Goal: Task Accomplishment & Management: Manage account settings

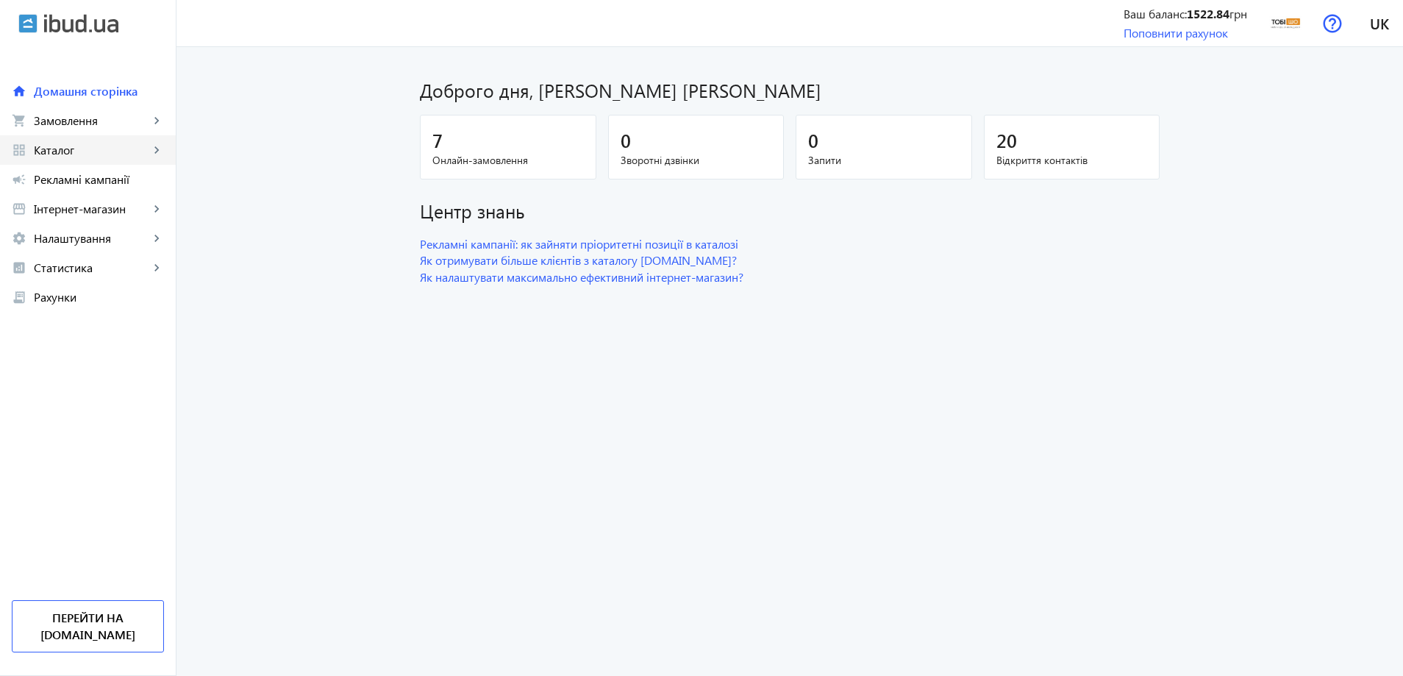
click at [107, 151] on span "Каталог" at bounding box center [91, 150] width 115 height 15
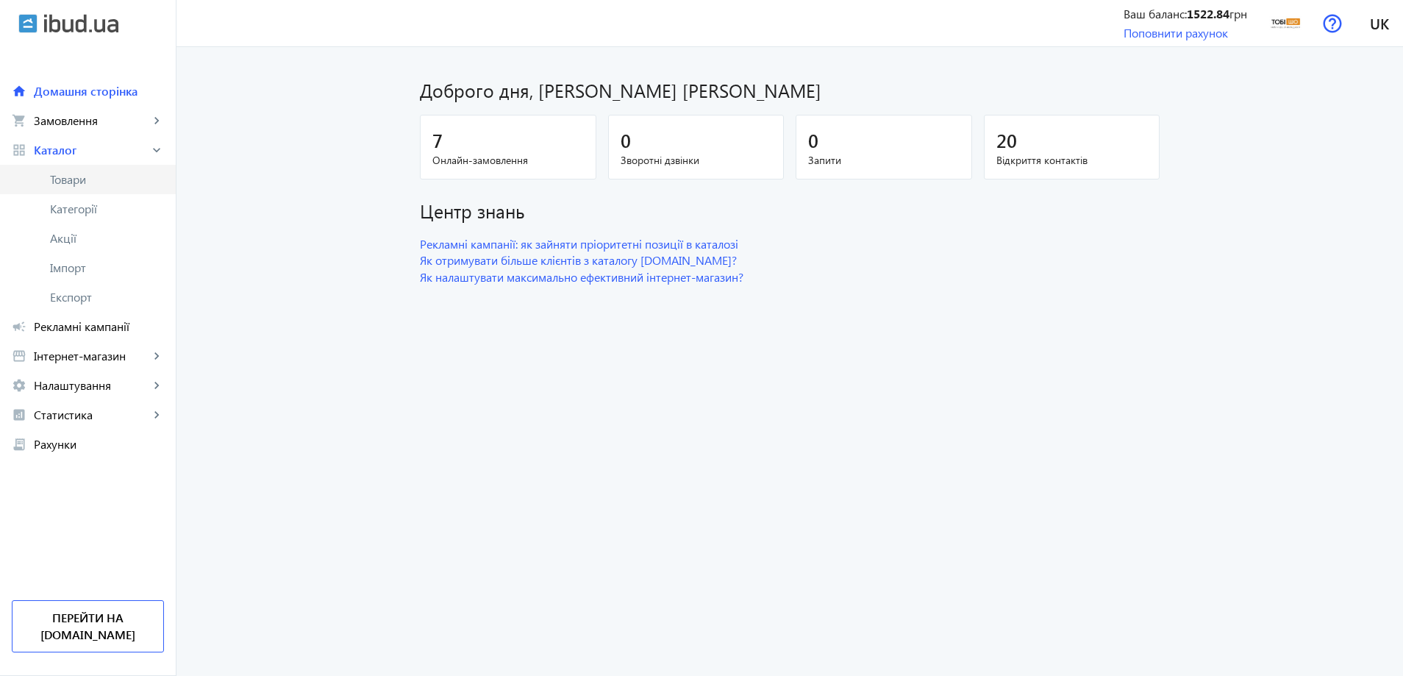
click at [100, 185] on span "Товари" at bounding box center [107, 179] width 114 height 15
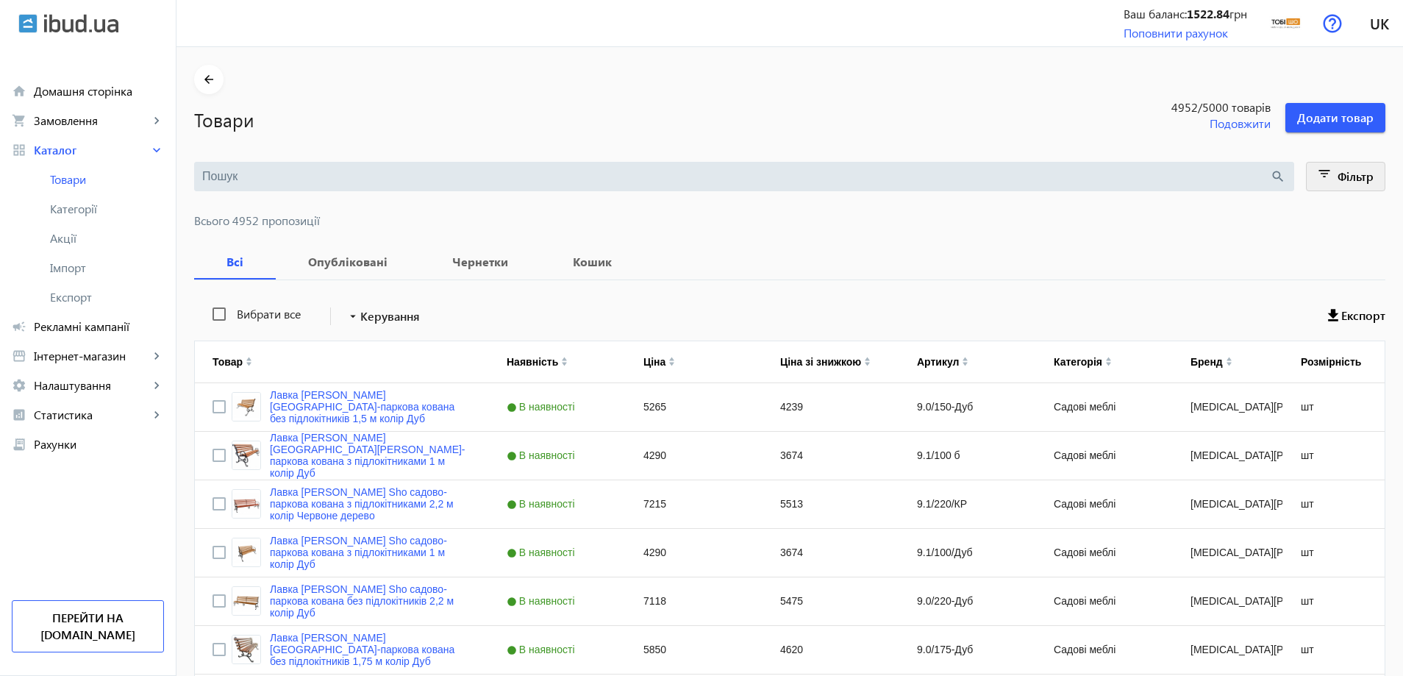
click at [1363, 173] on span "Фільтр" at bounding box center [1355, 175] width 36 height 15
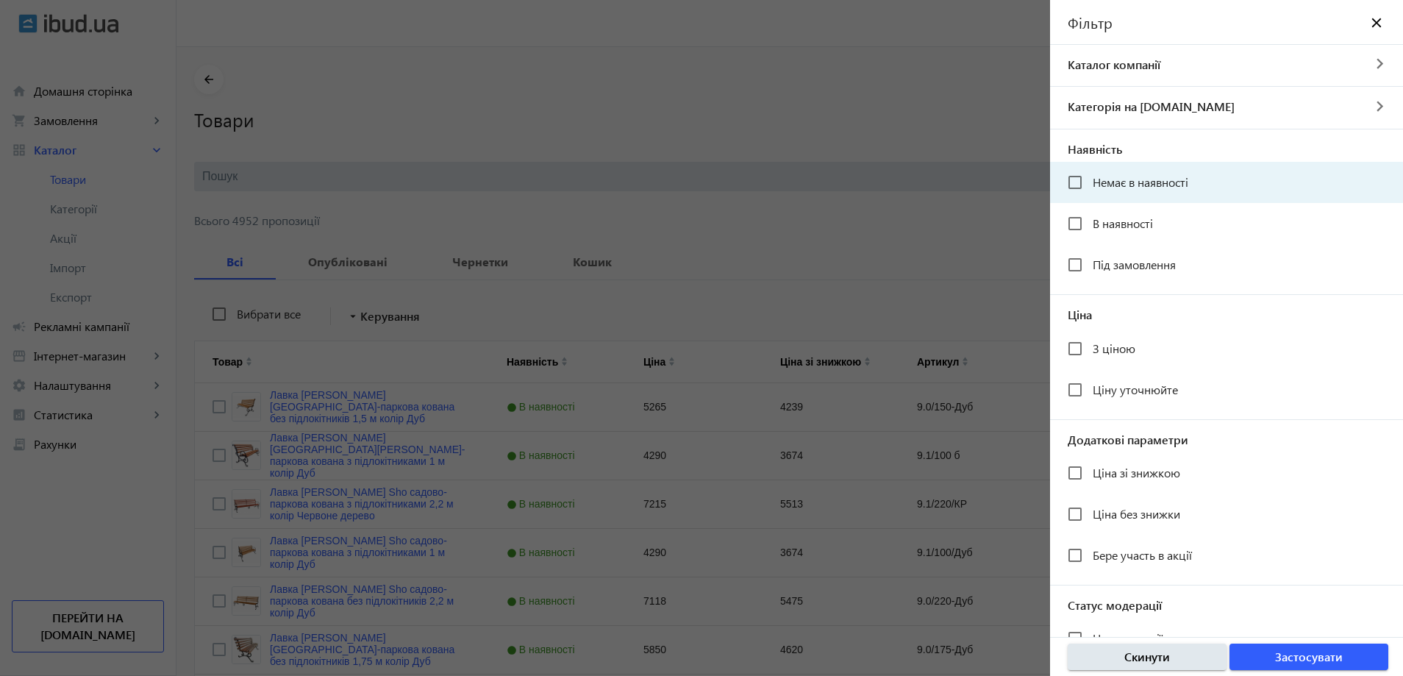
click at [1144, 177] on span "Немає в наявності" at bounding box center [1141, 181] width 96 height 15
click at [1090, 177] on input "Немає в наявності" at bounding box center [1074, 182] width 29 height 29
checkbox input "true"
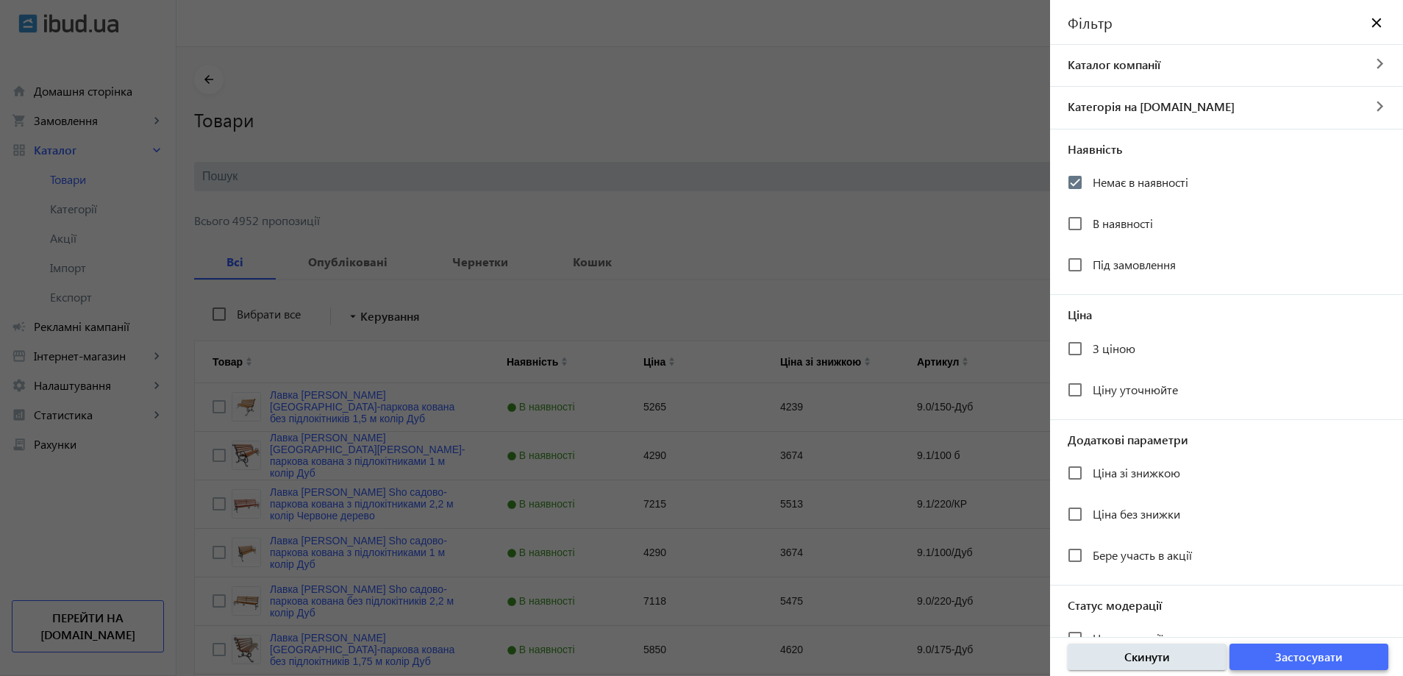
drag, startPoint x: 1306, startPoint y: 649, endPoint x: 1255, endPoint y: 608, distance: 64.9
click at [1307, 649] on span "Застосувати" at bounding box center [1309, 657] width 68 height 16
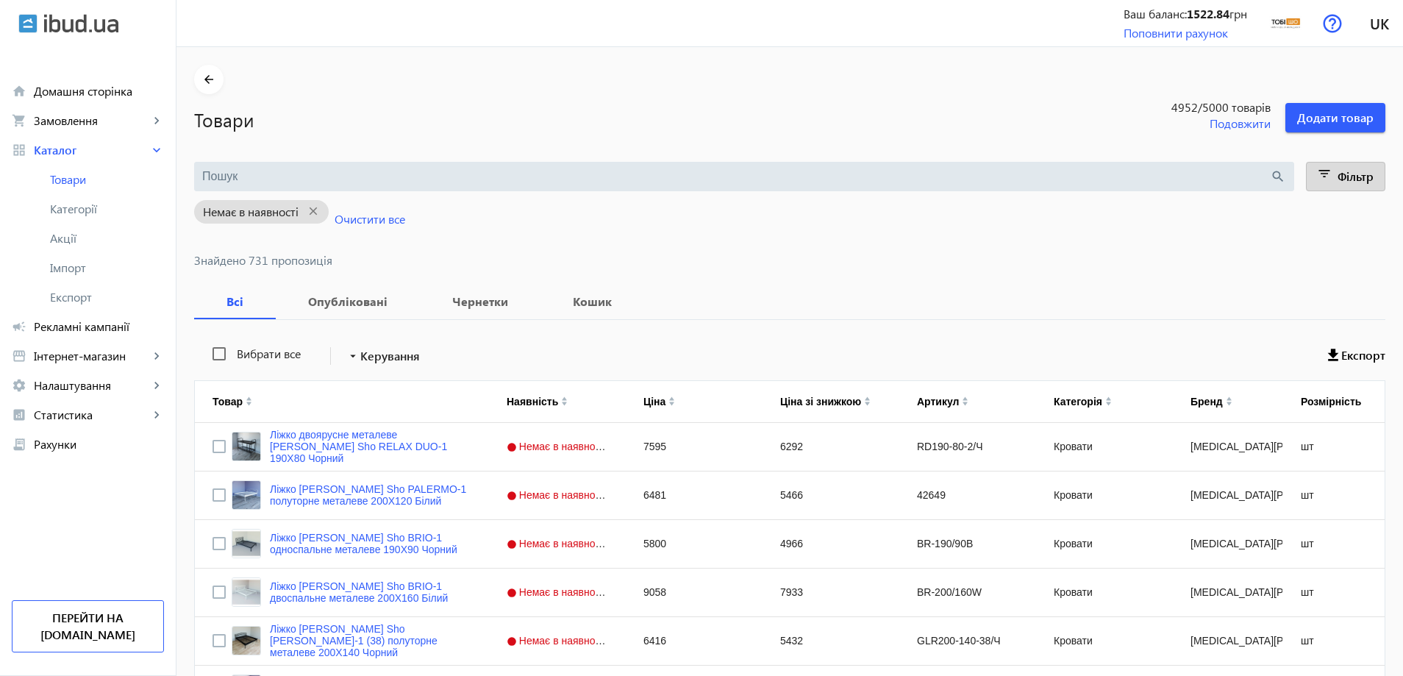
click at [376, 165] on div "search" at bounding box center [744, 176] width 1100 height 29
click at [366, 176] on input "search" at bounding box center [736, 176] width 1068 height 16
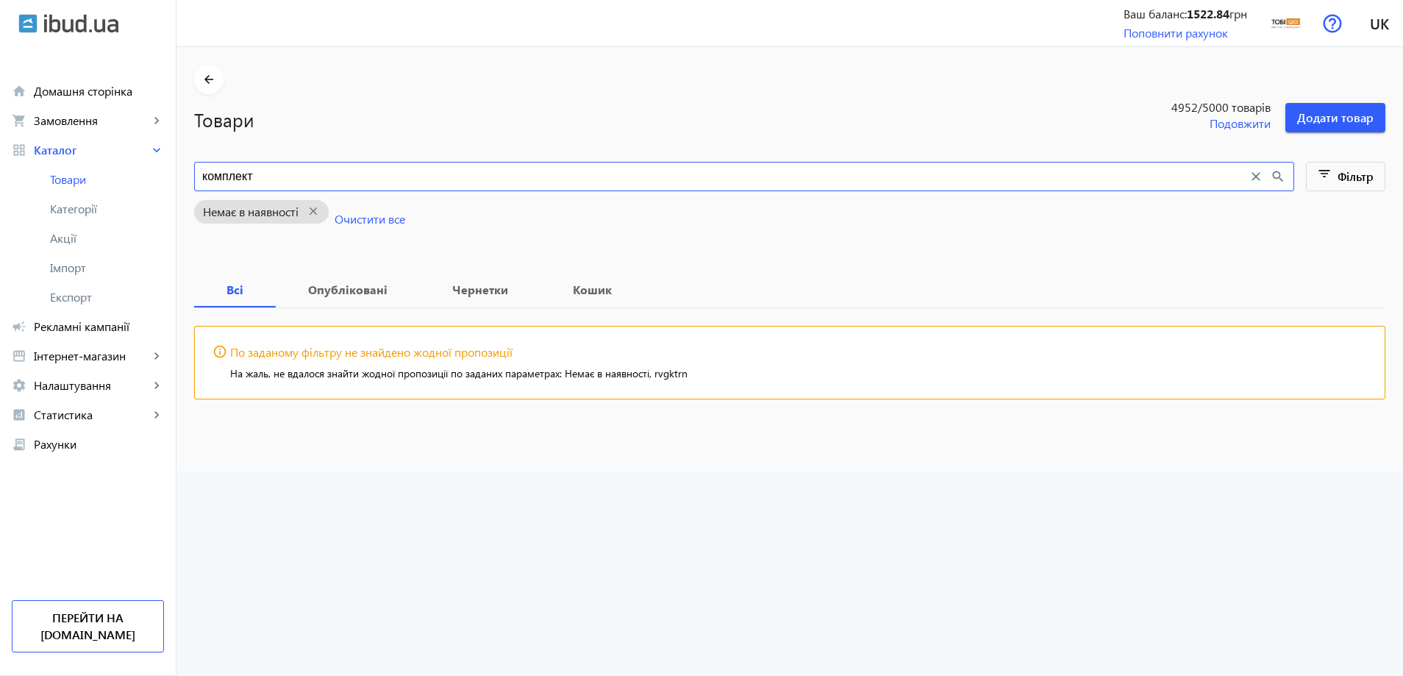
type input "комплект"
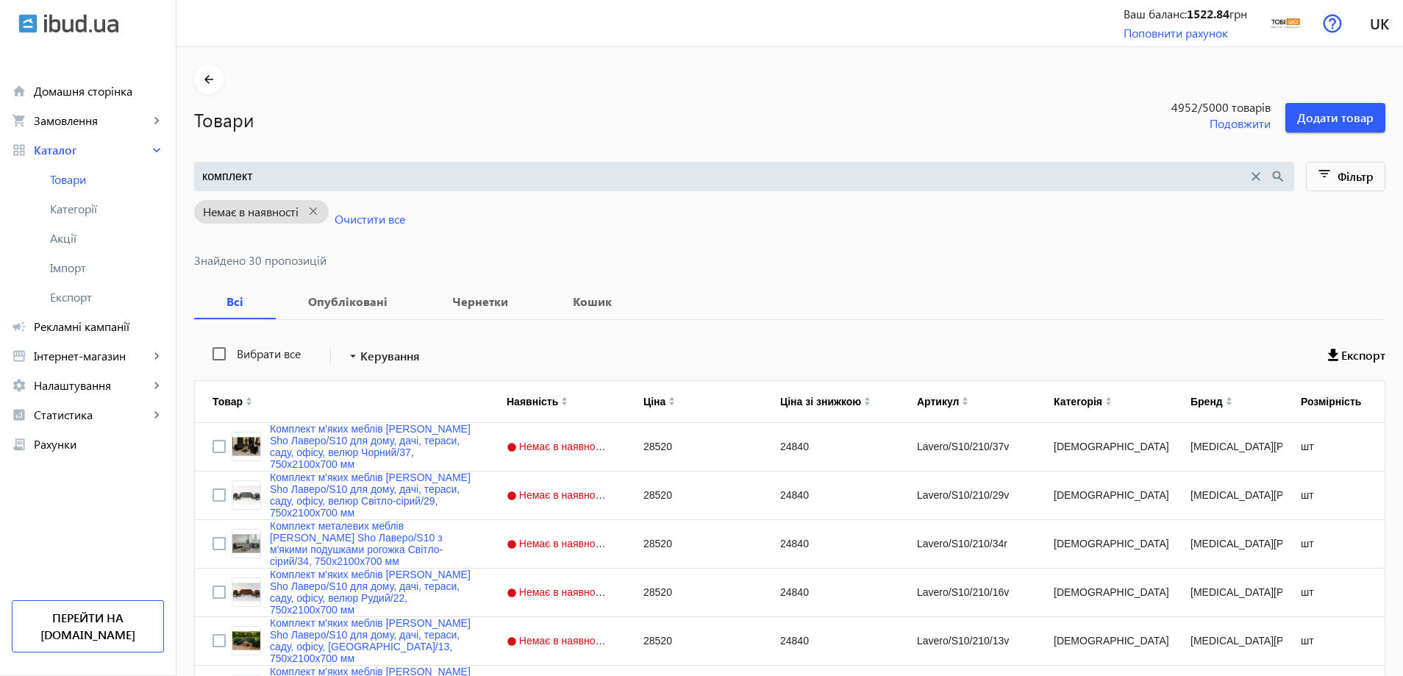
click at [729, 251] on div "Немає в наявності close Очистити все" at bounding box center [789, 222] width 1191 height 63
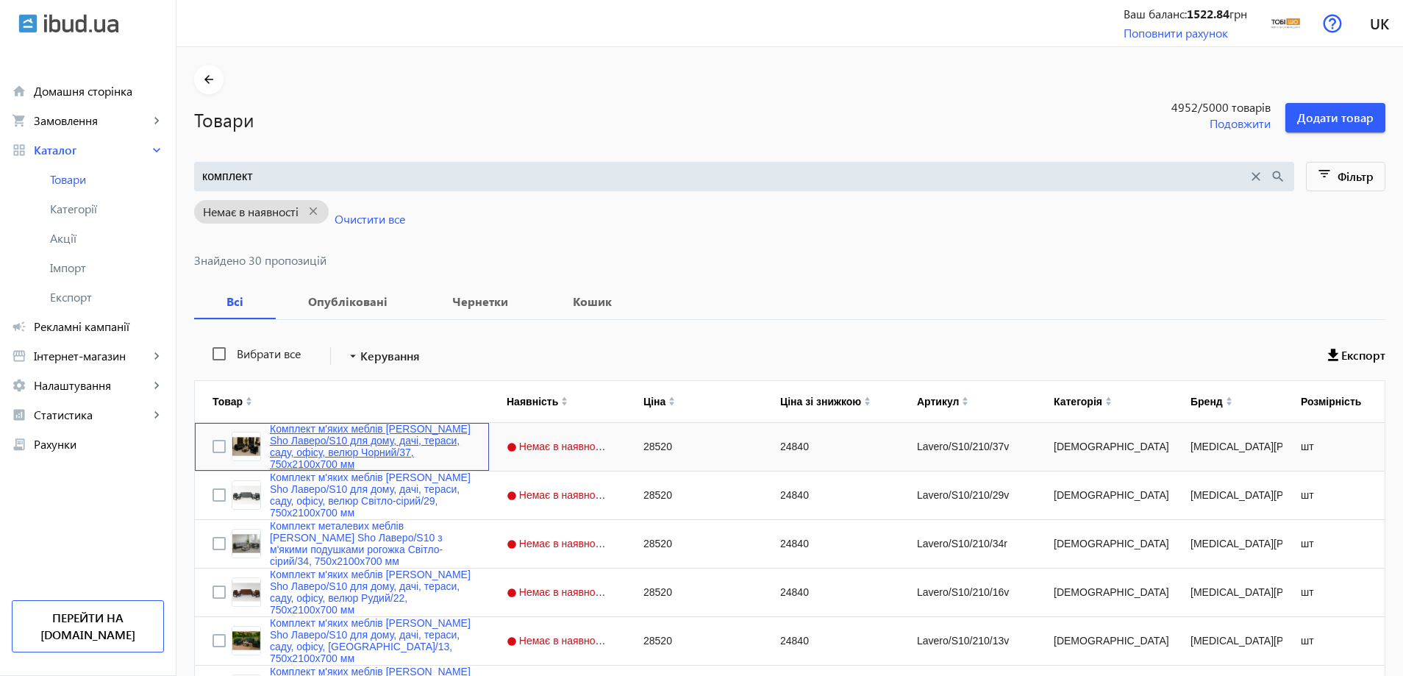
click at [343, 451] on link "Комплект м'яких меблів [PERSON_NAME] Sho Лаверо/S10 для дому, дачі, тераси, сад…" at bounding box center [370, 446] width 201 height 47
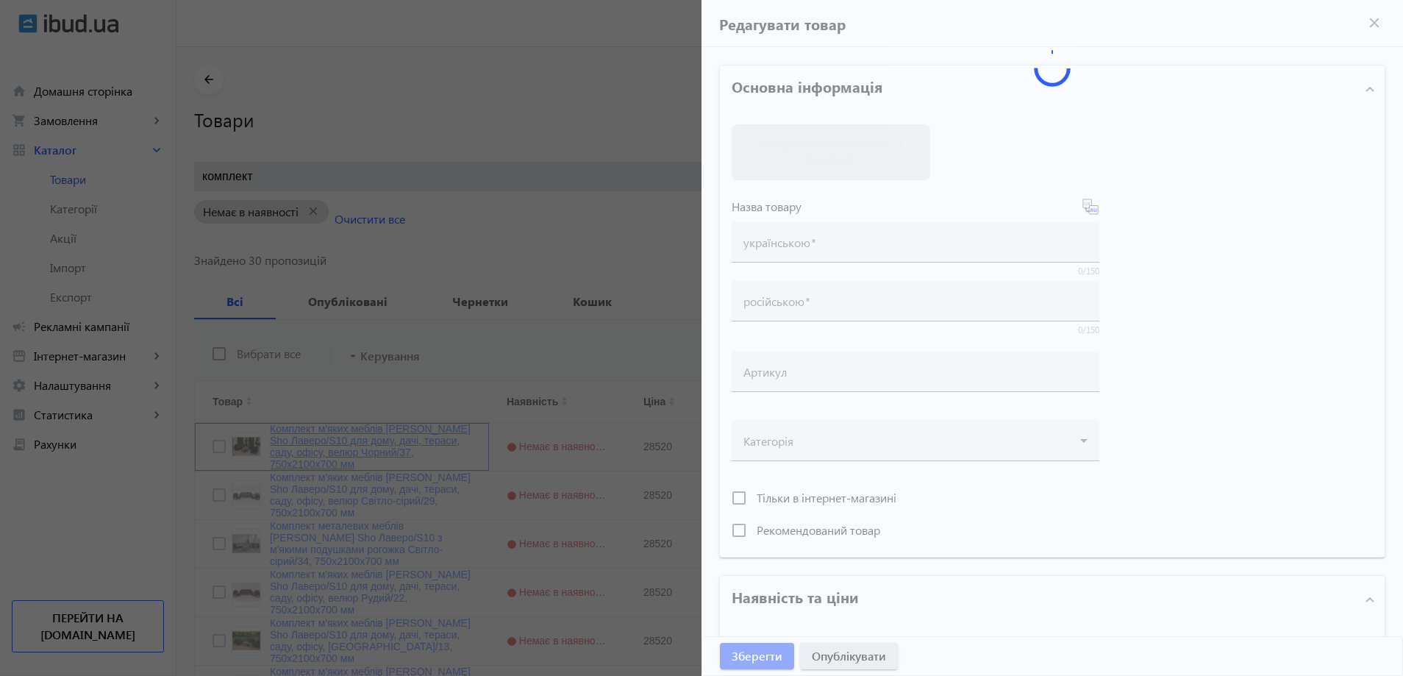
type input "Комплект м'яких меблів [PERSON_NAME] Sho Лаверо/S10 для дому, дачі, тераси, сад…"
type input "Комплект мягкой мебели [PERSON_NAME] Sho Лаверо/S10 для дома, дачи, террасы, са…"
type input "Lavero/S10/210/37v"
type input "28520"
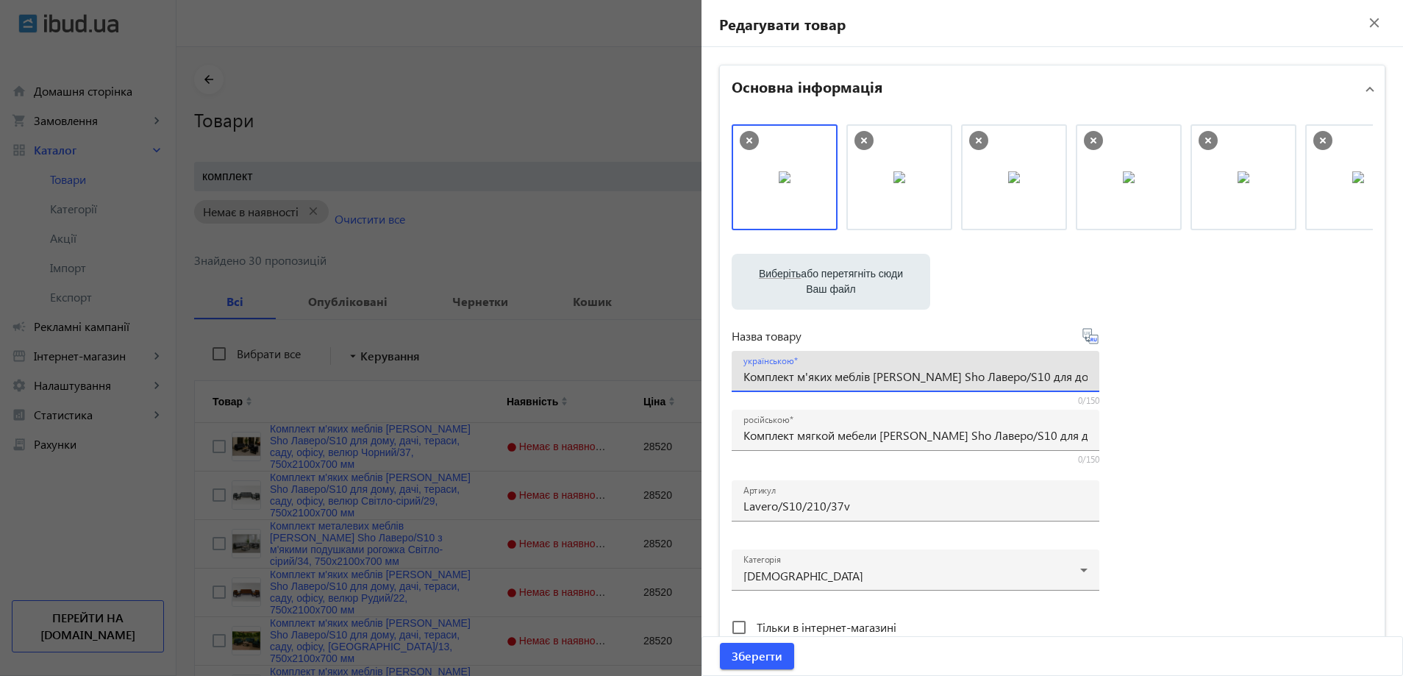
drag, startPoint x: 999, startPoint y: 371, endPoint x: 1010, endPoint y: 370, distance: 11.1
click at [1010, 370] on input "Комплект м'яких меблів [PERSON_NAME] Sho Лаверо/S10 для дому, дачі, тераси, сад…" at bounding box center [915, 375] width 344 height 15
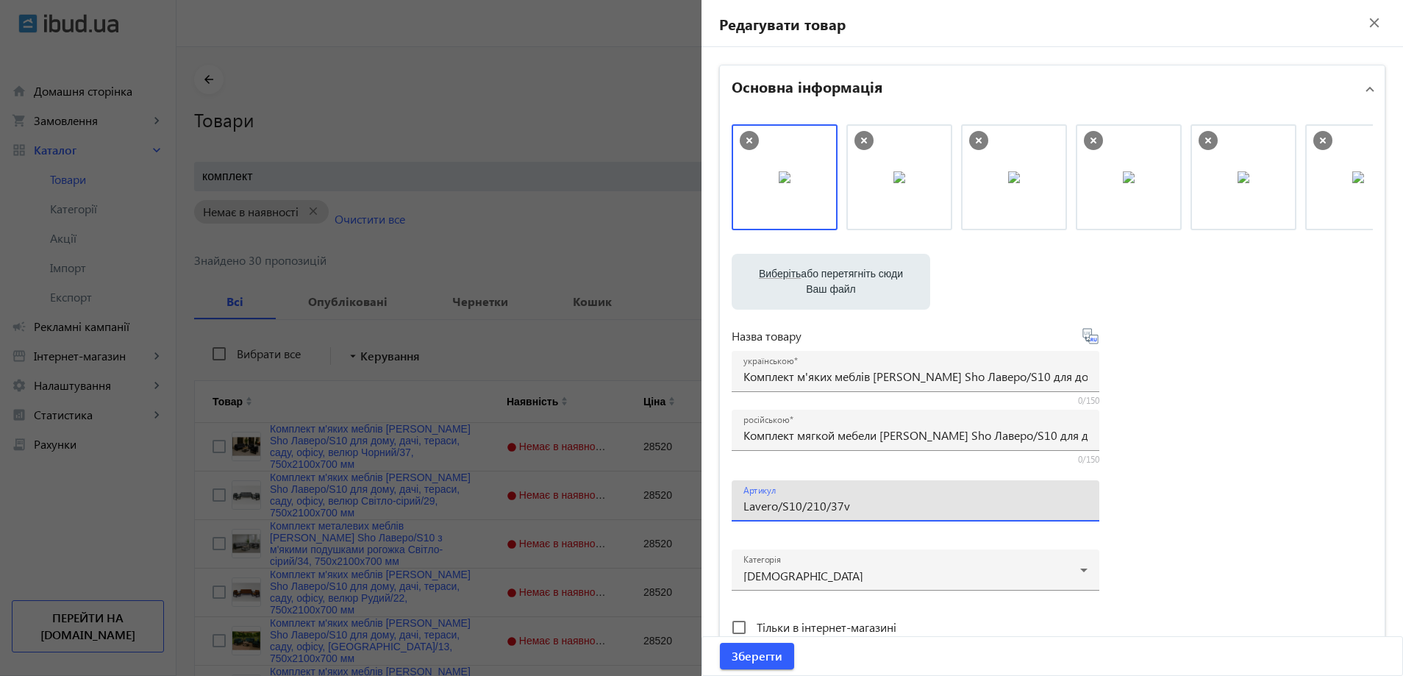
drag, startPoint x: 813, startPoint y: 504, endPoint x: 803, endPoint y: 507, distance: 10.9
click at [803, 507] on input "Lavero/S10/210/37v" at bounding box center [915, 505] width 344 height 15
click at [857, 512] on input "Lavero/S10/160/37v" at bounding box center [915, 505] width 344 height 15
type input "Lavero/S10/160/37v/"
click at [793, 430] on input "Комплект мягкой мебели [PERSON_NAME] Sho Лаверо/S10 для дома, дачи, террасы, са…" at bounding box center [915, 434] width 344 height 15
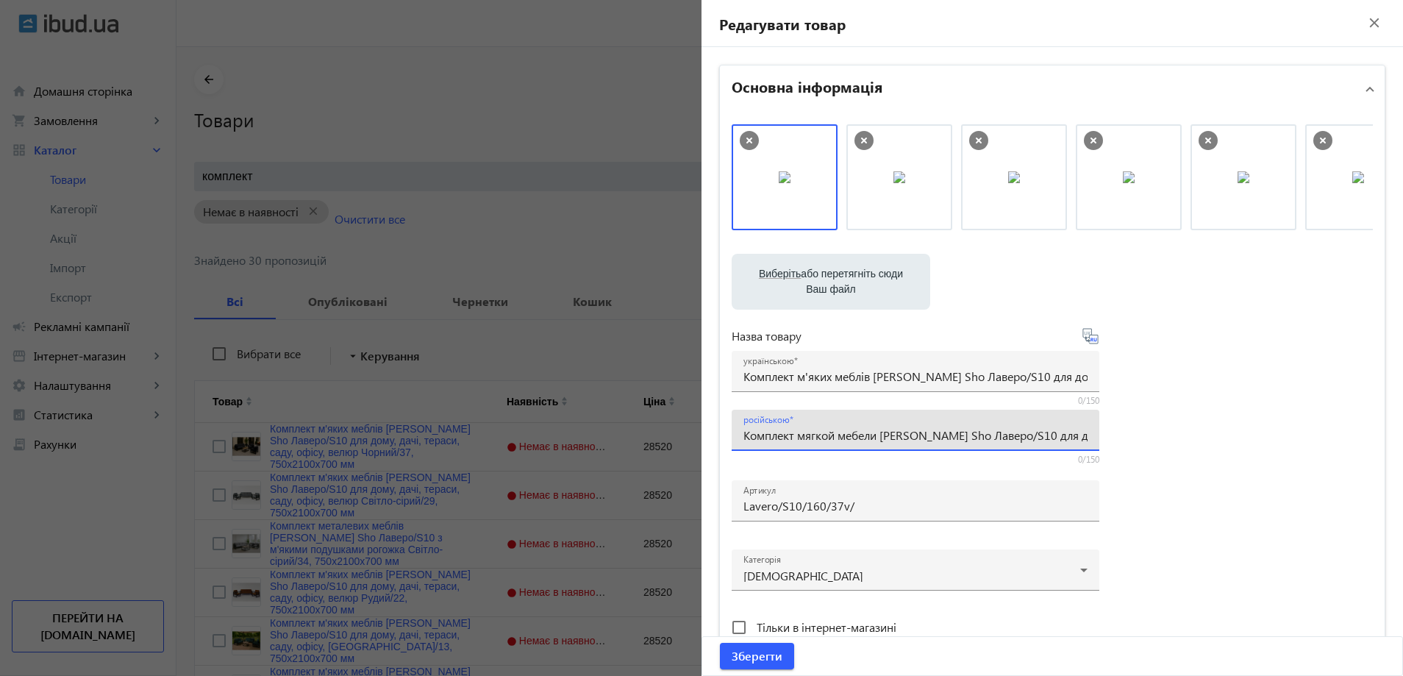
paste input "с 6 подушками для дома, дачи, сада, офиса, велюр Черный/37, 750х16"
type input "Комплект мягкой мебели [PERSON_NAME] Sho Лаверо/S10 с 6 подушками для дома, дач…"
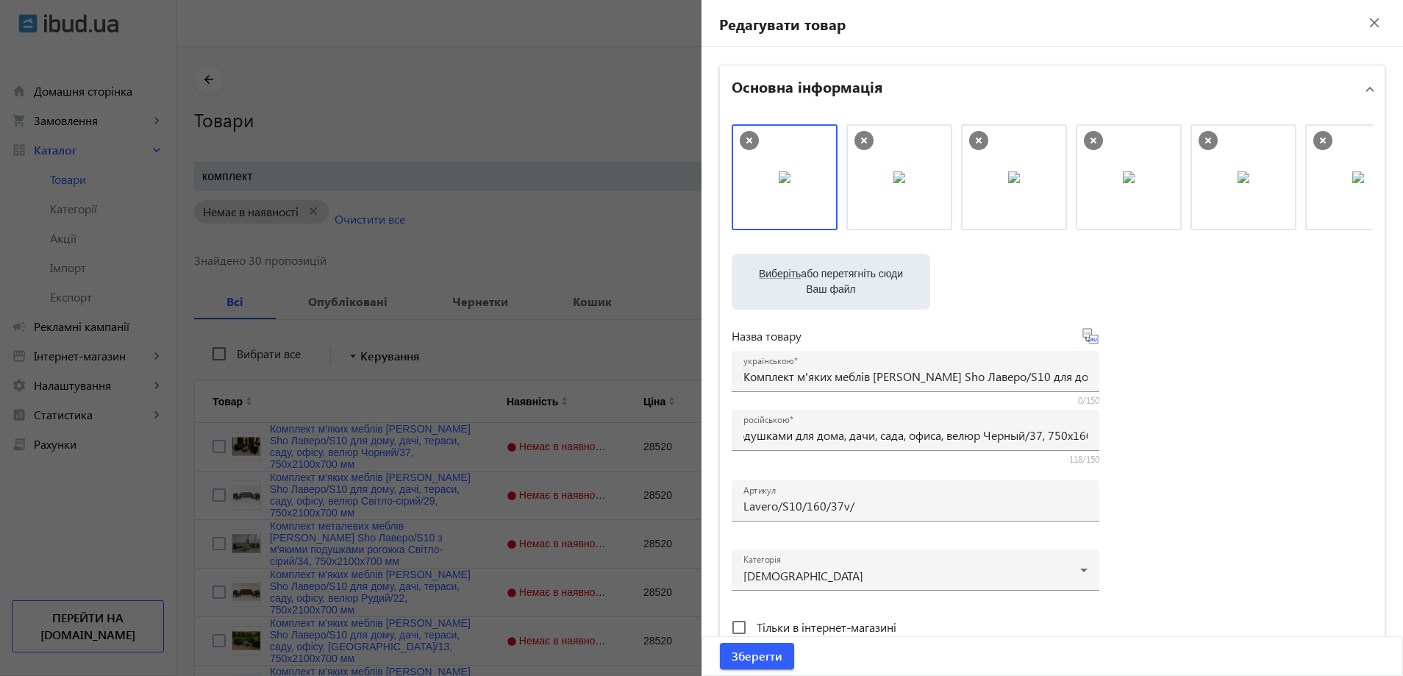
scroll to position [0, 0]
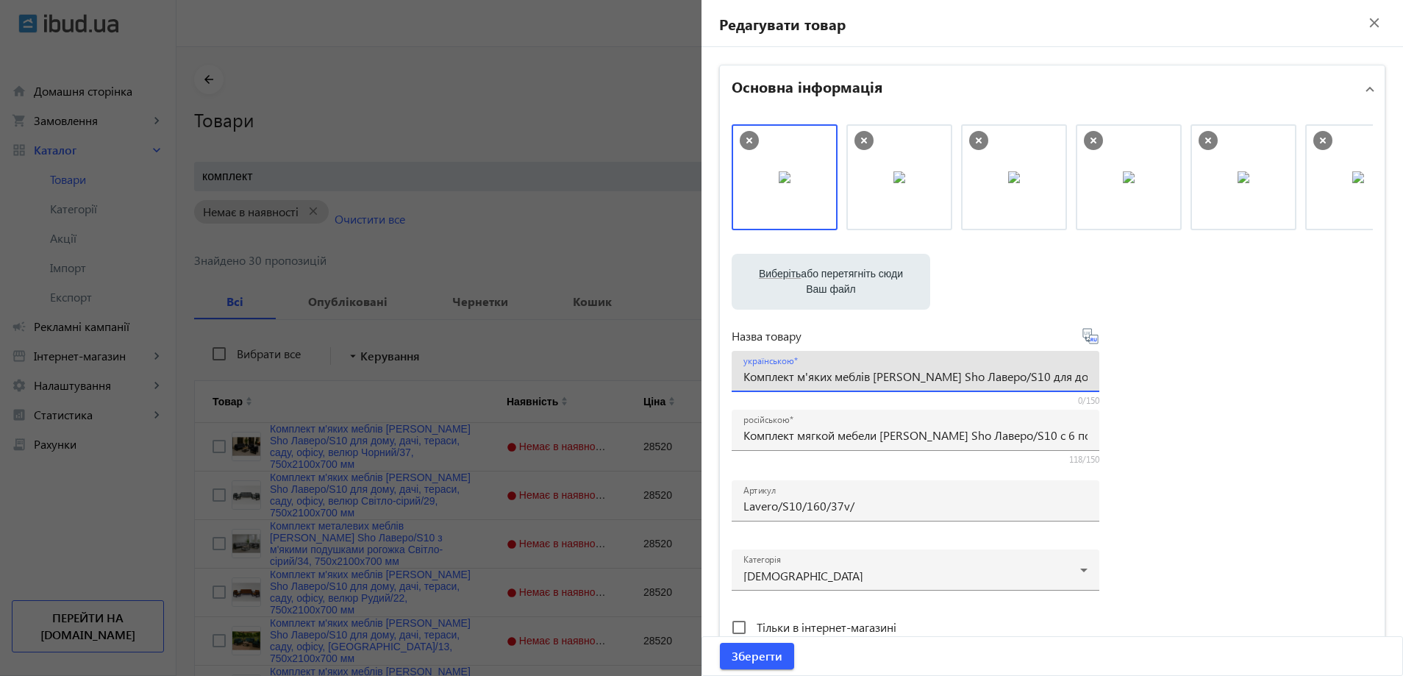
click at [831, 382] on input "Комплект м'яких меблів [PERSON_NAME] Sho Лаверо/S10 для дому, дачі, тераси, сад…" at bounding box center [915, 375] width 344 height 15
paste input "6 подушками для дому, дачі, саду, офісу, велюр Чорний/37, 750х16"
type input "Комплект м'яких меблів [PERSON_NAME] Sho Лаверо/S10 з 6 подушками для дому, дач…"
click at [1194, 403] on div "Виберіть або перетягніть сюди Ваш файл 4821689d3604540537864791354106-04f7135e9…" at bounding box center [1052, 399] width 641 height 550
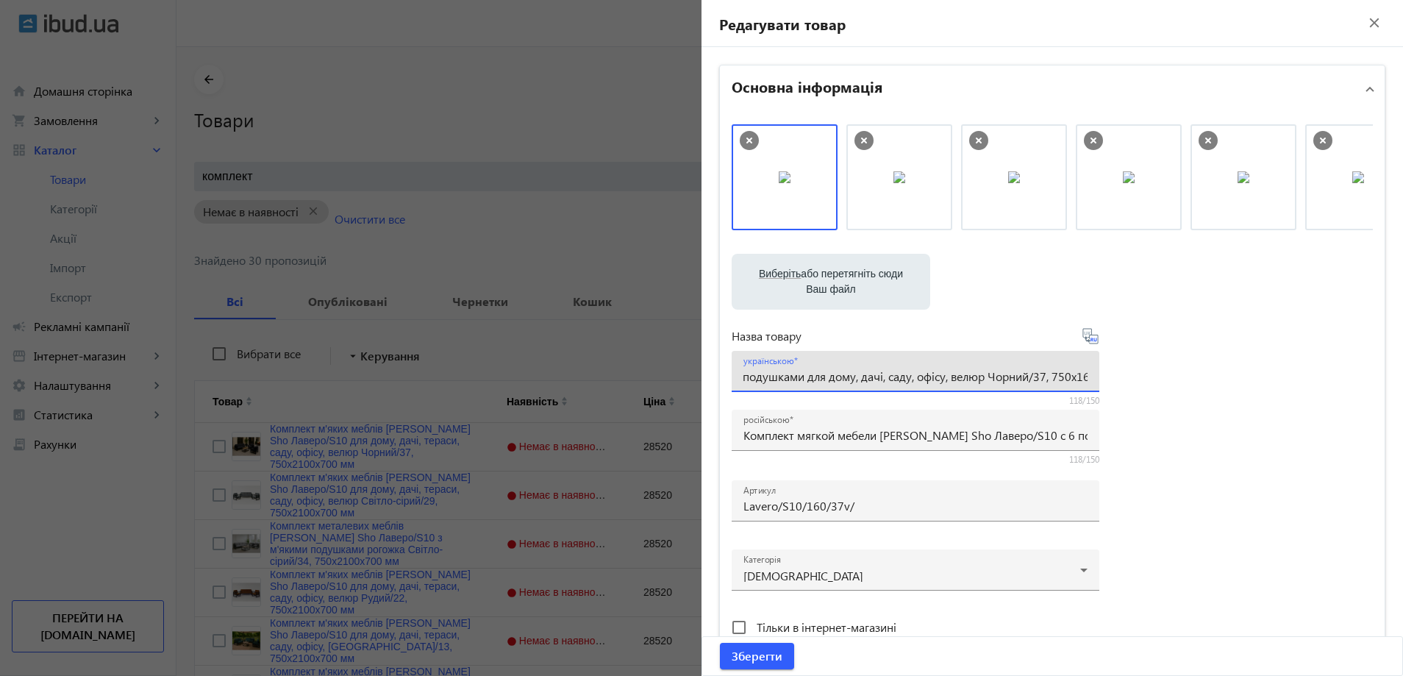
scroll to position [0, 0]
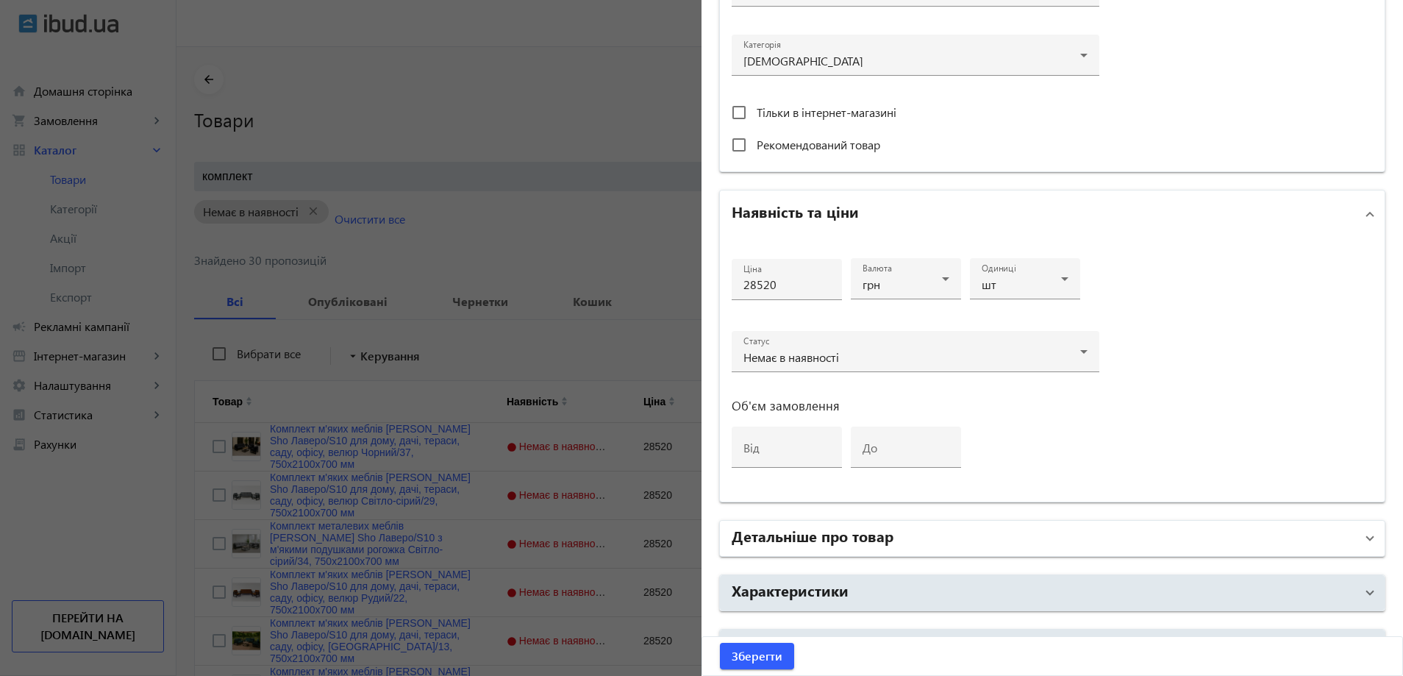
click at [951, 534] on mat-panel-title "Детальніше про товар" at bounding box center [1044, 538] width 624 height 26
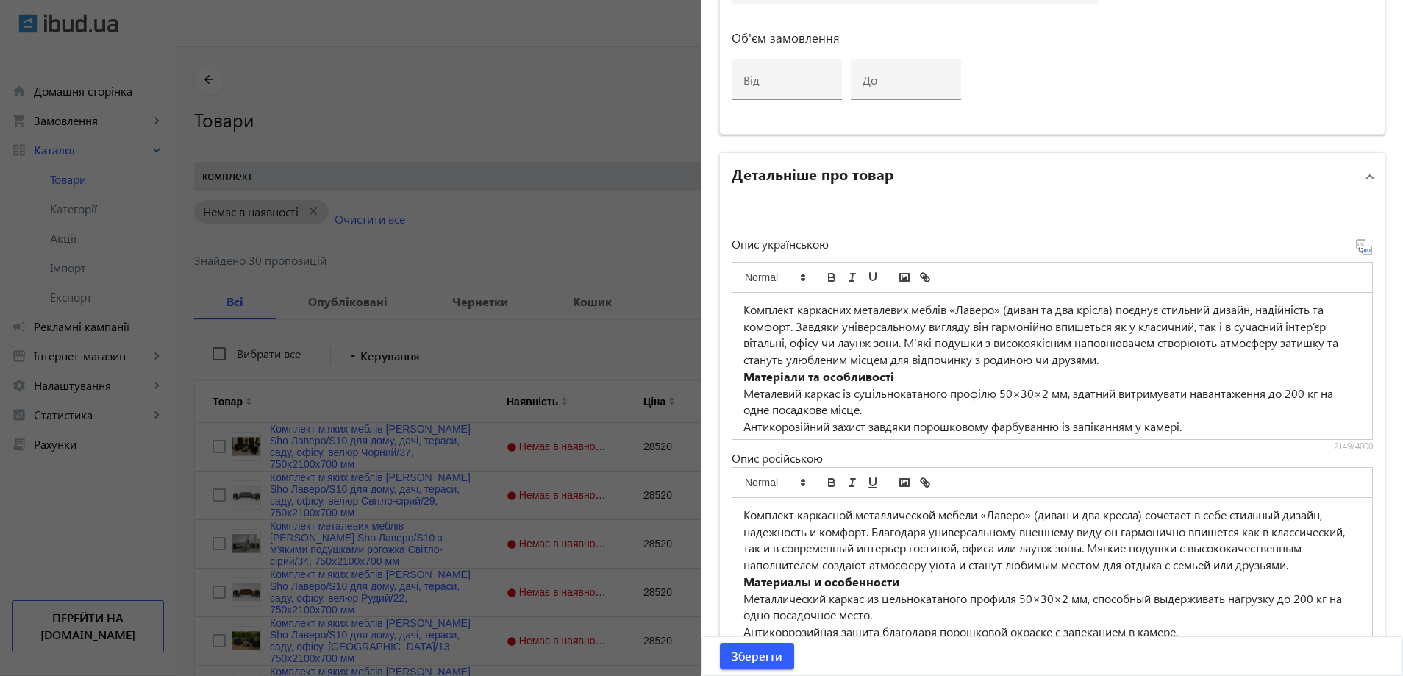
click at [888, 185] on mat-panel-title "Детальніше про товар" at bounding box center [1044, 176] width 624 height 26
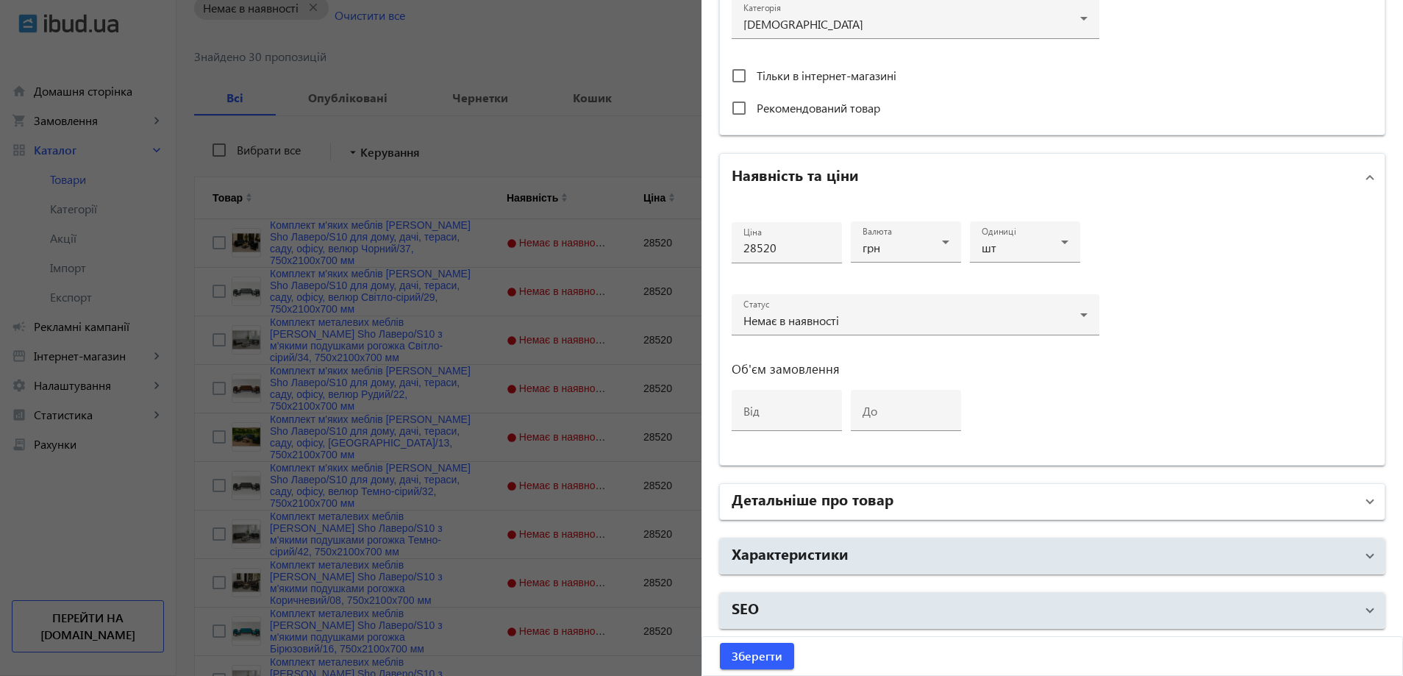
scroll to position [221, 0]
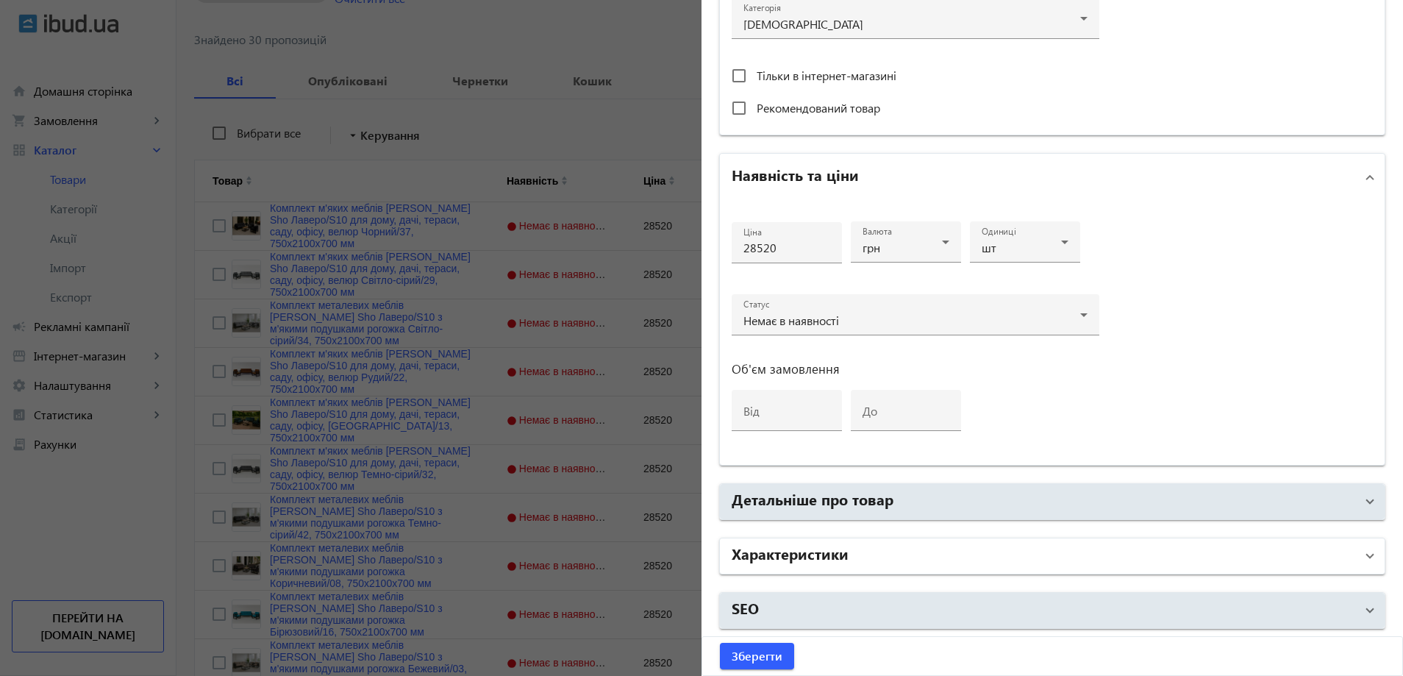
drag, startPoint x: 845, startPoint y: 556, endPoint x: 853, endPoint y: 546, distance: 12.5
click at [846, 557] on mat-panel-title "Характеристики" at bounding box center [1044, 556] width 624 height 26
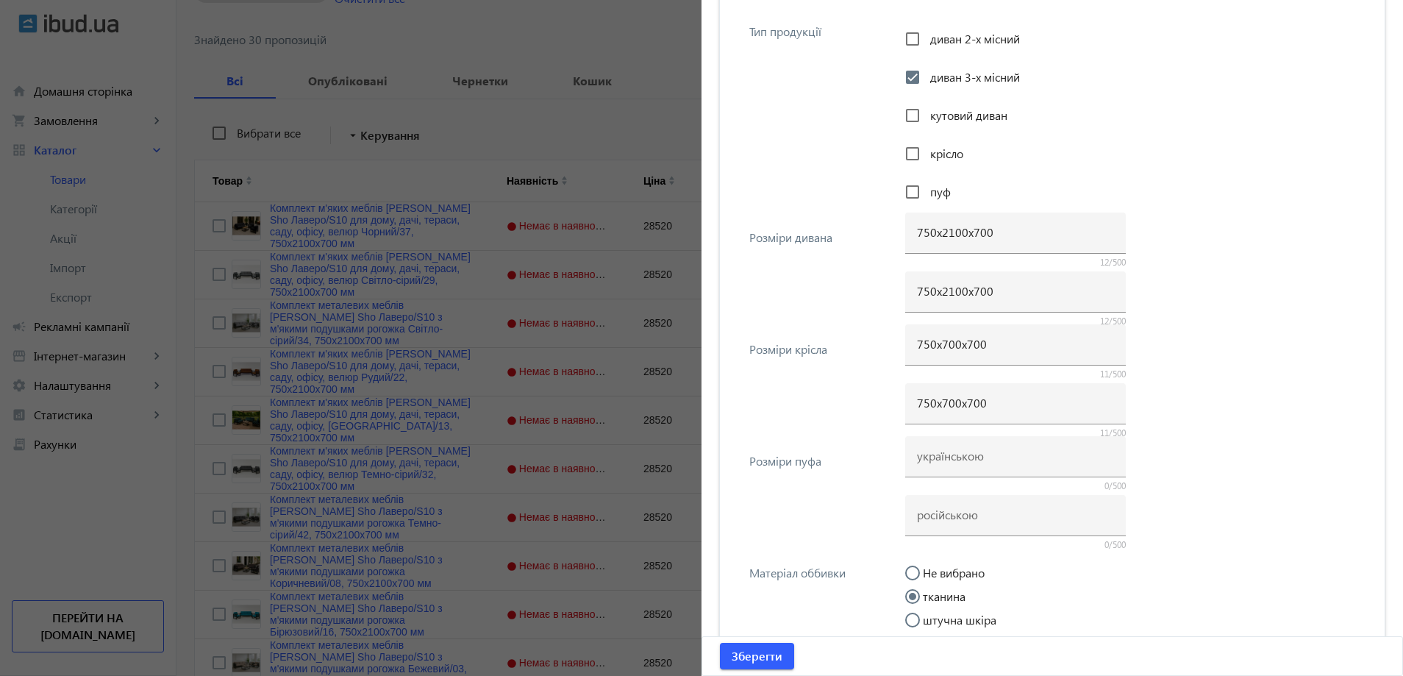
scroll to position [1213, 0]
drag, startPoint x: 949, startPoint y: 287, endPoint x: 939, endPoint y: 287, distance: 10.3
click at [939, 287] on input "750х2100х700" at bounding box center [1015, 288] width 197 height 15
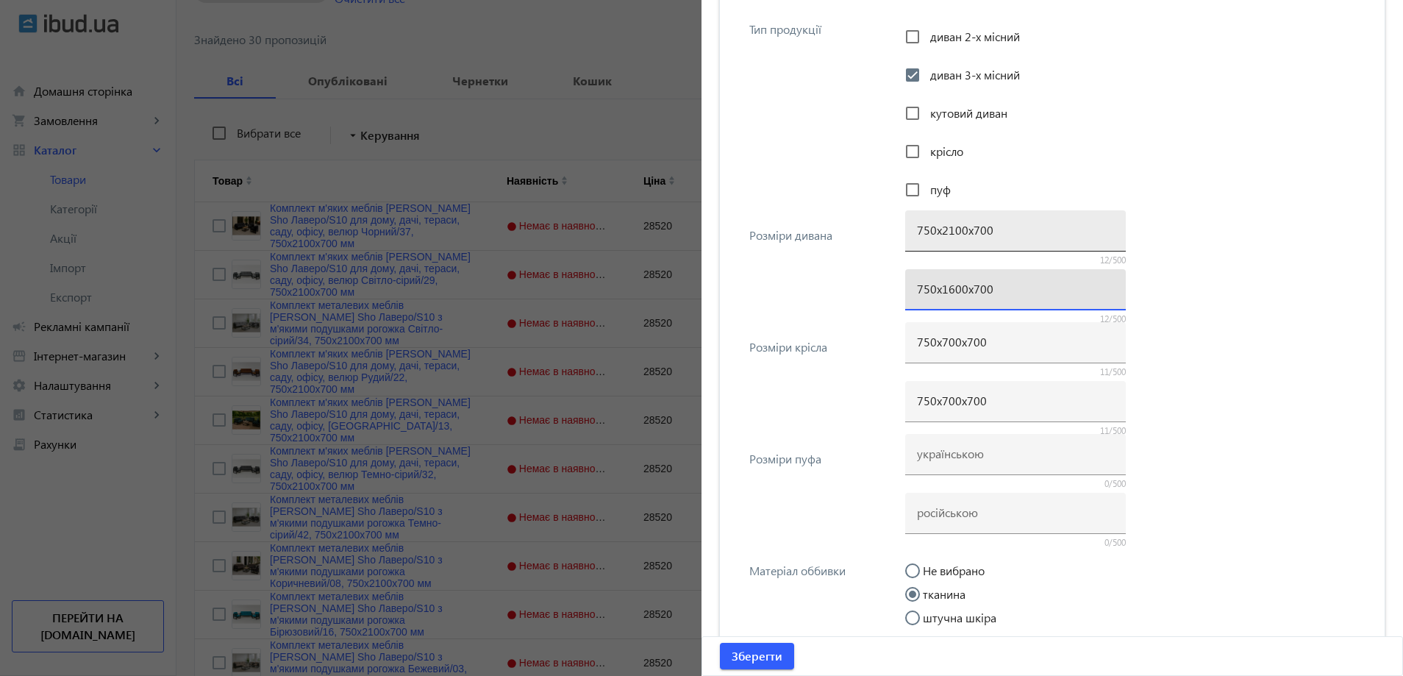
type input "750х1600х700"
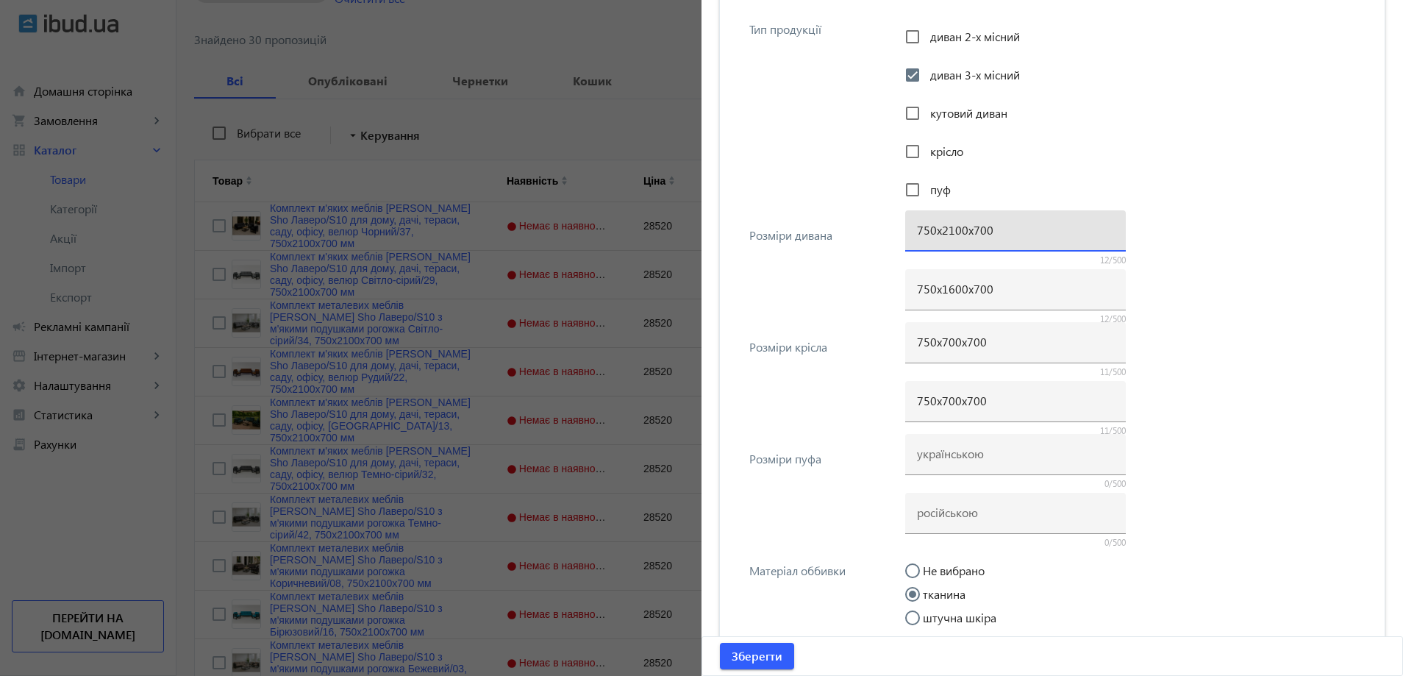
click at [961, 228] on input "750х2100х700" at bounding box center [1015, 229] width 197 height 15
paste input "16"
type input "750х1600х700"
click at [1141, 262] on div "750х1600х700 12/500 750х1600х700 12/500" at bounding box center [1134, 269] width 459 height 112
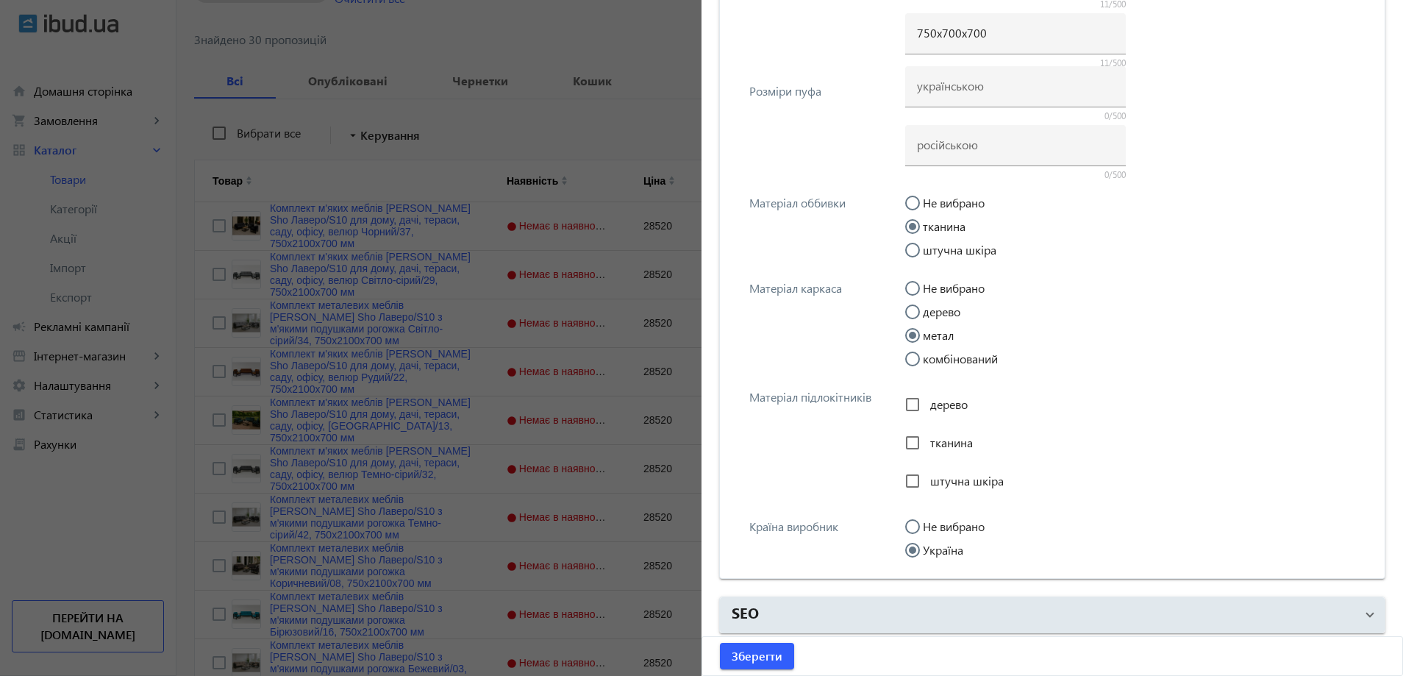
scroll to position [1585, 0]
click at [749, 654] on span "Зберегти" at bounding box center [757, 656] width 51 height 16
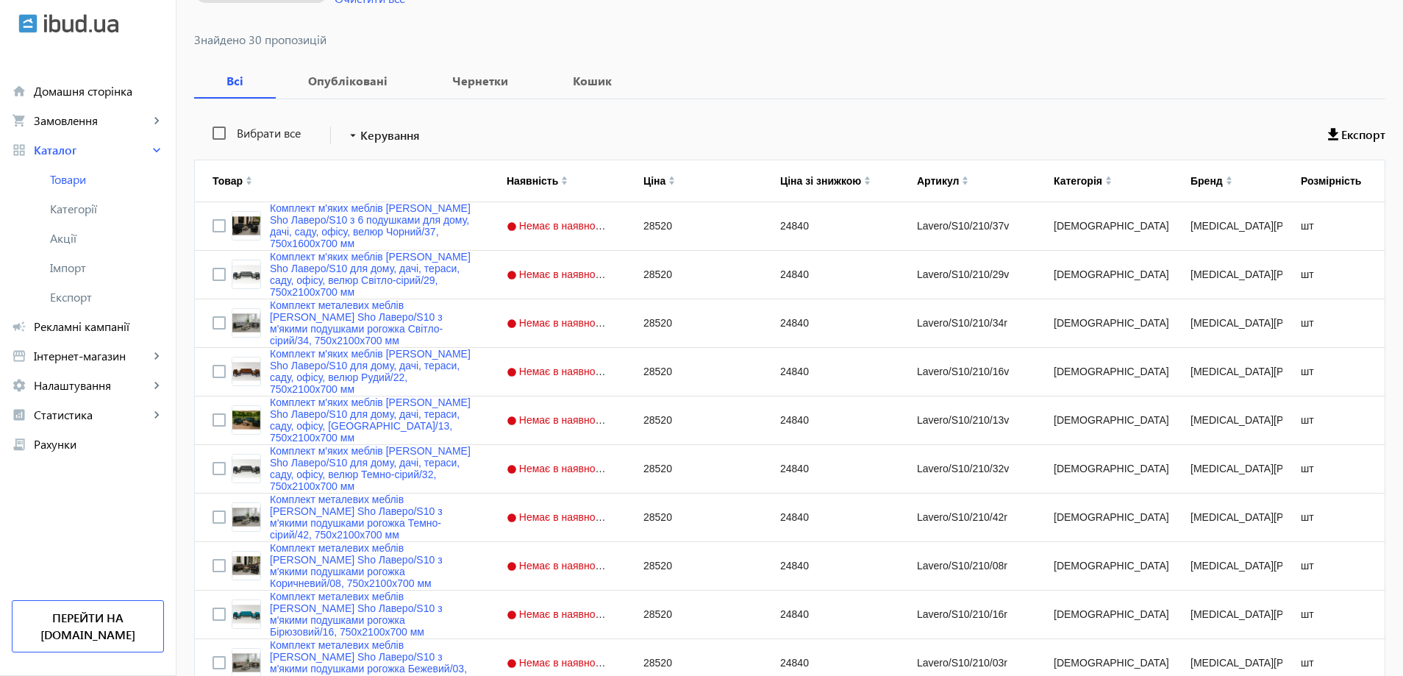
scroll to position [0, 0]
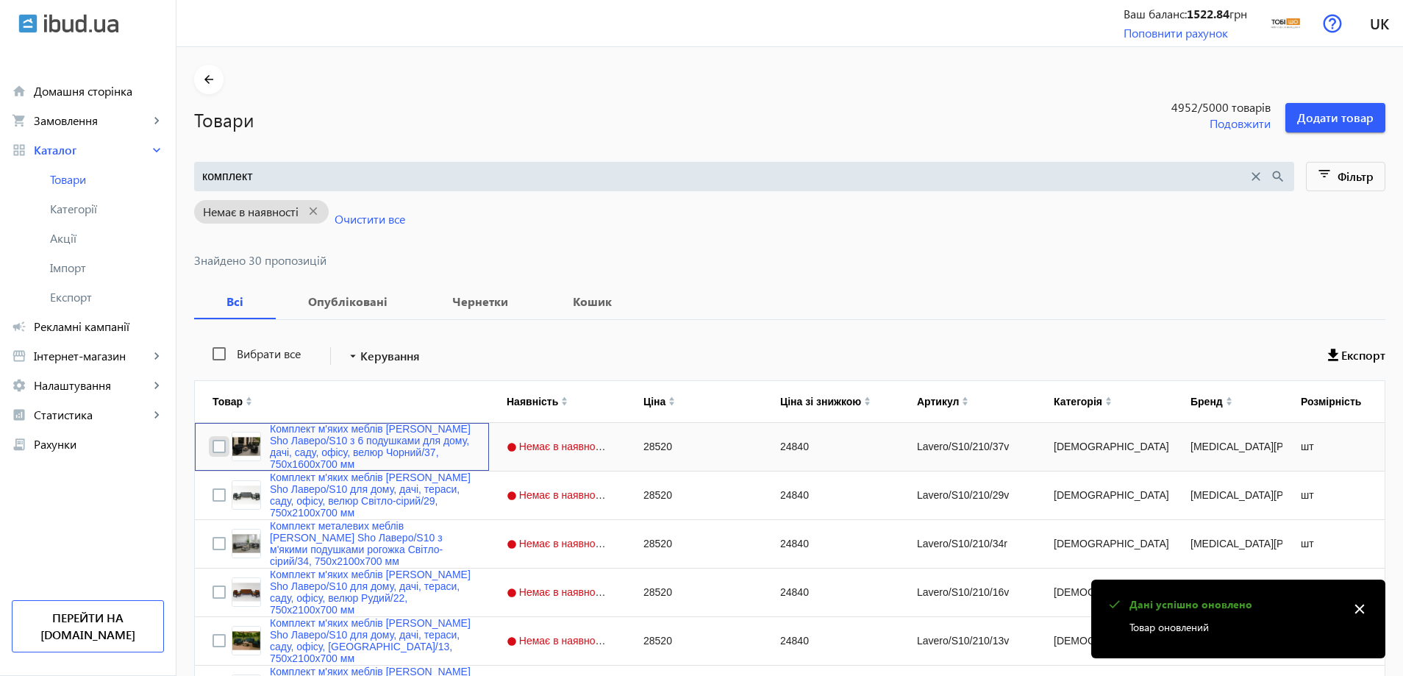
click at [212, 445] on input "Press Space to toggle row selection (unchecked)" at bounding box center [218, 446] width 13 height 13
checkbox input "true"
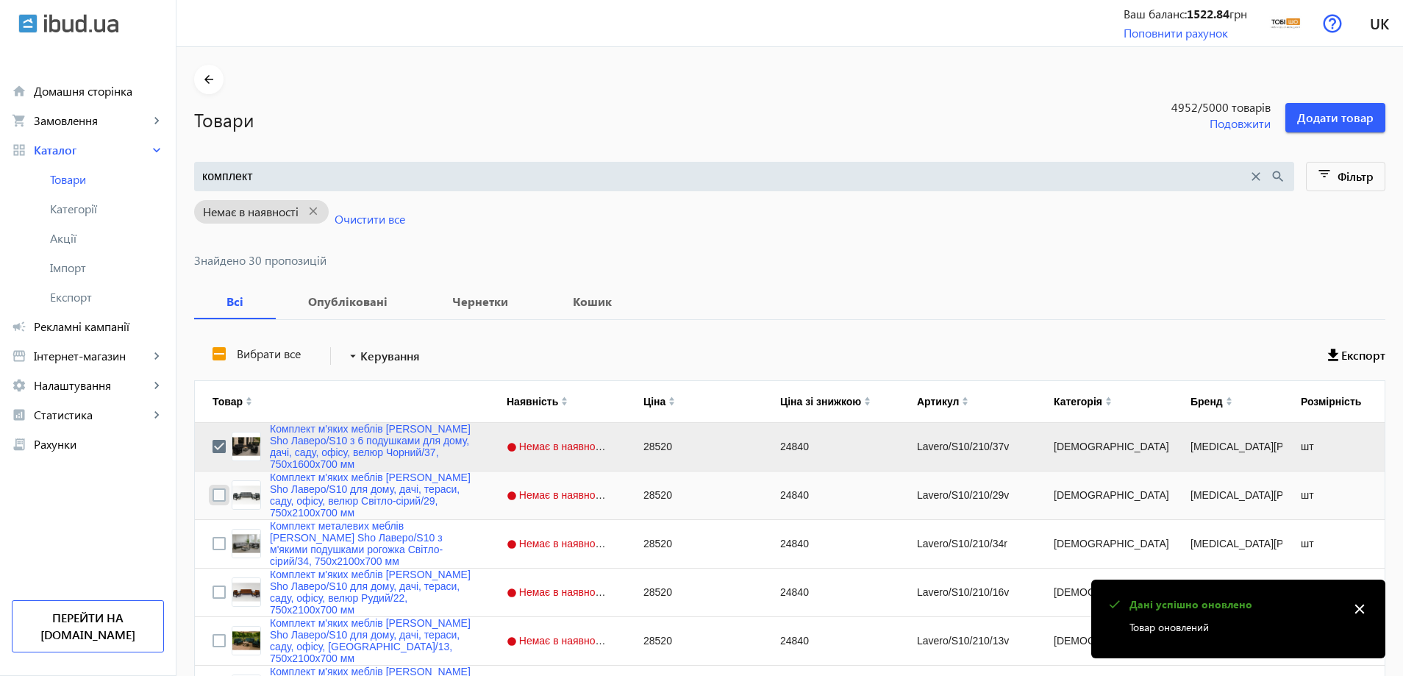
click at [212, 491] on input "Press Space to toggle row selection (unchecked)" at bounding box center [218, 494] width 13 height 13
checkbox input "true"
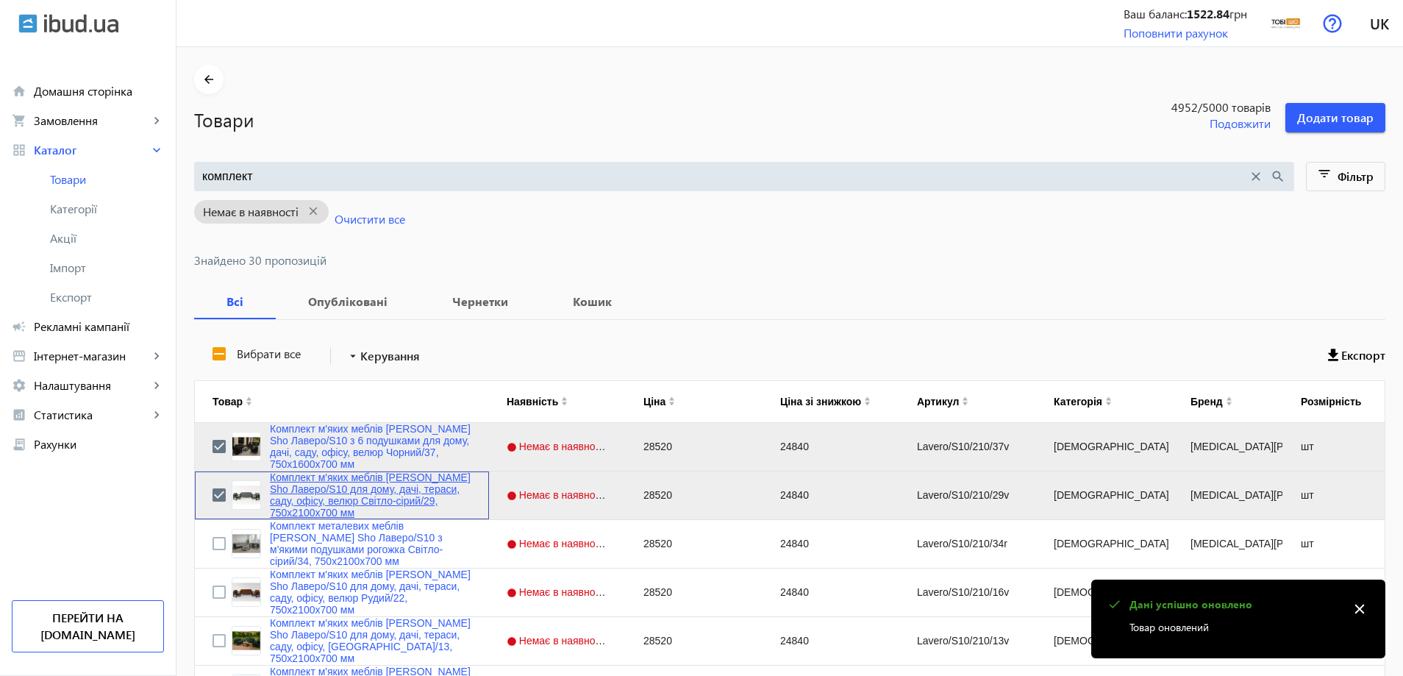
click at [308, 486] on link "Комплект м'яких меблів [PERSON_NAME] Sho Лаверо/S10 для дому, дачі, тераси, сад…" at bounding box center [370, 494] width 201 height 47
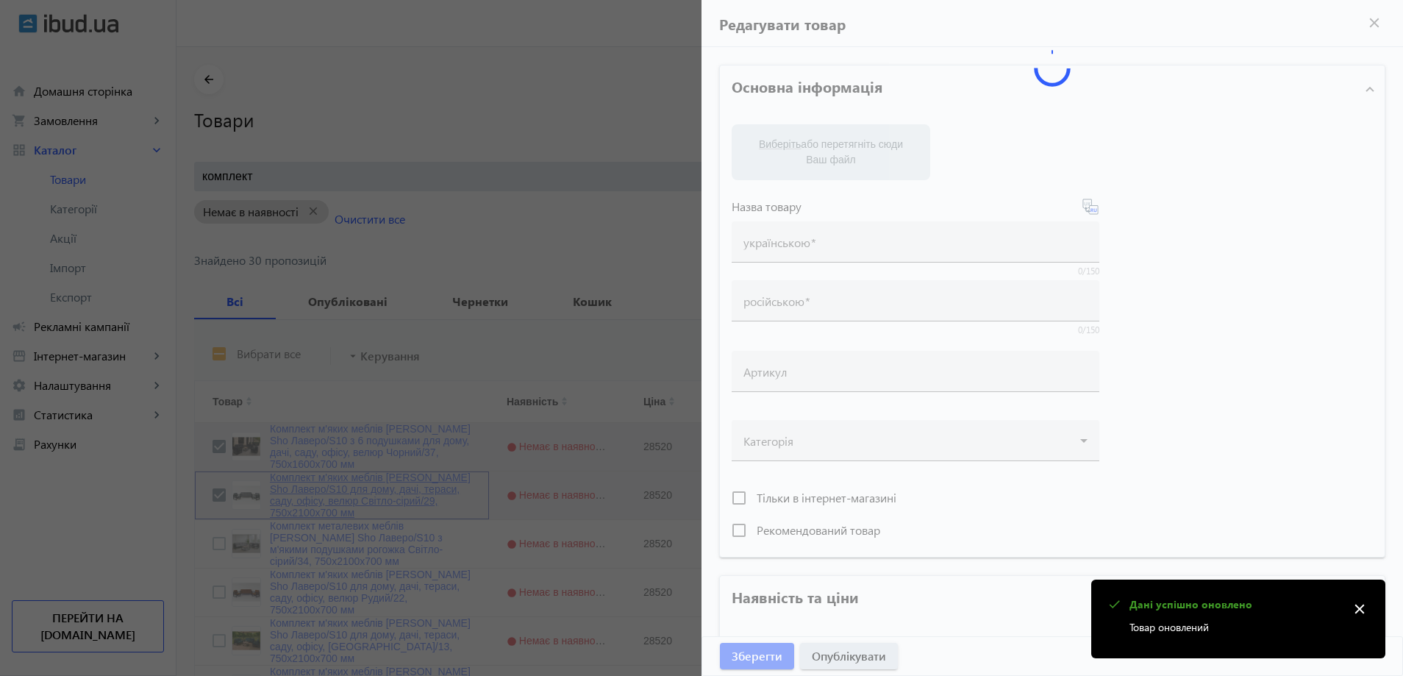
type input "Комплект м'яких меблів [PERSON_NAME] Sho Лаверо/S10 для дому, дачі, тераси, сад…"
type input "Комплект мягкой мебели [PERSON_NAME] Sho Лаверо/S10 для дома, дачи, террасы, са…"
type input "Lavero/S10/210/29v"
type input "28520"
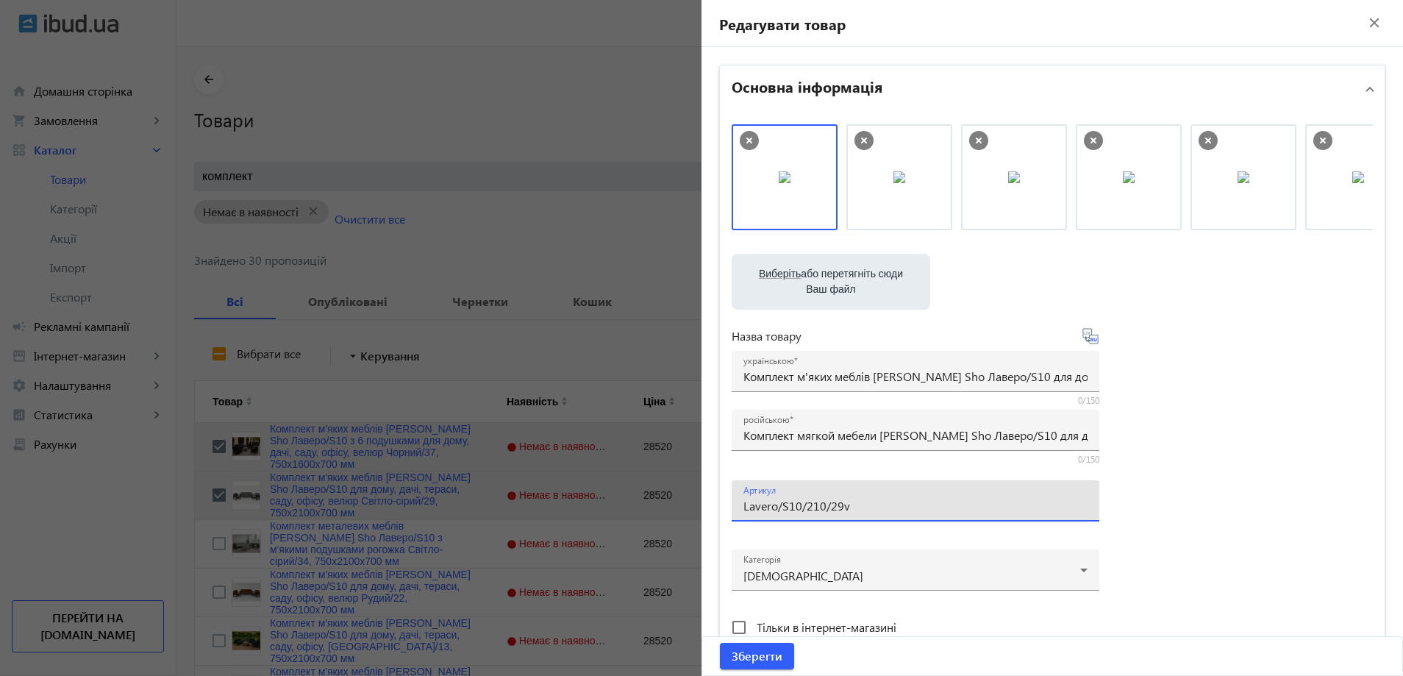
drag, startPoint x: 815, startPoint y: 506, endPoint x: 803, endPoint y: 509, distance: 12.1
click at [803, 509] on input "Lavero/S10/210/29v" at bounding box center [915, 505] width 344 height 15
click at [879, 507] on input "Lavero/S10/160/29v" at bounding box center [915, 505] width 344 height 15
type input "Lavero/S10/160/29v/"
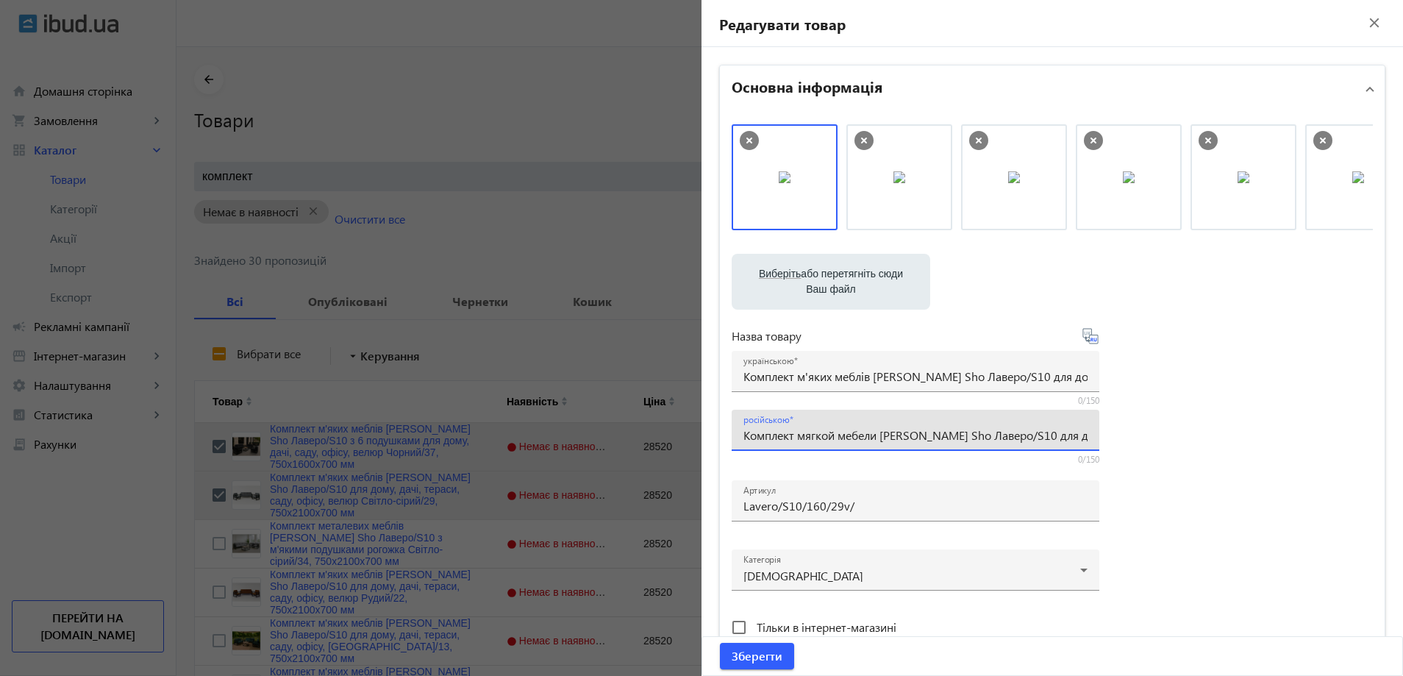
click at [785, 432] on input "Комплект мягкой мебели [PERSON_NAME] Sho Лаверо/S10 для дома, дачи, террасы, са…" at bounding box center [915, 434] width 344 height 15
paste input "с 6 подушками для дома, дачи, сада, офиса, велюр Светло-серый/29, 750х16"
type input "Комплект мягкой мебели [PERSON_NAME] Sho Лаверо/S10 с 6 подушками для дома, дач…"
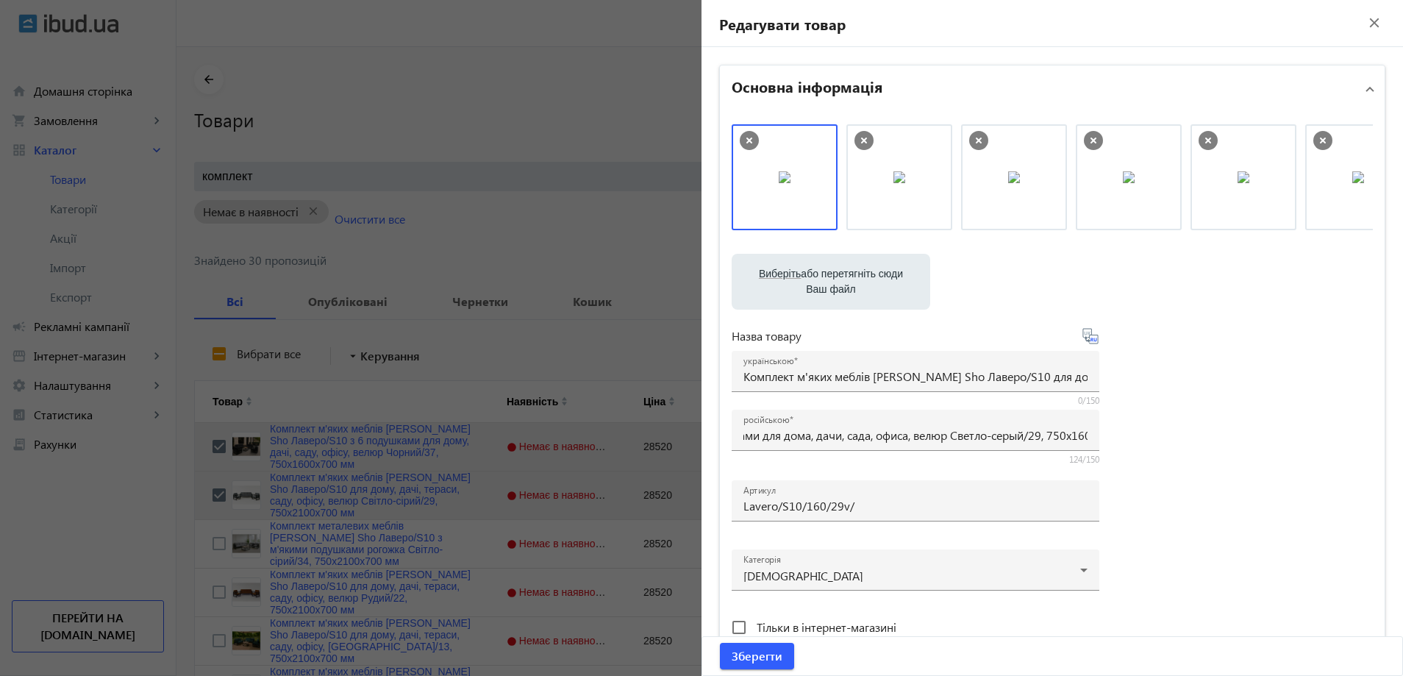
scroll to position [0, 0]
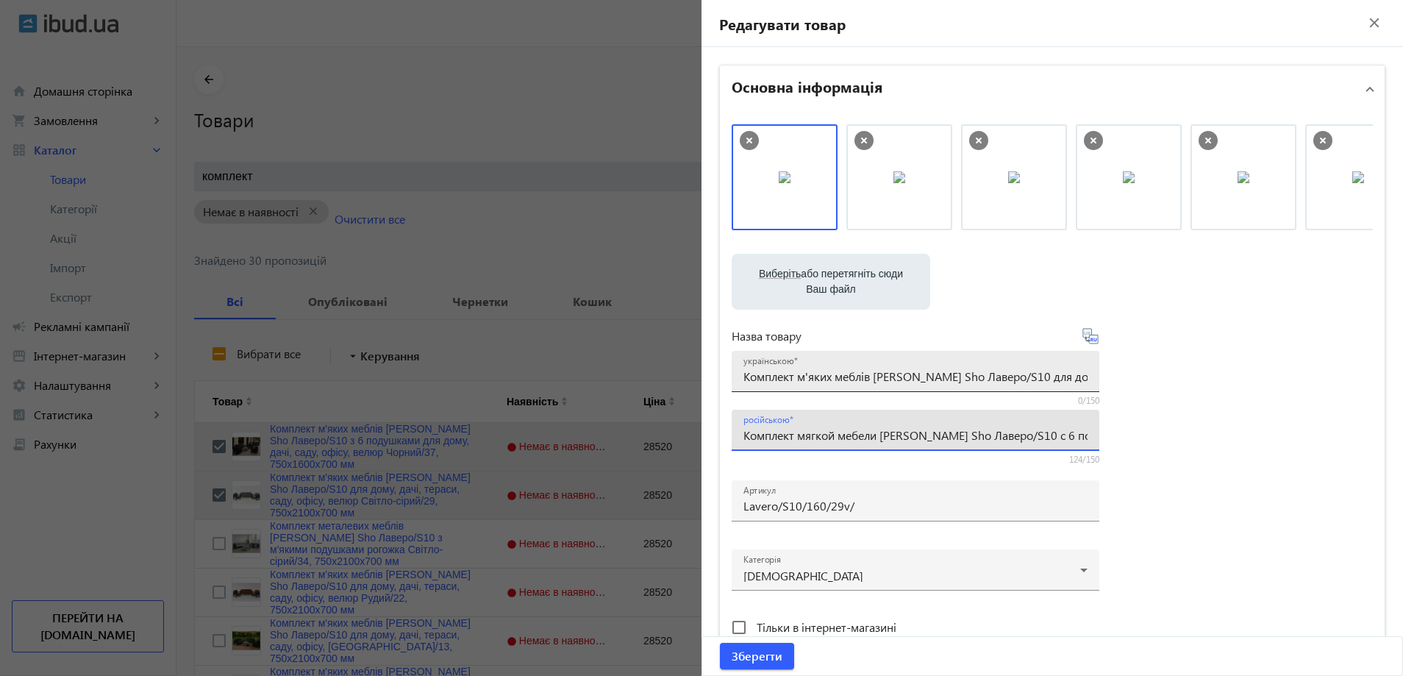
click at [784, 380] on input "Комплект м'яких меблів [PERSON_NAME] Sho Лаверо/S10 для дому, дачі, тераси, сад…" at bounding box center [915, 375] width 344 height 15
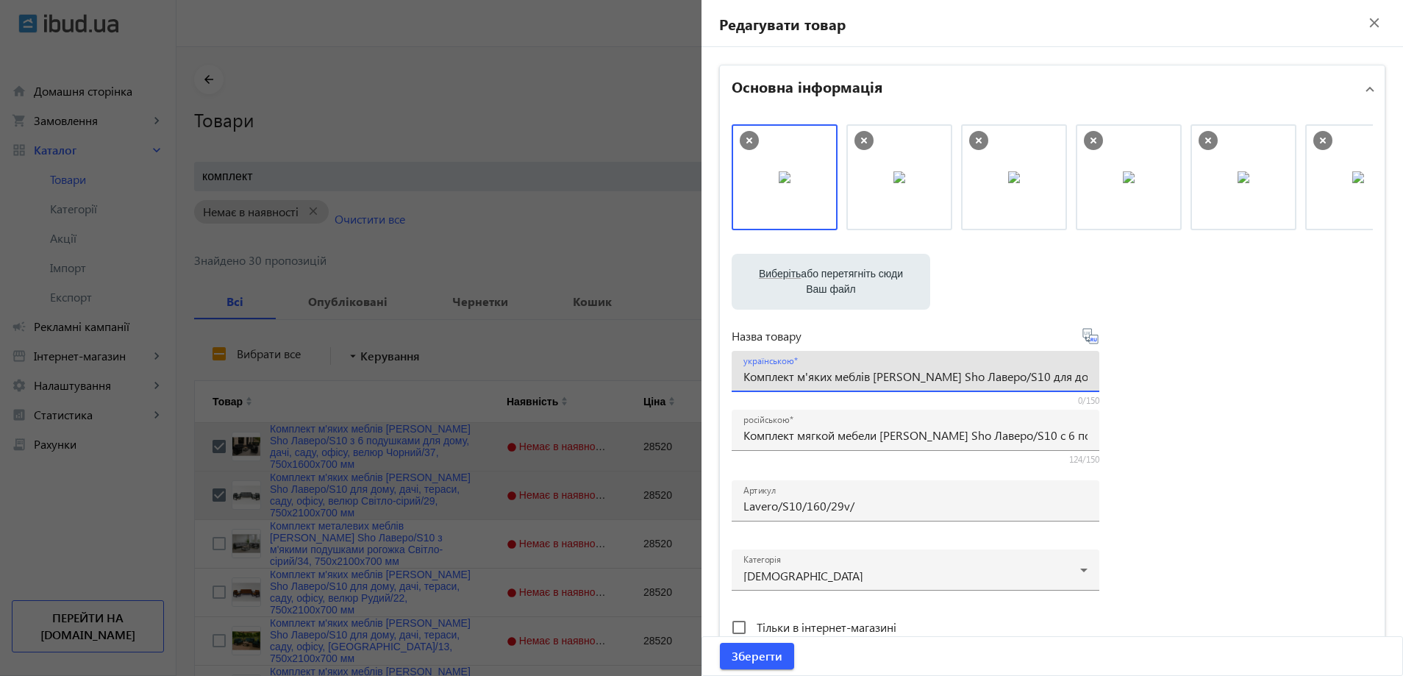
paste input "6 подушками для дому, дачі, саду, офісу, велюр Світло-сірий/29, 750х16"
type input "Комплект м'яких меблів [PERSON_NAME] Sho Лаверо/S10 з 6 подушками для дому, дач…"
click at [1253, 476] on div "Виберіть або перетягніть сюди Ваш файл 5149689d36007eb346335297121099-d4de8d114…" at bounding box center [1052, 399] width 641 height 550
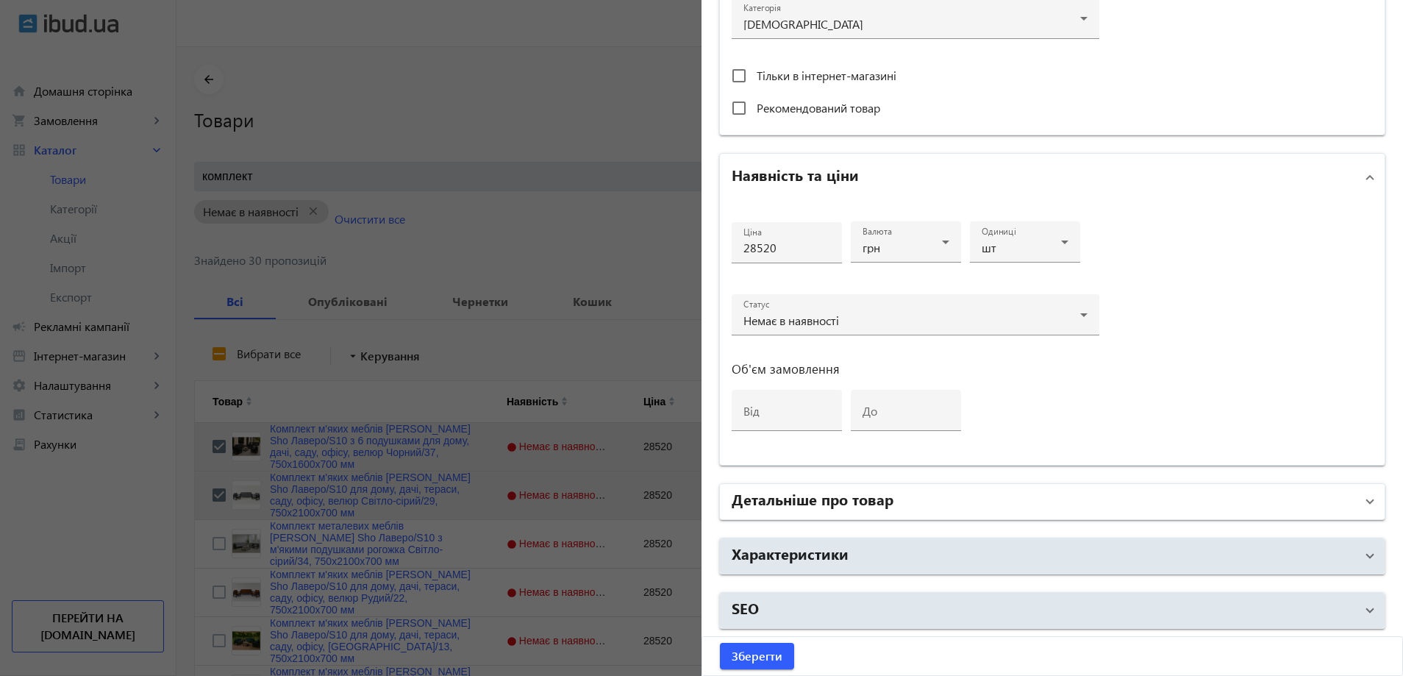
click at [897, 496] on mat-panel-title "Детальніше про товар" at bounding box center [1044, 501] width 624 height 26
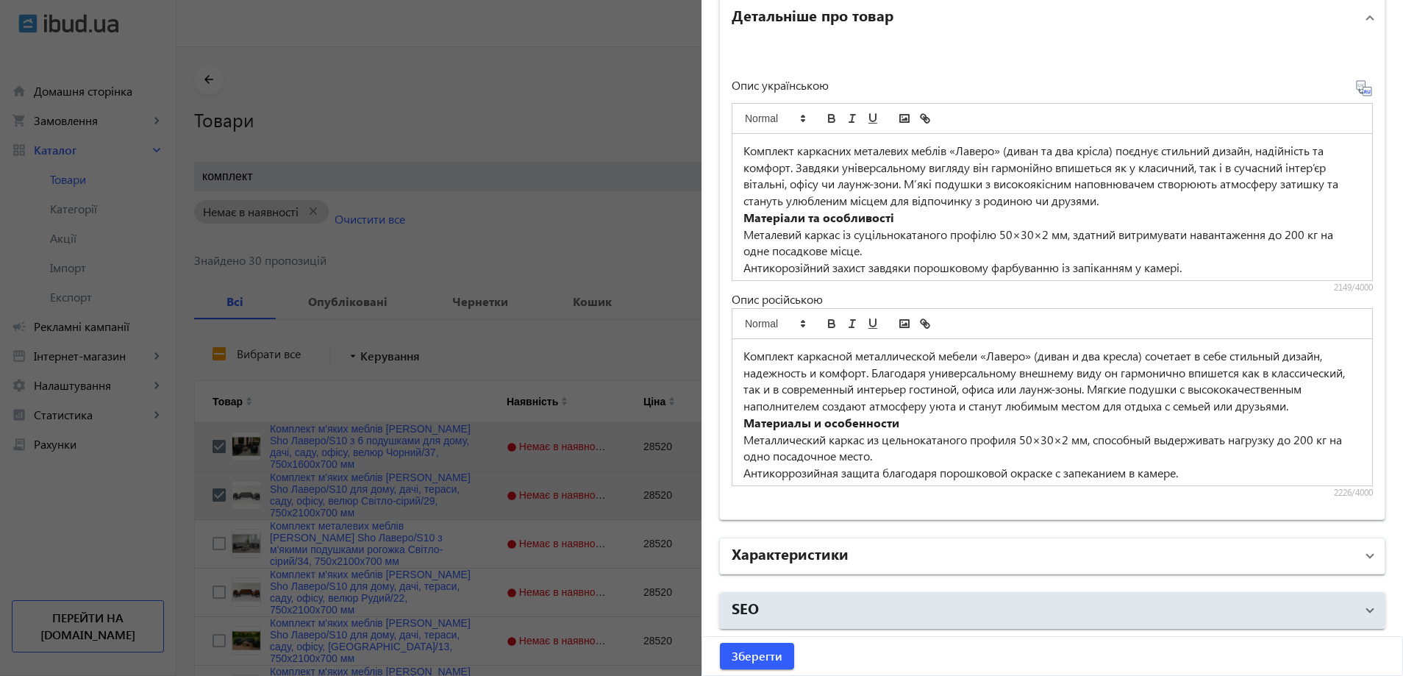
click at [887, 554] on mat-panel-title "Характеристики" at bounding box center [1044, 556] width 624 height 26
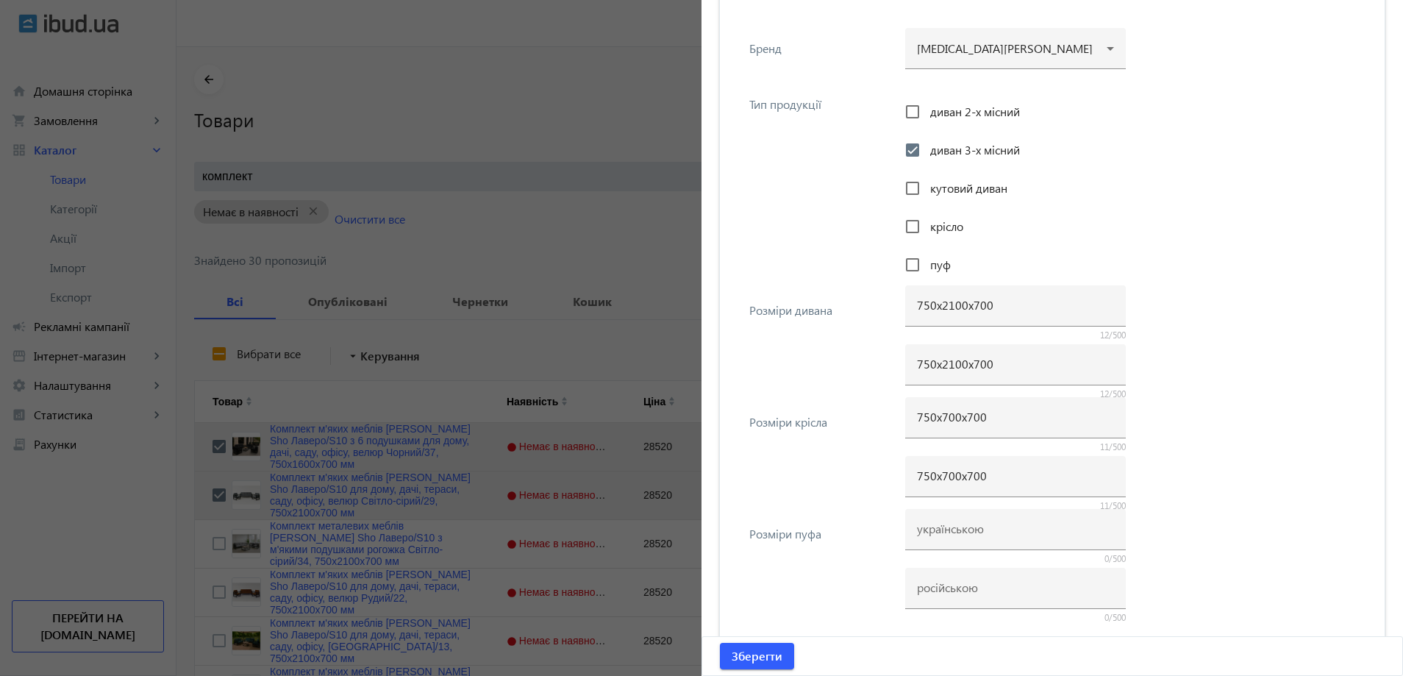
scroll to position [1629, 0]
drag, startPoint x: 950, startPoint y: 304, endPoint x: 937, endPoint y: 303, distance: 12.5
click at [937, 303] on input "750х2100х700" at bounding box center [1015, 303] width 197 height 15
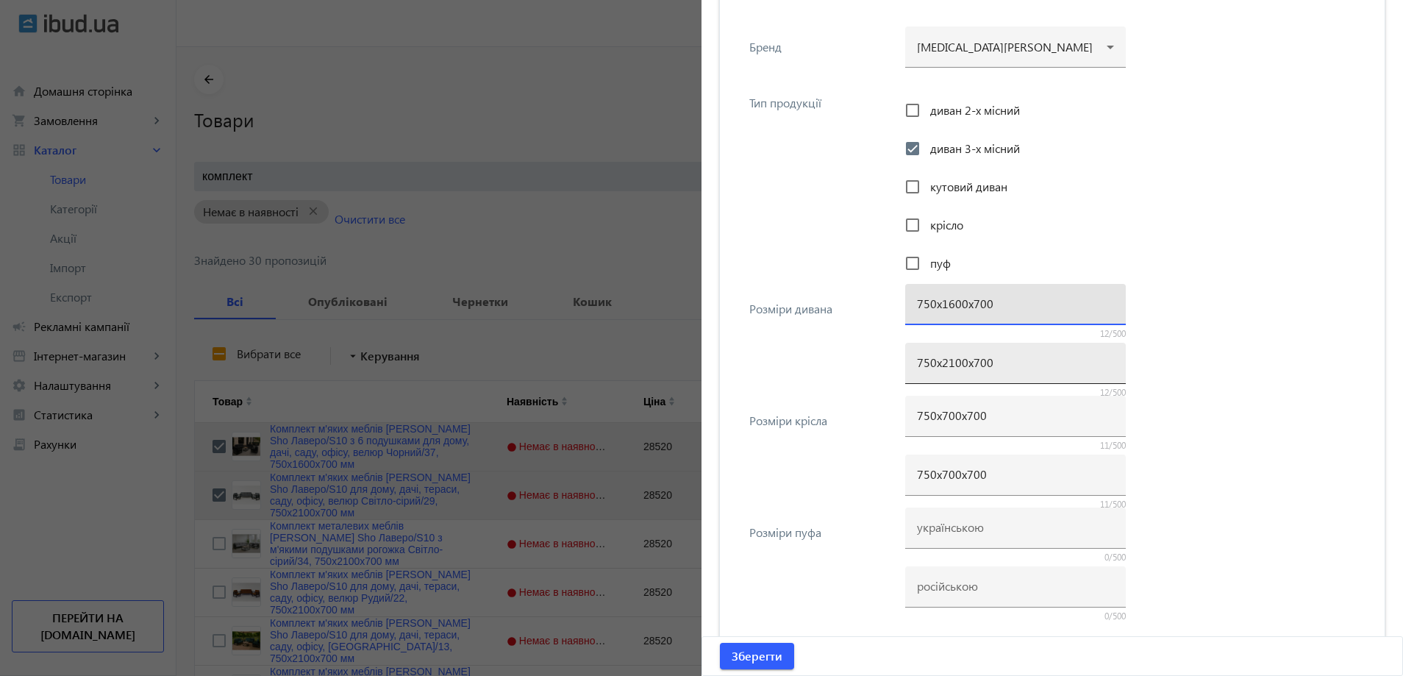
type input "750х1600х700"
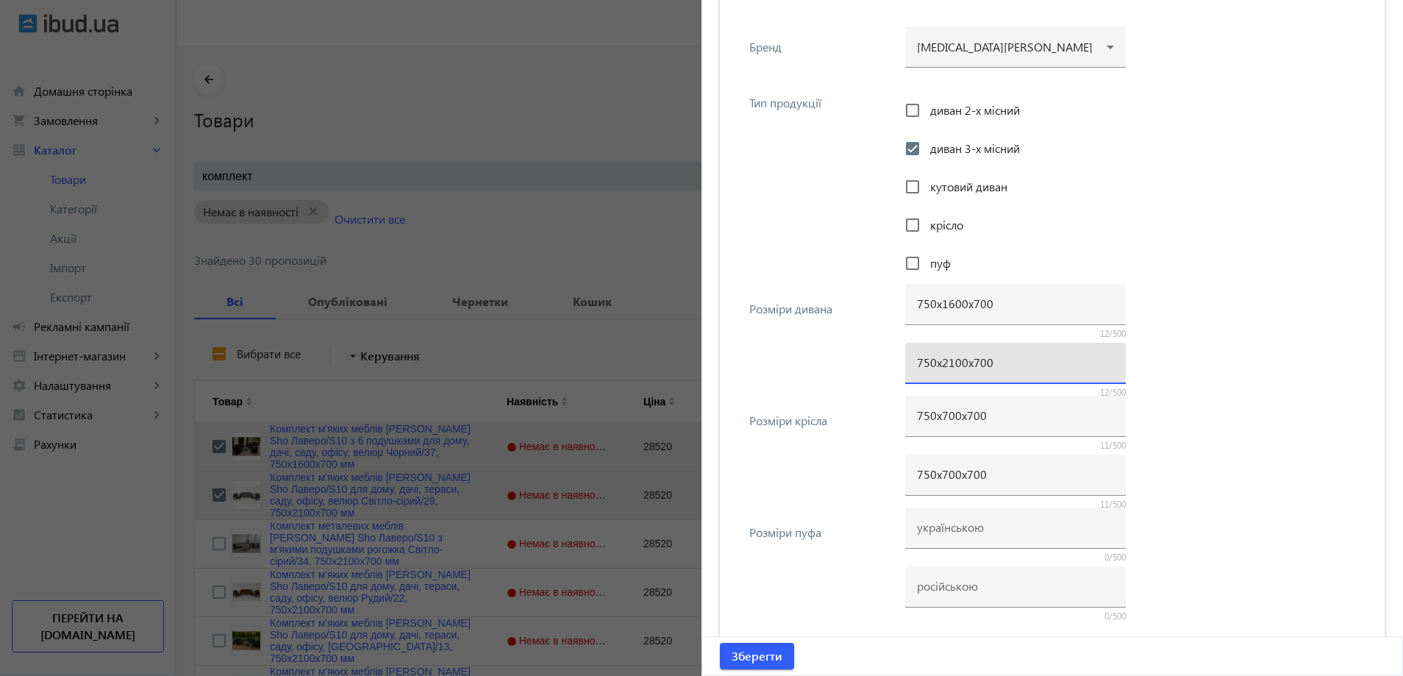
click at [943, 360] on input "750х2100х700" at bounding box center [1015, 361] width 197 height 15
paste input "16"
type input "750х1600х700"
click at [863, 403] on div "Розміри крісла 750х700х700 11/500 750х700х700 11/500" at bounding box center [1052, 455] width 641 height 112
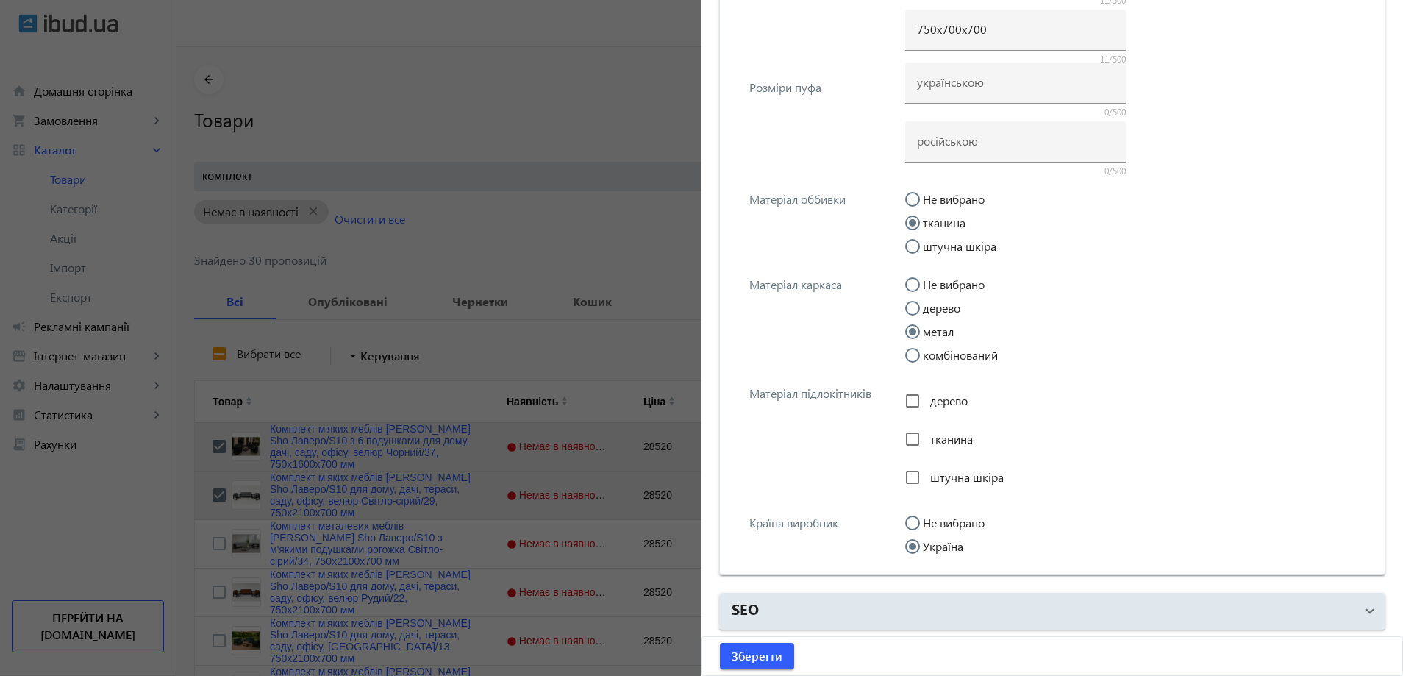
scroll to position [2075, 0]
click at [757, 648] on span "Зберегти" at bounding box center [757, 656] width 51 height 16
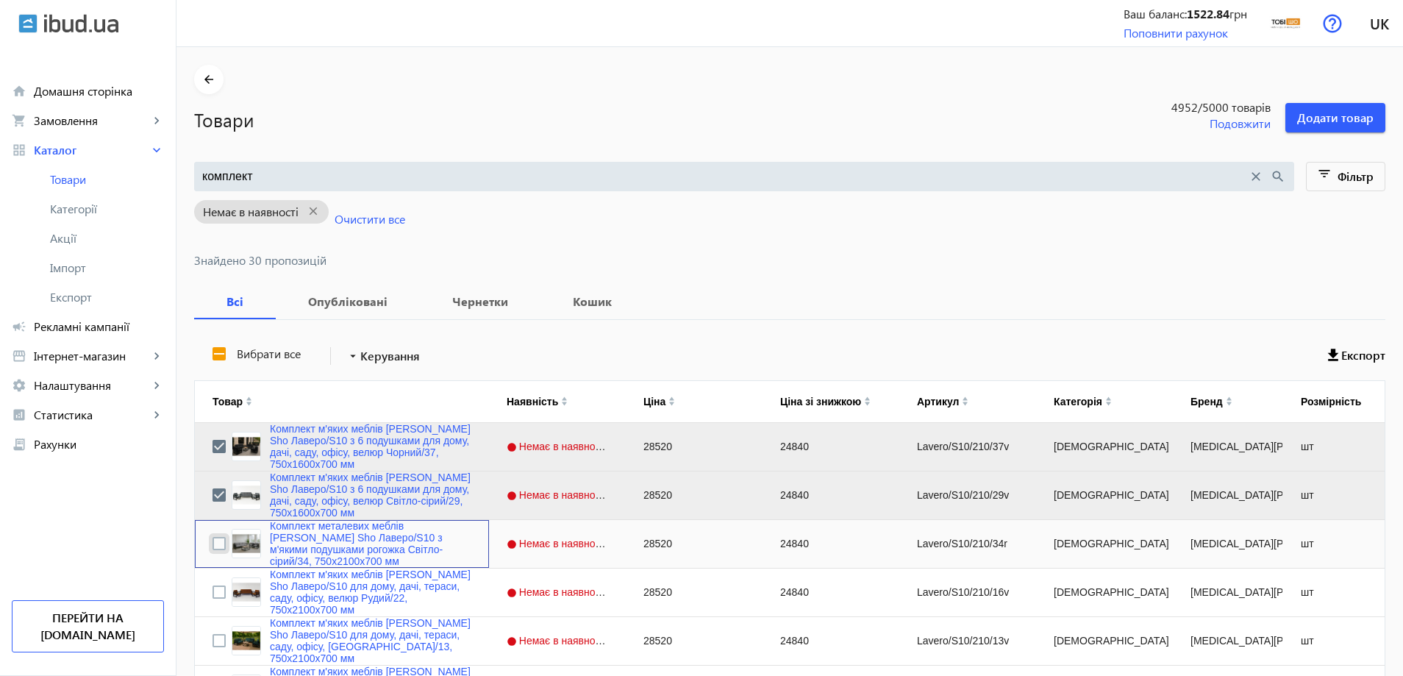
click at [213, 542] on input "Press Space to toggle row selection (unchecked)" at bounding box center [218, 543] width 13 height 13
checkbox input "true"
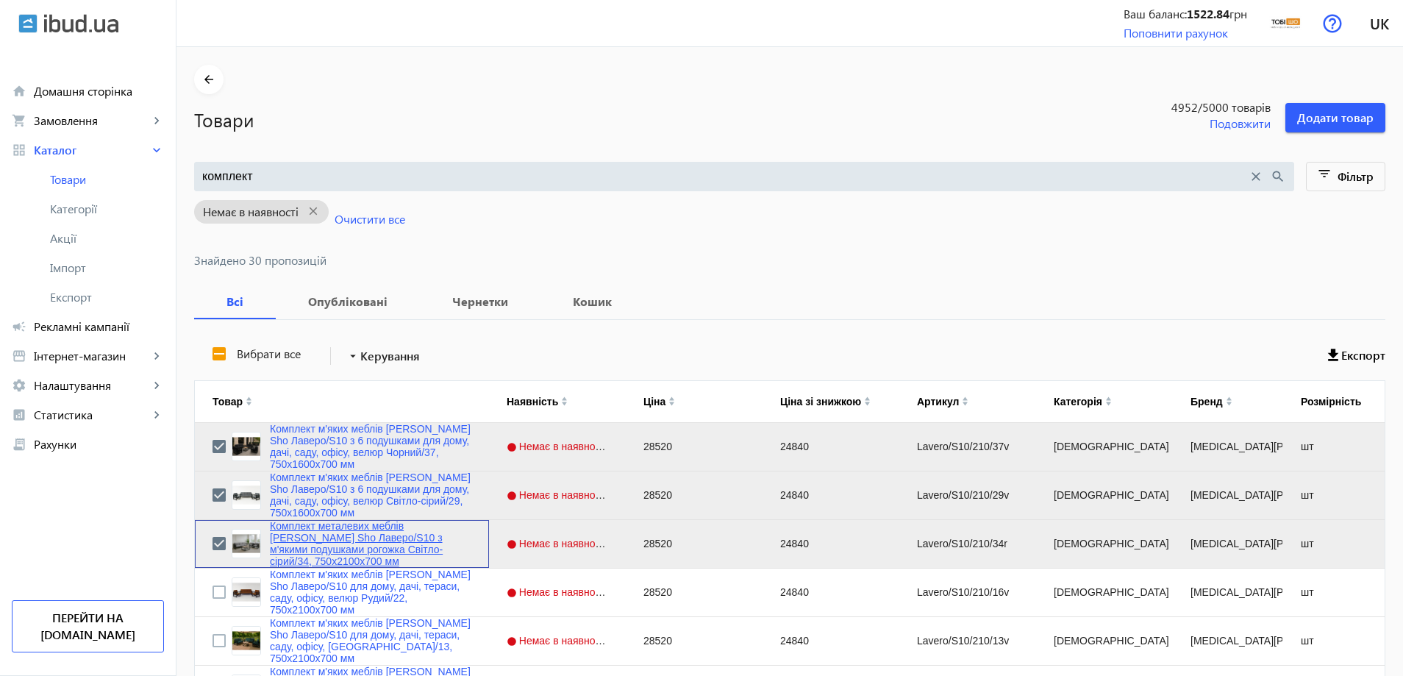
click at [291, 538] on link "Комплект металевих меблів [PERSON_NAME] Sho Лаверо/S10 з м'якими подушками рого…" at bounding box center [370, 543] width 201 height 47
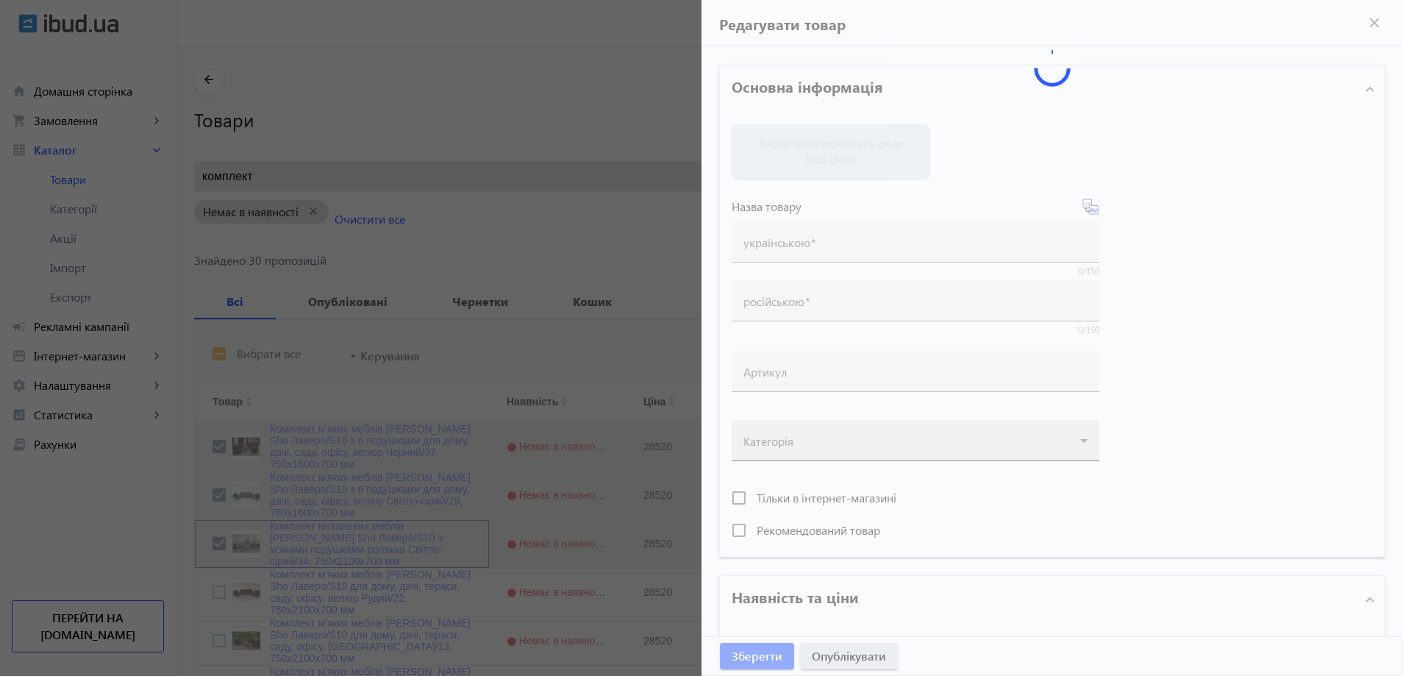
type input "Комплект металевих меблів [PERSON_NAME] Sho Лаверо/S10 з м'якими подушками рого…"
type input "Комплект металлической мебели [PERSON_NAME] Sho Лаверо/S10 с мягкими подушками …"
type input "Lavero/S10/210/34r"
type input "28520"
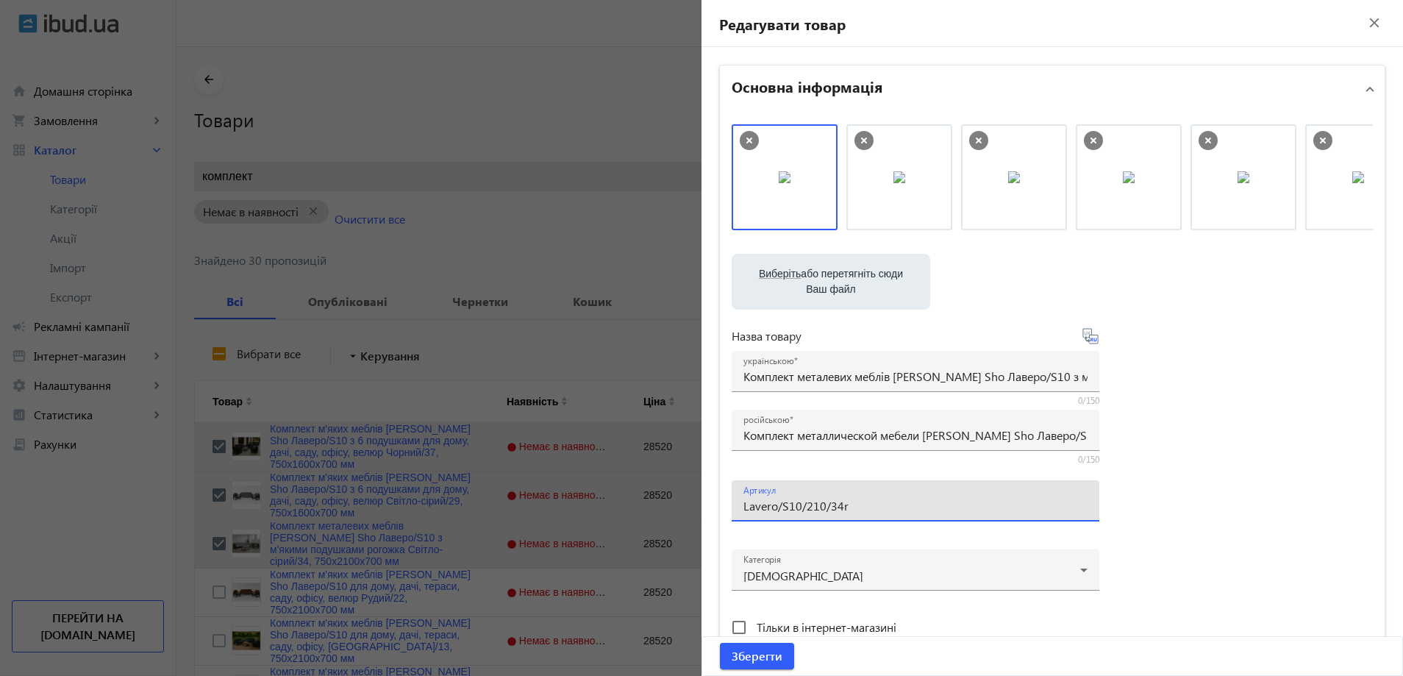
drag, startPoint x: 815, startPoint y: 512, endPoint x: 803, endPoint y: 512, distance: 12.5
click at [803, 512] on input "Lavero/S10/210/34r" at bounding box center [915, 505] width 344 height 15
click at [862, 510] on input "Lavero/S10/160/34r" at bounding box center [915, 505] width 344 height 15
type input "Lavero/S10/160/34r/"
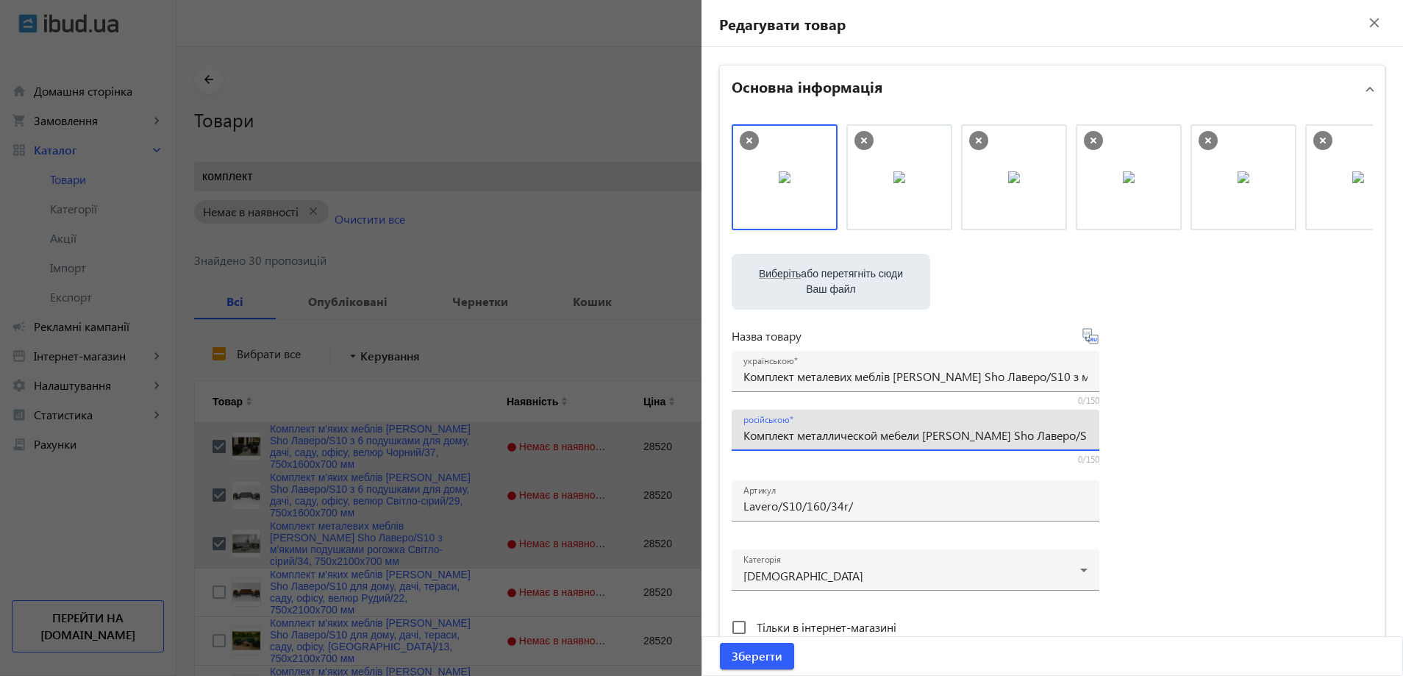
click at [774, 437] on input "Комплект металлической мебели [PERSON_NAME] Sho Лаверо/S10 с мягкими подушками …" at bounding box center [915, 434] width 344 height 15
paste input "6 мягкими подушками рогожка Светло-серый/34, 750х16"
type input "Комплект металлической мебели [PERSON_NAME] Sho Лаверо/S10 с 6 мягкими подушкам…"
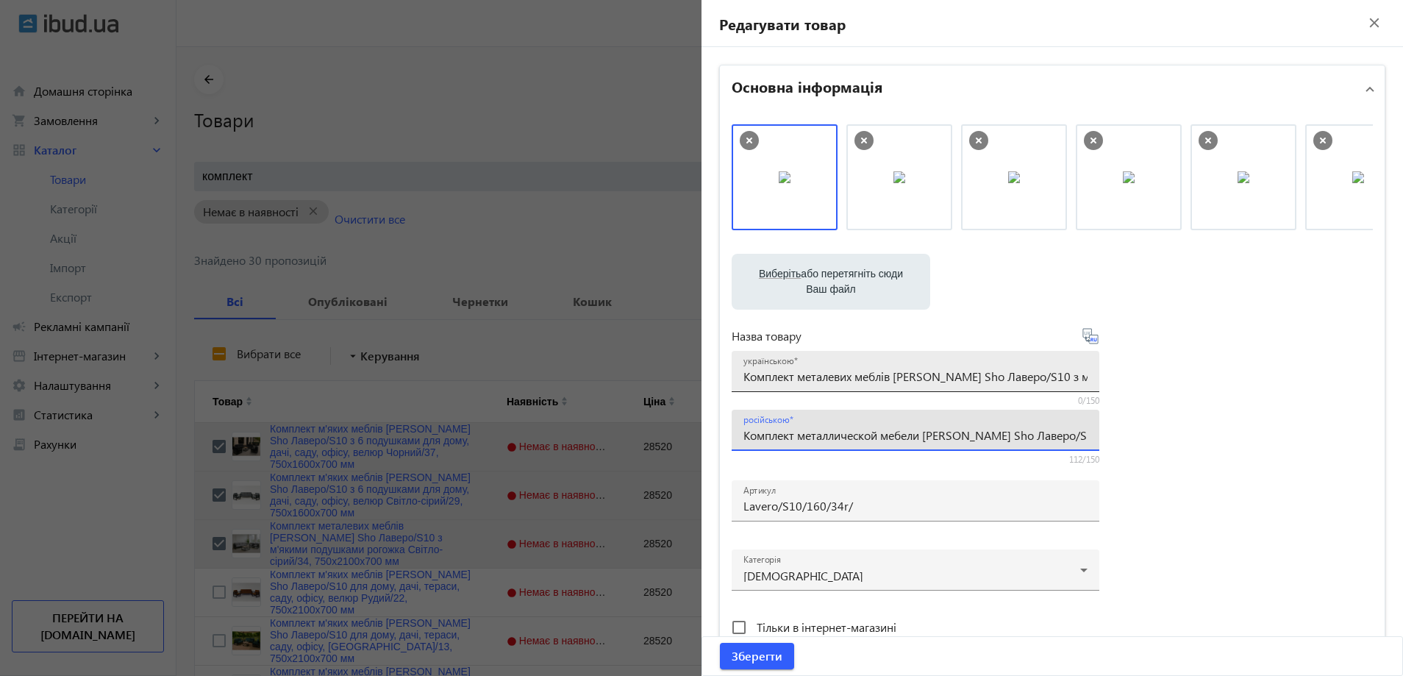
click at [781, 361] on mat-label "українською" at bounding box center [768, 361] width 50 height 12
click at [781, 368] on input "Комплект металевих меблів [PERSON_NAME] Sho Лаверо/S10 з м'якими подушками рого…" at bounding box center [915, 375] width 344 height 15
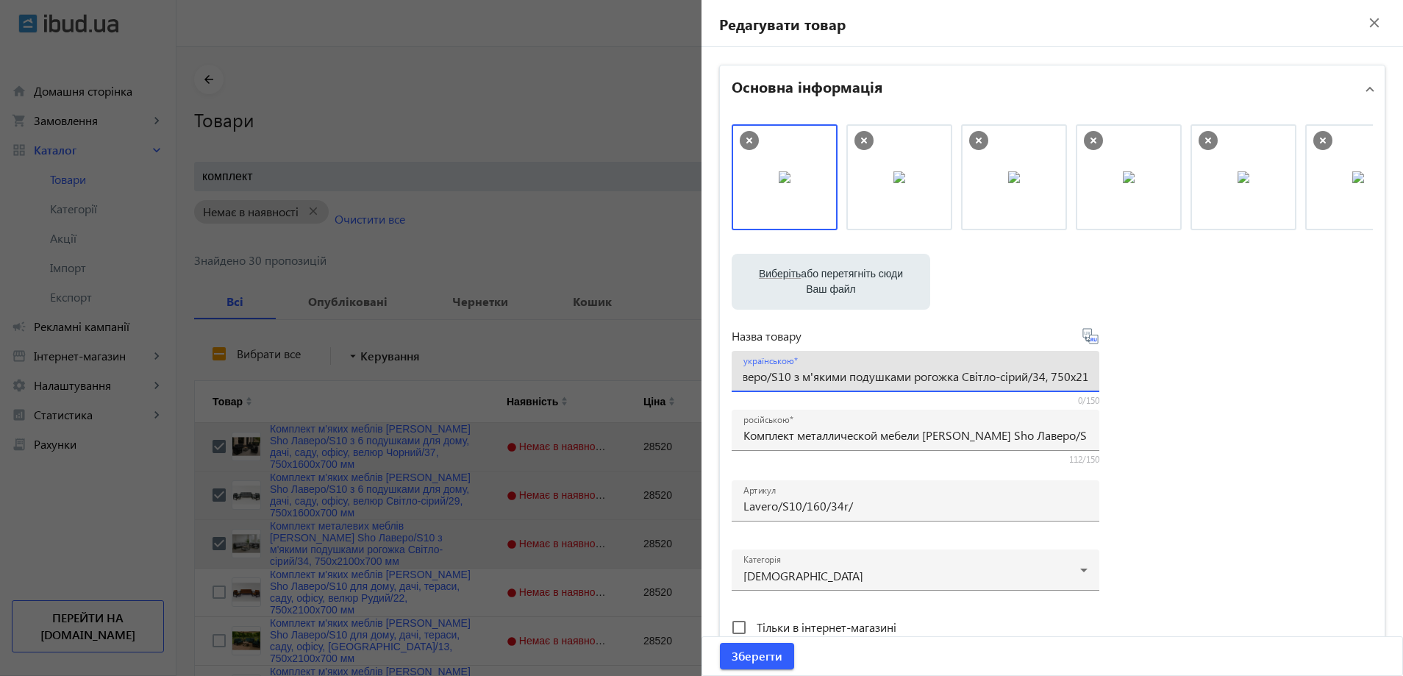
paste input "6 м'якими подушками рогожка Світло-сірий/34, 750х16"
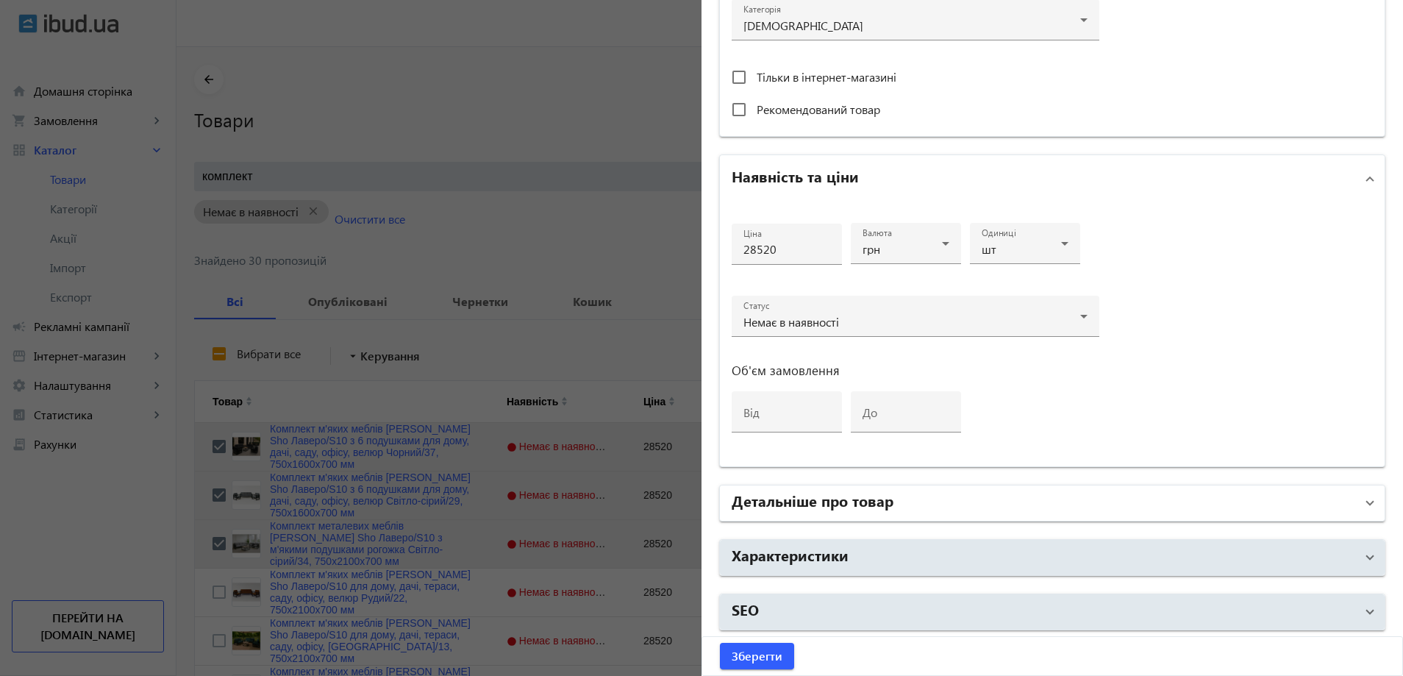
scroll to position [551, 0]
type input "Комплект металевих меблів [PERSON_NAME] Sho Лаверо/S10 з 6 м'якими подушками ро…"
click at [918, 512] on mat-panel-title "Детальніше про товар" at bounding box center [1044, 501] width 624 height 26
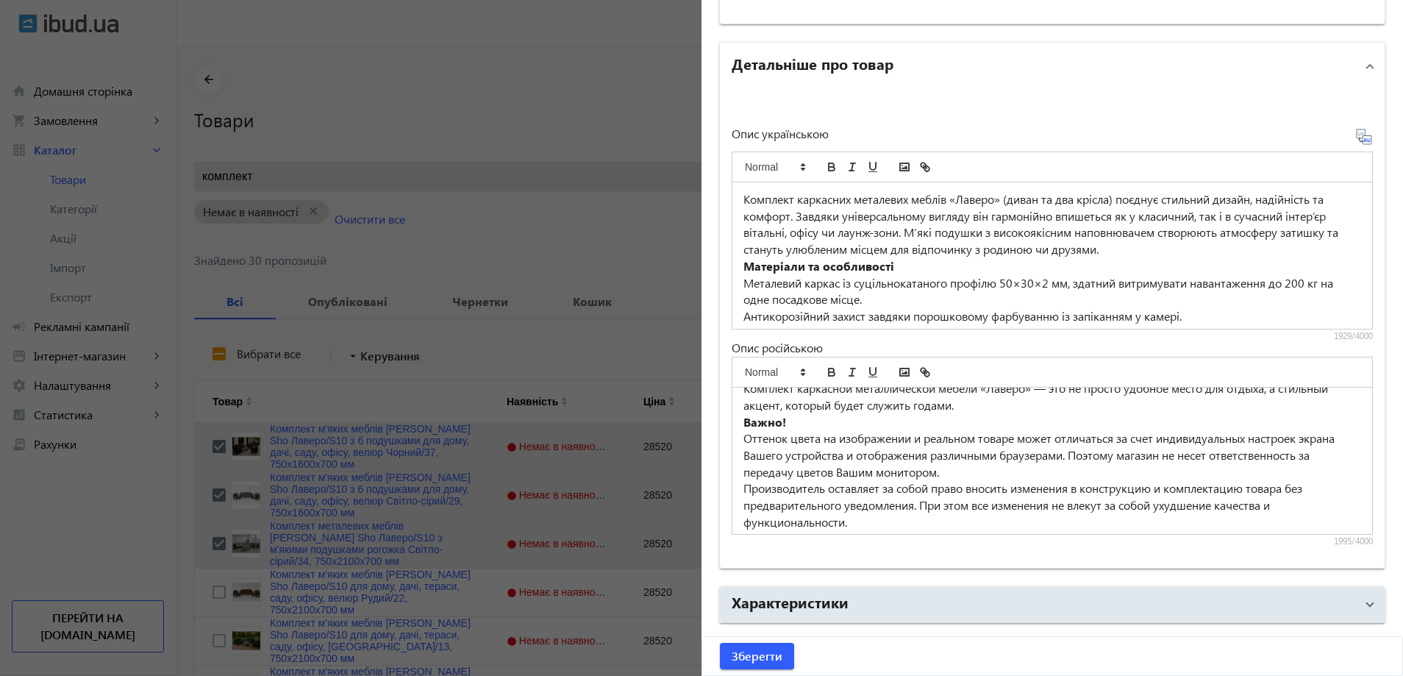
scroll to position [368, 0]
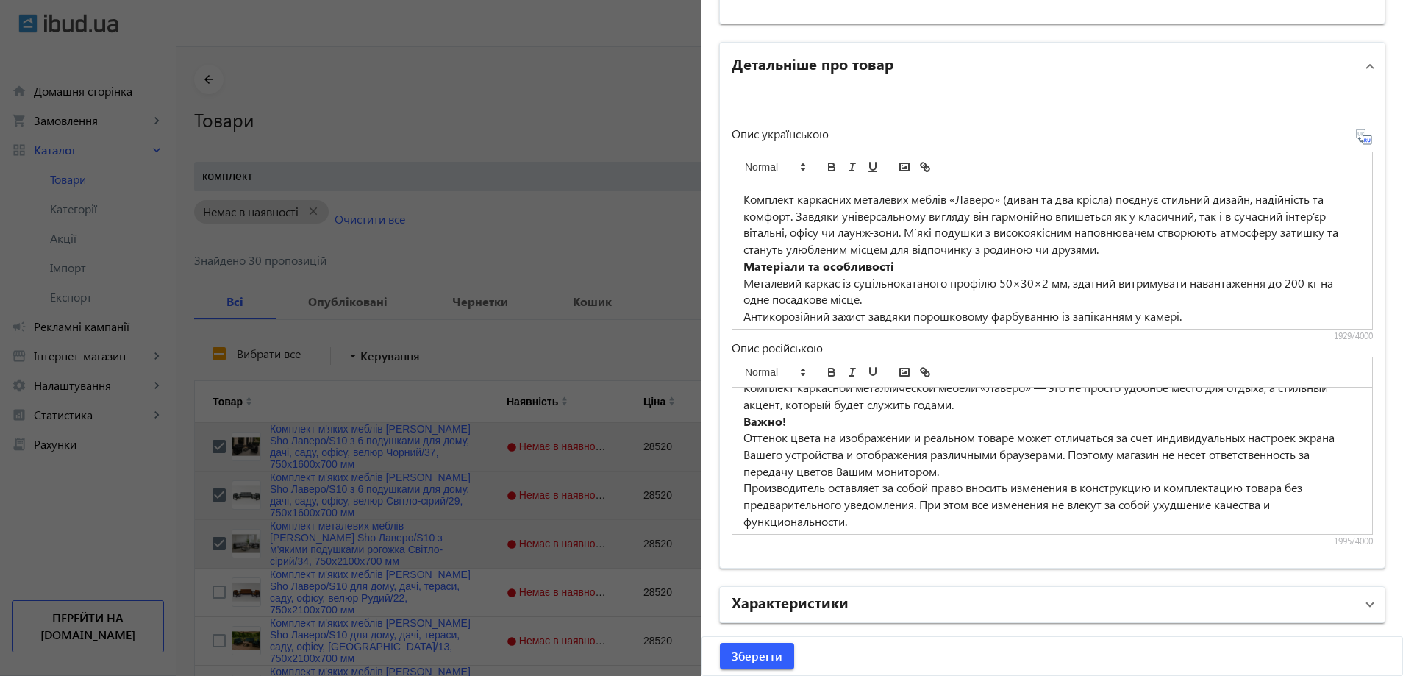
click at [926, 601] on mat-panel-title "Характеристики" at bounding box center [1044, 604] width 624 height 26
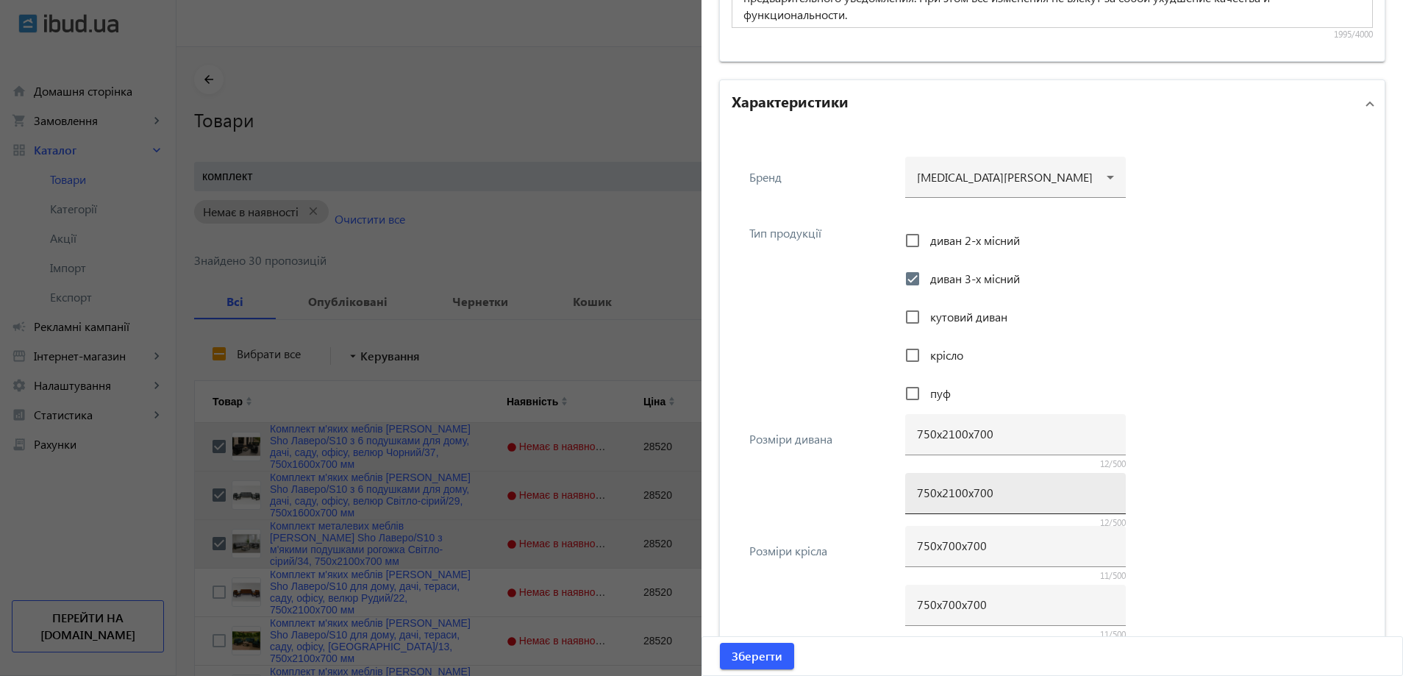
scroll to position [1507, 0]
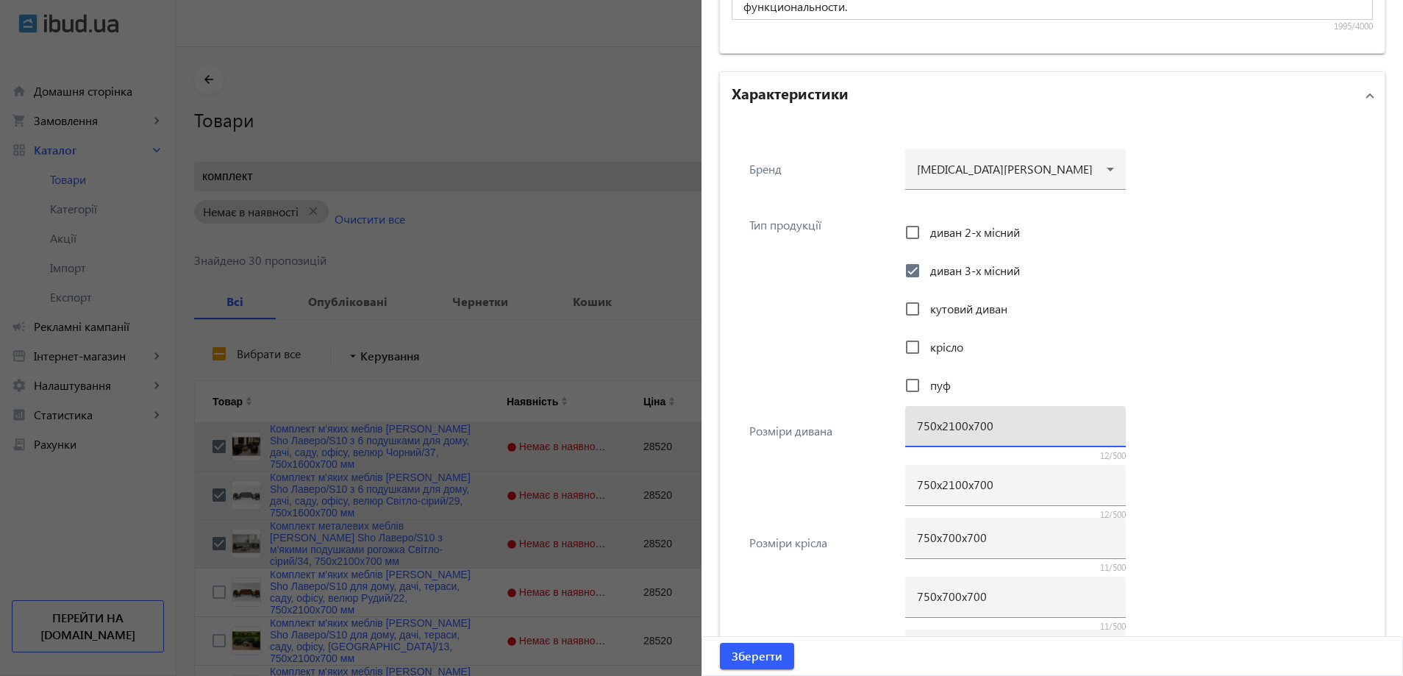
drag, startPoint x: 951, startPoint y: 429, endPoint x: 937, endPoint y: 432, distance: 14.9
click at [937, 432] on input "750х2100х700" at bounding box center [1015, 425] width 197 height 15
type input "750х1600х700"
click at [954, 487] on input "750х2100х700" at bounding box center [1015, 483] width 197 height 15
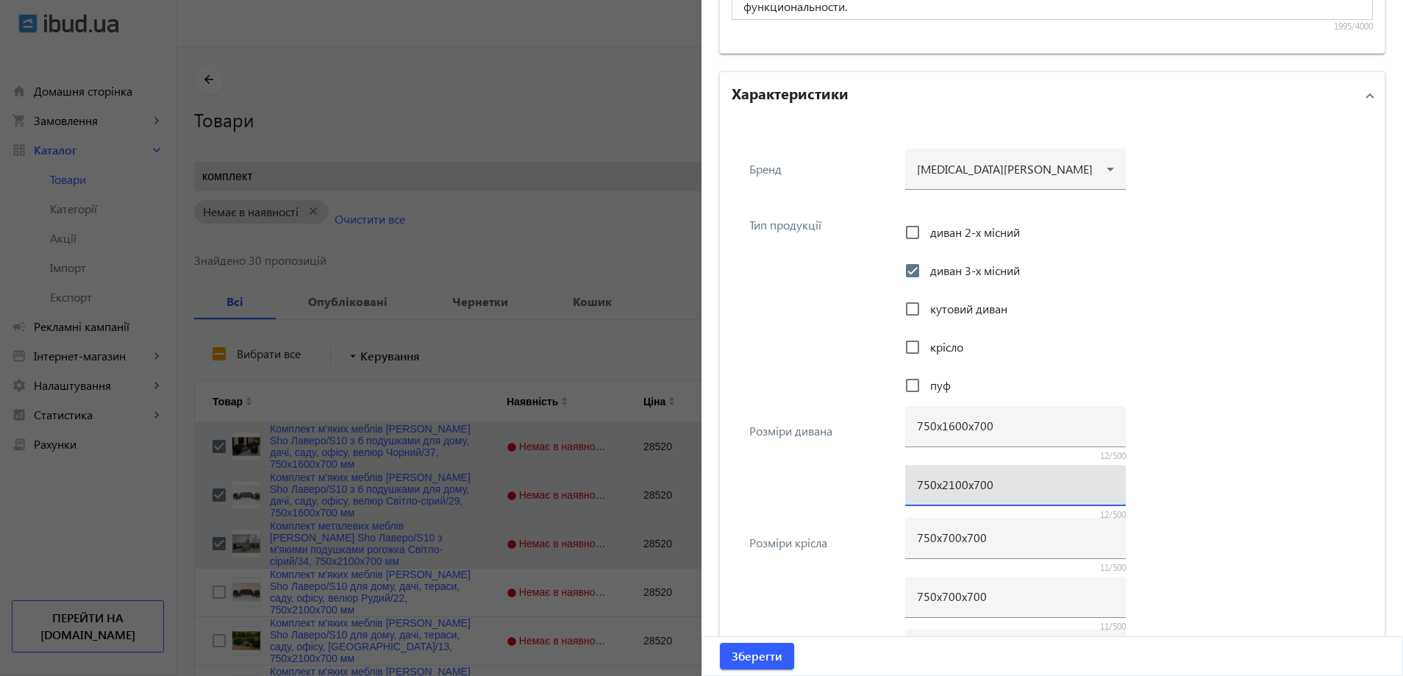
paste input "16"
type input "750х1600х700"
click at [767, 657] on span "Зберегти" at bounding box center [757, 656] width 51 height 16
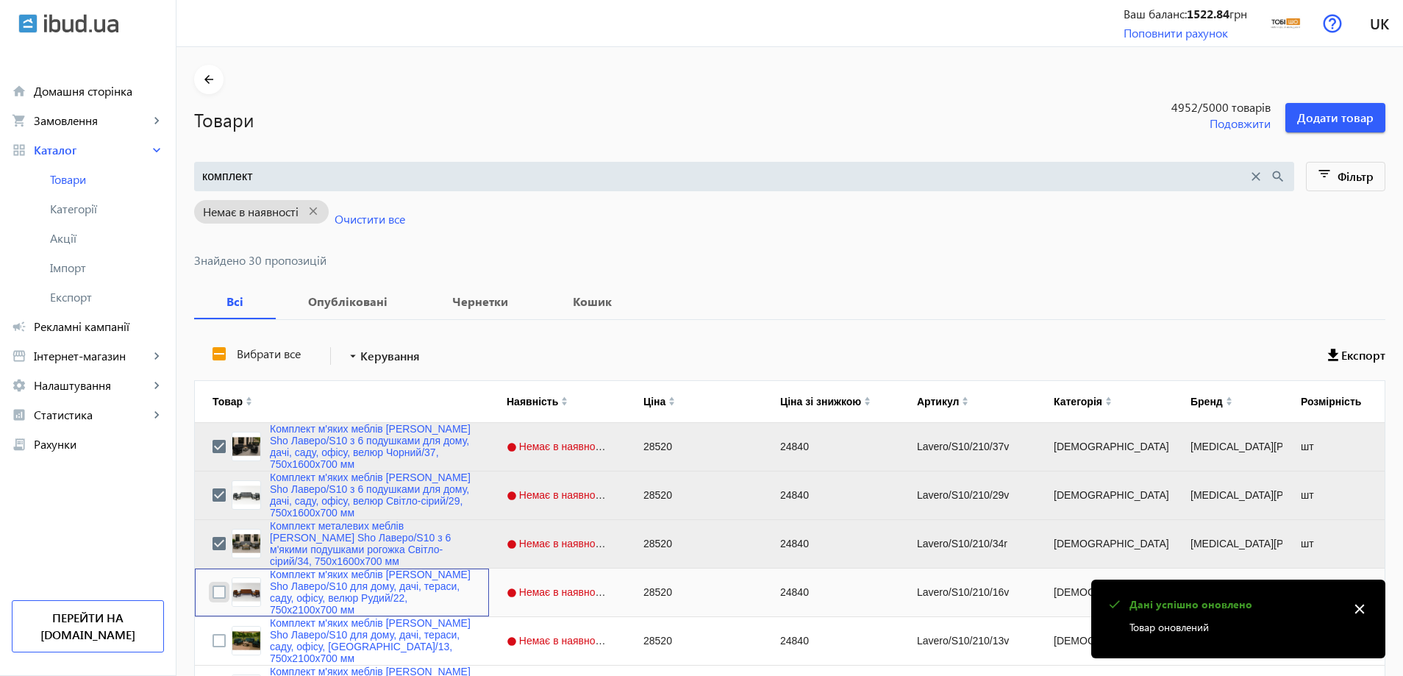
click at [212, 595] on input "Press Space to toggle row selection (unchecked)" at bounding box center [218, 591] width 13 height 13
checkbox input "true"
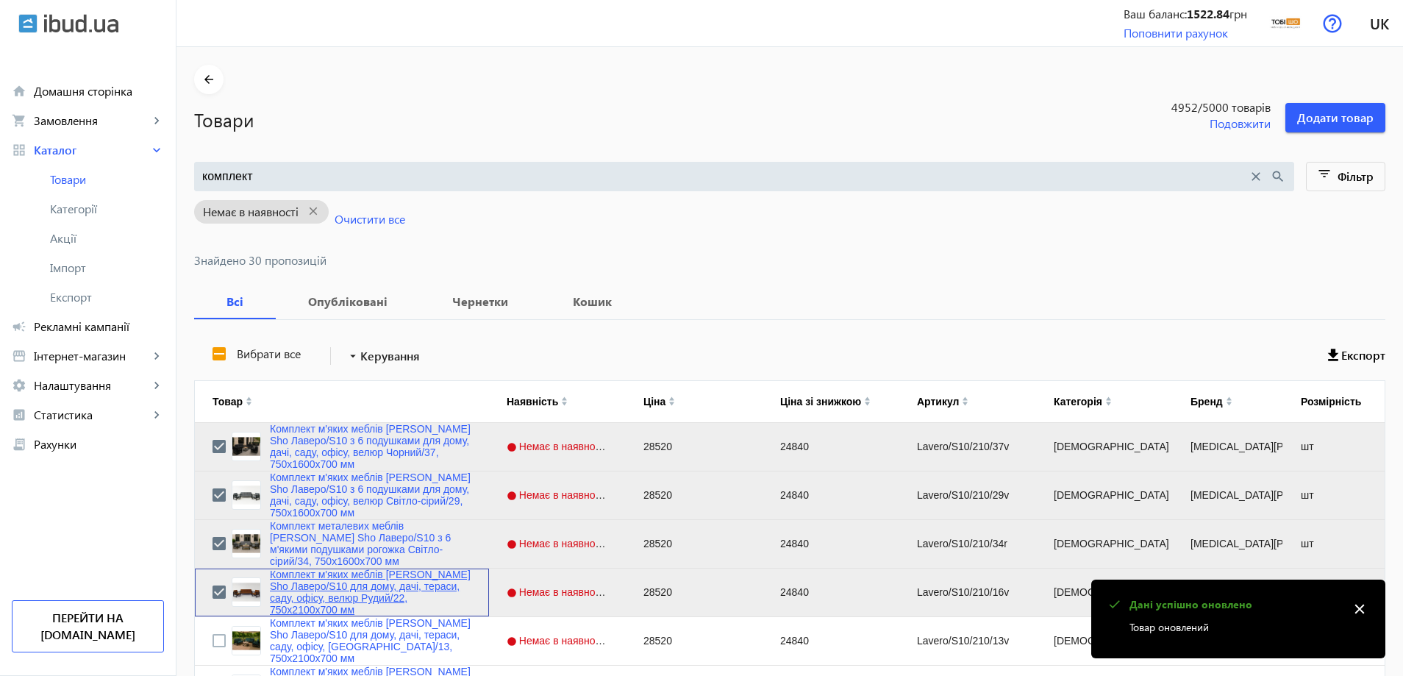
click at [304, 584] on link "Комплект м'яких меблів [PERSON_NAME] Sho Лаверо/S10 для дому, дачі, тераси, сад…" at bounding box center [370, 591] width 201 height 47
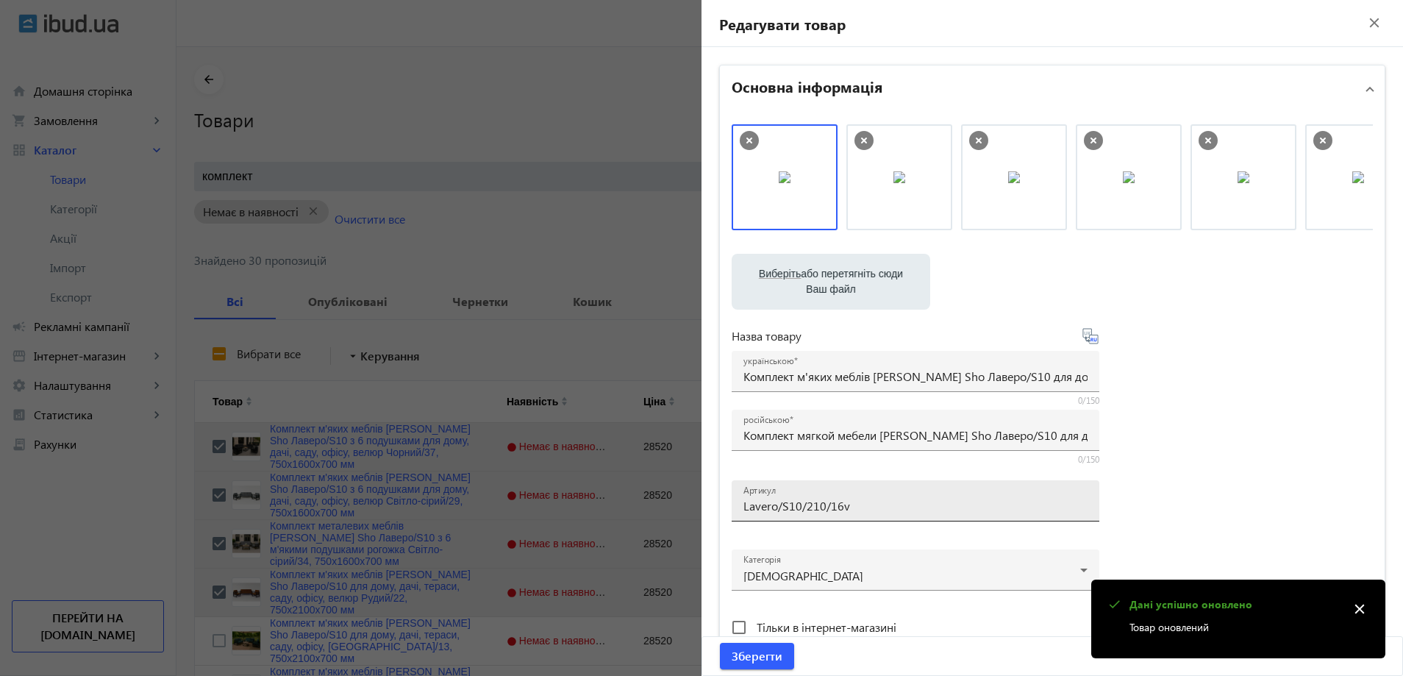
click at [853, 506] on input "Lavero/S10/210/16v" at bounding box center [915, 505] width 344 height 15
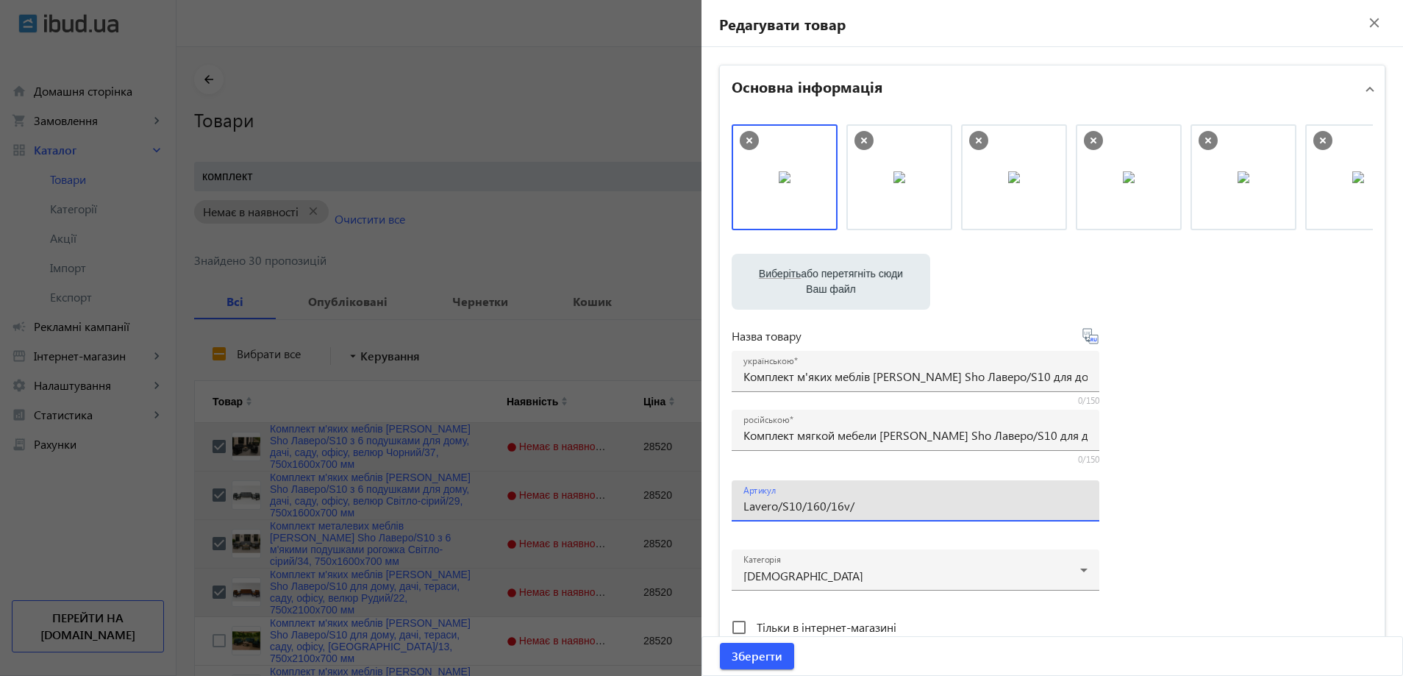
type input "Lavero/S10/160/16v/"
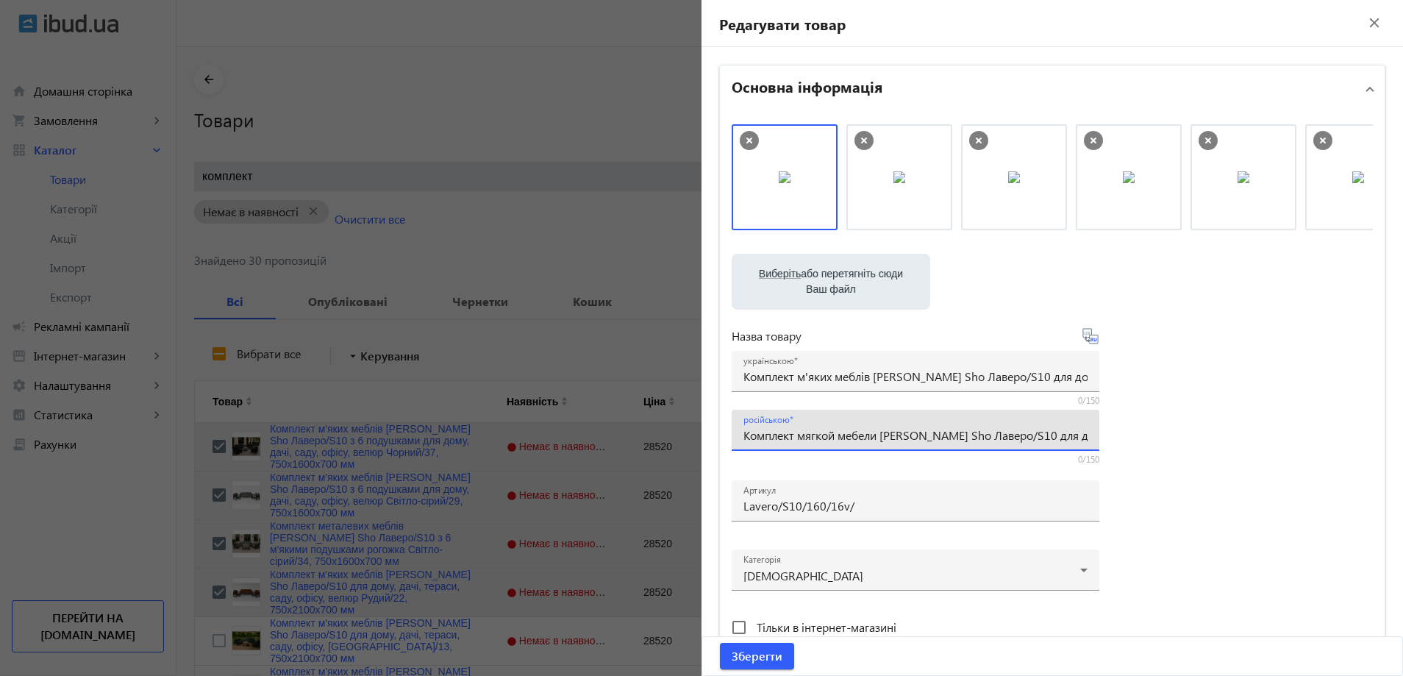
click at [792, 437] on input "Комплект мягкой мебели [PERSON_NAME] Sho Лаверо/S10 для дома, дачи, террасы, са…" at bounding box center [915, 434] width 344 height 15
paste input "с 6 подушками для дома, дачи, сада, офиса, велюр [PERSON_NAME]/22, 750х16"
type input "Комплект мягкой мебели [PERSON_NAME] Sho Лаверо/S10 с 6 подушками для дома, дач…"
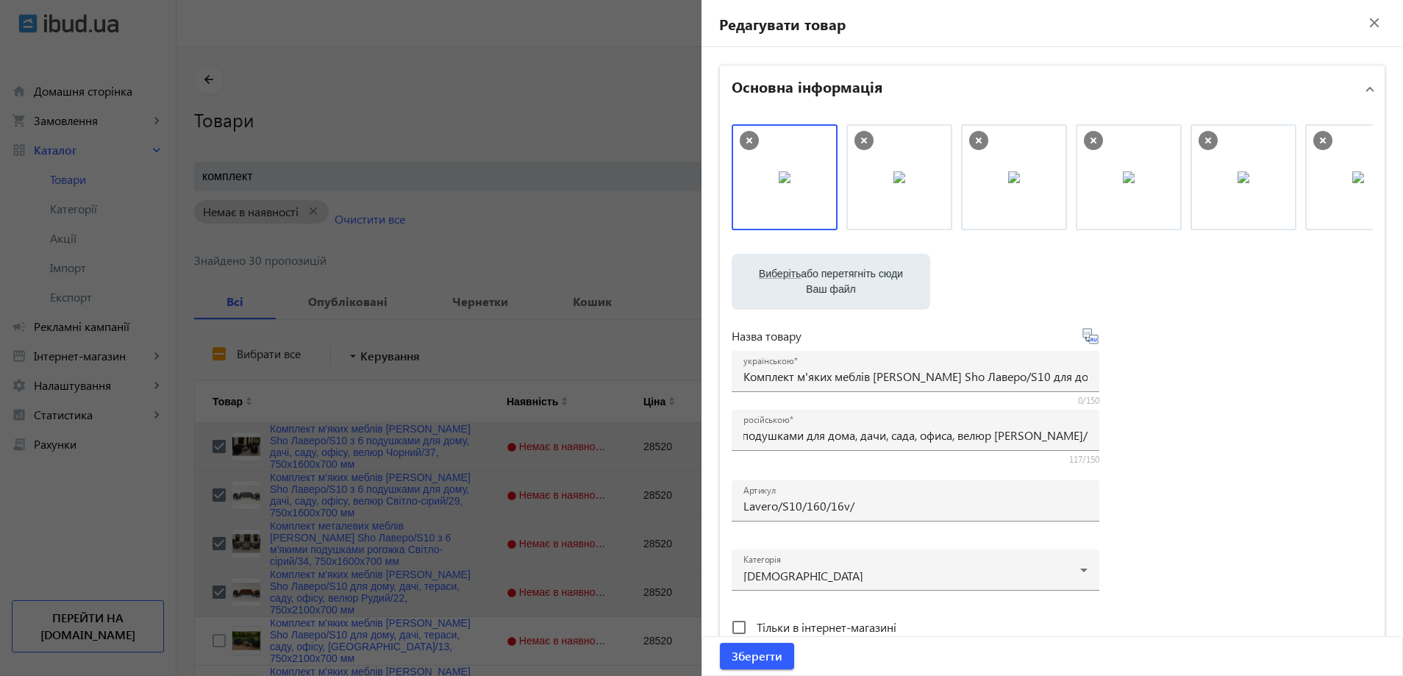
scroll to position [0, 0]
click at [796, 386] on div "українською Комплект м'яких меблів [PERSON_NAME] Sho Лаверо/S10 для дому, дачі,…" at bounding box center [915, 371] width 344 height 41
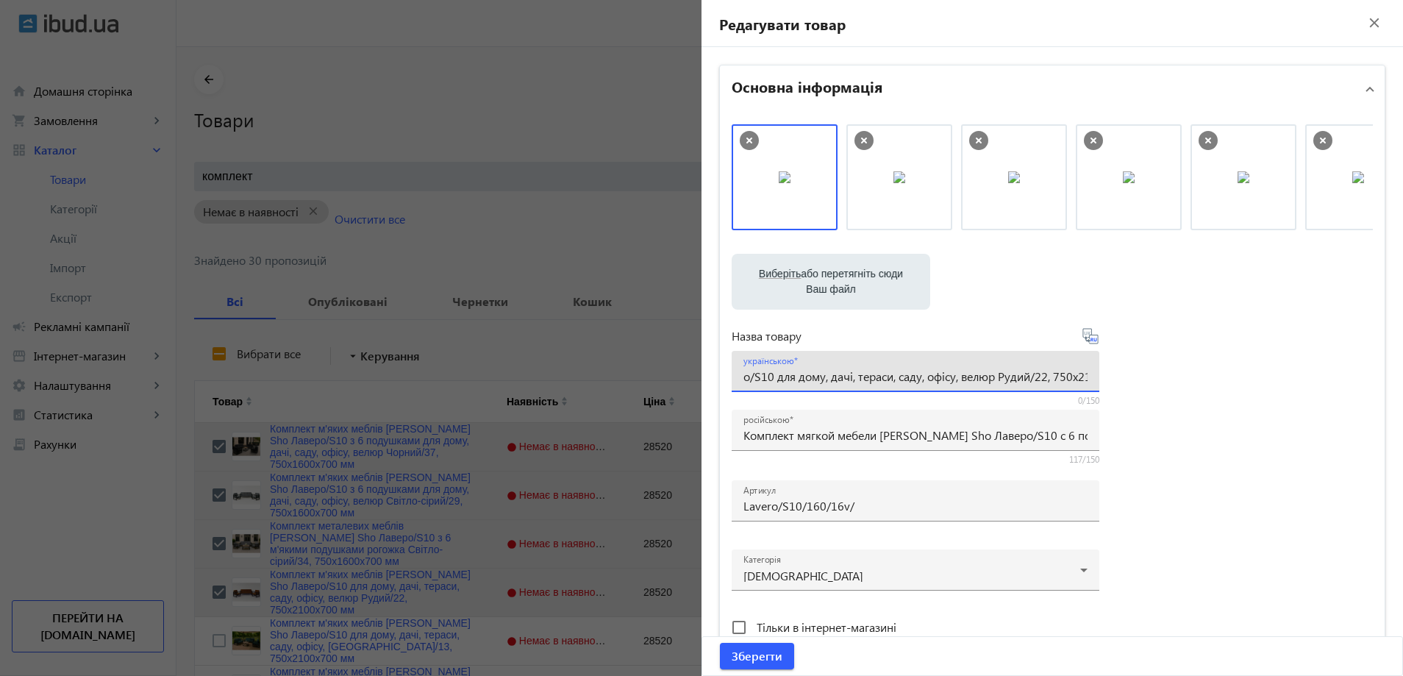
paste input "6 подушками для дому, дачі, саду, офісу, велюр Рудий/22, 750х16"
type input "Комплект м'яких меблів [PERSON_NAME] Sho Лаверо/S10 з 6 подушками для дому, дач…"
click at [1196, 394] on div "Виберіть або перетягніть сюди Ваш файл 30519689d3617e190f7332418293576-5f07cbb9…" at bounding box center [1052, 399] width 641 height 550
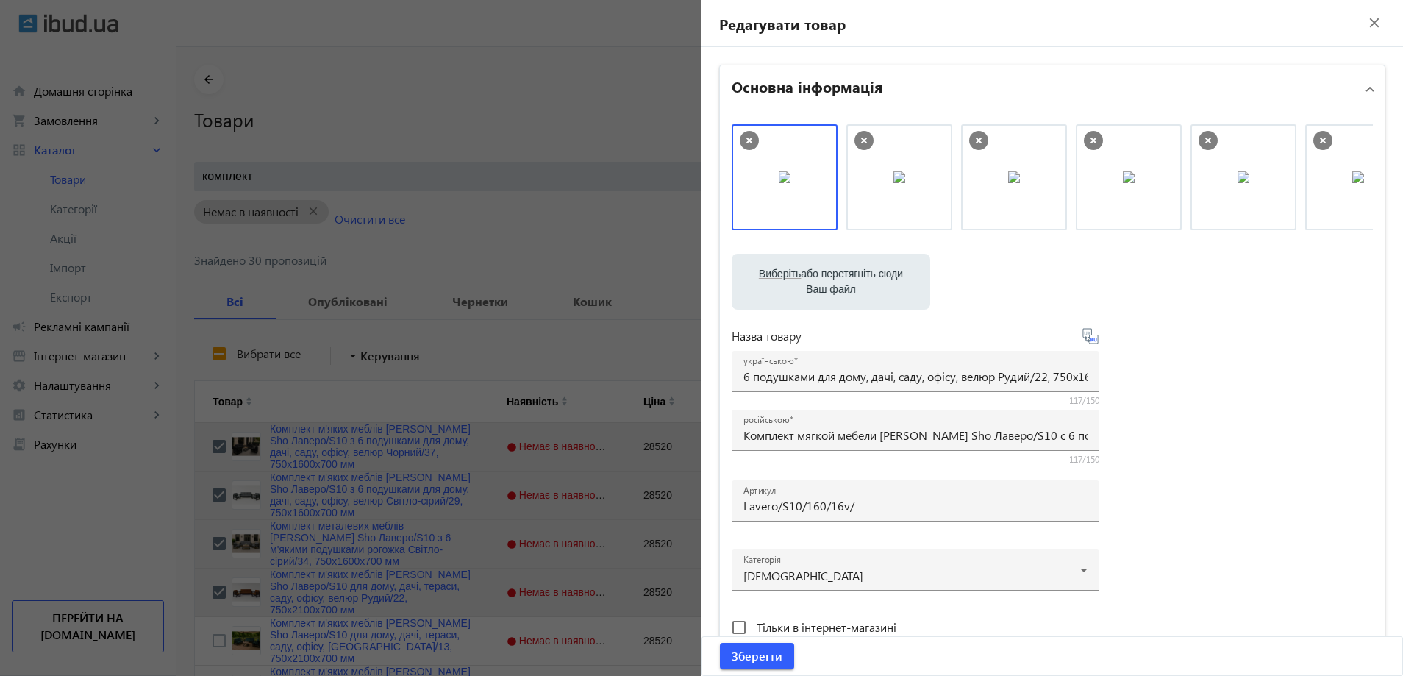
scroll to position [0, 0]
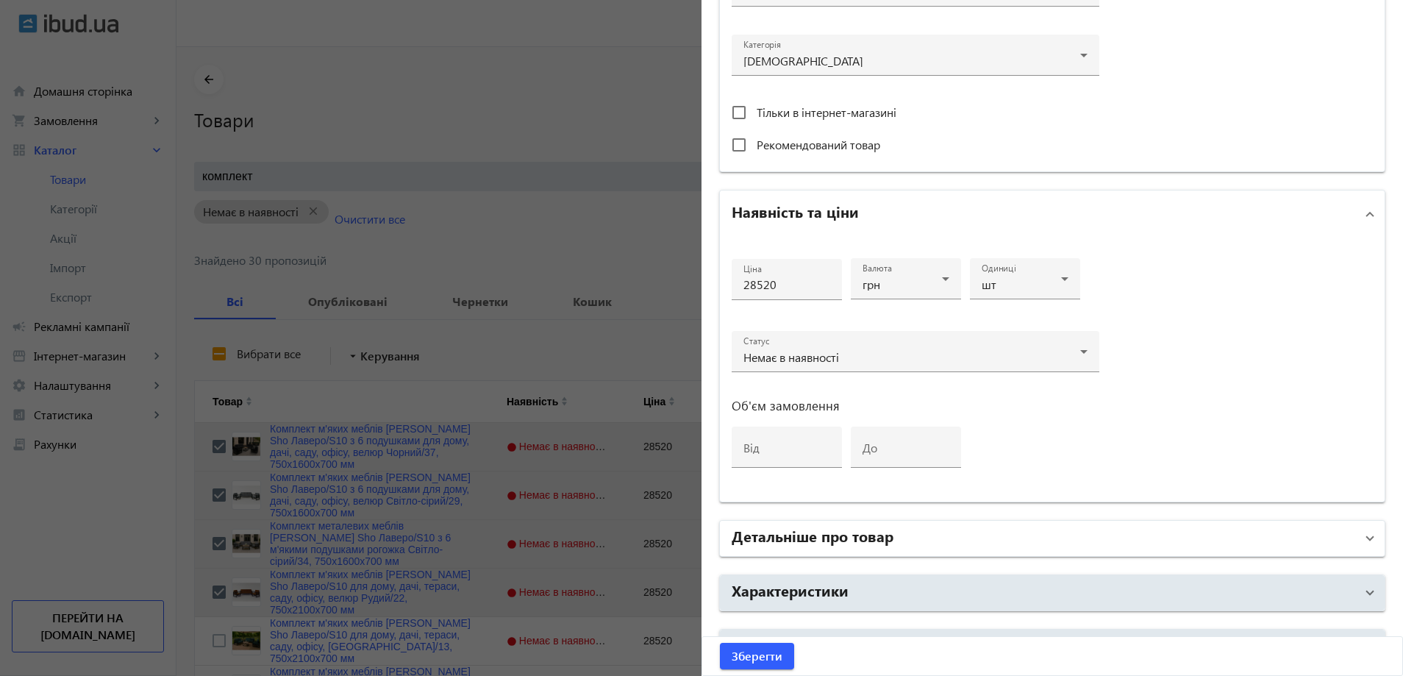
click at [829, 543] on h2 "Детальніше про товар" at bounding box center [813, 535] width 162 height 21
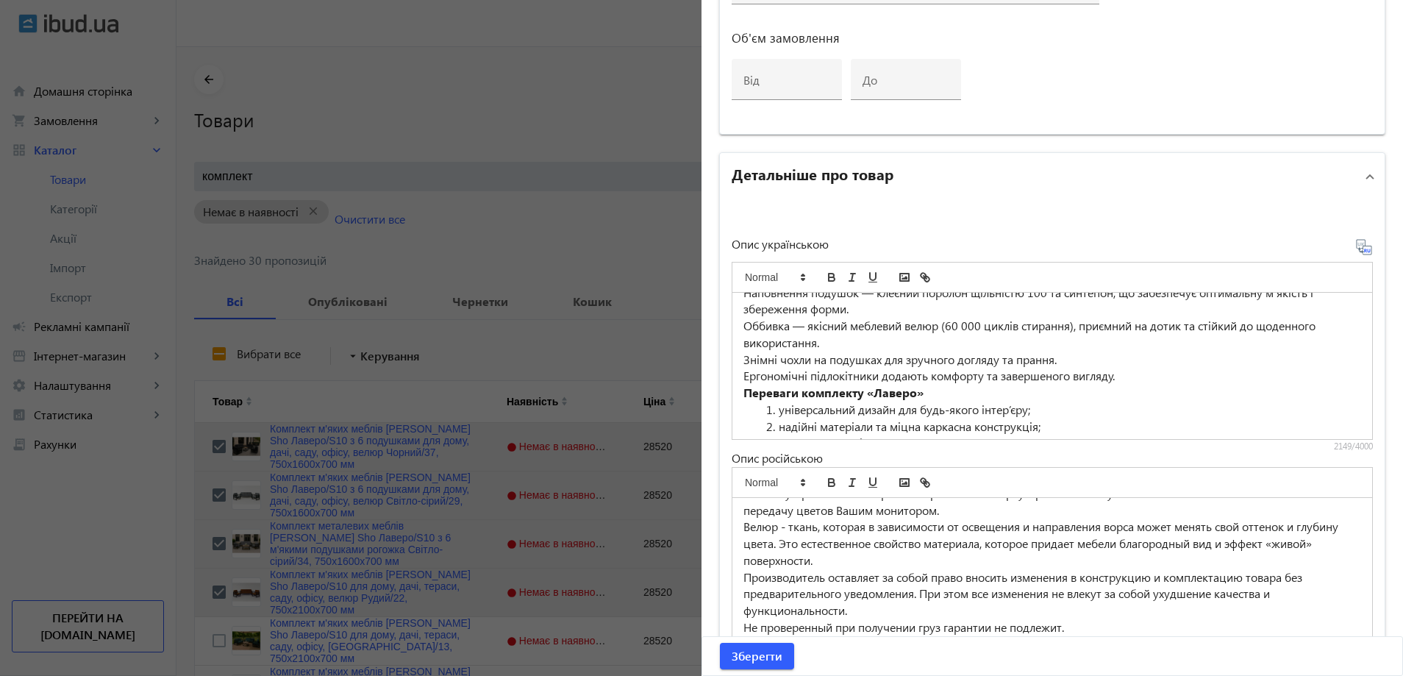
scroll to position [368, 0]
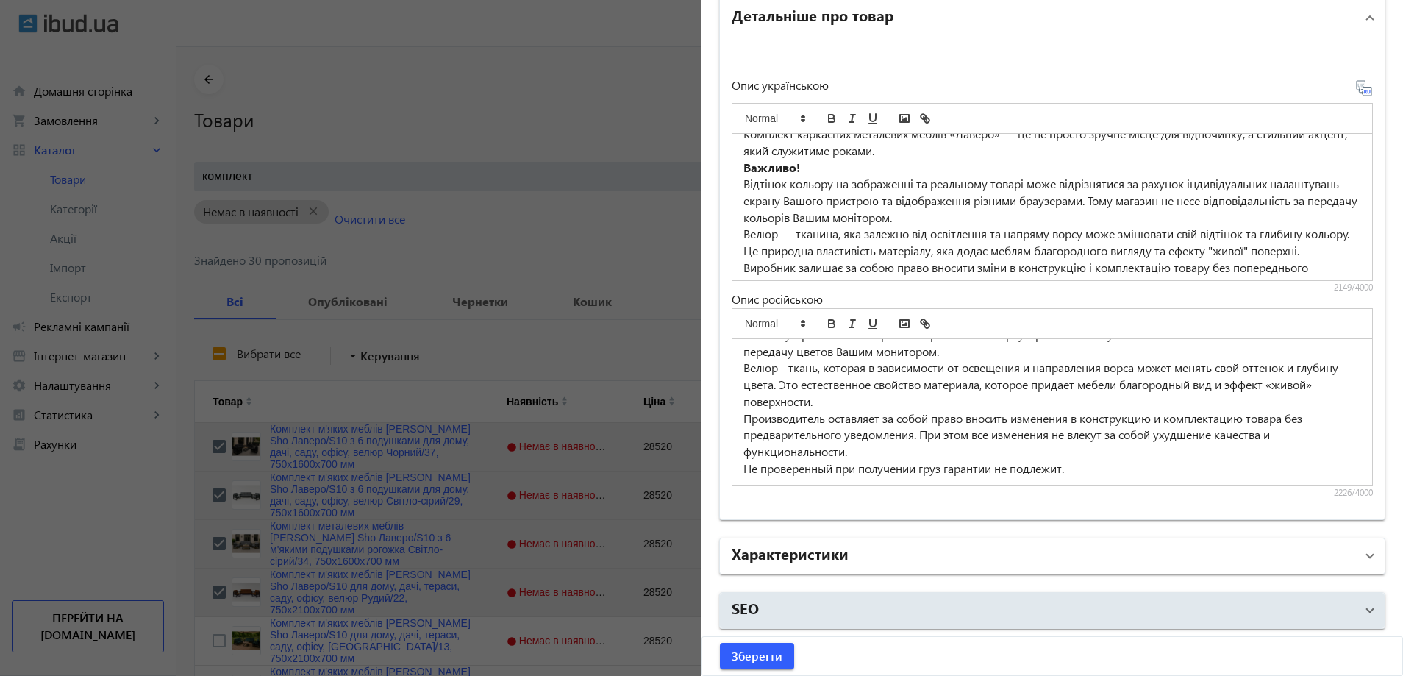
click at [876, 546] on mat-panel-title "Характеристики" at bounding box center [1044, 556] width 624 height 26
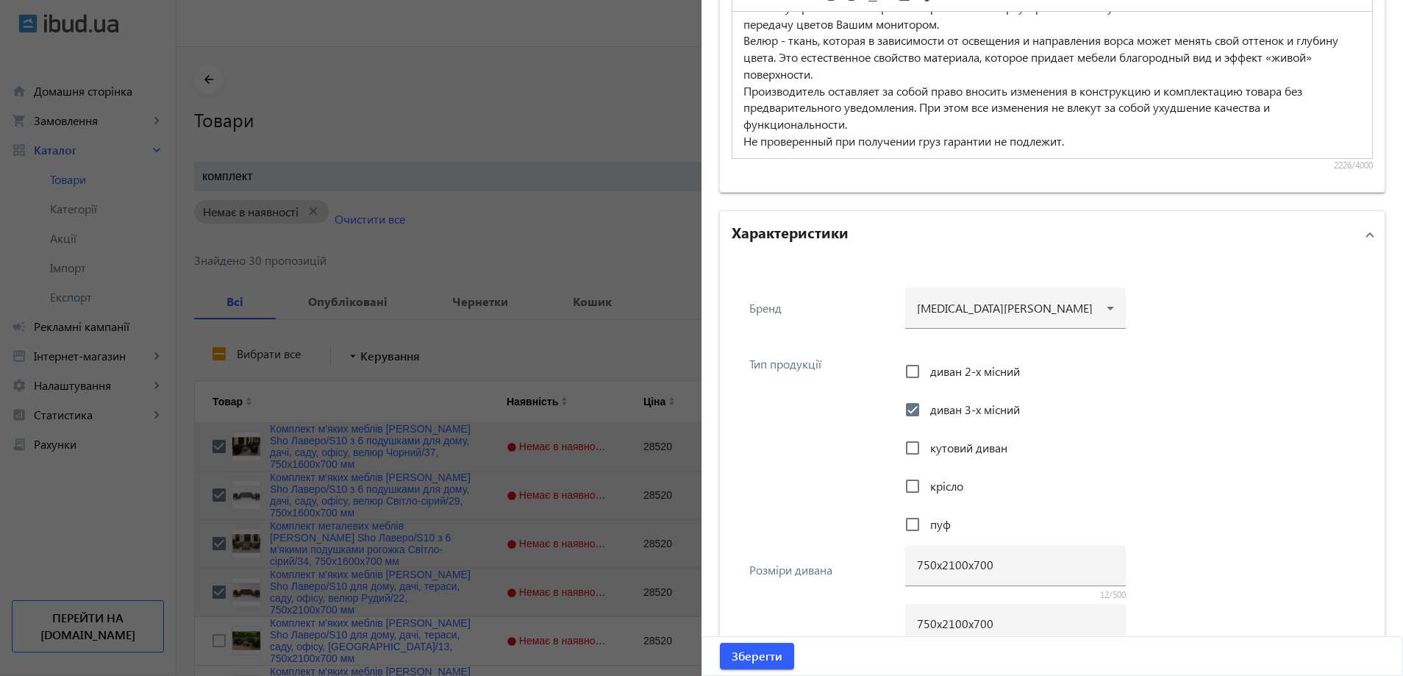
scroll to position [1556, 0]
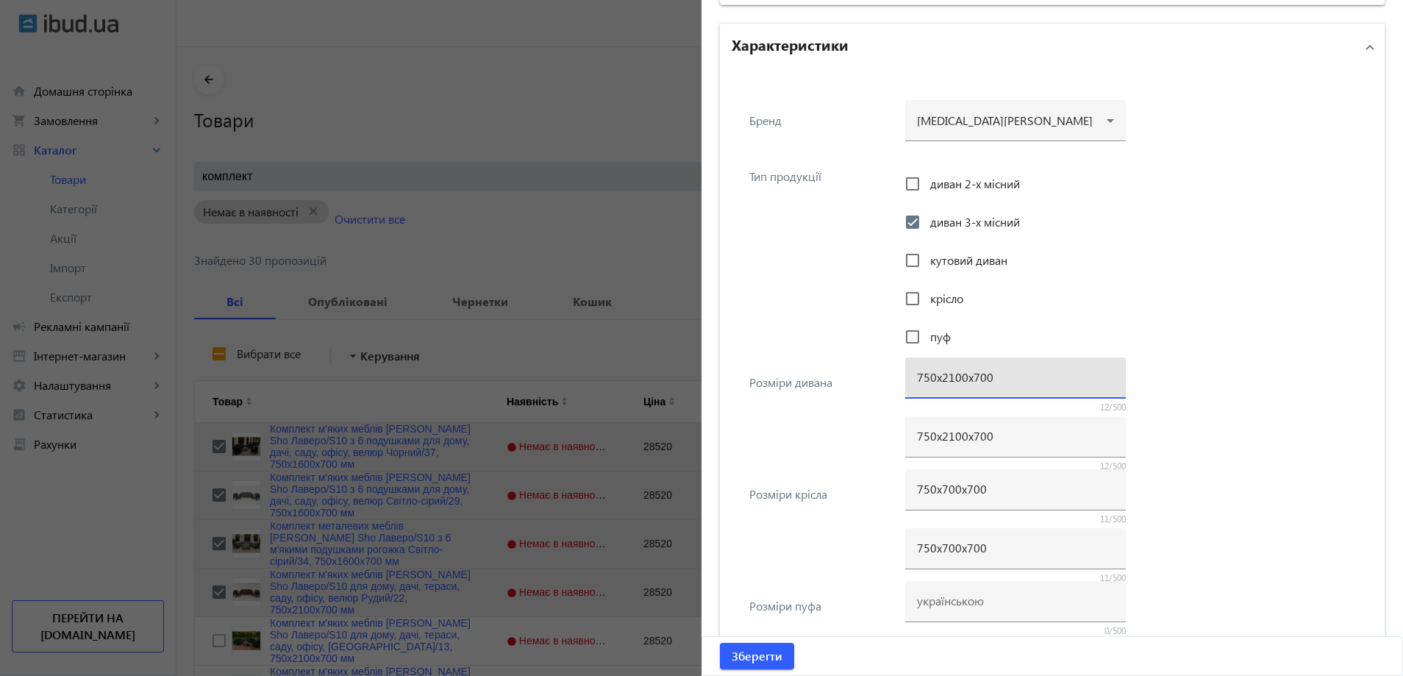
drag, startPoint x: 949, startPoint y: 378, endPoint x: 938, endPoint y: 378, distance: 10.3
click at [938, 378] on input "750х2100х700" at bounding box center [1015, 376] width 197 height 15
type input "750х1600х700"
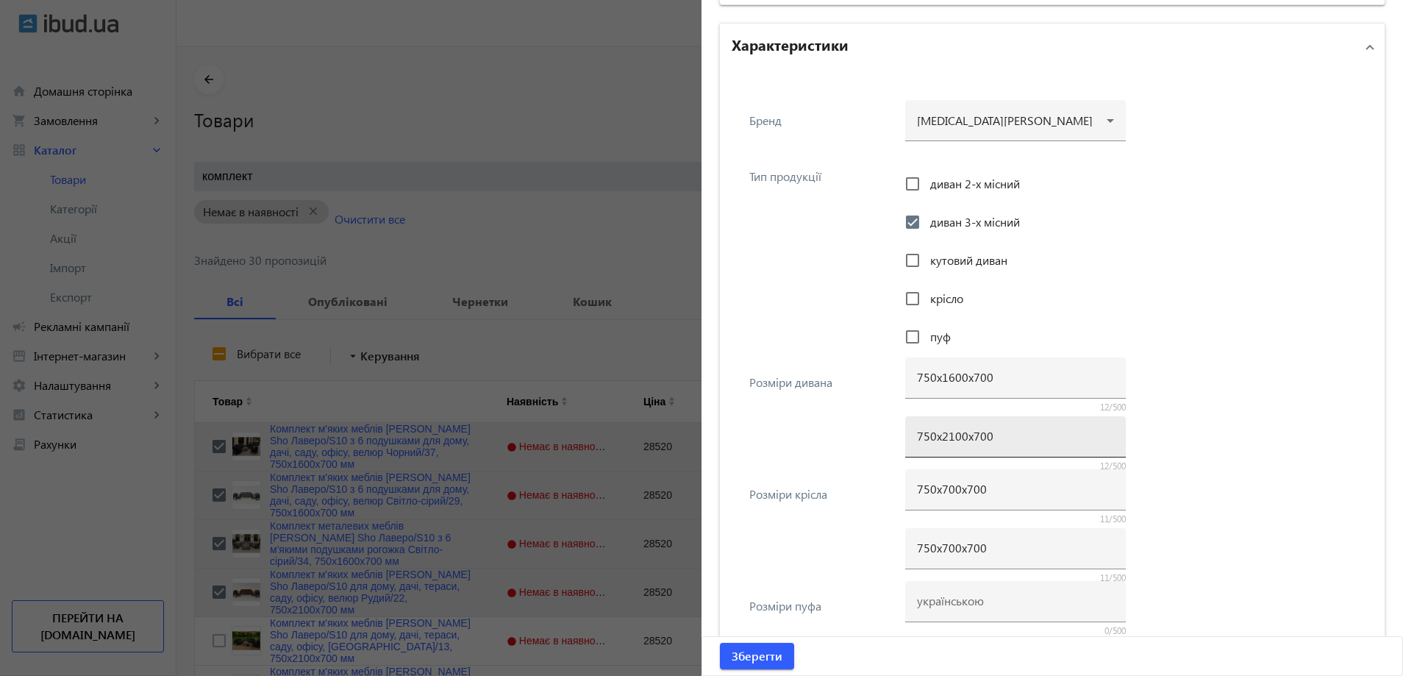
click at [942, 443] on div "750х2100х700" at bounding box center [1015, 436] width 197 height 41
paste input "16"
type input "750х1600х700"
click at [737, 660] on span "Зберегти" at bounding box center [757, 656] width 51 height 16
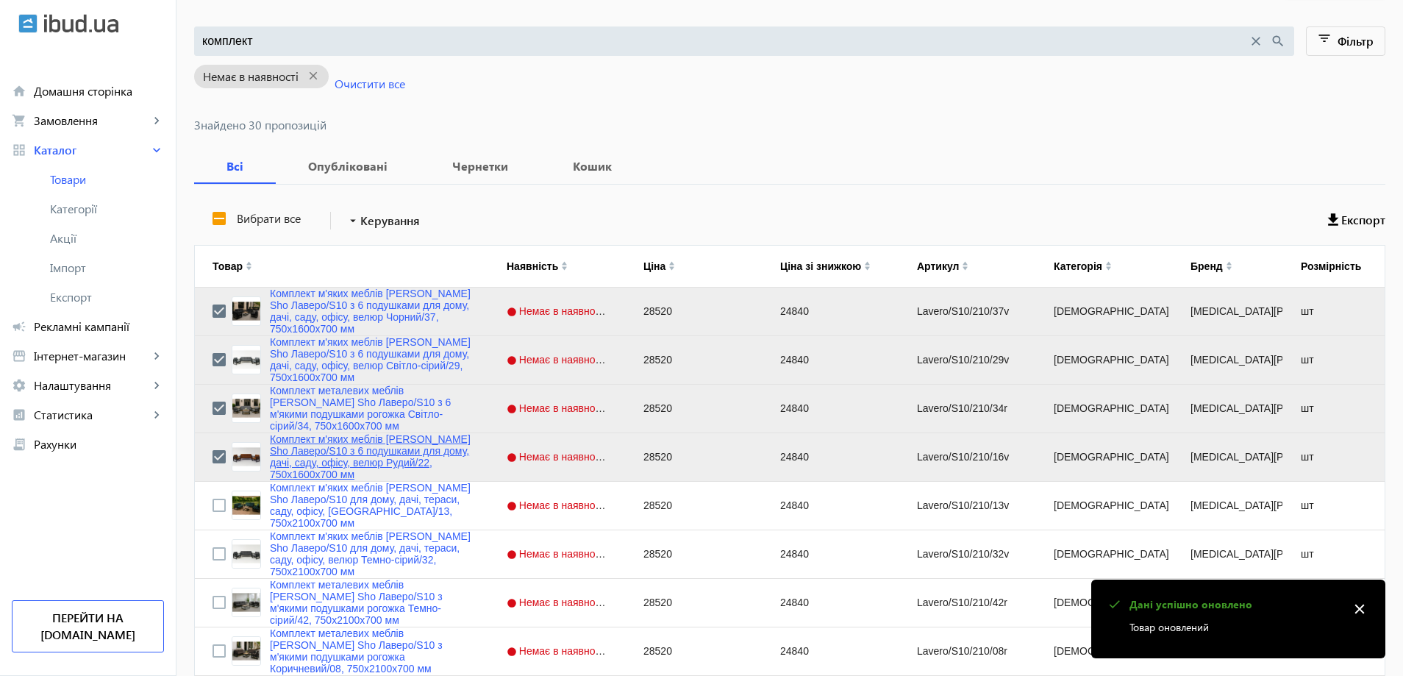
scroll to position [136, 0]
click at [215, 508] on input "Press Space to toggle row selection (unchecked)" at bounding box center [218, 504] width 13 height 13
checkbox input "true"
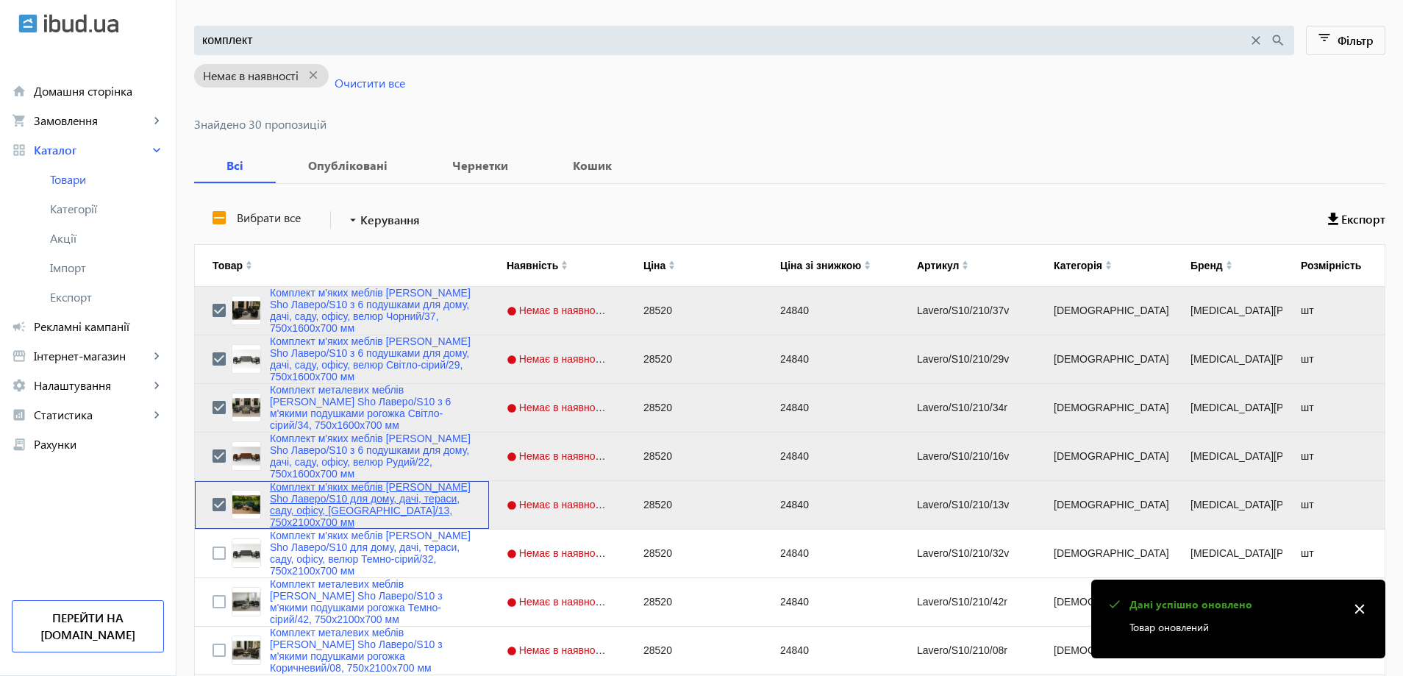
click at [271, 503] on link "Комплект м'яких меблів [PERSON_NAME] Sho Лаверо/S10 для дому, дачі, тераси, сад…" at bounding box center [370, 504] width 201 height 47
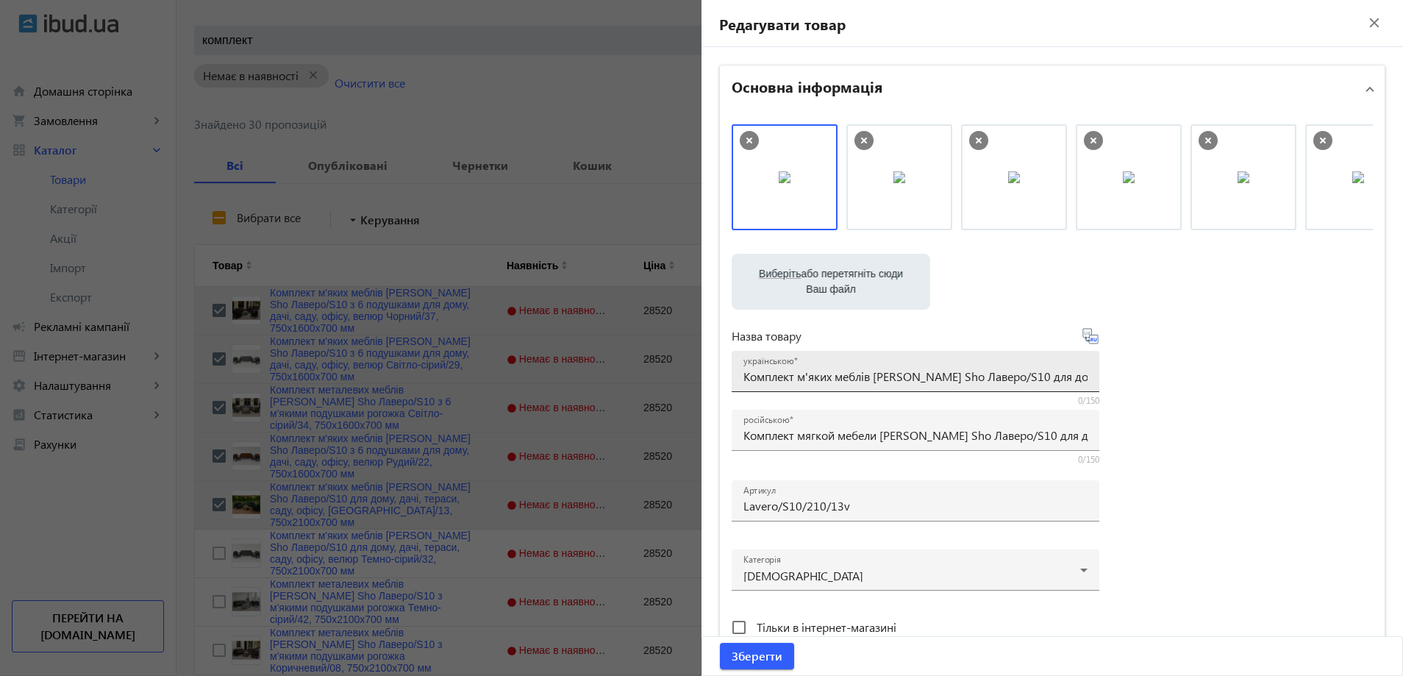
drag, startPoint x: 1054, startPoint y: 388, endPoint x: 1073, endPoint y: 386, distance: 18.5
click at [1073, 386] on div "українською Комплект м'яких меблів [PERSON_NAME] Sho Лаверо/S10 для дому, дачі,…" at bounding box center [915, 371] width 344 height 41
drag, startPoint x: 1026, startPoint y: 376, endPoint x: 1015, endPoint y: 376, distance: 10.3
click at [1015, 376] on input "Комплект м'яких меблів [PERSON_NAME] Sho Лаверо/S10 для дому, дачі, тераси, сад…" at bounding box center [915, 375] width 344 height 15
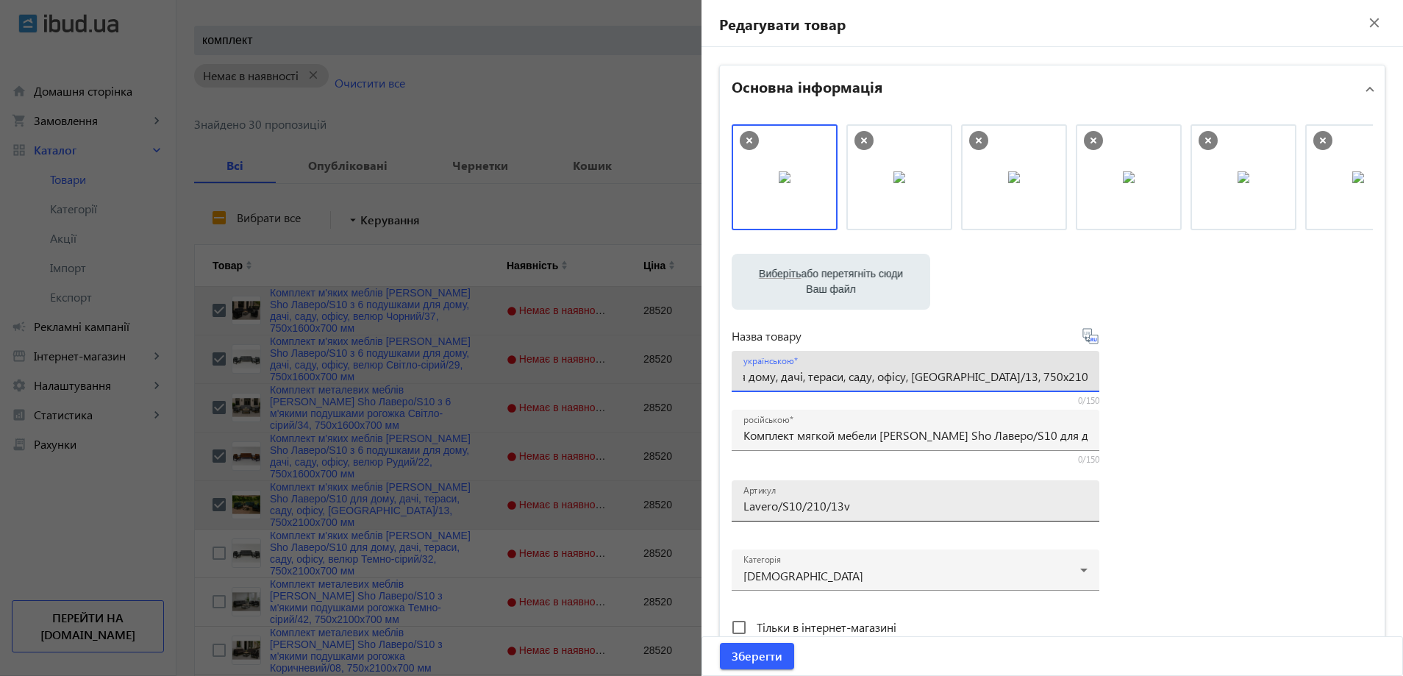
scroll to position [0, 0]
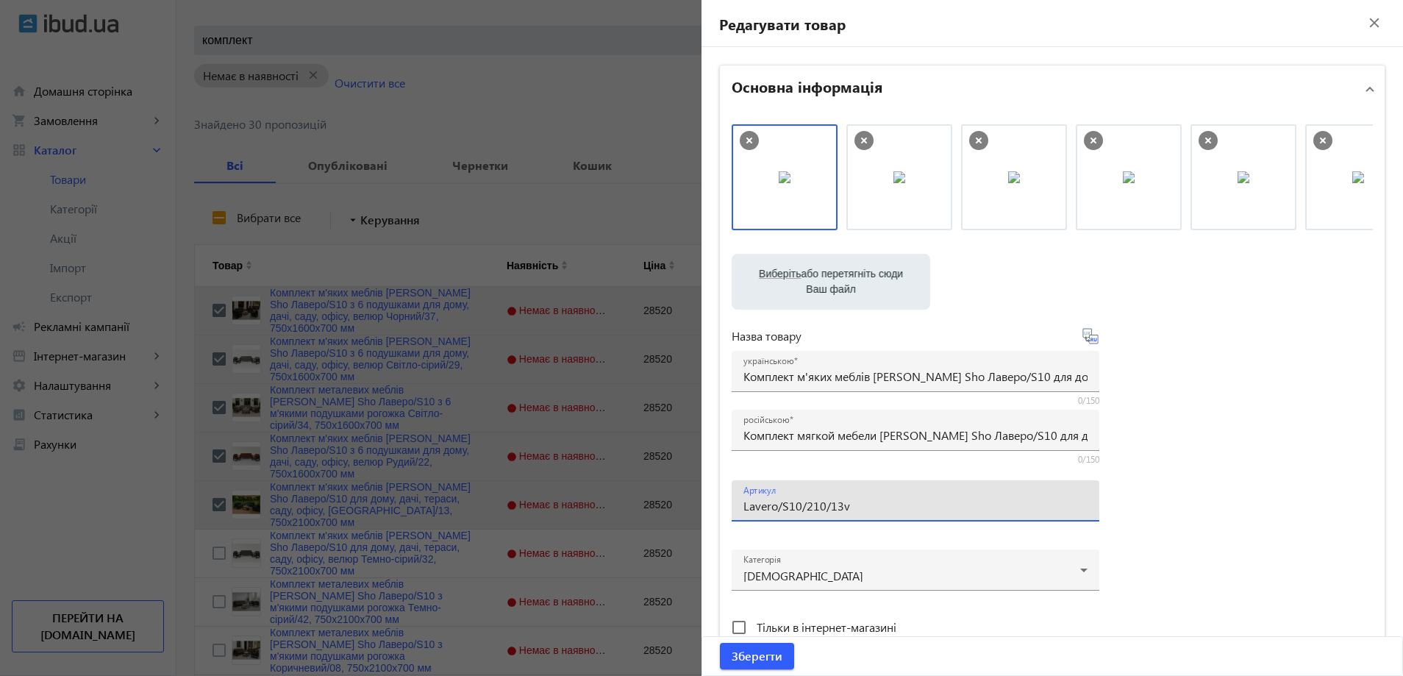
drag, startPoint x: 812, startPoint y: 506, endPoint x: 804, endPoint y: 504, distance: 9.1
click at [804, 504] on input "Lavero/S10/210/13v" at bounding box center [915, 505] width 344 height 15
click at [853, 501] on input "Lavero/S10/160/13v" at bounding box center [915, 505] width 344 height 15
type input "Lavero/S10/160/13v/"
click at [791, 426] on div "російською Комплект мягкой мебели [PERSON_NAME] Sho Лаверо/S10 для дома, дачи, …" at bounding box center [915, 430] width 344 height 41
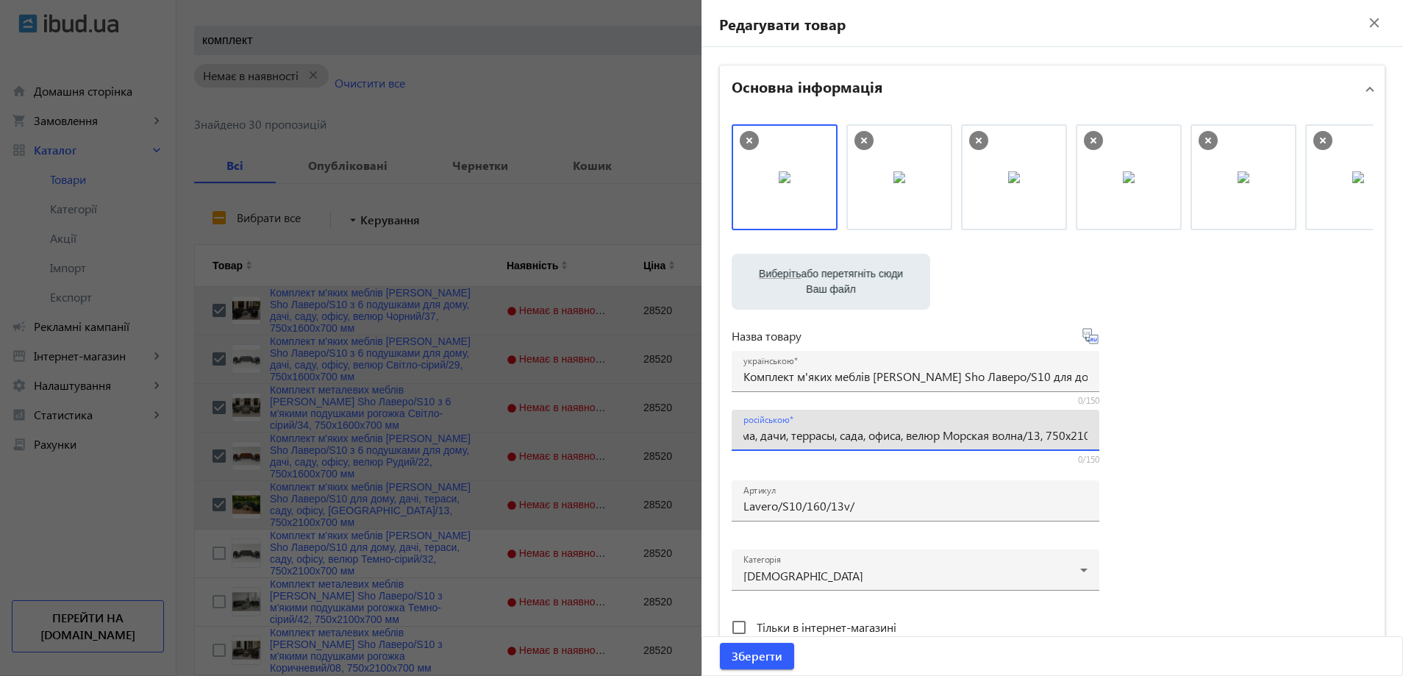
paste input "с 6 подушками для дома, дачи, сада, офиса, велюр Морская волна/13, 750х16"
type input "Комплект мягкой мебели [PERSON_NAME] Sho Лаверо/S10 с 6 подушками для дома, дач…"
click at [808, 379] on input "Комплект м'яких меблів [PERSON_NAME] Sho Лаверо/S10 для дому, дачі, тераси, сад…" at bounding box center [915, 375] width 344 height 15
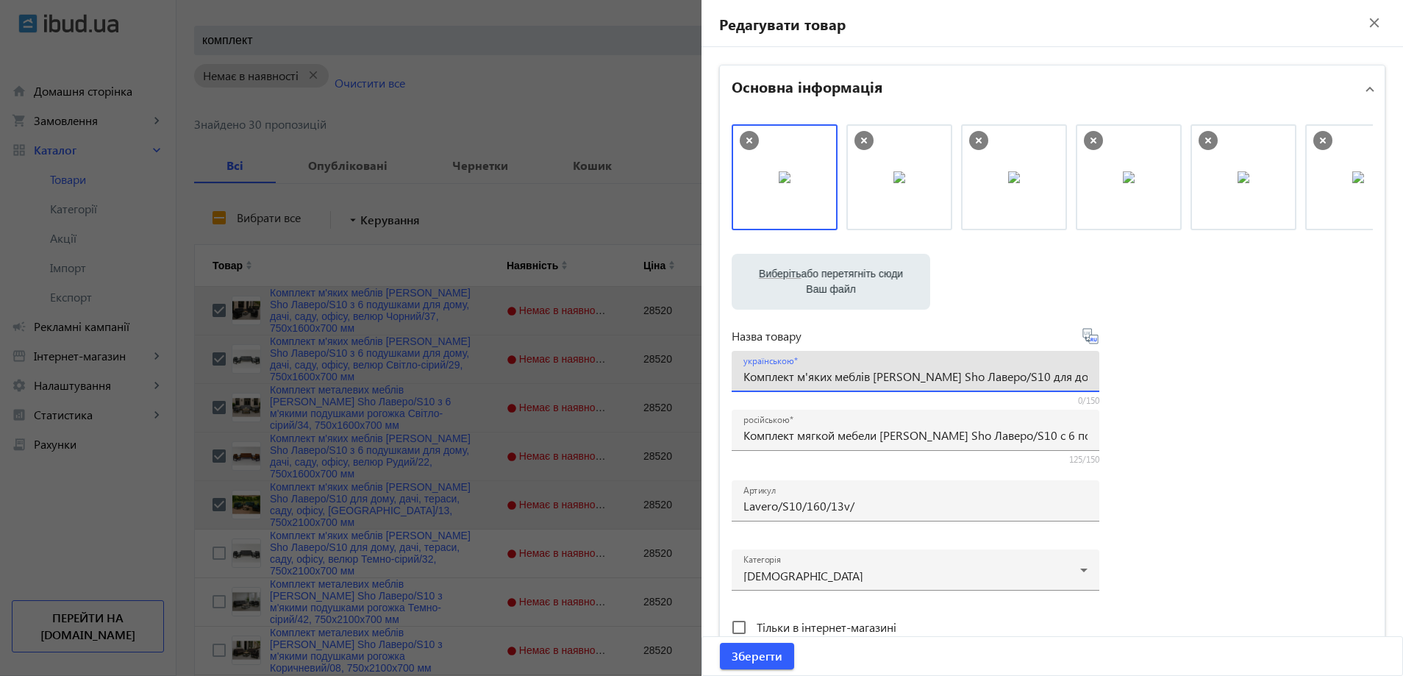
paste input "6 подушками для дому, дачі, саду, офісу, [GEOGRAPHIC_DATA]/13, 750х16"
type input "Комплект м'яких меблів [PERSON_NAME] Sho Лаверо/S10 з 6 подушками для дому, дач…"
click at [1176, 408] on div "Виберіть або перетягніть сюди Ваш файл 4821689d361cc80320634321623453-405beec4e…" at bounding box center [1052, 399] width 641 height 550
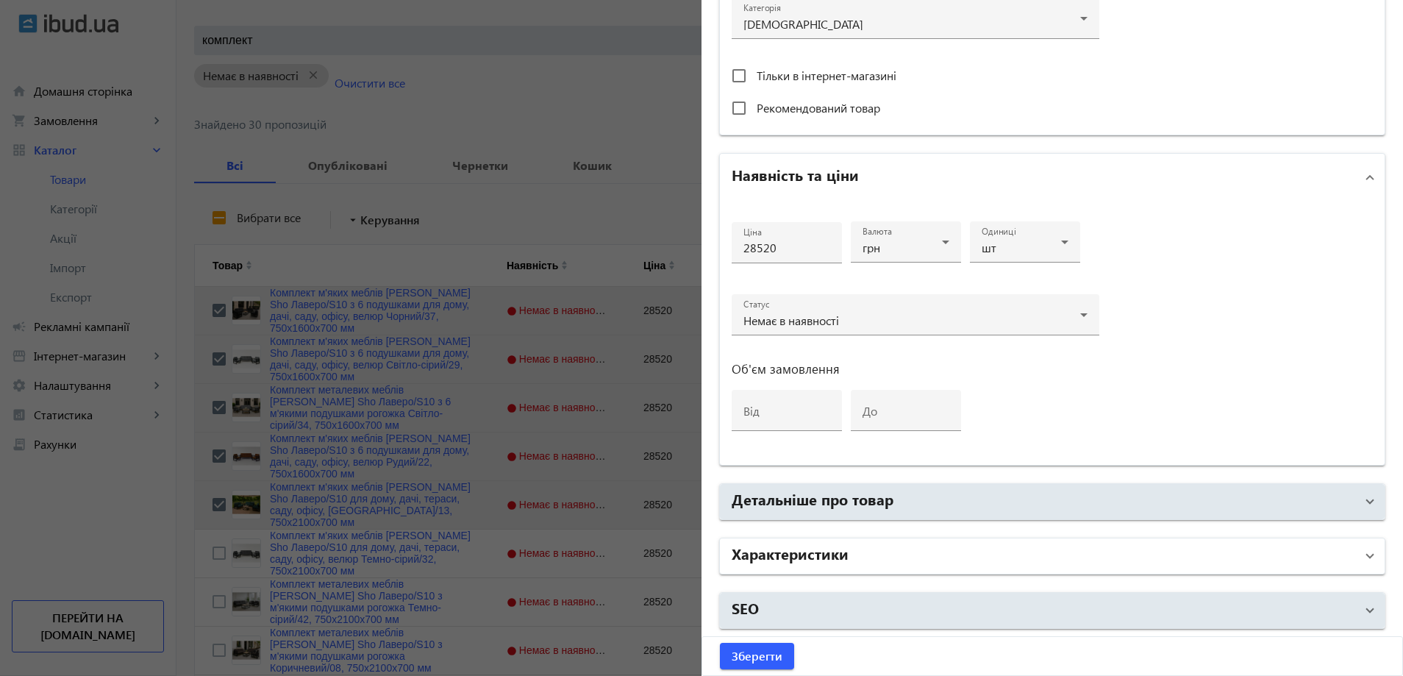
click at [891, 569] on mat-expansion-panel-header "Характеристики" at bounding box center [1052, 555] width 665 height 35
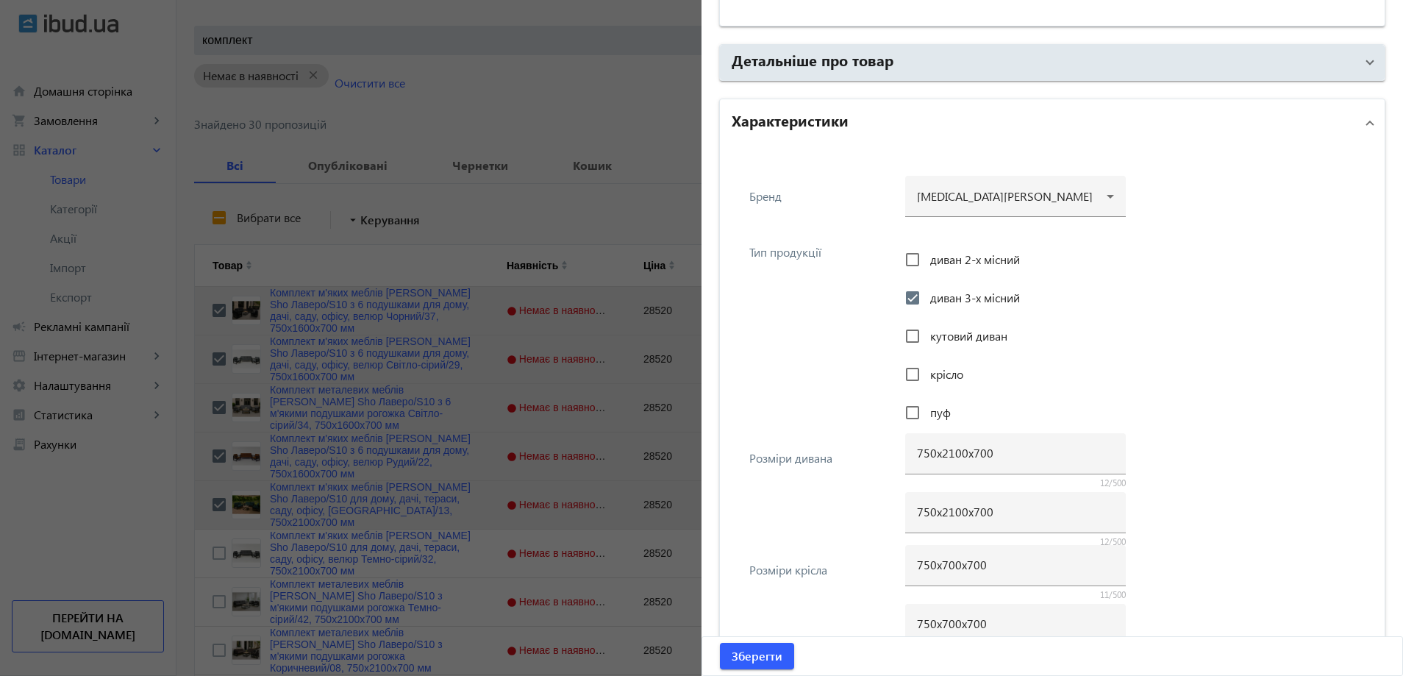
scroll to position [993, 0]
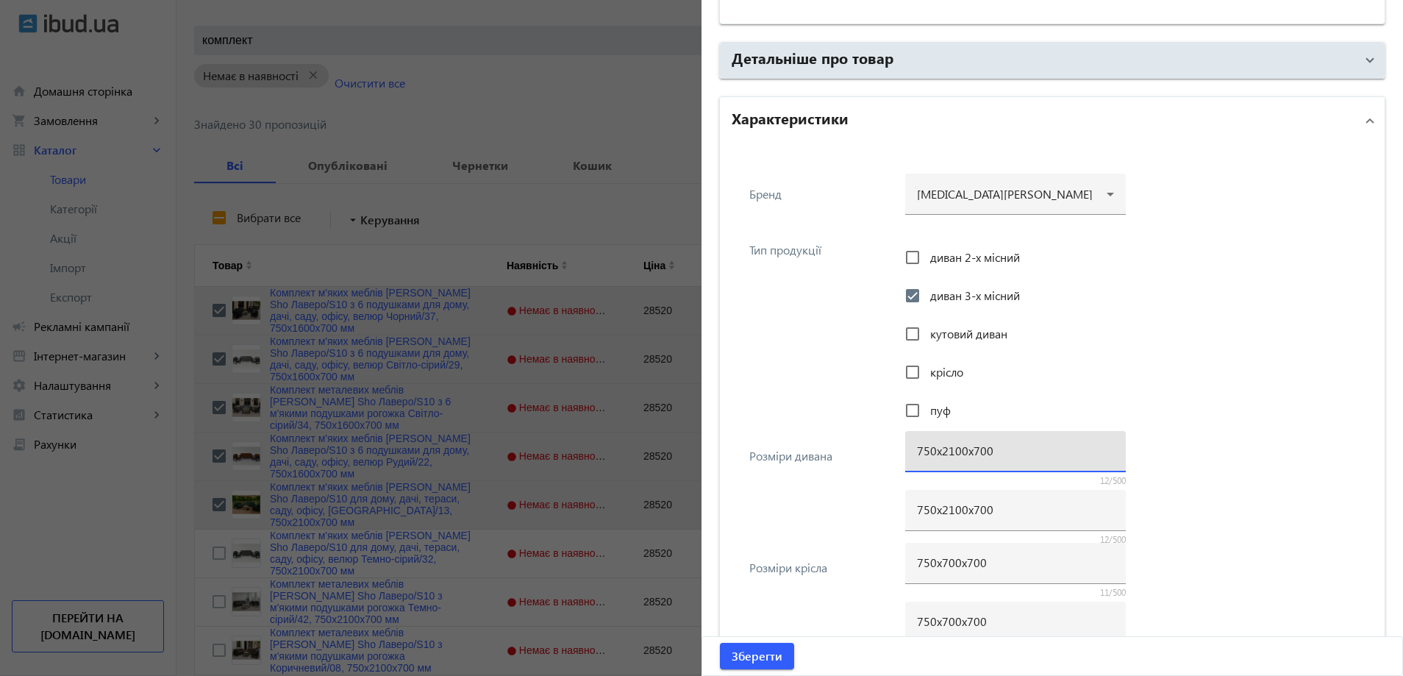
drag, startPoint x: 948, startPoint y: 454, endPoint x: 940, endPoint y: 453, distance: 8.2
click at [940, 453] on input "750х2100х700" at bounding box center [1015, 450] width 197 height 15
type input "750х1600х700"
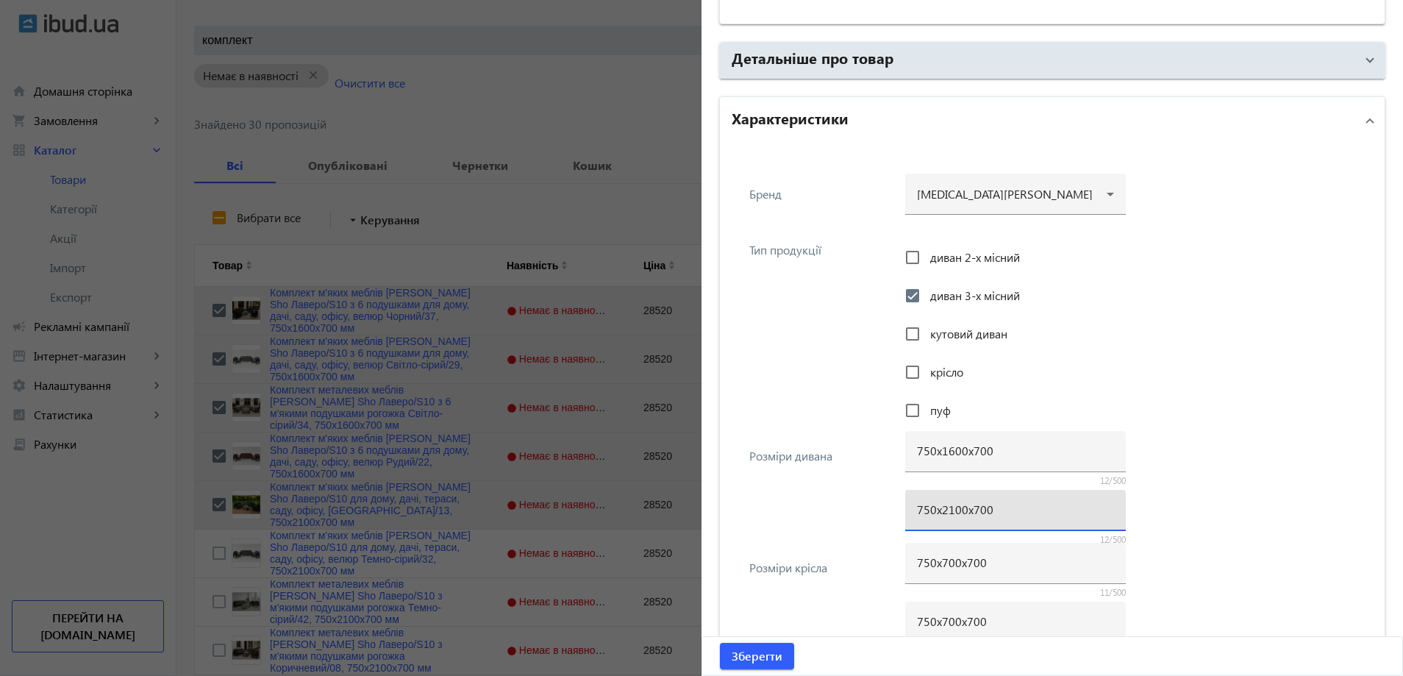
click at [942, 515] on input "750х2100х700" at bounding box center [1015, 508] width 197 height 15
paste input "16"
type input "750х1600х700"
click at [774, 646] on span "submit" at bounding box center [757, 655] width 74 height 35
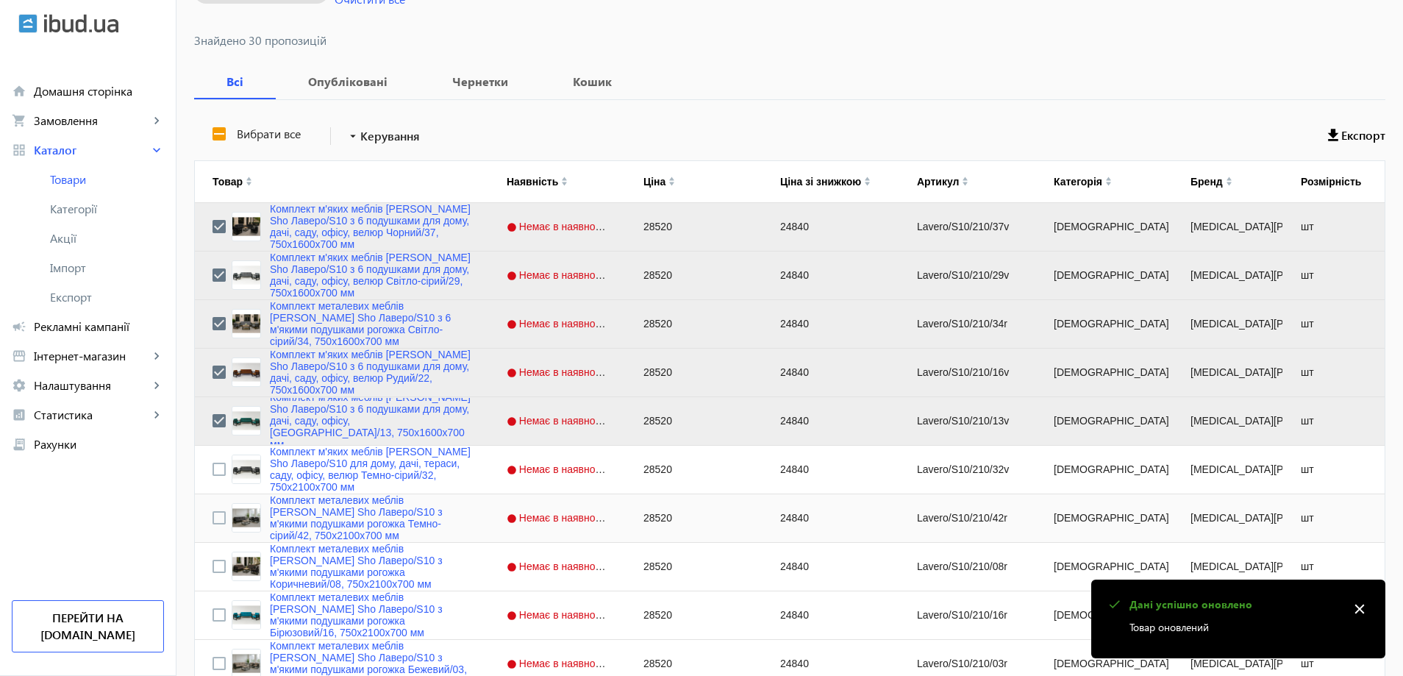
scroll to position [221, 0]
click at [212, 472] on input "Press Space to toggle row selection (unchecked)" at bounding box center [218, 468] width 13 height 13
checkbox input "true"
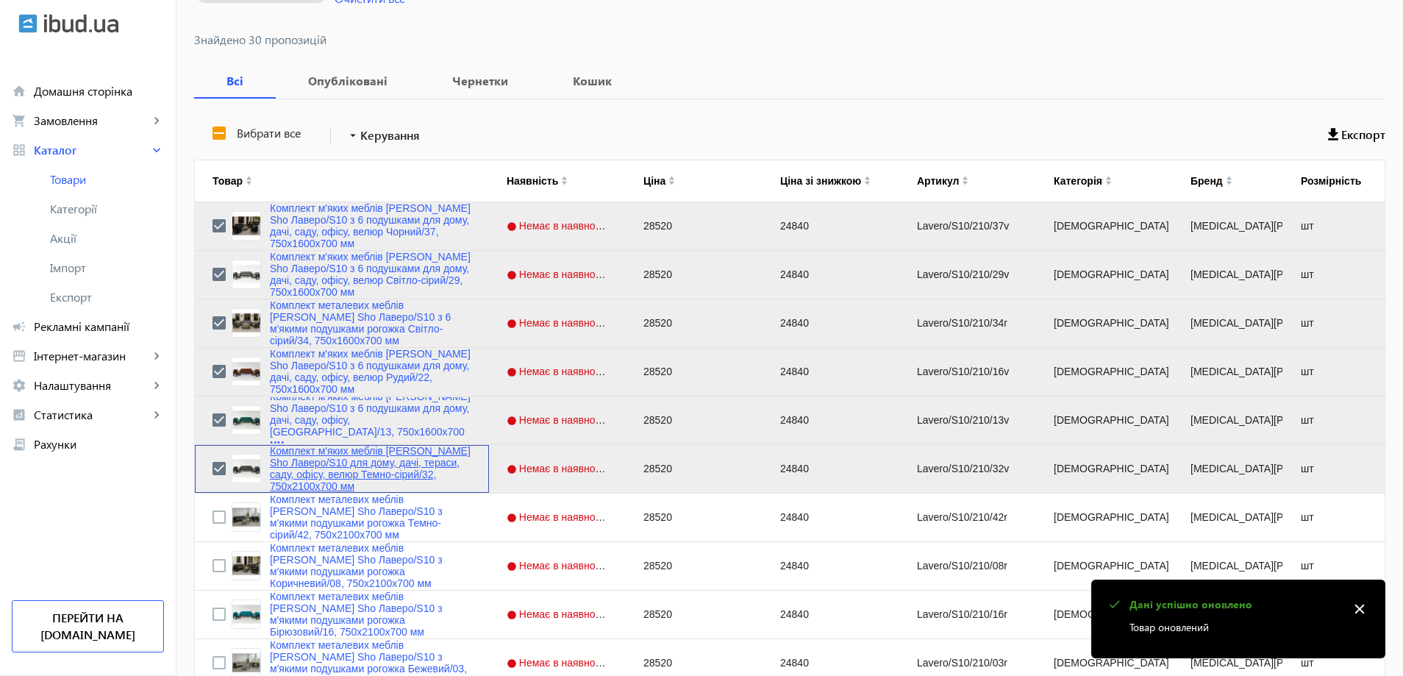
click at [274, 472] on link "Комплект м'яких меблів [PERSON_NAME] Sho Лаверо/S10 для дому, дачі, тераси, сад…" at bounding box center [370, 468] width 201 height 47
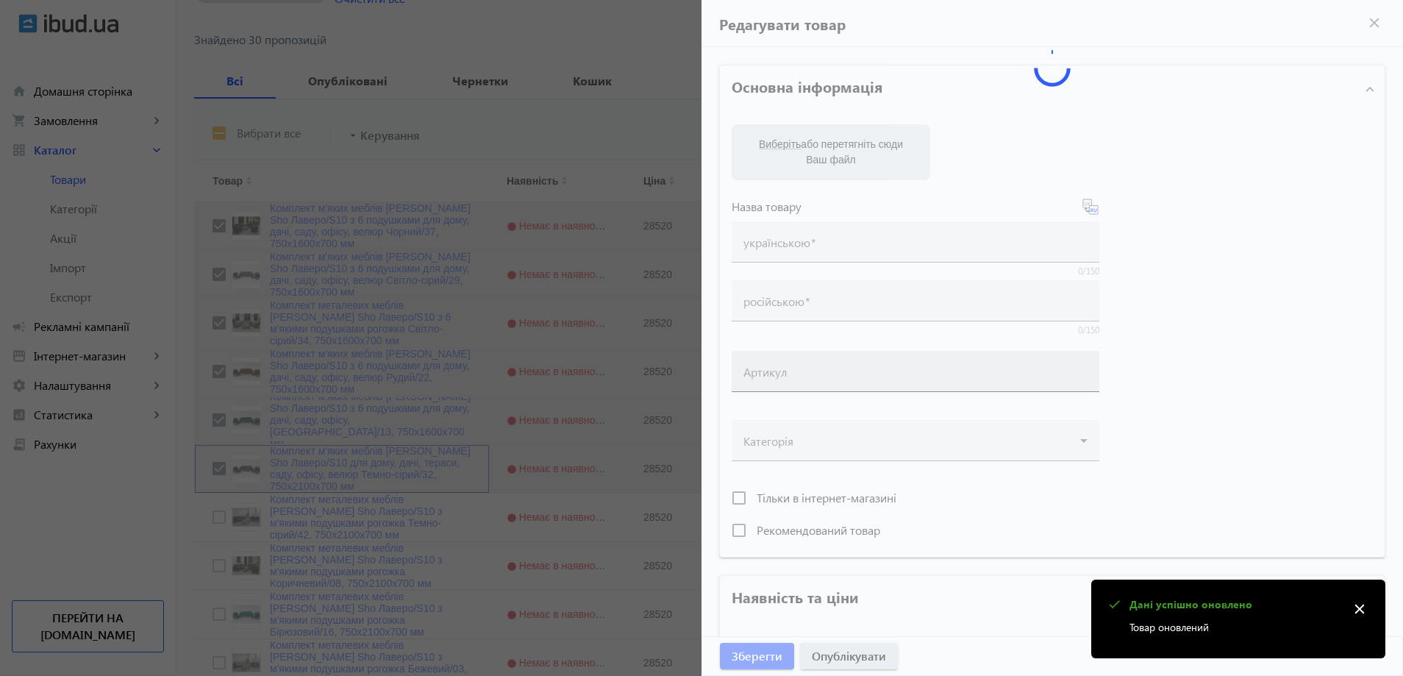
type input "Комплект м'яких меблів [PERSON_NAME] Sho Лаверо/S10 для дому, дачі, тераси, сад…"
type input "Комплект мягкой мебели [PERSON_NAME] Sho Лаверо/S10 для дома, дачи, террасы, са…"
type input "Lavero/S10/210/32v"
type input "28520"
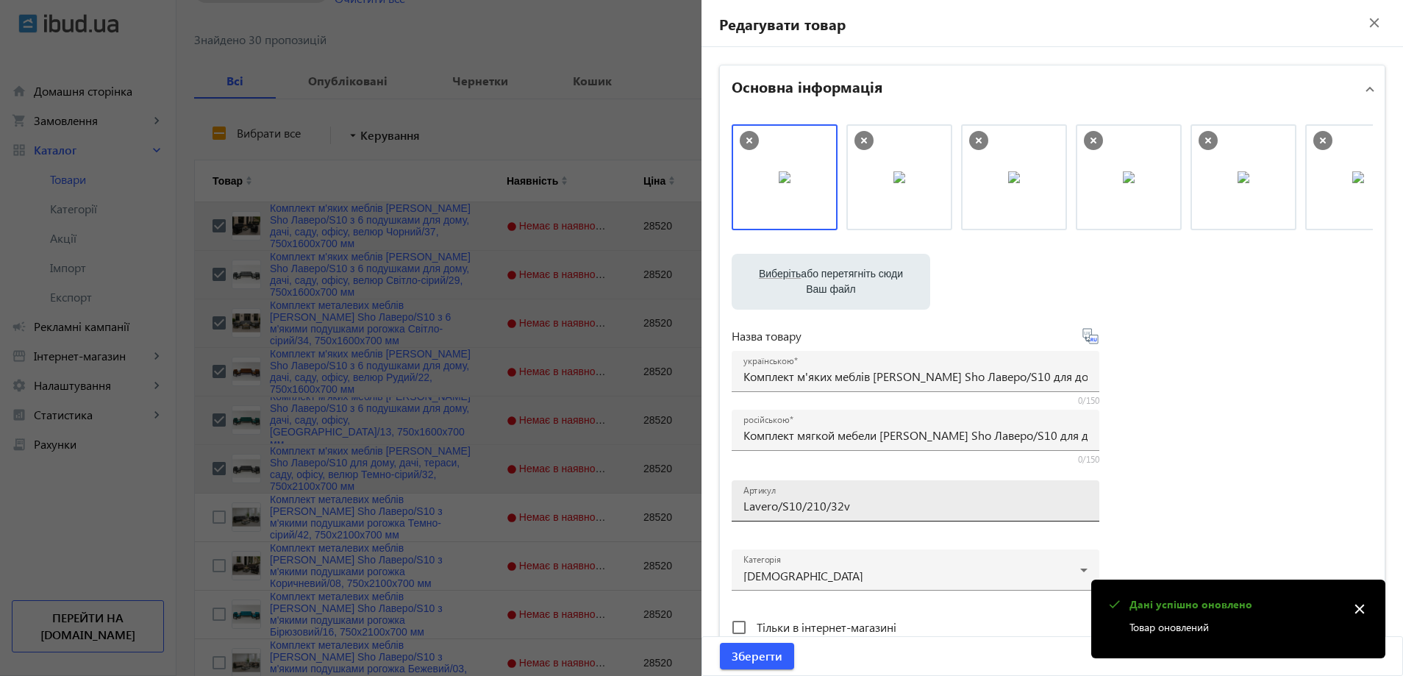
click at [853, 506] on input "Lavero/S10/210/32v" at bounding box center [915, 505] width 344 height 15
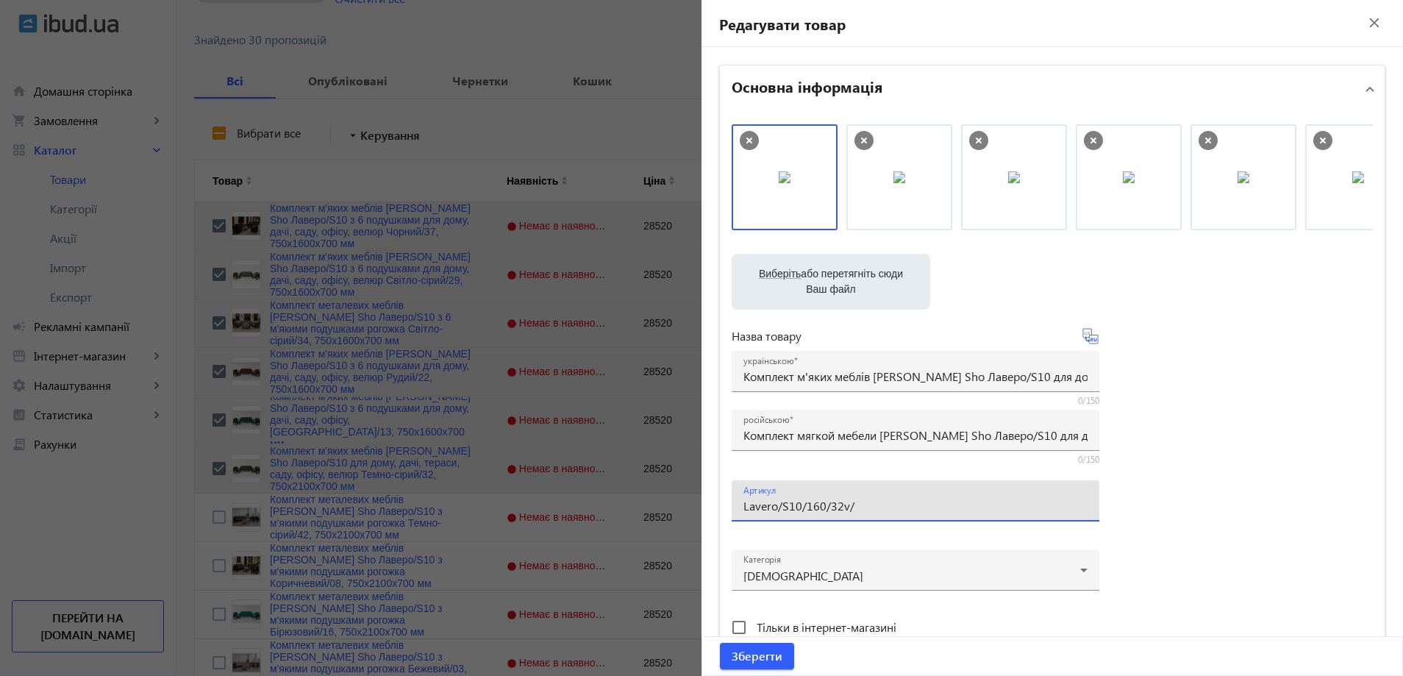
type input "Lavero/S10/160/32v/"
click at [777, 426] on div "російською Комплект мягкой мебели [PERSON_NAME] Sho Лаверо/S10 для дома, дачи, …" at bounding box center [915, 430] width 344 height 41
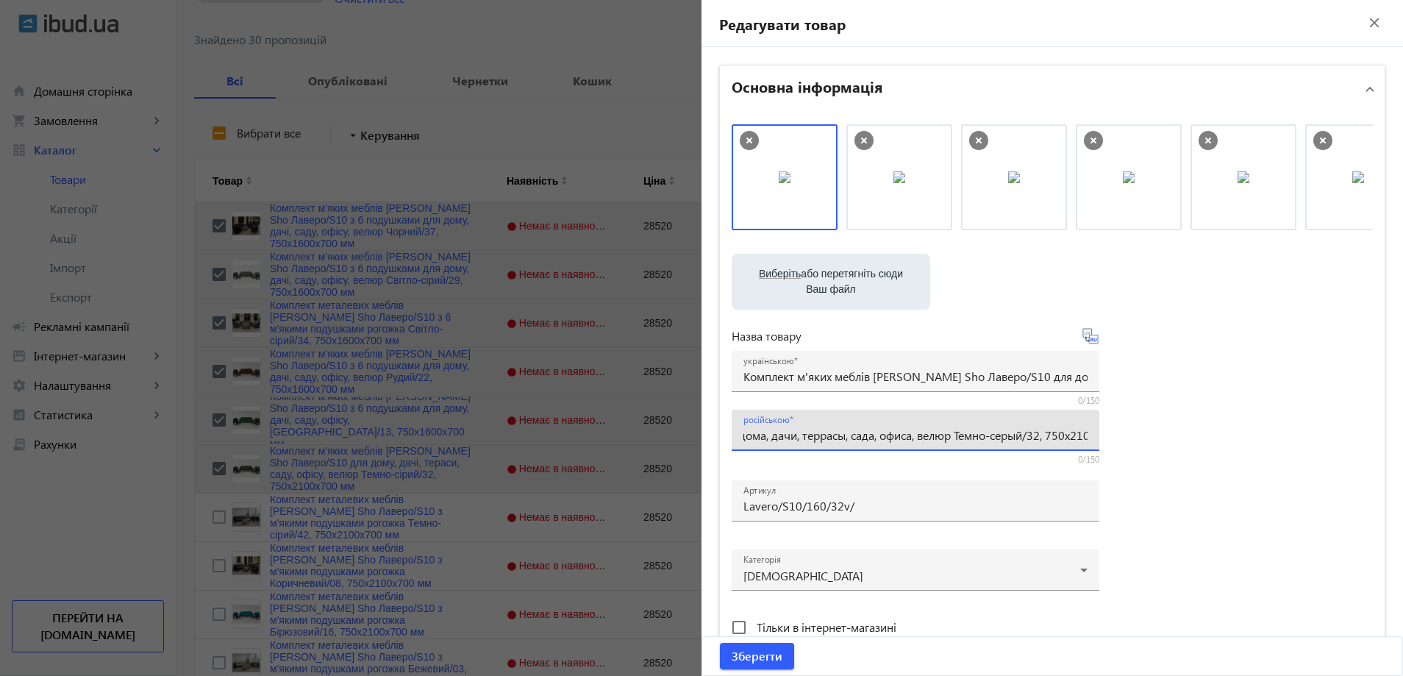
paste input "с 6 подушками для дома, дачи, сада, офиса, велюр Темно-серый/32, 750х16"
type input "Комплект мягкой мебели [PERSON_NAME] Sho Лаверо/S10 с 6 подушками для дома, дач…"
click at [906, 376] on input "Комплект м'яких меблів [PERSON_NAME] Sho Лаверо/S10 для дому, дачі, тераси, сад…" at bounding box center [915, 375] width 344 height 15
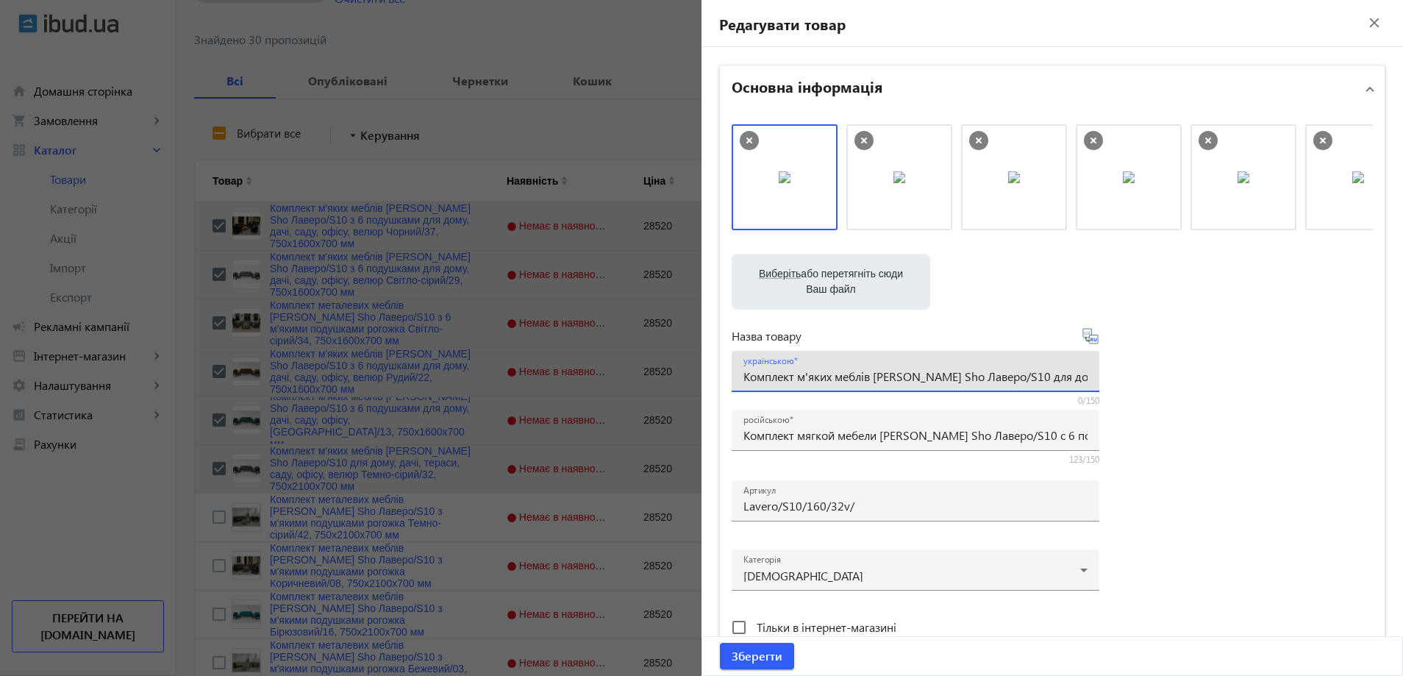
paste input "6 подушками для дому, дачі, саду, офісу, велюр Темно-сірий/32, 750х16"
type input "Комплект м'яких меблів [PERSON_NAME] Sho Лаверо/S10 з 6 подушками для дому, дач…"
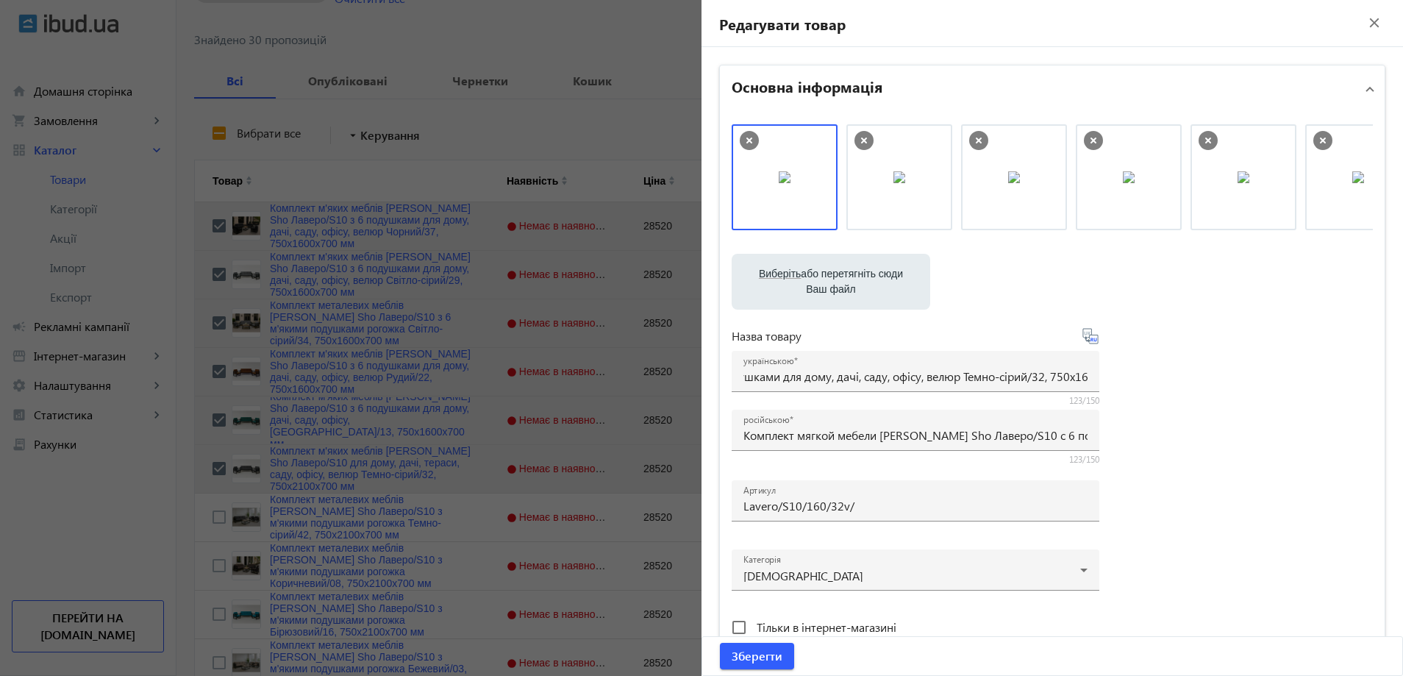
scroll to position [0, 0]
click at [1142, 379] on div "Виберіть або перетягніть сюди Ваш файл 4821689d3623e8c2f0607435221876-55f978419…" at bounding box center [1052, 399] width 641 height 550
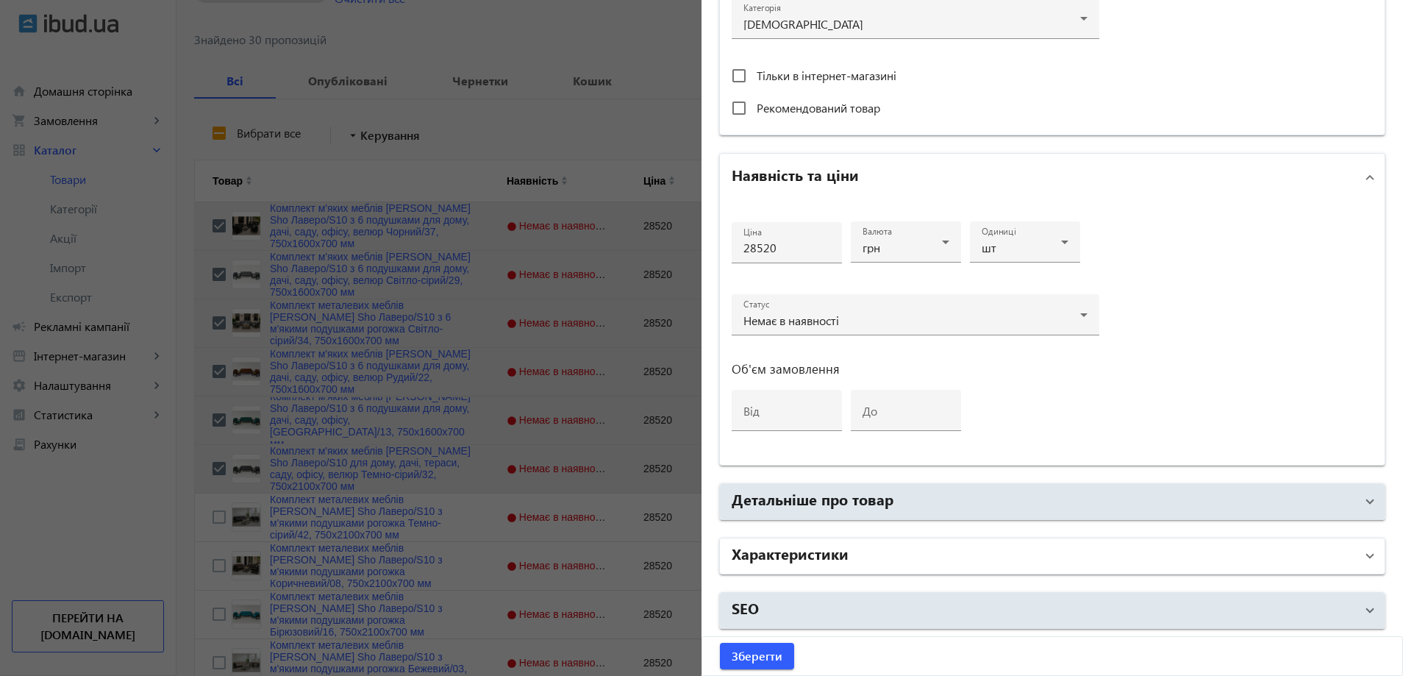
click at [849, 549] on mat-panel-title "Характеристики" at bounding box center [1044, 556] width 624 height 26
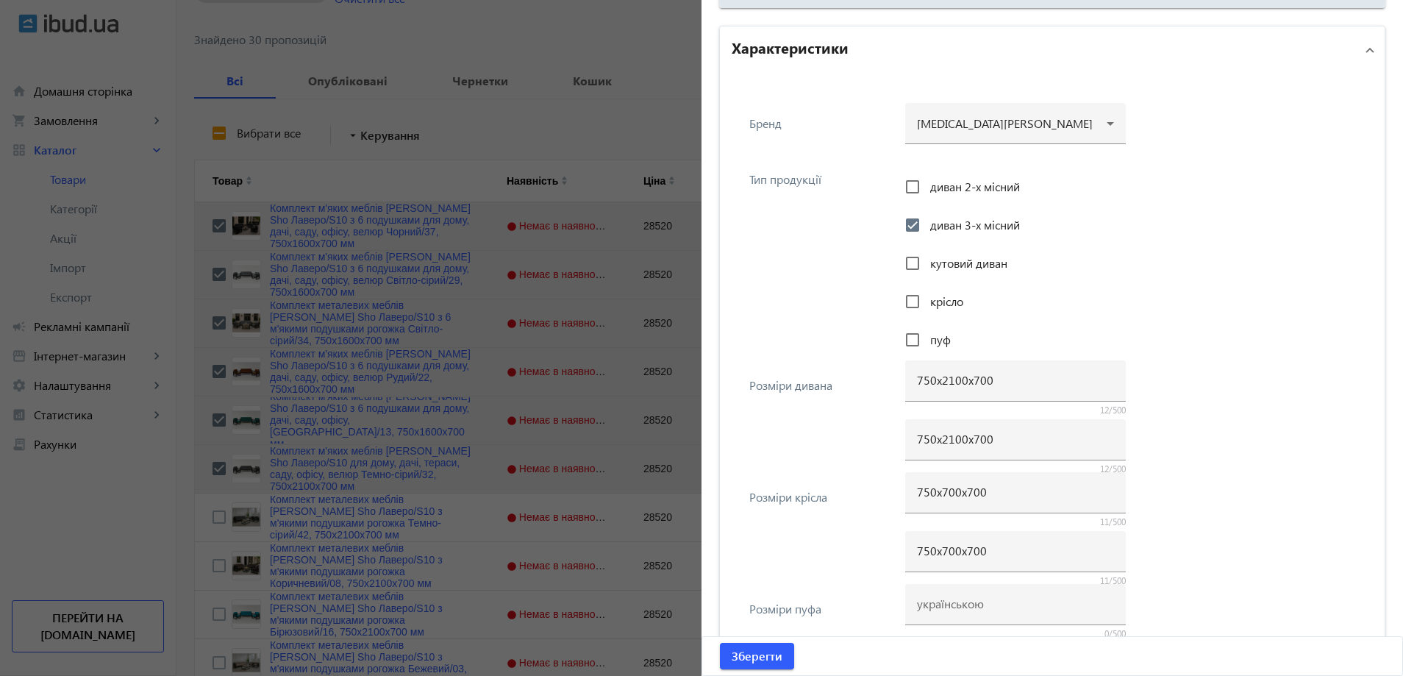
scroll to position [1066, 0]
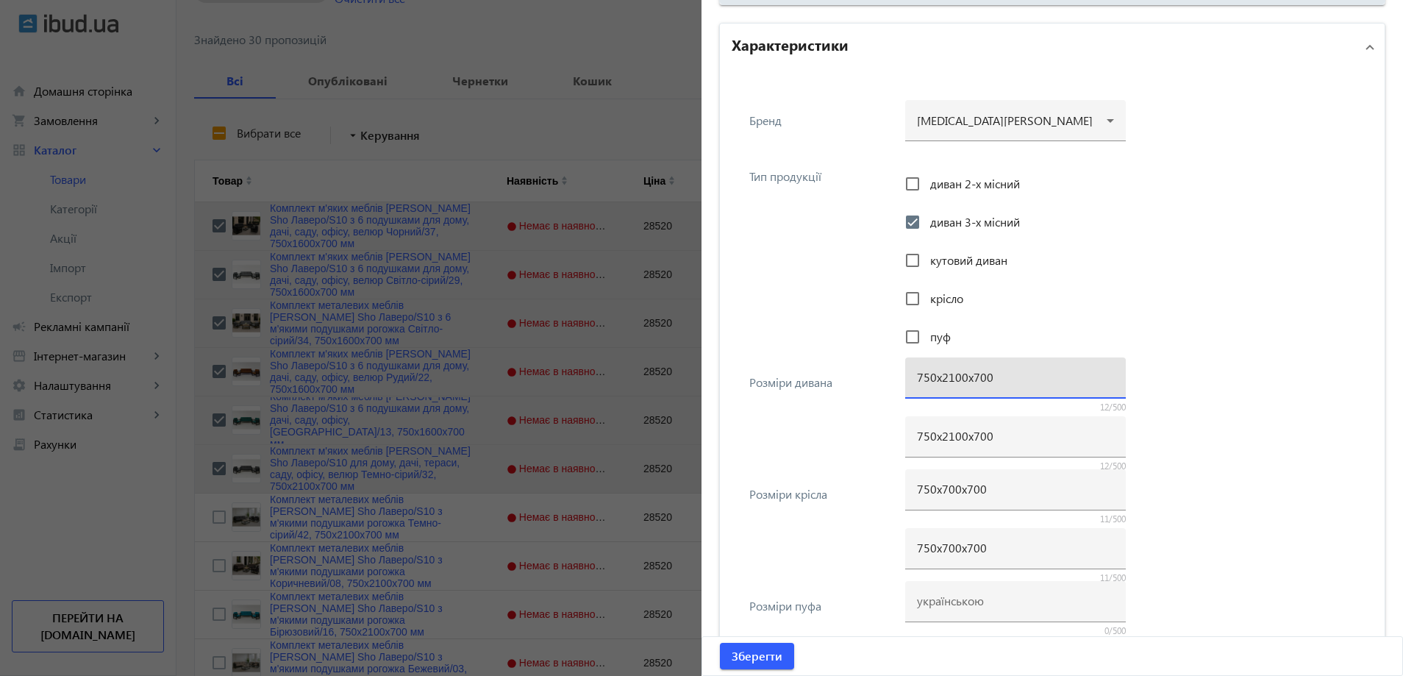
drag, startPoint x: 947, startPoint y: 376, endPoint x: 937, endPoint y: 379, distance: 10.0
click at [937, 379] on input "750х2100х700" at bounding box center [1015, 376] width 197 height 15
type input "750х1600х700"
click at [940, 437] on input "750х2100х700" at bounding box center [1015, 435] width 197 height 15
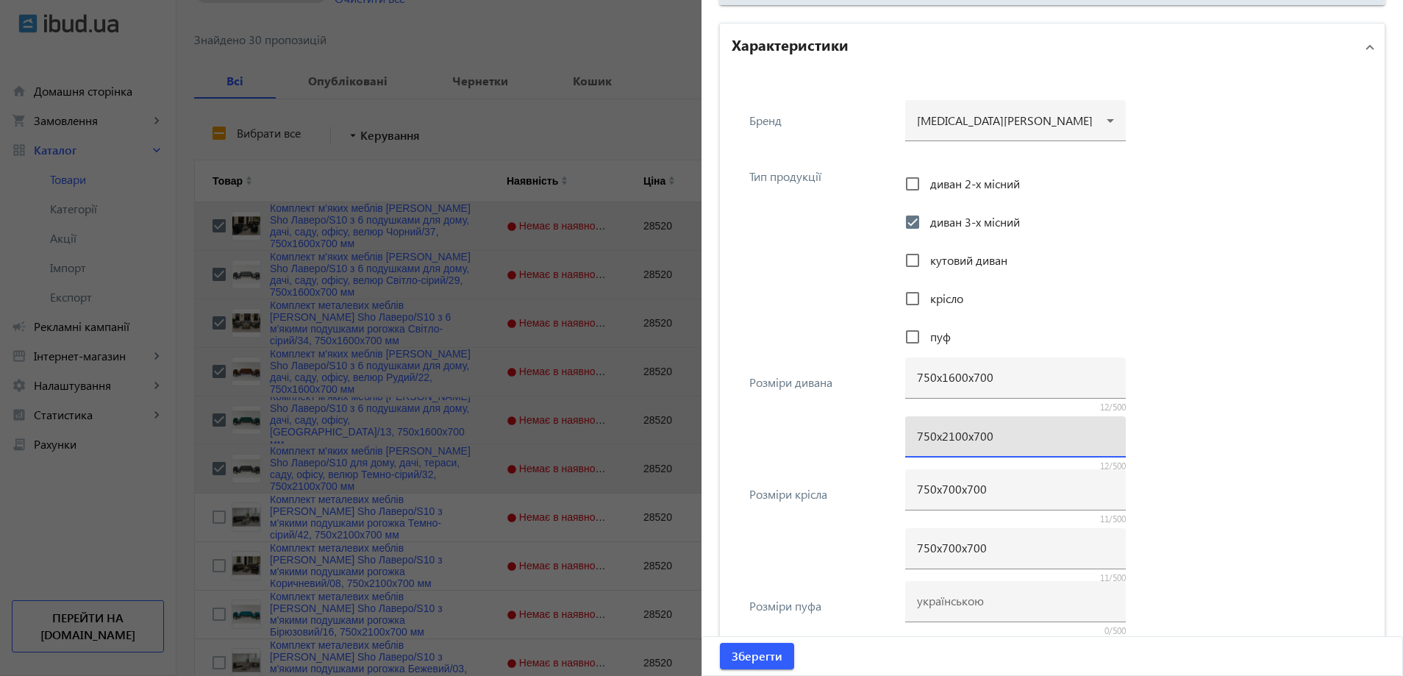
paste input "16"
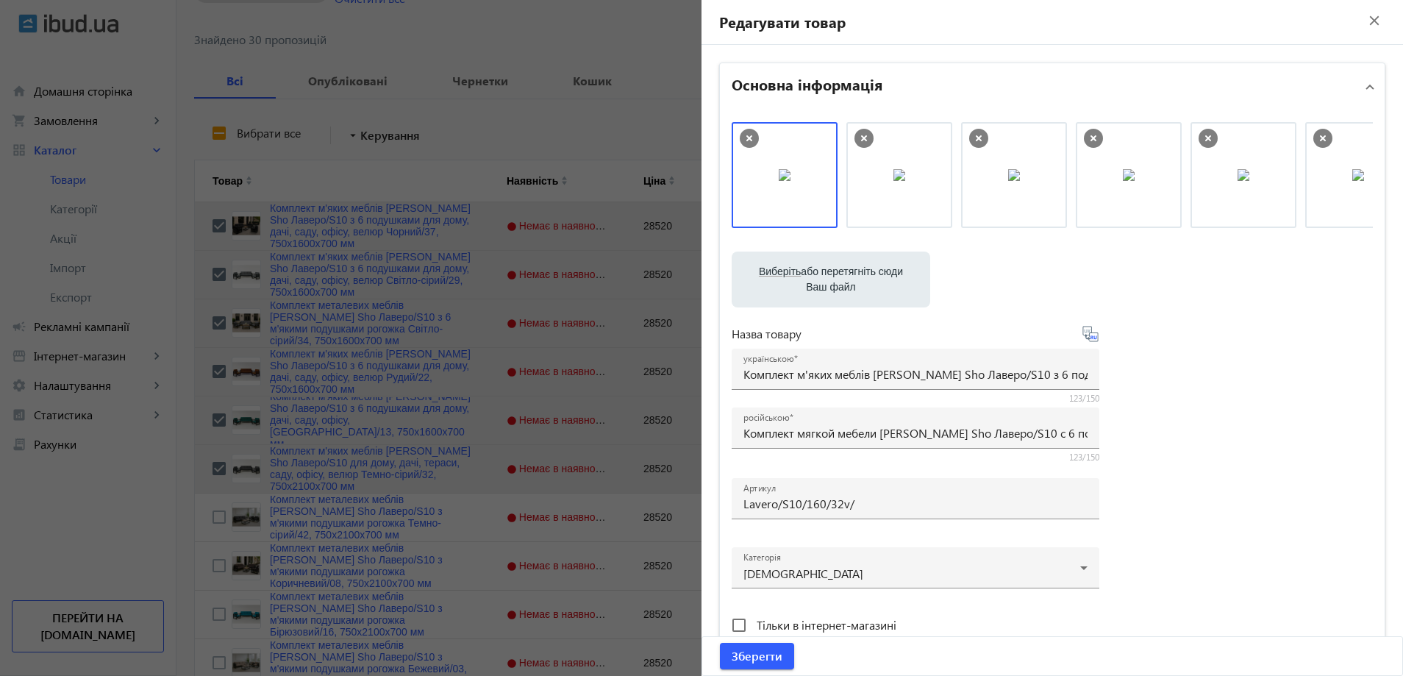
scroll to position [0, 0]
type input "750х1600х700"
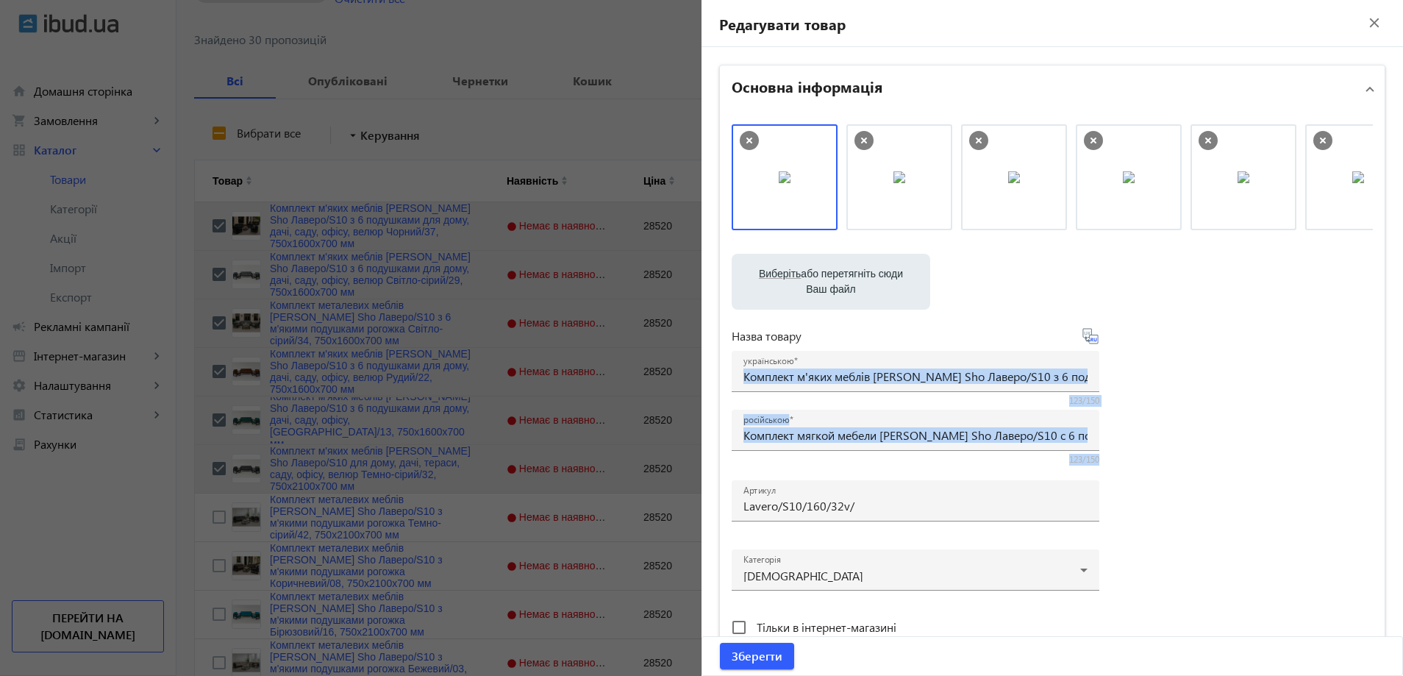
drag, startPoint x: 1006, startPoint y: 385, endPoint x: 1123, endPoint y: 378, distance: 117.1
click at [1123, 378] on div "Виберіть або перетягніть сюди Ваш файл 4821689d3623e8c2f0607435221876-55f978419…" at bounding box center [1052, 399] width 641 height 550
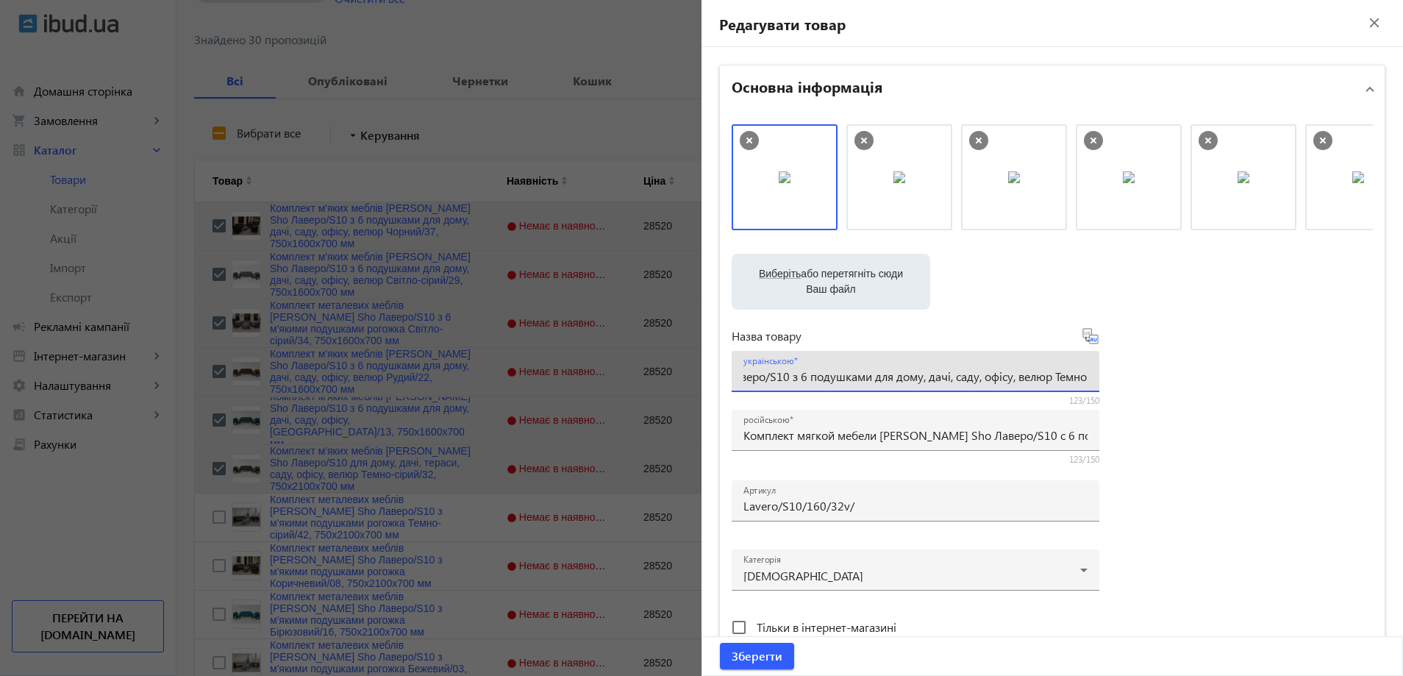
scroll to position [0, 353]
drag, startPoint x: 1006, startPoint y: 378, endPoint x: 1173, endPoint y: 377, distance: 166.9
click at [1173, 377] on div "Виберіть або перетягніть сюди Ваш файл 4821689d3623e8c2f0607435221876-55f978419…" at bounding box center [1052, 399] width 641 height 550
click at [772, 660] on span "Зберегти" at bounding box center [757, 656] width 51 height 16
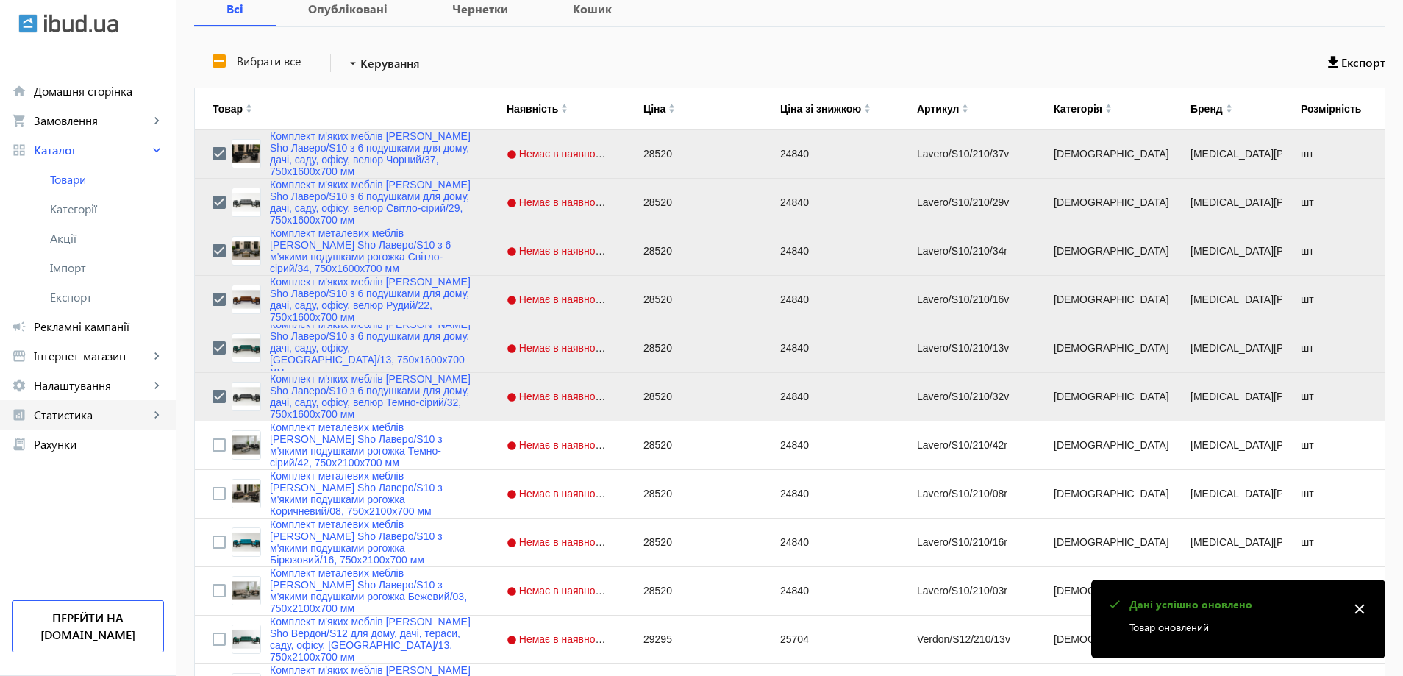
scroll to position [294, 0]
click at [212, 442] on input "Press Space to toggle row selection (unchecked)" at bounding box center [218, 443] width 13 height 13
checkbox input "true"
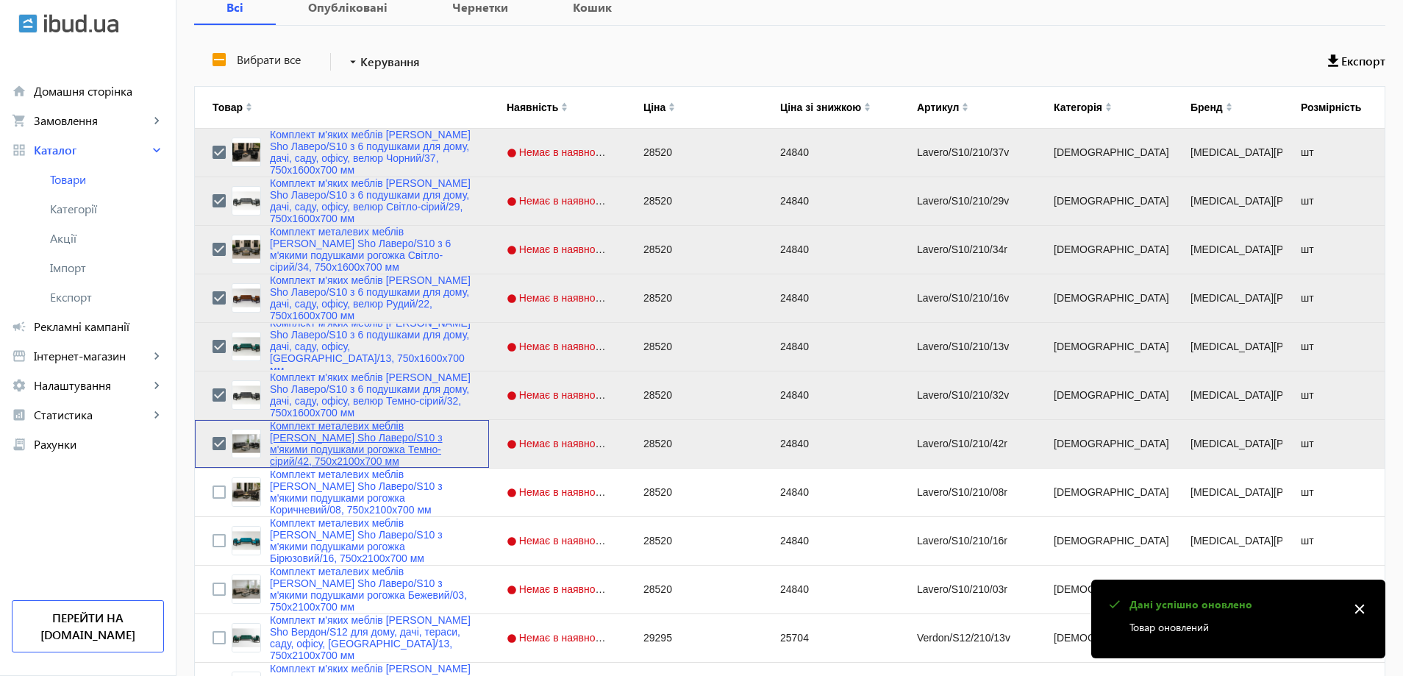
click at [293, 439] on link "Комплект металевих меблів [PERSON_NAME] Sho Лаверо/S10 з м'якими подушками рого…" at bounding box center [370, 443] width 201 height 47
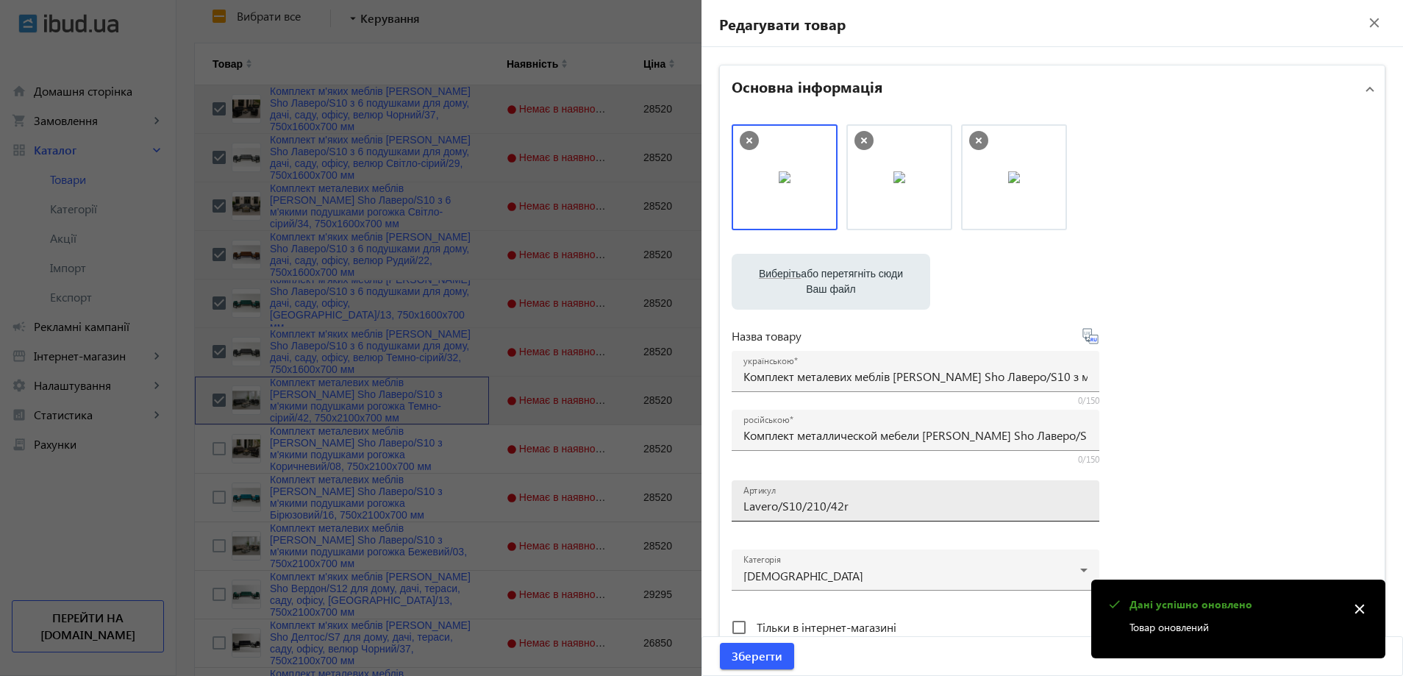
scroll to position [368, 0]
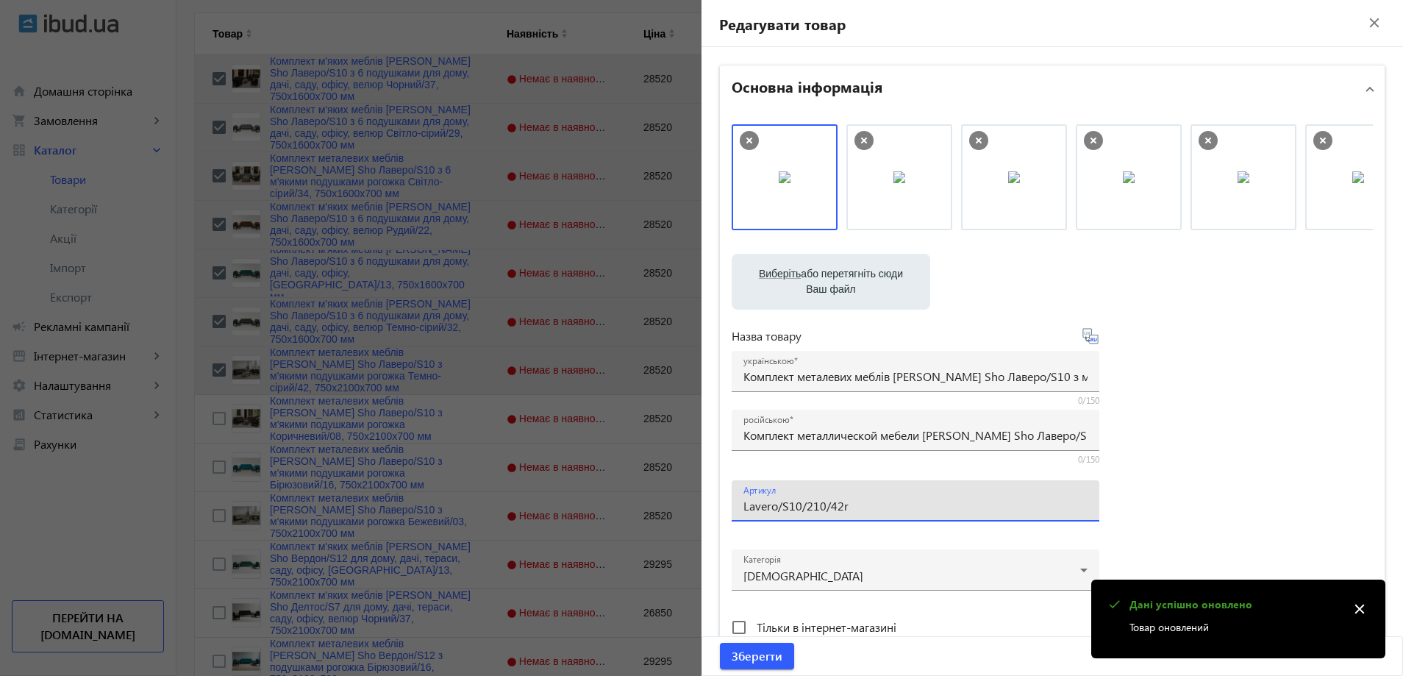
drag, startPoint x: 813, startPoint y: 507, endPoint x: 801, endPoint y: 509, distance: 11.9
click at [801, 509] on input "Lavero/S10/210/42r" at bounding box center [915, 505] width 344 height 15
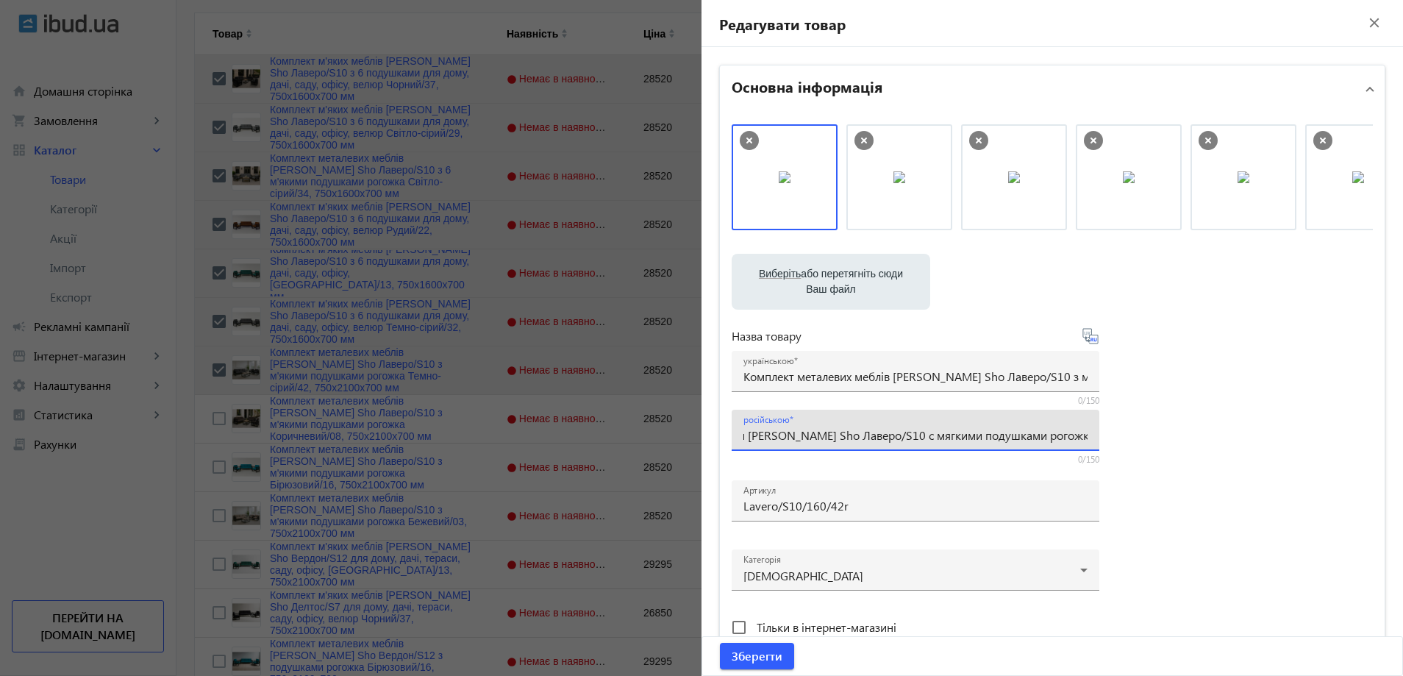
scroll to position [0, 315]
drag, startPoint x: 878, startPoint y: 434, endPoint x: 1098, endPoint y: 438, distance: 219.9
click at [1098, 438] on div "Виберіть або перетягніть сюди Ваш файл 4821689d362c577798249979685501-95775f0f8…" at bounding box center [1052, 399] width 641 height 550
click at [856, 506] on input "Lavero/S10/160/42r" at bounding box center [915, 505] width 344 height 15
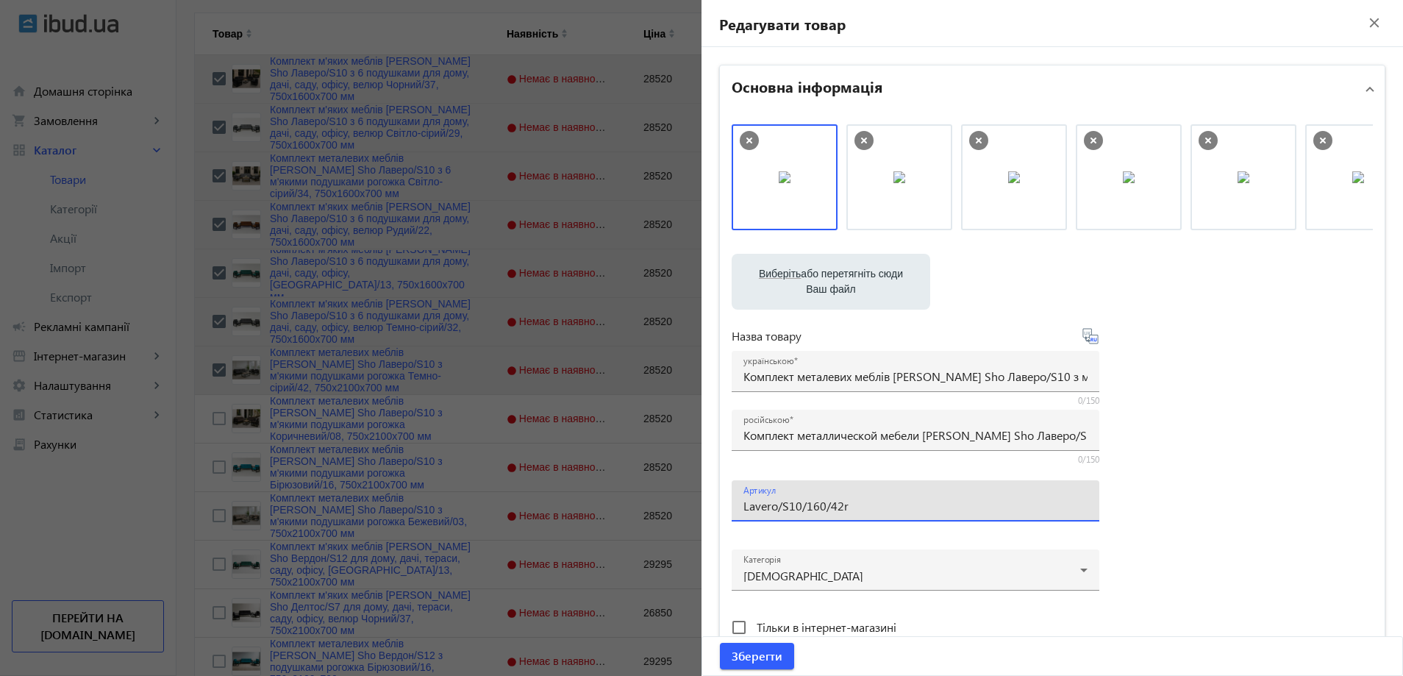
click at [847, 509] on input "Lavero/S10/160/42r" at bounding box center [915, 505] width 344 height 15
type input "Lavero/S10/160/42r/"
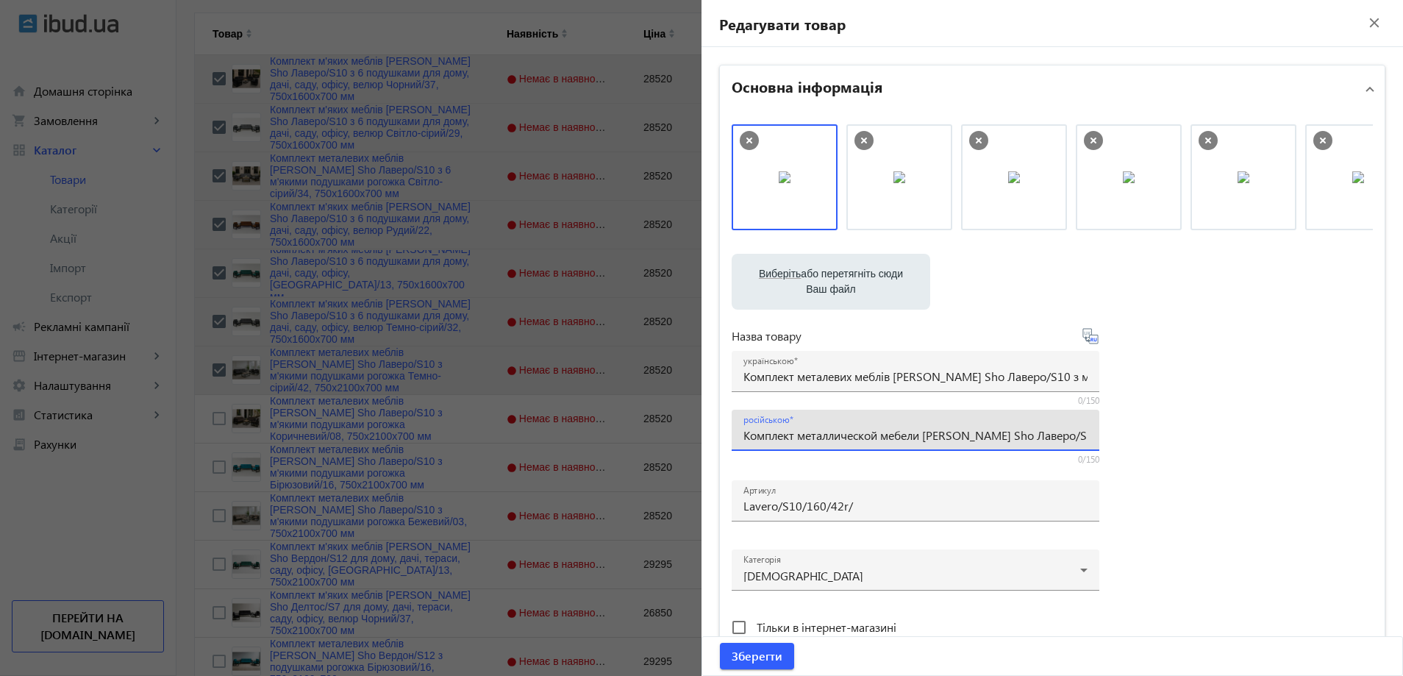
click at [819, 435] on input "Комплект металлической мебели [PERSON_NAME] Sho Лаверо/S10 с мягкими подушками …" at bounding box center [915, 434] width 344 height 15
paste input "6 мягкими подушками рогожка Темно-серый/42, 750х16"
type input "Комплект металлической мебели [PERSON_NAME] Sho Лаверо/S10 с 6 мягкими подушкам…"
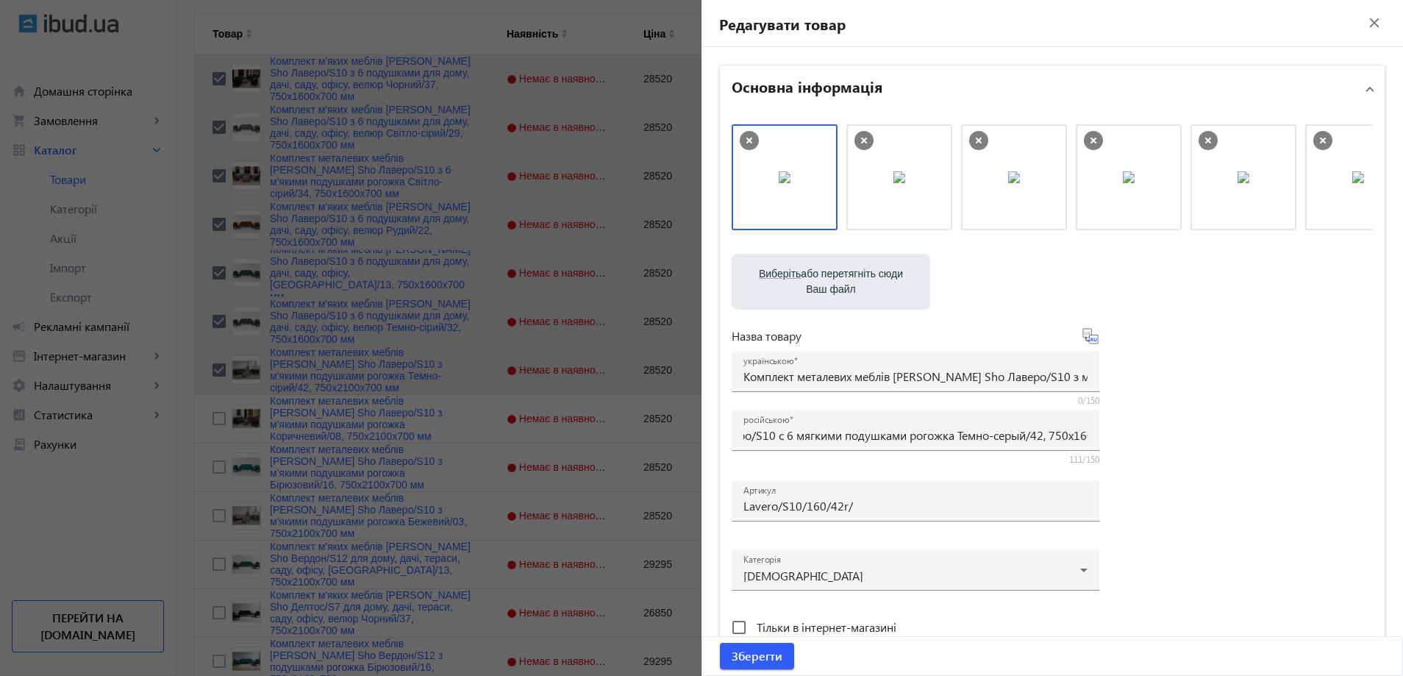
scroll to position [0, 0]
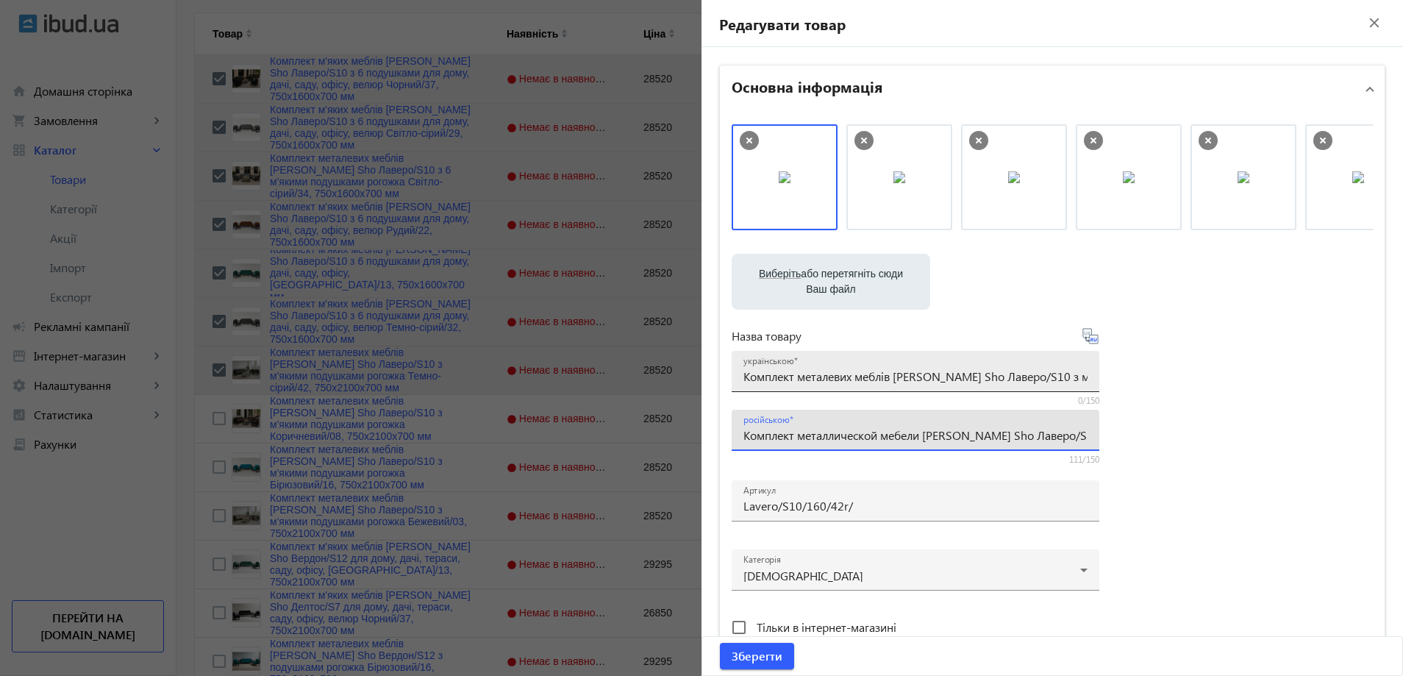
drag, startPoint x: 842, startPoint y: 363, endPoint x: 849, endPoint y: 368, distance: 8.4
click at [843, 363] on div "українською Комплект металевих меблів [PERSON_NAME] Sho Лаверо/S10 з м'якими по…" at bounding box center [915, 371] width 344 height 41
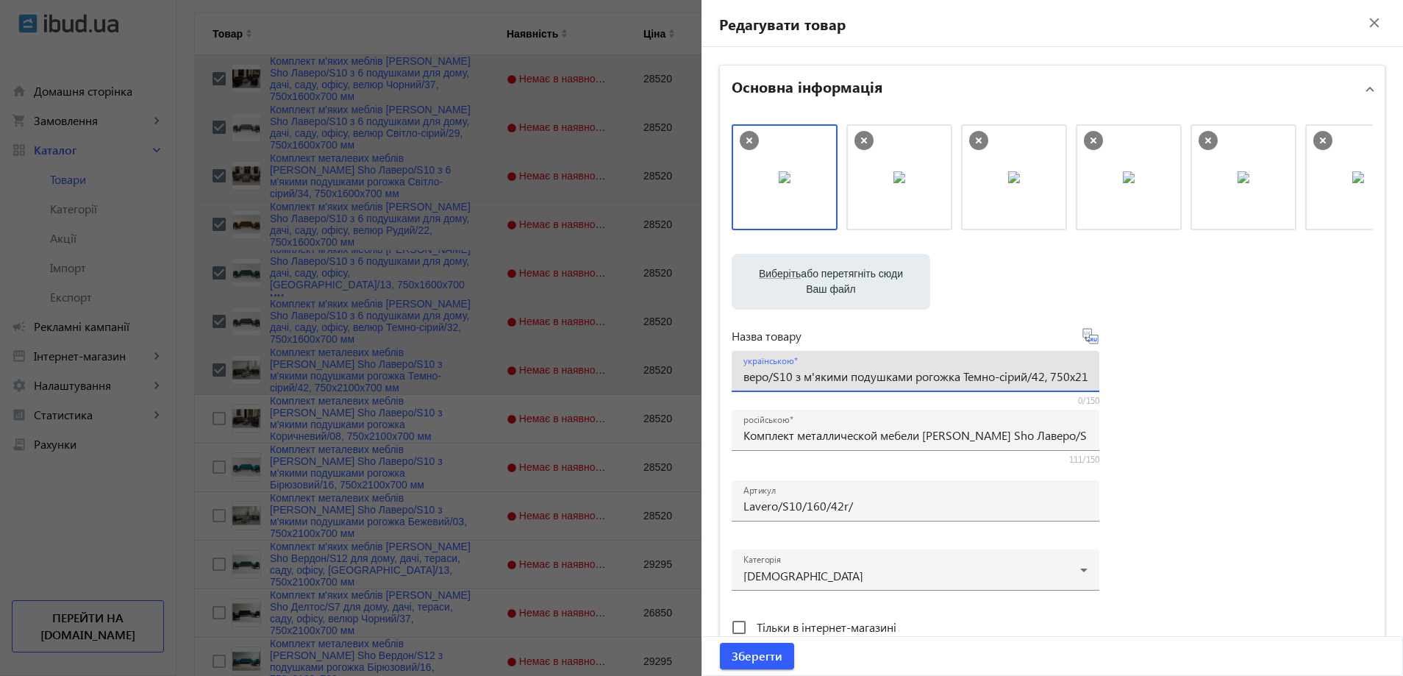
paste input "6 м'якими подушками рогожка Темно-сірий/42, 750х16"
type input "Комплект металевих меблів [PERSON_NAME] Sho Лаверо/S10 з 6 м'якими подушками ро…"
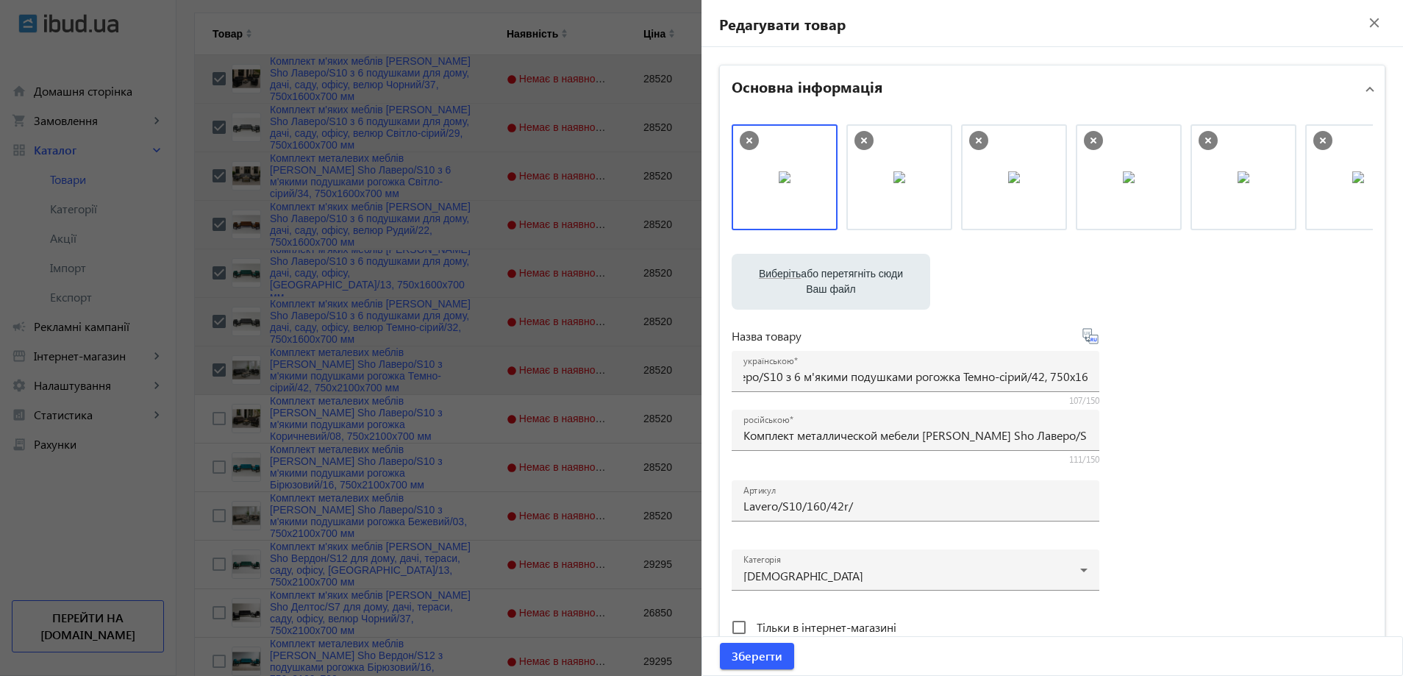
scroll to position [0, 0]
click at [1195, 382] on div "Виберіть або перетягніть сюди Ваш файл 4821689d362c577798249979685501-95775f0f8…" at bounding box center [1052, 399] width 641 height 550
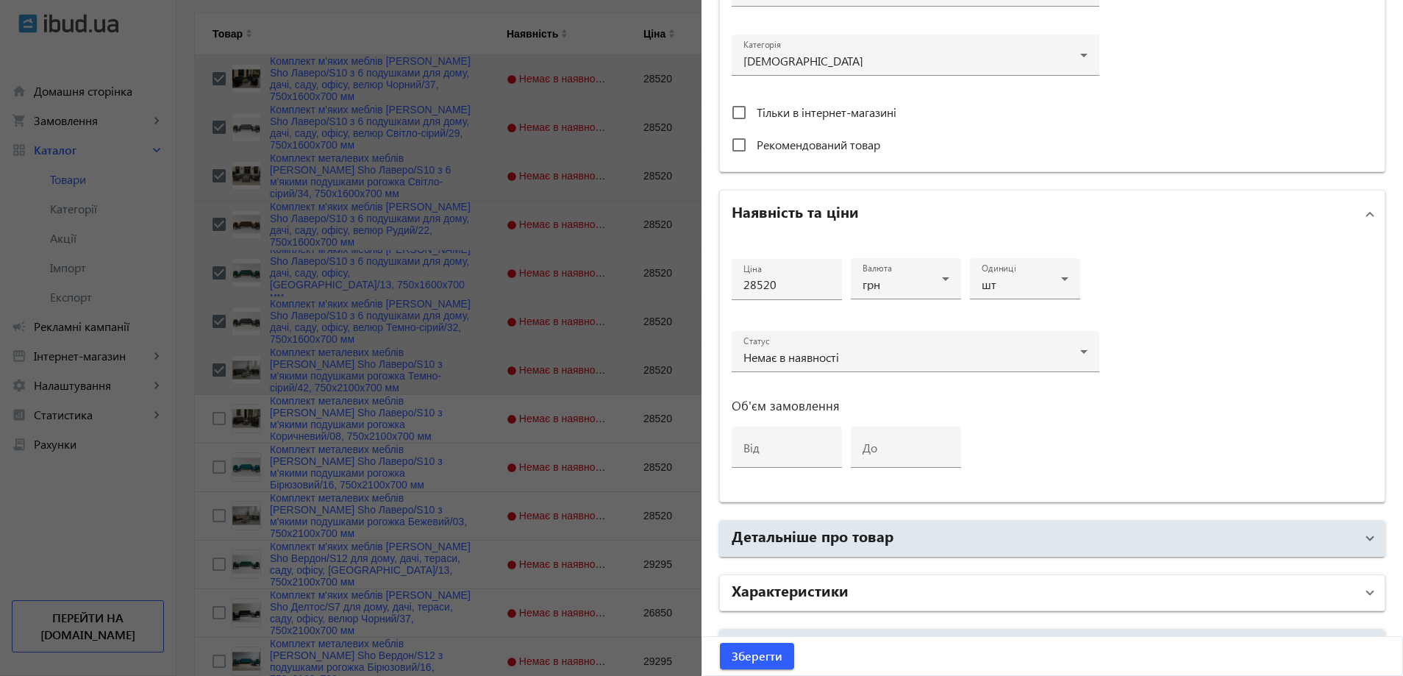
click at [957, 596] on mat-panel-title "Характеристики" at bounding box center [1044, 592] width 624 height 26
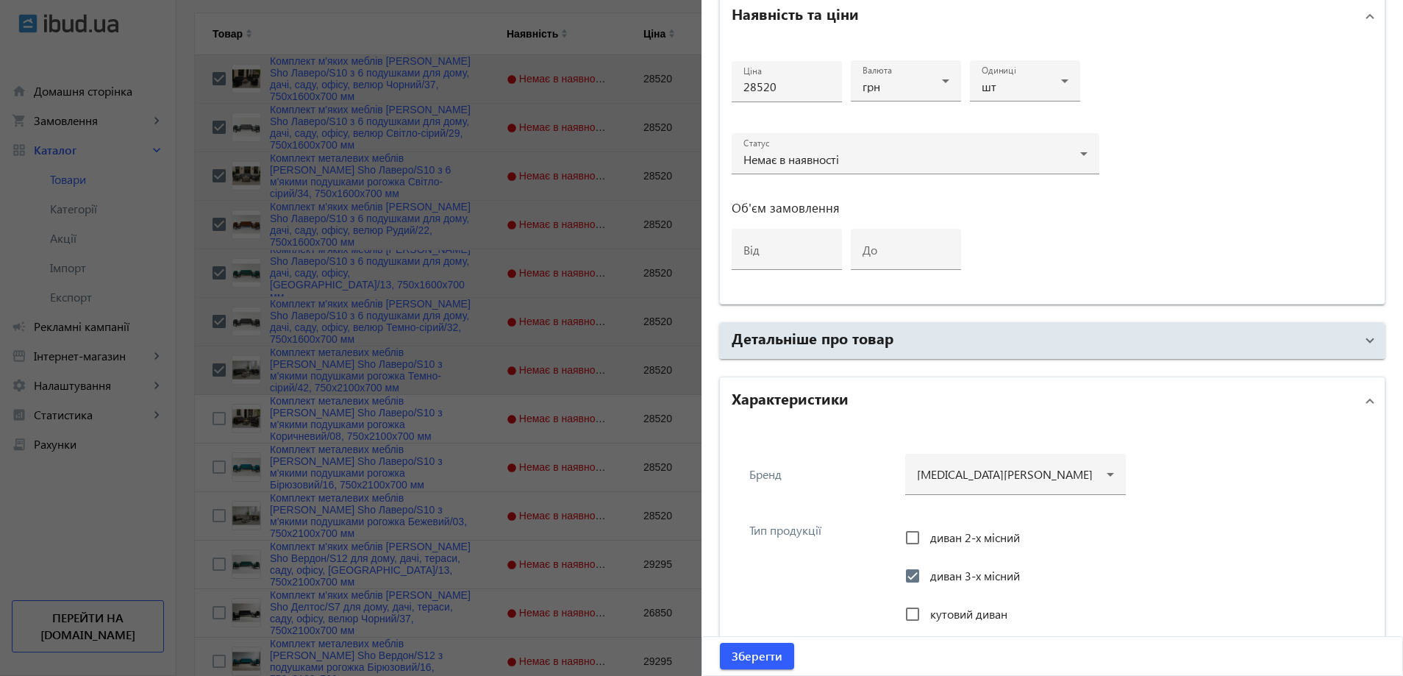
scroll to position [956, 0]
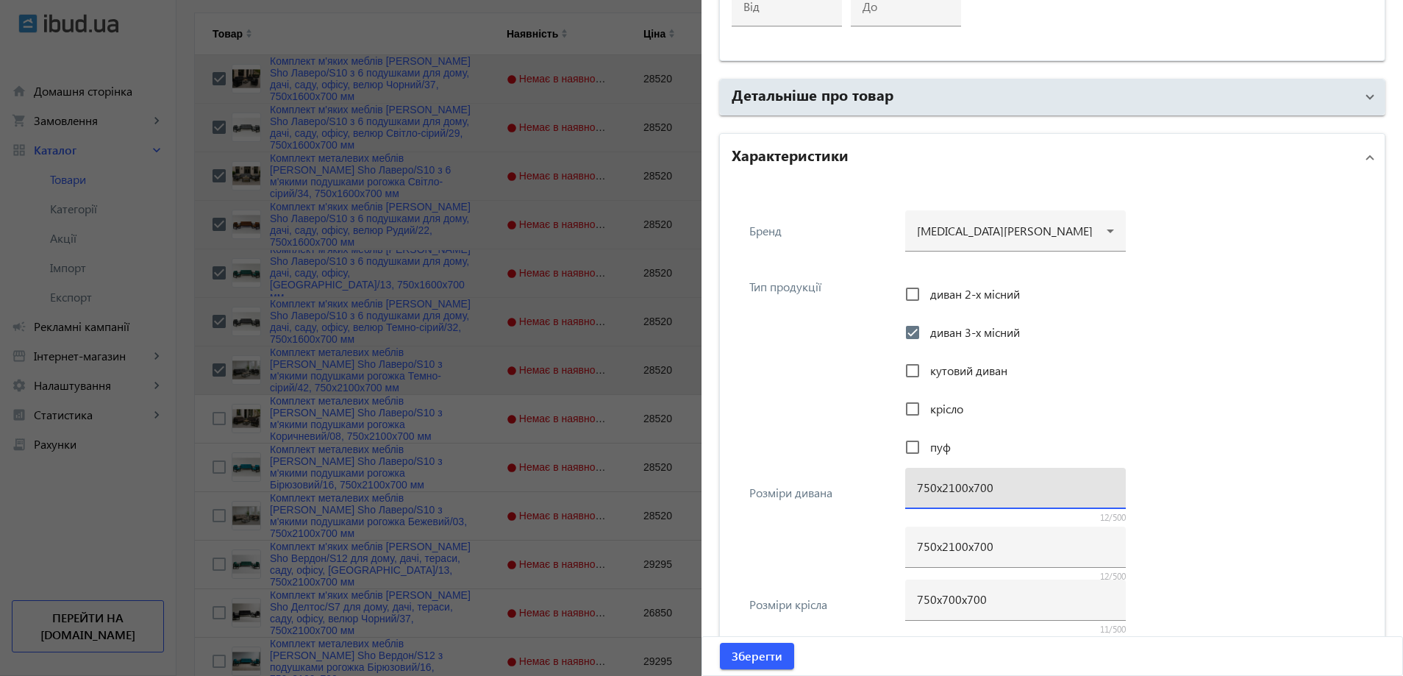
drag, startPoint x: 951, startPoint y: 487, endPoint x: 939, endPoint y: 490, distance: 12.3
click at [939, 490] on input "750х2100х700" at bounding box center [1015, 486] width 197 height 15
type input "750х1600х700"
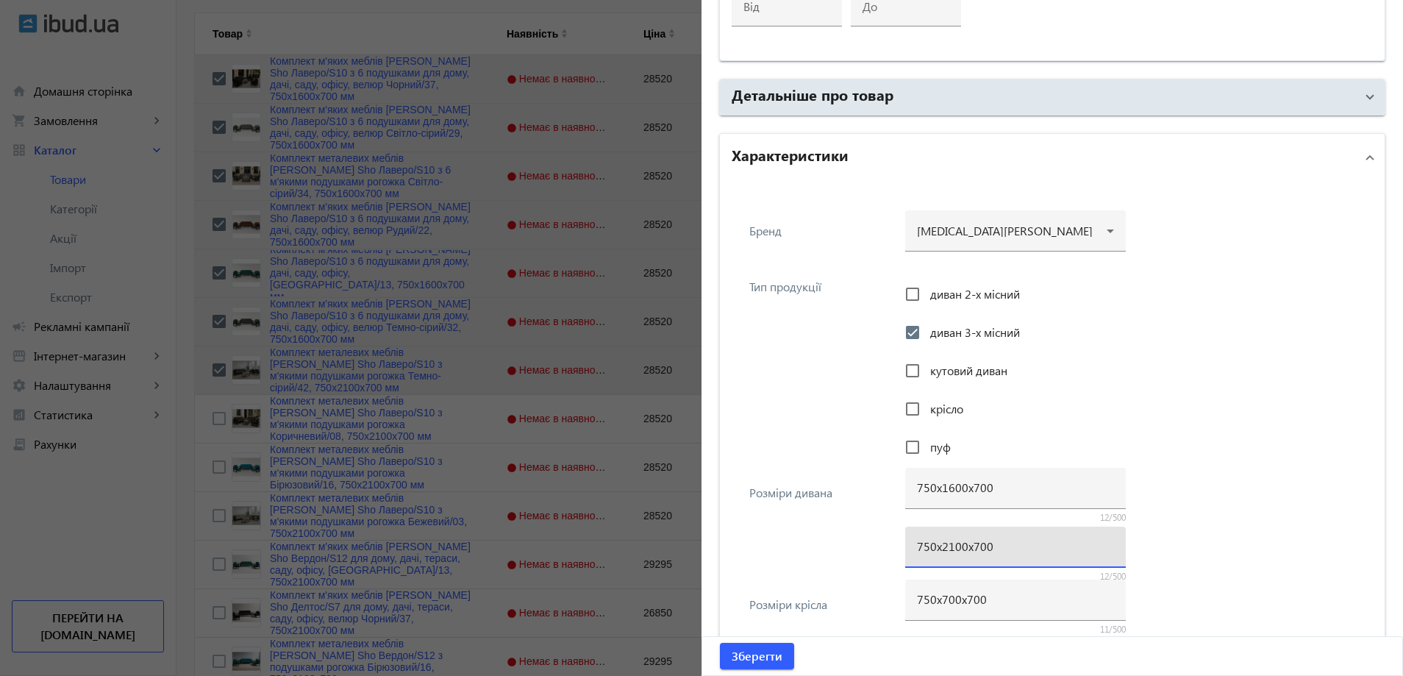
click at [945, 551] on input "750х2100х700" at bounding box center [1015, 545] width 197 height 15
paste input "16"
type input "750х1600х700"
click at [826, 507] on div "Розміри дивана 750х1600х700 12/500 750х1600х700 12/500" at bounding box center [1052, 527] width 641 height 112
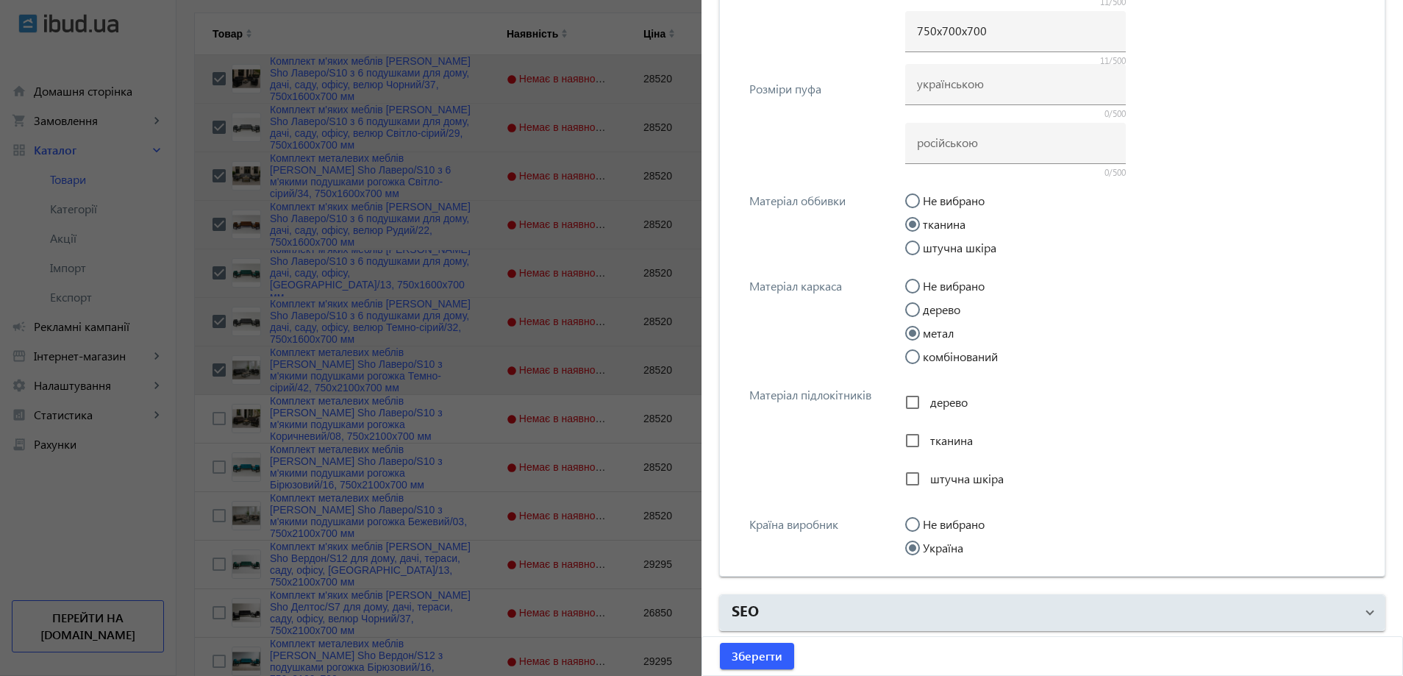
scroll to position [1585, 0]
click at [775, 658] on span "Зберегти" at bounding box center [757, 656] width 51 height 16
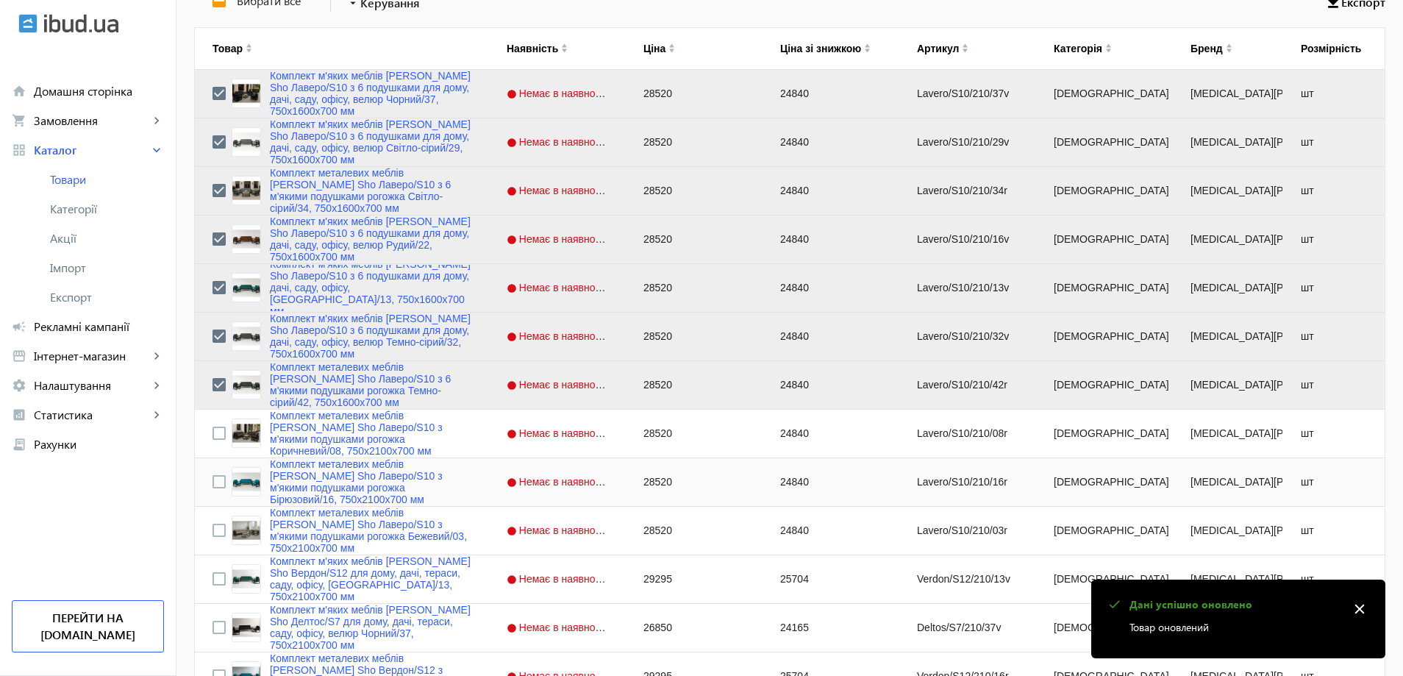
scroll to position [368, 0]
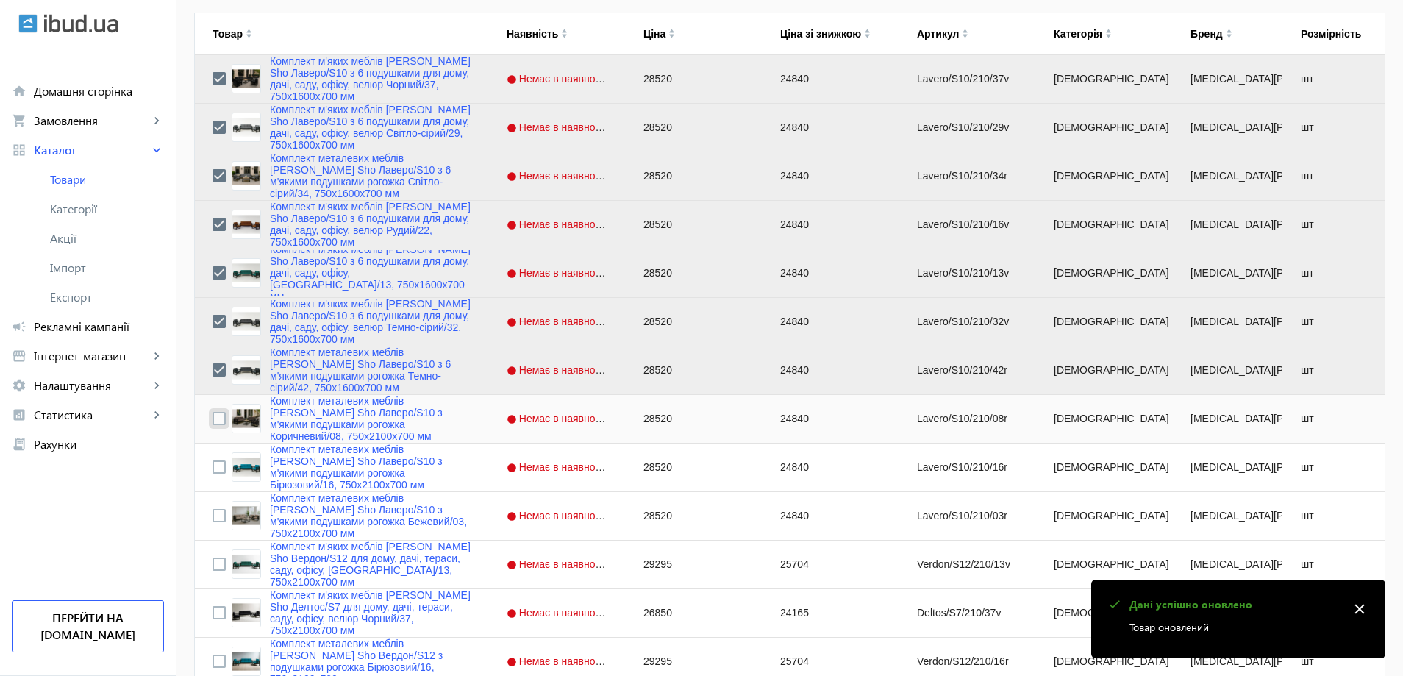
click at [212, 417] on input "Press Space to toggle row selection (unchecked)" at bounding box center [218, 418] width 13 height 13
checkbox input "true"
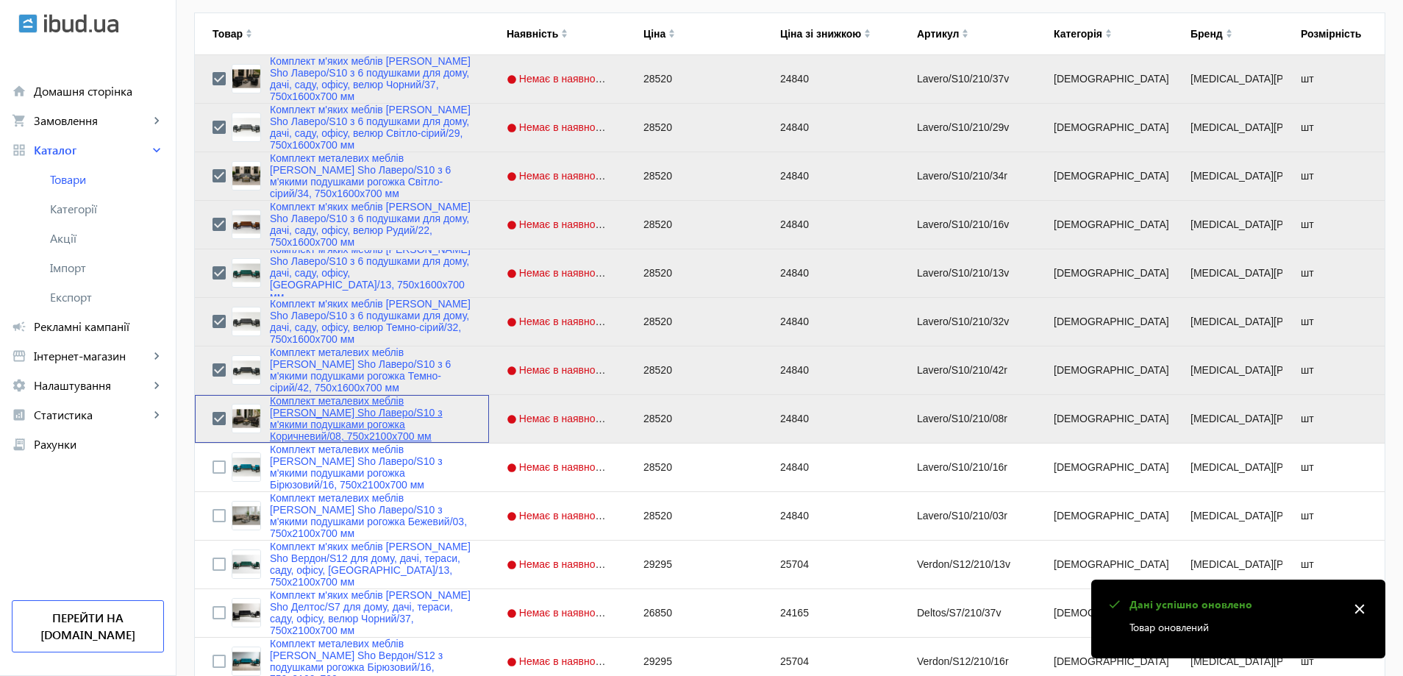
click at [286, 415] on link "Комплект металевих меблів [PERSON_NAME] Sho Лаверо/S10 з м'якими подушками рого…" at bounding box center [370, 418] width 201 height 47
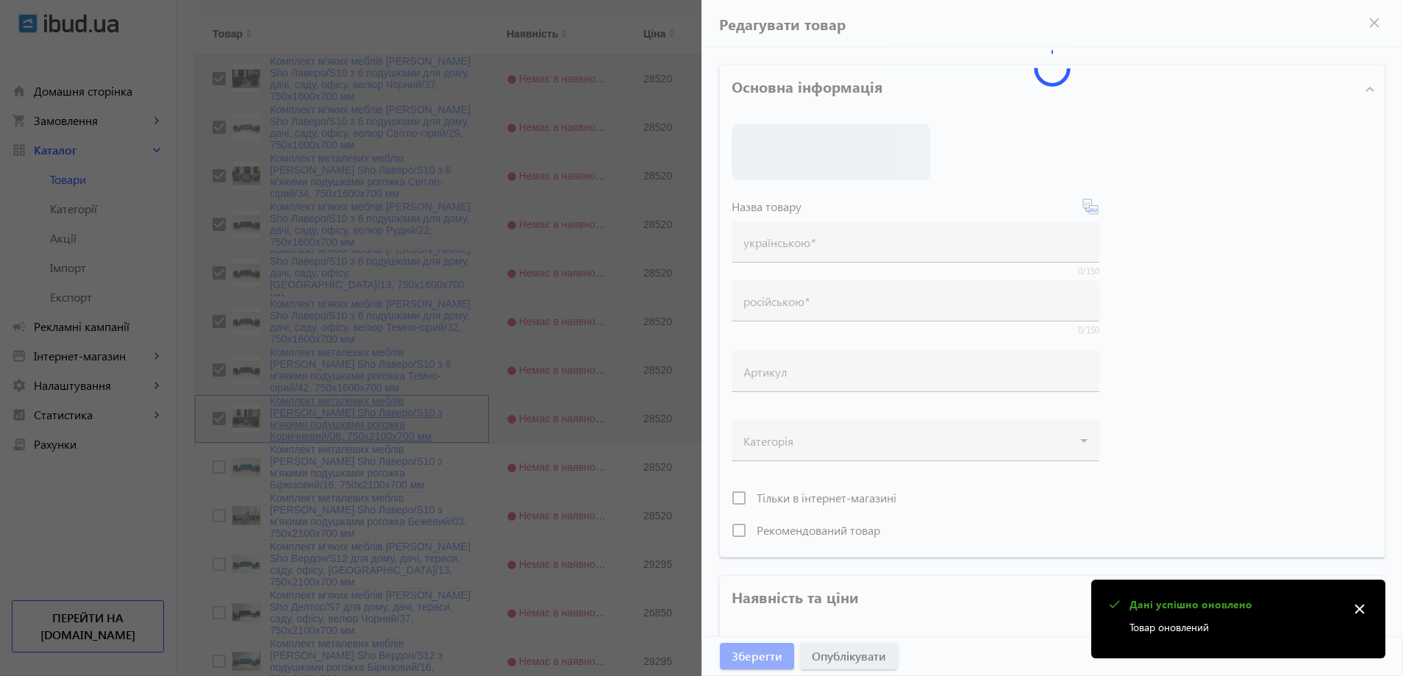
type input "Комплект металевих меблів [PERSON_NAME] Sho Лаверо/S10 з м'якими подушками рого…"
type input "Комплект металлической мебели [PERSON_NAME] Sho Лаверо/S10 с мягкими подушками …"
type input "Lavero/S10/210/08r"
type input "28520"
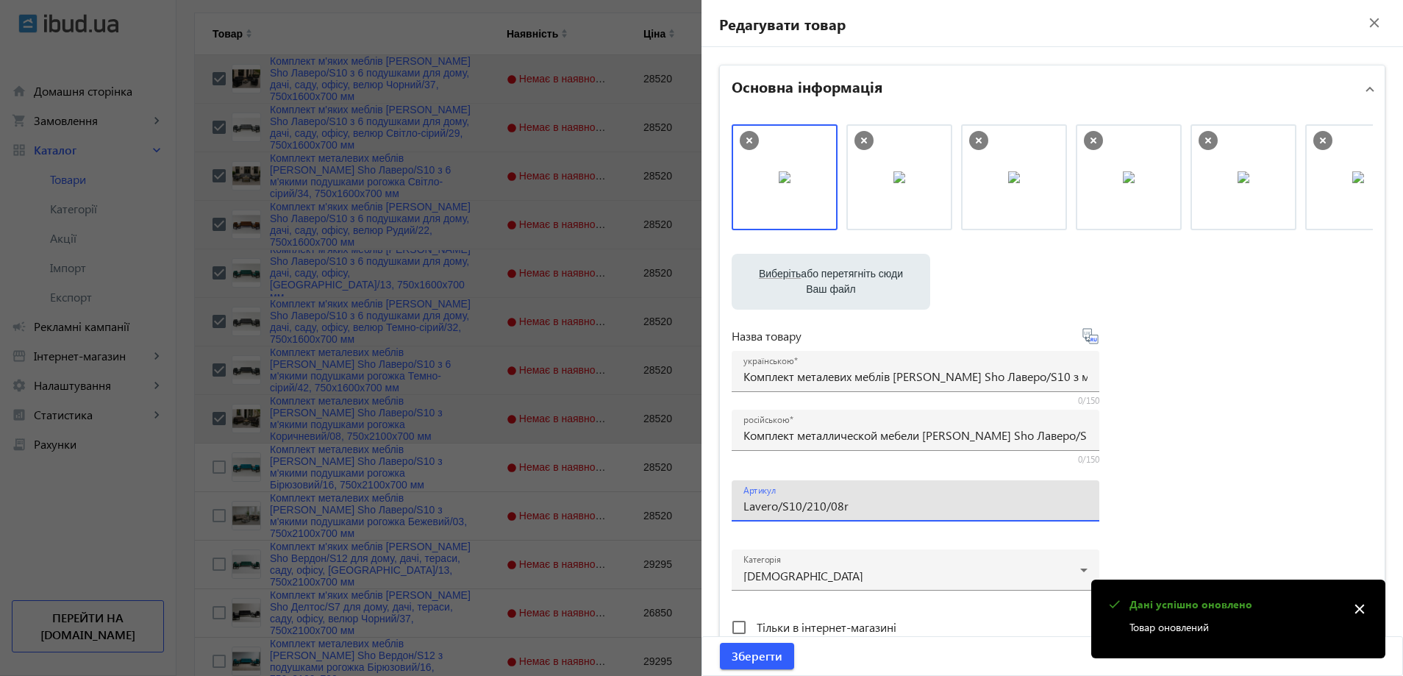
drag, startPoint x: 812, startPoint y: 502, endPoint x: 803, endPoint y: 507, distance: 10.5
click at [803, 507] on input "Lavero/S10/210/08r" at bounding box center [915, 505] width 344 height 15
click at [879, 507] on input "Lavero/S10/160/08r" at bounding box center [915, 505] width 344 height 15
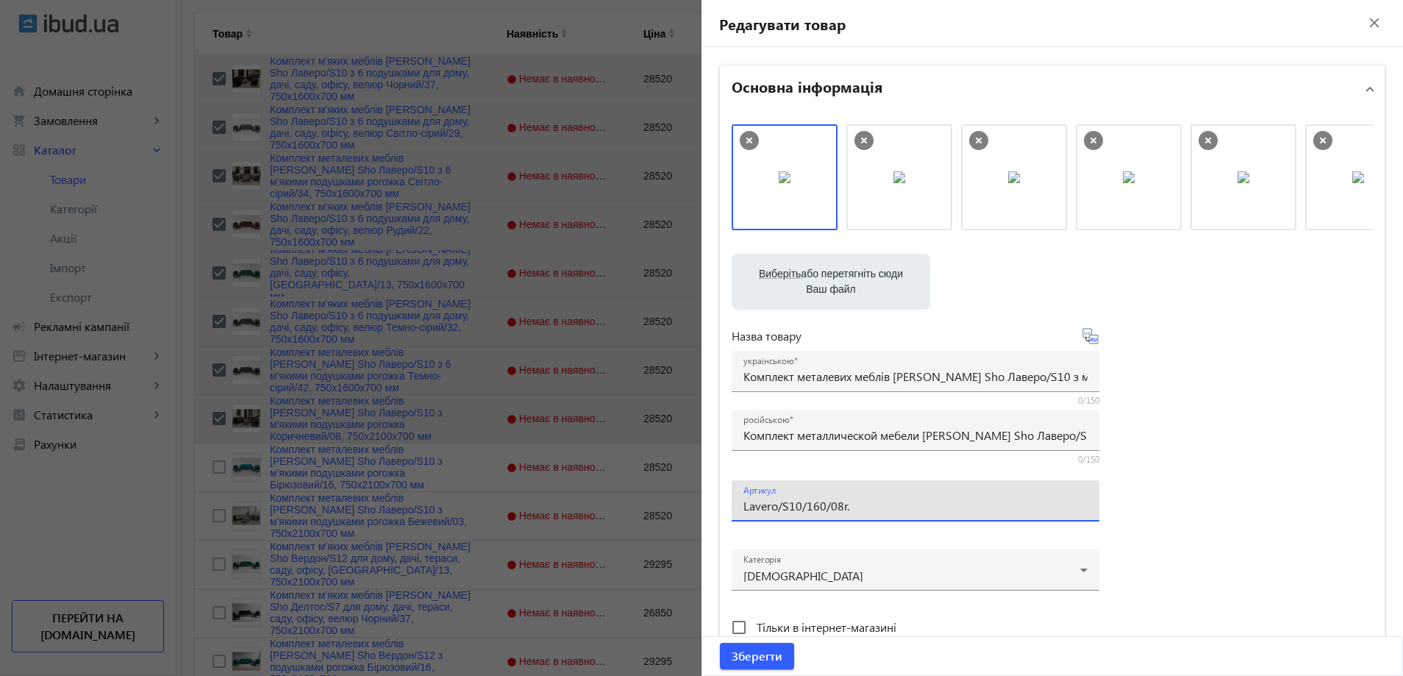
click at [879, 506] on input "Lavero/S10/160/08r." at bounding box center [915, 505] width 344 height 15
type input "Lavero/S10/160/08r/"
click at [849, 426] on div "російською Комплект металлической мебели [PERSON_NAME] Sho Лаверо/S10 с мягкими…" at bounding box center [915, 430] width 344 height 41
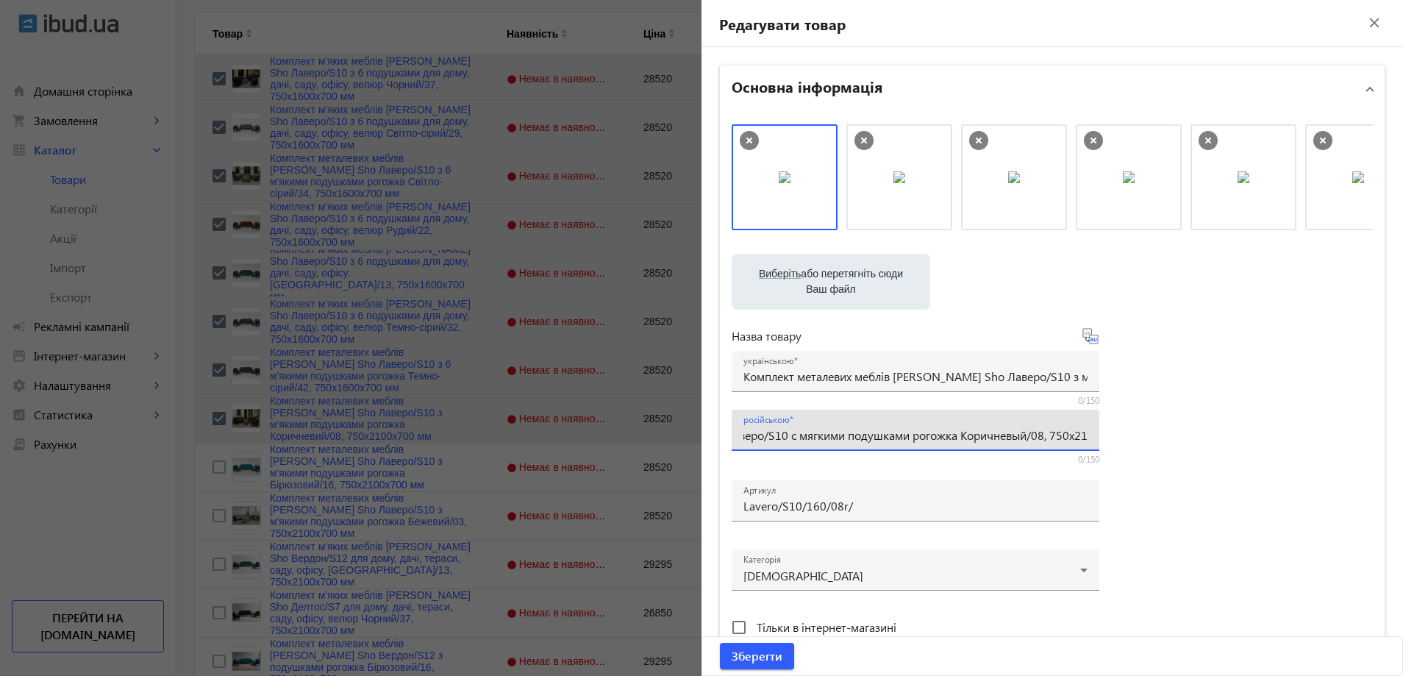
paste input "6 мягкими подушками рогожка Коричневый/08, 750х16"
type input "Комплект металлической мебели [PERSON_NAME] Sho Лаверо/S10 с 6 мягкими подушкам…"
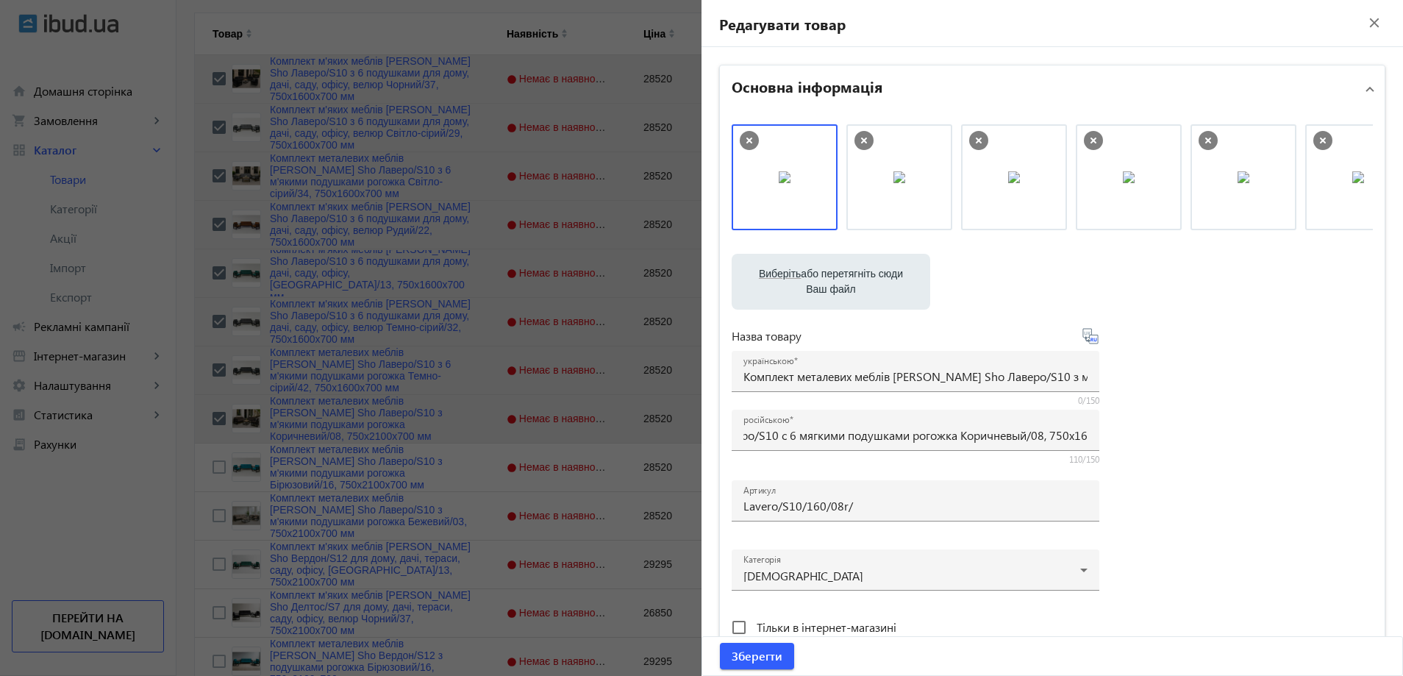
scroll to position [0, 0]
click at [776, 384] on div "українською Комплект металевих меблів [PERSON_NAME] Sho Лаверо/S10 з м'якими по…" at bounding box center [915, 371] width 344 height 41
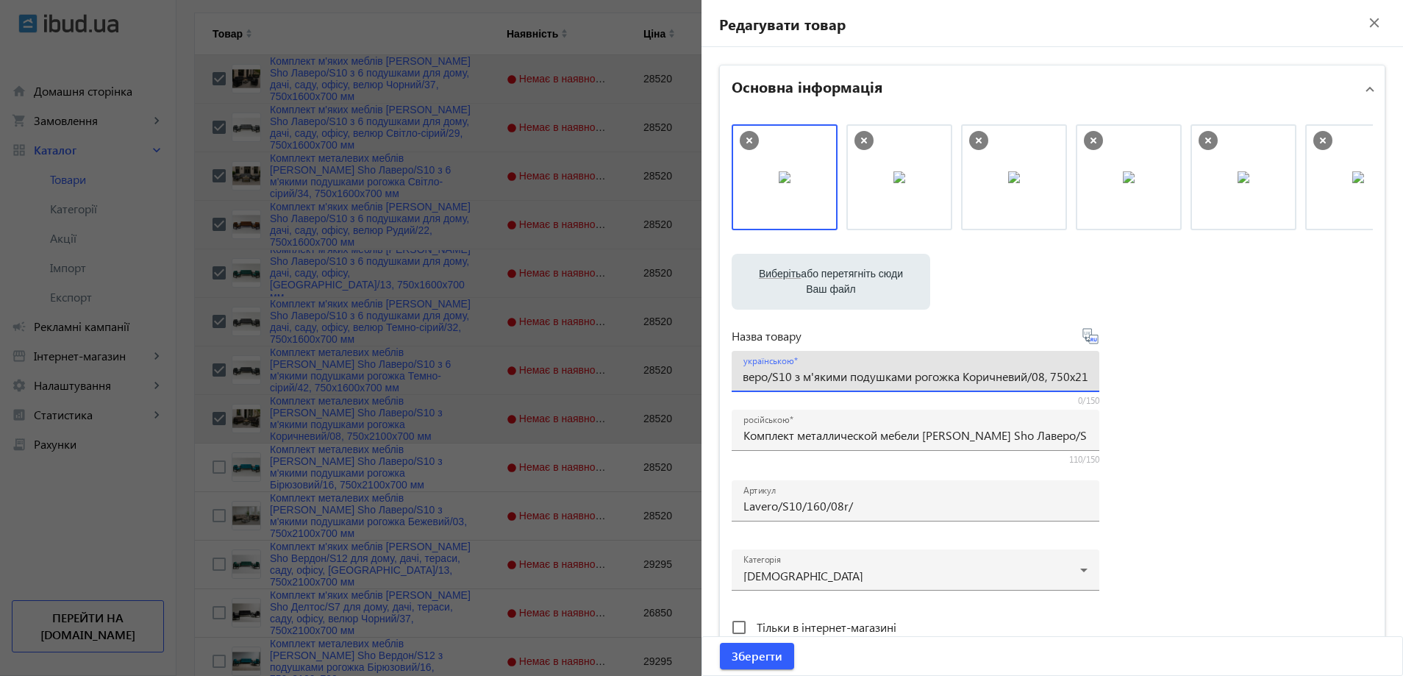
paste input "6 м'якими подушками рогожка Коричневий/08, 750х16"
type input "Комплект металевих меблів [PERSON_NAME] Sho Лаверо/S10 з 6 м'якими подушками ро…"
click at [1307, 468] on div "Виберіть або перетягніть сюди Ваш файл 30519689d362e217538995496653209-e4d7d9ae…" at bounding box center [1052, 399] width 641 height 550
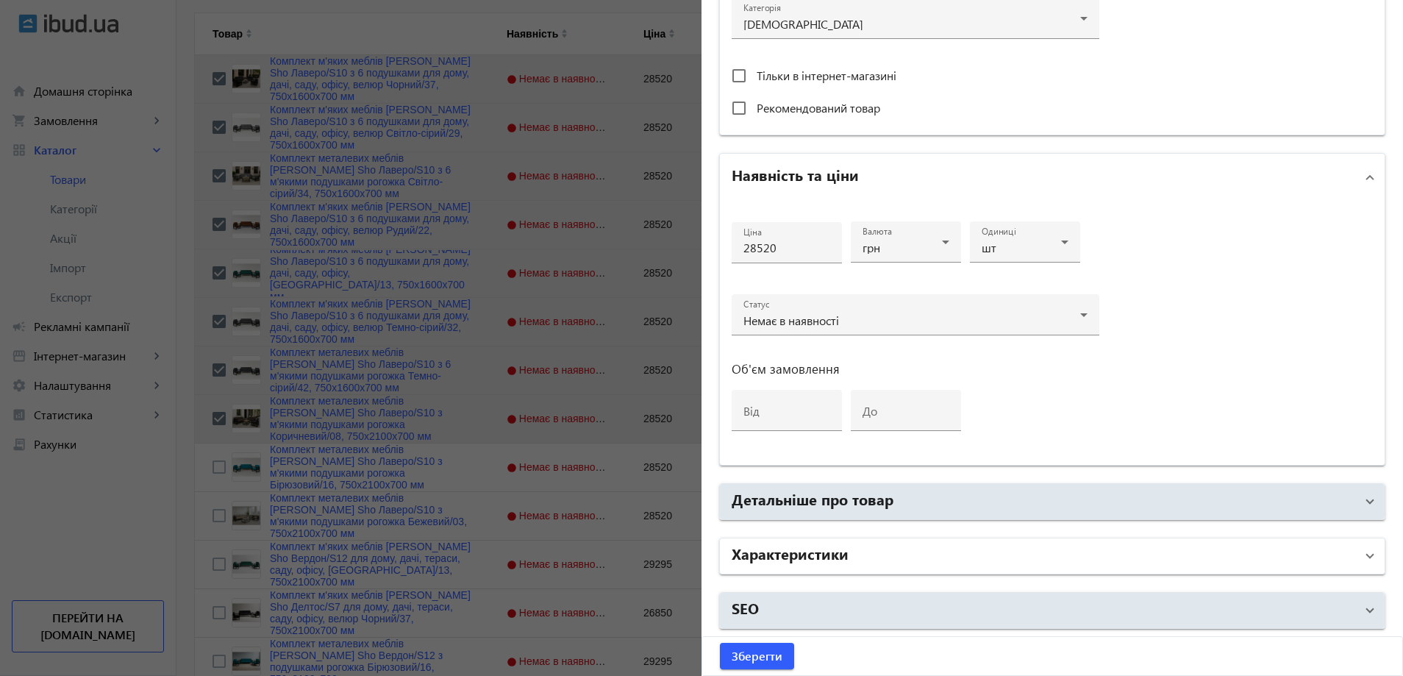
click at [887, 562] on mat-panel-title "Характеристики" at bounding box center [1044, 556] width 624 height 26
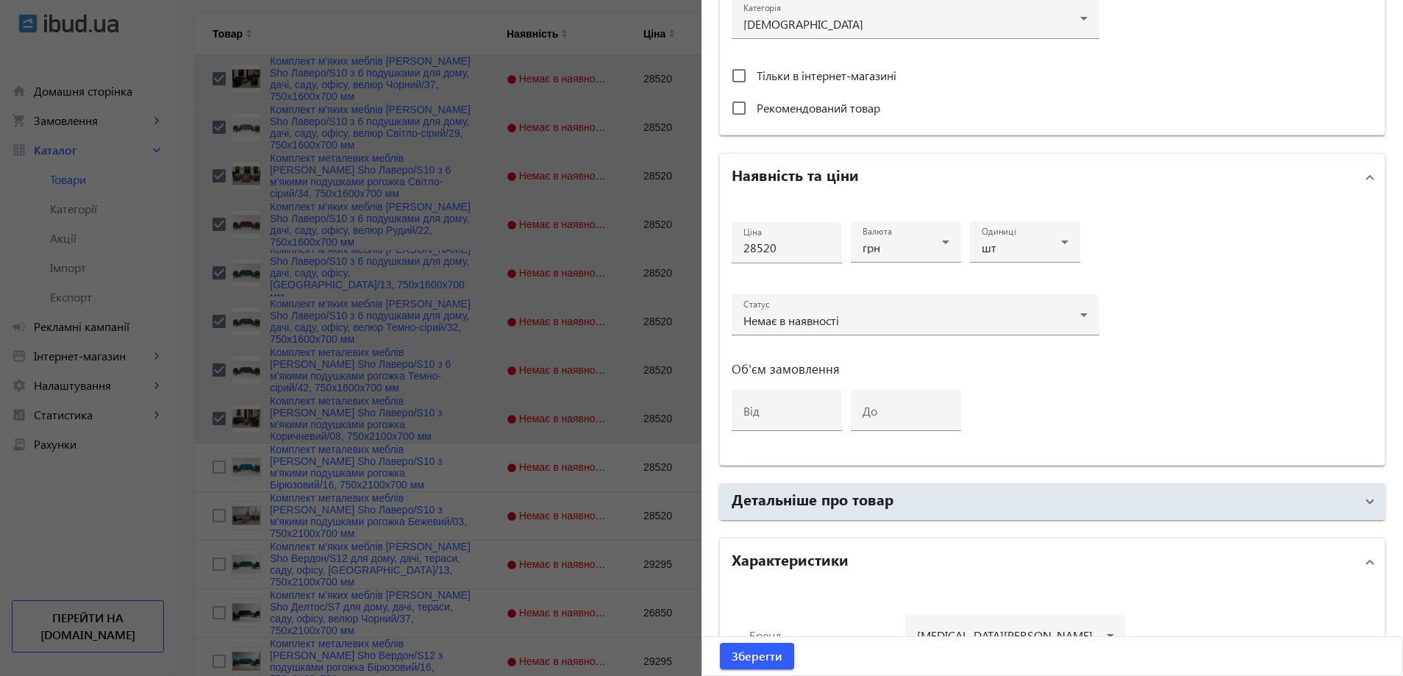
scroll to position [1066, 0]
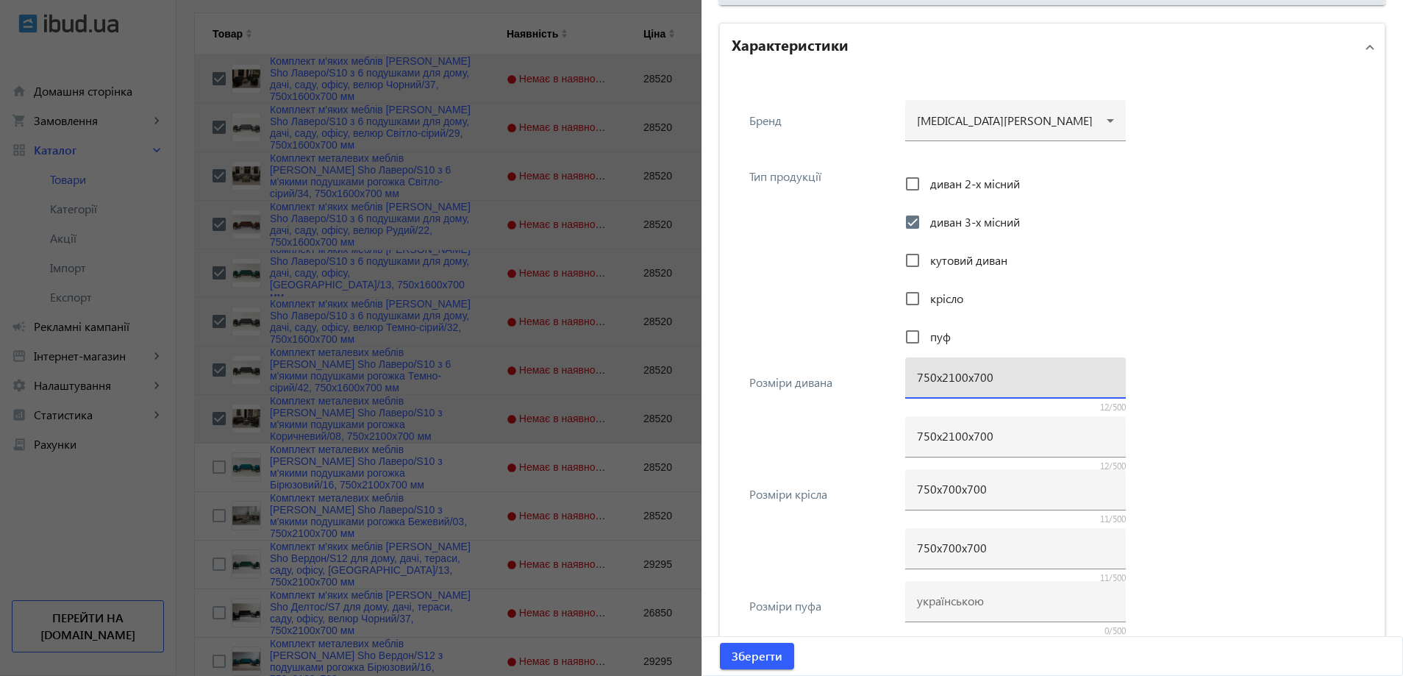
drag, startPoint x: 949, startPoint y: 382, endPoint x: 938, endPoint y: 385, distance: 10.7
click at [938, 385] on div "750х2100х700" at bounding box center [1015, 377] width 197 height 41
type input "750х1600х700"
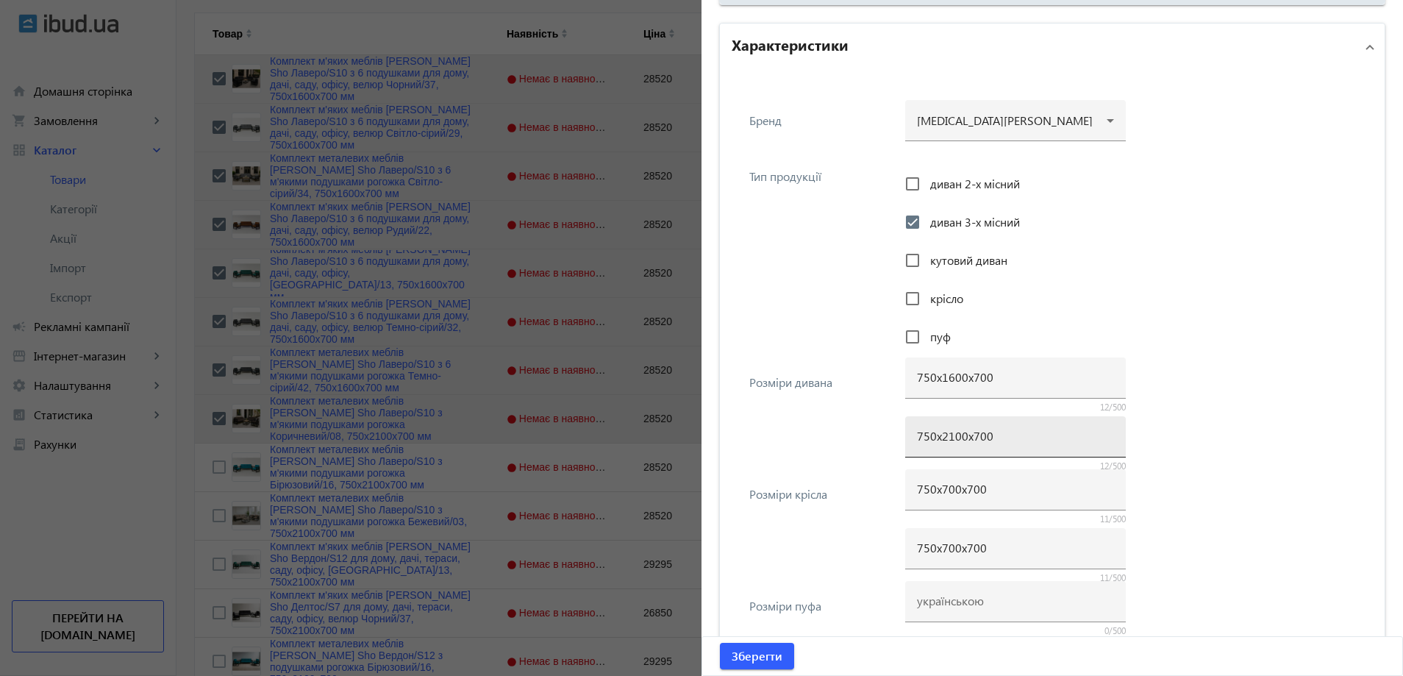
click at [943, 446] on div "750х2100х700" at bounding box center [1015, 436] width 197 height 41
paste input "16"
type input "750х1600х700"
click at [806, 458] on div "Розміри дивана 750х1600х700 12/500 750х1600х700 12/500" at bounding box center [1052, 416] width 641 height 112
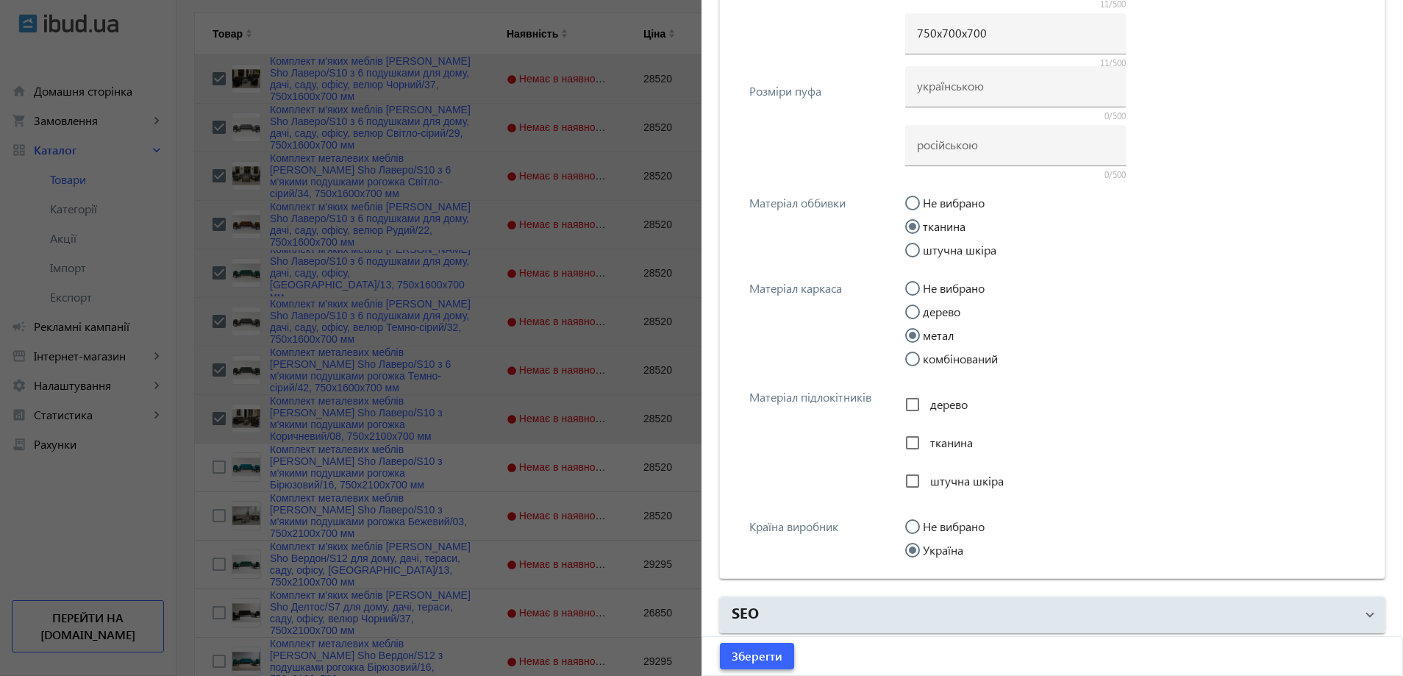
scroll to position [1585, 0]
click at [749, 661] on span "Зберегти" at bounding box center [757, 656] width 51 height 16
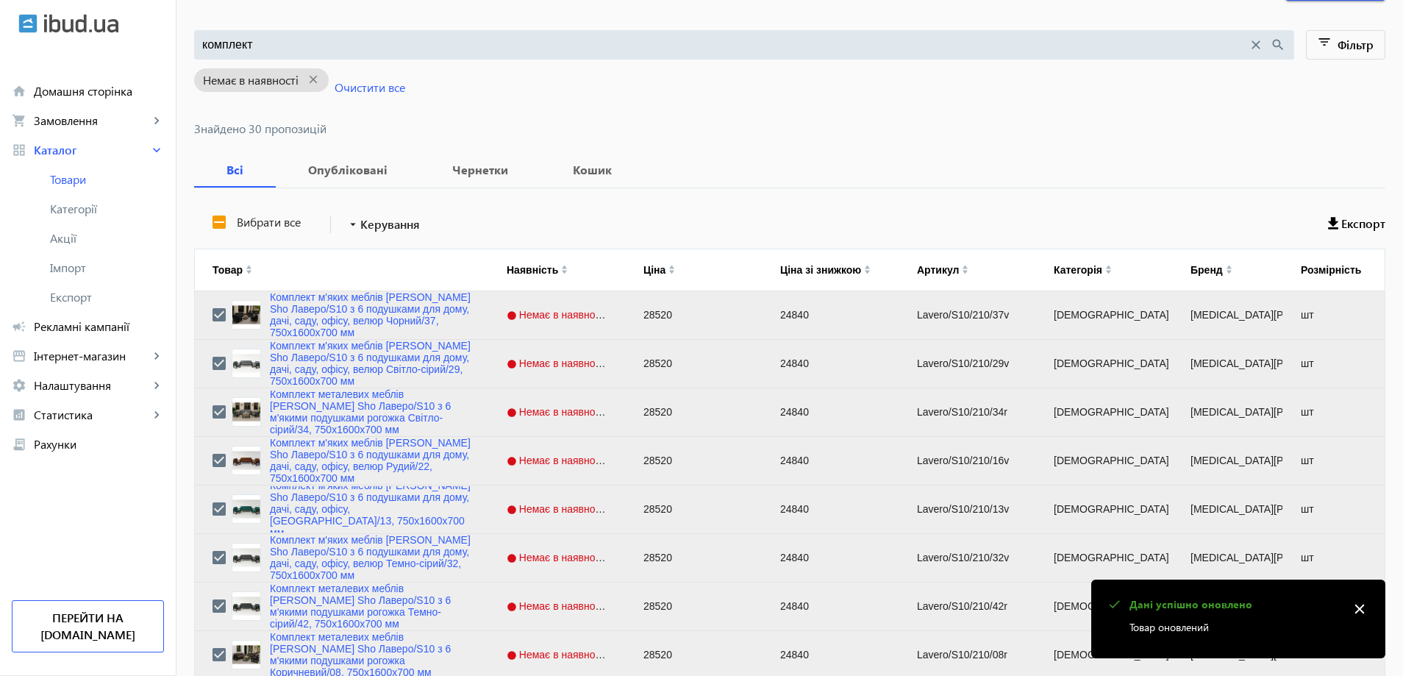
scroll to position [441, 0]
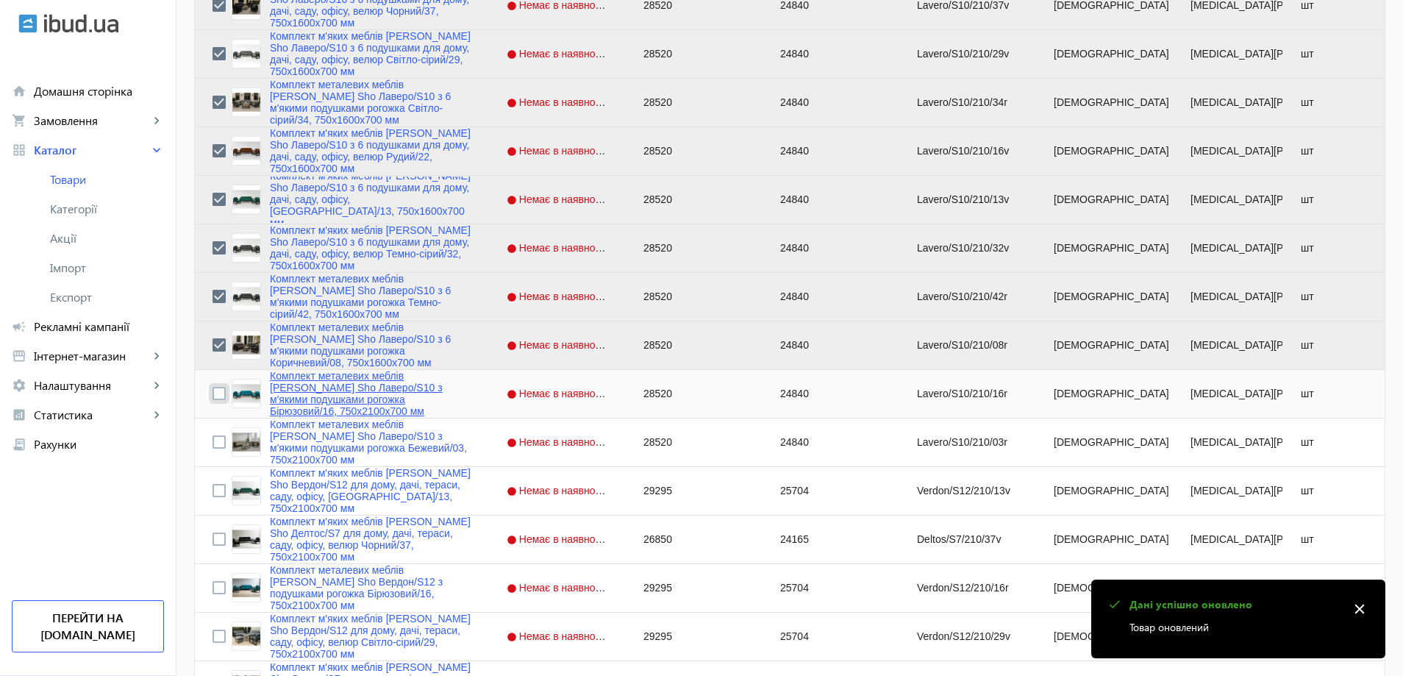
drag, startPoint x: 213, startPoint y: 391, endPoint x: 323, endPoint y: 401, distance: 110.0
click at [213, 392] on input "Press Space to toggle row selection (unchecked)" at bounding box center [218, 393] width 13 height 13
checkbox input "true"
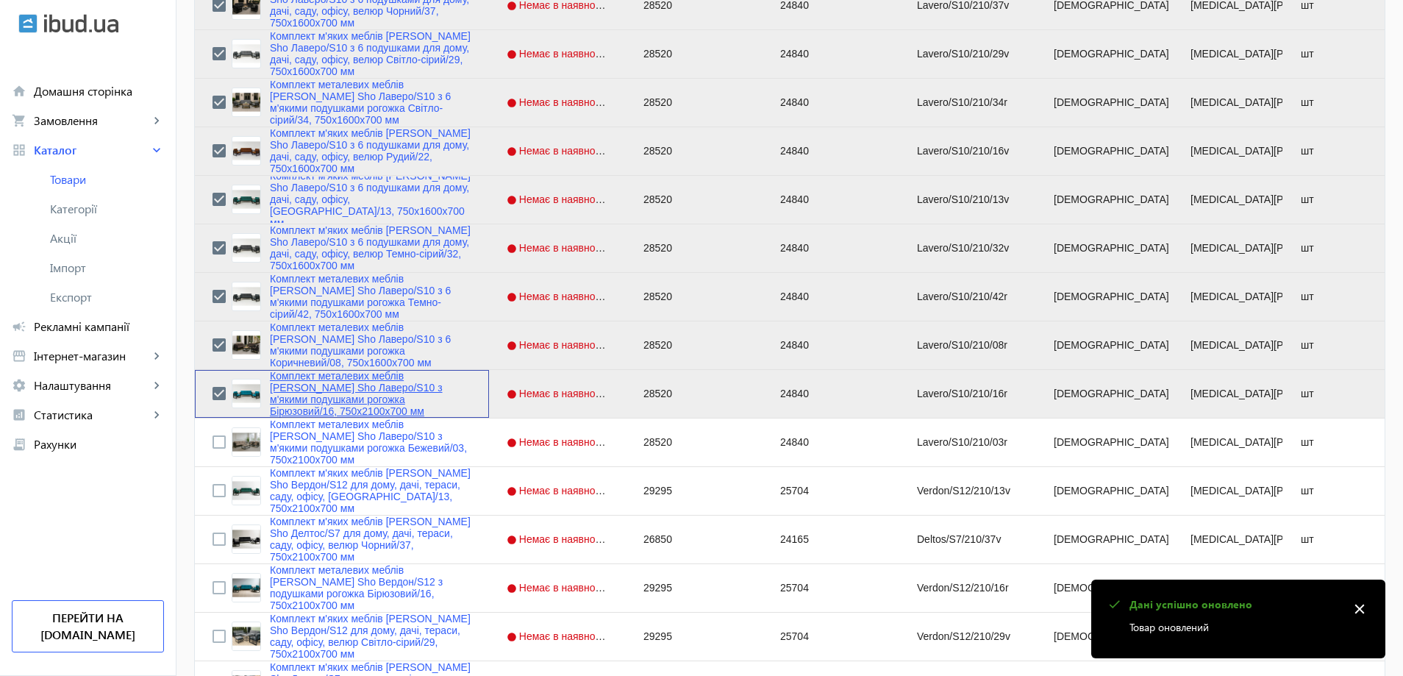
click at [332, 401] on link "Комплект металевих меблів [PERSON_NAME] Sho Лаверо/S10 з м'якими подушками рого…" at bounding box center [370, 393] width 201 height 47
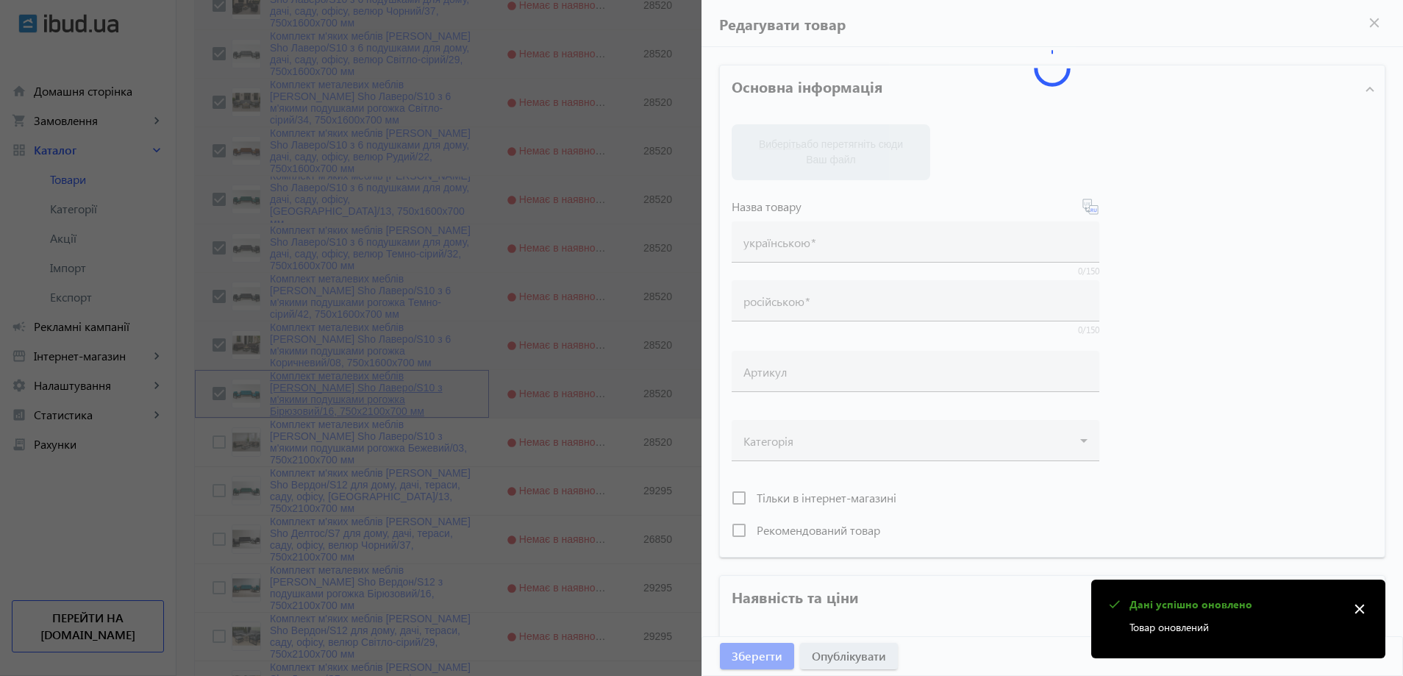
type input "Комплект металевих меблів [PERSON_NAME] Sho Лаверо/S10 з м'якими подушками рого…"
type input "Комплект металлической мебели [PERSON_NAME] Sho Лаверо/S10 с мягкими подушками …"
type input "Lavero/S10/210/16r"
type input "28520"
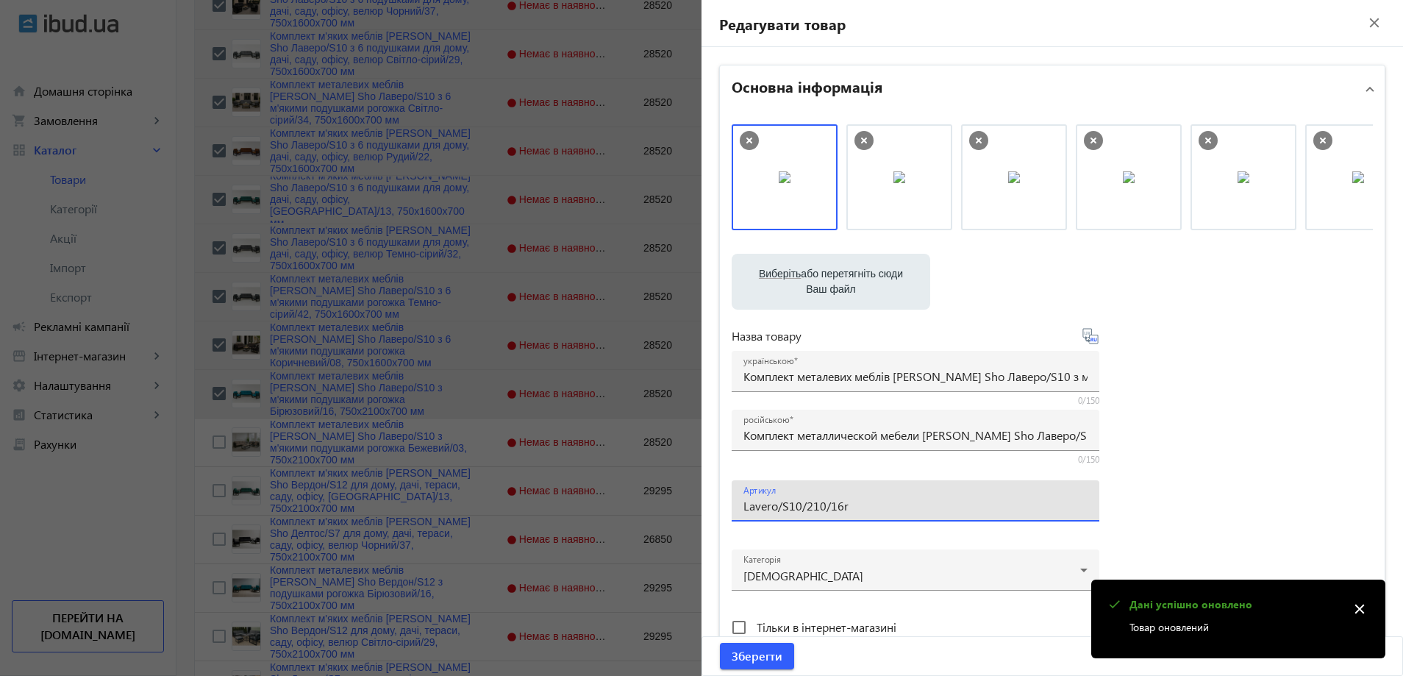
drag, startPoint x: 814, startPoint y: 511, endPoint x: 801, endPoint y: 513, distance: 12.7
click at [801, 513] on div "Артикул Lavero/S10/210/16r" at bounding box center [915, 500] width 344 height 41
click at [847, 504] on input "Lavero/S10/160/16r" at bounding box center [915, 505] width 344 height 15
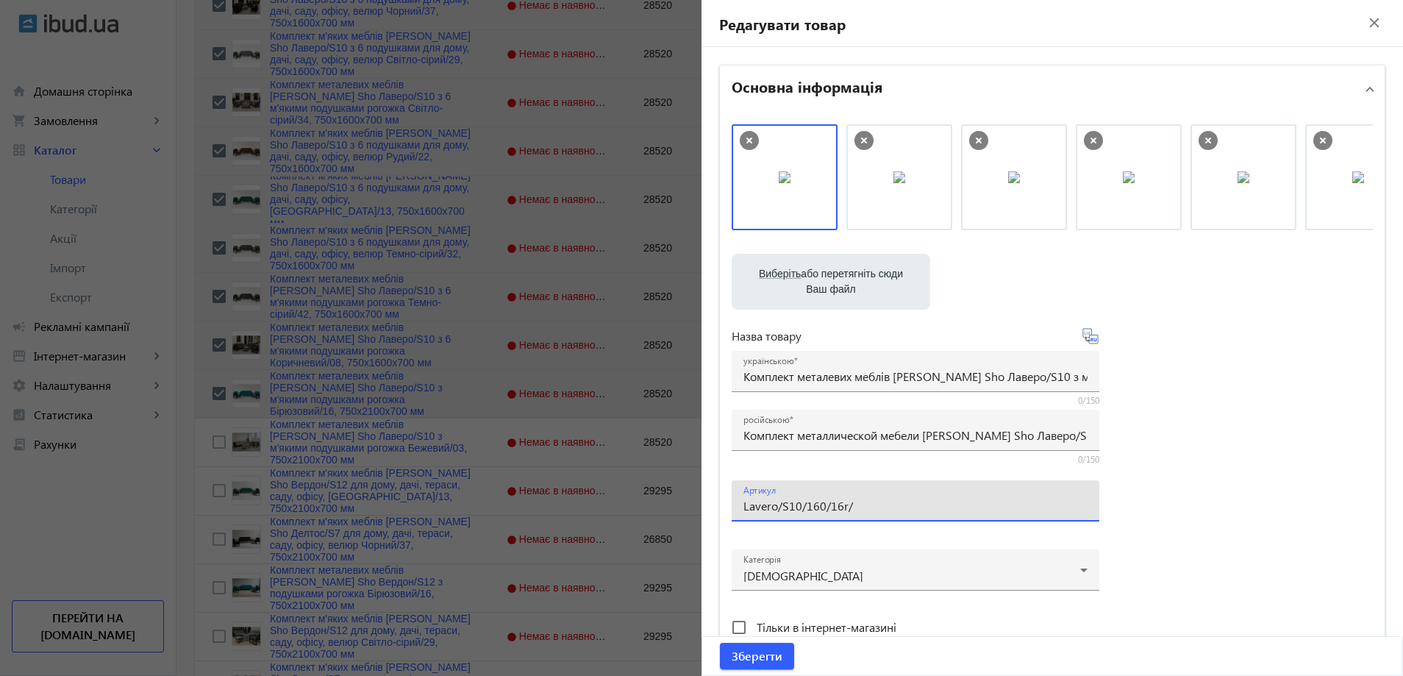
type input "Lavero/S10/160/16r/"
click at [879, 432] on input "Комплект металлической мебели [PERSON_NAME] Sho Лаверо/S10 с мягкими подушками …" at bounding box center [915, 434] width 344 height 15
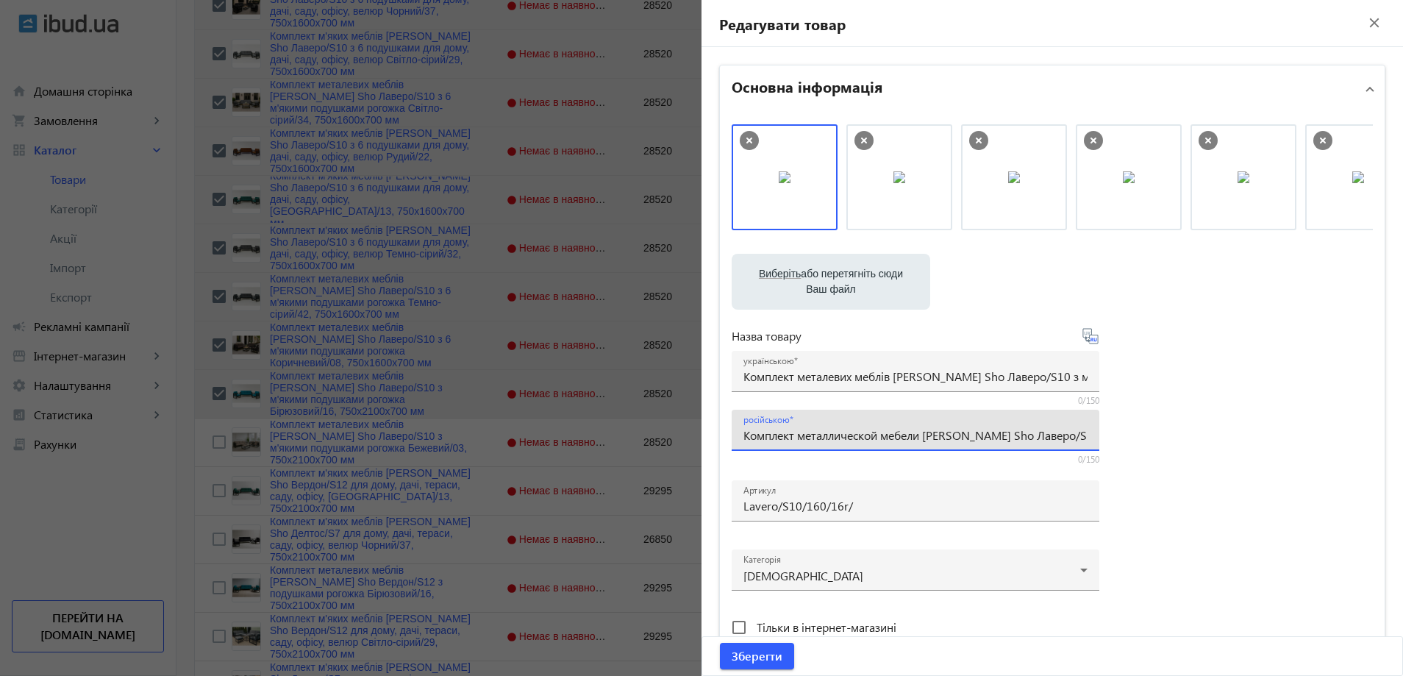
paste input "6 мягкими подушками рогожка Бирюзовый/16, 750х16"
type input "Комплект металлической мебели [PERSON_NAME] Sho Лаверо/S10 с 6 мягкими подушкам…"
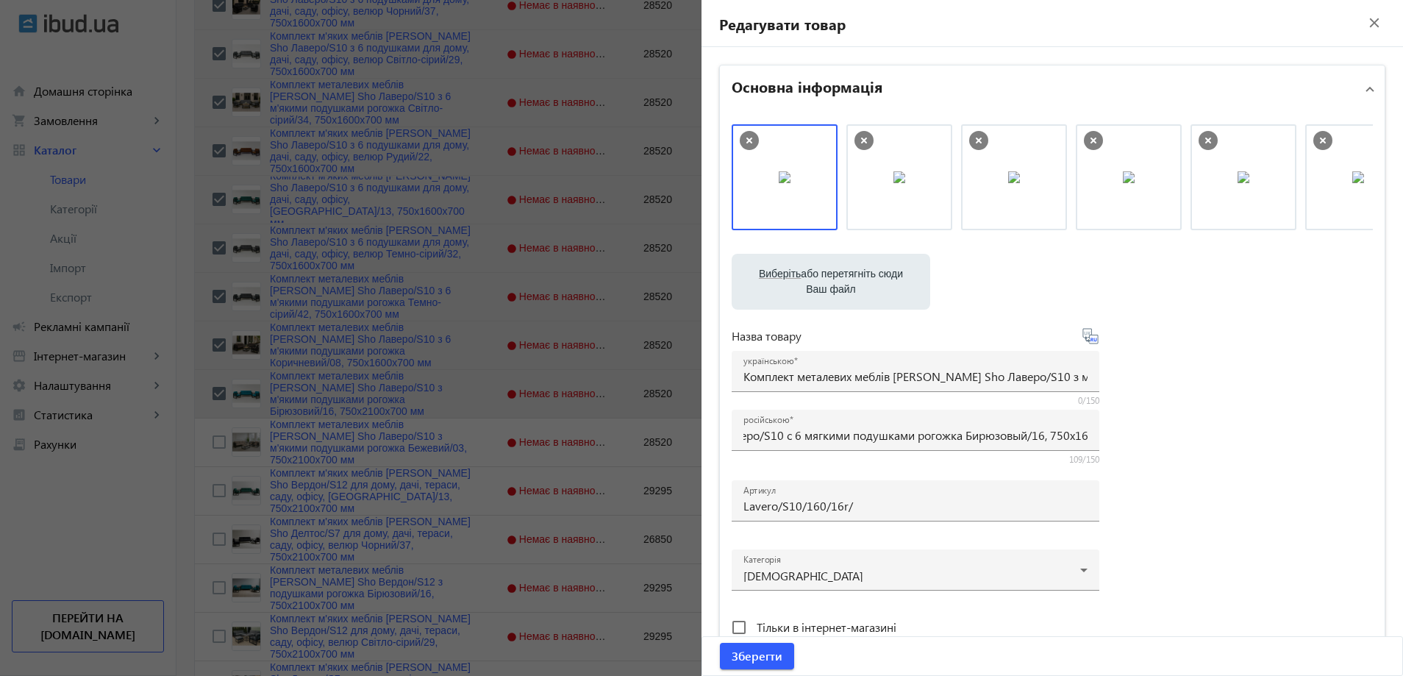
scroll to position [0, 0]
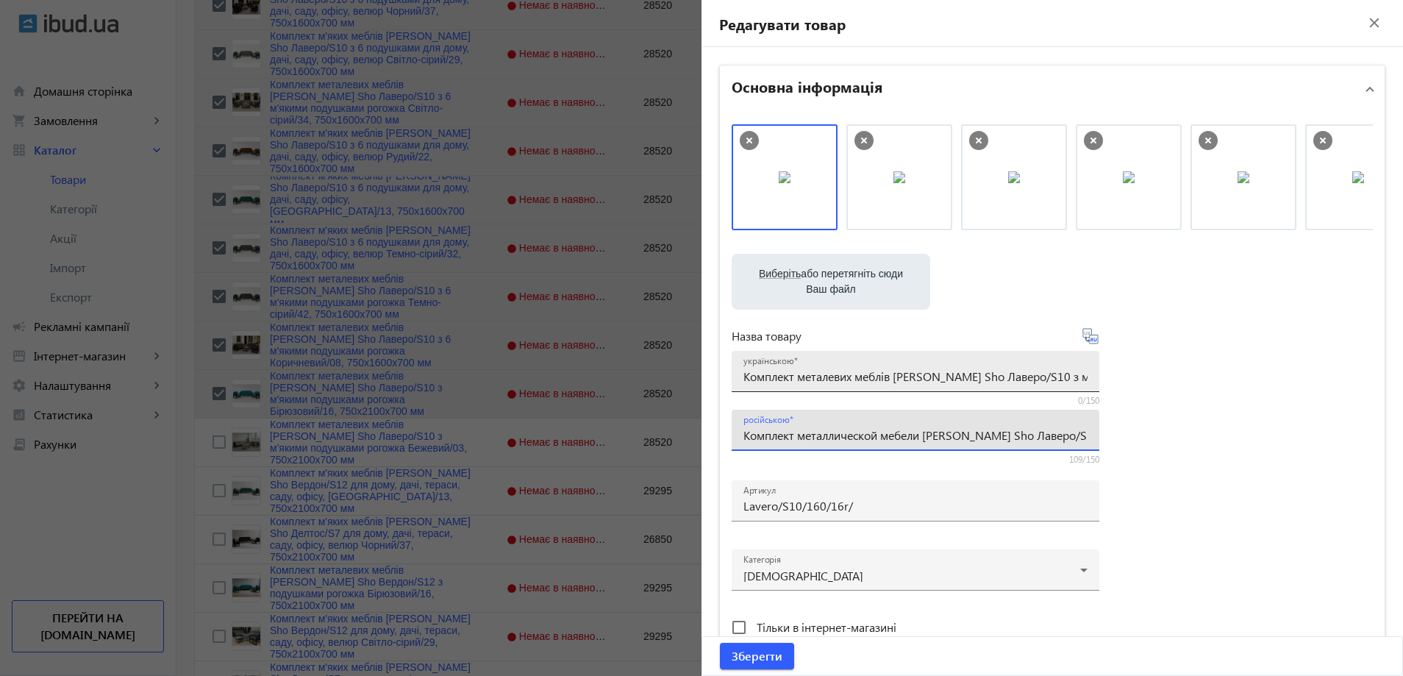
click at [942, 382] on input "Комплект металевих меблів [PERSON_NAME] Sho Лаверо/S10 з м'якими подушками рого…" at bounding box center [915, 375] width 344 height 15
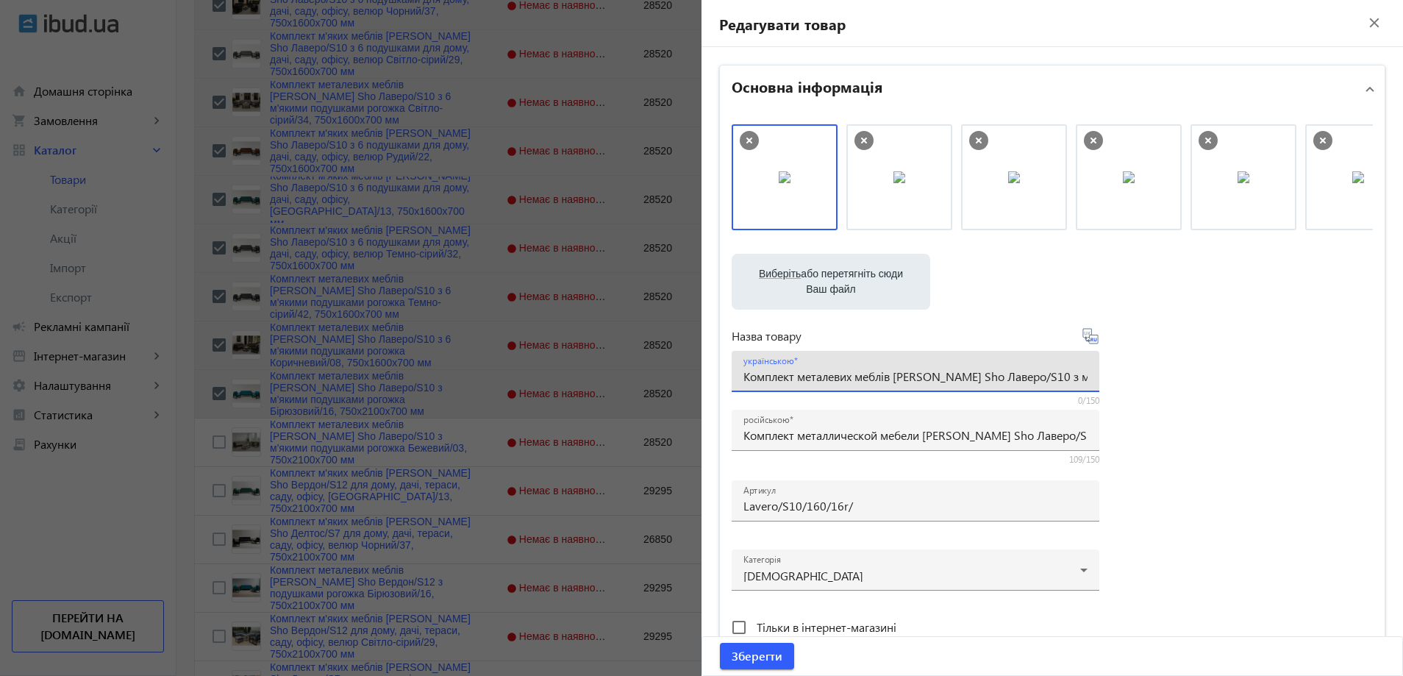
paste input "6 м'якими подушками рогожка Бірюзовий/16, 750х16"
type input "Комплект металевих меблів [PERSON_NAME] Sho Лаверо/S10 з 6 м'якими подушками ро…"
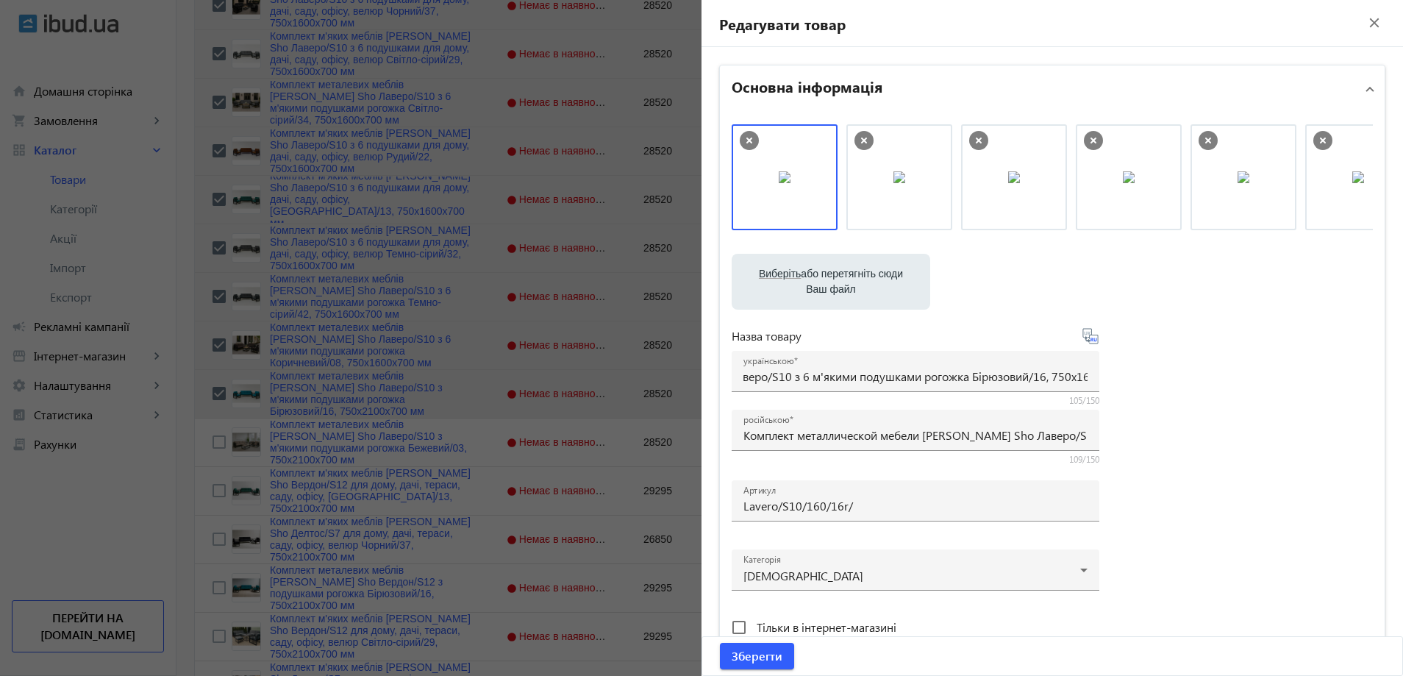
click at [1165, 377] on div "Виберіть або перетягніть сюди Ваш файл 4821689d362e3d3f85303445186934-1935c3716…" at bounding box center [1052, 399] width 641 height 550
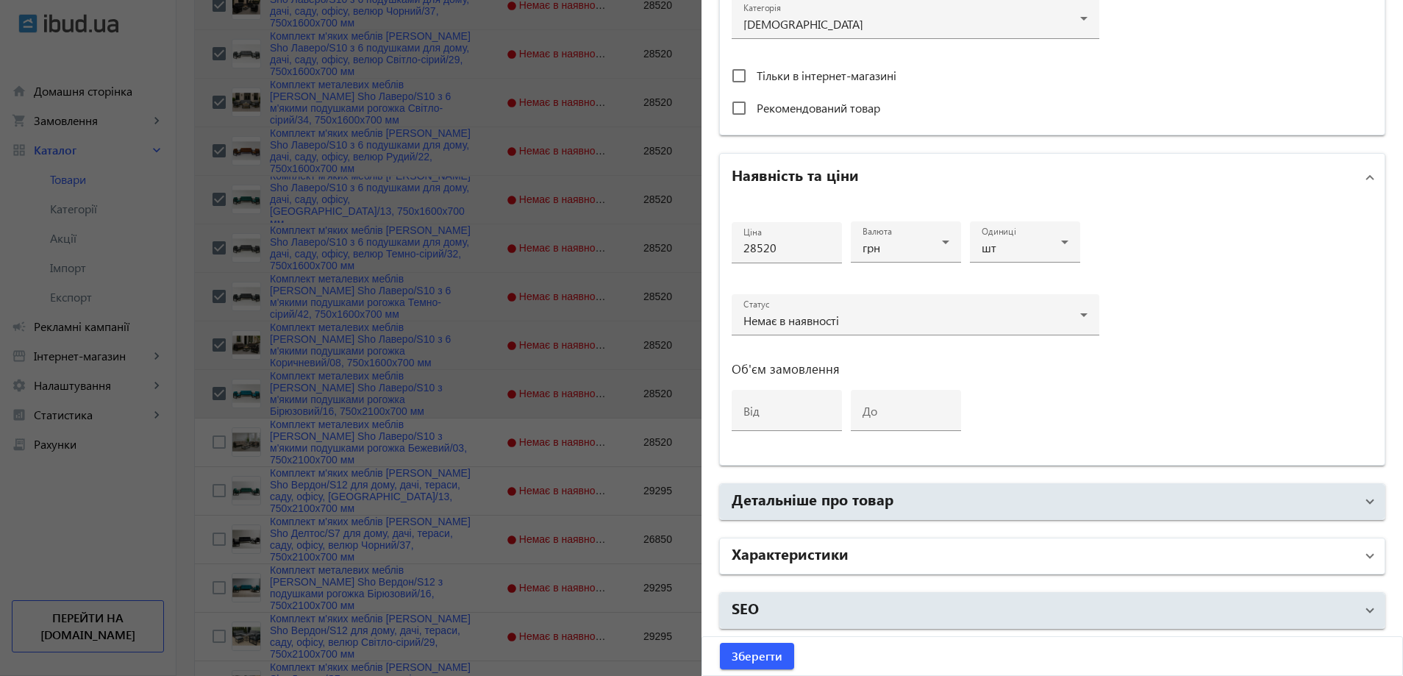
click at [858, 552] on mat-panel-title "Характеристики" at bounding box center [1044, 556] width 624 height 26
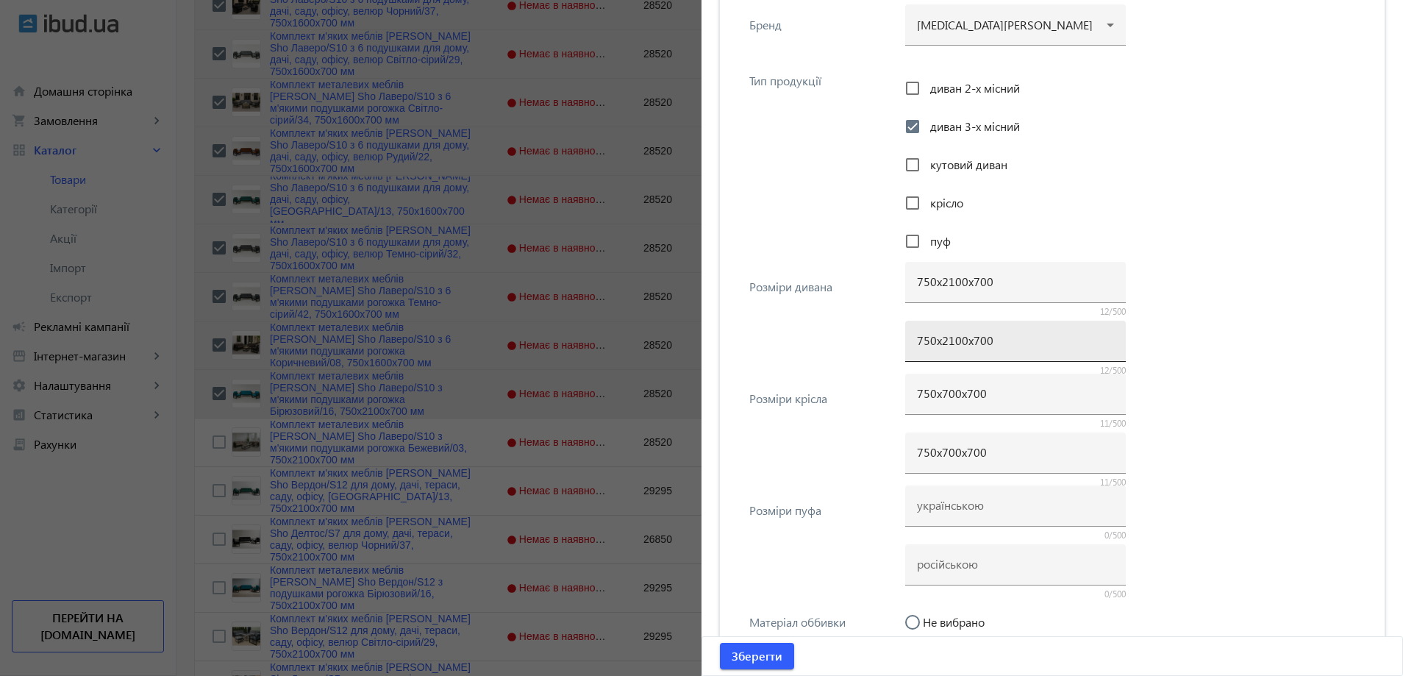
scroll to position [1213, 0]
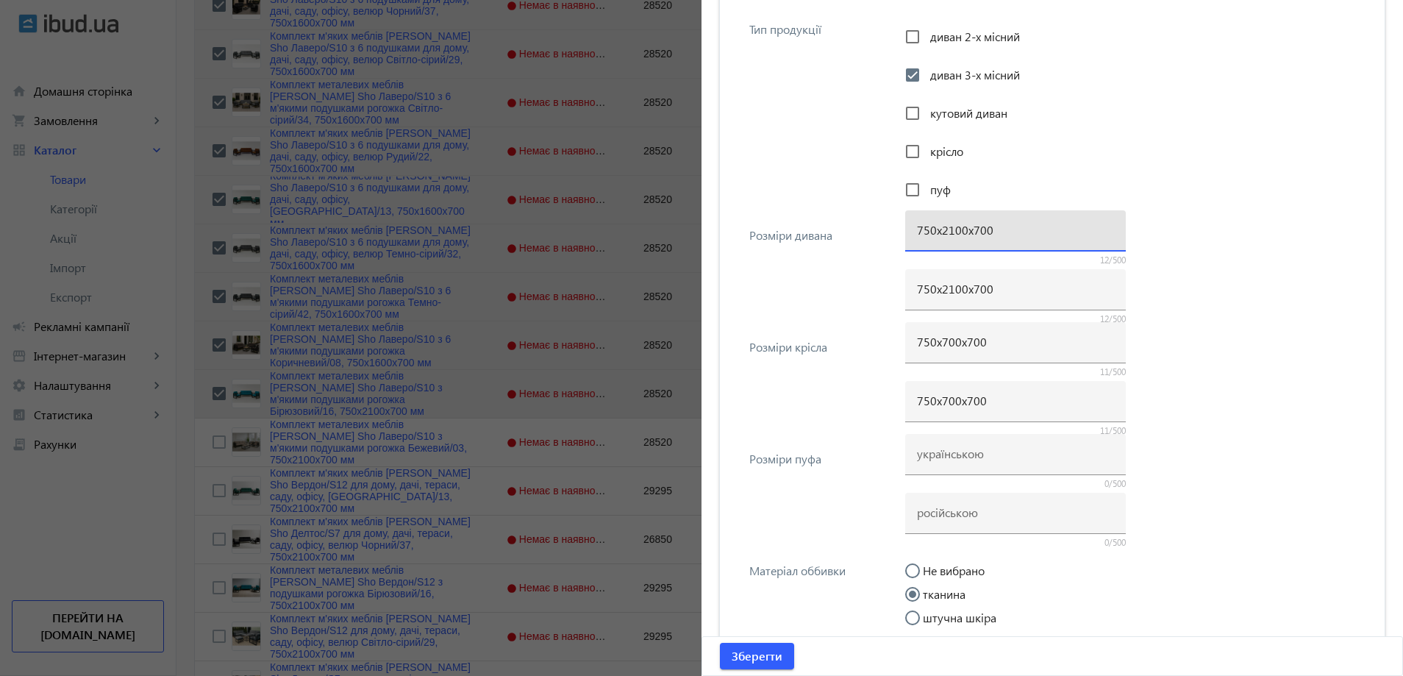
drag, startPoint x: 948, startPoint y: 229, endPoint x: 938, endPoint y: 230, distance: 9.6
click at [938, 230] on input "750х2100х700" at bounding box center [1015, 229] width 197 height 15
type input "750х1600х700"
click at [950, 287] on input "750х2100х700" at bounding box center [1015, 288] width 197 height 15
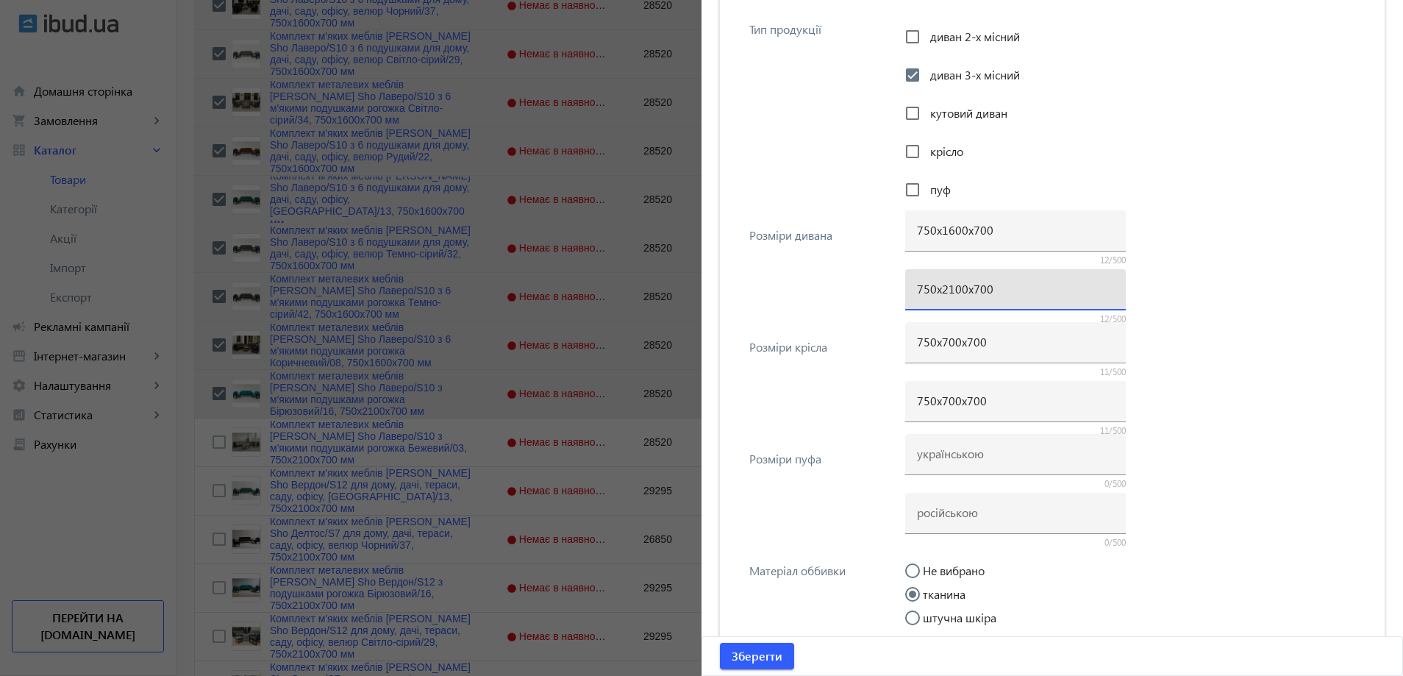
paste input "16"
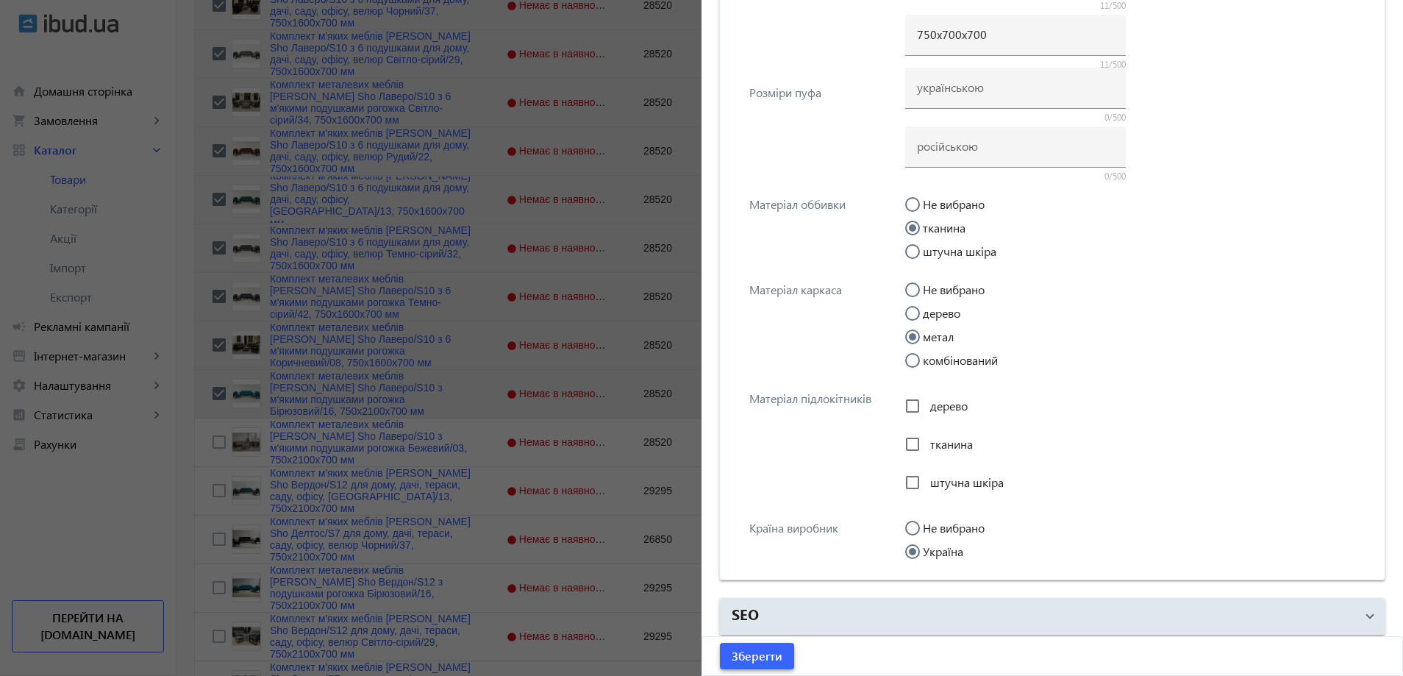
scroll to position [1585, 0]
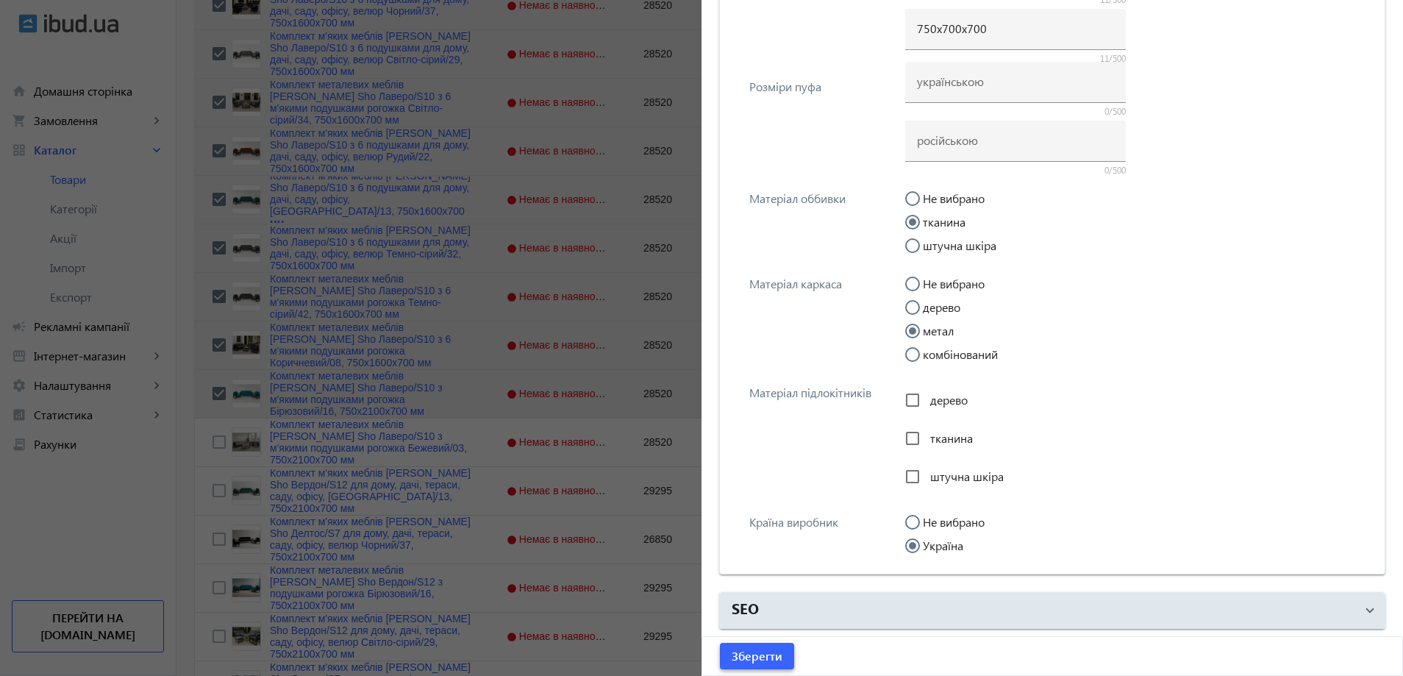
type input "750х1600х700"
click at [760, 648] on span "Зберегти" at bounding box center [757, 656] width 51 height 16
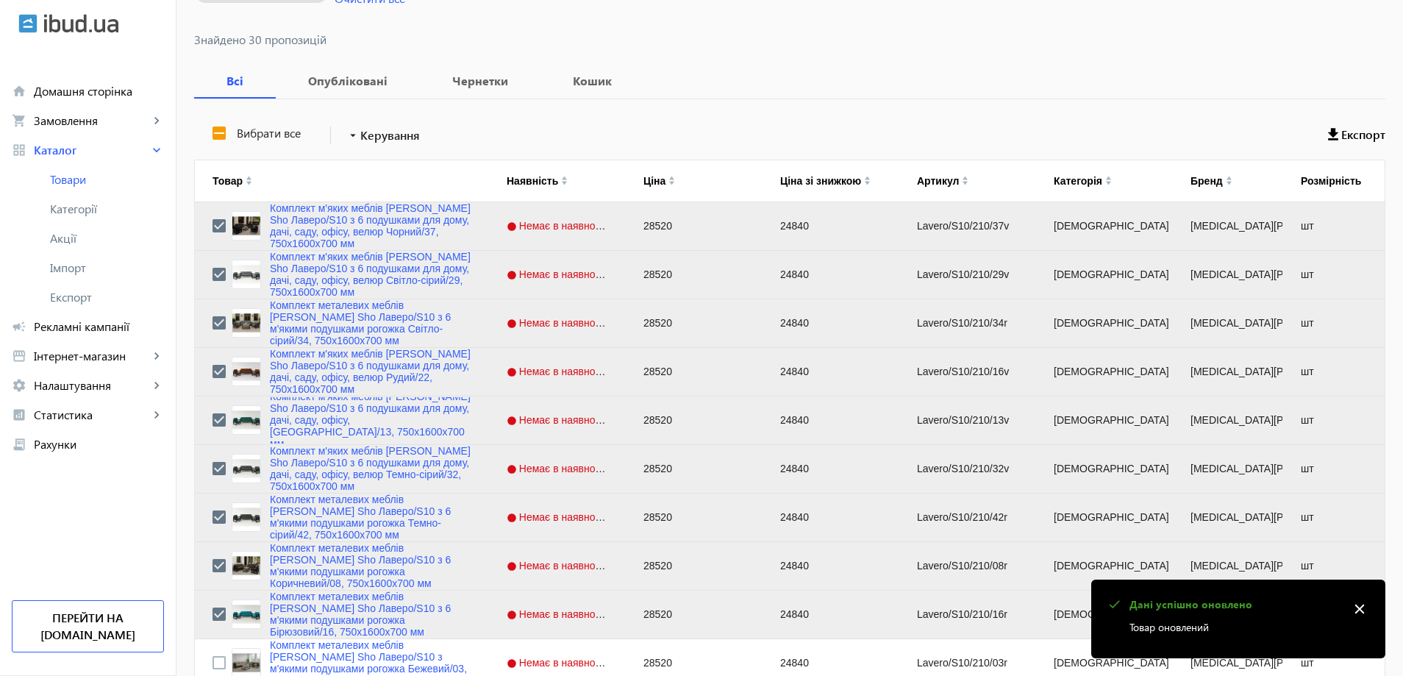
scroll to position [588, 0]
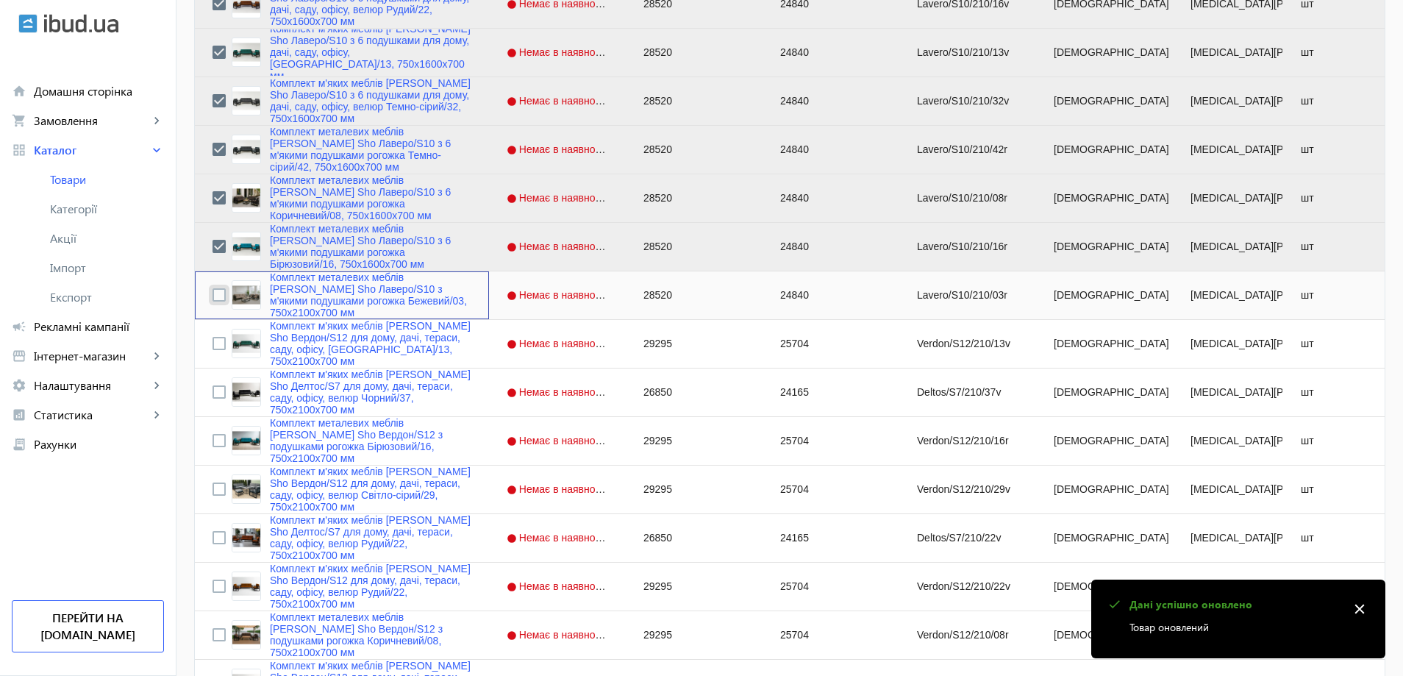
click at [212, 296] on input "Press Space to toggle row selection (unchecked)" at bounding box center [218, 294] width 13 height 13
checkbox input "true"
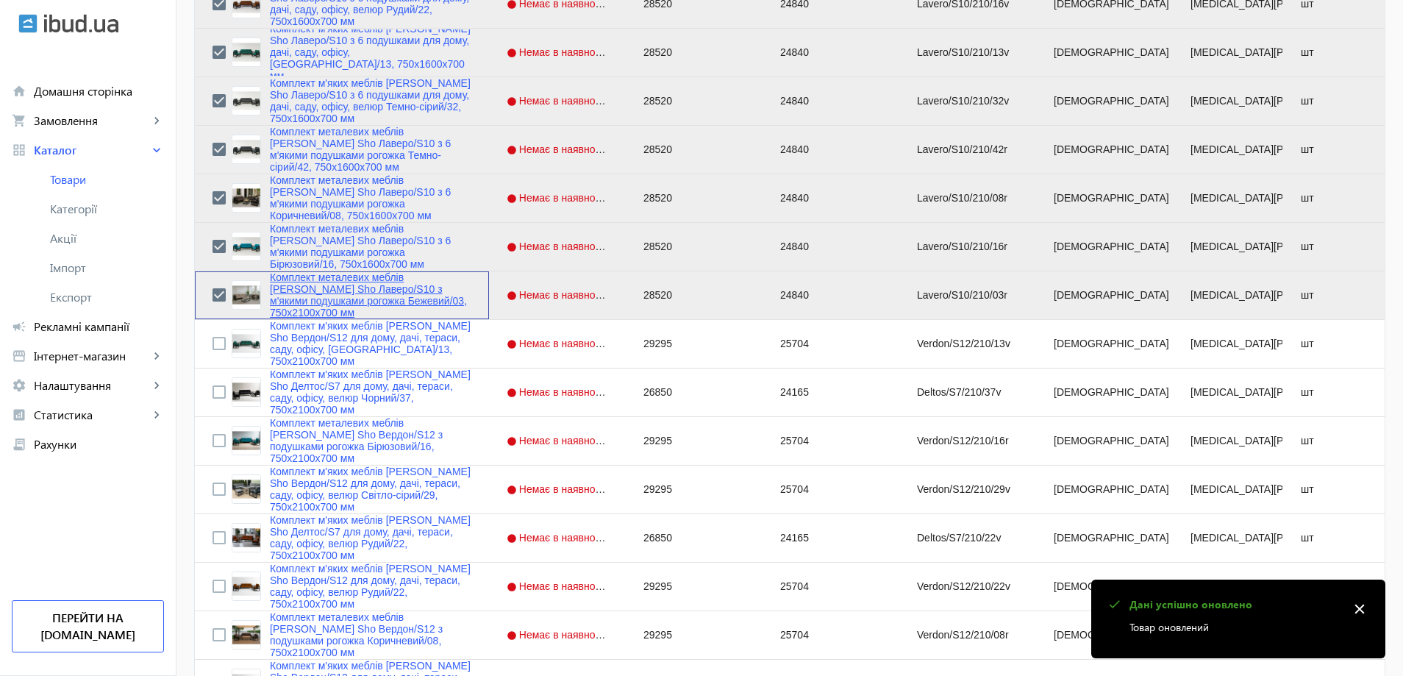
click at [304, 298] on link "Комплект металевих меблів [PERSON_NAME] Sho Лаверо/S10 з м'якими подушками рого…" at bounding box center [370, 294] width 201 height 47
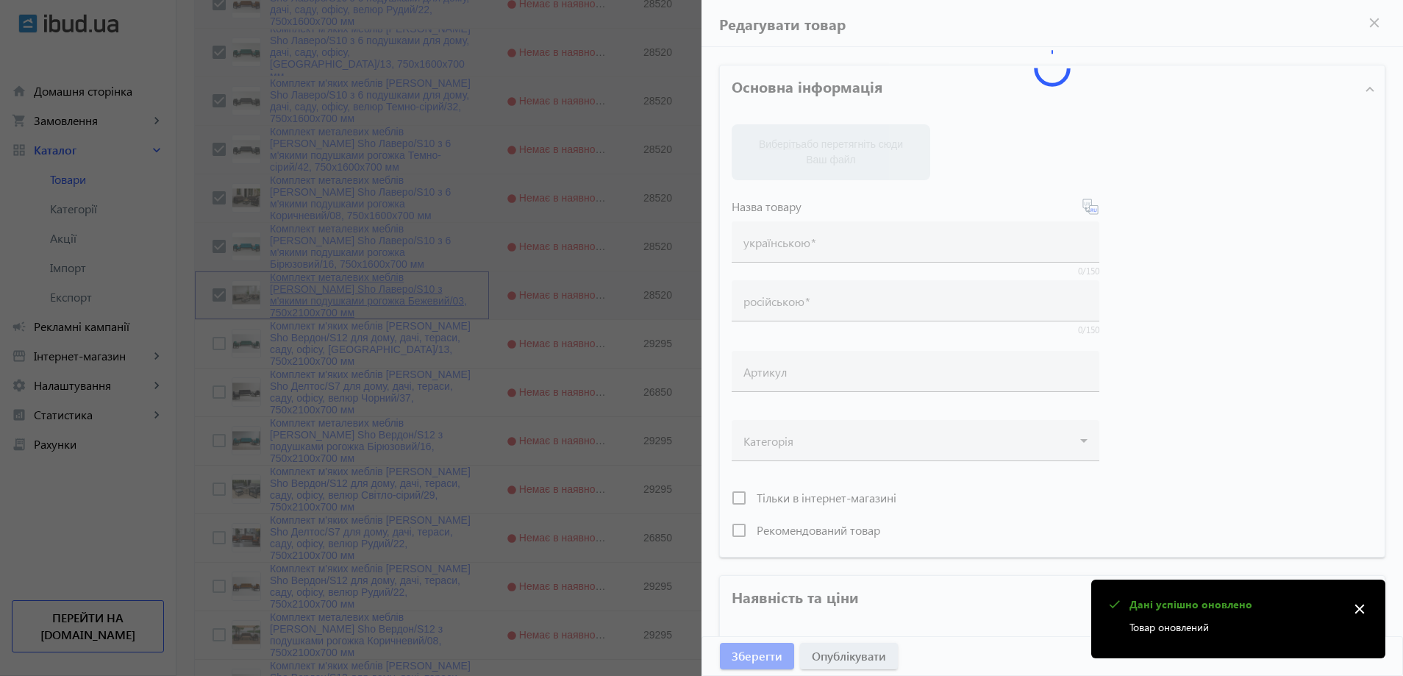
type input "Комплект металевих меблів [PERSON_NAME] Sho Лаверо/S10 з м'якими подушками рого…"
type input "Комплект металлической мебели [PERSON_NAME] Sho Лаверо/S10 с мягкими подушками …"
type input "Lavero/S10/210/03r"
type input "28520"
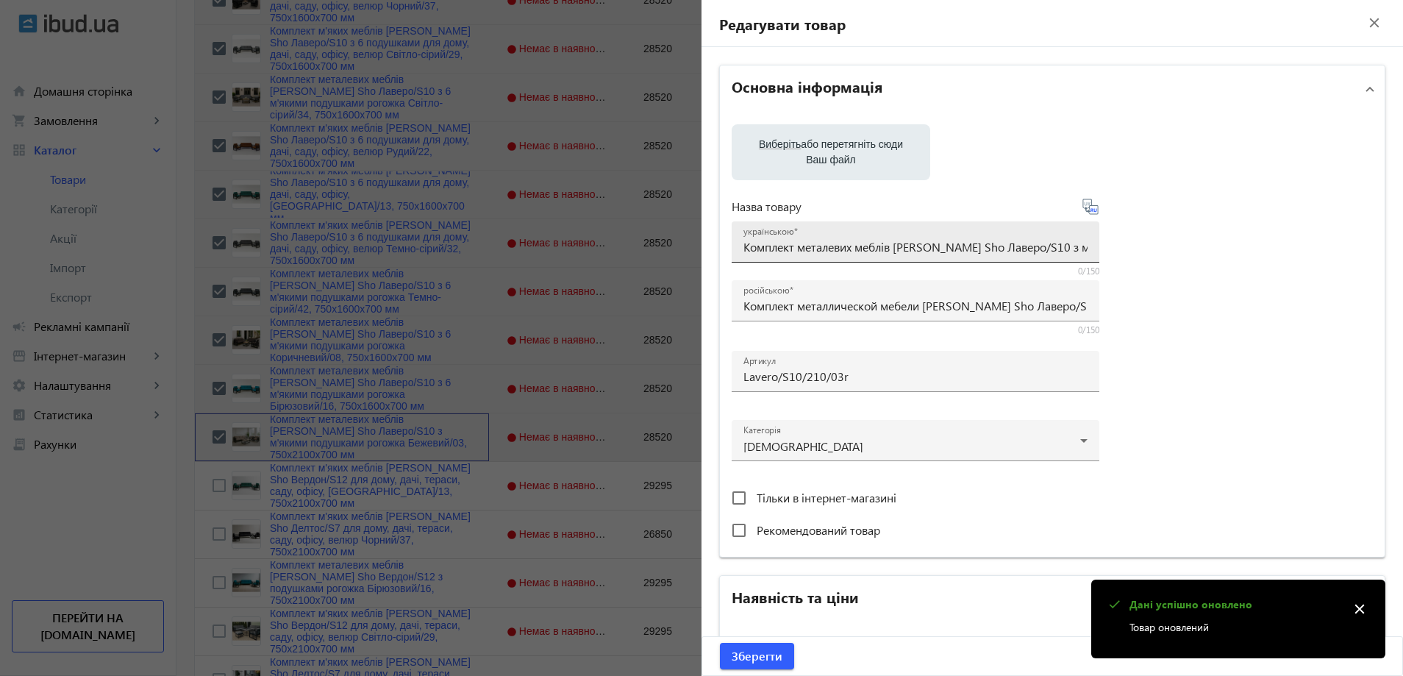
scroll to position [441, 0]
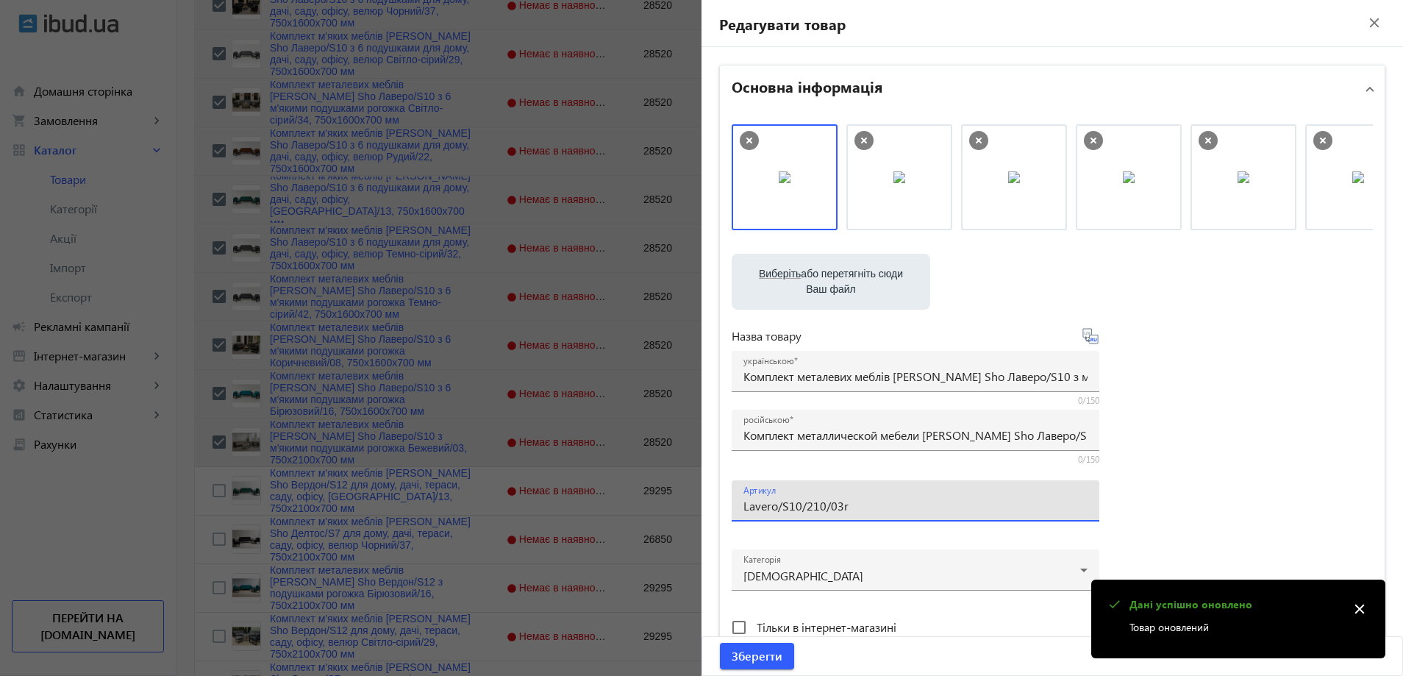
drag, startPoint x: 816, startPoint y: 506, endPoint x: 802, endPoint y: 510, distance: 14.4
click at [802, 510] on input "Lavero/S10/210/03r" at bounding box center [915, 505] width 344 height 15
click at [858, 507] on input "Lavero/S10/160/03r" at bounding box center [915, 505] width 344 height 15
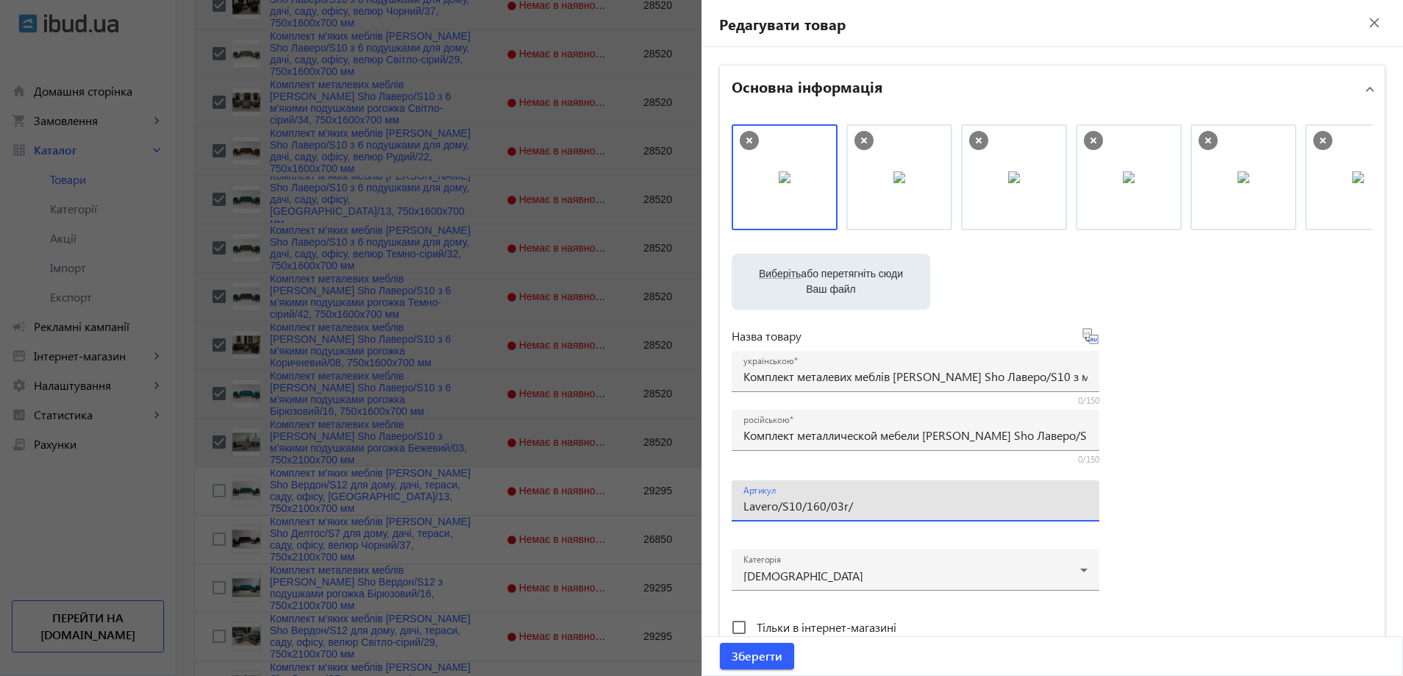
type input "Lavero/S10/160/03r/"
click at [774, 434] on input "Комплект металлической мебели [PERSON_NAME] Sho Лаверо/S10 с мягкими подушками …" at bounding box center [915, 434] width 344 height 15
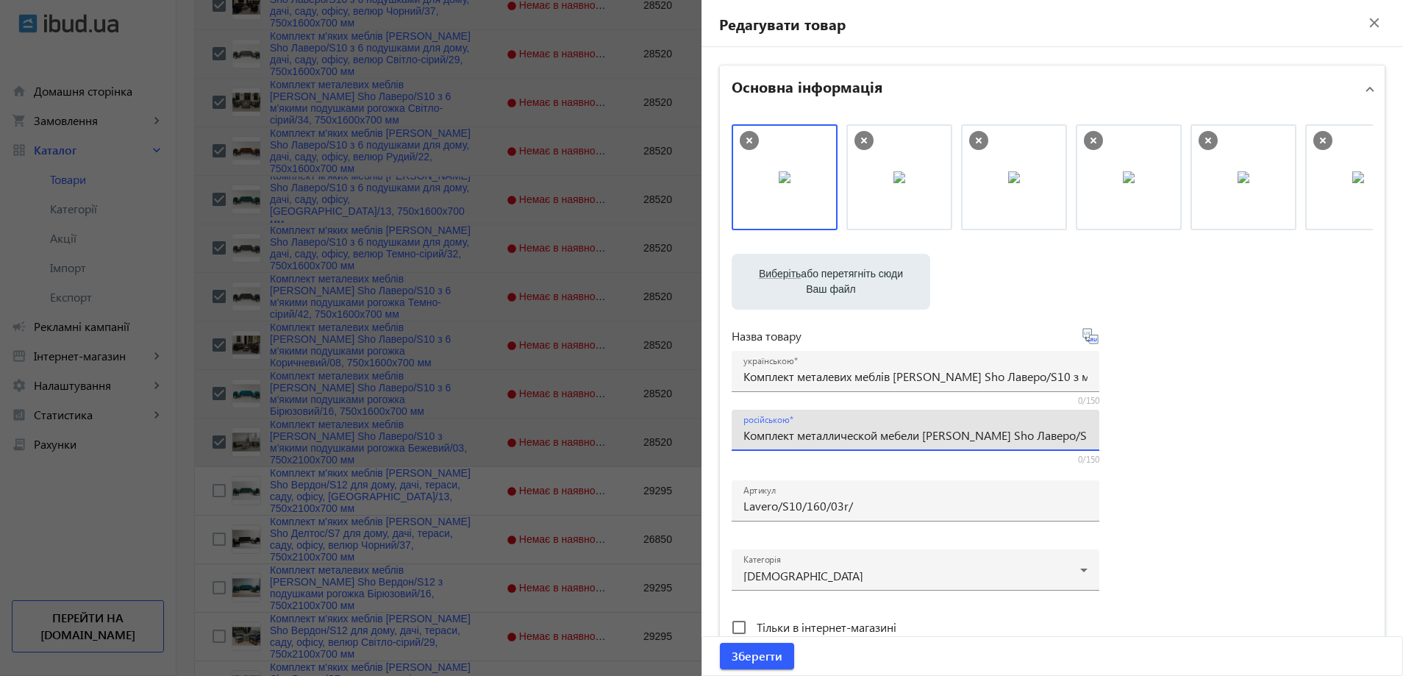
paste input "6 мягкими подушками рогожка Бежевый/03, 750х16"
type input "Комплект металлической мебели [PERSON_NAME] Sho Лаверо/S10 с 6 мягкими подушкам…"
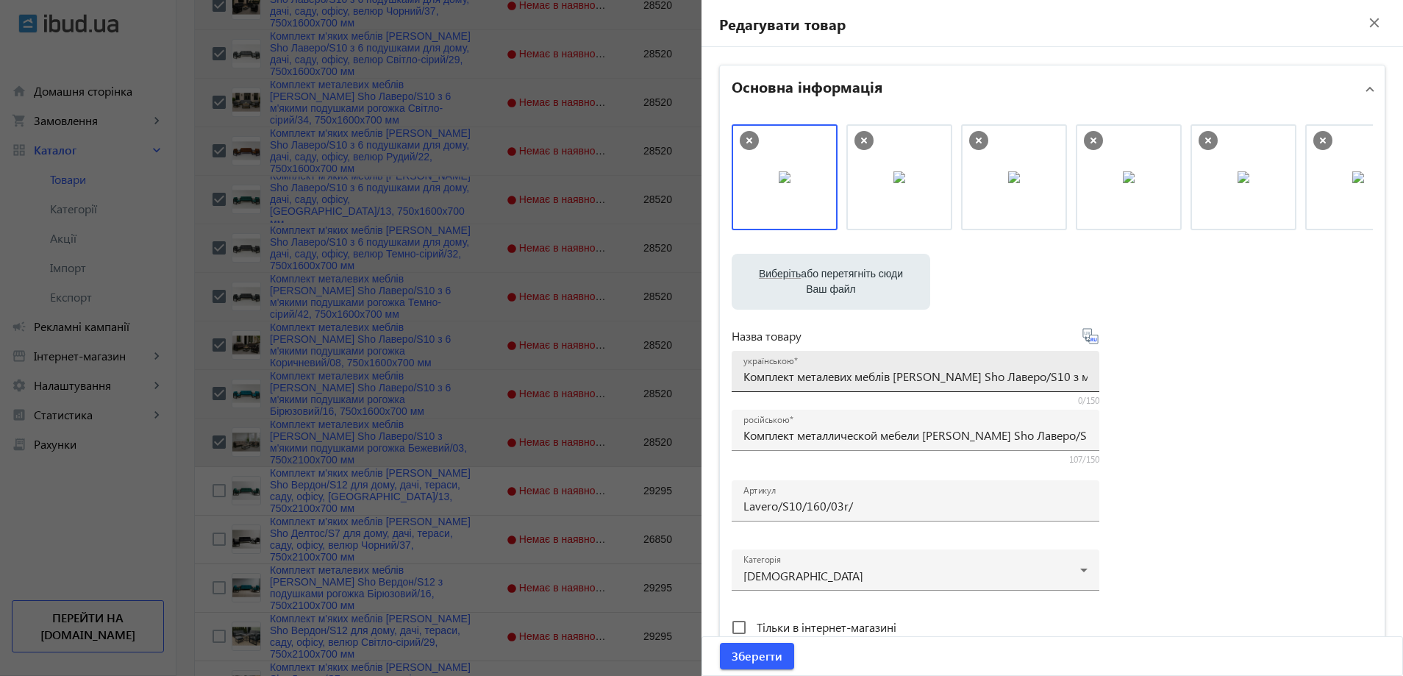
click at [778, 387] on div "українською Комплект металевих меблів [PERSON_NAME] Sho Лаверо/S10 з м'якими по…" at bounding box center [915, 371] width 344 height 41
paste input "6 м'якими подушками рогожка Бежевий/03, 750х16"
type input "Комплект металевих меблів [PERSON_NAME] Sho Лаверо/S10 з 6 м'якими подушками ро…"
click at [1217, 369] on div "Виберіть або перетягніть сюди Ваш файл 30519689d362ec62c43551414182428-2281e183…" at bounding box center [1052, 399] width 641 height 550
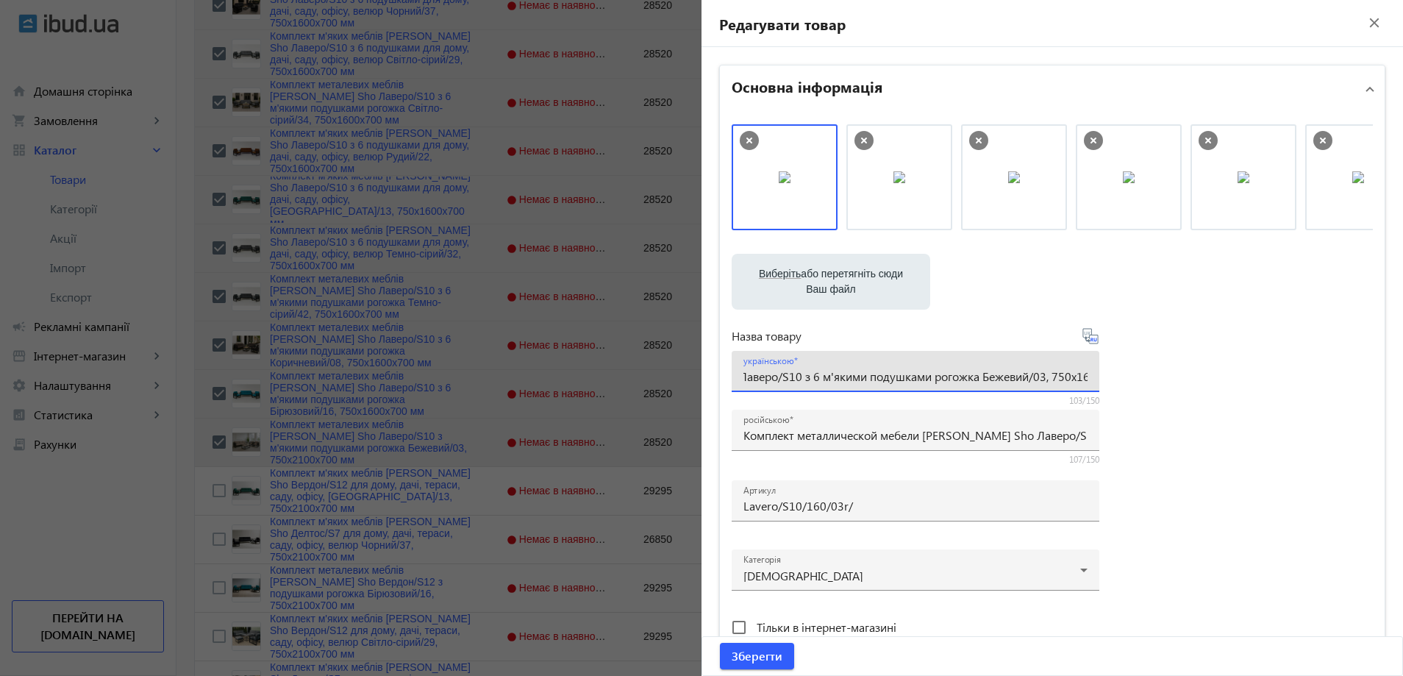
scroll to position [0, 0]
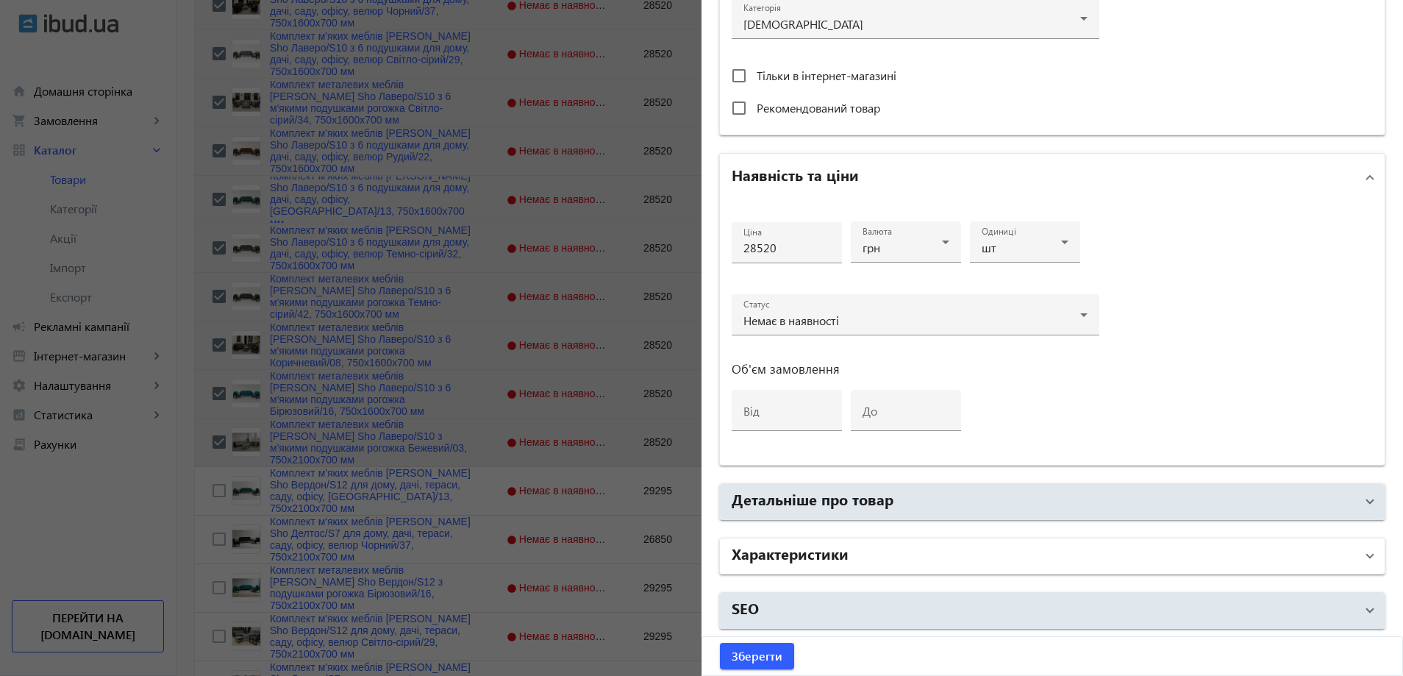
click at [860, 550] on mat-panel-title "Характеристики" at bounding box center [1044, 556] width 624 height 26
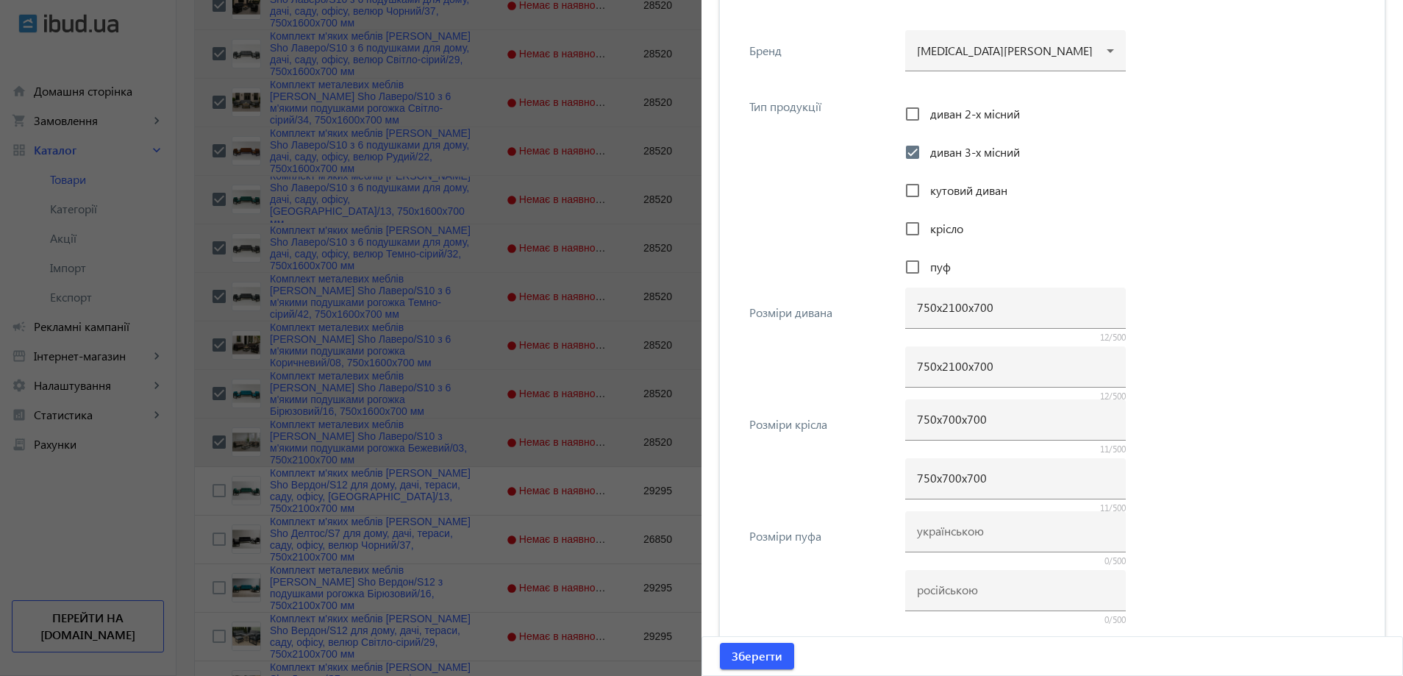
scroll to position [1140, 0]
drag, startPoint x: 947, startPoint y: 303, endPoint x: 938, endPoint y: 303, distance: 8.8
click at [938, 303] on input "750х2100х700" at bounding box center [1015, 303] width 197 height 15
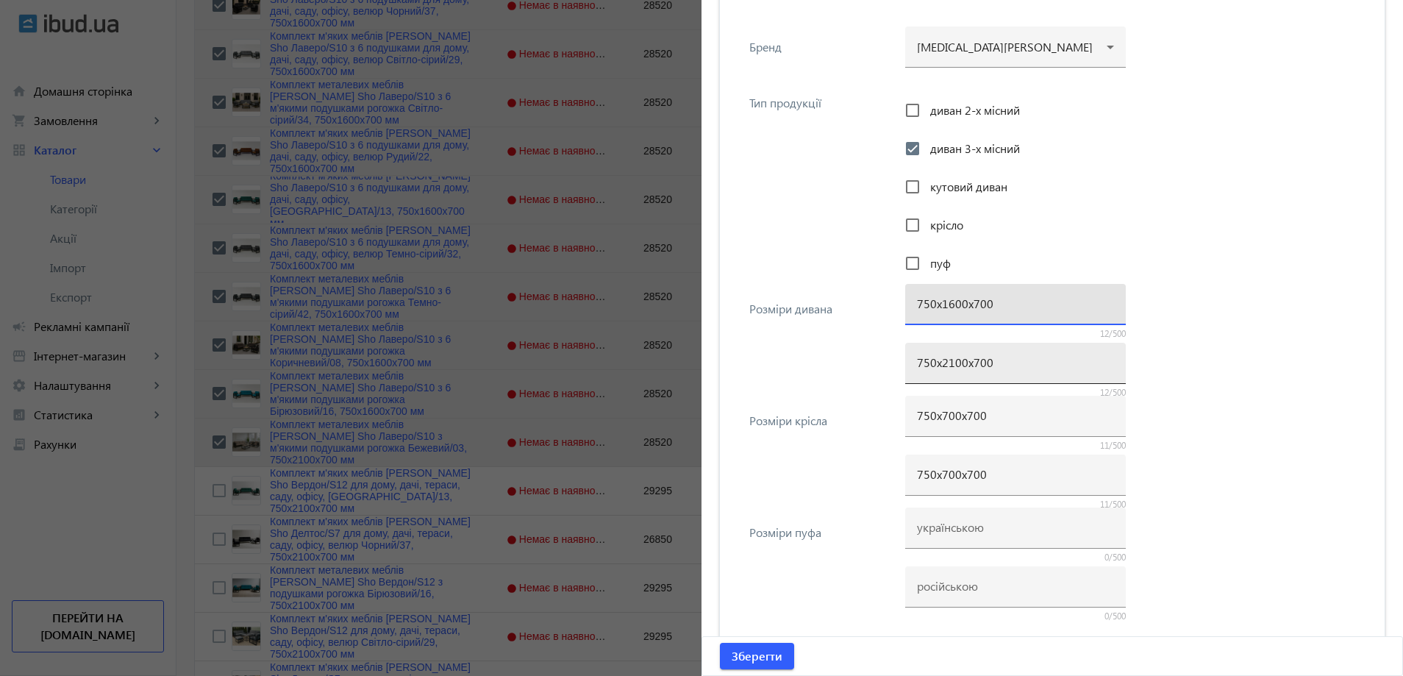
type input "750х1600х700"
click at [938, 369] on div "750х2100х700" at bounding box center [1015, 363] width 197 height 41
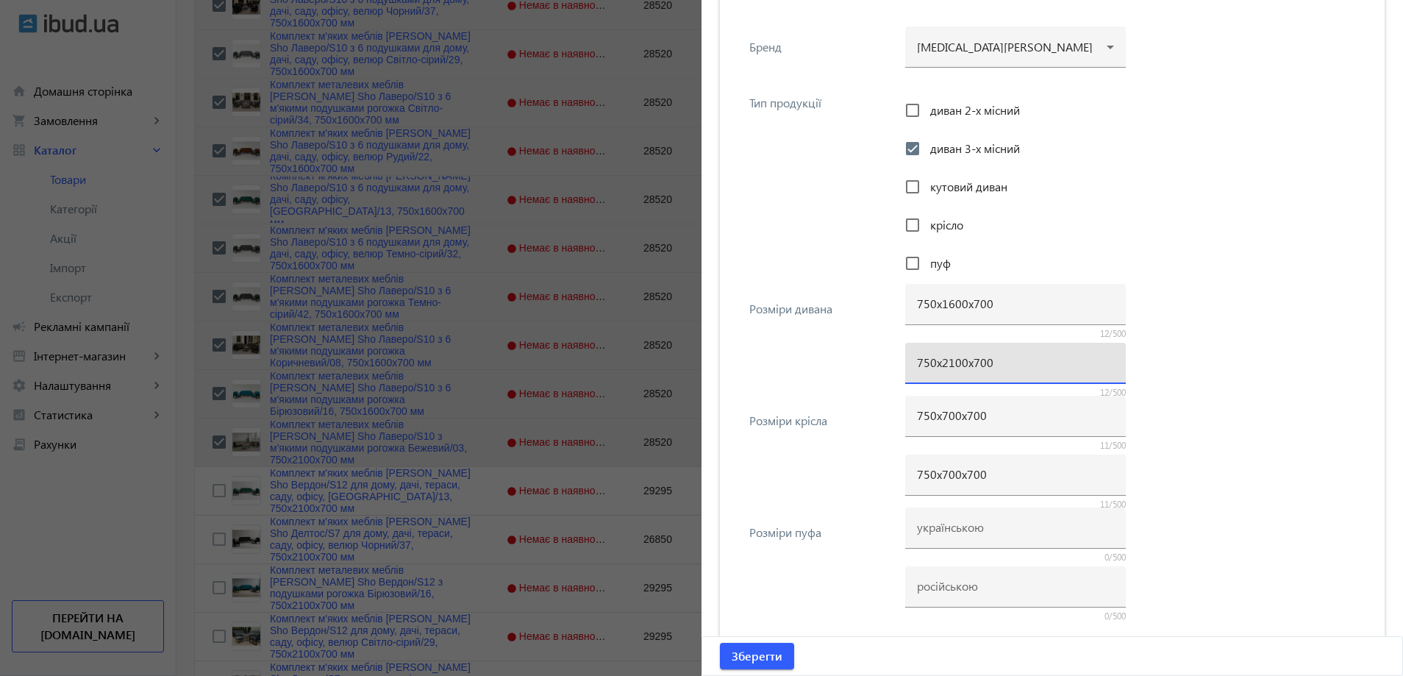
paste input "16"
type input "750х1600х700"
click at [773, 664] on span "Зберегти" at bounding box center [757, 656] width 51 height 16
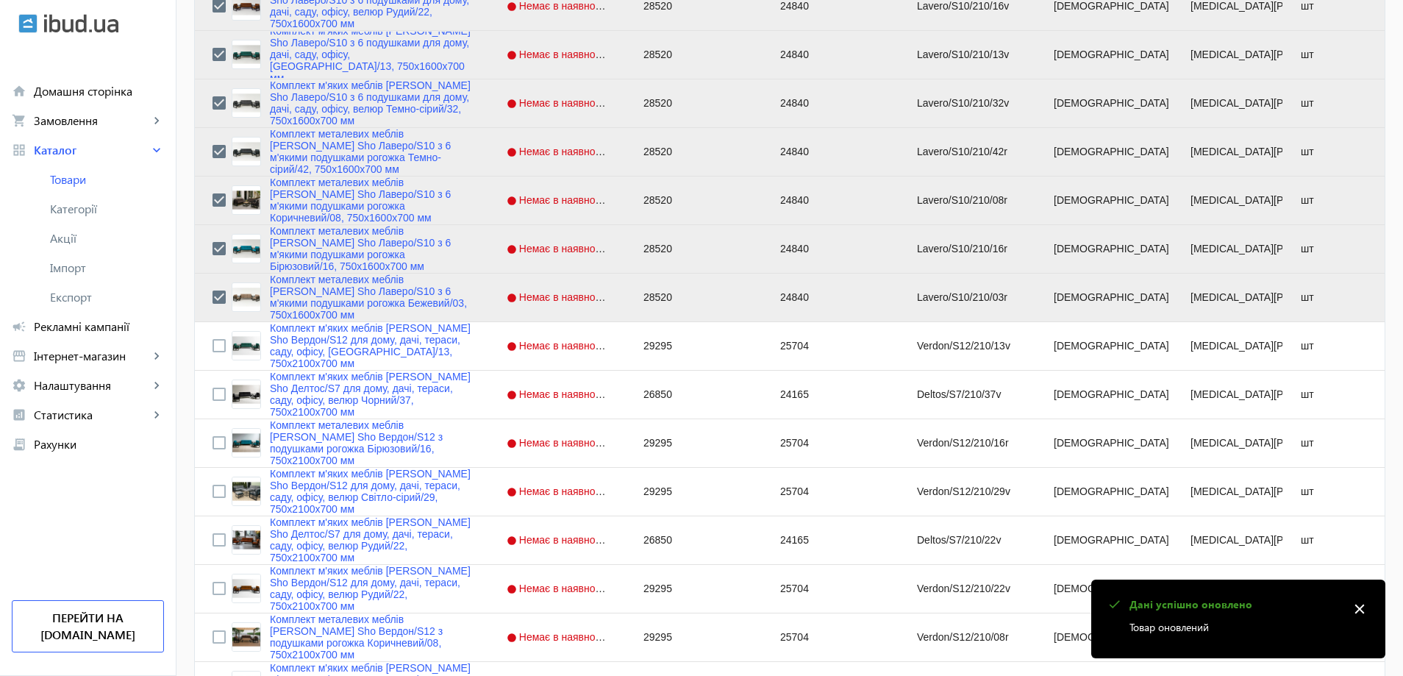
scroll to position [588, 0]
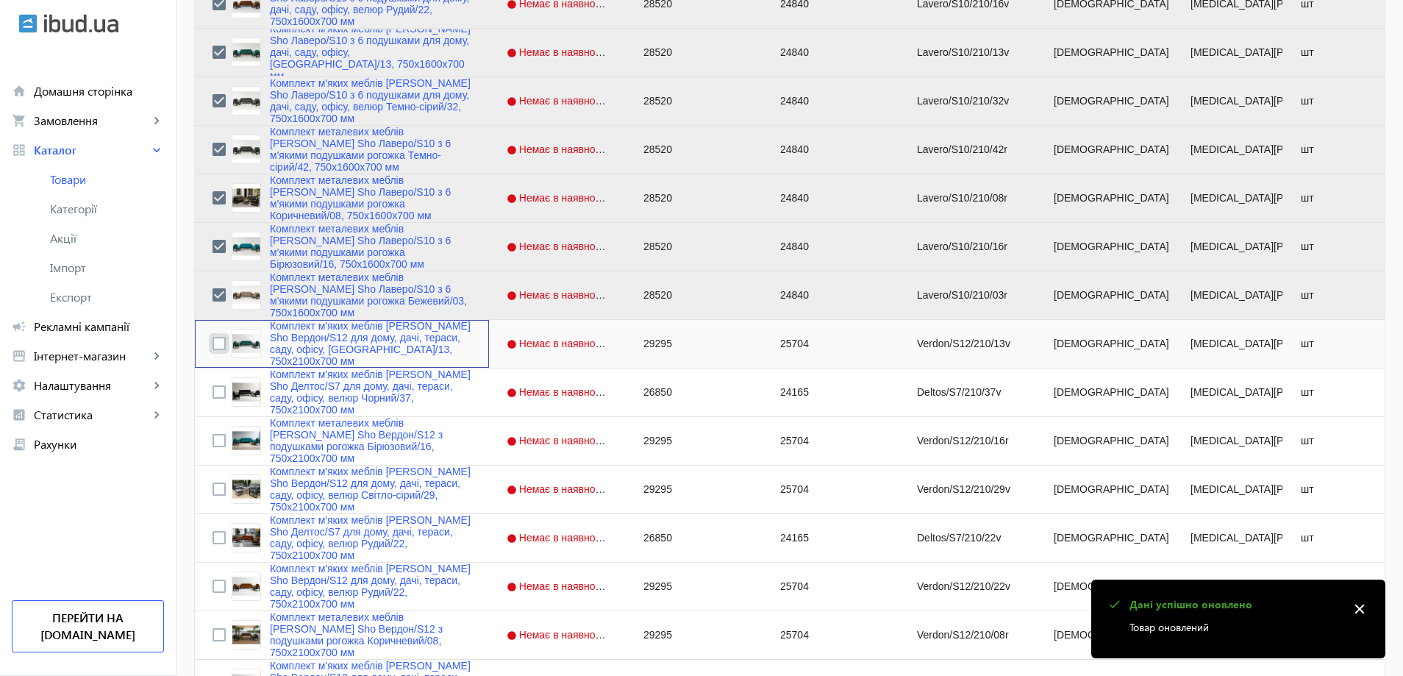
click at [212, 339] on input "Press Space to toggle row selection (unchecked)" at bounding box center [218, 343] width 13 height 13
checkbox input "true"
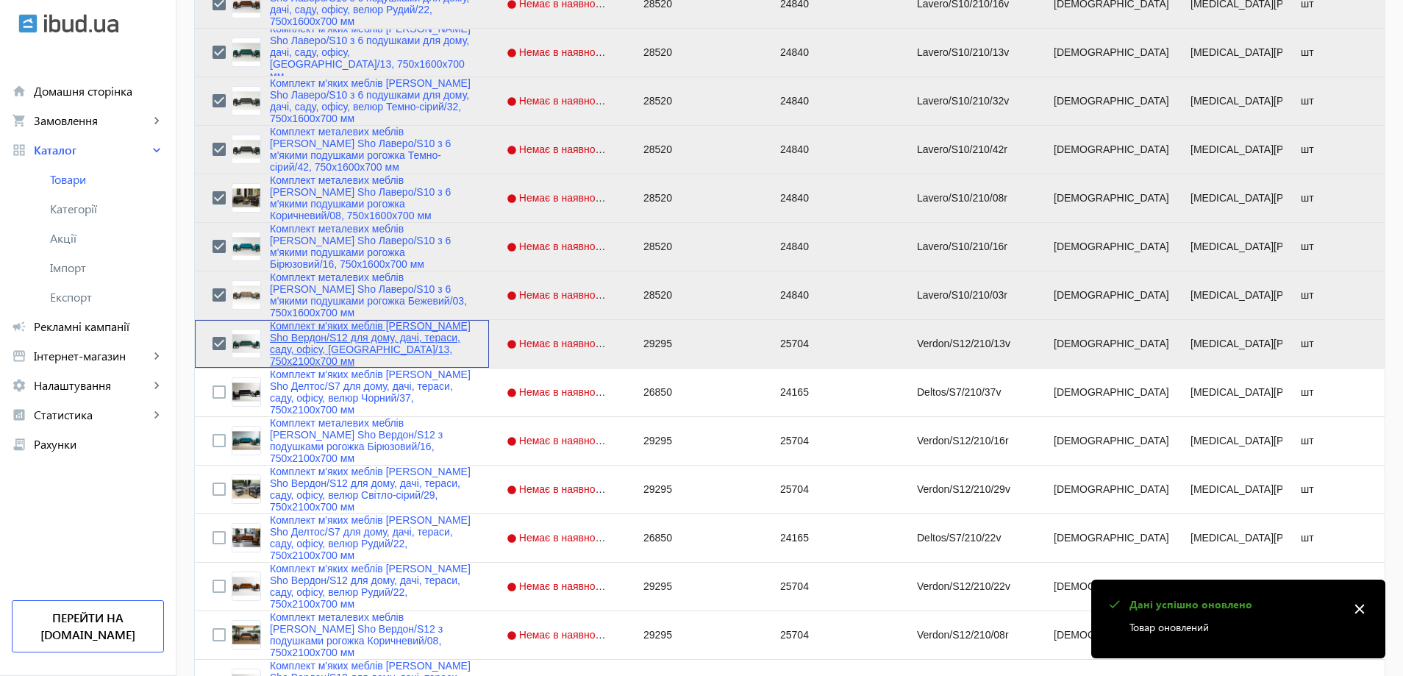
click at [293, 335] on link "Комплект м'яких меблів [PERSON_NAME] Sho Вердон/S12 для дому, дачі, тераси, сад…" at bounding box center [370, 343] width 201 height 47
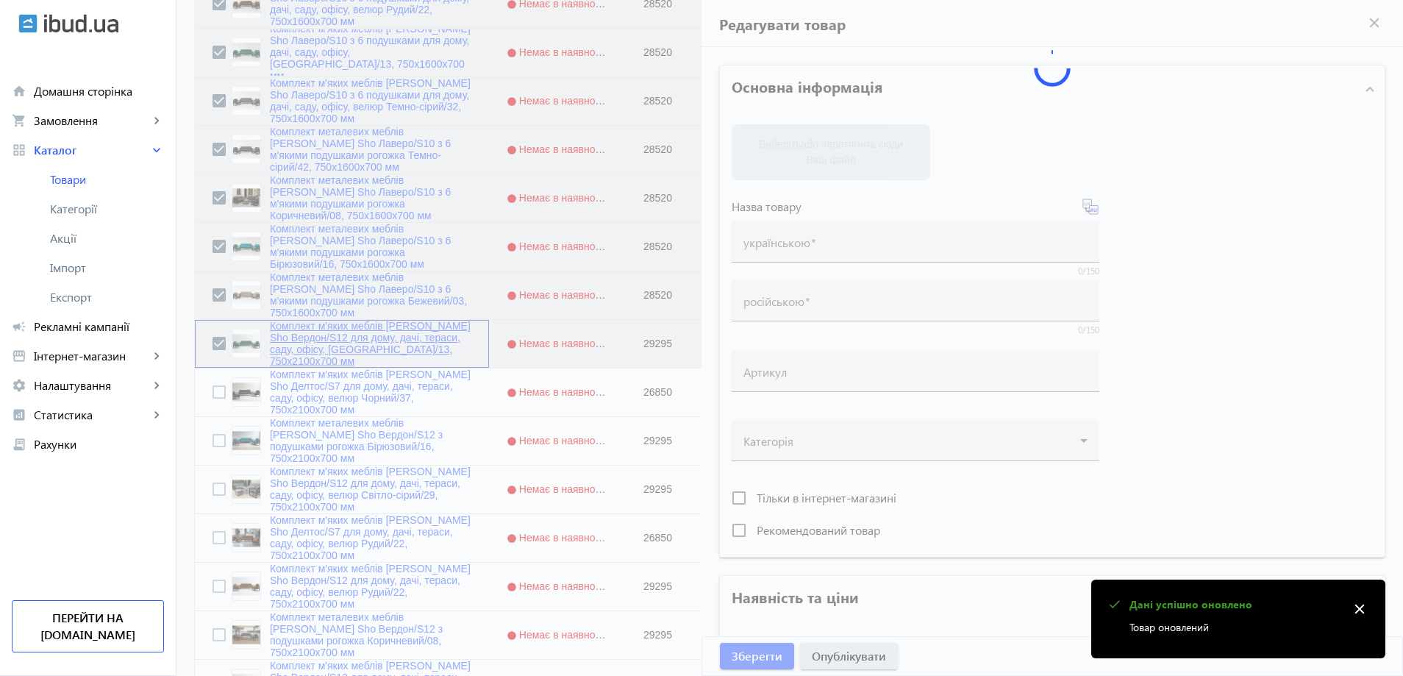
type input "Комплект м'яких меблів [PERSON_NAME] Sho Вердон/S12 для дому, дачі, тераси, сад…"
type input "Комплект мягкой мебели [PERSON_NAME] Sho Вердон/S12 для дома, дачи, террасы, са…"
type input "Verdon/S12/210/13v"
type input "29295"
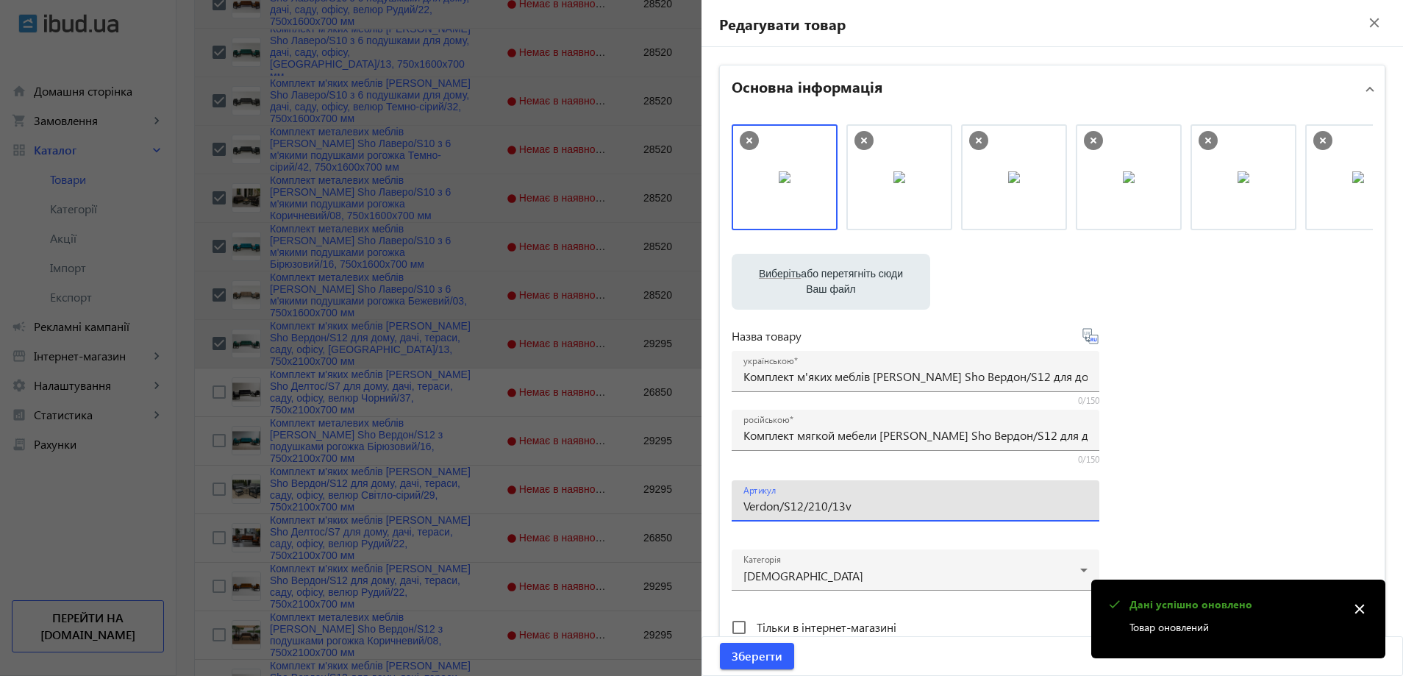
drag, startPoint x: 815, startPoint y: 504, endPoint x: 803, endPoint y: 510, distance: 13.8
click at [803, 510] on input "Verdon/S12/210/13v" at bounding box center [915, 505] width 344 height 15
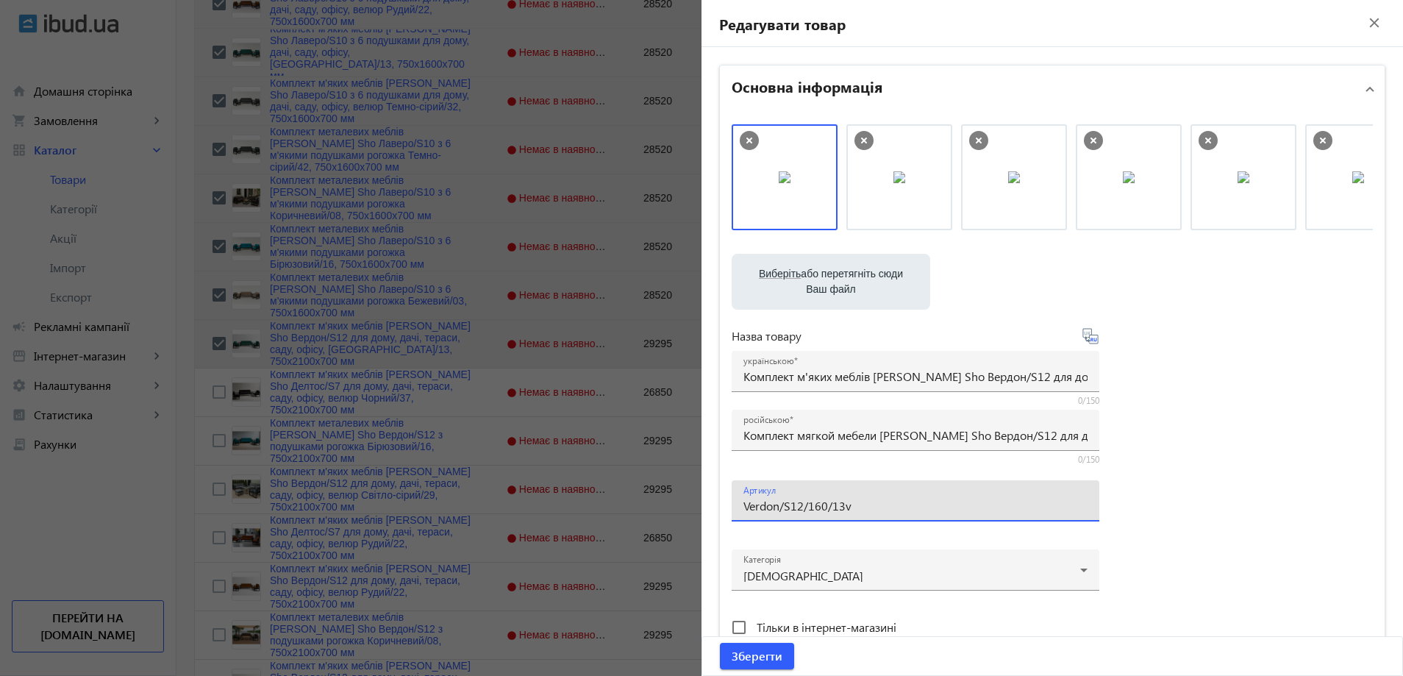
click at [885, 507] on input "Verdon/S12/160/13v" at bounding box center [915, 505] width 344 height 15
type input "Verdon/S12/160/13v/"
click at [789, 424] on span at bounding box center [791, 420] width 4 height 12
click at [787, 427] on input "Комплект мягкой мебели [PERSON_NAME] Sho Вердон/S12 для дома, дачи, террасы, са…" at bounding box center [915, 434] width 344 height 15
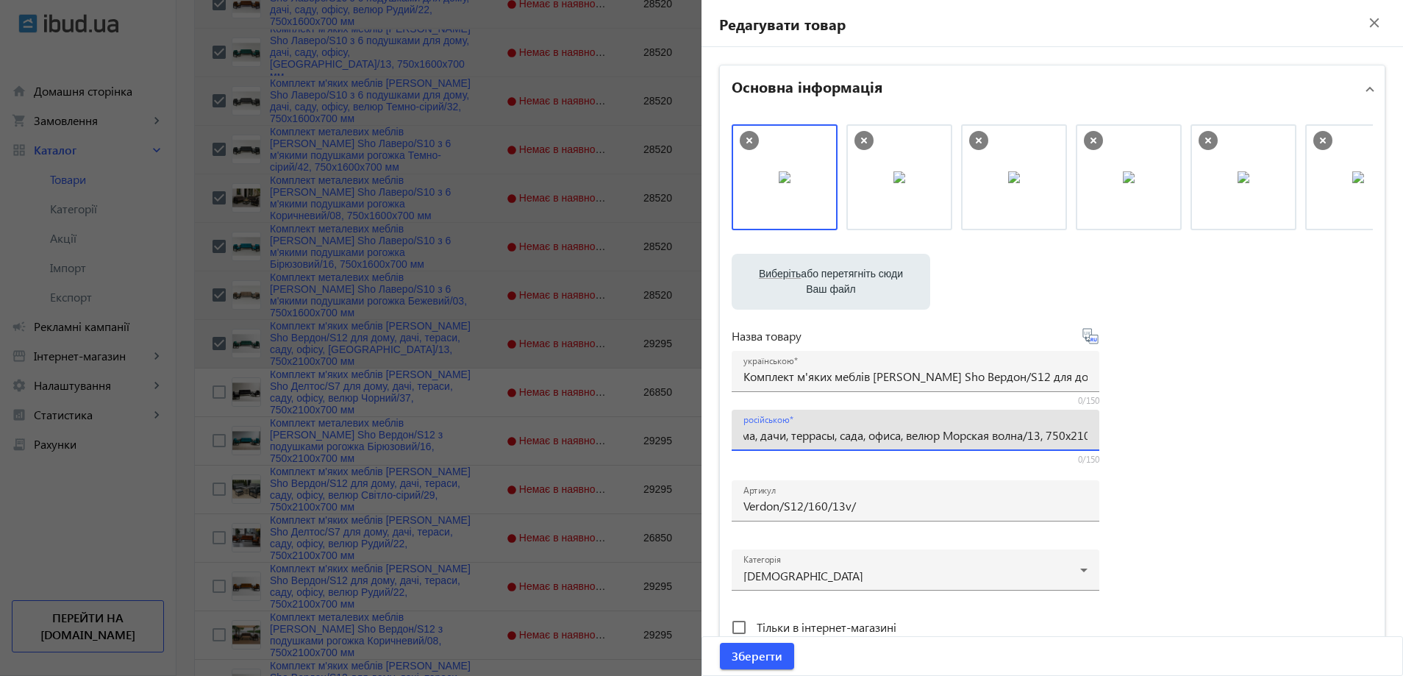
paste input "с 6 подушками для дома, дачи, сада, офиса, велюр Морская волна/13, 750х16"
type input "Комплект мягкой мебели [PERSON_NAME] Sho Вердон/S12 с 6 подушками для дома, дач…"
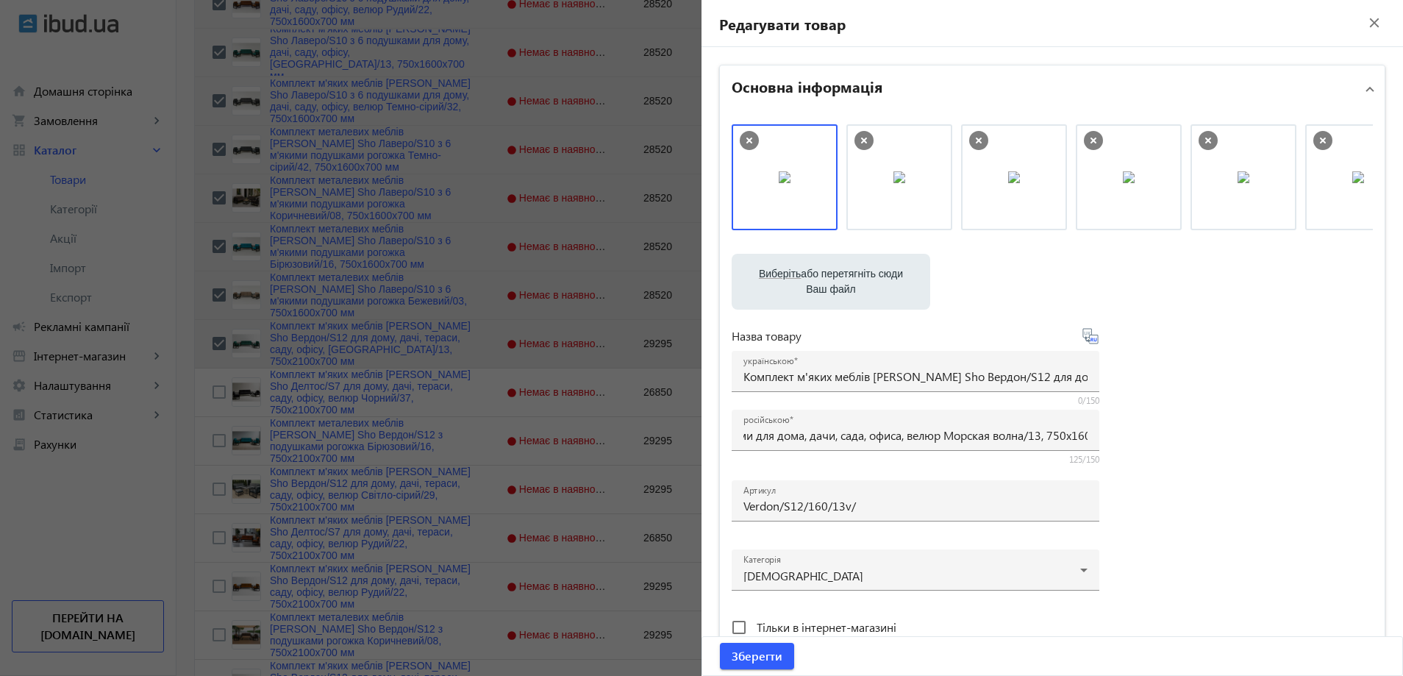
scroll to position [0, 0]
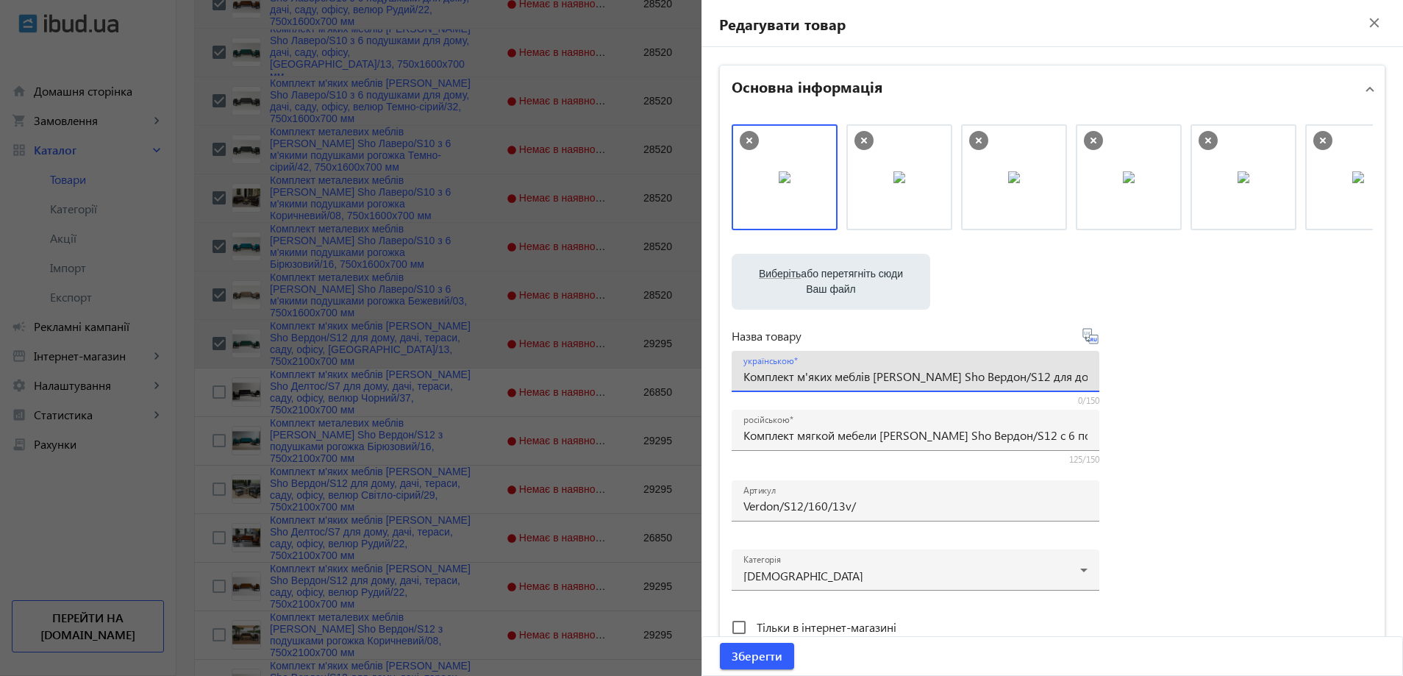
click at [892, 375] on input "Комплект м'яких меблів [PERSON_NAME] Sho Вердон/S12 для дому, дачі, тераси, сад…" at bounding box center [915, 375] width 344 height 15
paste input "6 подушками для дому, дачі, саду, офісу, [GEOGRAPHIC_DATA]/13, 750х16"
type input "Комплект м'яких меблів [PERSON_NAME] Sho Вердон/S12 з 6 подушками для дому, дач…"
click at [1227, 429] on div "Виберіть або перетягніть сюди Ваш файл 17078689e371a6dccc3866037193509-245764fe…" at bounding box center [1052, 399] width 641 height 550
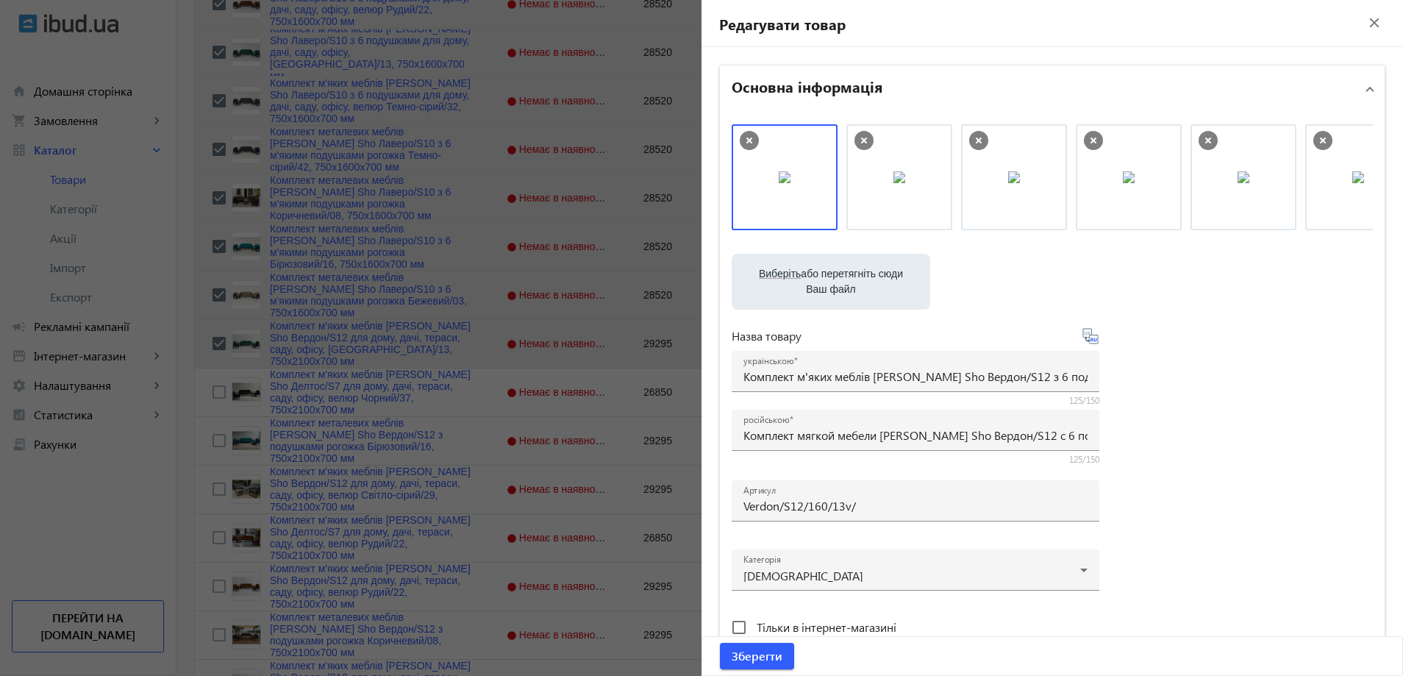
scroll to position [515, 0]
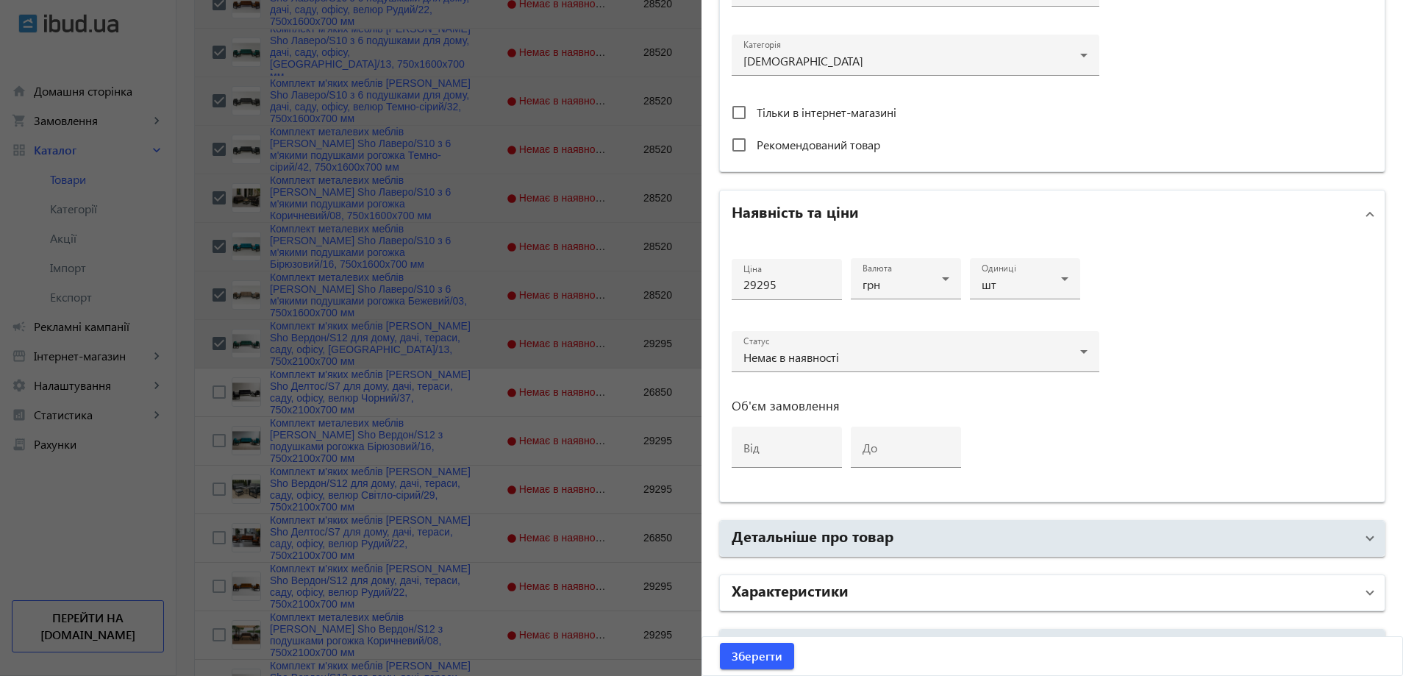
click at [899, 581] on mat-panel-title "Характеристики" at bounding box center [1044, 592] width 624 height 26
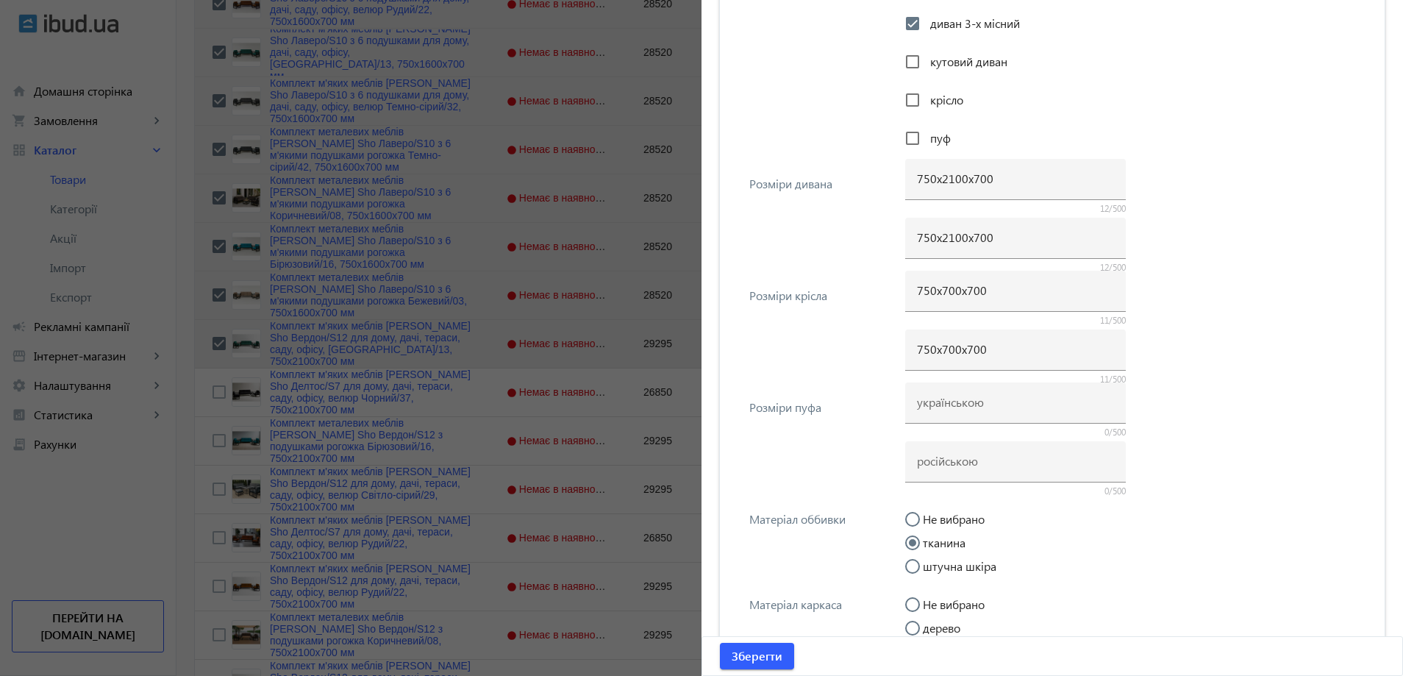
scroll to position [1250, 0]
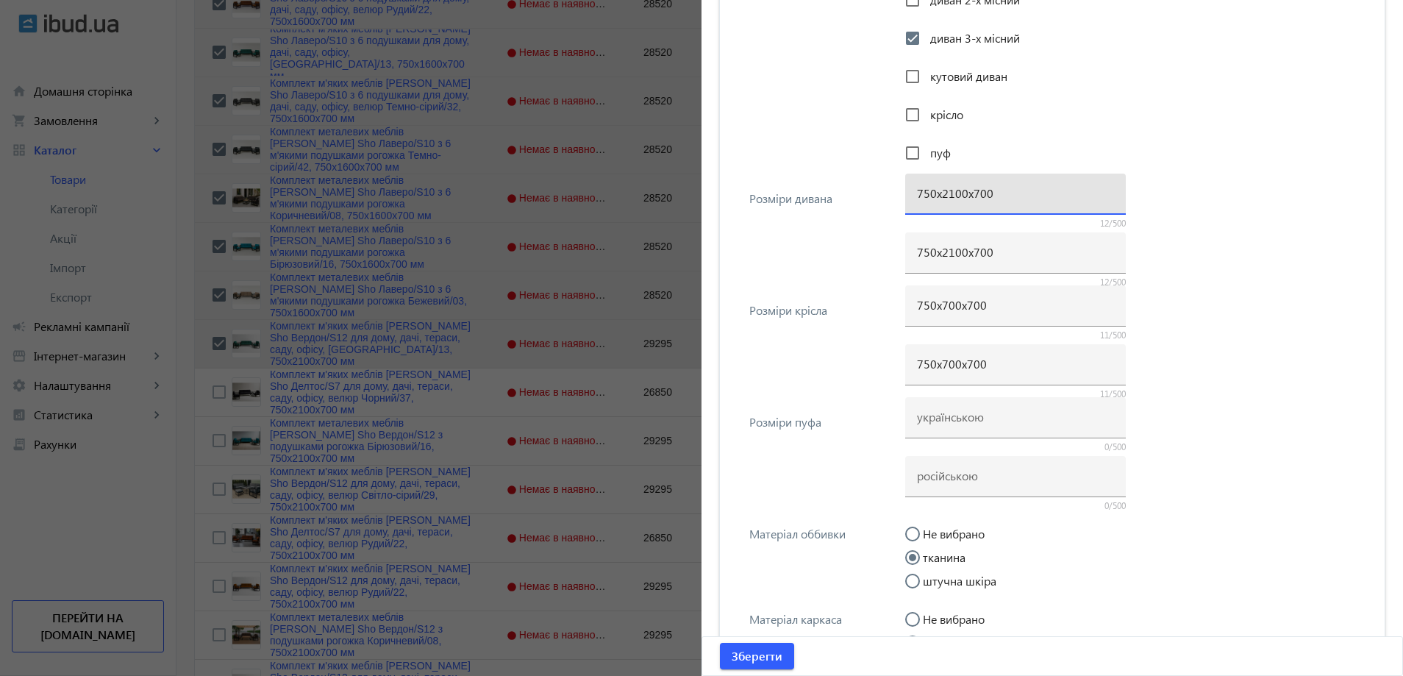
drag, startPoint x: 949, startPoint y: 190, endPoint x: 938, endPoint y: 192, distance: 10.5
click at [938, 192] on input "750х2100х700" at bounding box center [1015, 192] width 197 height 15
type input "750х1600х700"
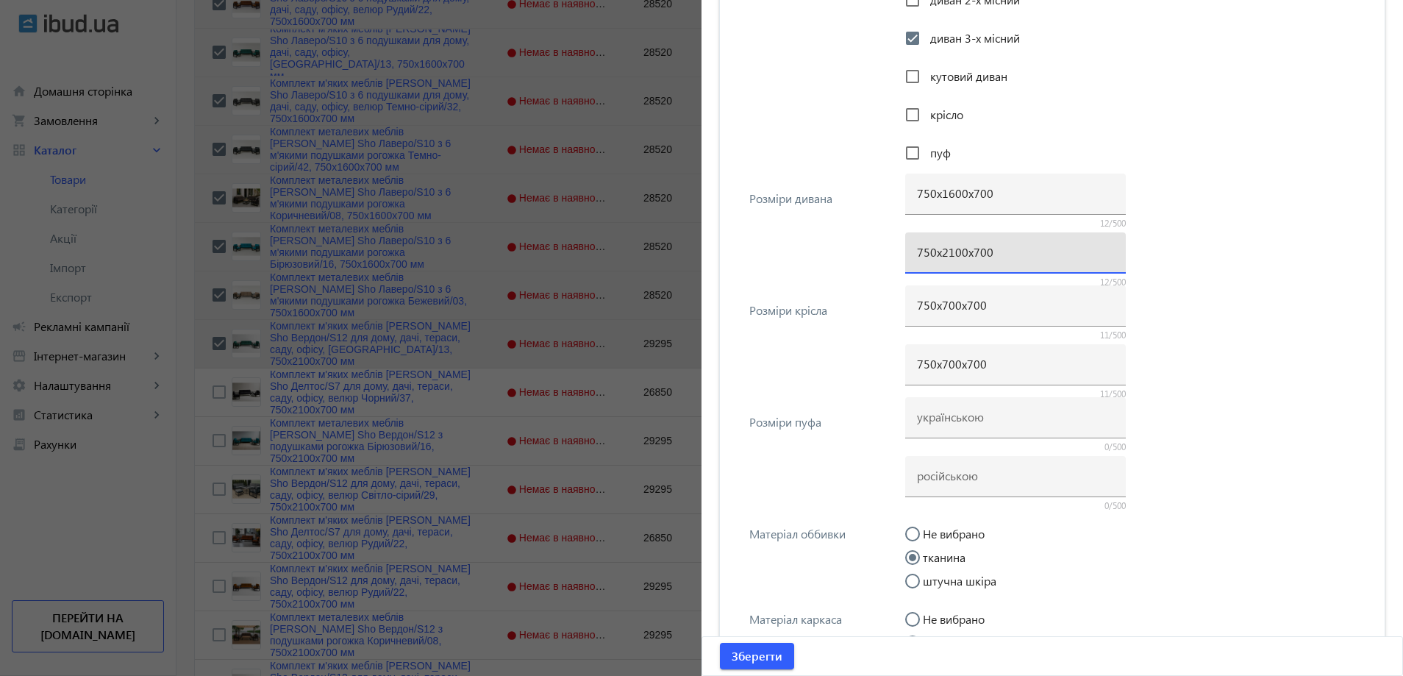
drag, startPoint x: 952, startPoint y: 247, endPoint x: 938, endPoint y: 249, distance: 14.1
click at [938, 249] on input "750х2100х700" at bounding box center [1015, 251] width 197 height 15
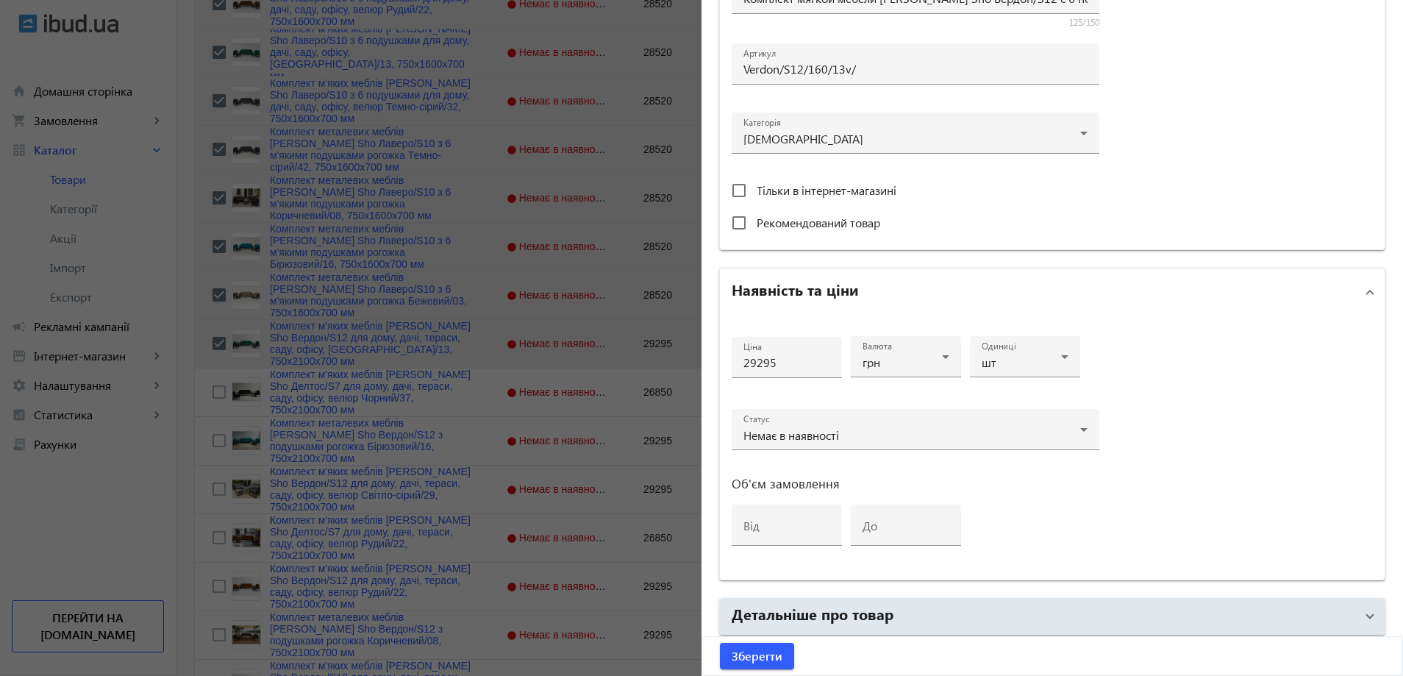
scroll to position [221, 0]
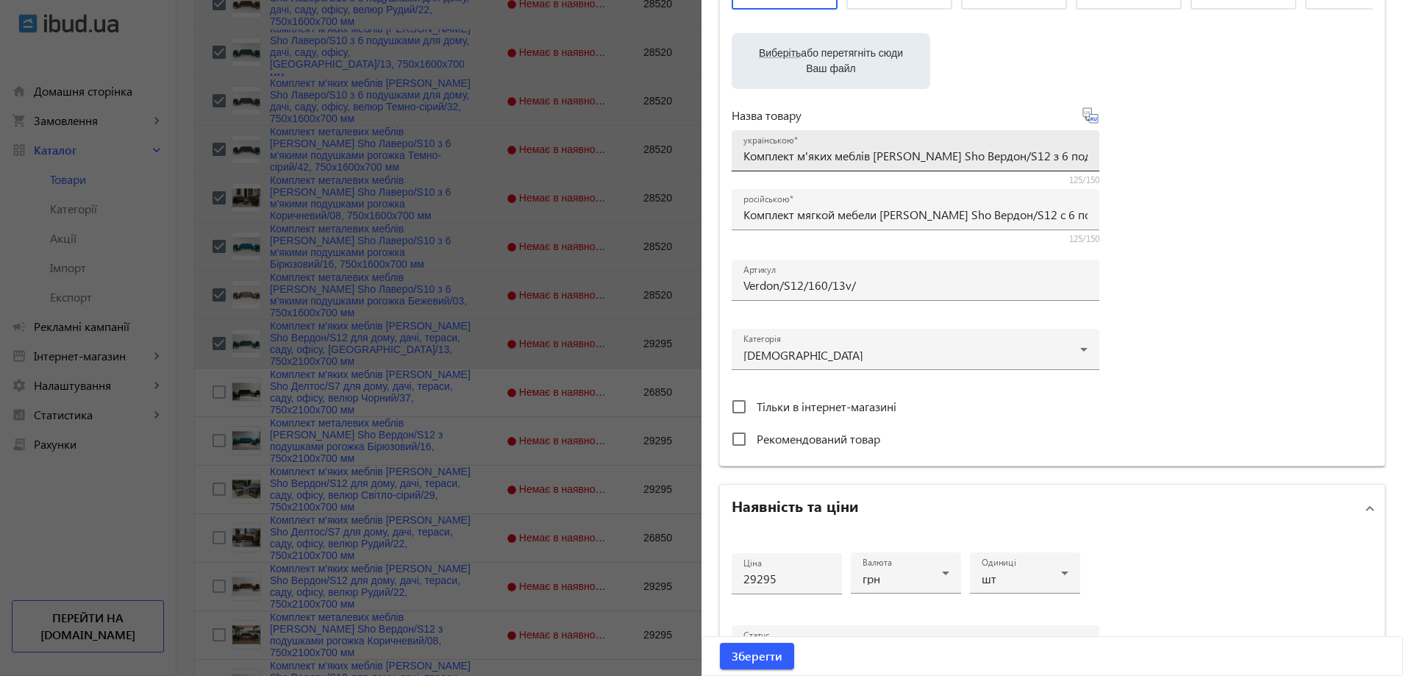
type input "750х1600х700"
drag, startPoint x: 1004, startPoint y: 157, endPoint x: 1165, endPoint y: 149, distance: 161.2
click at [1165, 149] on div "Виберіть або перетягніть сюди Ваш файл 17078689e371a6dccc3866037193509-245764fe…" at bounding box center [1052, 179] width 641 height 550
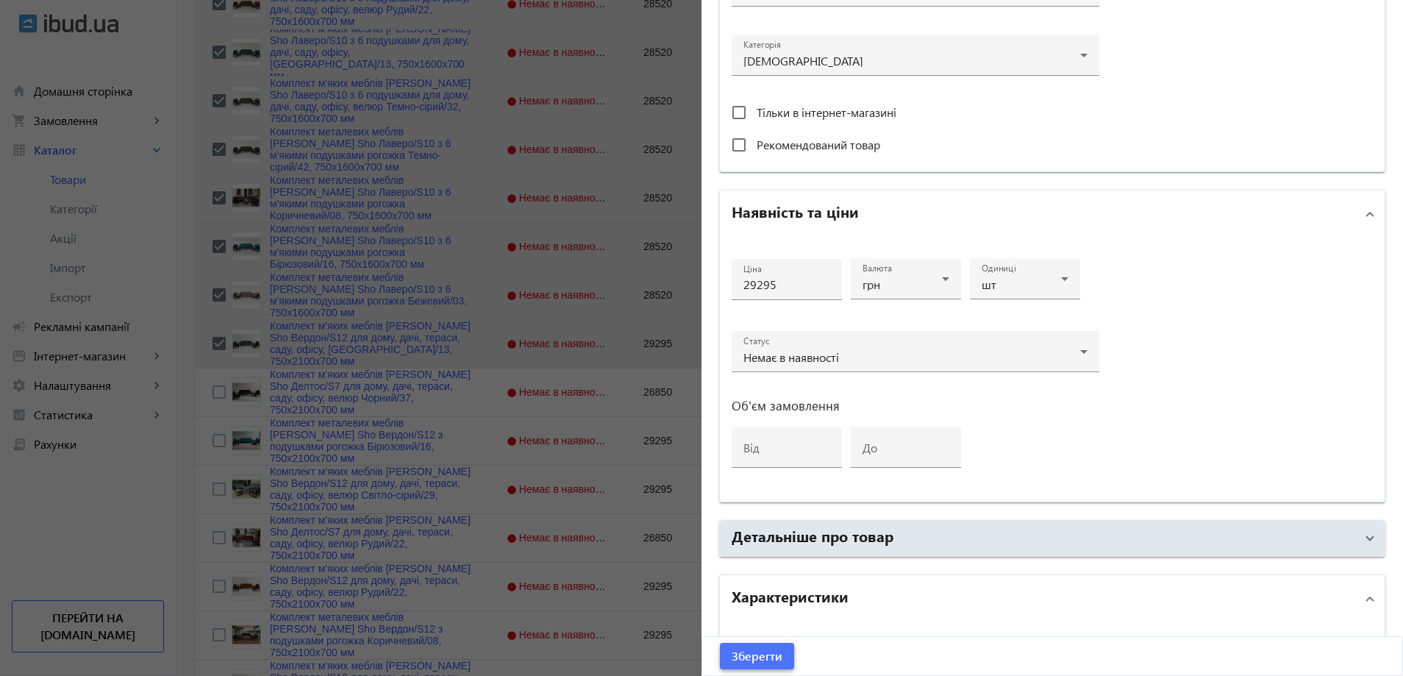
scroll to position [0, 0]
click at [760, 650] on span "Зберегти" at bounding box center [757, 656] width 51 height 16
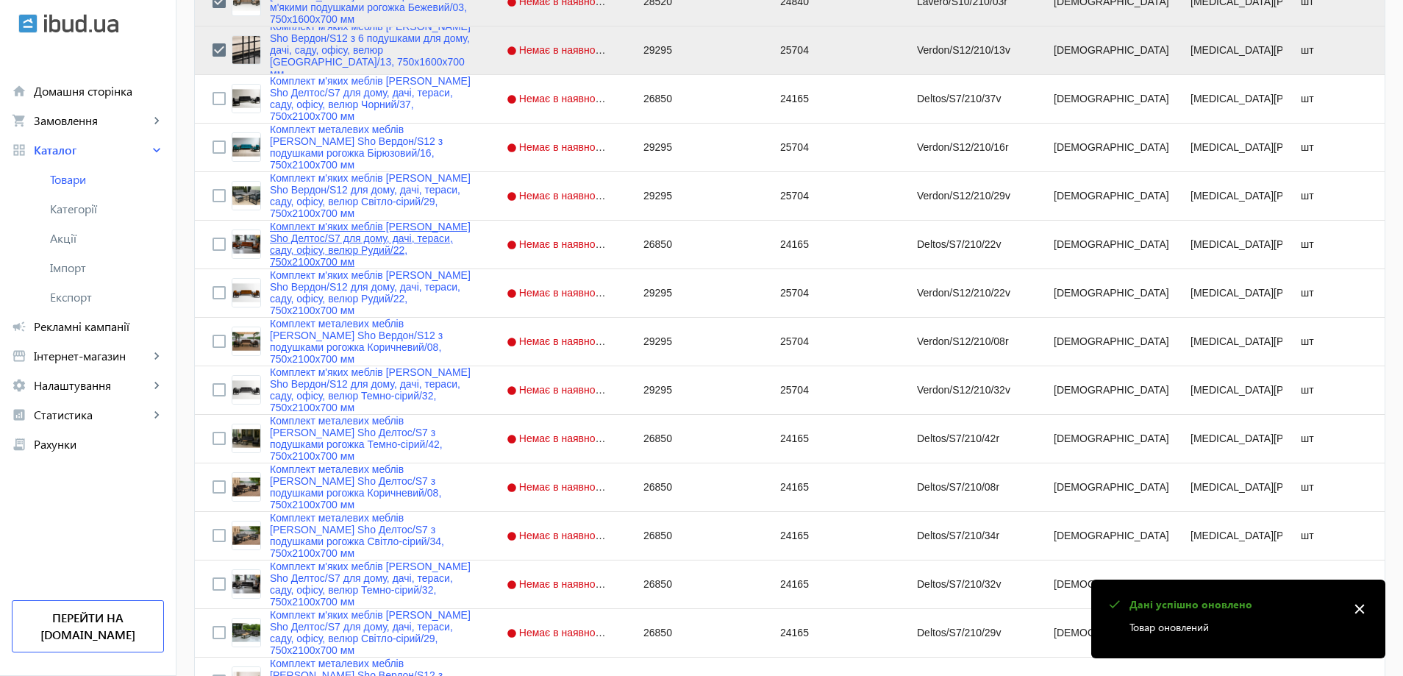
scroll to position [830, 0]
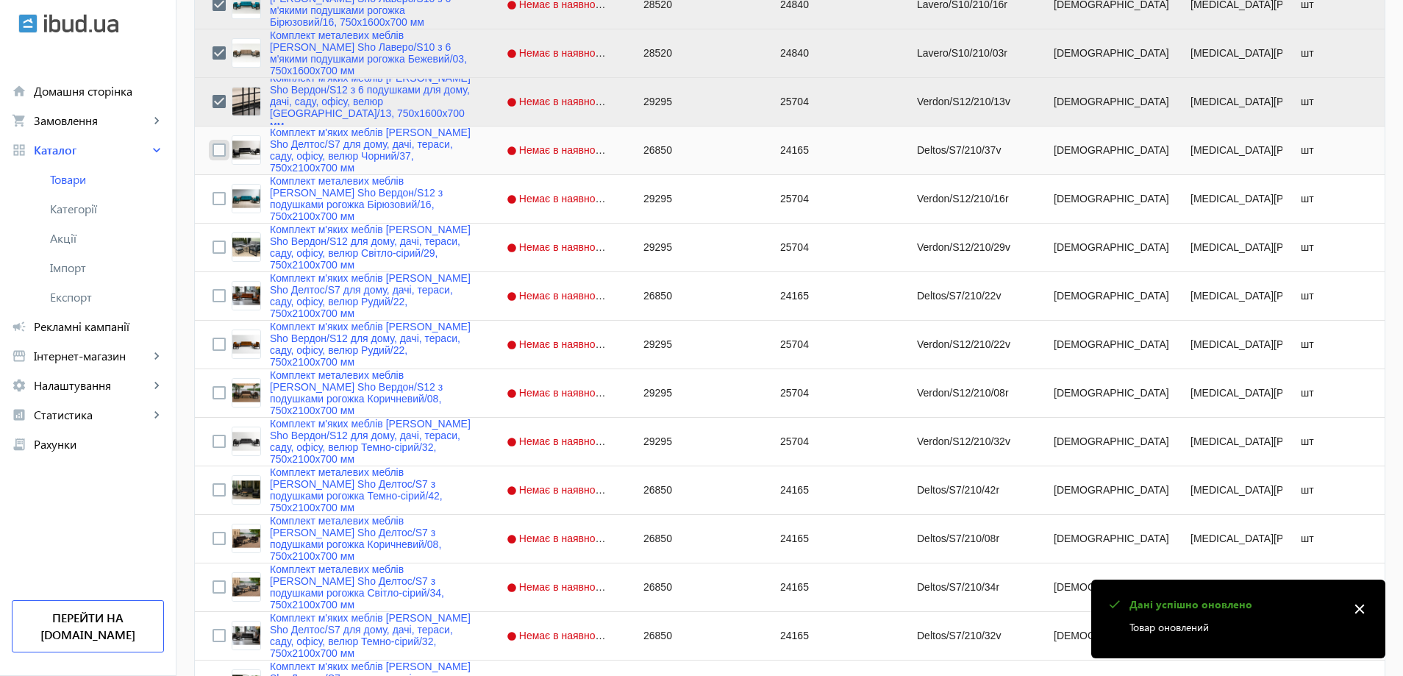
click at [212, 150] on input "Press Space to toggle row selection (unchecked)" at bounding box center [218, 149] width 13 height 13
checkbox input "true"
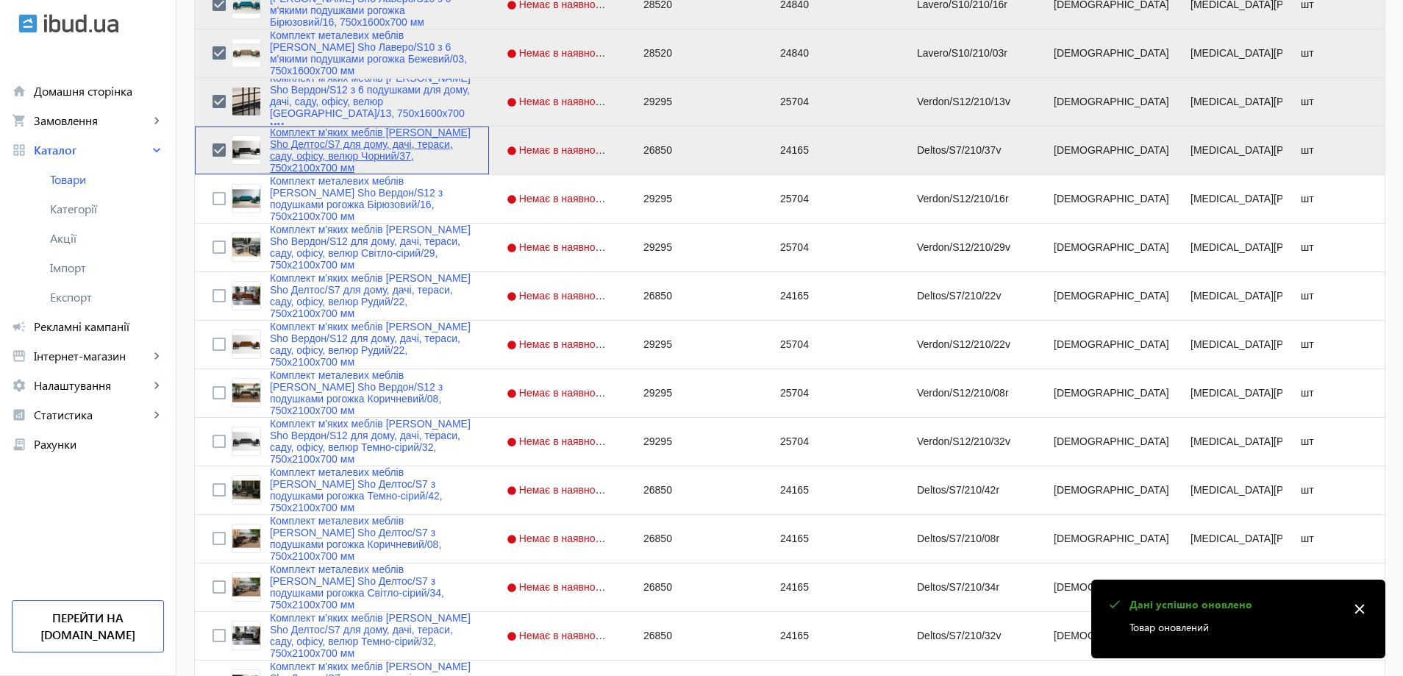
click at [328, 151] on link "Комплект м'яких меблів [PERSON_NAME] Sho Делтос/S7 для дому, дачі, тераси, саду…" at bounding box center [370, 149] width 201 height 47
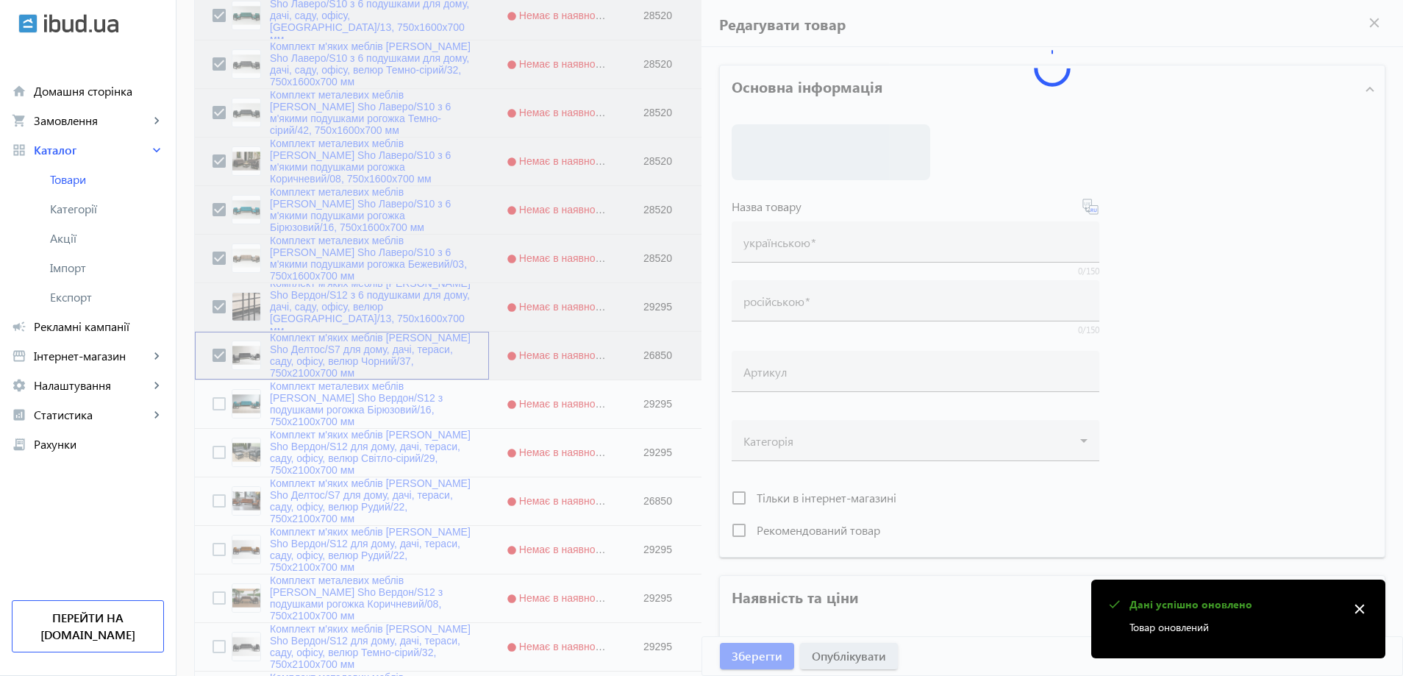
type input "Комплект м'яких меблів [PERSON_NAME] Sho Делтос/S7 для дому, дачі, тераси, саду…"
type input "Комплект мягкой мебели [PERSON_NAME] Sho Делтос/S7 для дома, дачи, террасы, сад…"
type input "Deltos/S7/210/37v"
type input "26850"
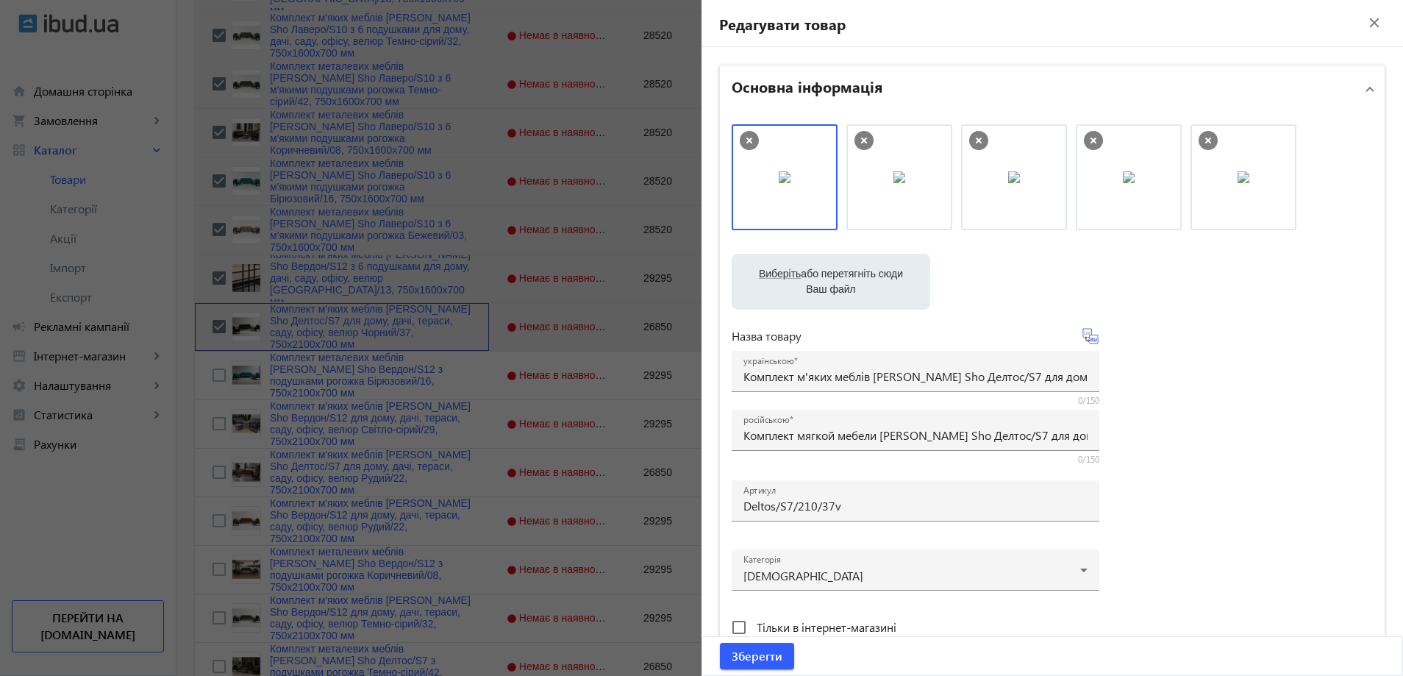
scroll to position [662, 0]
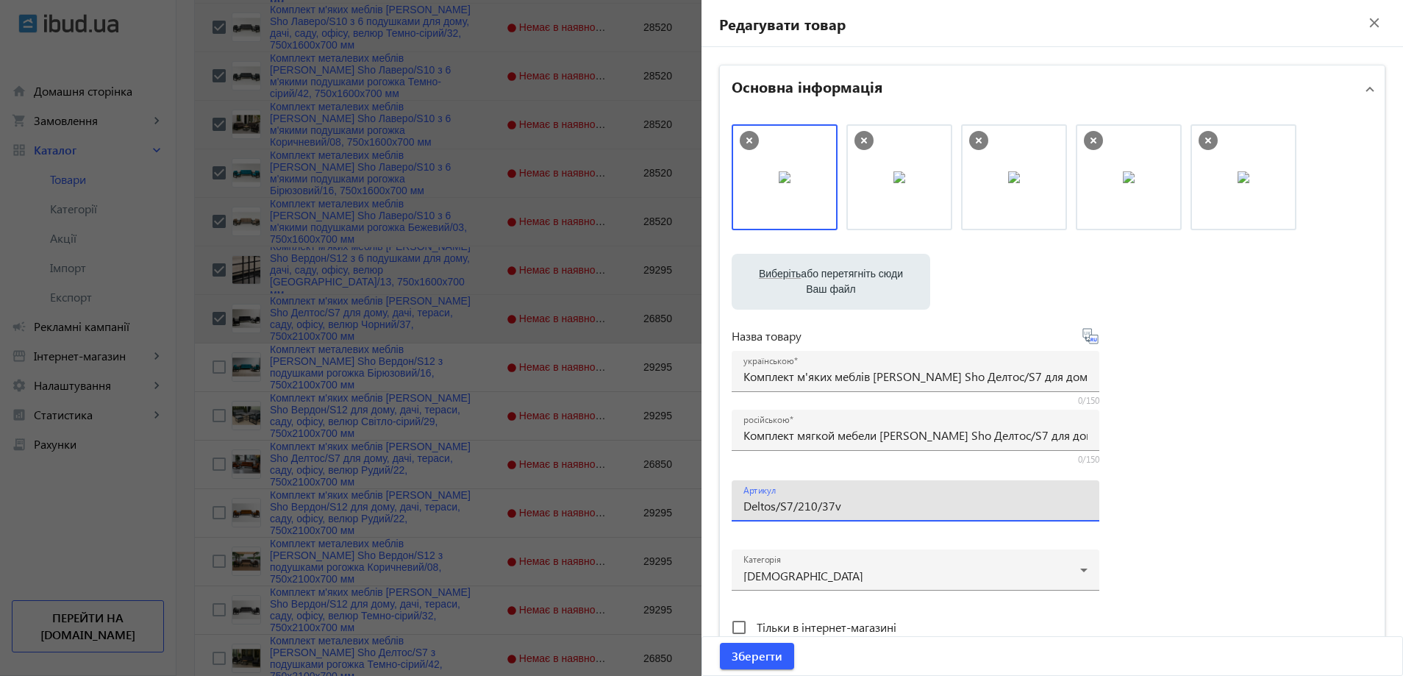
drag, startPoint x: 807, startPoint y: 507, endPoint x: 787, endPoint y: 504, distance: 20.8
click at [787, 504] on input "Deltos/S7/210/37v" at bounding box center [915, 505] width 344 height 15
click at [801, 506] on input "Deltos/S7/210/37v" at bounding box center [915, 505] width 344 height 15
drag, startPoint x: 805, startPoint y: 507, endPoint x: 792, endPoint y: 501, distance: 14.2
click at [792, 501] on input "Deltos/S7/210/37v" at bounding box center [915, 505] width 344 height 15
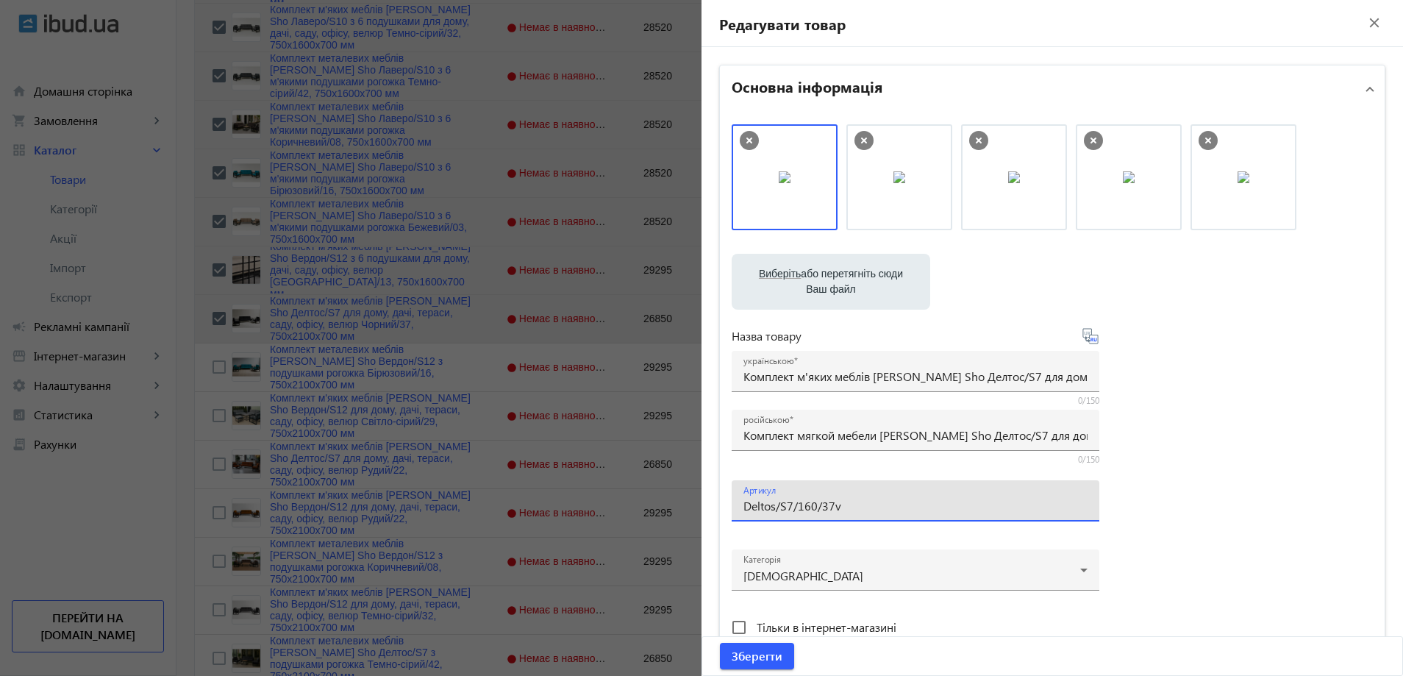
click at [840, 506] on input "Deltos/S7/160/37v" at bounding box center [915, 505] width 344 height 15
type input "Deltos/S7/160/37v/"
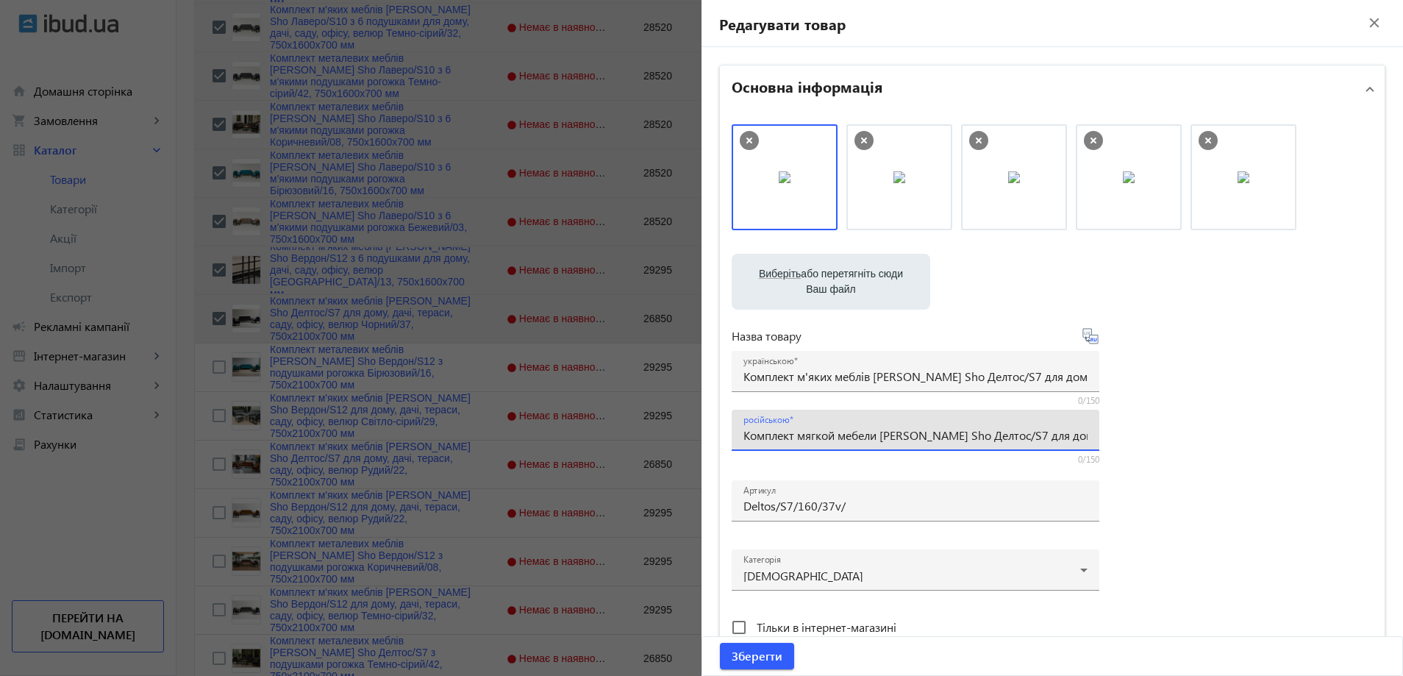
click at [776, 430] on input "Комплект мягкой мебели [PERSON_NAME] Sho Делтос/S7 для дома, дачи, террасы, сад…" at bounding box center [915, 434] width 344 height 15
paste input "с 6 подушками для дома, сада, офиса, велюр Черный/37, 750х16"
type input "Комплект мягкой мебели [PERSON_NAME] Sho Делтос/S7 с 6 подушками для дома, сада…"
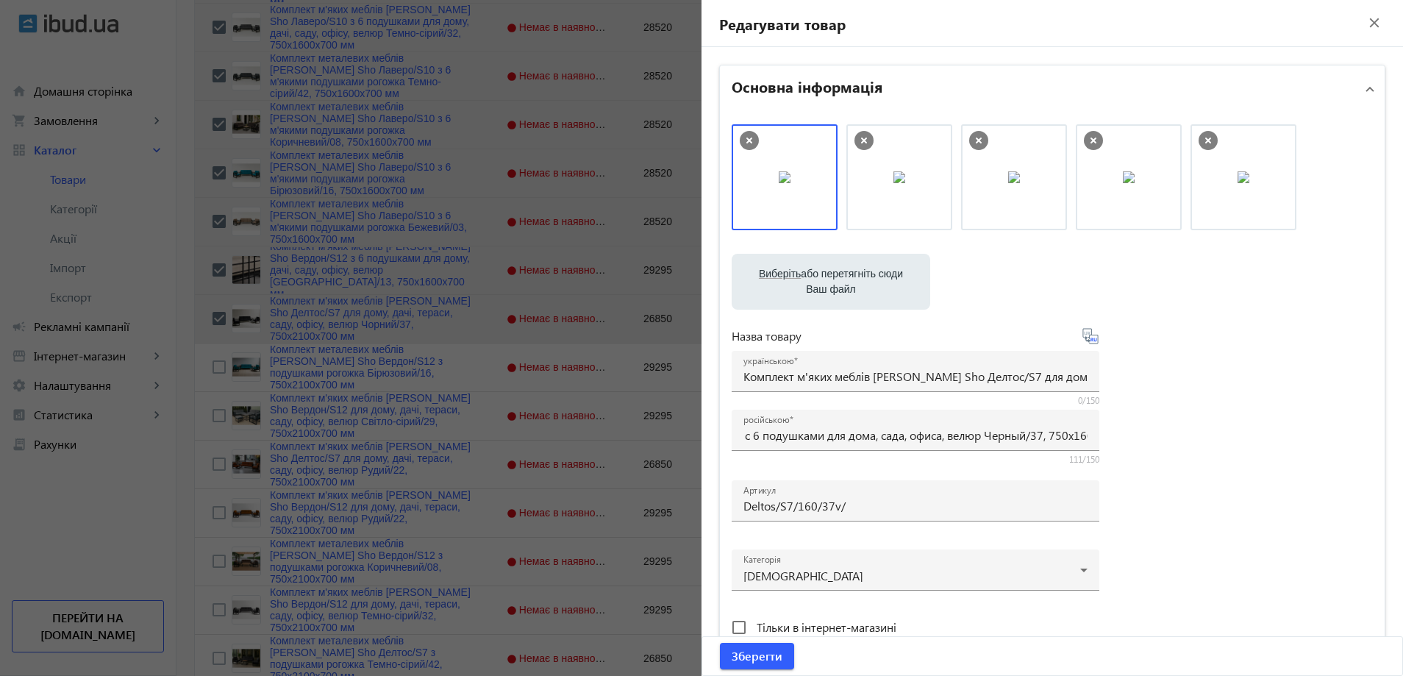
scroll to position [0, 0]
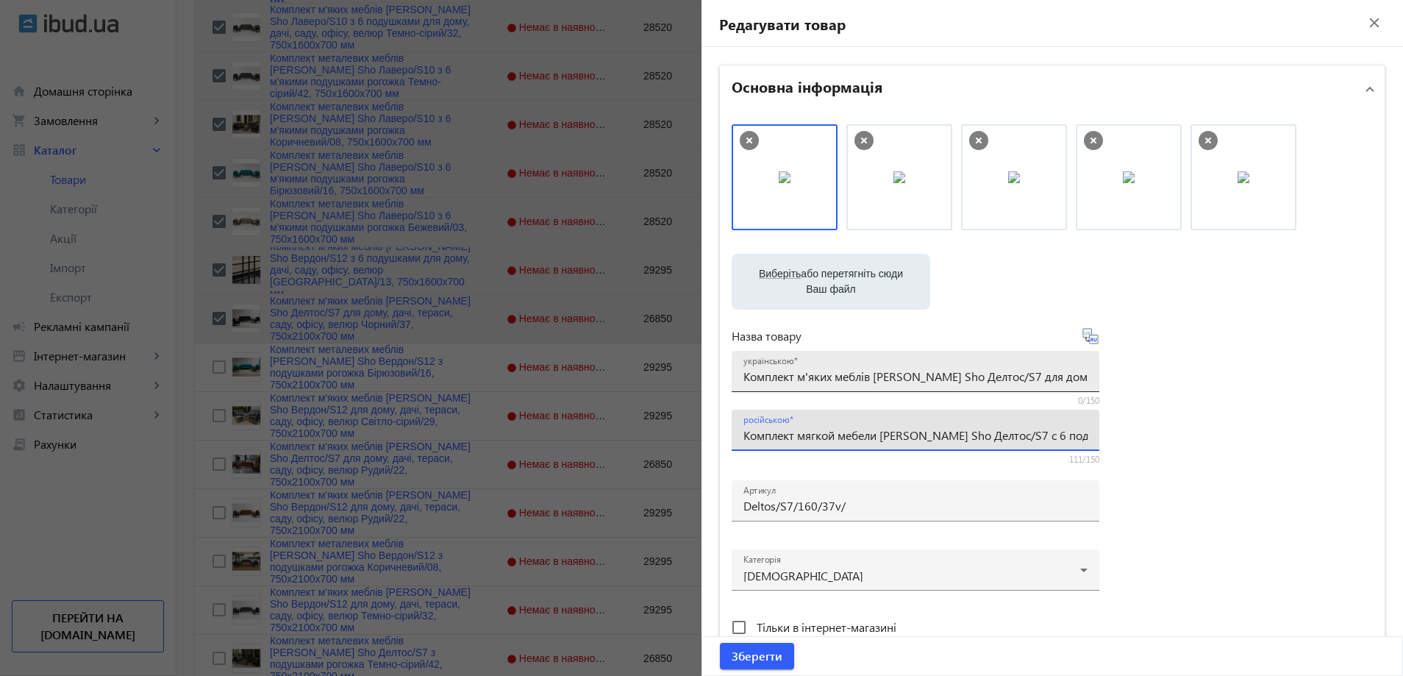
click at [826, 368] on div "українською Комплект м'яких меблів [PERSON_NAME] Sho Делтос/S7 для дому, дачі, …" at bounding box center [915, 371] width 344 height 41
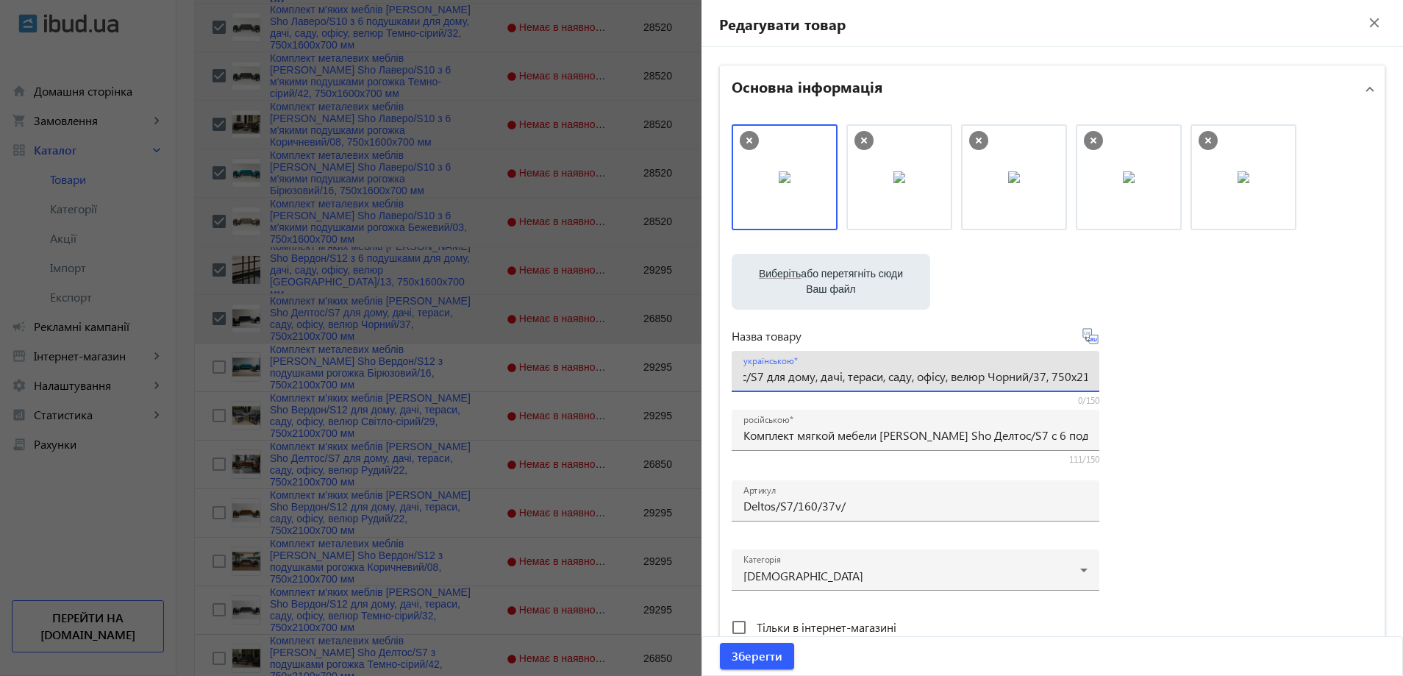
paste input "6 подушками для дому, саду, офісу, велюр Чорний/37, 750х16"
type input "Комплект м'яких меблів [PERSON_NAME] Sho Делтос/S7 з 6 подушками для дому, саду…"
click at [1178, 406] on div "Виберіть або перетягніть сюди Ваш файл 23147689e3718873ef0977256457761-b5ea5a7c…" at bounding box center [1052, 399] width 641 height 550
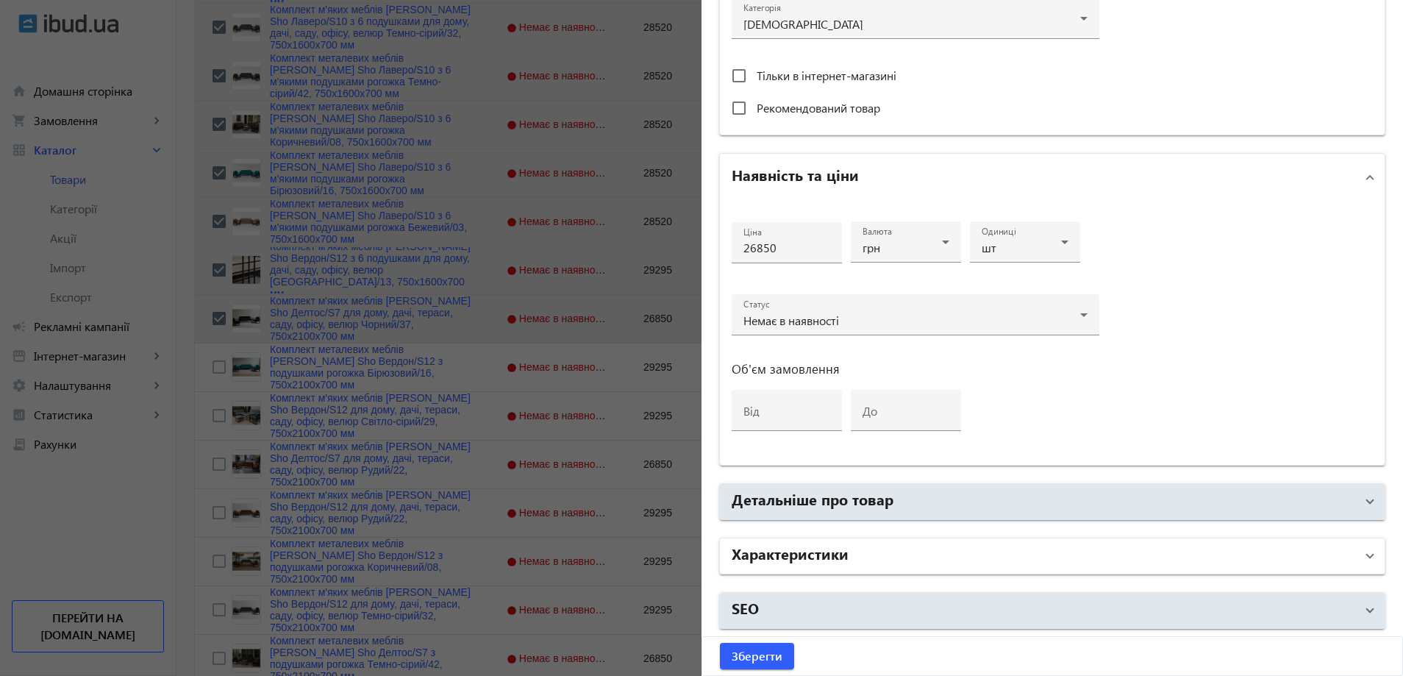
click at [881, 552] on mat-panel-title "Характеристики" at bounding box center [1044, 556] width 624 height 26
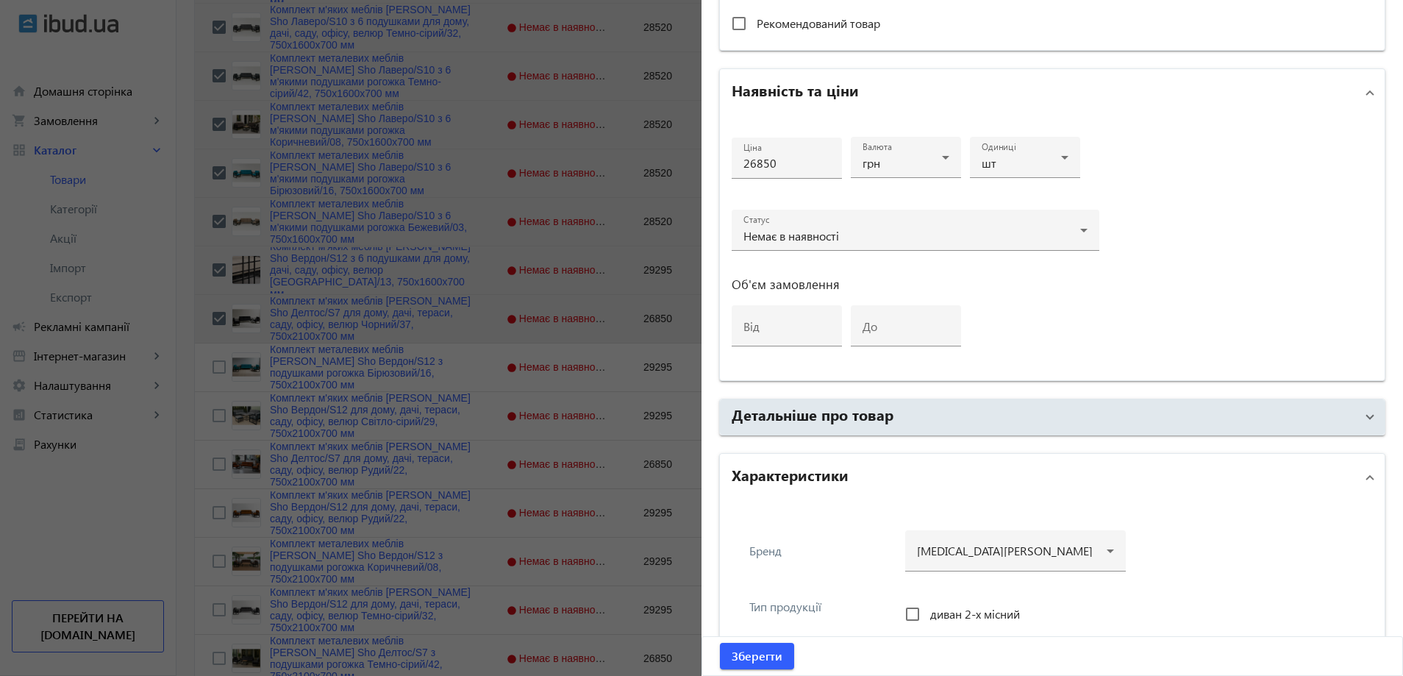
scroll to position [993, 0]
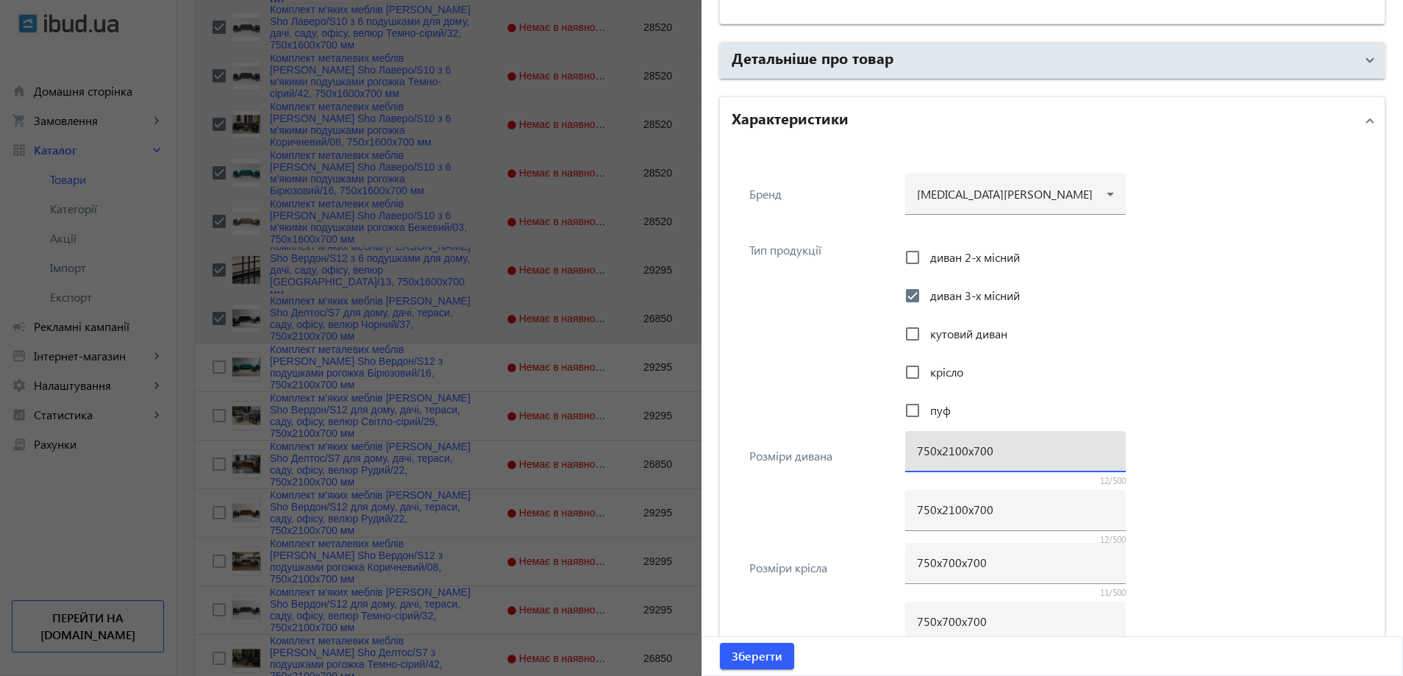
drag, startPoint x: 948, startPoint y: 454, endPoint x: 936, endPoint y: 454, distance: 11.8
click at [936, 454] on input "750х2100х700" at bounding box center [1015, 450] width 197 height 15
type input "750х1600х700"
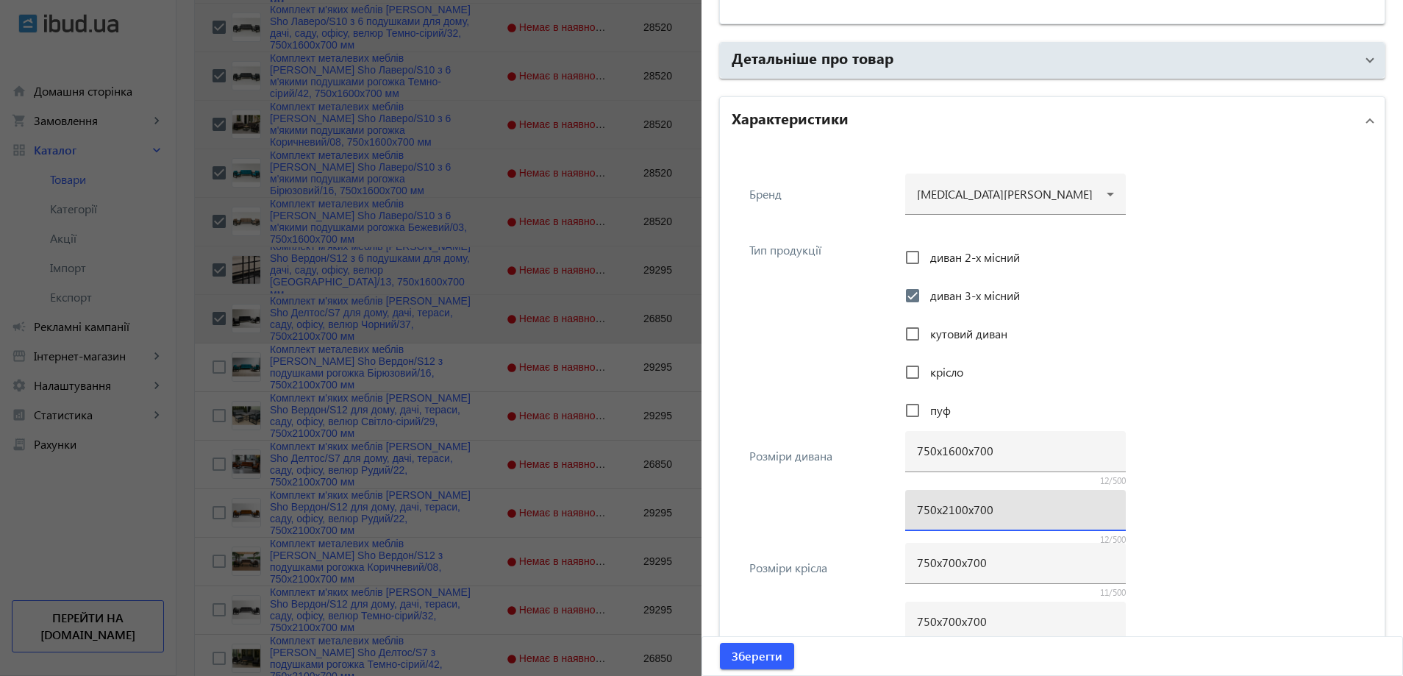
click at [940, 503] on input "750х2100х700" at bounding box center [1015, 508] width 197 height 15
paste input "16"
type input "750х1600х700"
click at [759, 641] on span "submit" at bounding box center [757, 655] width 74 height 35
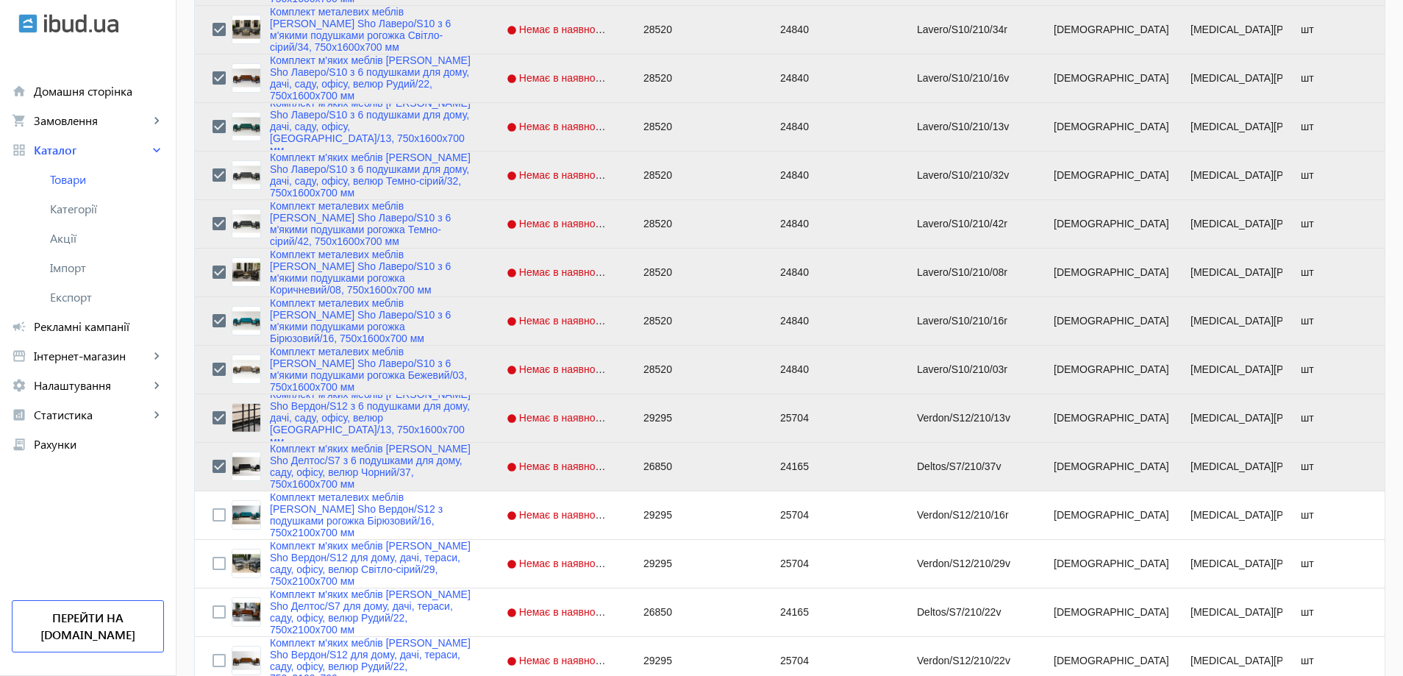
scroll to position [515, 0]
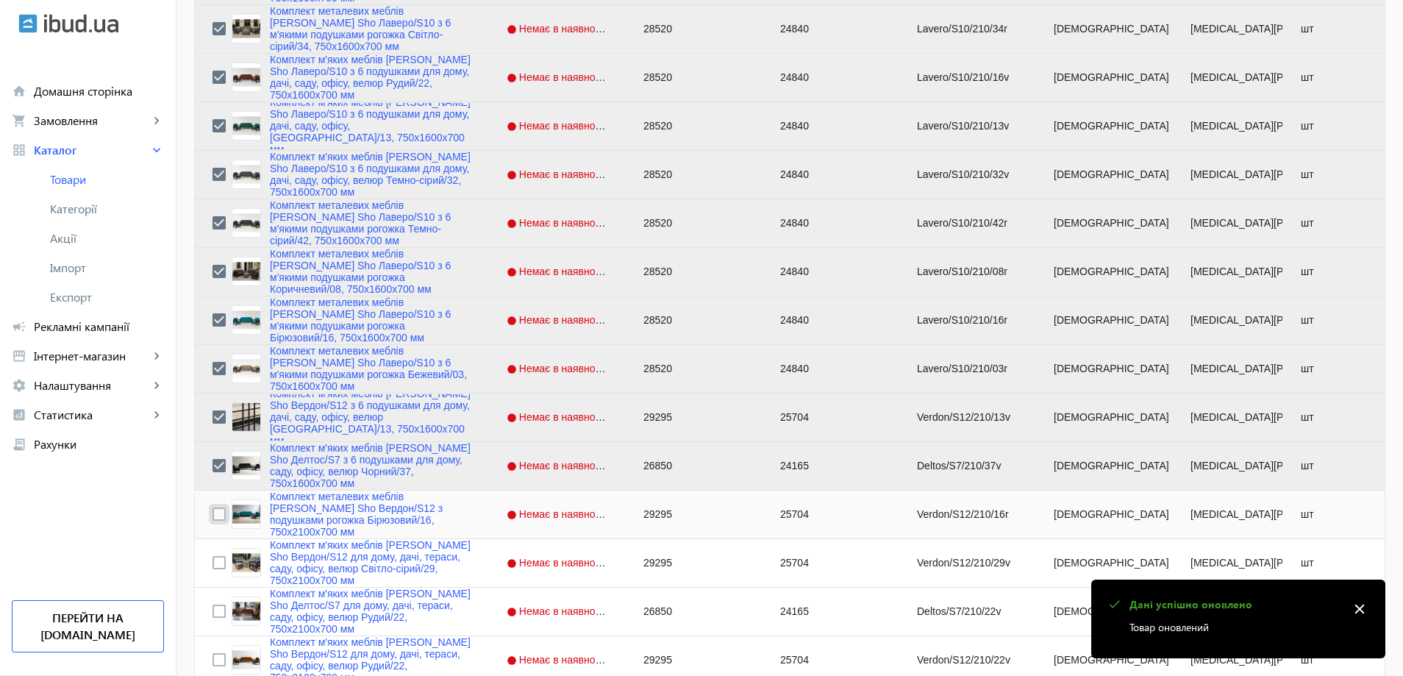
click at [212, 513] on input "Press Space to toggle row selection (unchecked)" at bounding box center [218, 513] width 13 height 13
checkbox input "true"
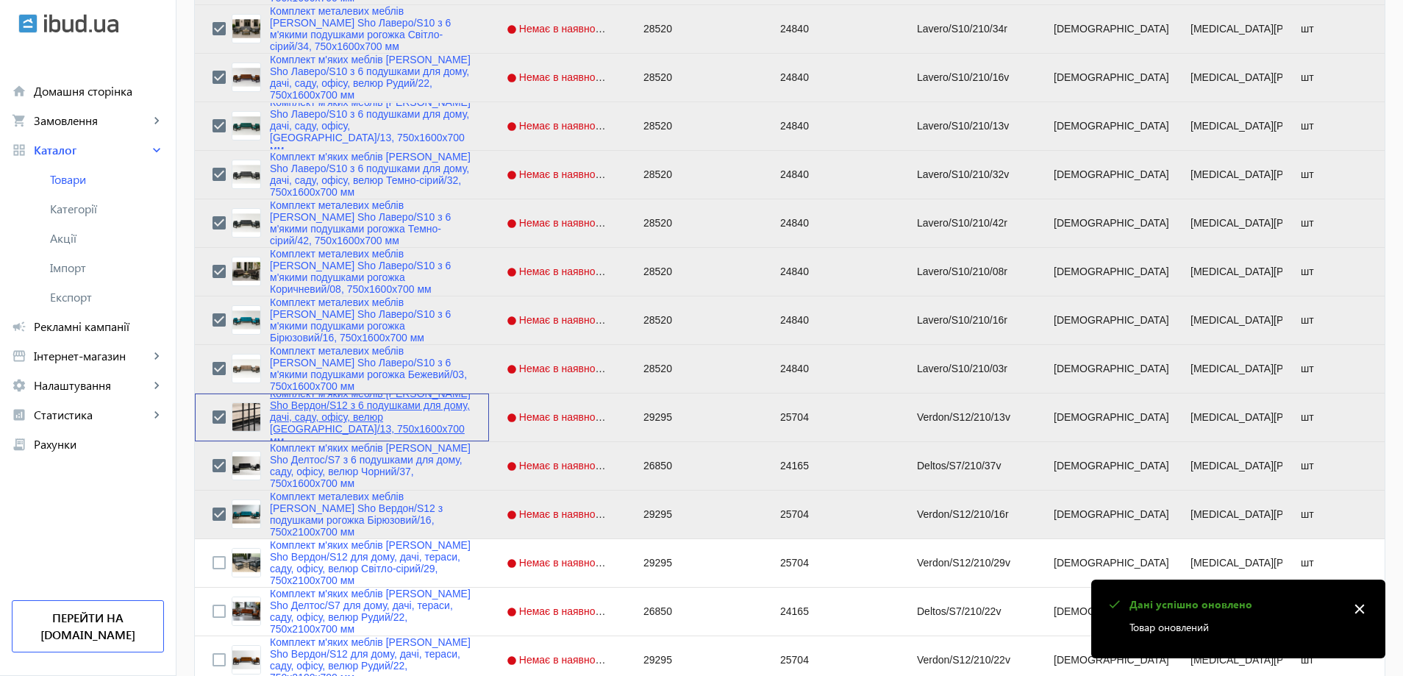
click at [300, 427] on link "Комплект м'яких меблів [PERSON_NAME] Sho Вердон/S12 з 6 подушками для дому, дач…" at bounding box center [370, 416] width 201 height 59
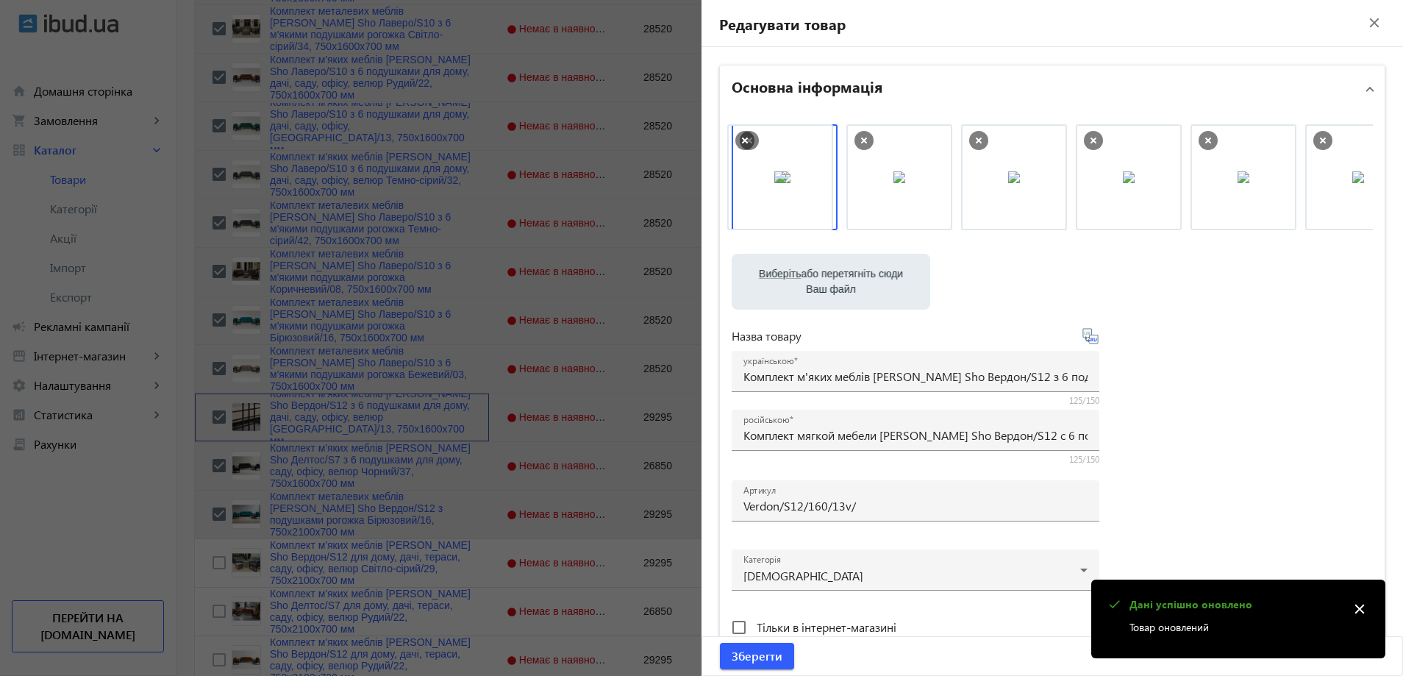
drag, startPoint x: 804, startPoint y: 170, endPoint x: 975, endPoint y: 173, distance: 171.3
drag, startPoint x: 854, startPoint y: 199, endPoint x: 707, endPoint y: 186, distance: 146.9
drag, startPoint x: 798, startPoint y: 204, endPoint x: 954, endPoint y: 203, distance: 156.6
click at [893, 183] on img at bounding box center [899, 177] width 12 height 12
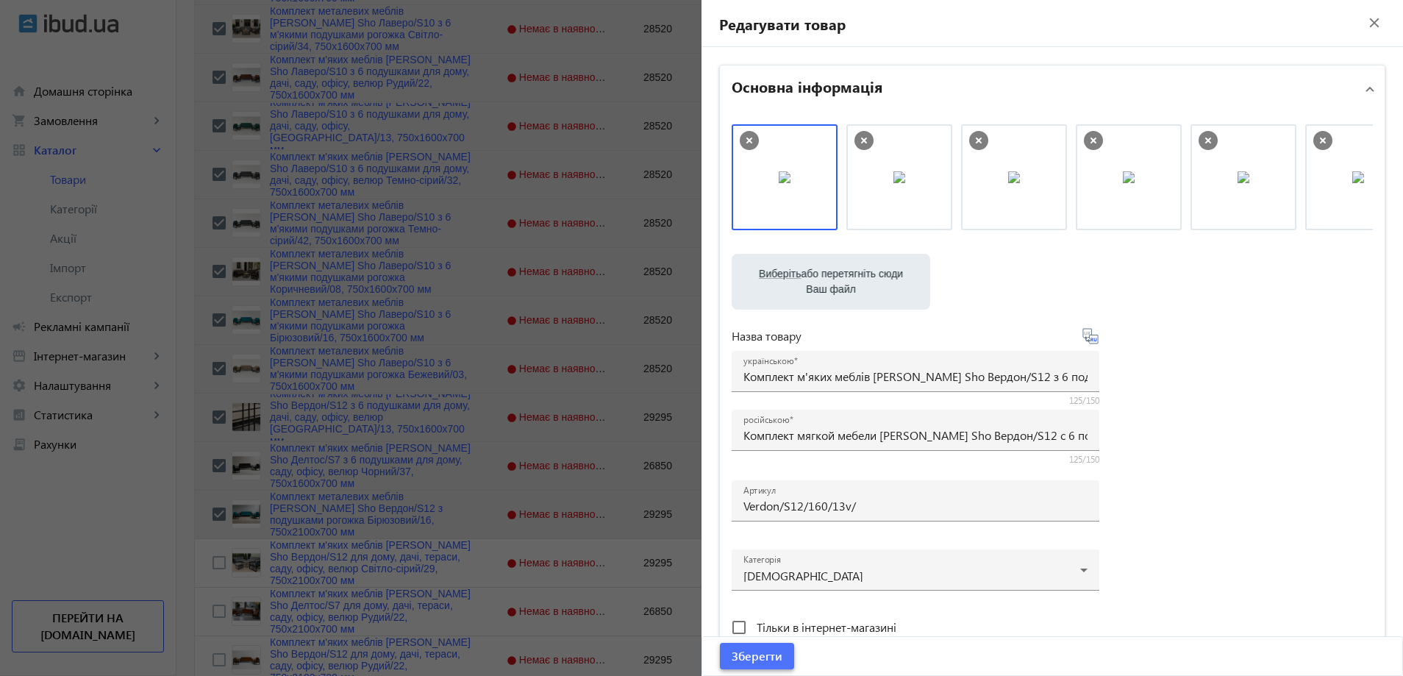
click at [763, 661] on span "Зберегти" at bounding box center [757, 656] width 51 height 16
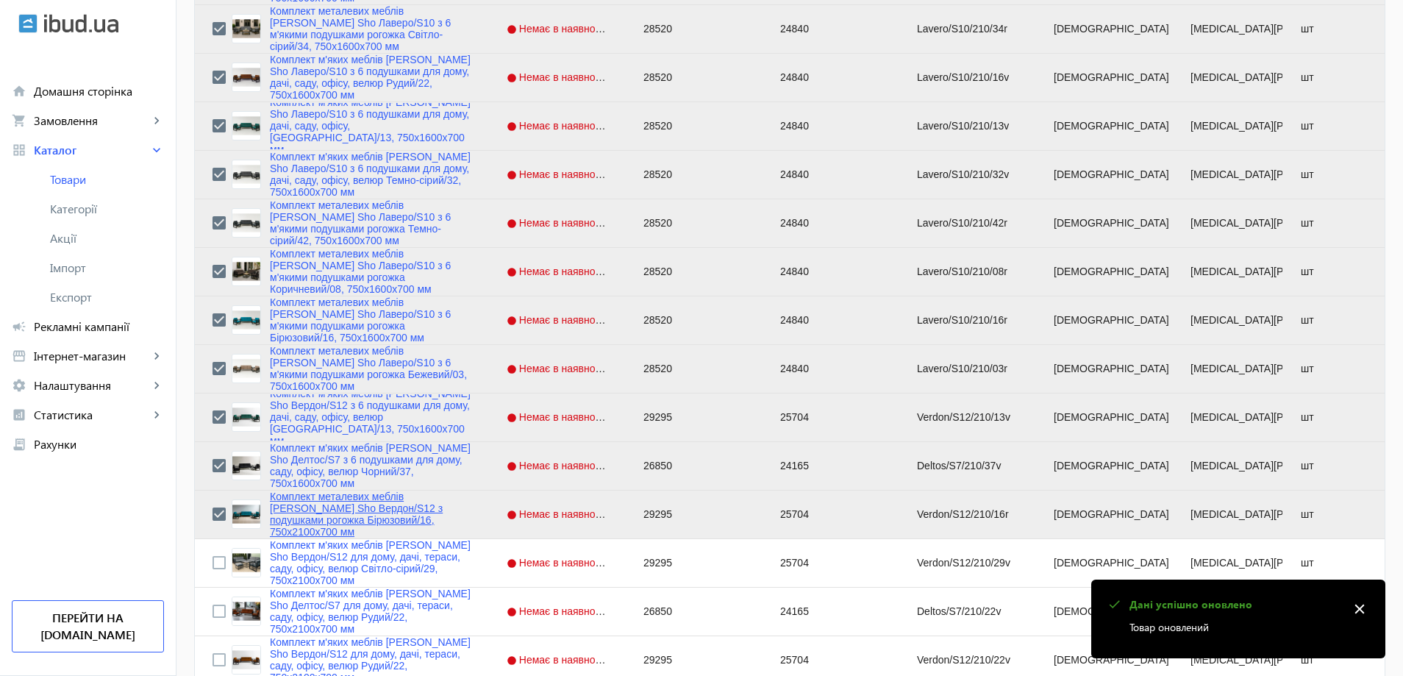
click at [327, 512] on link "Комплект металевих меблів [PERSON_NAME] Sho Вердон/S12 з подушками рогожка Бірю…" at bounding box center [370, 513] width 201 height 47
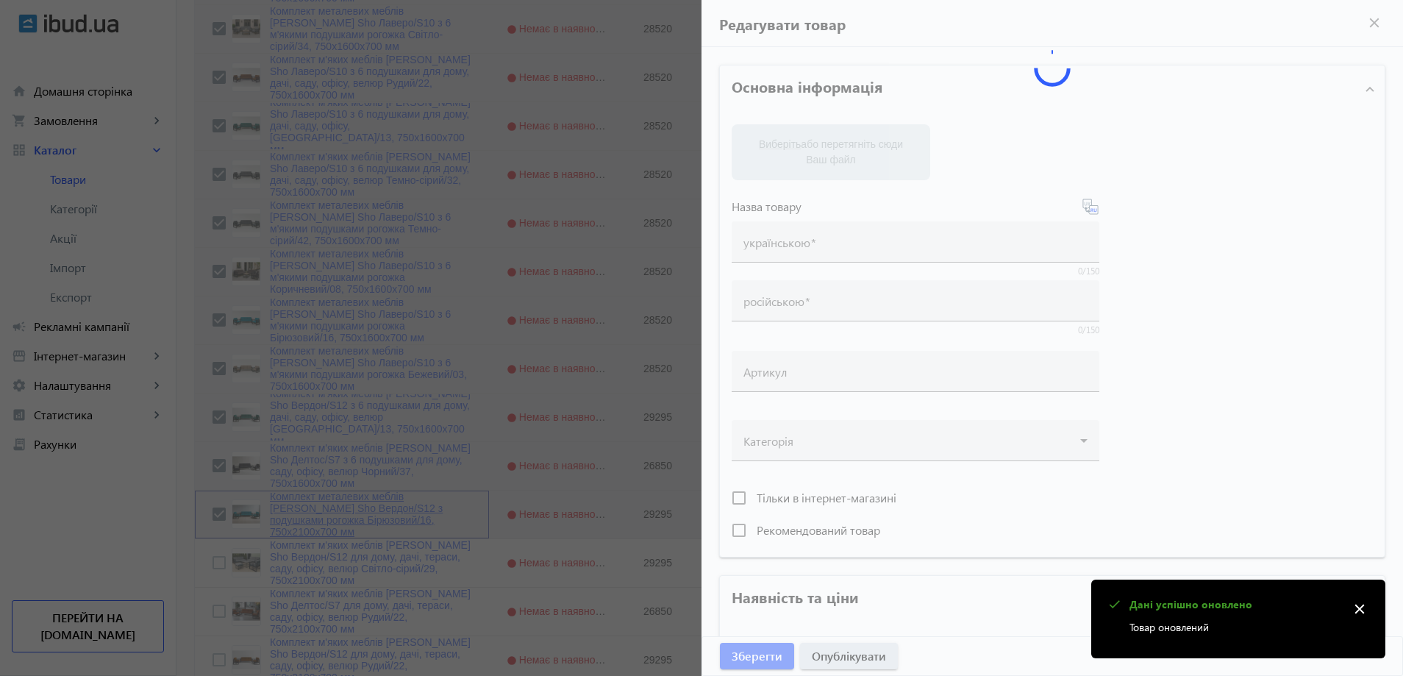
type input "Комплект металевих меблів [PERSON_NAME] Sho Вердон/S12 з подушками рогожка Бірю…"
type input "Комплект металлической мебели [PERSON_NAME] Sho Вердон/S12 с подушками рогожка …"
type input "Verdon/S12/210/16r"
type input "29295"
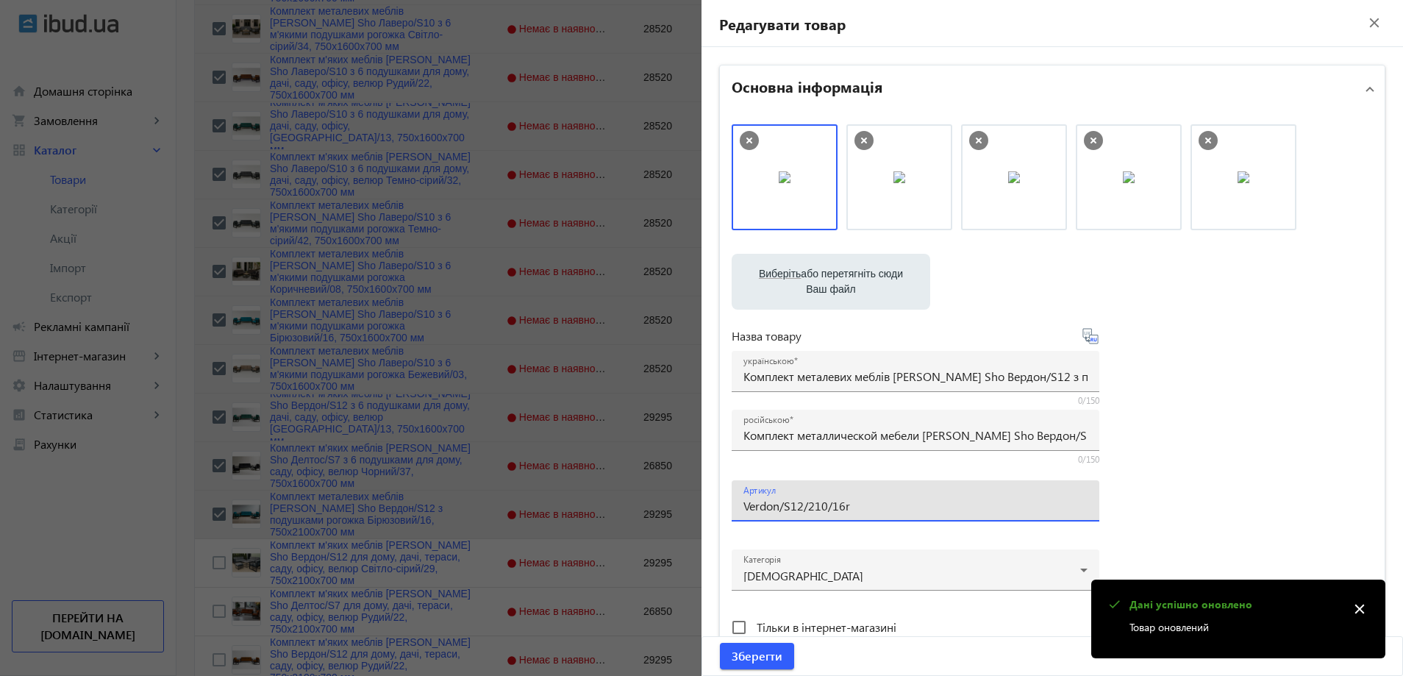
drag, startPoint x: 815, startPoint y: 506, endPoint x: 806, endPoint y: 509, distance: 10.0
click at [806, 509] on input "Verdon/S12/210/16r" at bounding box center [915, 505] width 344 height 15
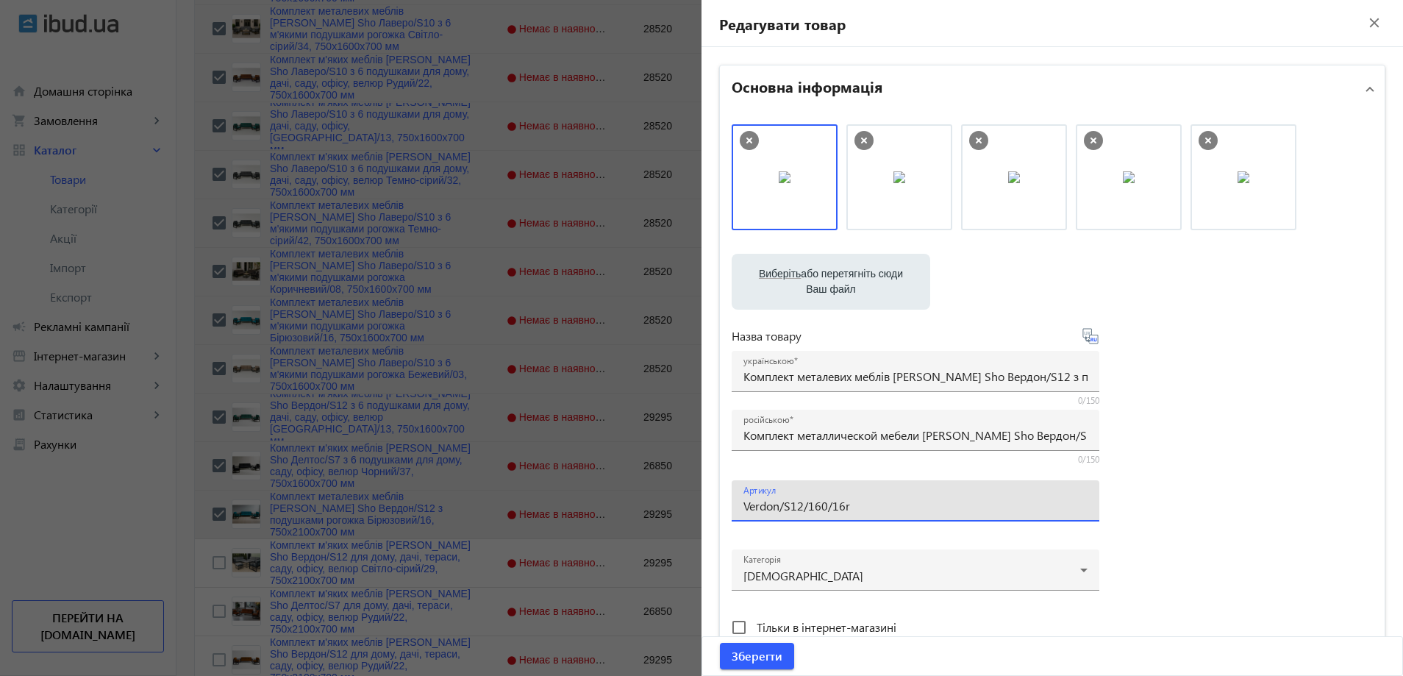
click at [865, 507] on input "Verdon/S12/160/16r" at bounding box center [915, 505] width 344 height 15
type input "Verdon/S12/160/16r/"
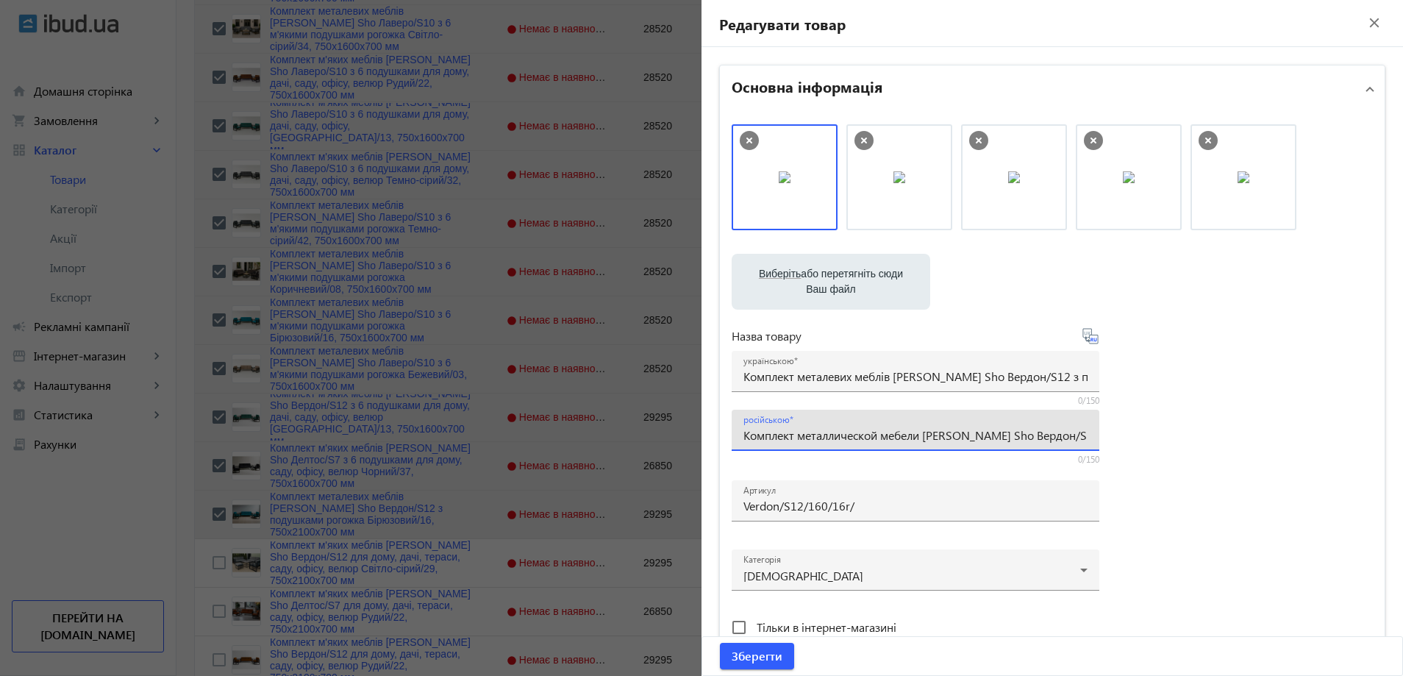
click at [792, 437] on input "Комплект металлической мебели [PERSON_NAME] Sho Вердон/S12 с подушками рогожка …" at bounding box center [915, 434] width 344 height 15
paste input "6 подушками рогожка Бирюзовый/16, 750х16"
type input "Комплект металлической мебели [PERSON_NAME] Sho Вердон/S12 с 6 подушками рогожк…"
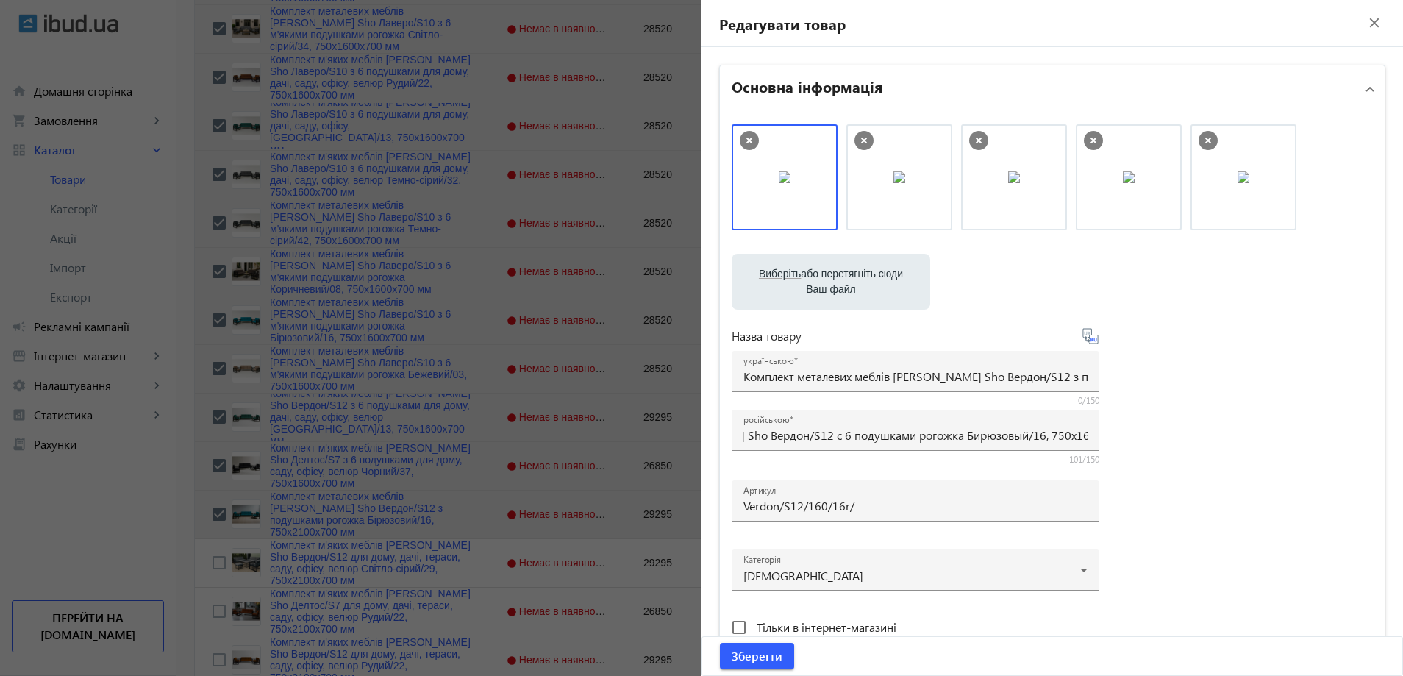
scroll to position [0, 0]
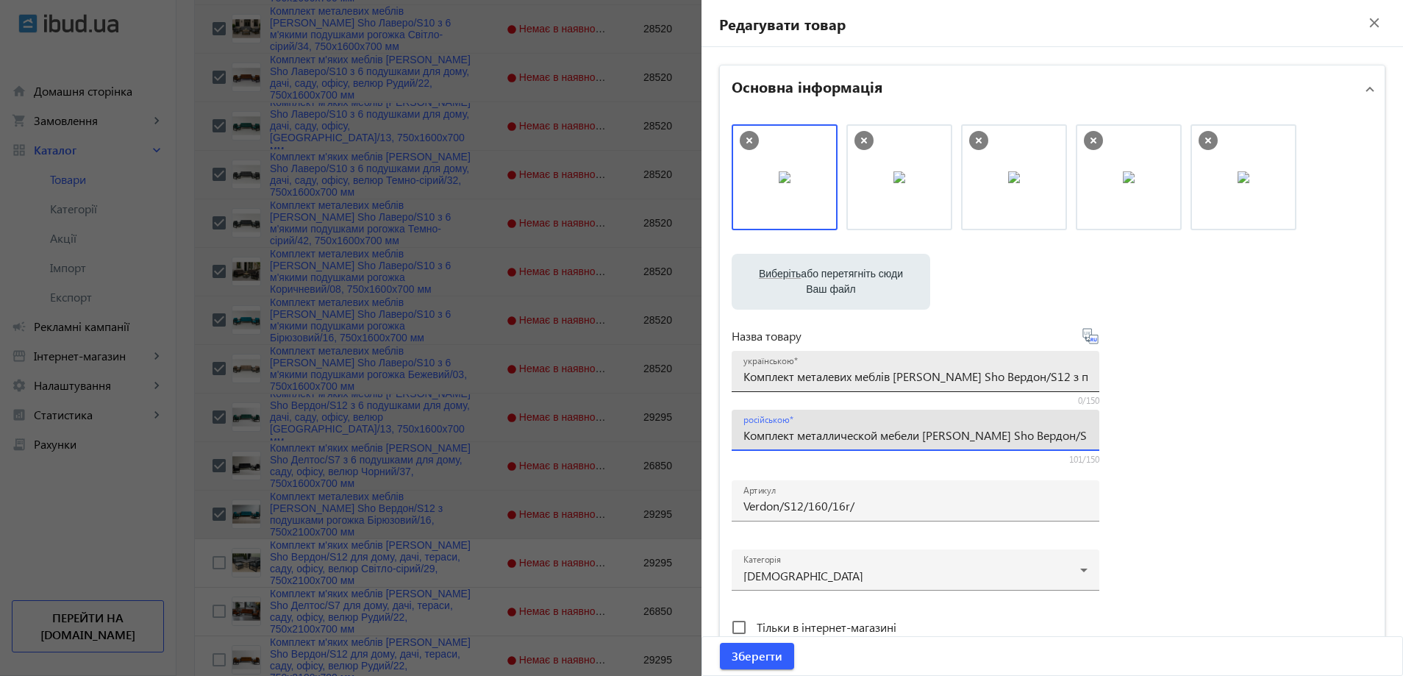
click at [812, 386] on div "українською Комплект металевих меблів [PERSON_NAME] Sho Вердон/S12 з подушками …" at bounding box center [915, 371] width 344 height 41
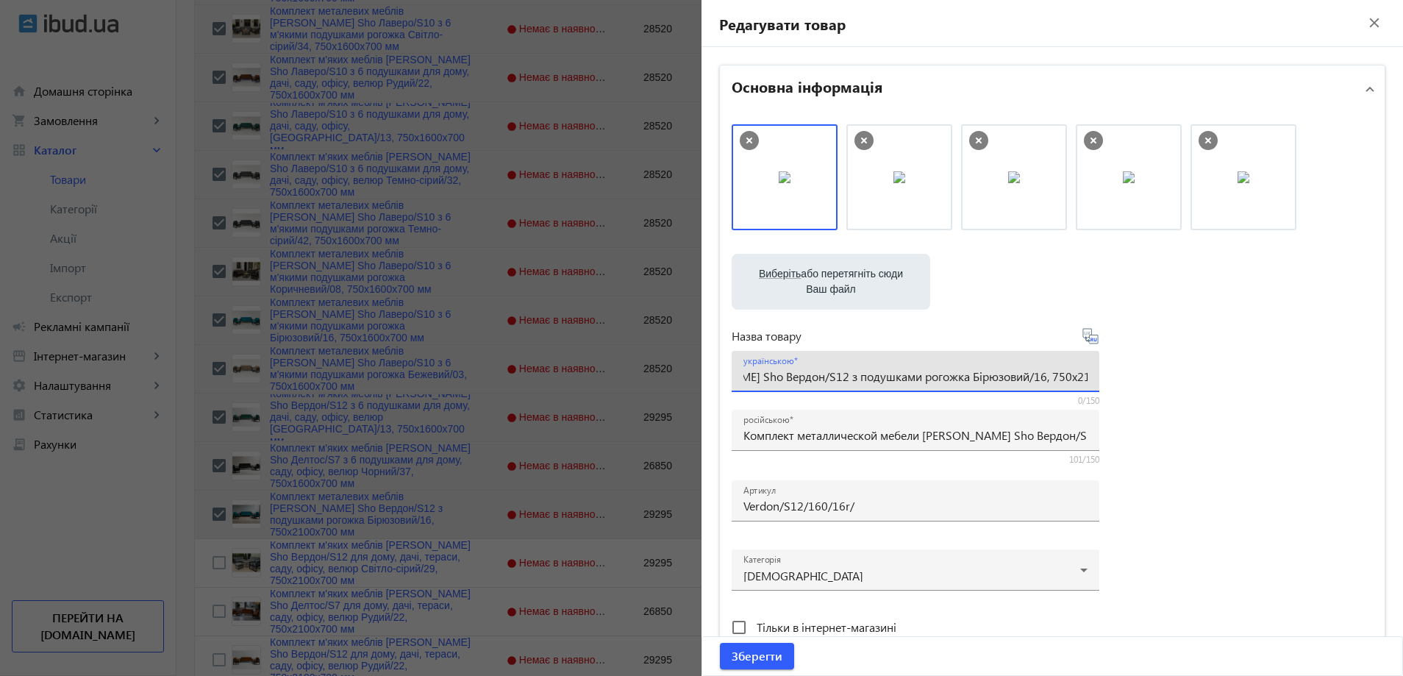
paste input "6 подушками рогожка Бірюзовий/16, 750х16"
type input "Комплект металевих меблів [PERSON_NAME] Sho Вердон/S12 з 6 подушками рогожка Бі…"
click at [1193, 379] on div "Виберіть або перетягніть сюди Ваш файл 28301689e3718c07320891901514125-2e8cad88…" at bounding box center [1052, 399] width 641 height 550
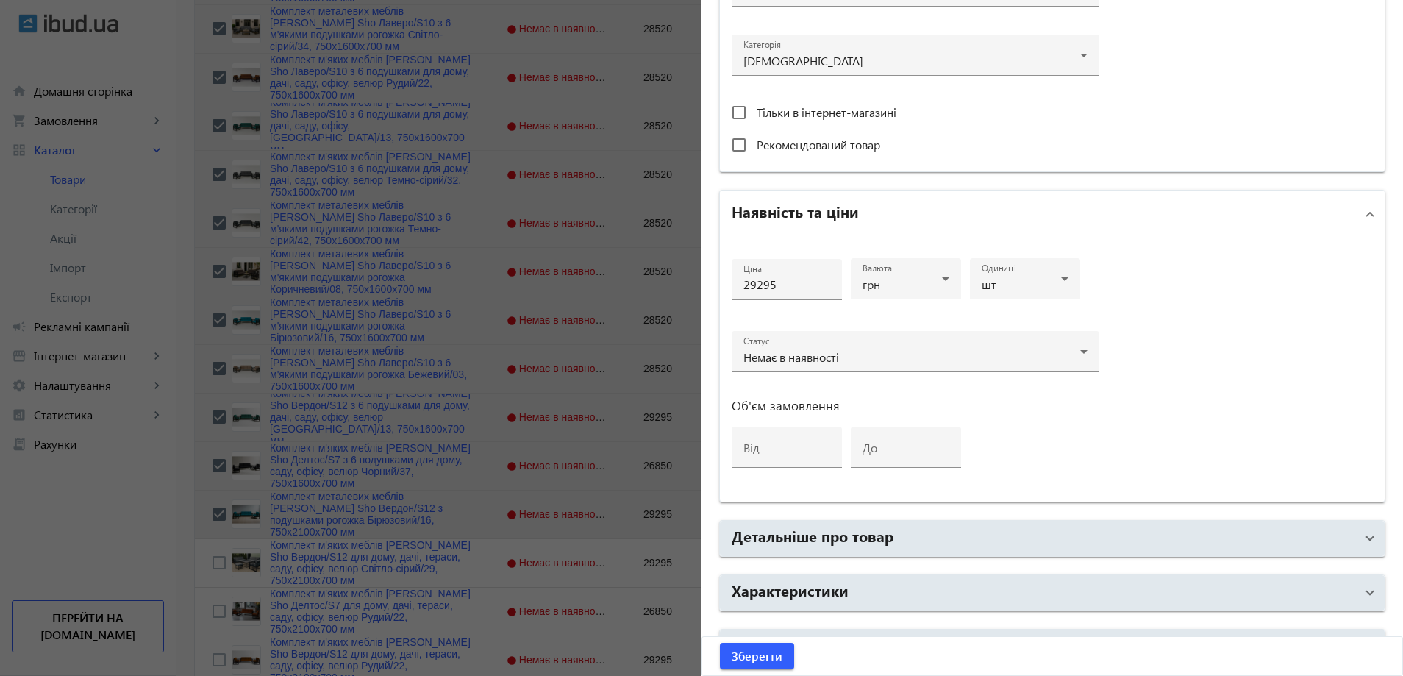
scroll to position [551, 0]
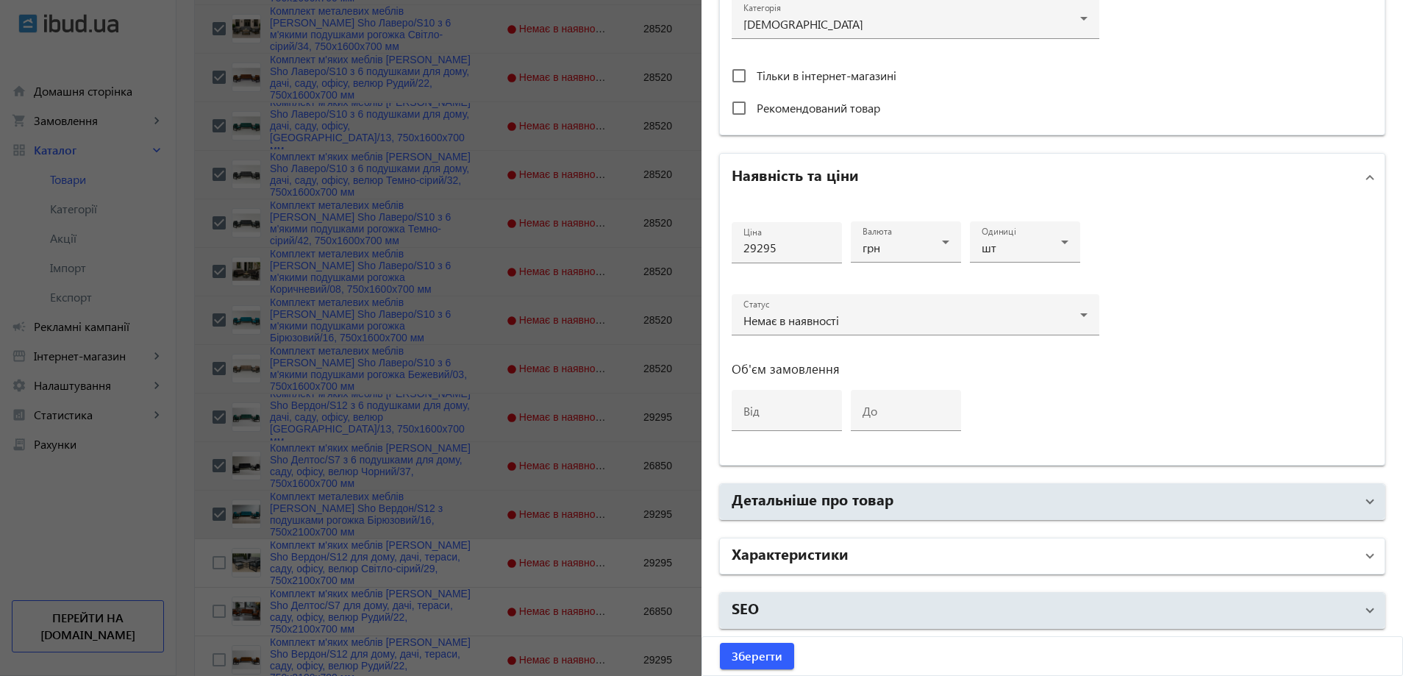
click at [965, 564] on mat-panel-title "Характеристики" at bounding box center [1044, 556] width 624 height 26
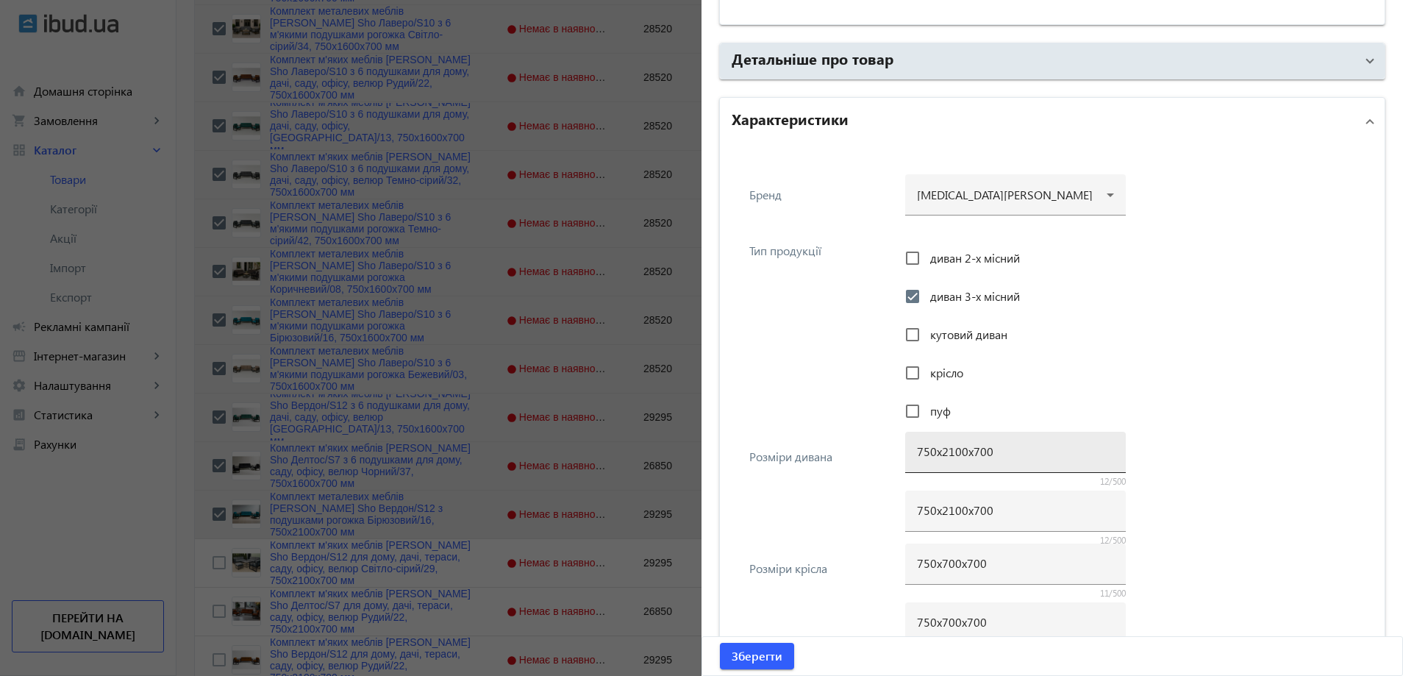
scroll to position [993, 0]
drag, startPoint x: 948, startPoint y: 451, endPoint x: 937, endPoint y: 451, distance: 10.3
click at [937, 451] on input "750х2100х700" at bounding box center [1015, 450] width 197 height 15
type input "750х1600х700"
click at [943, 510] on input "750х2100х700" at bounding box center [1015, 508] width 197 height 15
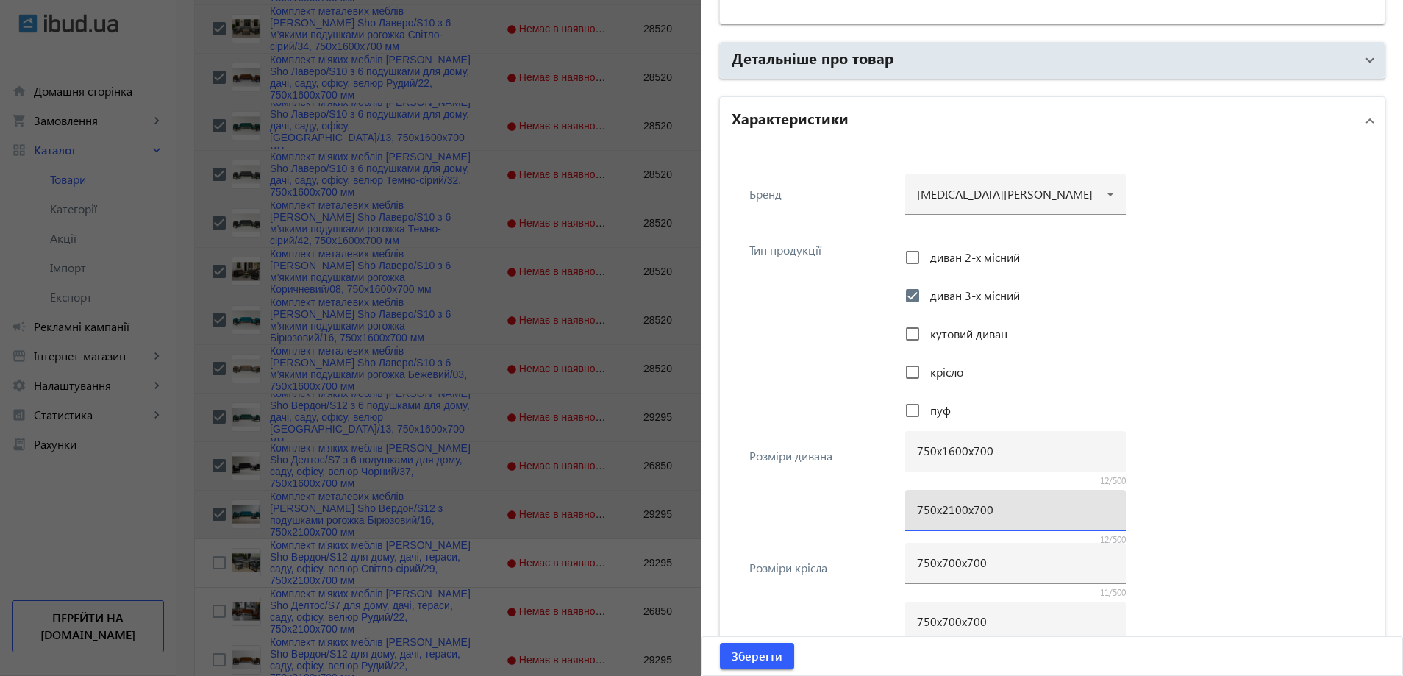
paste input "16"
type input "750х1600х700"
click at [1217, 434] on div "750х1600х700 12/500 750х1600х700 12/500" at bounding box center [1134, 490] width 459 height 112
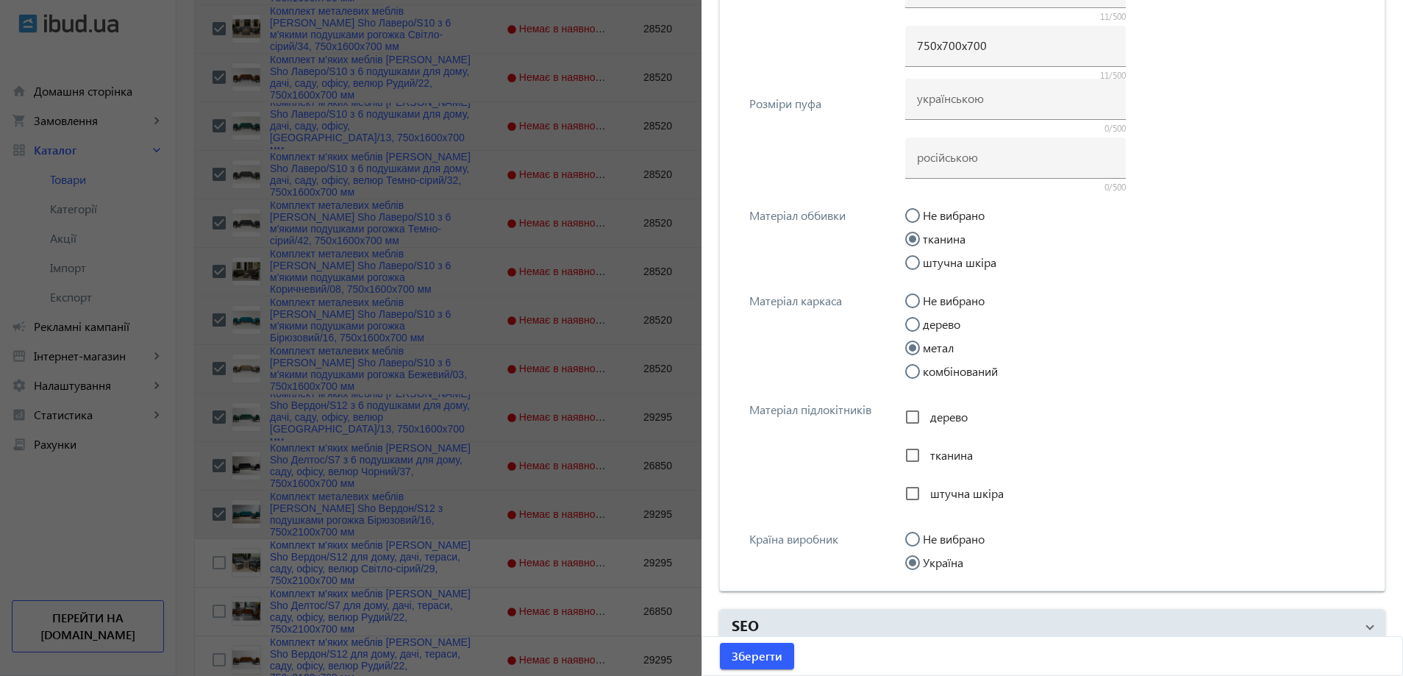
scroll to position [1585, 0]
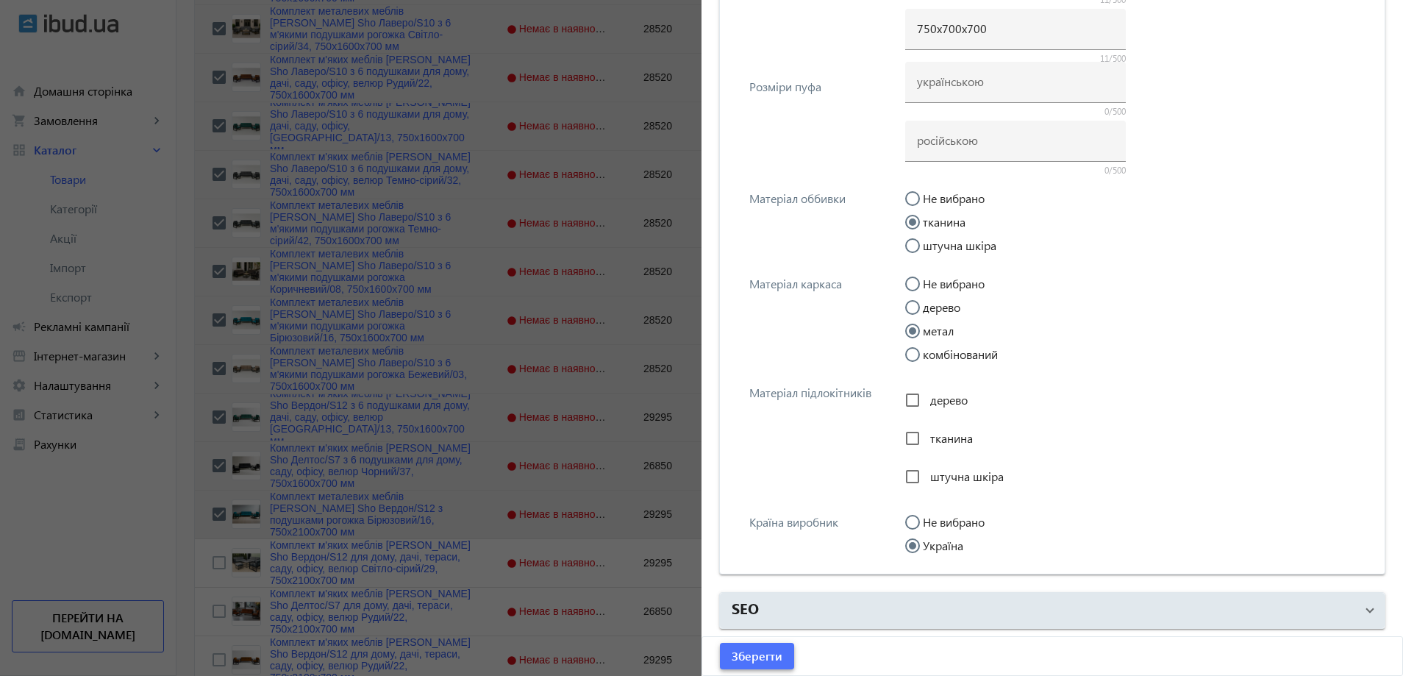
click at [762, 651] on span "Зберегти" at bounding box center [757, 656] width 51 height 16
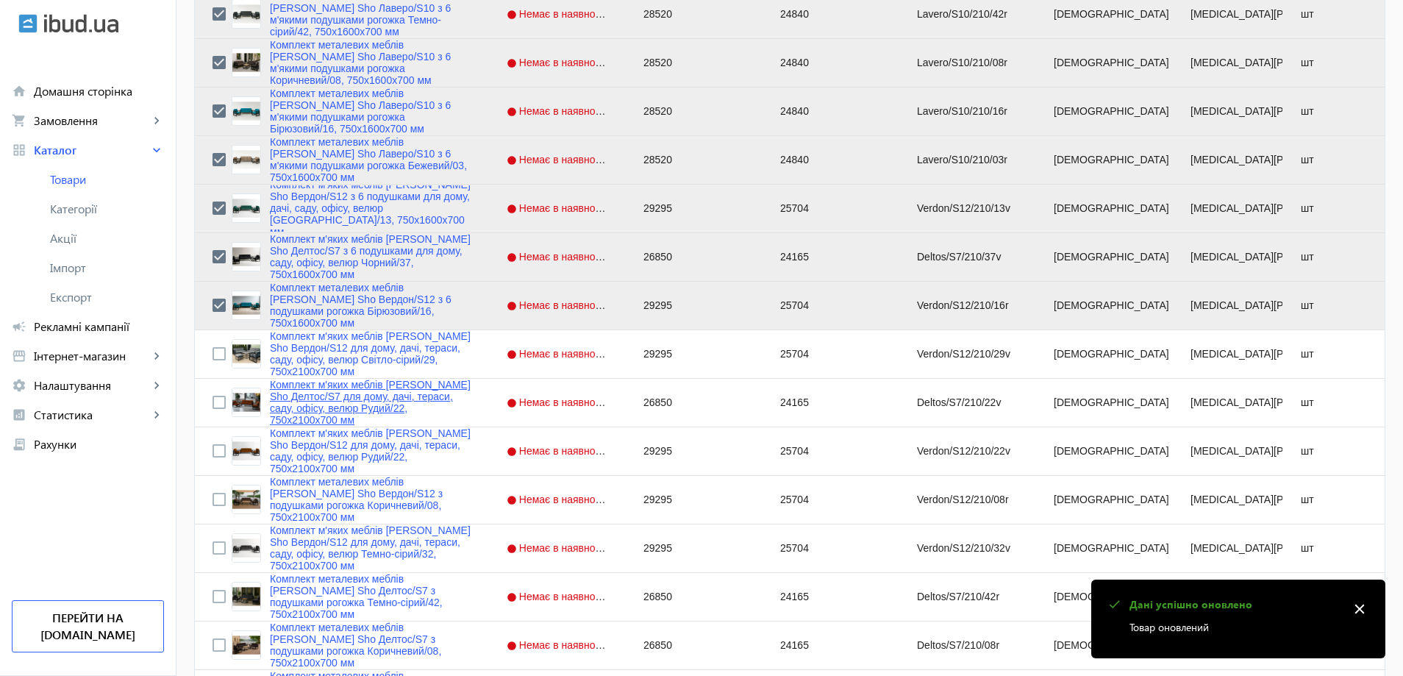
scroll to position [735, 0]
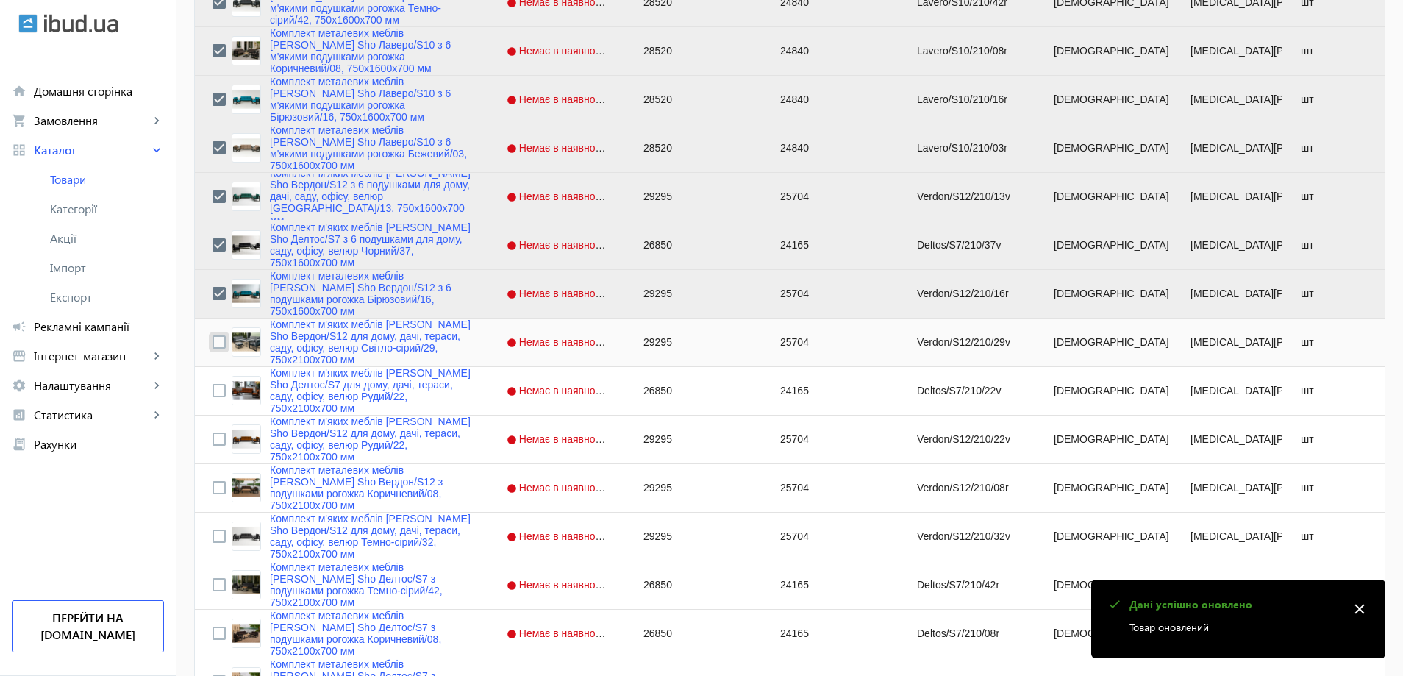
click at [215, 341] on input "Press Space to toggle row selection (unchecked)" at bounding box center [218, 341] width 13 height 13
checkbox input "true"
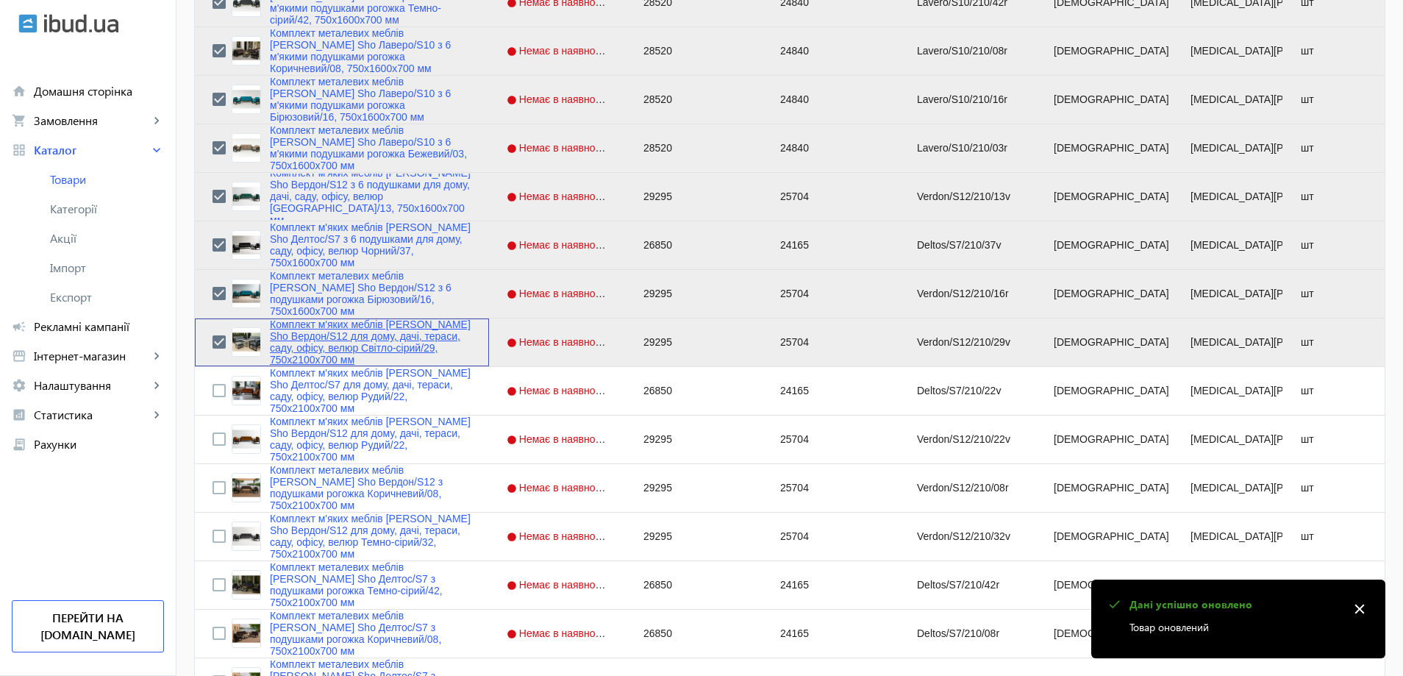
click at [293, 330] on link "Комплект м'яких меблів [PERSON_NAME] Sho Вердон/S12 для дому, дачі, тераси, сад…" at bounding box center [370, 341] width 201 height 47
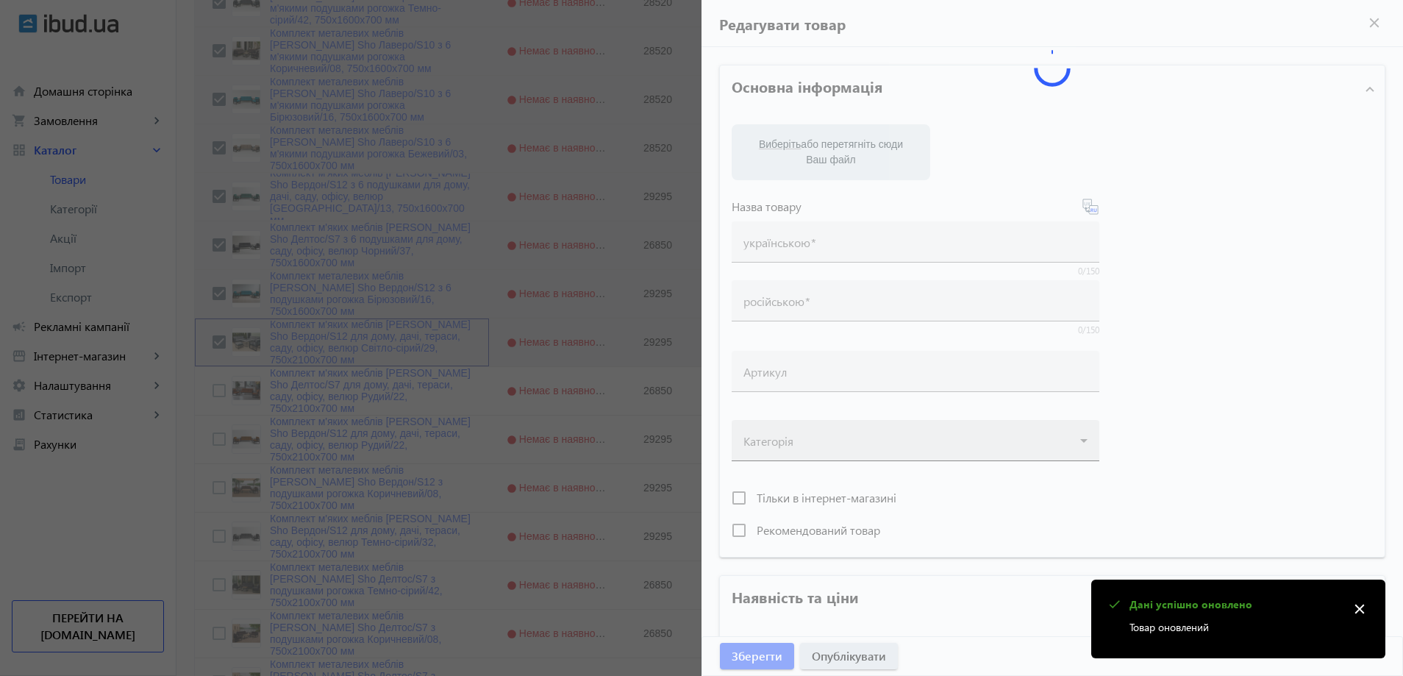
type input "Комплект м'яких меблів [PERSON_NAME] Sho Вердон/S12 для дому, дачі, тераси, сад…"
type input "Комплект мягкой мебели [PERSON_NAME] Sho Вердон/S12 для дома, дачи, террасы, са…"
type input "Verdon/S12/210/29v"
type input "29295"
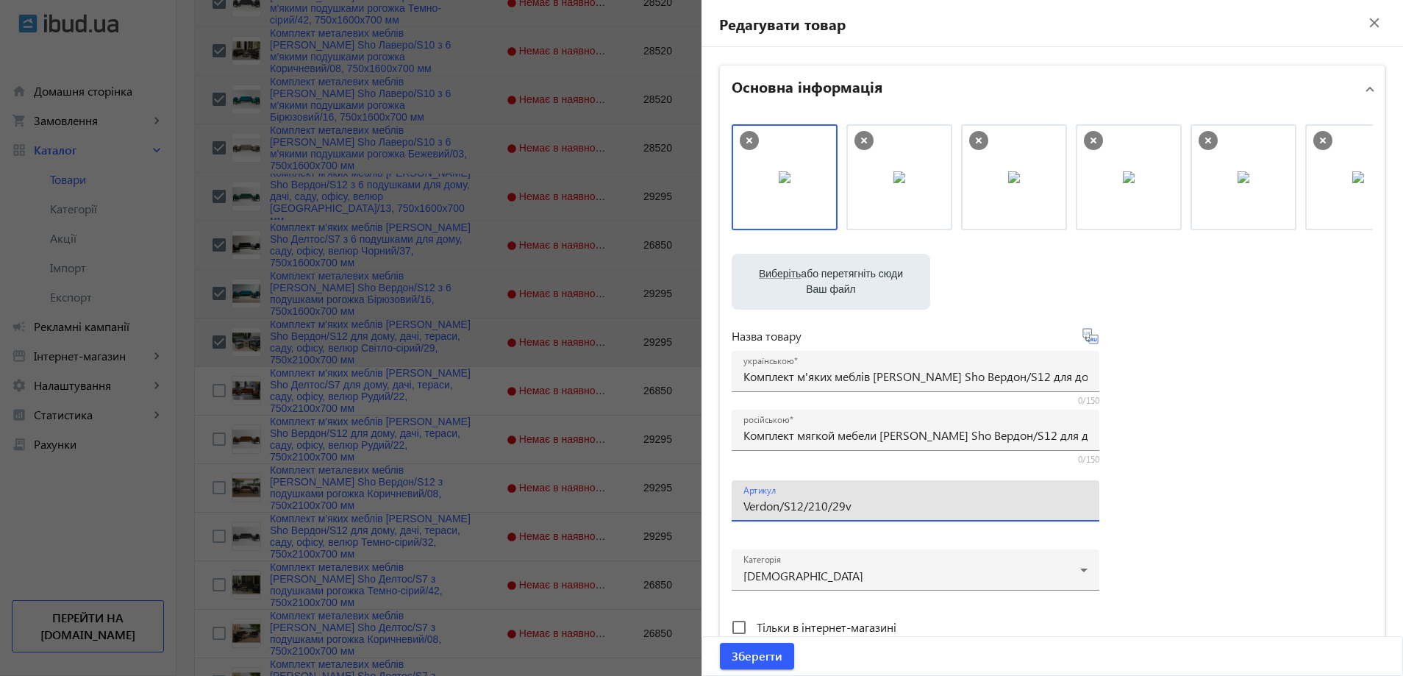
drag, startPoint x: 818, startPoint y: 504, endPoint x: 808, endPoint y: 504, distance: 10.3
click at [807, 507] on input "Verdon/S12/210/29v" at bounding box center [915, 505] width 344 height 15
click at [857, 501] on input "Verdon/S12/160/29v" at bounding box center [915, 505] width 344 height 15
type input "Verdon/S12/160/29v/"
click at [821, 440] on input "Комплект мягкой мебели [PERSON_NAME] Sho Вердон/S12 для дома, дачи, террасы, са…" at bounding box center [915, 434] width 344 height 15
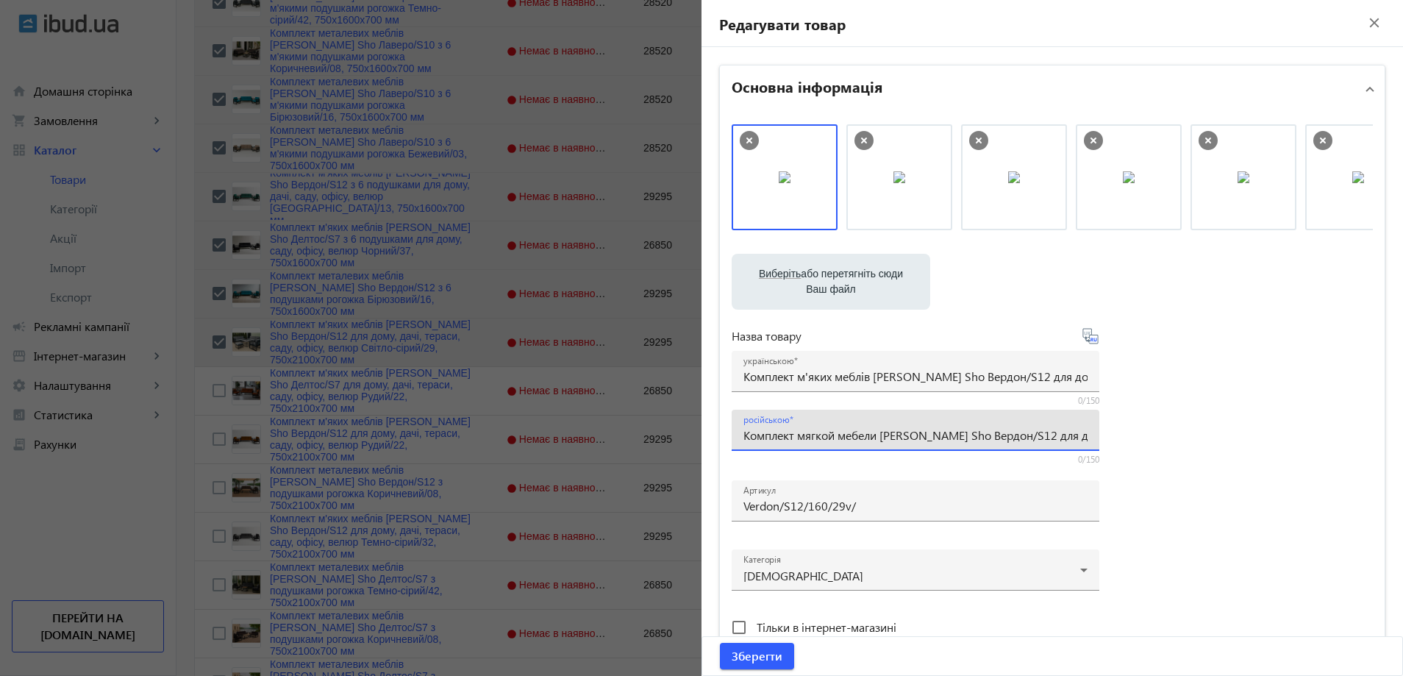
paste input "с 6 подушками для дома, дачи, сада, офиса, велюр Светло-серый/29, 750х16"
type input "Комплект мягкой мебели [PERSON_NAME] Sho Вердон/S12 с 6 подушками для дома, дач…"
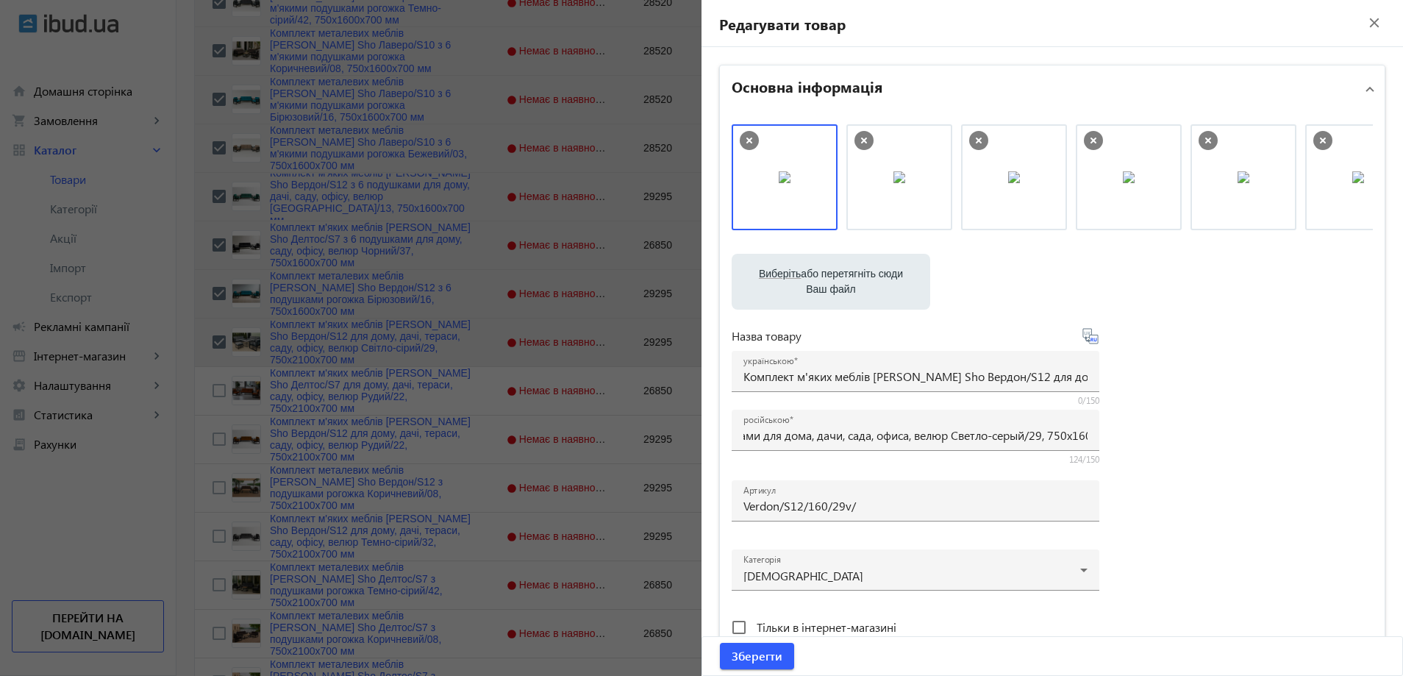
scroll to position [0, 0]
click at [799, 385] on div "українською Комплект м'яких меблів [PERSON_NAME] Sho Вердон/S12 для дому, дачі,…" at bounding box center [915, 371] width 344 height 41
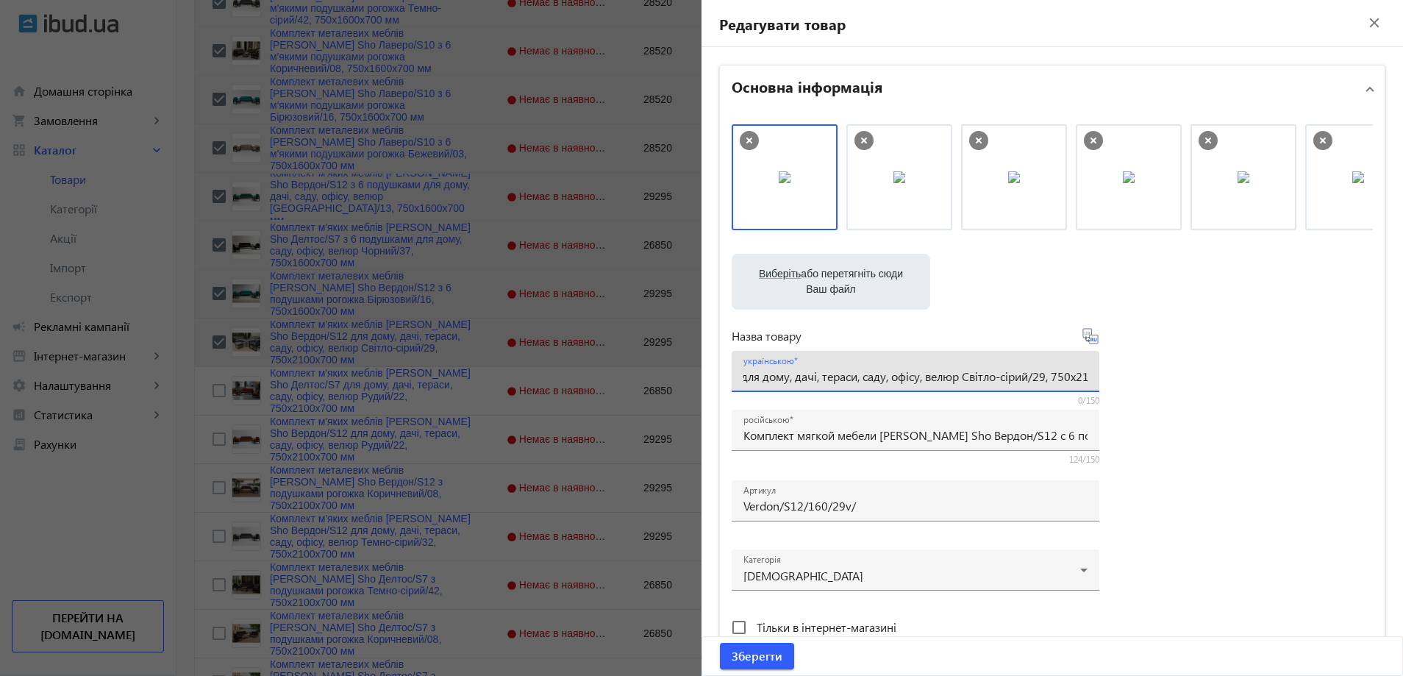
paste input "6 подушками для дому, дачі, саду, офісу, велюр Світло-сірий/29, 750х16"
type input "Комплект м'яких меблів [PERSON_NAME] Sho Вердон/S12 з 6 подушками для дому, дач…"
click at [1277, 405] on div "Виберіть або перетягніть сюди Ваш файл 23147689e3720c6d3d1371052005661-a5e23e5b…" at bounding box center [1052, 399] width 641 height 550
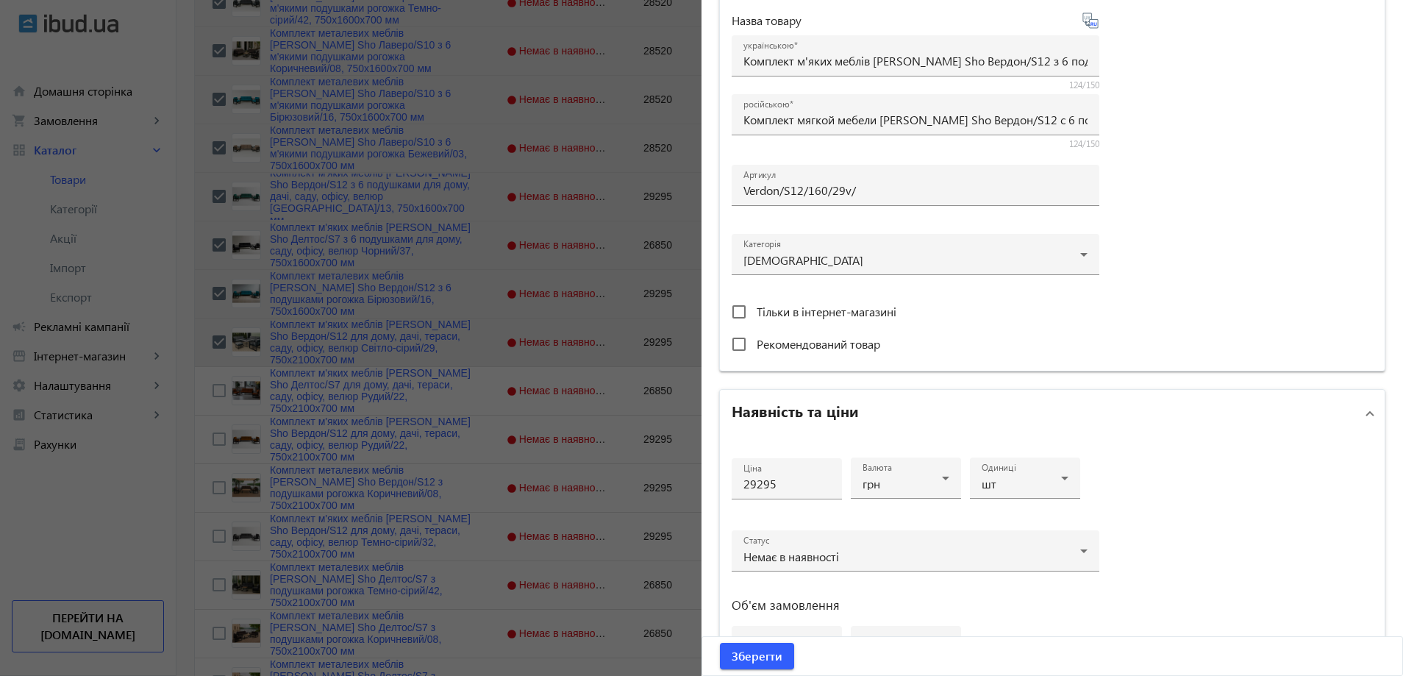
scroll to position [368, 0]
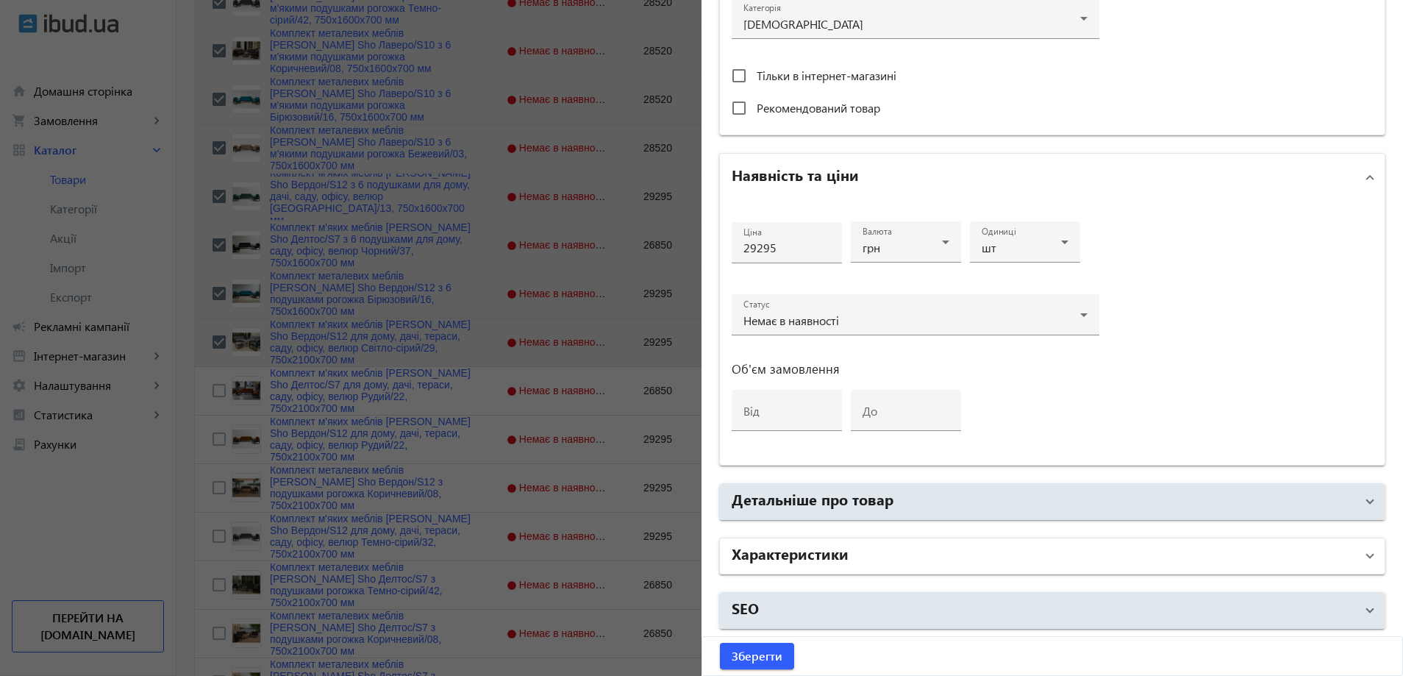
click at [902, 549] on mat-panel-title "Характеристики" at bounding box center [1044, 556] width 624 height 26
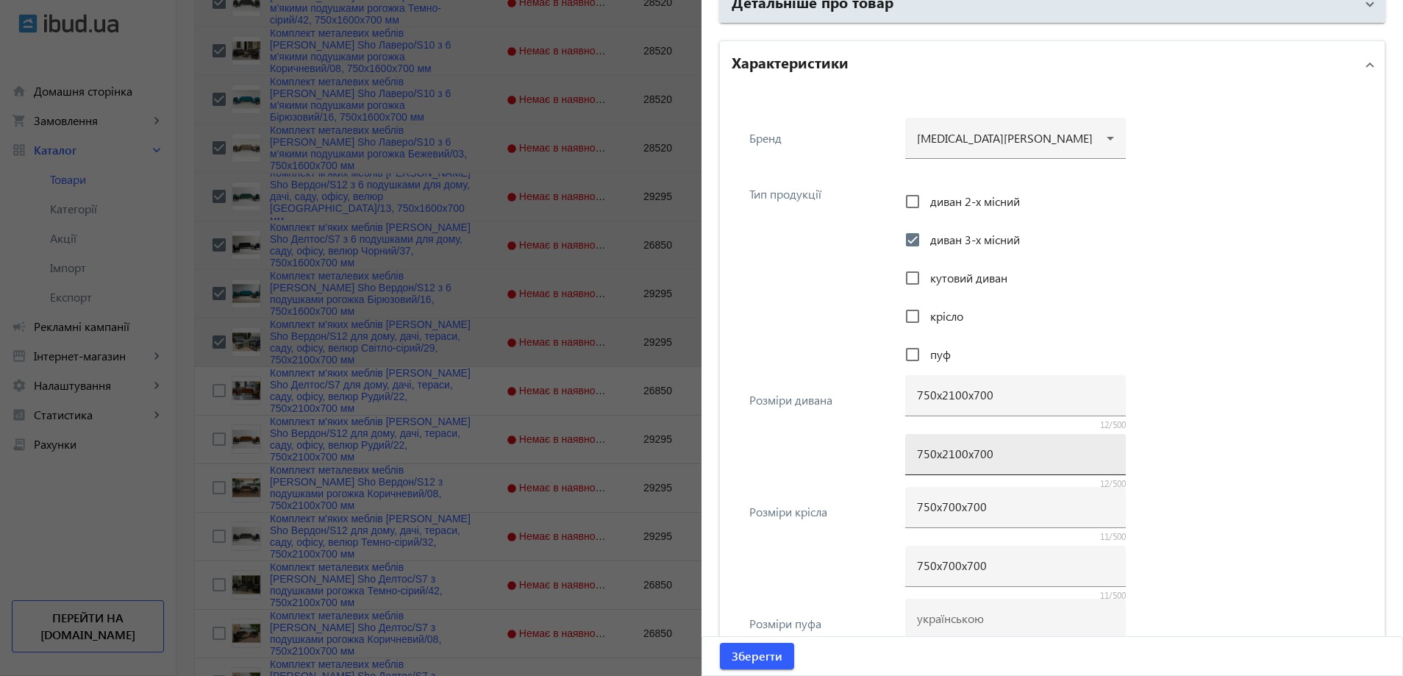
scroll to position [1066, 0]
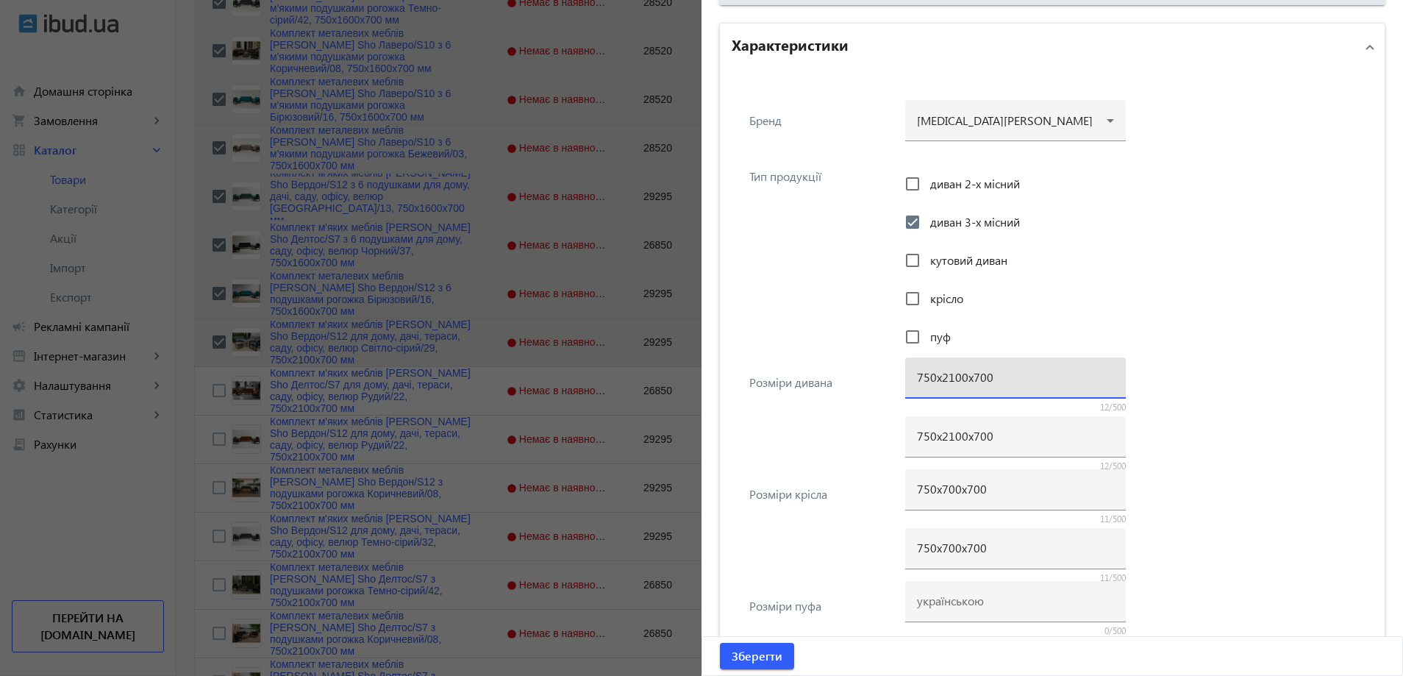
drag, startPoint x: 948, startPoint y: 377, endPoint x: 935, endPoint y: 376, distance: 12.5
click at [935, 376] on input "750х2100х700" at bounding box center [1015, 376] width 197 height 15
type input "750х1600х700"
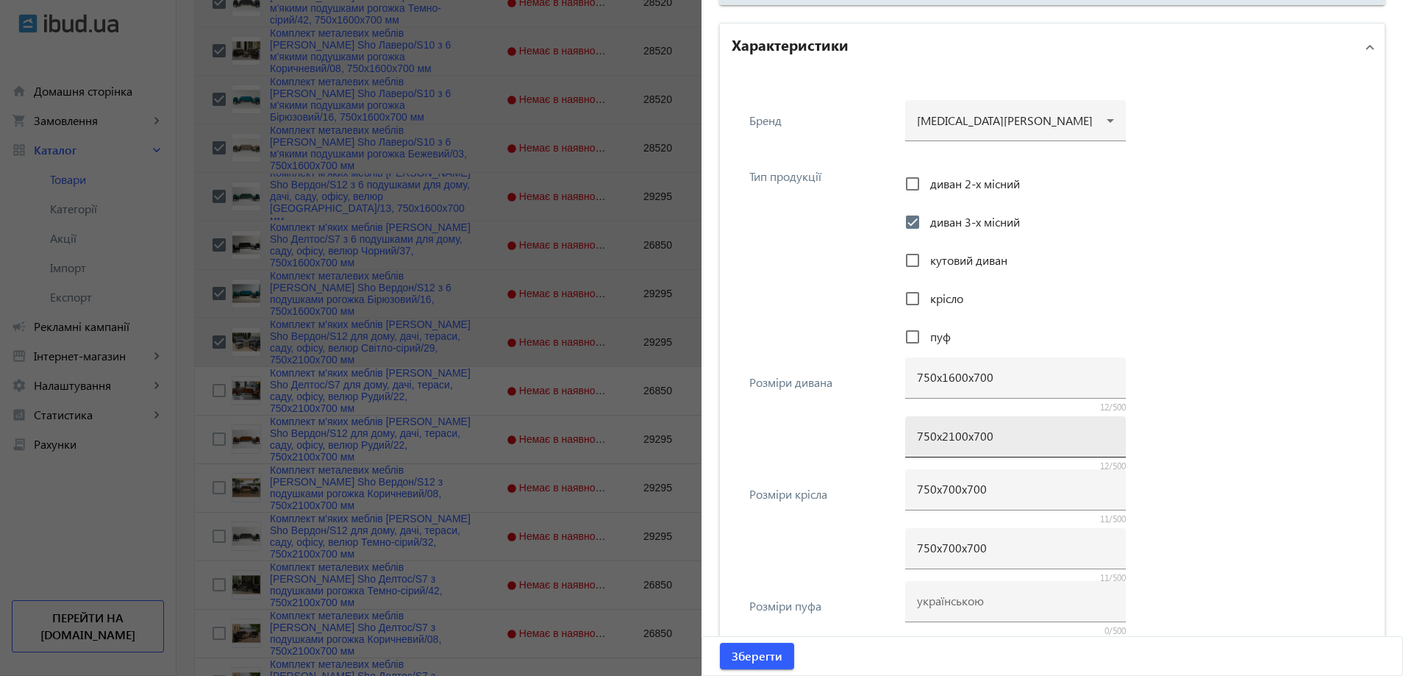
click at [948, 445] on div "750х2100х700" at bounding box center [1015, 436] width 197 height 41
paste input "16"
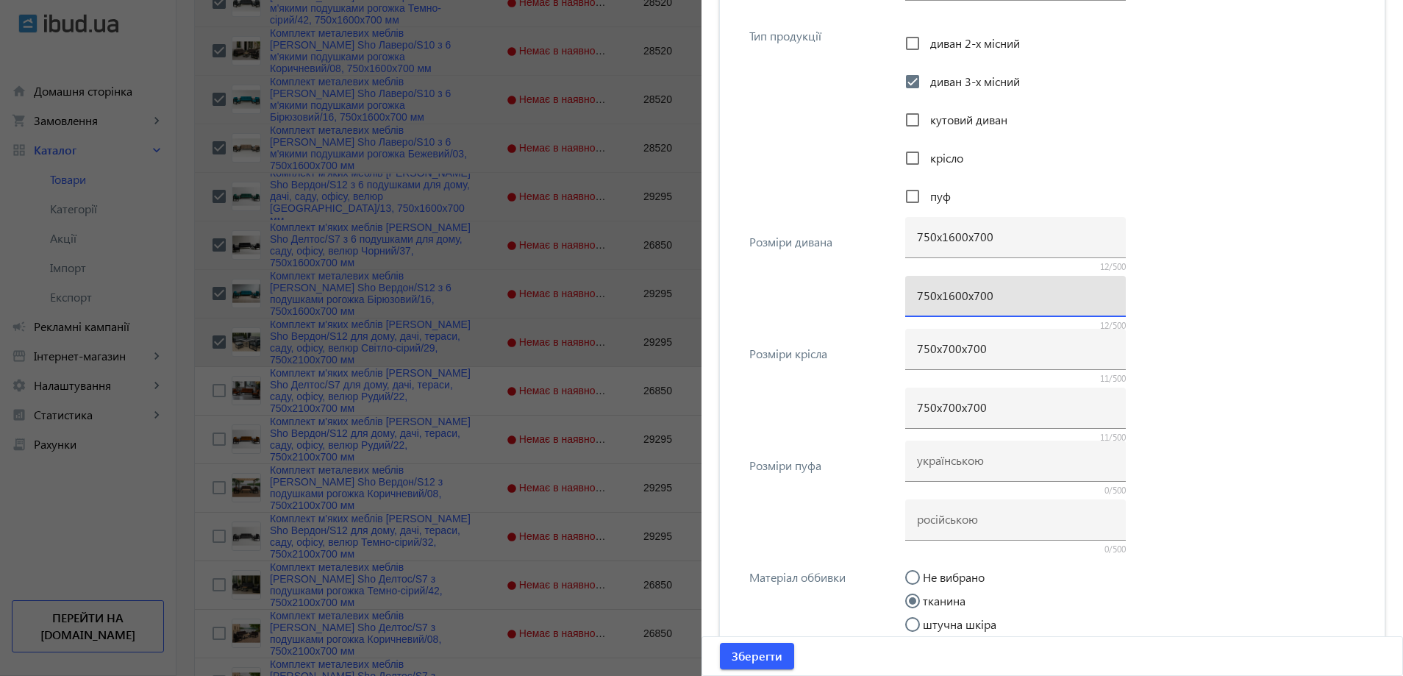
scroll to position [1213, 0]
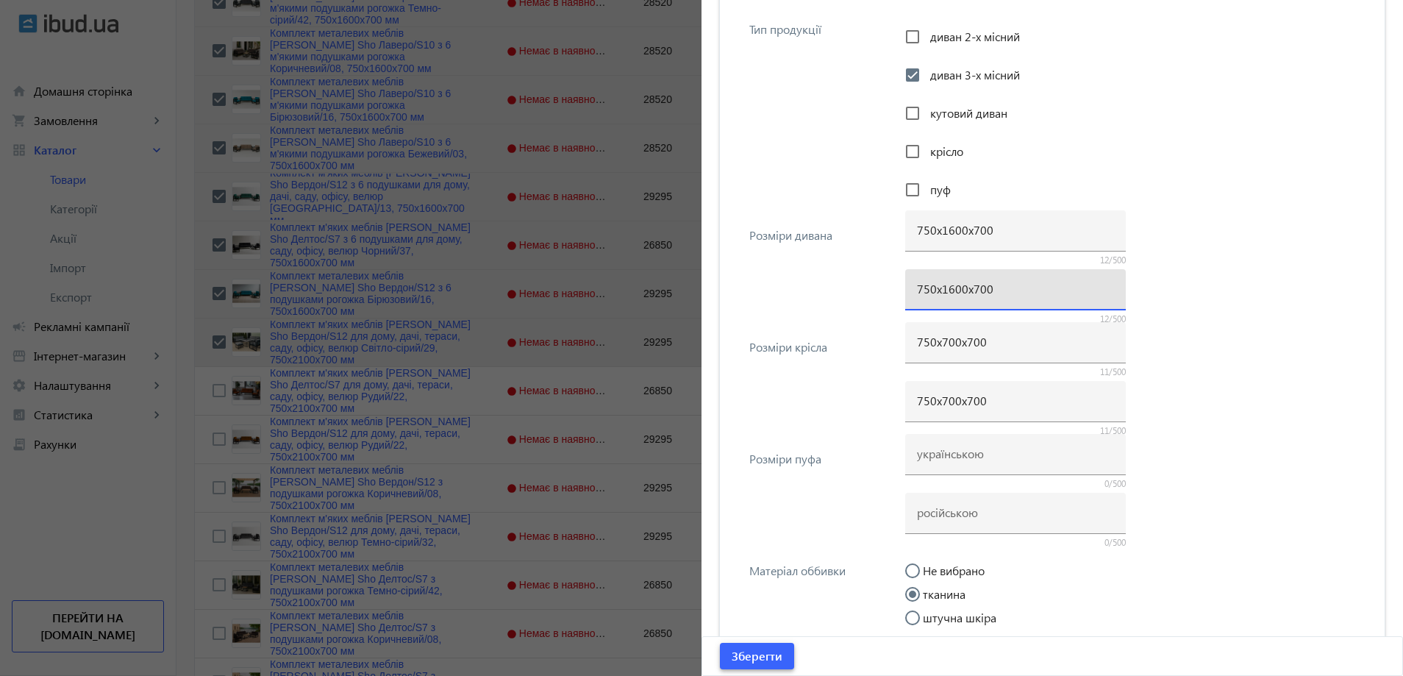
type input "750х1600х700"
click at [743, 654] on span "Зберегти" at bounding box center [757, 656] width 51 height 16
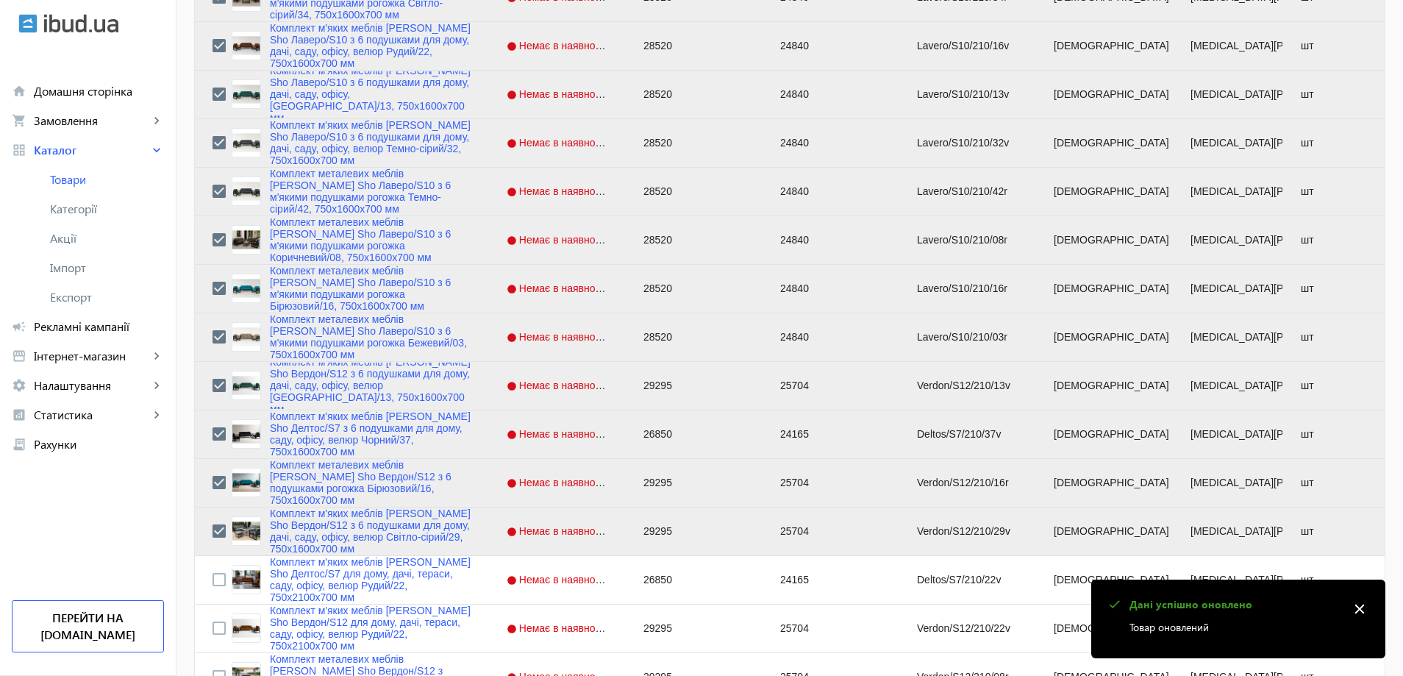
scroll to position [809, 0]
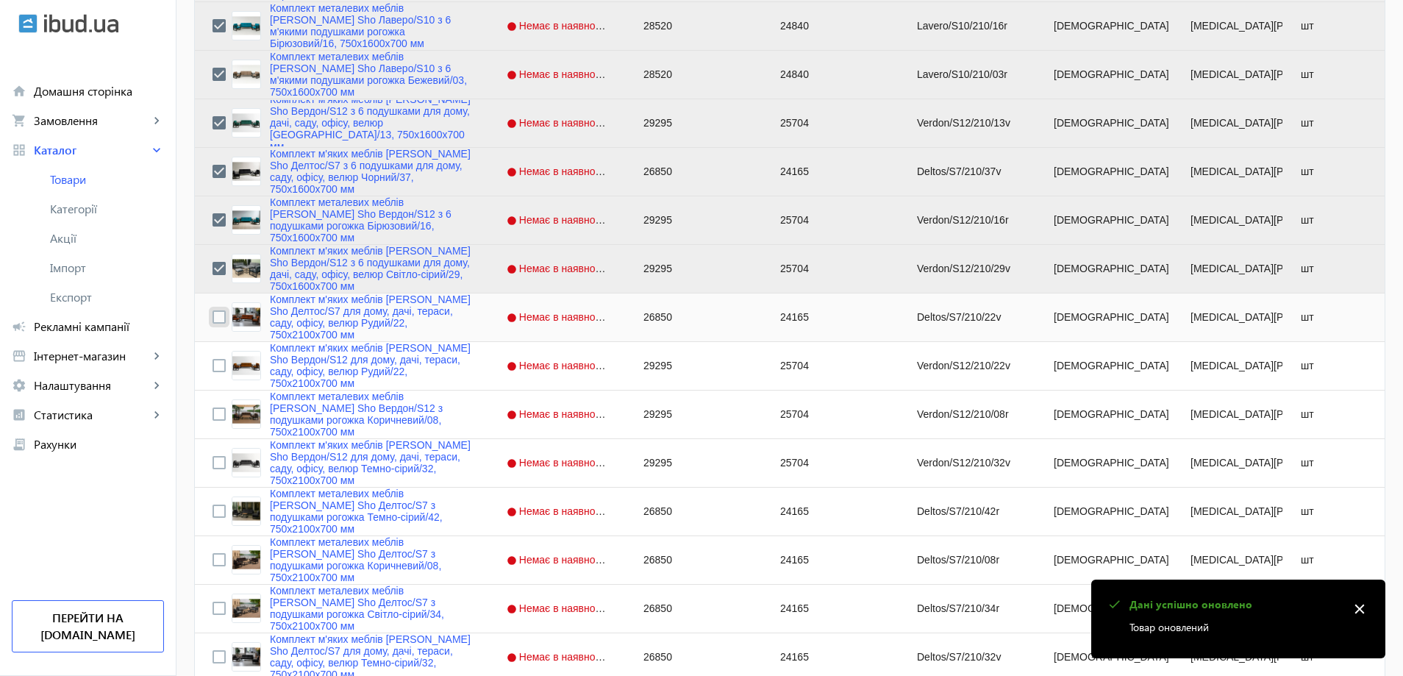
click at [214, 315] on input "Press Space to toggle row selection (unchecked)" at bounding box center [218, 316] width 13 height 13
checkbox input "true"
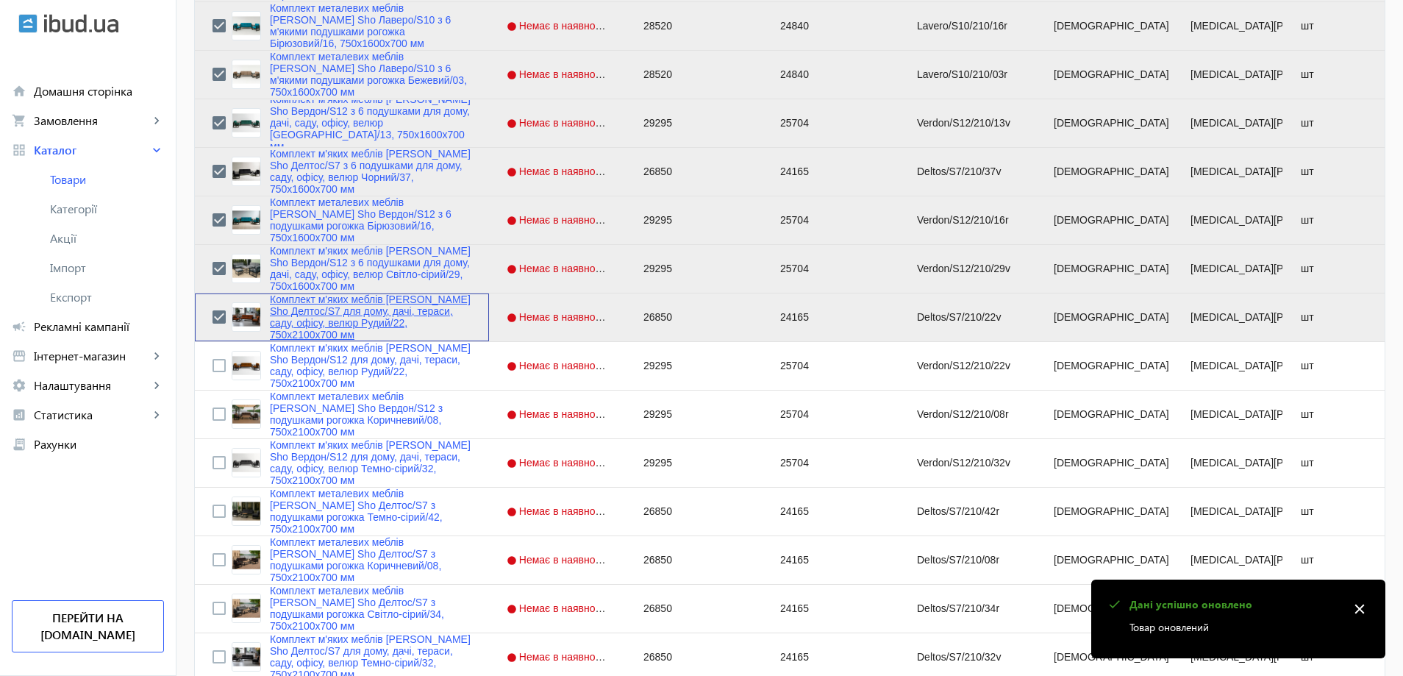
click at [305, 316] on link "Комплект м'яких меблів [PERSON_NAME] Sho Делтос/S7 для дому, дачі, тераси, саду…" at bounding box center [370, 316] width 201 height 47
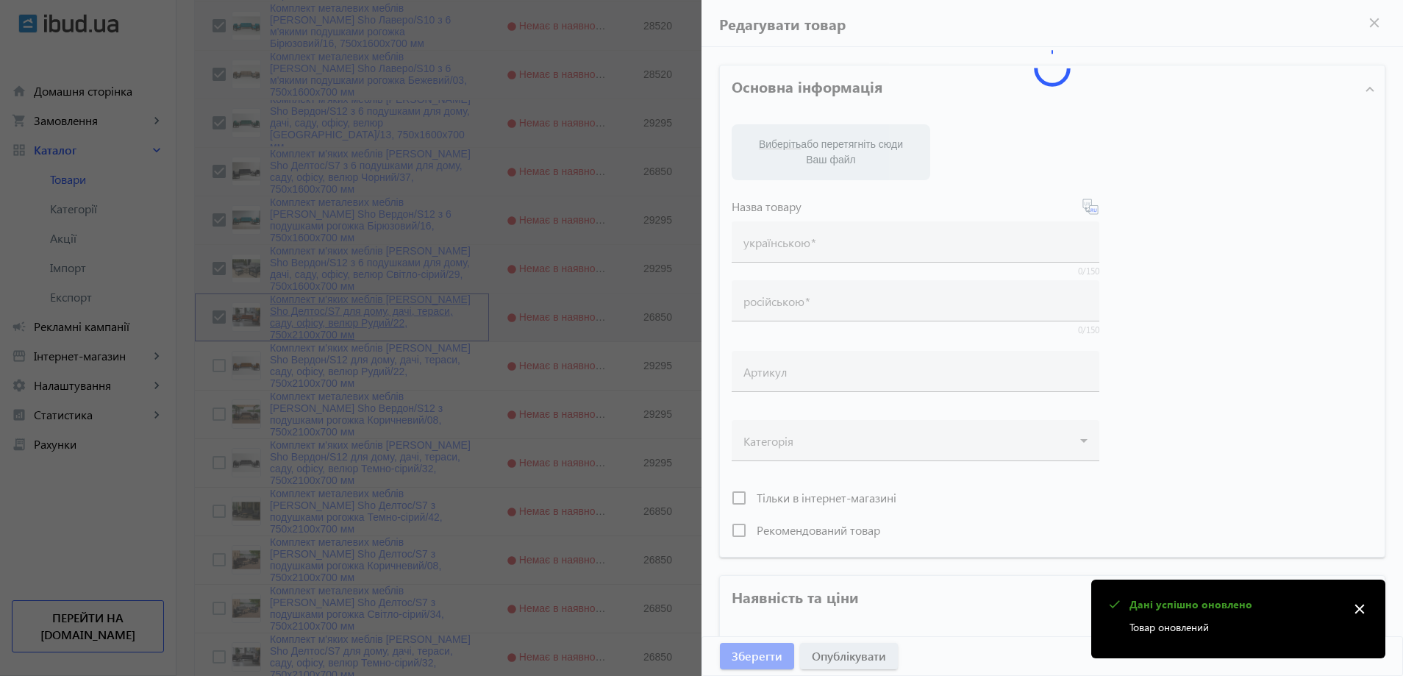
type input "Комплект м'яких меблів [PERSON_NAME] Sho Делтос/S7 для дому, дачі, тераси, саду…"
type input "Комплект мягкой мебели [PERSON_NAME] Sho Делтос/S7 для дома, дачи, террасы, сад…"
type input "Deltos/S7/210/22v"
type input "26850"
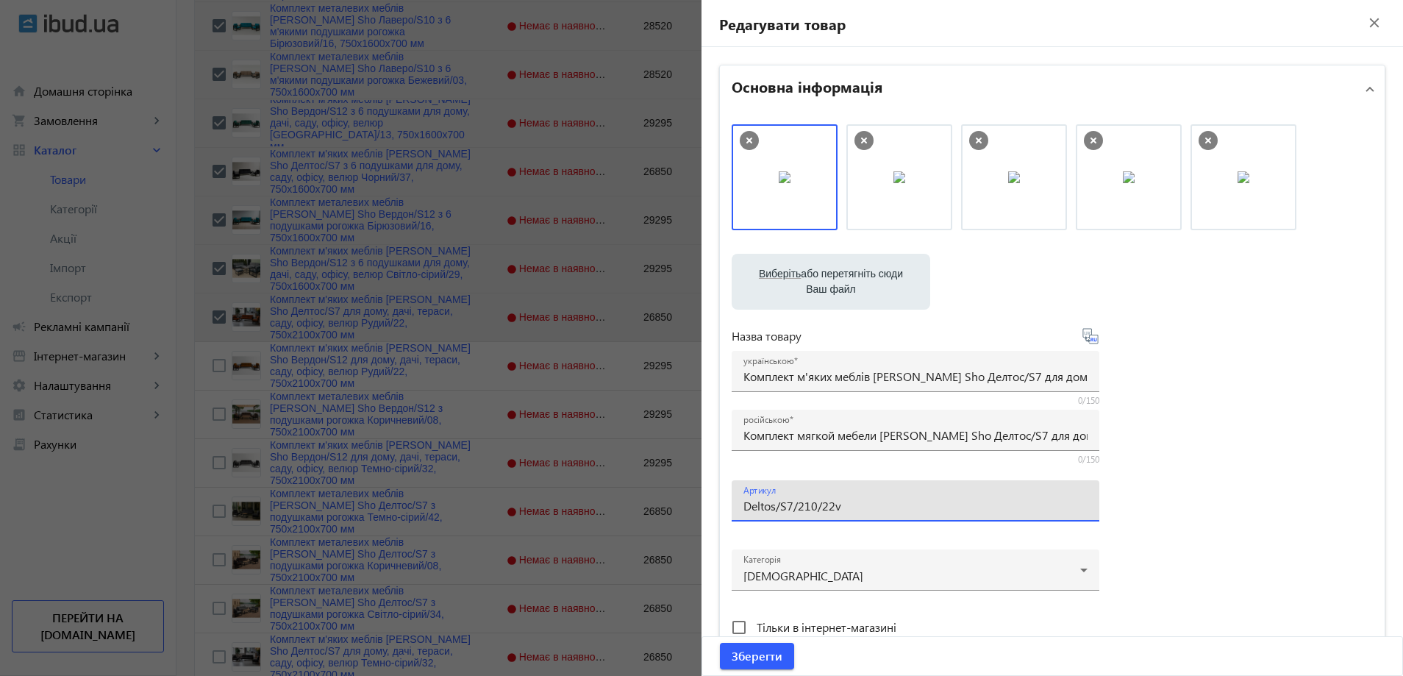
drag, startPoint x: 804, startPoint y: 506, endPoint x: 795, endPoint y: 507, distance: 9.6
click at [795, 507] on input "Deltos/S7/210/22v" at bounding box center [915, 505] width 344 height 15
click at [856, 502] on input "Deltos/S7/160/22v" at bounding box center [915, 505] width 344 height 15
type input "Deltos/S7/160/22v/"
click at [801, 421] on div "російською Комплект мягкой мебели [PERSON_NAME] Sho Делтос/S7 для дома, дачи, т…" at bounding box center [915, 430] width 344 height 41
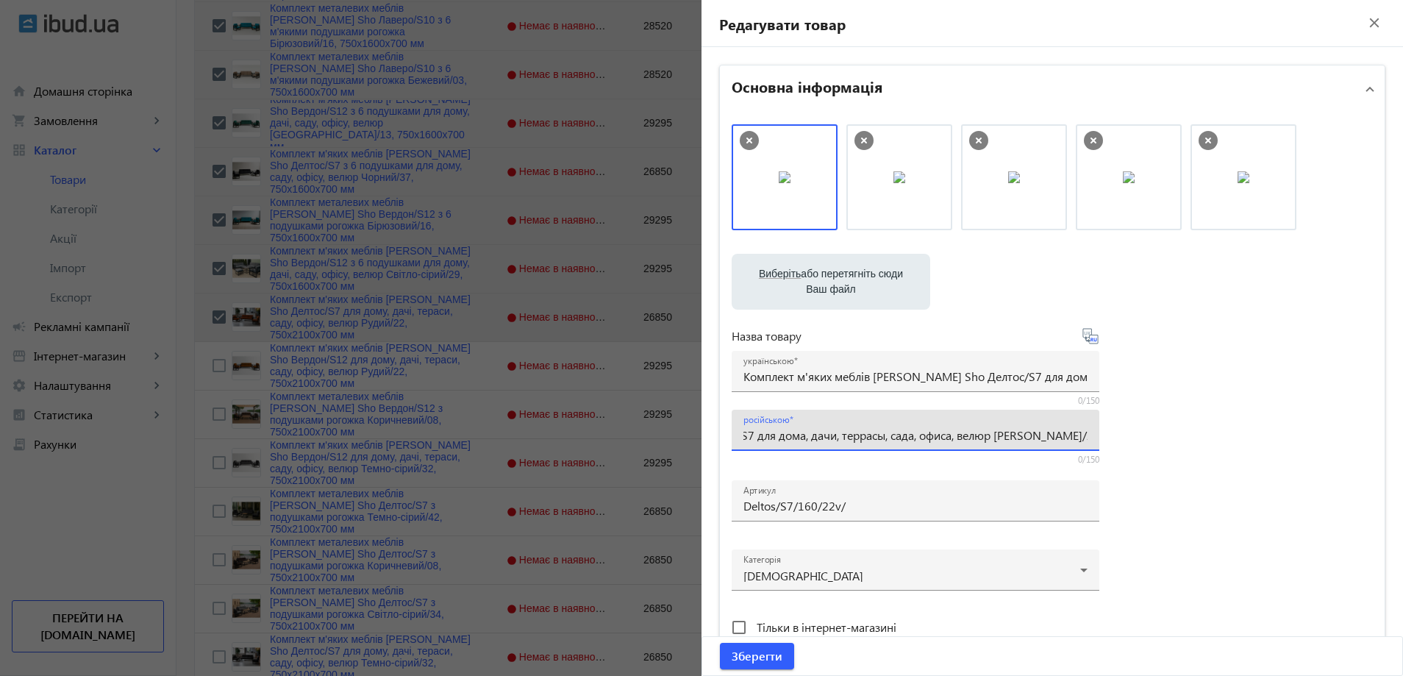
paste input "с 6 подушками для дома, сада, офиса, велюр [PERSON_NAME]/22, 750х16"
type input "Комплект мягкой мебели [PERSON_NAME] Sho Делтос/S7 с 6 подушками для дома, сада…"
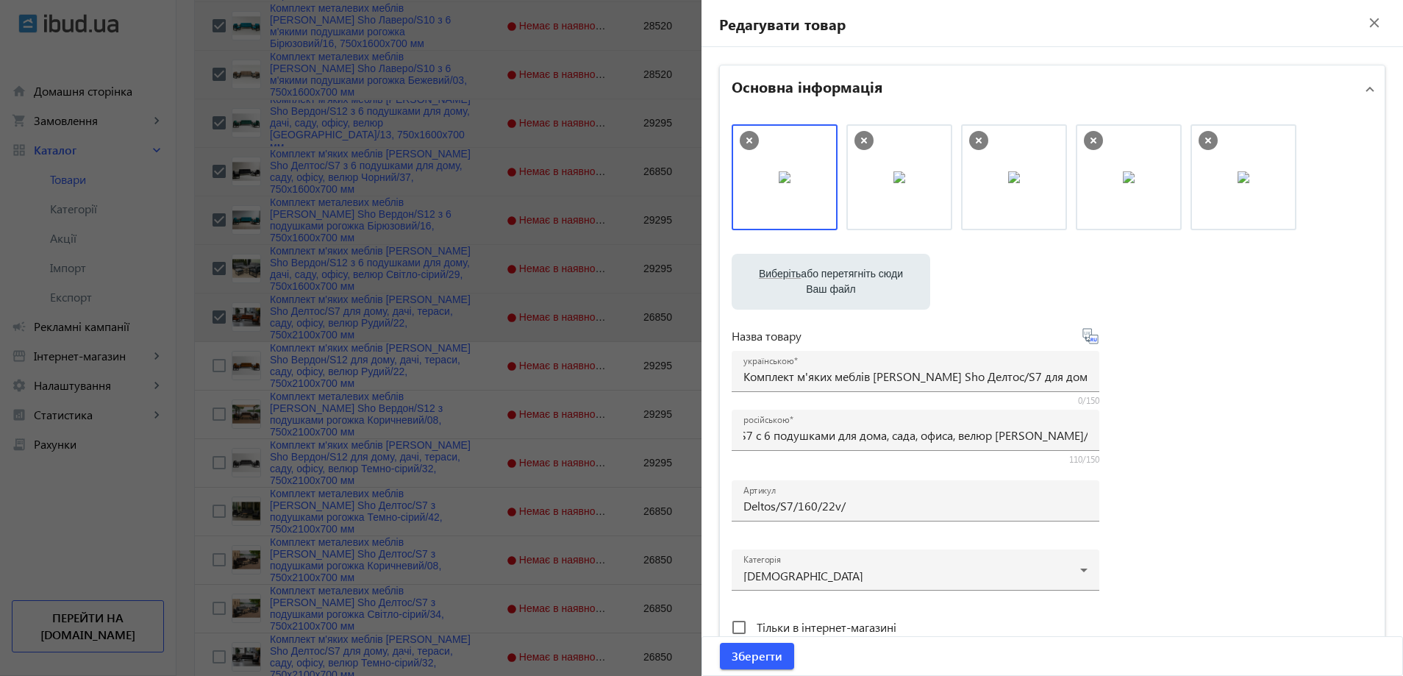
scroll to position [0, 0]
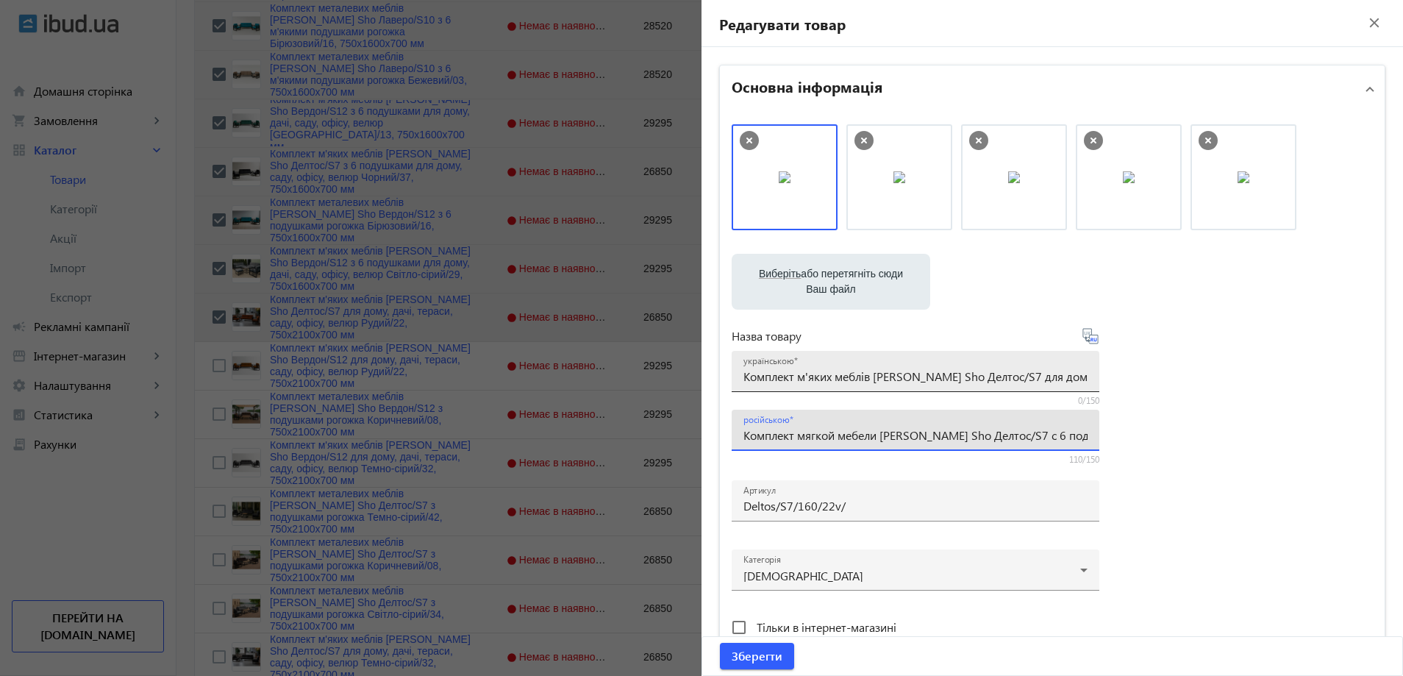
click at [771, 355] on mat-label "українською" at bounding box center [768, 361] width 50 height 12
click at [771, 368] on input "Комплект м'яких меблів [PERSON_NAME] Sho Делтос/S7 для дому, дачі, тераси, саду…" at bounding box center [915, 375] width 344 height 15
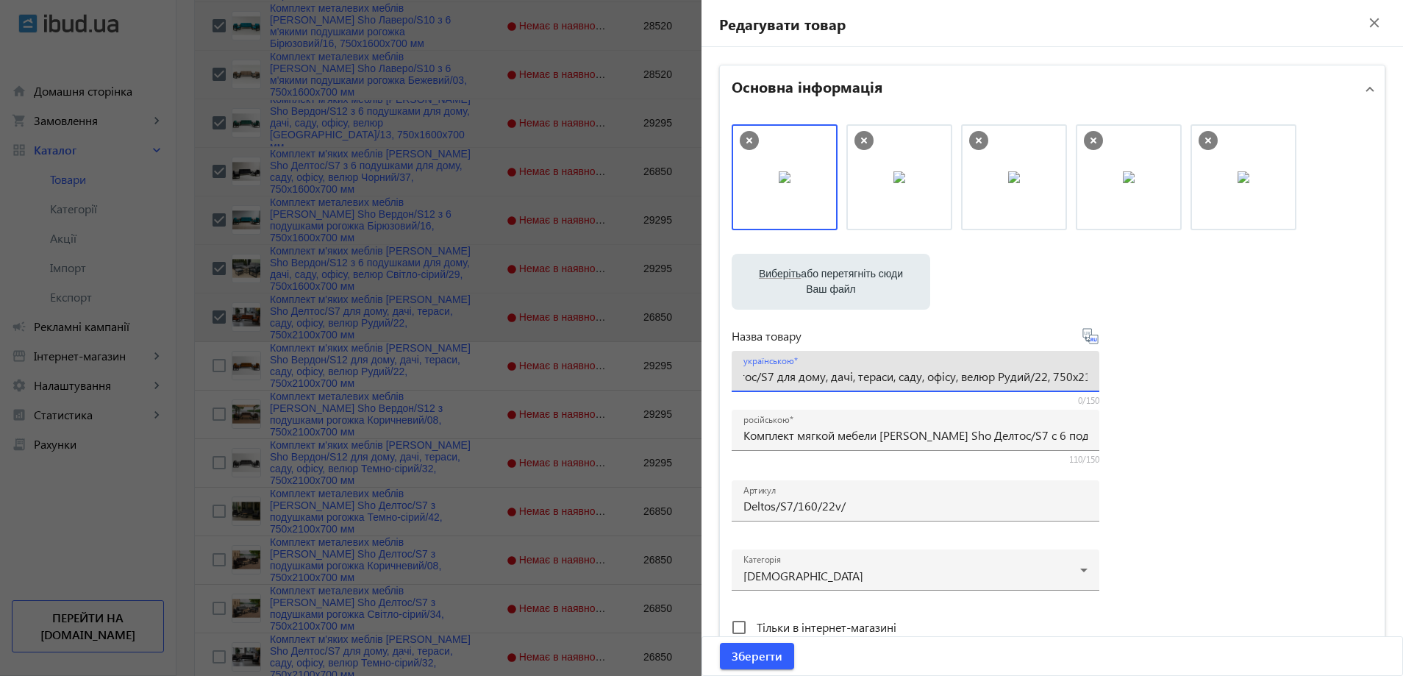
paste input "6 подушками для дому, саду, офісу, велюр Рудий/22, 750х16"
type input "Комплект м'яких меблів [PERSON_NAME] Sho Делтос/S7 з 6 подушками для дому, саду…"
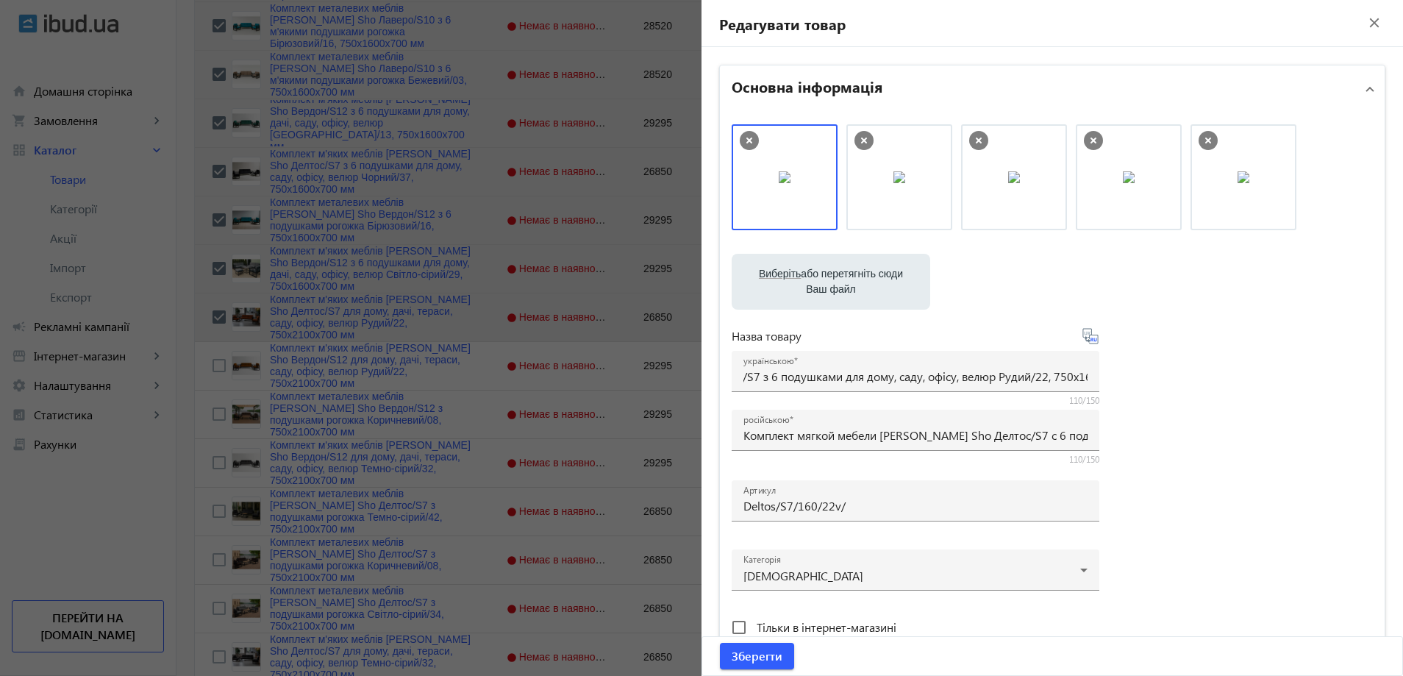
click at [1194, 374] on div "Виберіть або перетягніть сюди Ваш файл 17078689e3728f251c4335614469654-278df37f…" at bounding box center [1052, 399] width 641 height 550
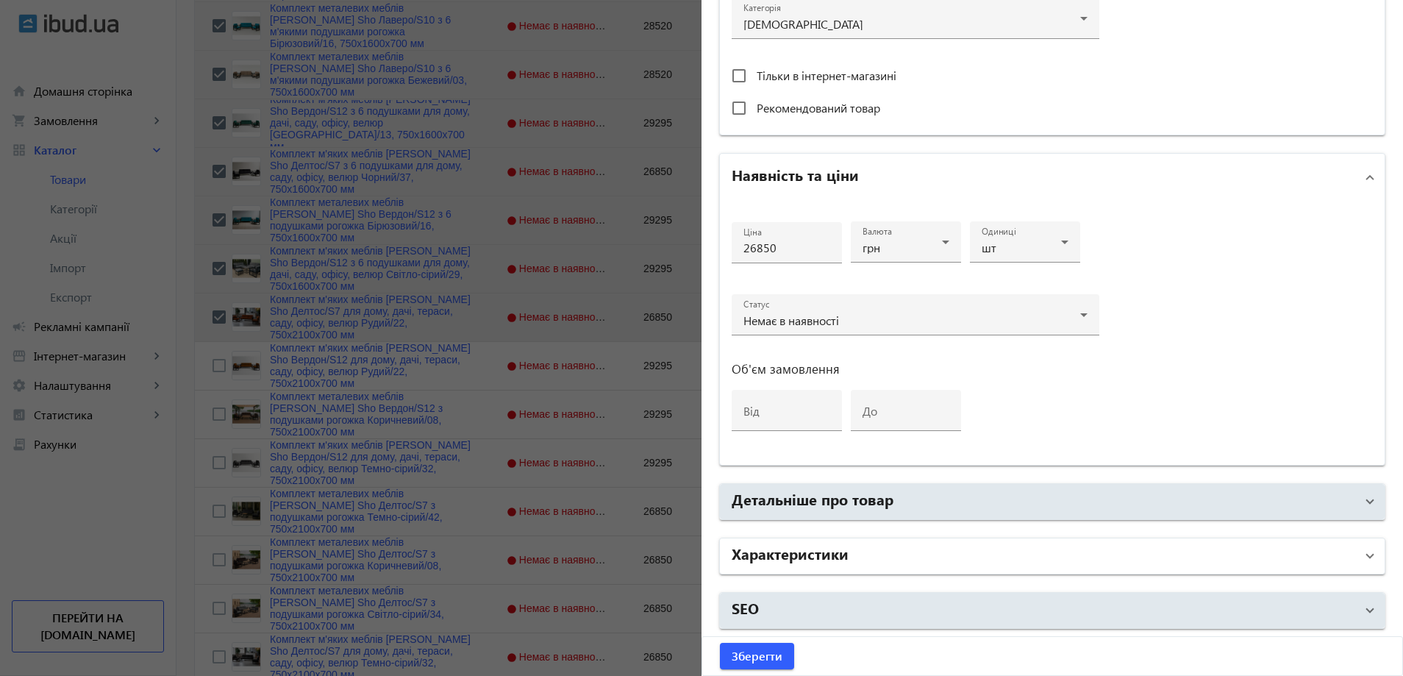
click at [840, 564] on mat-panel-title "Характеристики" at bounding box center [1044, 556] width 624 height 26
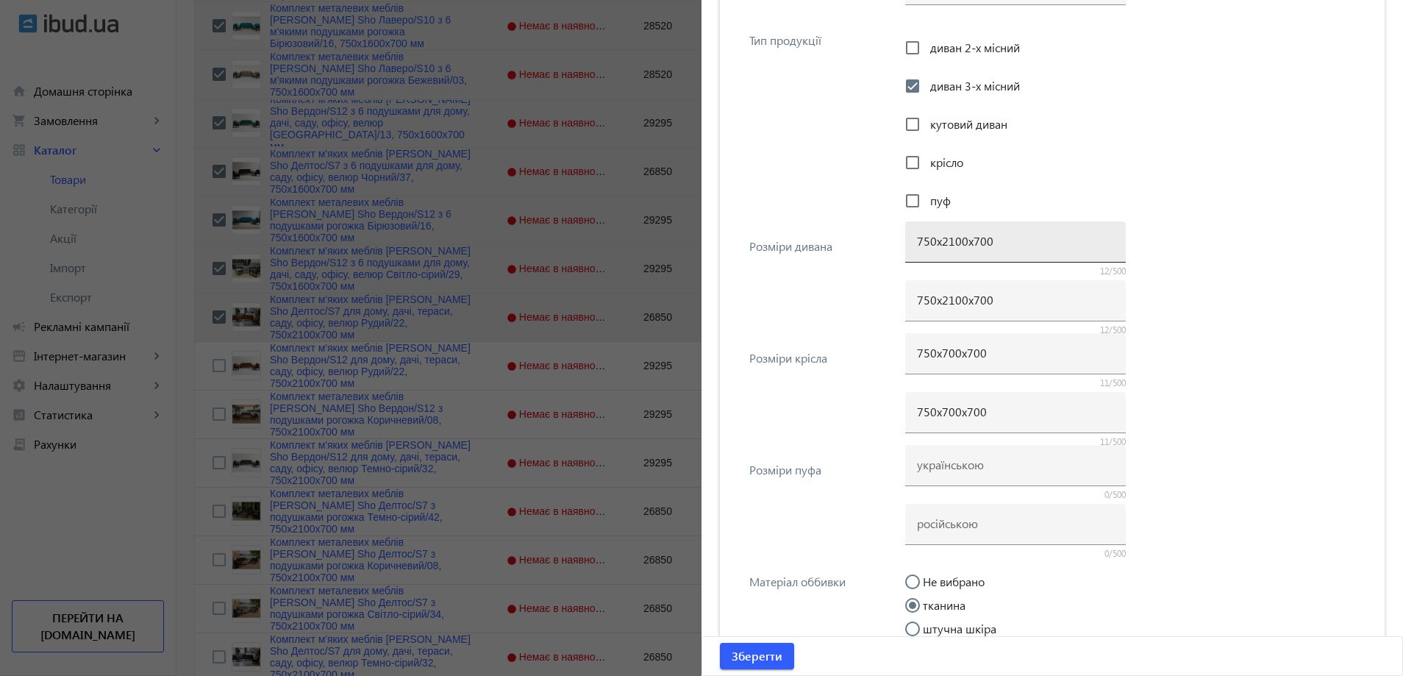
scroll to position [1213, 0]
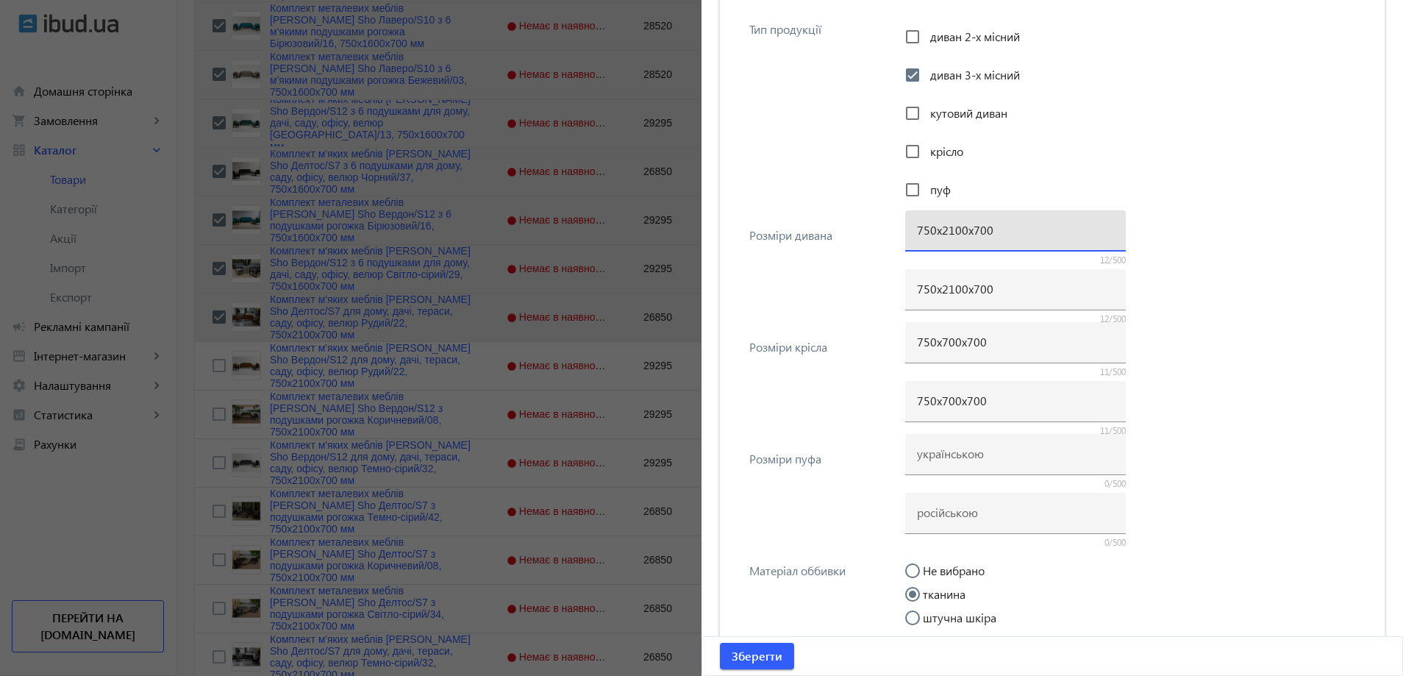
drag, startPoint x: 946, startPoint y: 224, endPoint x: 939, endPoint y: 226, distance: 7.5
click at [939, 226] on input "750х2100х700" at bounding box center [1015, 229] width 197 height 15
type input "750х1600х700"
click at [943, 289] on input "750х2100х700" at bounding box center [1015, 288] width 197 height 15
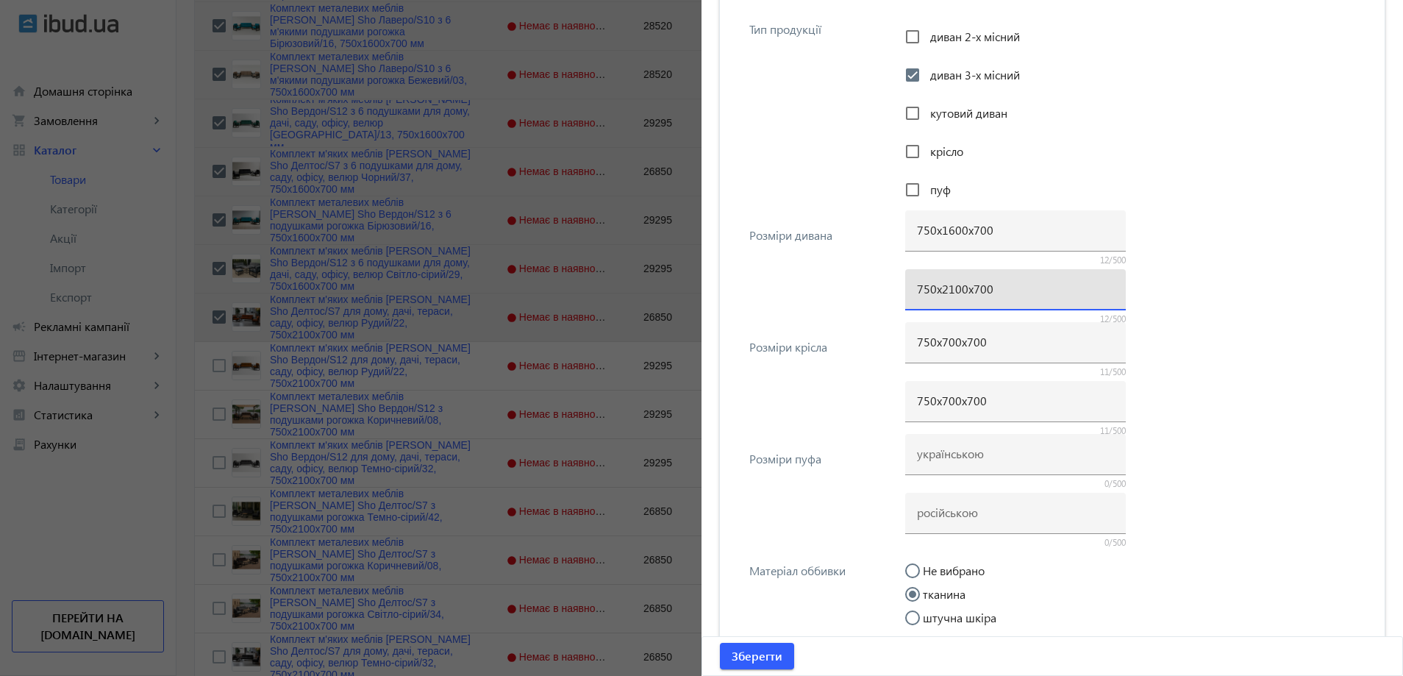
paste input "16"
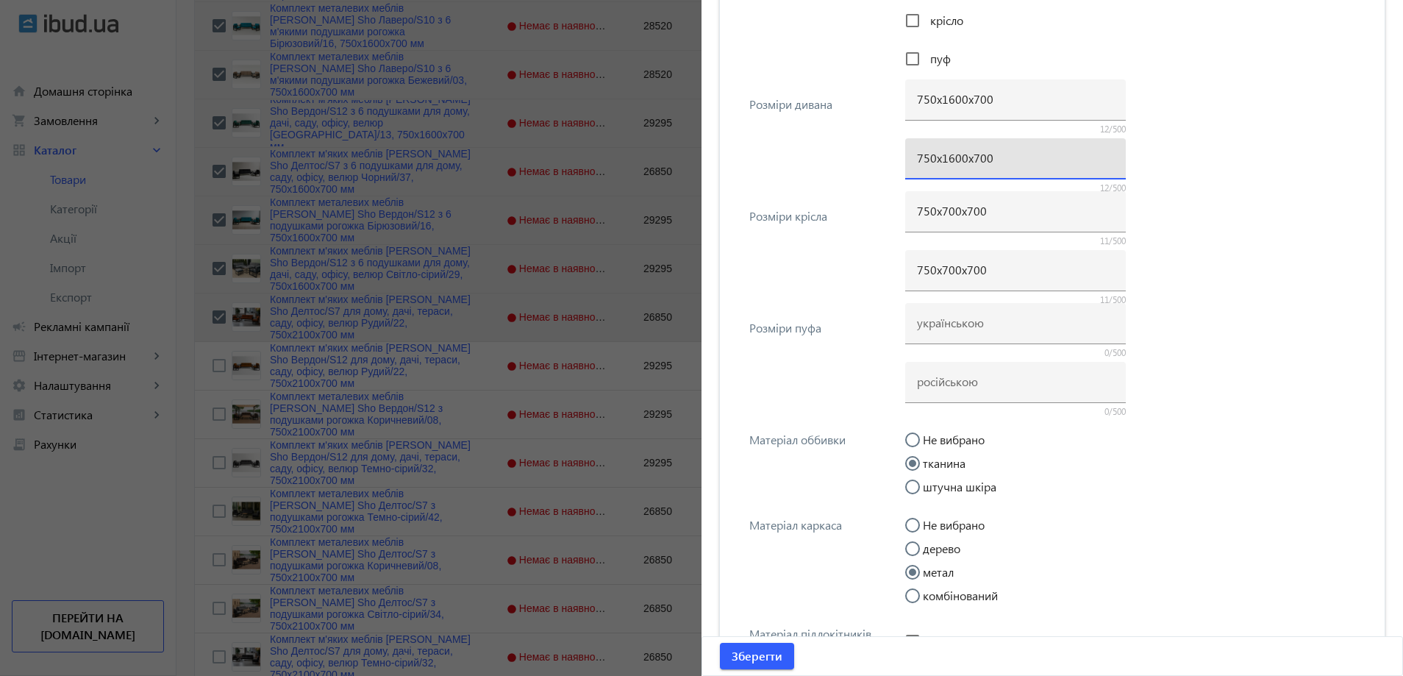
scroll to position [1360, 0]
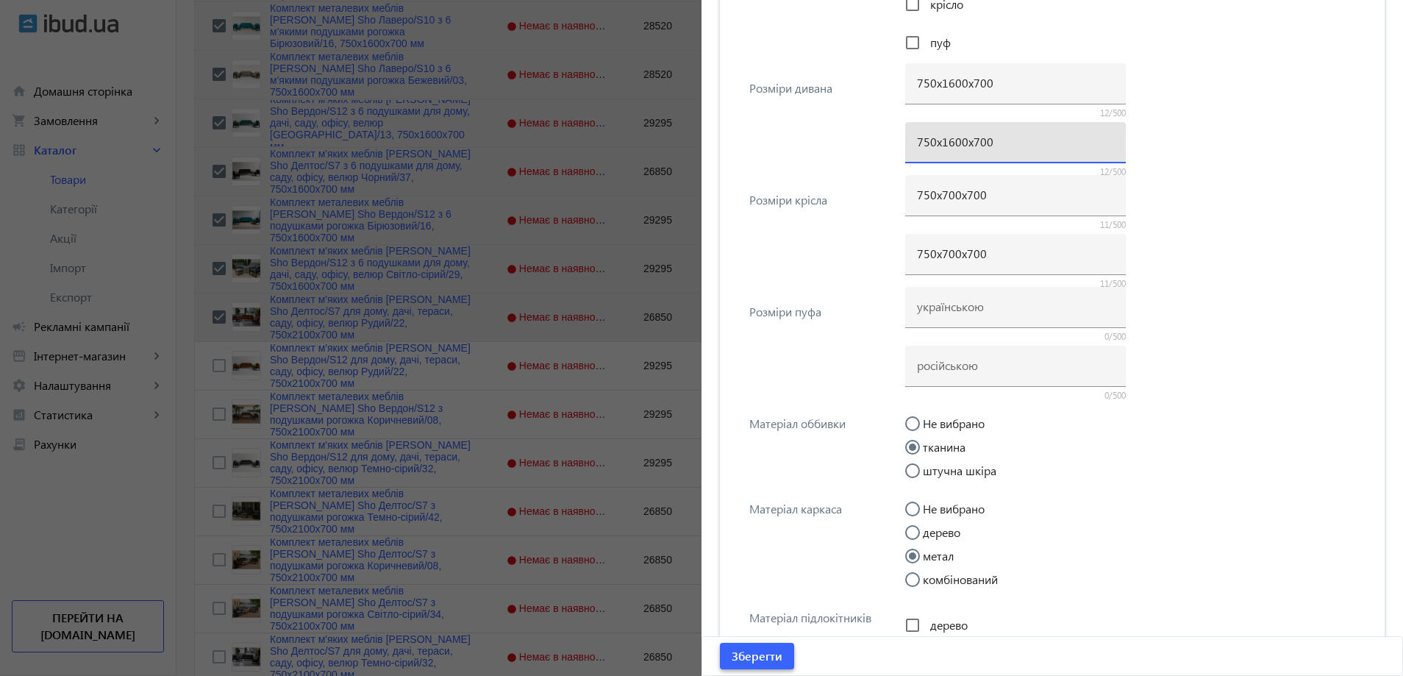
type input "750х1600х700"
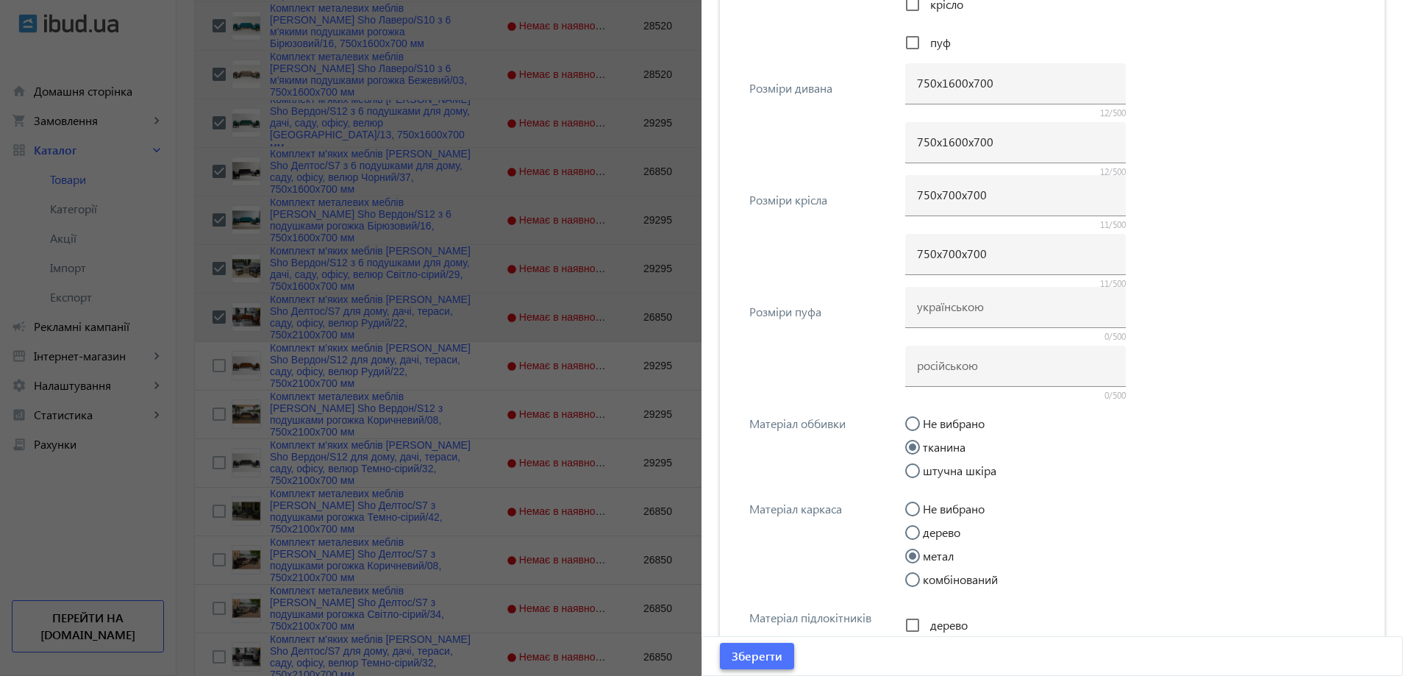
drag, startPoint x: 770, startPoint y: 650, endPoint x: 470, endPoint y: 357, distance: 419.1
click at [768, 650] on span "Зберегти" at bounding box center [757, 656] width 51 height 16
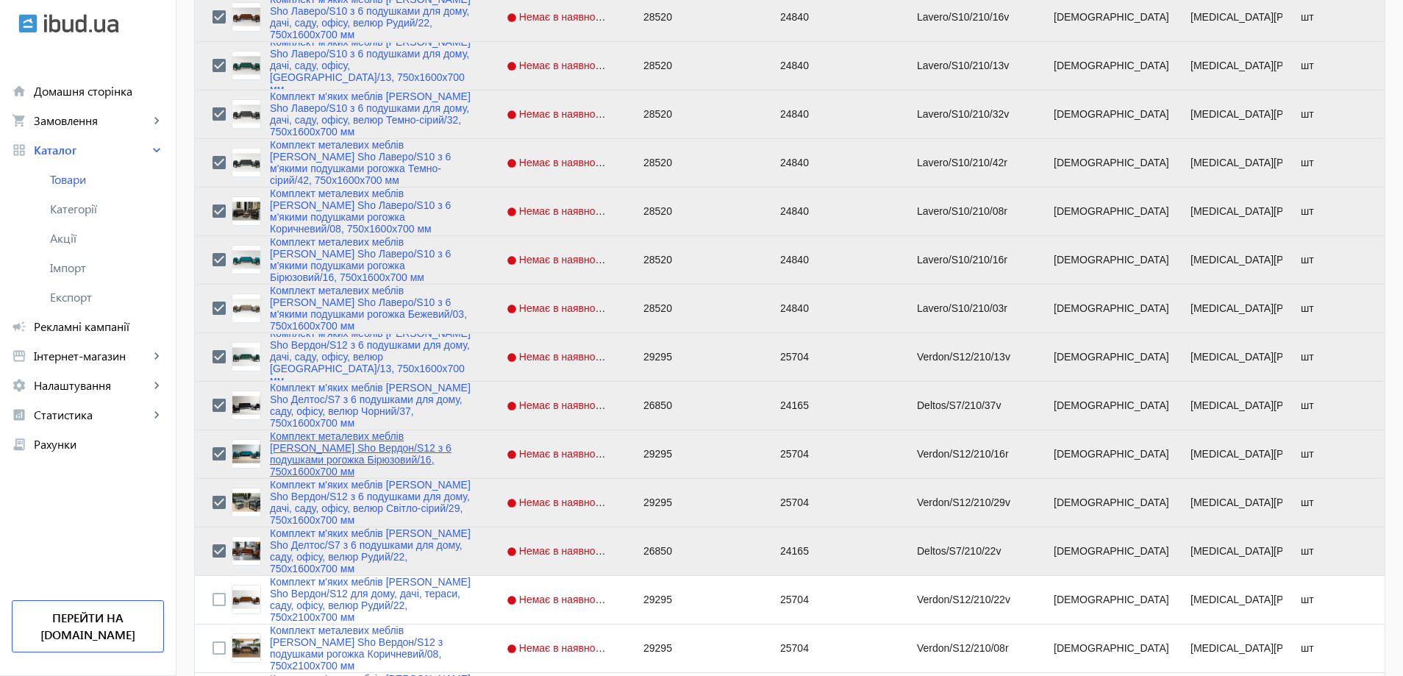
scroll to position [588, 0]
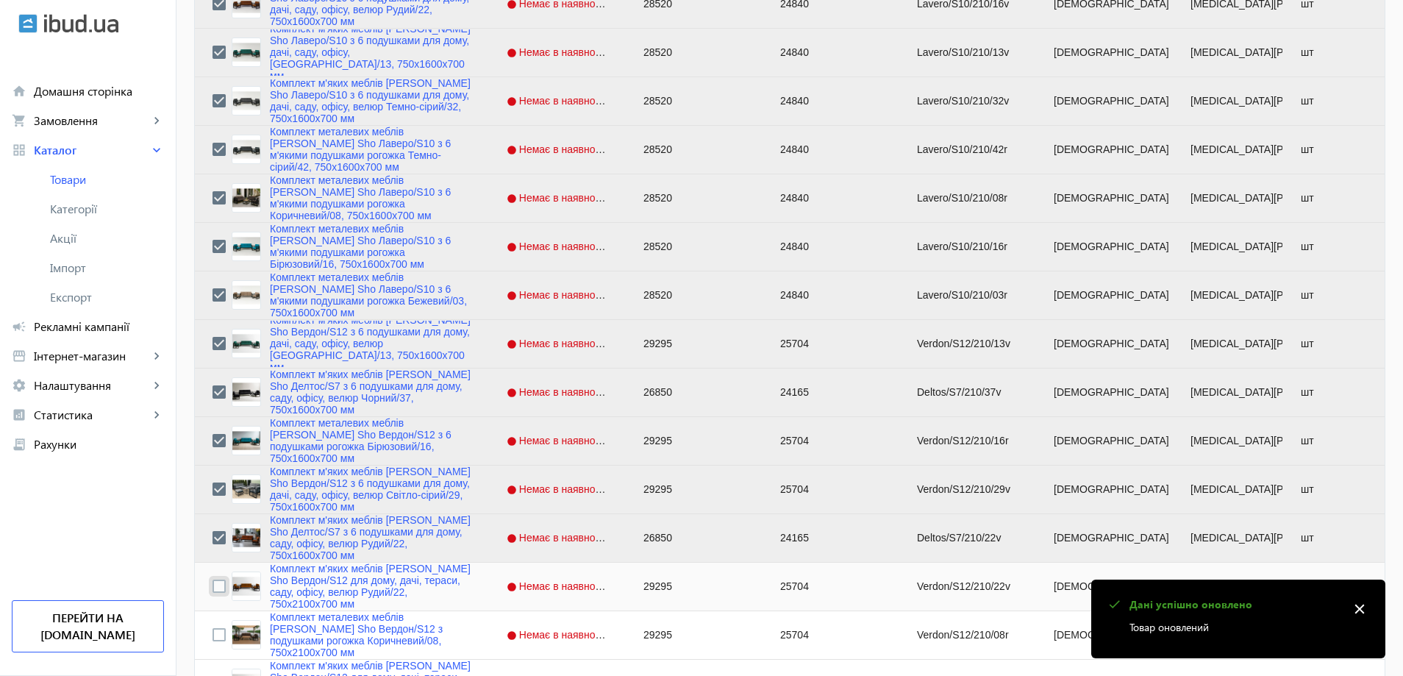
click at [212, 592] on input "Press Space to toggle row selection (unchecked)" at bounding box center [218, 585] width 13 height 13
checkbox input "true"
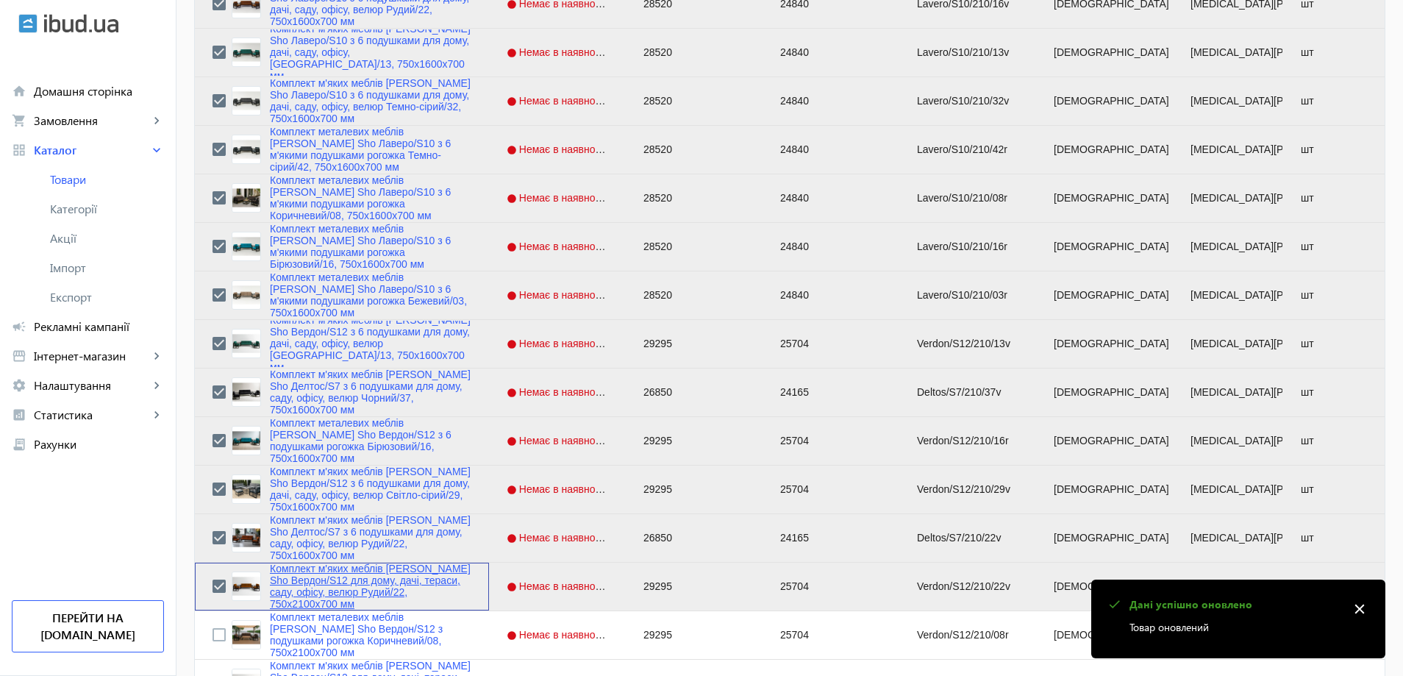
click at [316, 587] on link "Комплект м'яких меблів [PERSON_NAME] Sho Вердон/S12 для дому, дачі, тераси, сад…" at bounding box center [370, 585] width 201 height 47
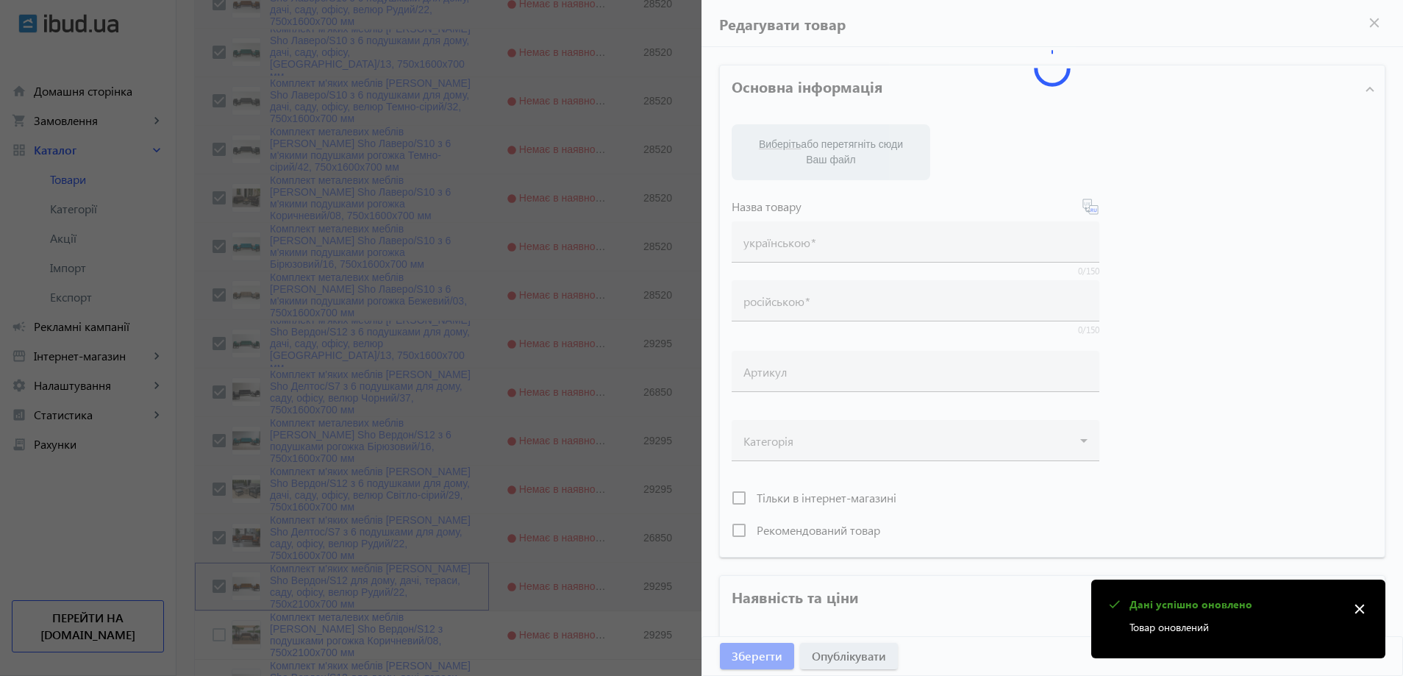
type input "Комплект м'яких меблів [PERSON_NAME] Sho Вердон/S12 для дому, дачі, тераси, сад…"
type input "Комплект мягкой мебели [PERSON_NAME] Sho Вердон/S12 для дома, дачи, террасы, са…"
type input "Verdon/S12/210/22v"
type input "29295"
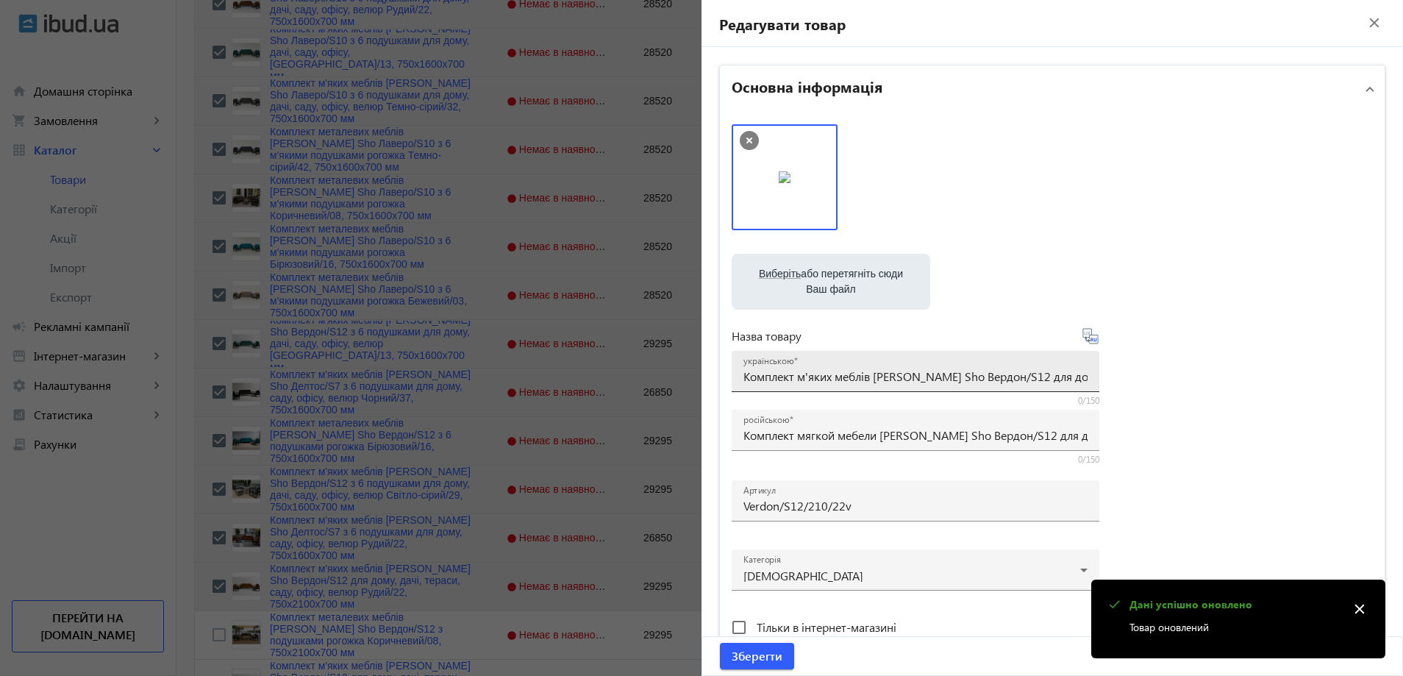
drag, startPoint x: 818, startPoint y: 379, endPoint x: 817, endPoint y: 387, distance: 7.5
click at [818, 381] on input "Комплект м'яких меблів [PERSON_NAME] Sho Вердон/S12 для дому, дачі, тераси, сад…" at bounding box center [915, 375] width 344 height 15
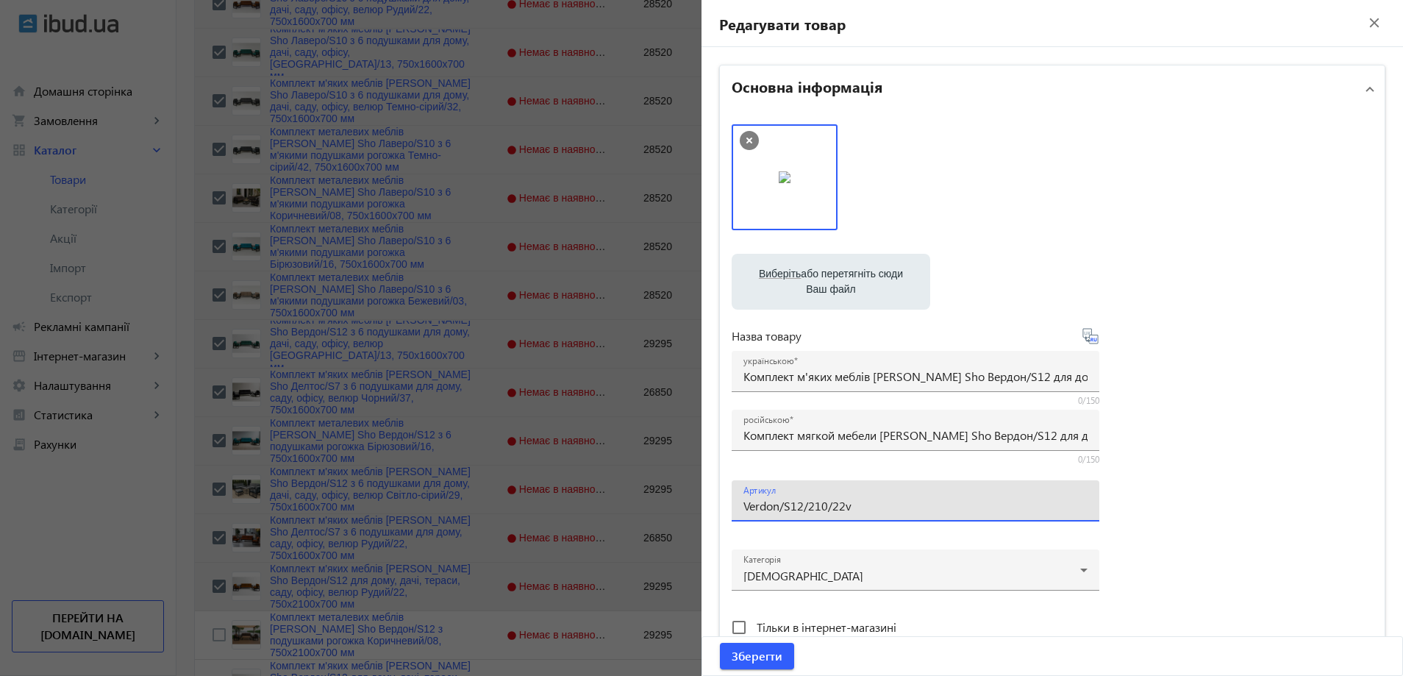
drag, startPoint x: 817, startPoint y: 507, endPoint x: 804, endPoint y: 509, distance: 13.3
click at [804, 509] on input "Verdon/S12/210/22v" at bounding box center [915, 505] width 344 height 15
click at [883, 507] on input "Verdon/S12/160/22v" at bounding box center [915, 505] width 344 height 15
type input "Verdon/S12/160/22v/"
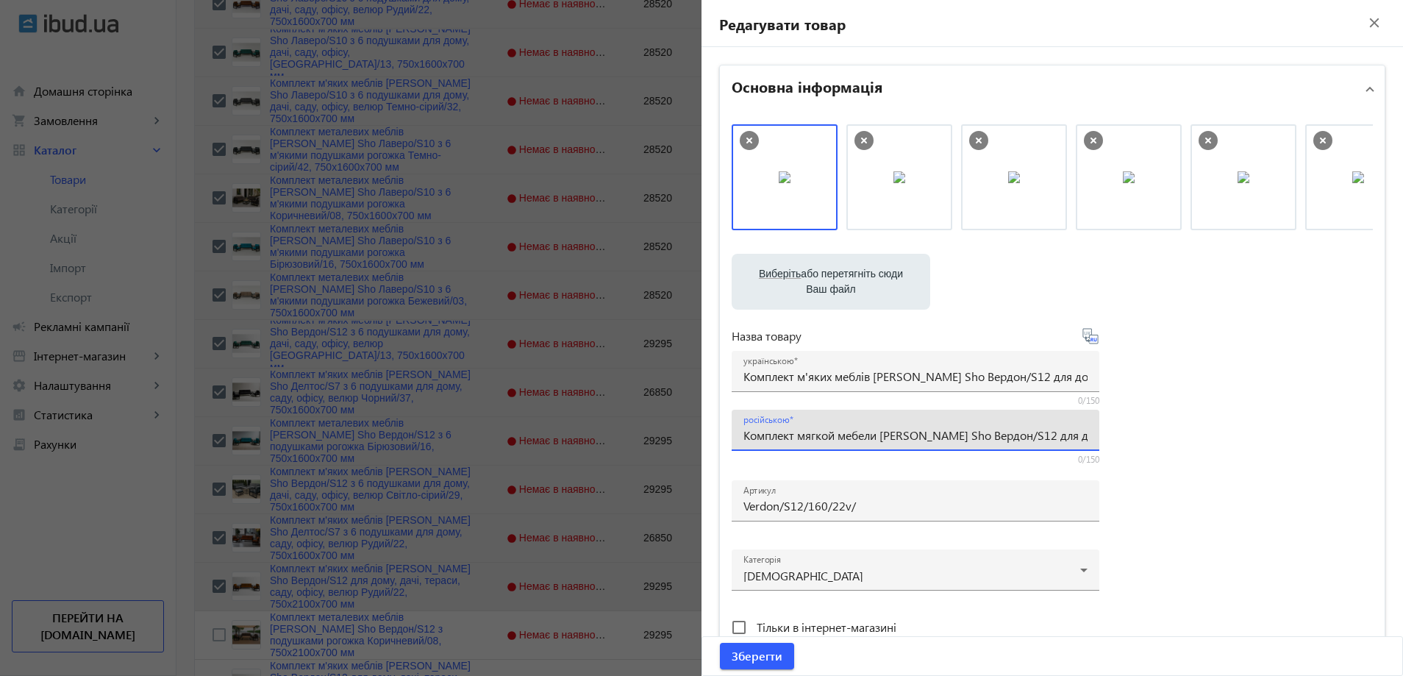
click at [807, 434] on input "Комплект мягкой мебели [PERSON_NAME] Sho Вердон/S12 для дома, дачи, террасы, са…" at bounding box center [915, 434] width 344 height 15
paste input "с 6 подушками для дома, дачи, сада, офиса, велюр [PERSON_NAME]/22, 750х16"
type input "Комплект мягкой мебели [PERSON_NAME] Sho Вердон/S12 с 6 подушками для дома, дач…"
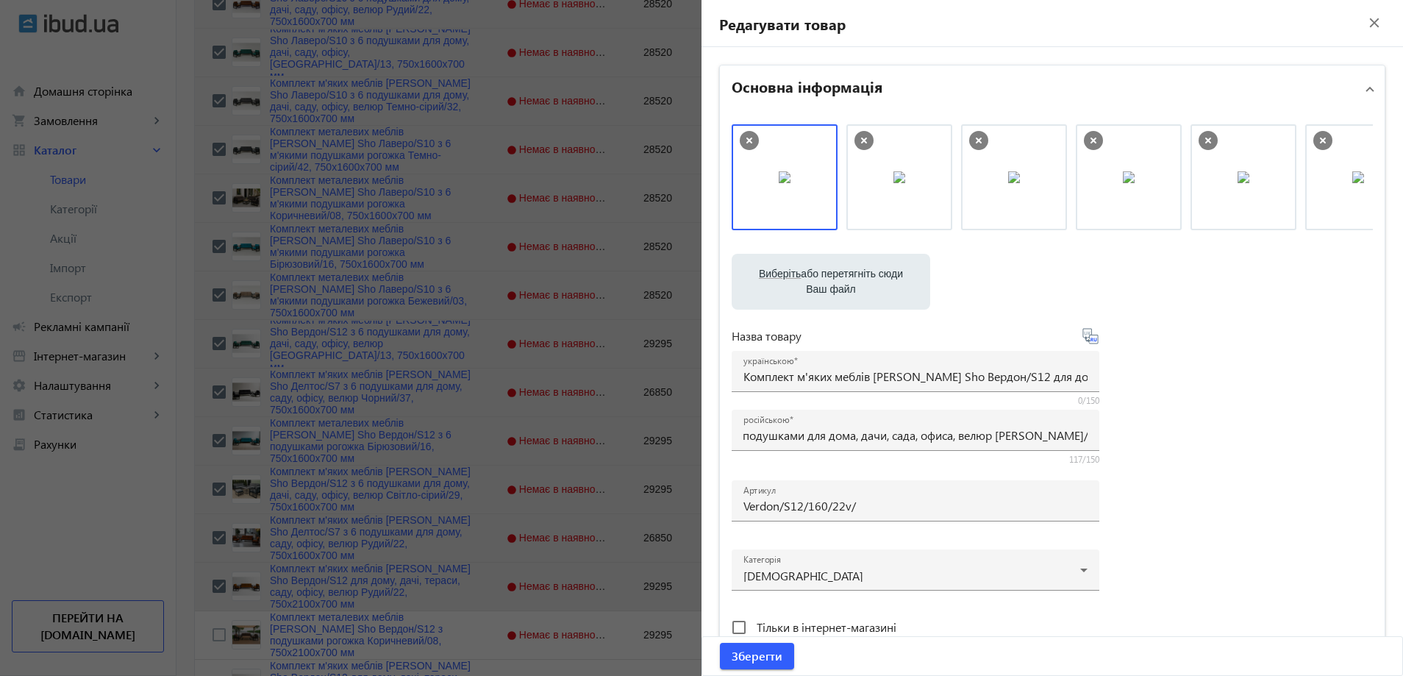
scroll to position [0, 0]
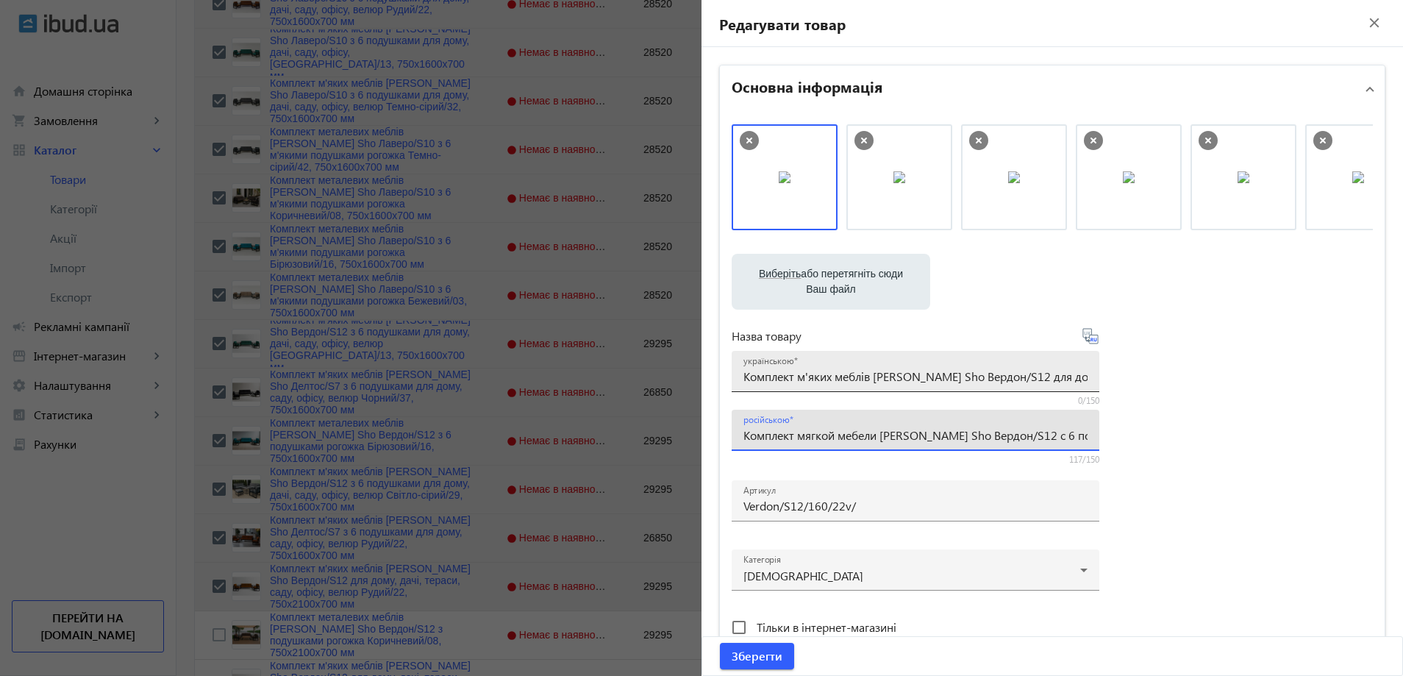
click at [782, 387] on div "українською Комплект м'яких меблів [PERSON_NAME] Sho Вердон/S12 для дому, дачі,…" at bounding box center [915, 371] width 344 height 41
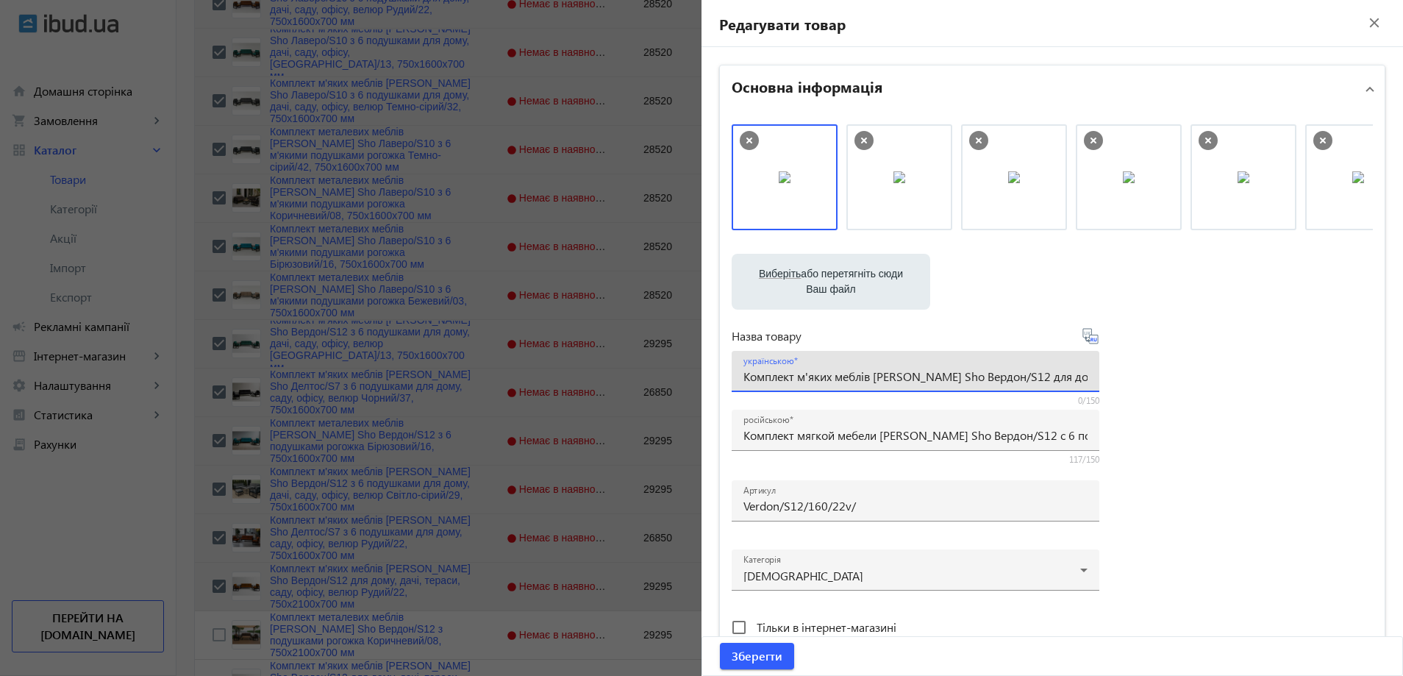
paste input "6 подушками для дому, дачі, саду, офісу, велюр Рудий/22, 750х16"
type input "Комплект м'яких меблів [PERSON_NAME] Sho Вердон/S12 з 6 подушками для дому, дач…"
click at [1121, 394] on div "Виберіть або перетягніть сюди Ваш файл 24543689e372b0a0cd6923714394366-0d34977e…" at bounding box center [1052, 399] width 641 height 550
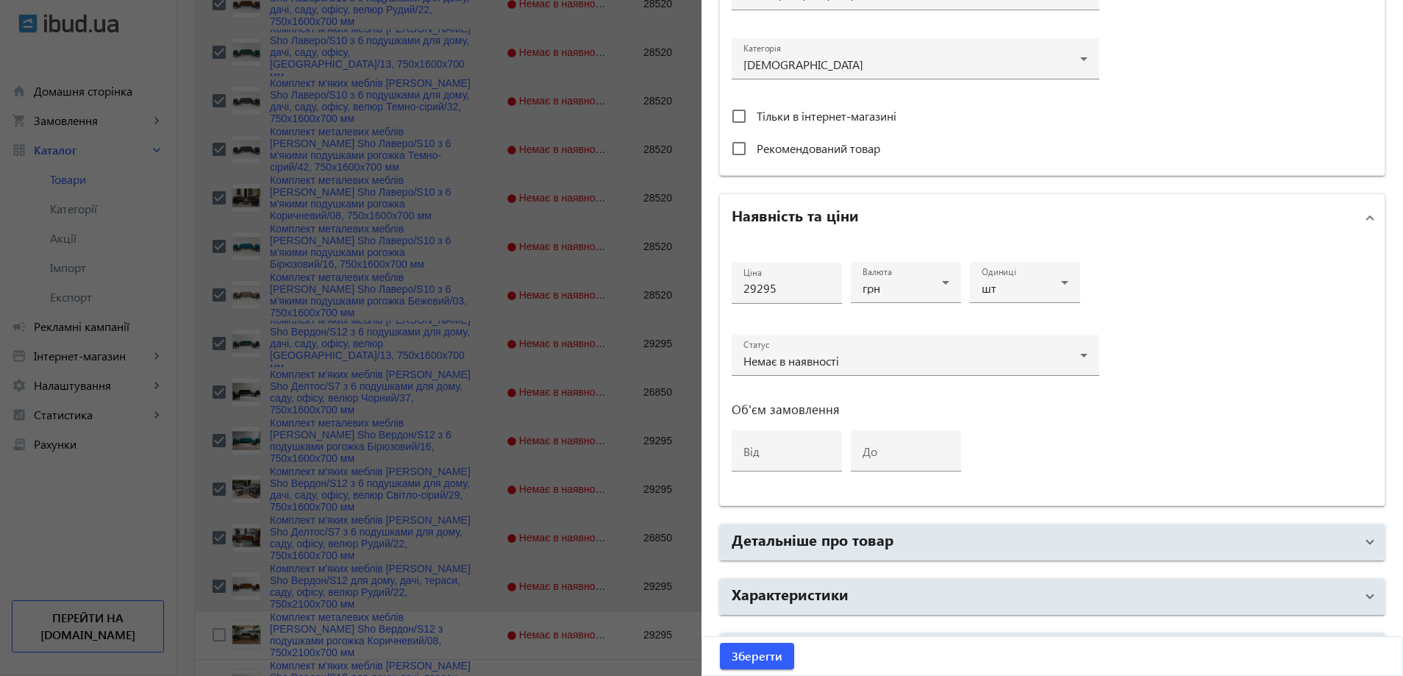
scroll to position [551, 0]
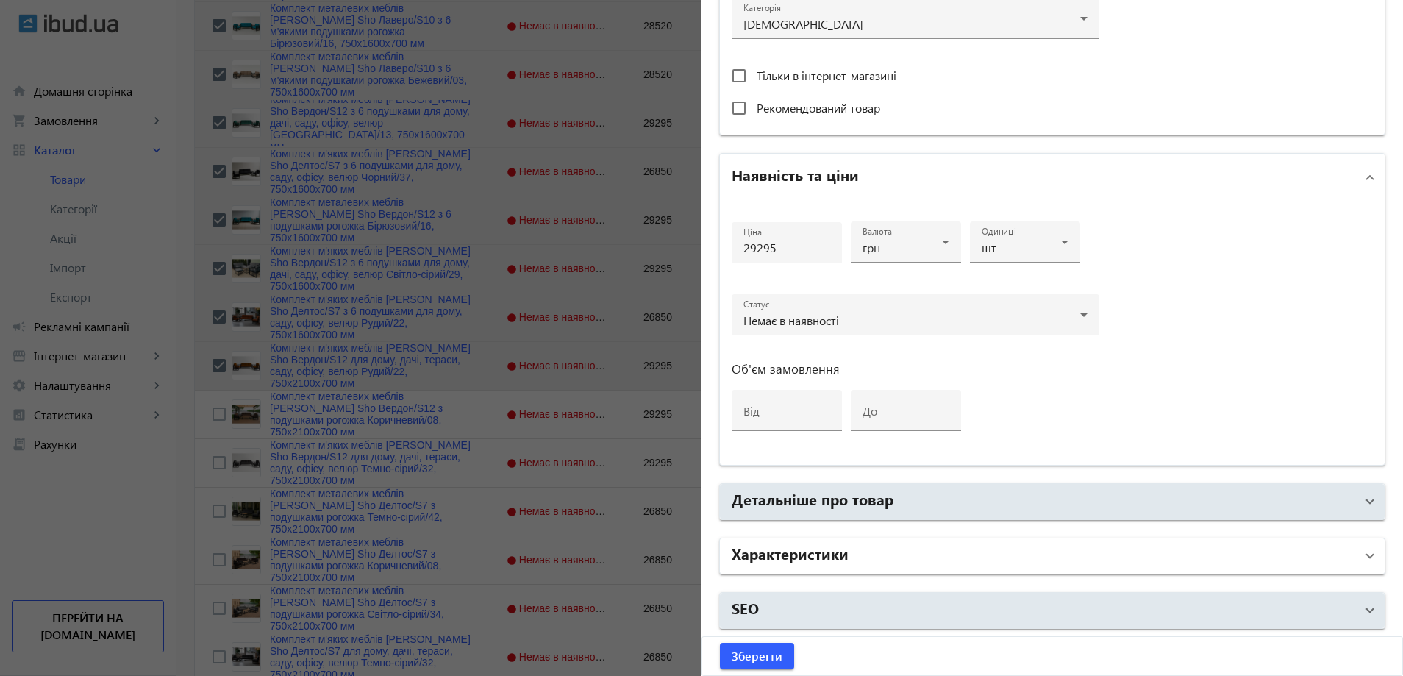
click at [864, 550] on mat-panel-title "Характеристики" at bounding box center [1044, 556] width 624 height 26
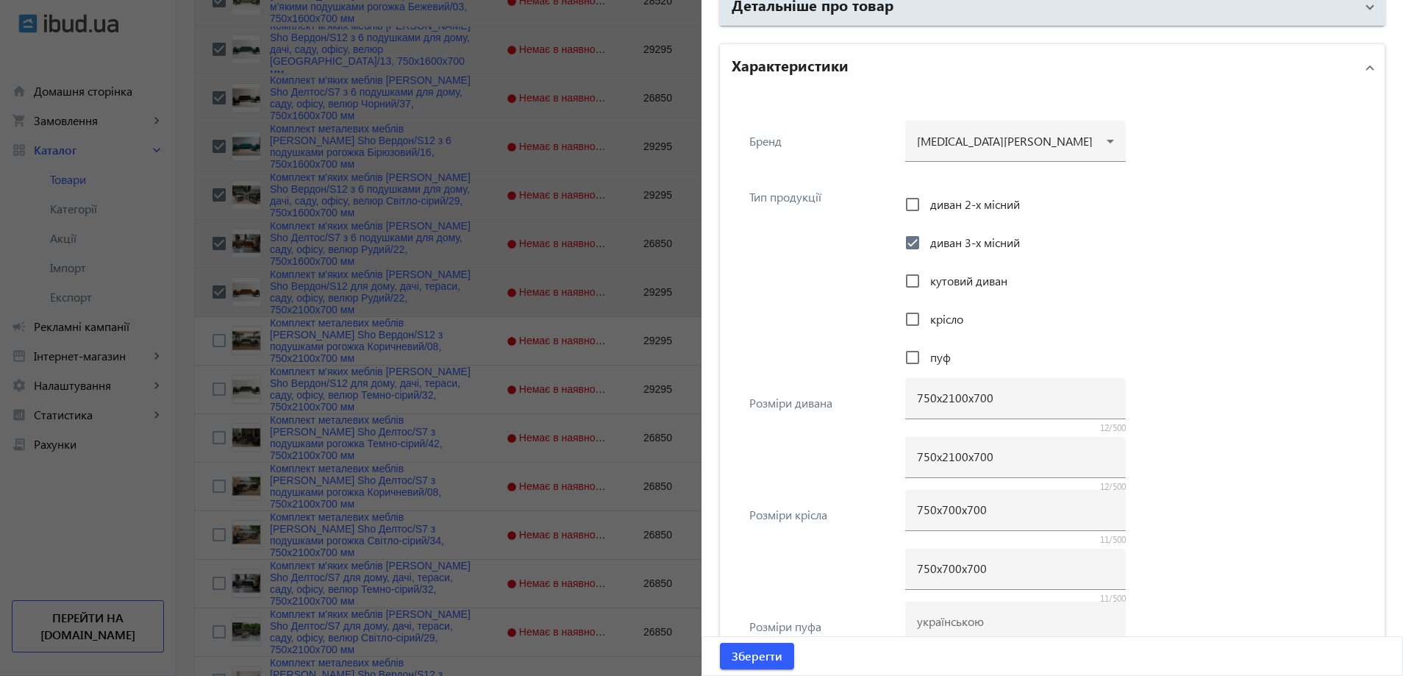
scroll to position [1066, 0]
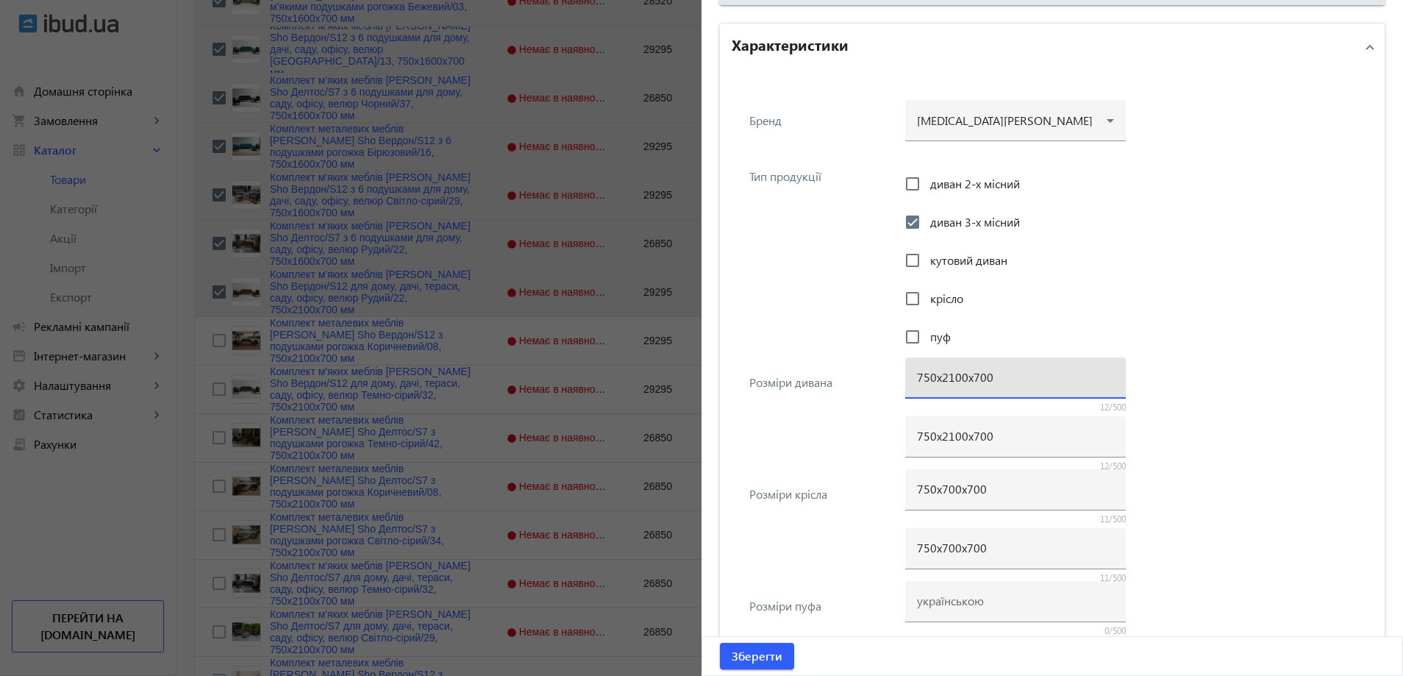
drag, startPoint x: 946, startPoint y: 376, endPoint x: 938, endPoint y: 377, distance: 8.1
click at [938, 377] on input "750х2100х700" at bounding box center [1015, 376] width 197 height 15
type input "750х1600х700"
click at [939, 429] on input "750х2100х700" at bounding box center [1015, 435] width 197 height 15
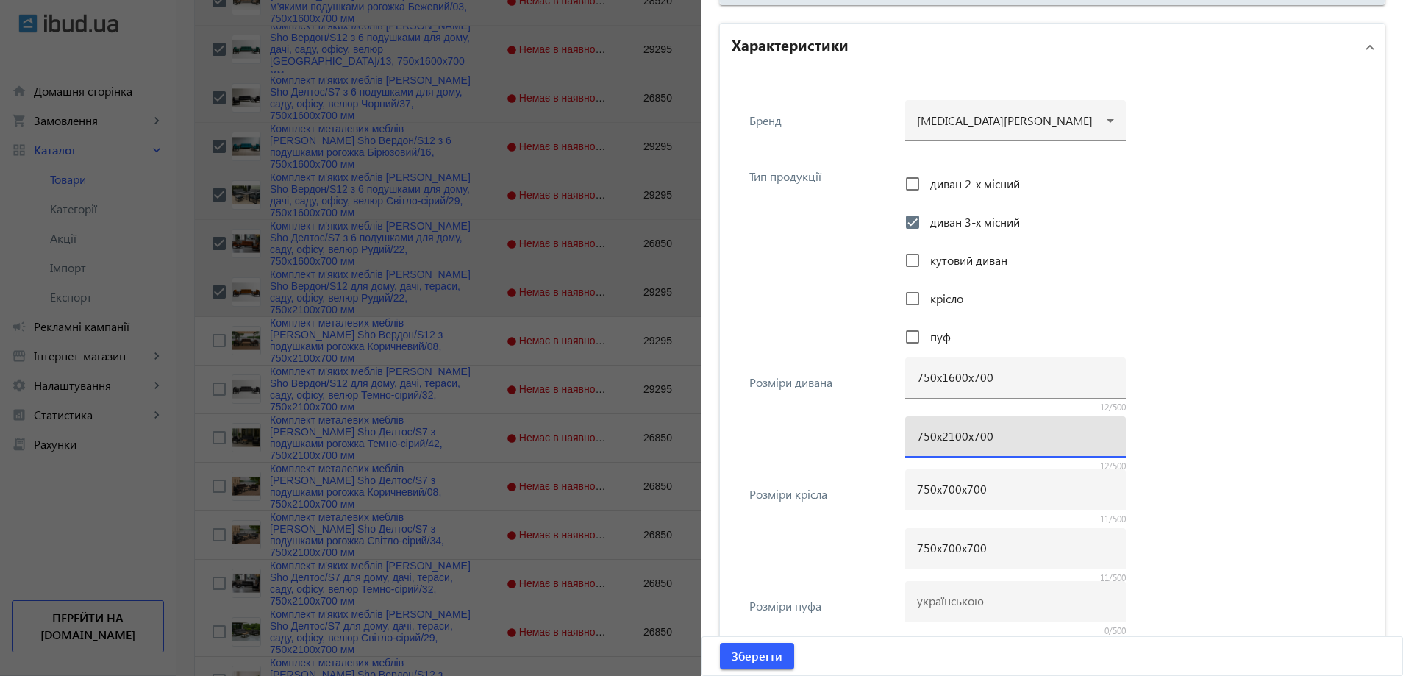
paste input "16"
type input "750х1600х700"
click at [828, 434] on div "Розміри дивана 750х1600х700 12/500 750х1600х700 12/500" at bounding box center [1052, 416] width 641 height 112
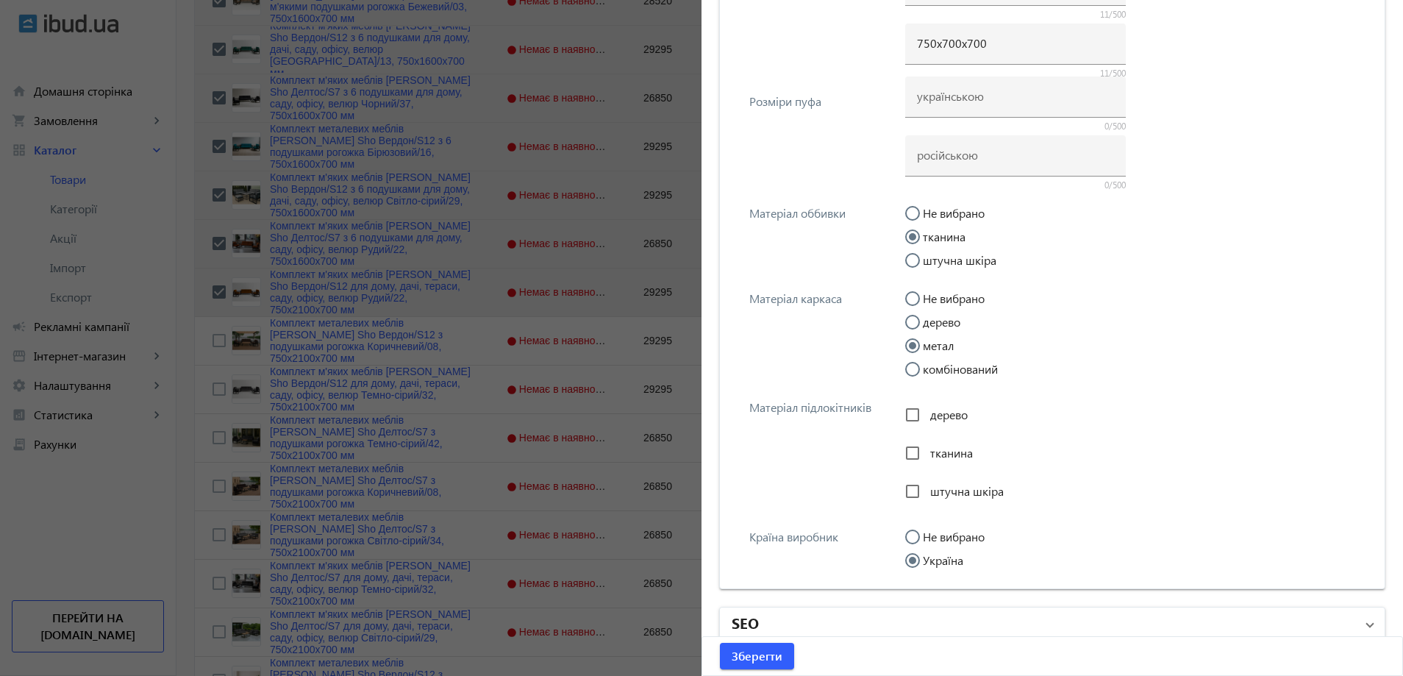
scroll to position [1585, 0]
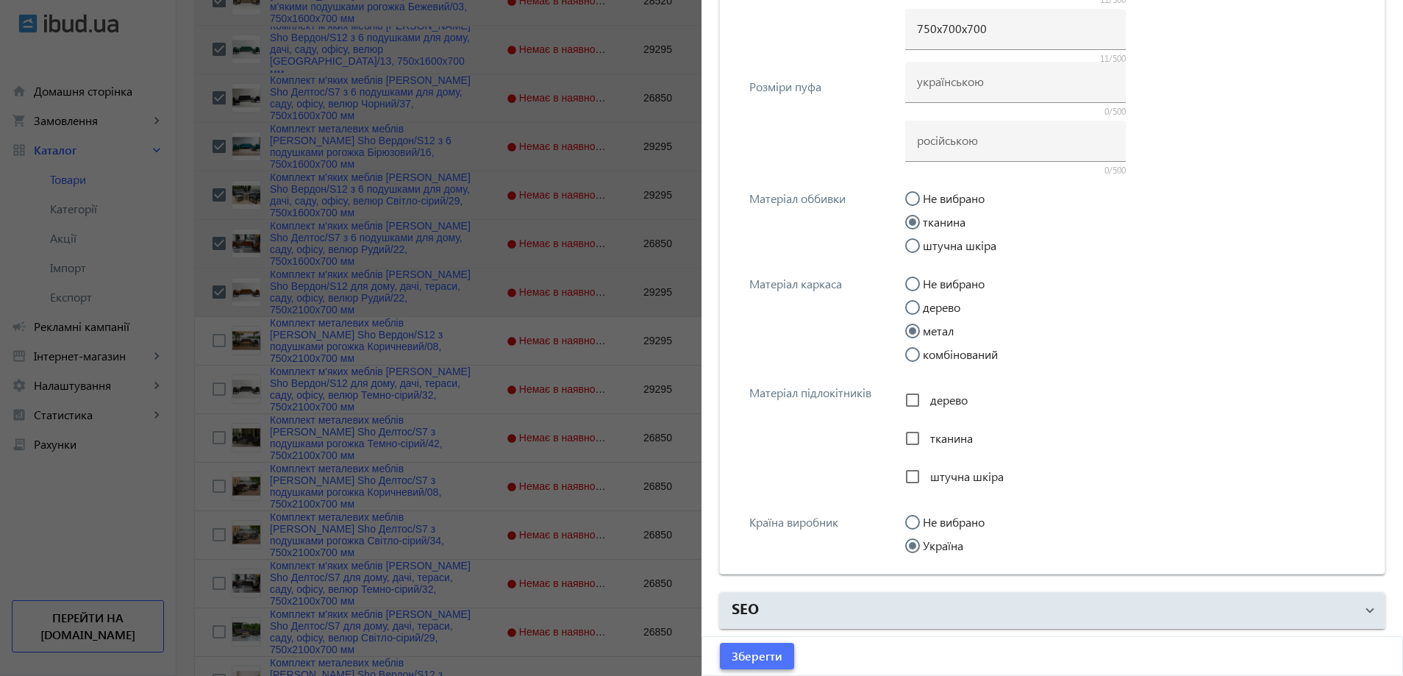
click at [731, 668] on span "submit" at bounding box center [757, 655] width 74 height 35
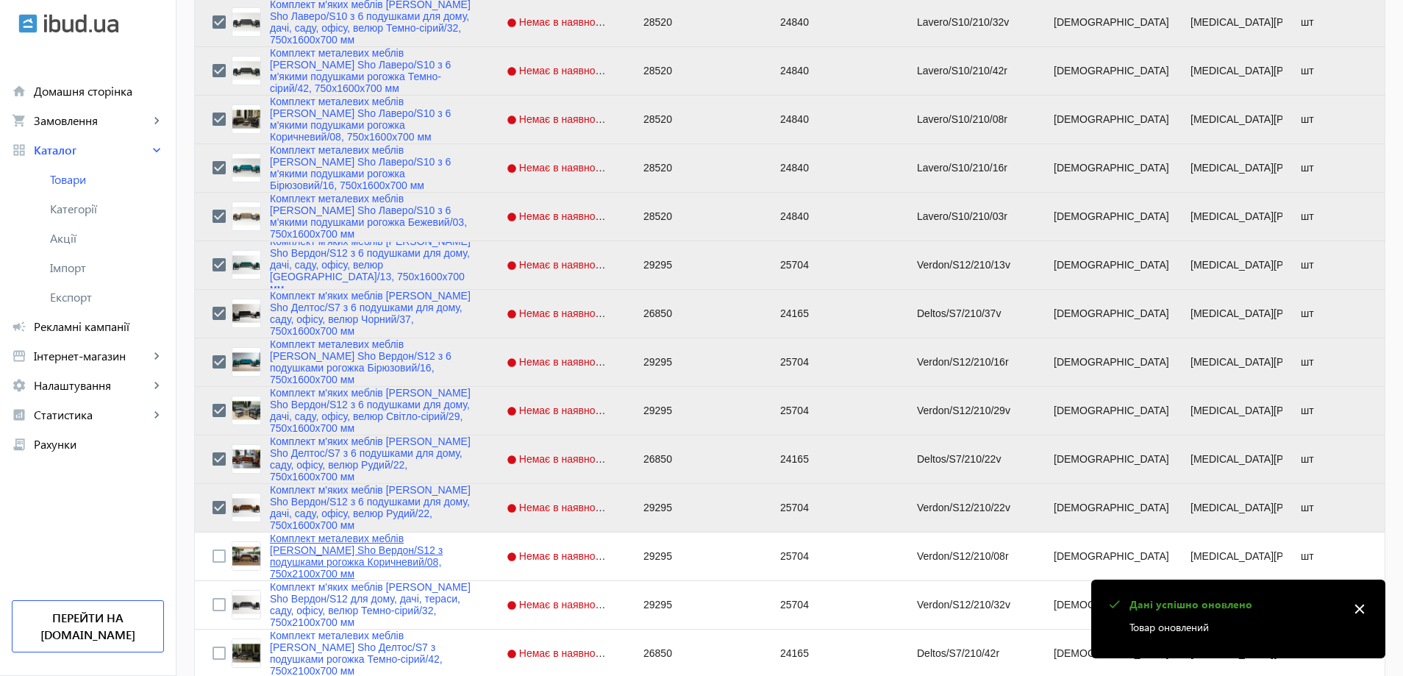
scroll to position [809, 0]
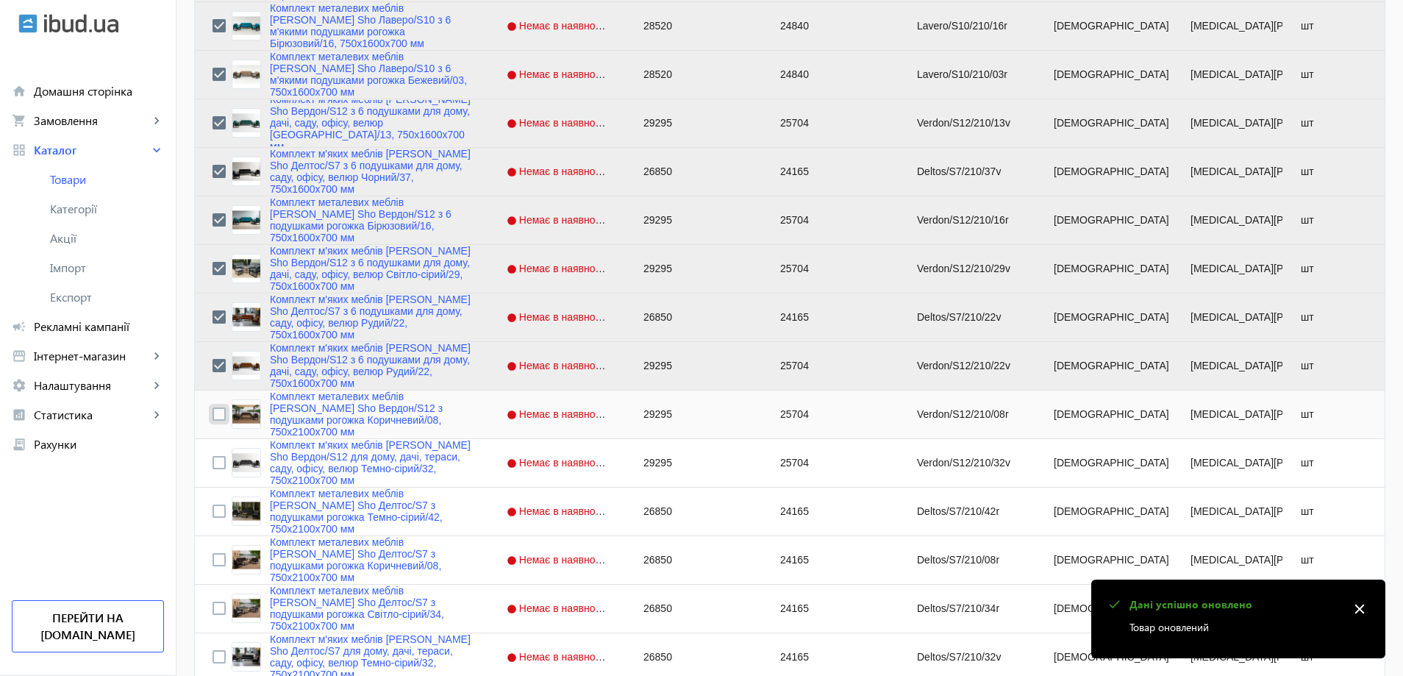
click at [212, 410] on input "Press Space to toggle row selection (unchecked)" at bounding box center [218, 413] width 13 height 13
checkbox input "true"
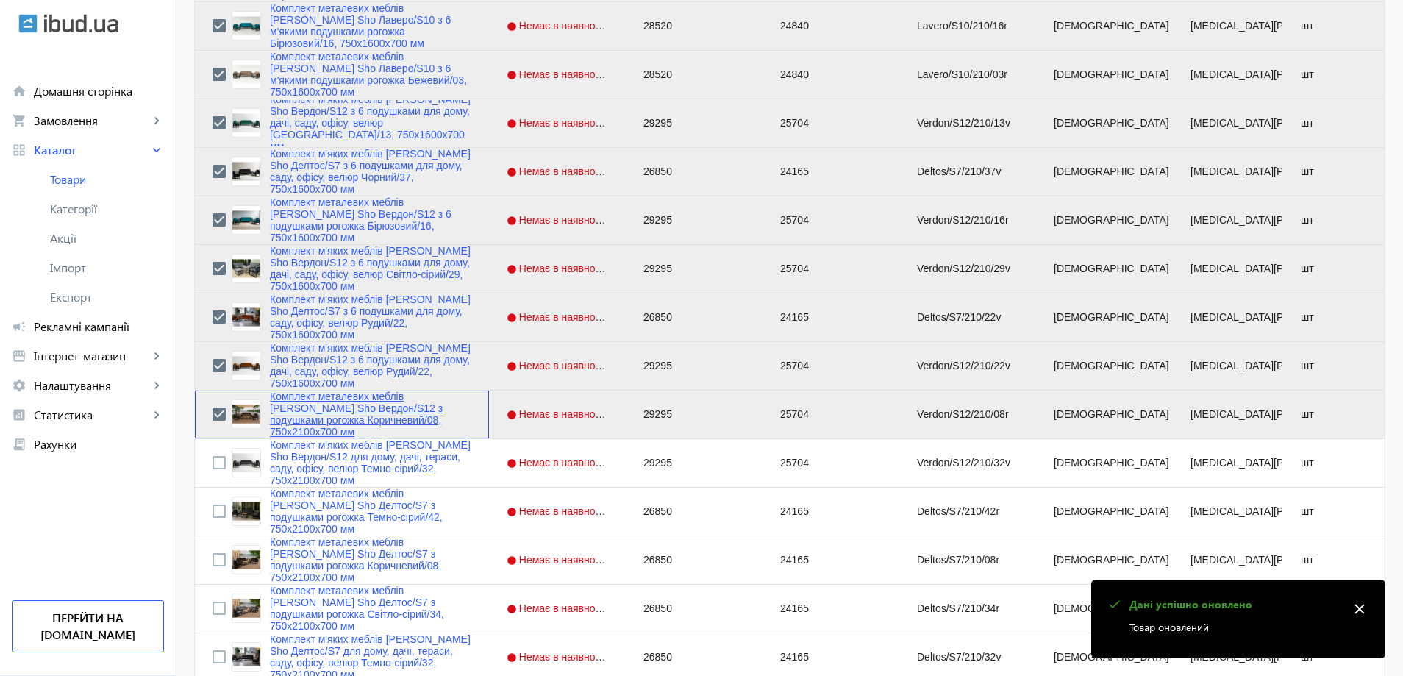
click at [270, 414] on link "Комплект металевих меблів [PERSON_NAME] Sho Вердон/S12 з подушками рогожка Кори…" at bounding box center [370, 413] width 201 height 47
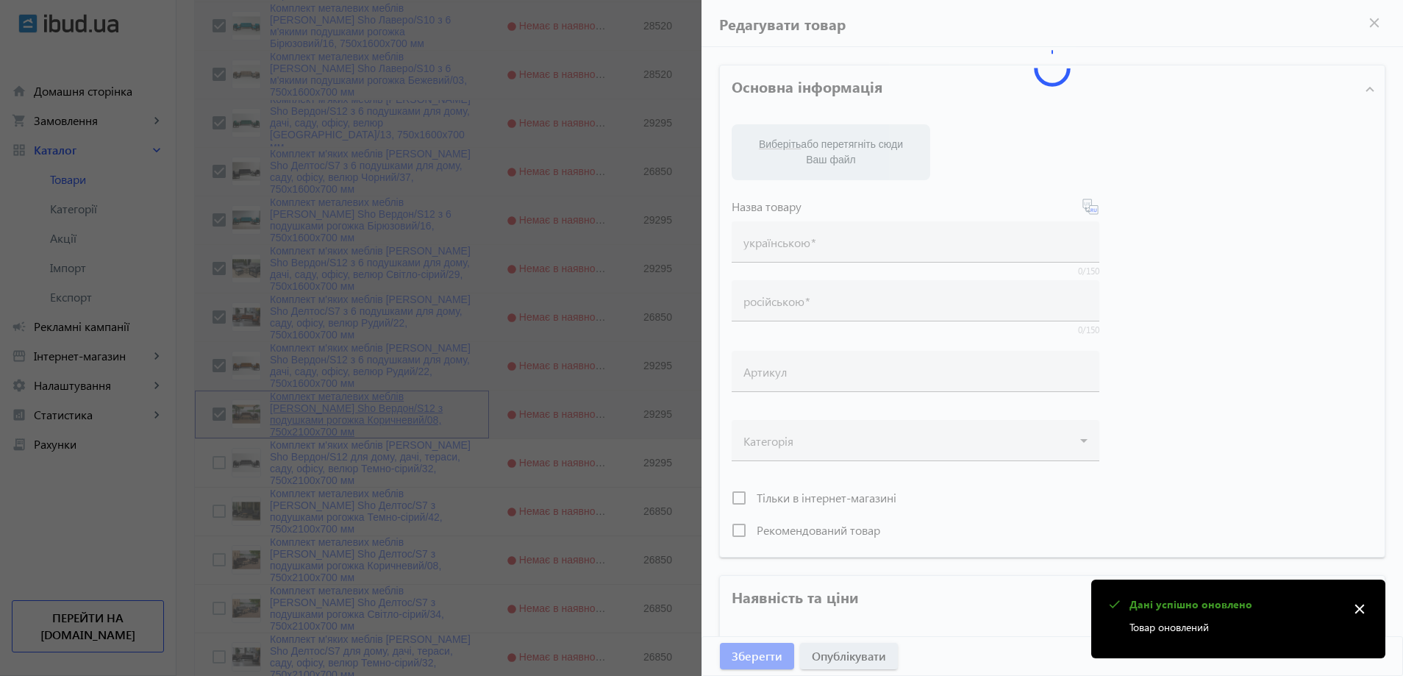
type input "Комплект металевих меблів [PERSON_NAME] Sho Вердон/S12 з подушками рогожка Кори…"
type input "Комплект металлической мебели [PERSON_NAME] Sho Вердон/S12 с подушками рогожка …"
type input "Verdon/S12/210/08r"
type input "29295"
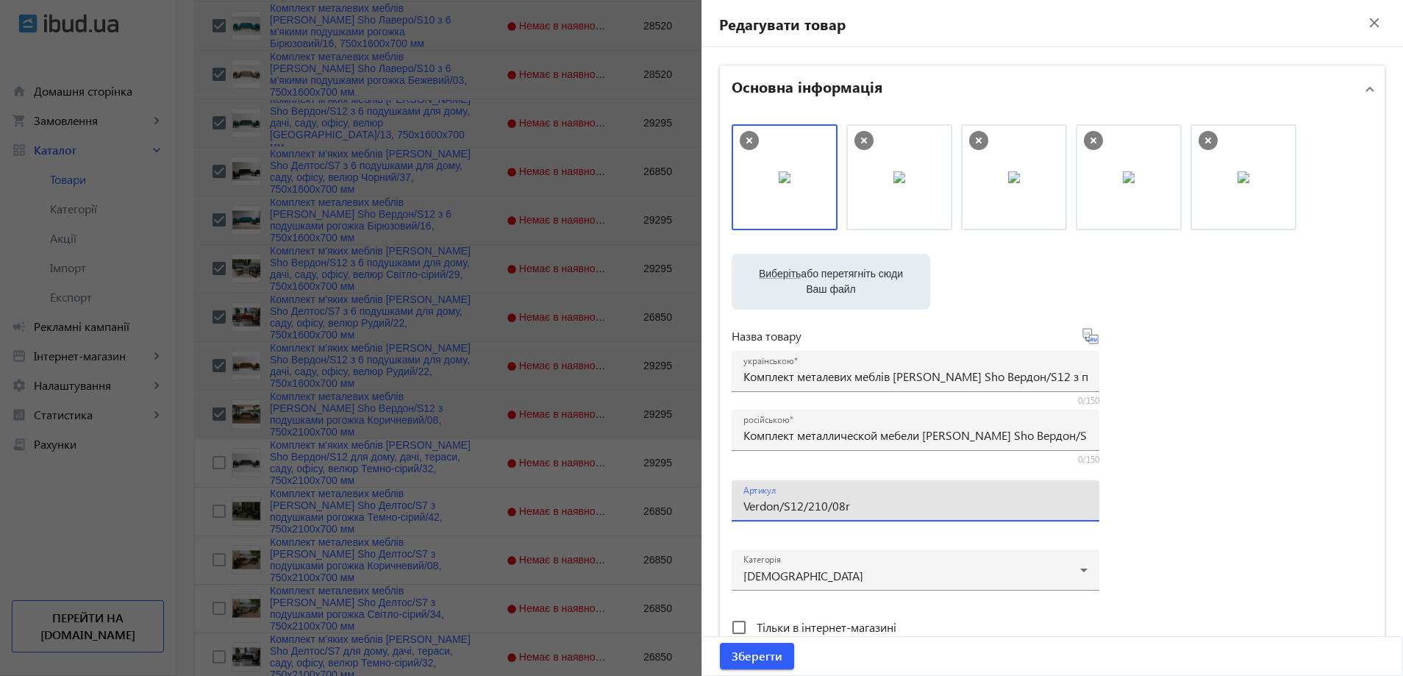
drag, startPoint x: 815, startPoint y: 505, endPoint x: 806, endPoint y: 508, distance: 10.0
click at [806, 508] on input "Verdon/S12/210/08r" at bounding box center [915, 505] width 344 height 15
click at [865, 510] on input "Verdon/S12/160/08r" at bounding box center [915, 505] width 344 height 15
type input "Verdon/S12/160/08r/"
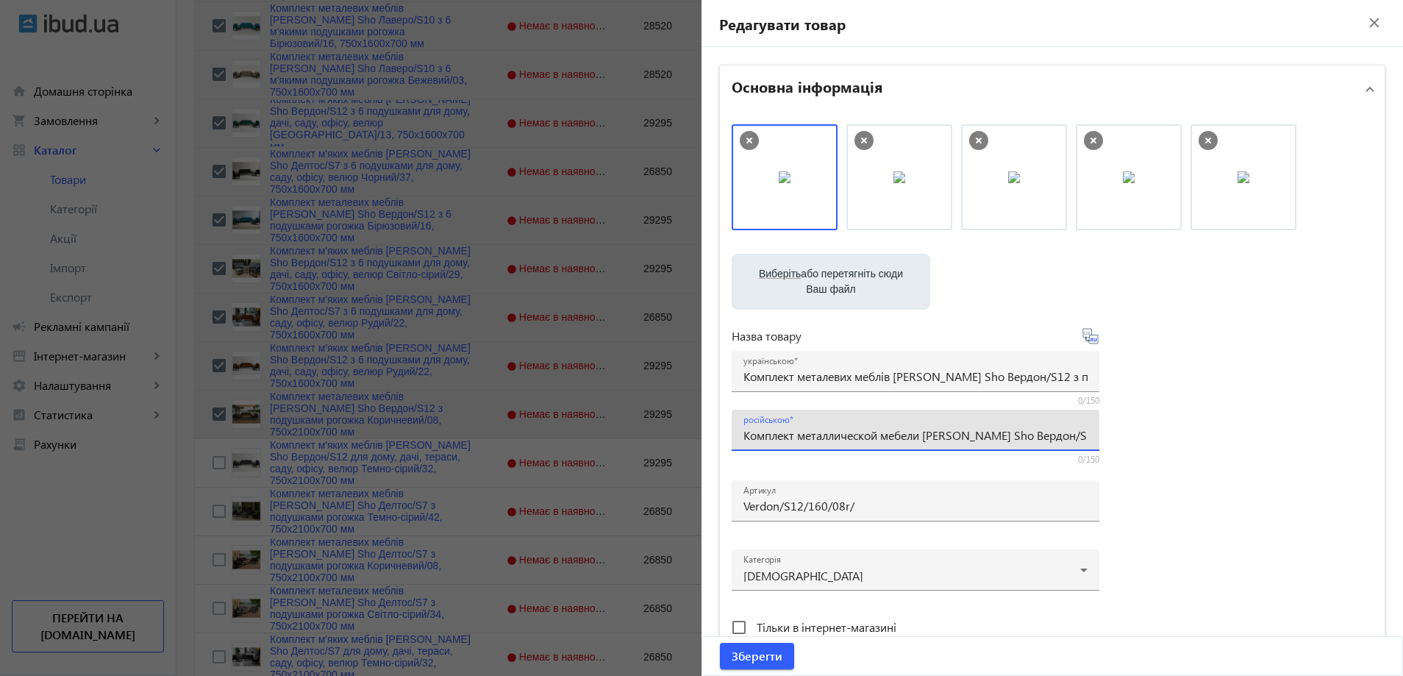
click at [806, 433] on input "Комплект металлической мебели [PERSON_NAME] Sho Вердон/S12 с подушками рогожка …" at bounding box center [915, 434] width 344 height 15
paste input "6 подушками рогожка Коричневый/08, 750х16"
type input "Комплект металлической мебели [PERSON_NAME] Sho Вердон/S12 с 6 подушками рогожк…"
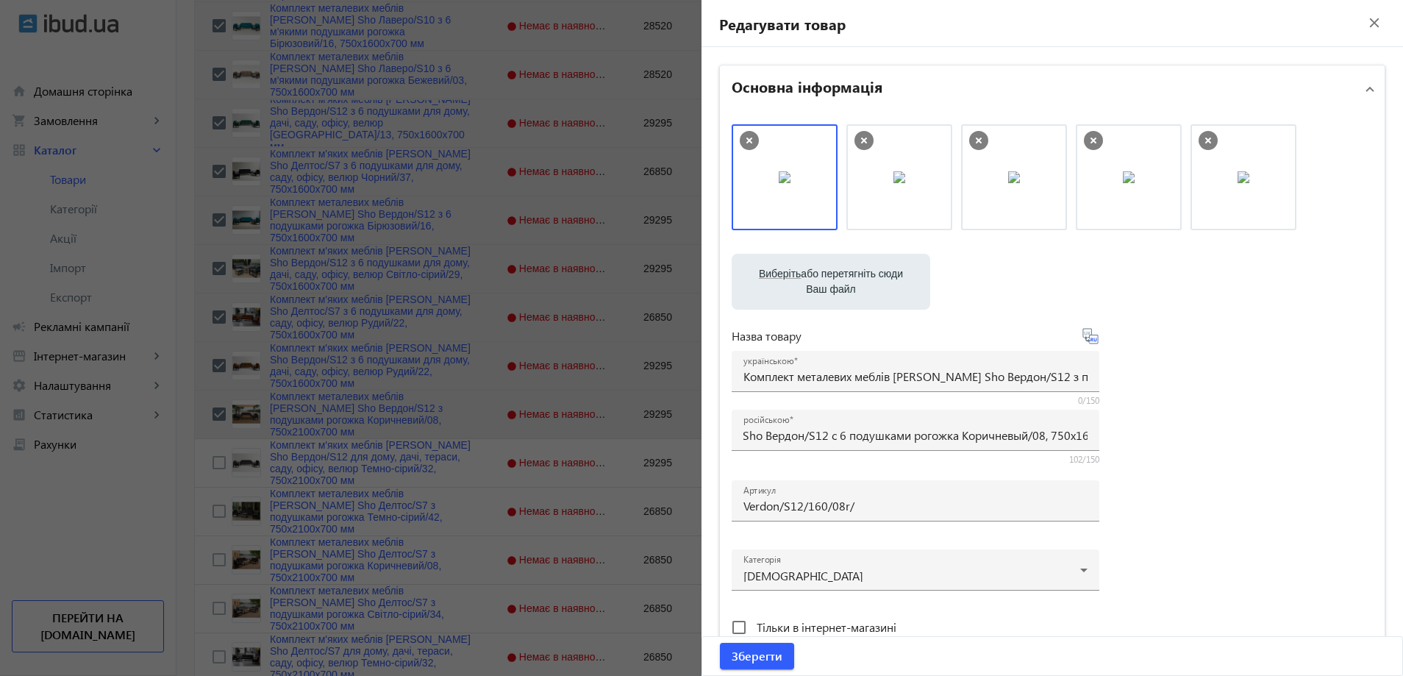
scroll to position [0, 0]
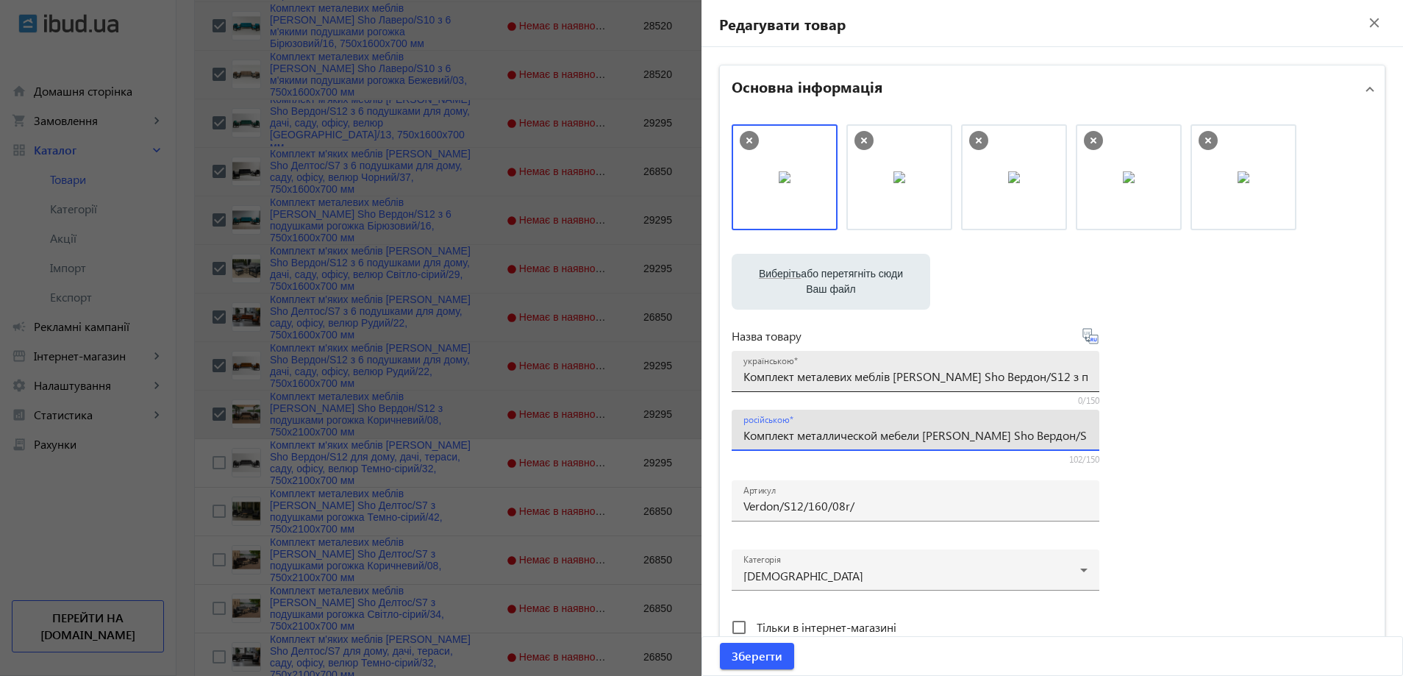
click at [782, 382] on input "Комплект металевих меблів [PERSON_NAME] Sho Вердон/S12 з подушками рогожка Кори…" at bounding box center [915, 375] width 344 height 15
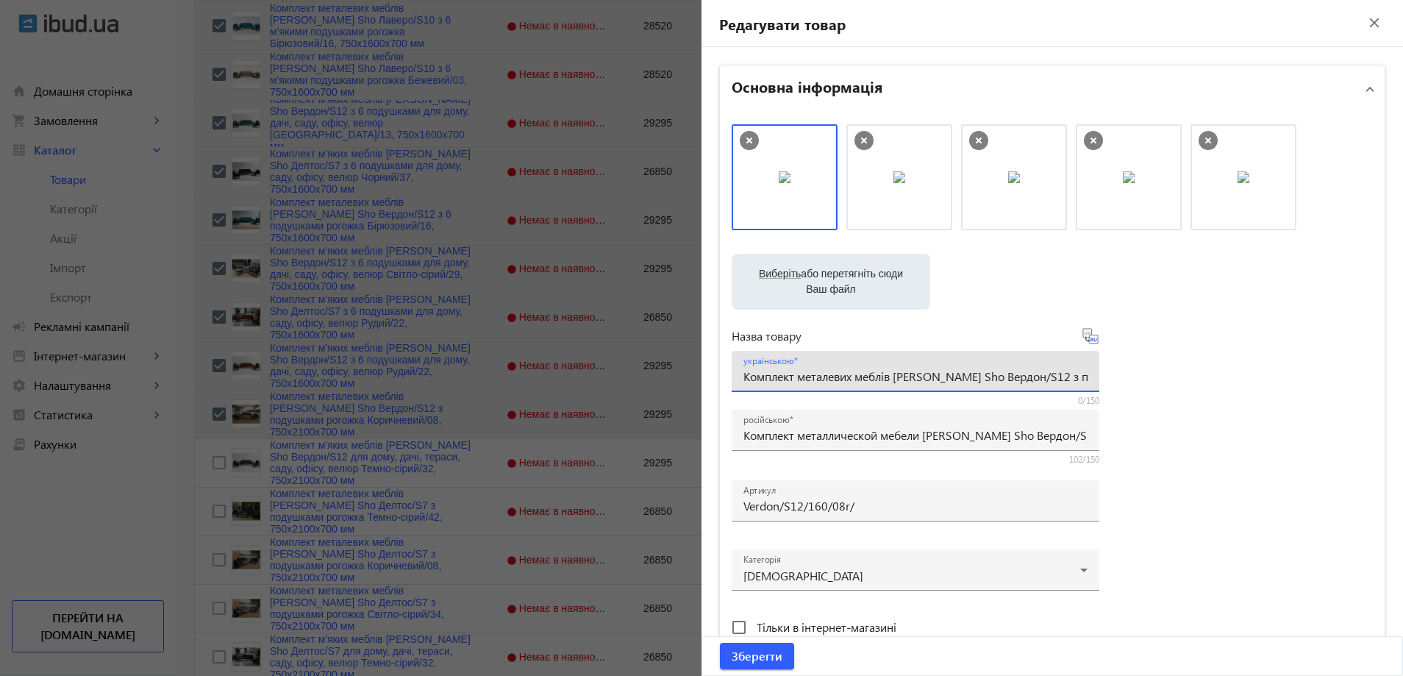
paste input "6 подушками рогожка Коричневий/08, 750х16"
type input "Комплект металевих меблів [PERSON_NAME] Sho Вердон/S12 з 6 подушками рогожка Ко…"
click at [1290, 446] on div "Виберіть або перетягніть сюди Ваш файл 17078689e372bb26162785628292015-65c5bb45…" at bounding box center [1052, 399] width 641 height 550
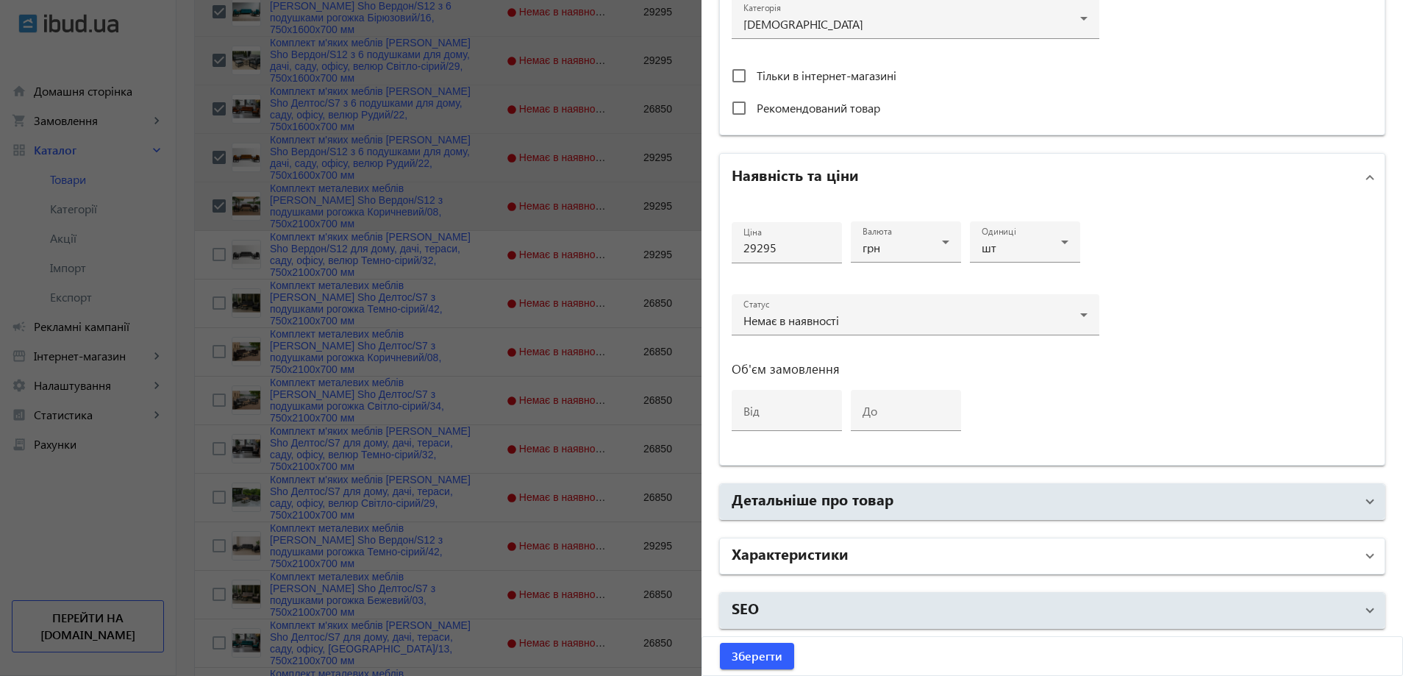
scroll to position [1029, 0]
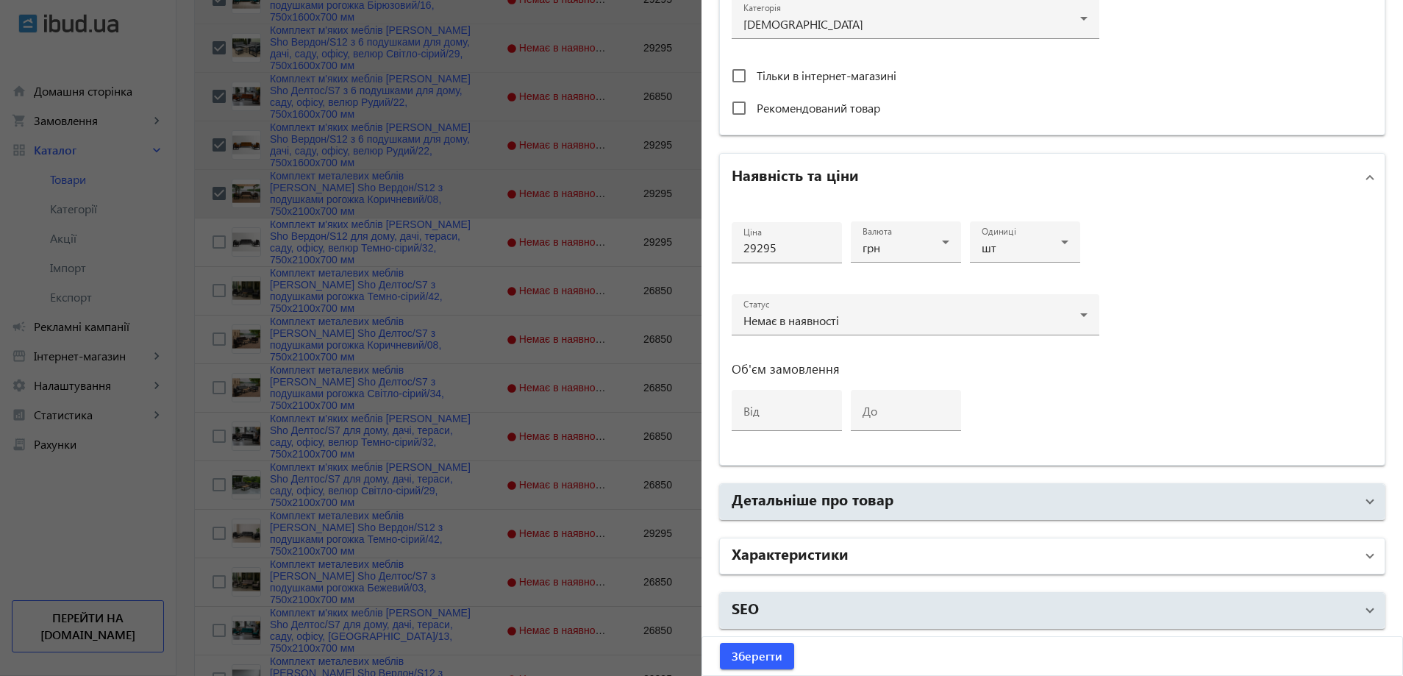
click at [841, 551] on h2 "Характеристики" at bounding box center [790, 553] width 117 height 21
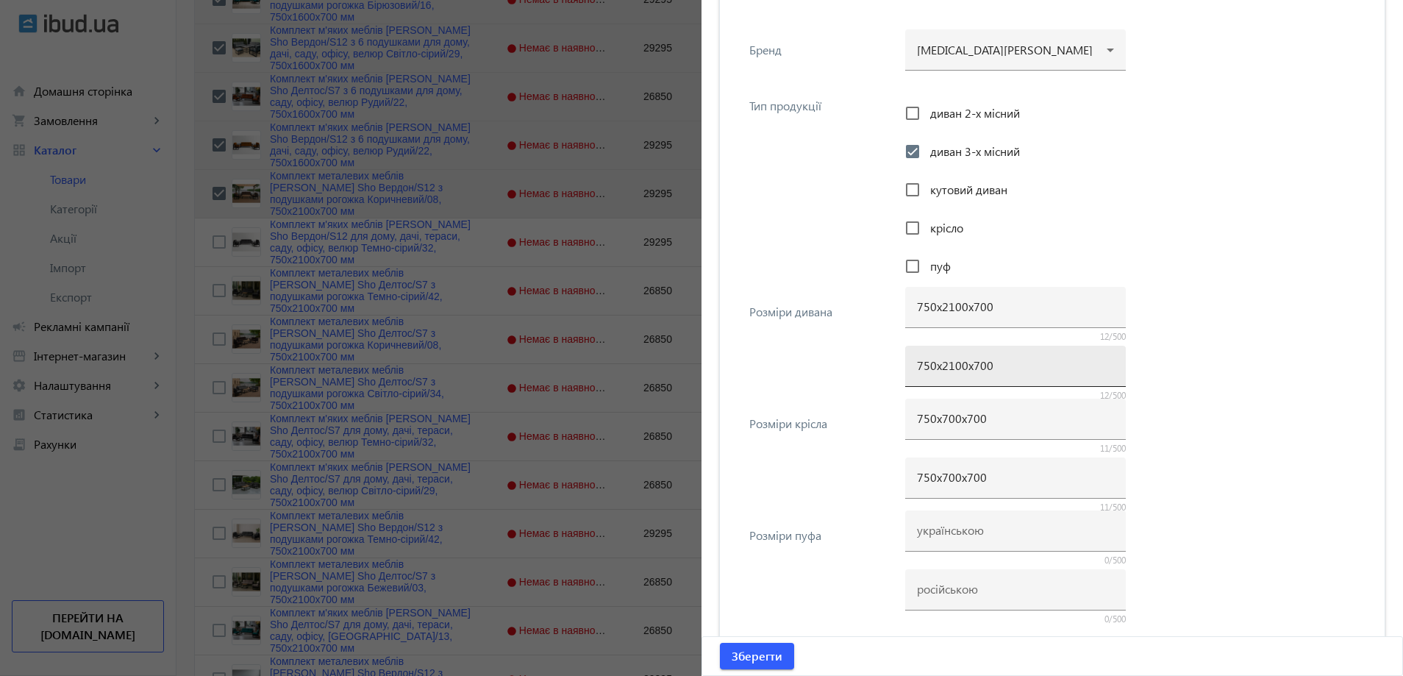
scroll to position [1140, 0]
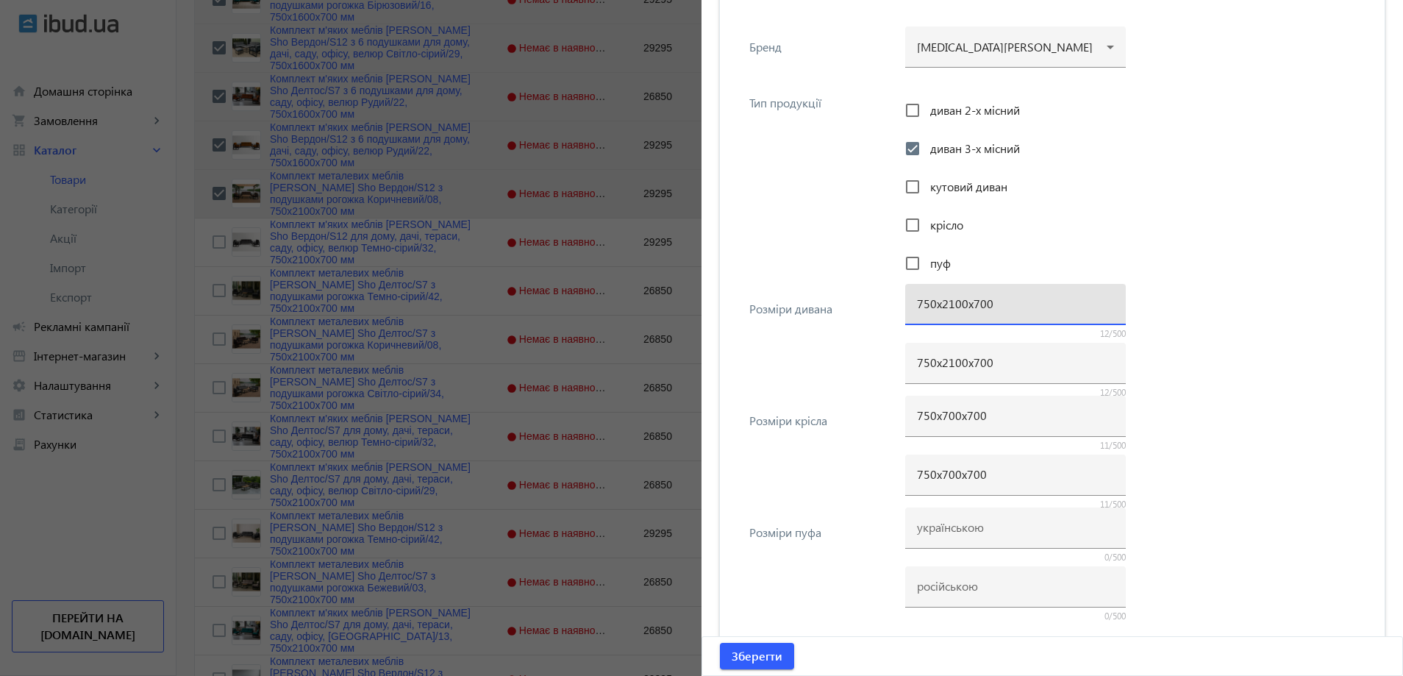
drag, startPoint x: 949, startPoint y: 305, endPoint x: 937, endPoint y: 305, distance: 11.0
click at [937, 305] on input "750х2100х700" at bounding box center [1015, 303] width 197 height 15
type input "750х1600х700"
click at [931, 369] on input "750х2100х700" at bounding box center [1015, 361] width 197 height 15
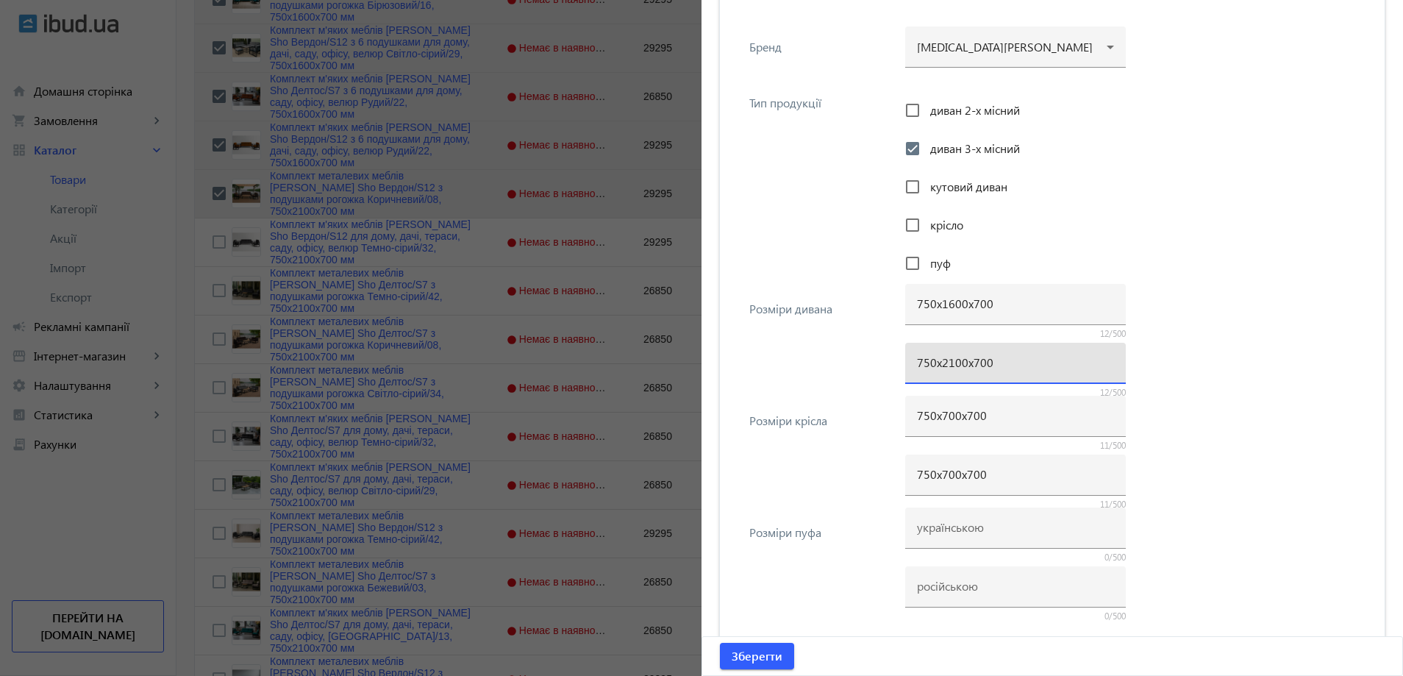
paste input "16"
type input "750х1600х700"
drag, startPoint x: 738, startPoint y: 644, endPoint x: 475, endPoint y: 435, distance: 336.0
click at [737, 645] on span "submit" at bounding box center [757, 655] width 74 height 35
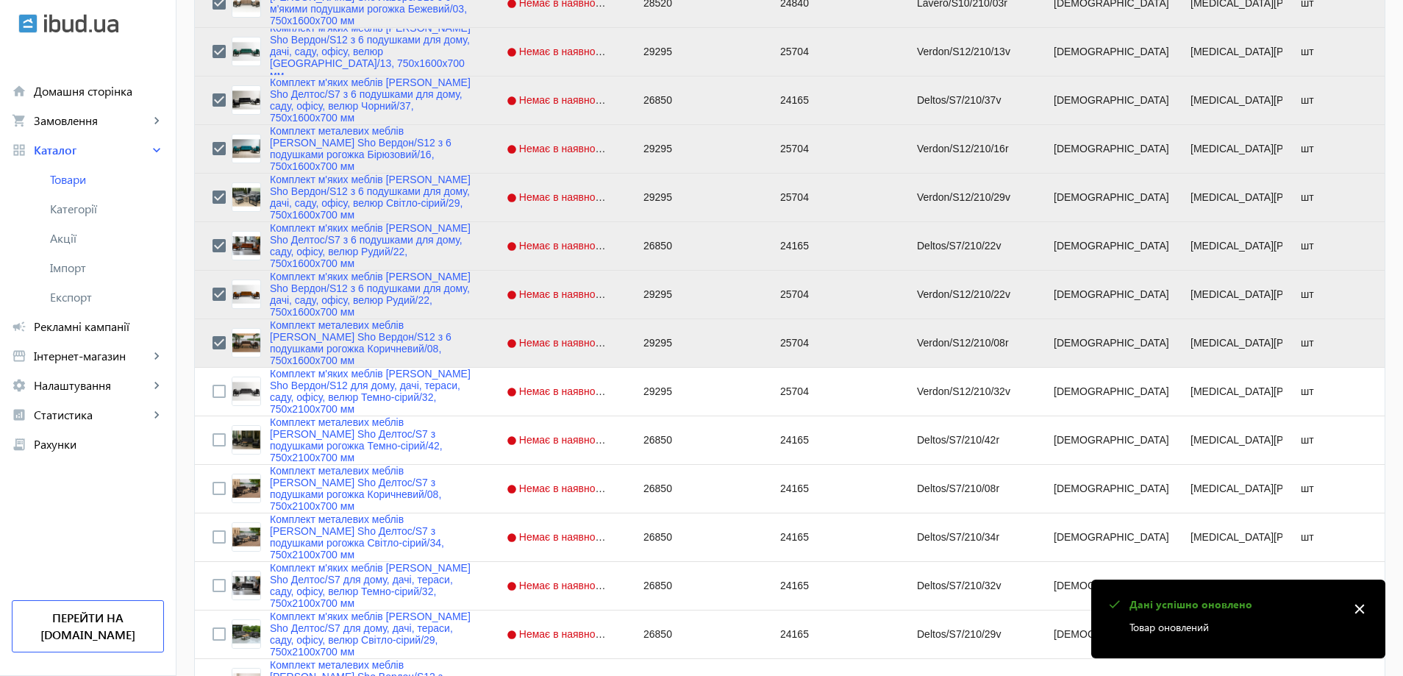
scroll to position [956, 0]
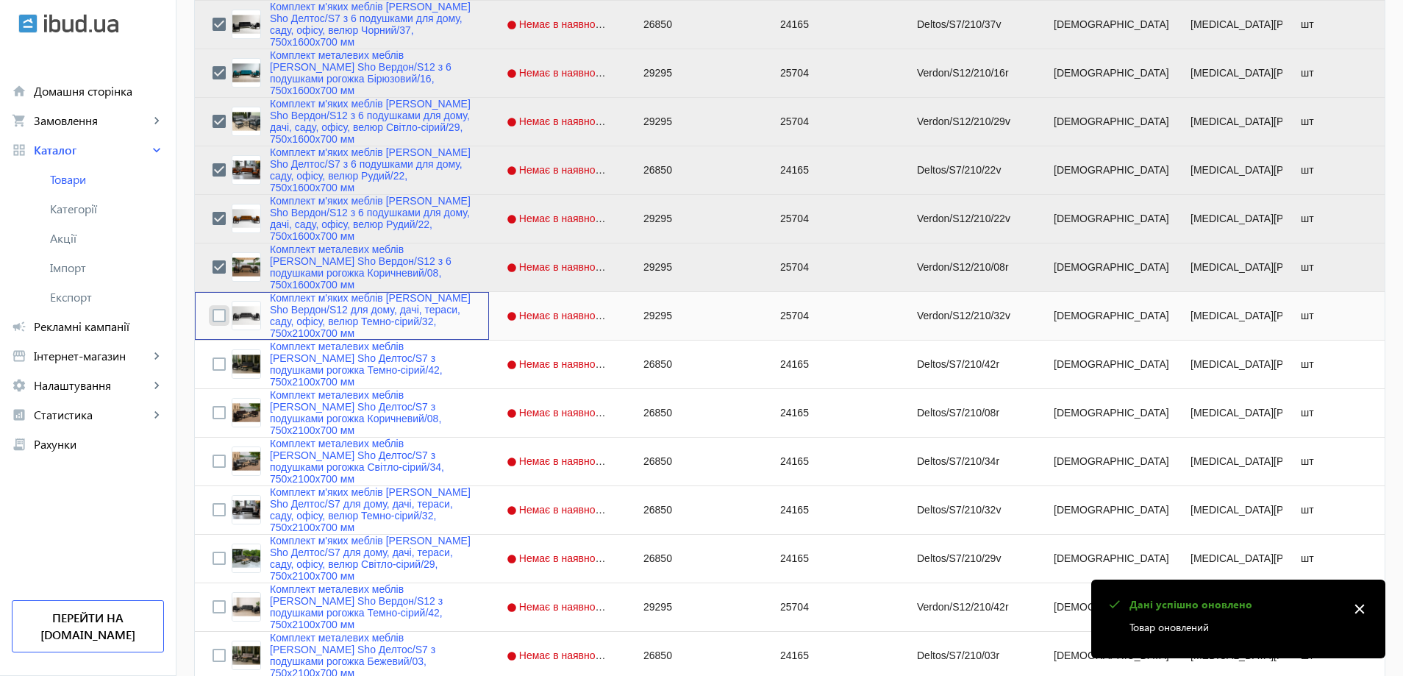
click at [212, 313] on input "Press Space to toggle row selection (unchecked)" at bounding box center [218, 315] width 13 height 13
checkbox input "true"
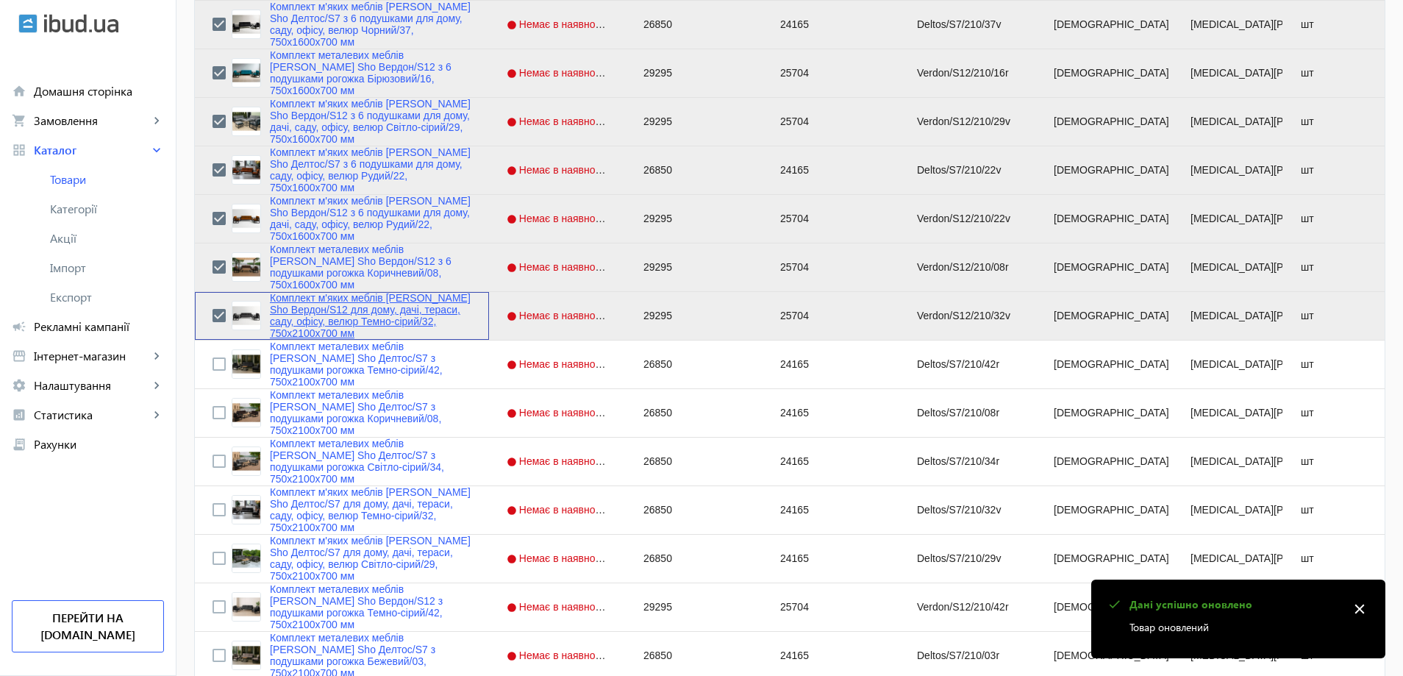
click at [287, 319] on link "Комплект м'яких меблів [PERSON_NAME] Sho Вердон/S12 для дому, дачі, тераси, сад…" at bounding box center [370, 315] width 201 height 47
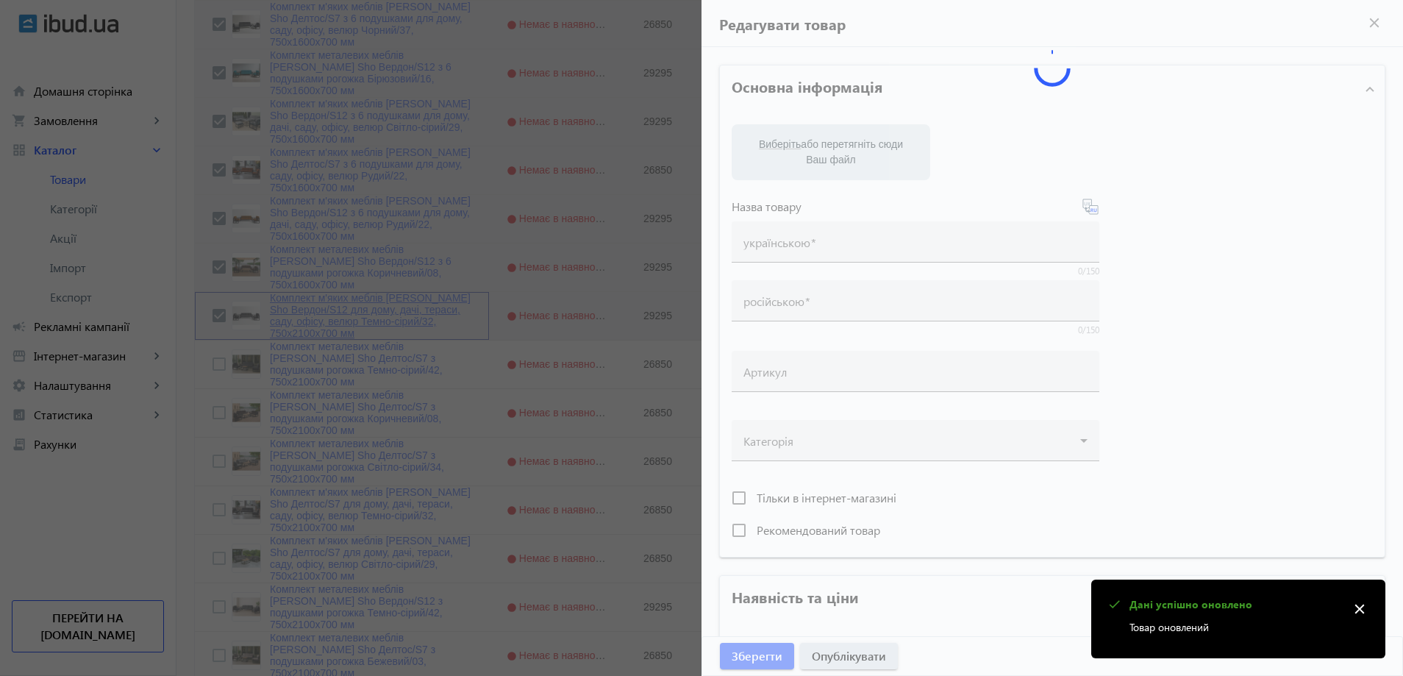
type input "Комплект м'яких меблів [PERSON_NAME] Sho Вердон/S12 для дому, дачі, тераси, сад…"
type input "Комплект мягкой мебели [PERSON_NAME] Sho Вердон/S12 для дома, дачи, террасы, са…"
type input "Verdon/S12/210/32v"
type input "29295"
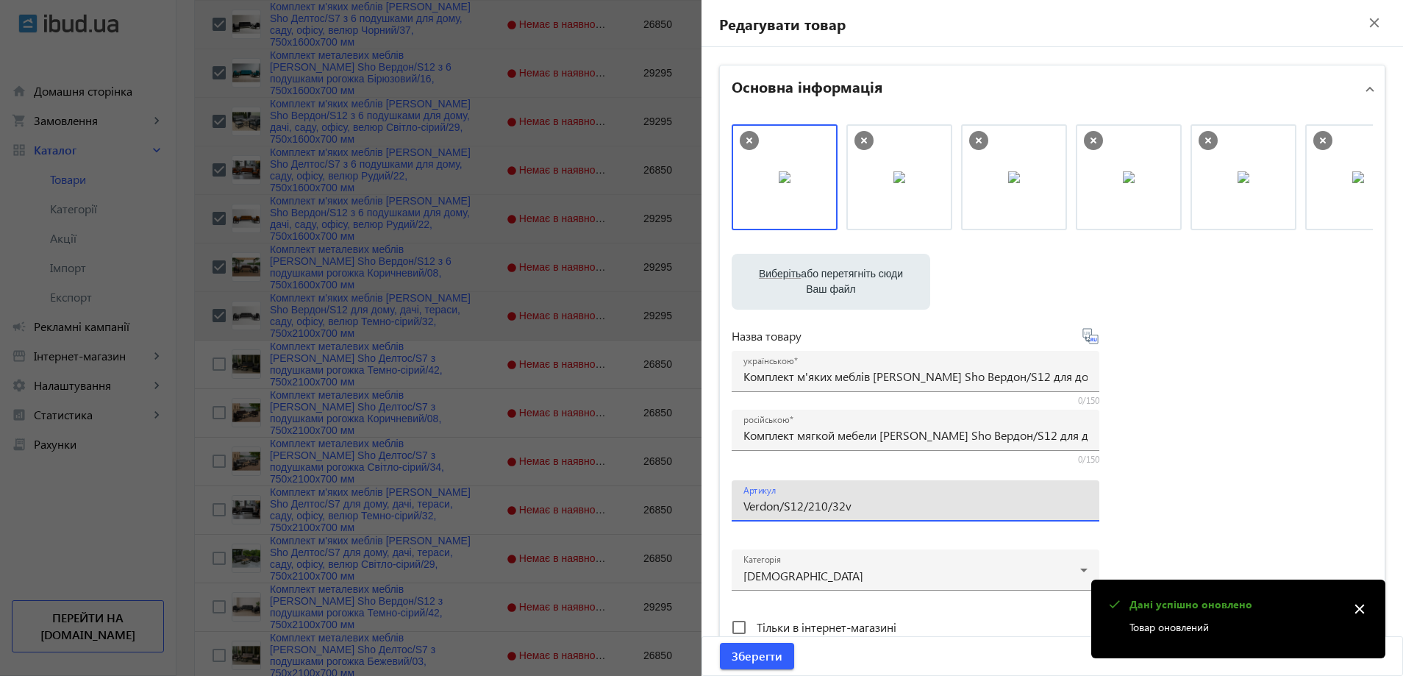
click at [812, 507] on input "Verdon/S12/210/32v" at bounding box center [915, 505] width 344 height 15
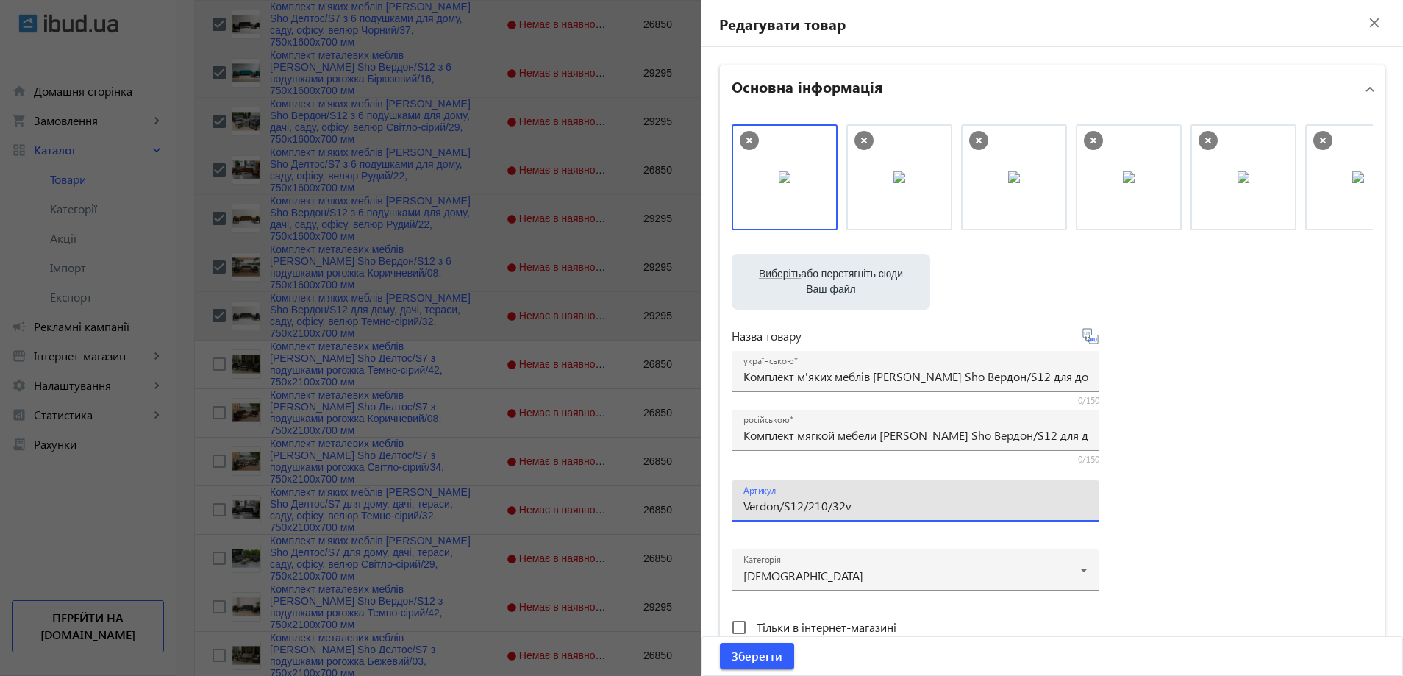
drag, startPoint x: 817, startPoint y: 507, endPoint x: 806, endPoint y: 510, distance: 11.6
click at [806, 510] on input "Verdon/S12/210/32v" at bounding box center [915, 505] width 344 height 15
click at [862, 511] on input "Verdon/S12/160/32v" at bounding box center [915, 505] width 344 height 15
type input "Verdon/S12/160/32v/"
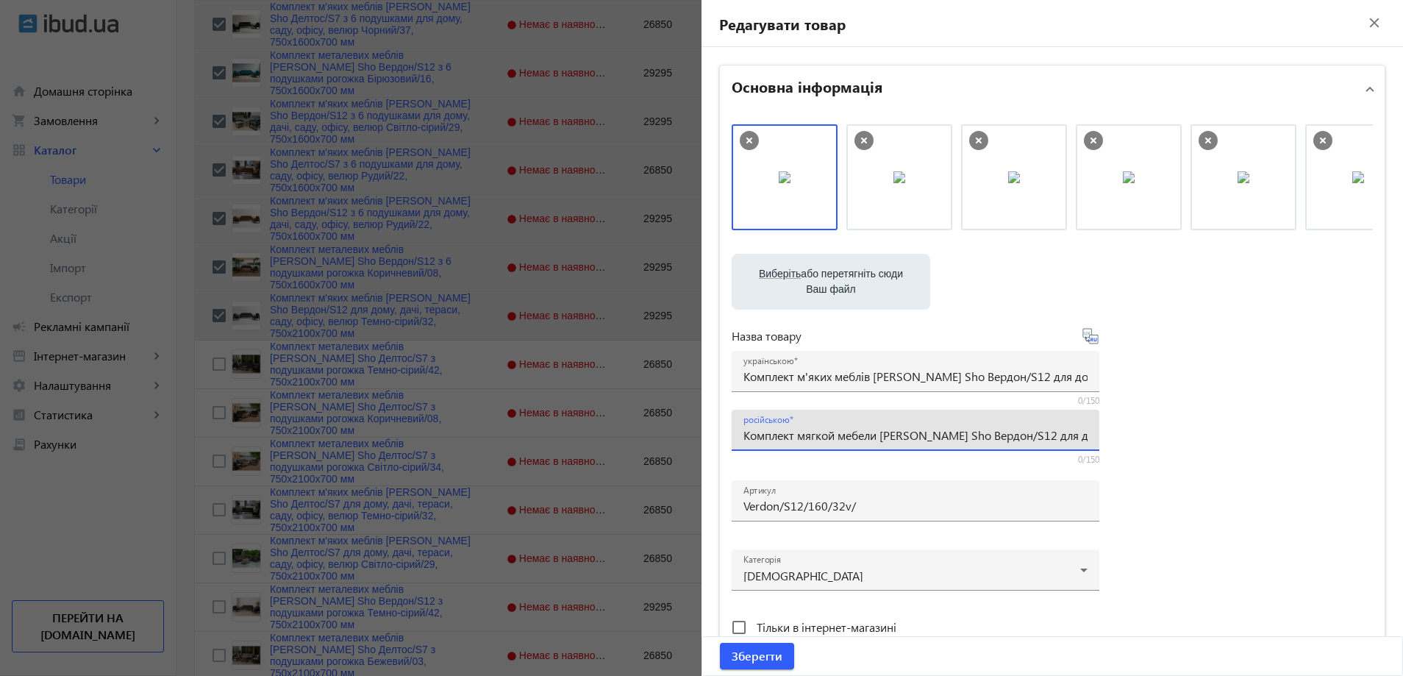
click at [778, 437] on input "Комплект мягкой мебели [PERSON_NAME] Sho Вердон/S12 для дома, дачи, террасы, са…" at bounding box center [915, 434] width 344 height 15
paste input "с 6 подушками для дома, дачи, сада, офиса, велюр Темно-серый/32, 750х16"
type input "Комплект мягкой мебели [PERSON_NAME] Sho Вердон/S12 с 6 подушками для дома, дач…"
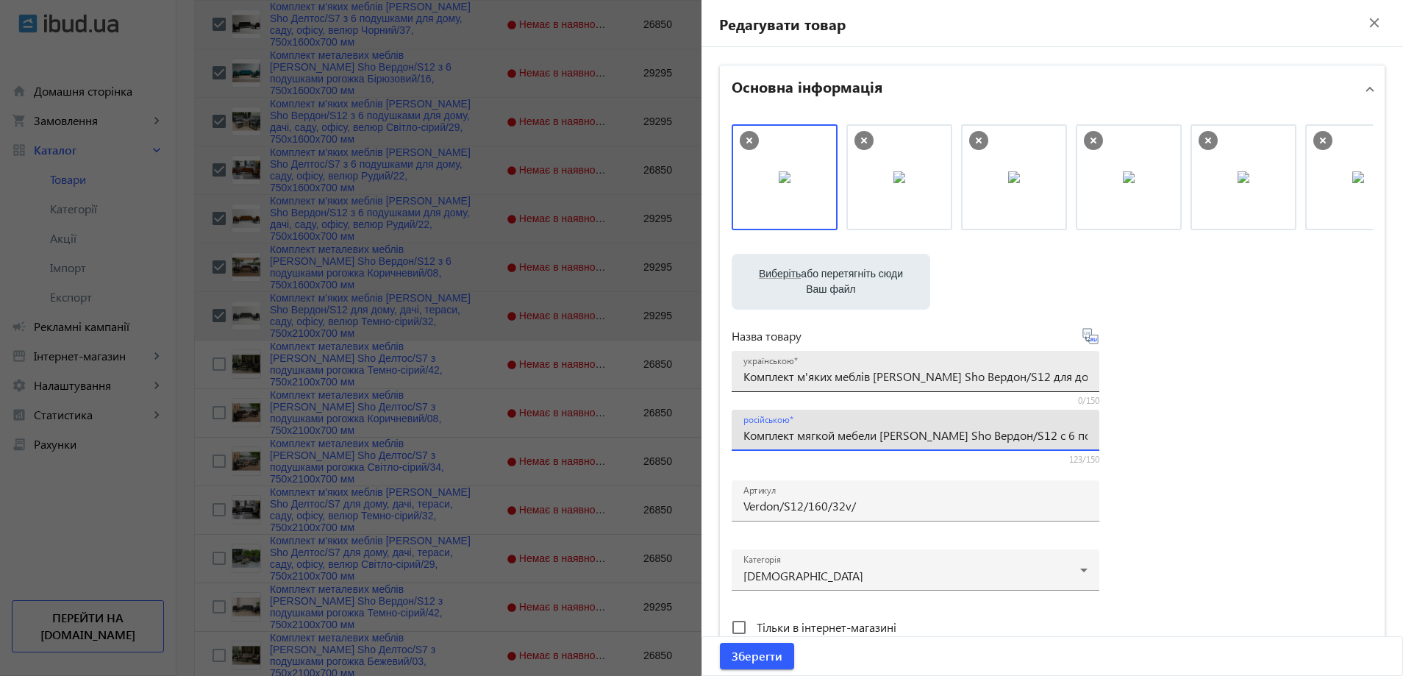
click at [788, 371] on input "Комплект м'яких меблів [PERSON_NAME] Sho Вердон/S12 для дому, дачі, тераси, сад…" at bounding box center [915, 375] width 344 height 15
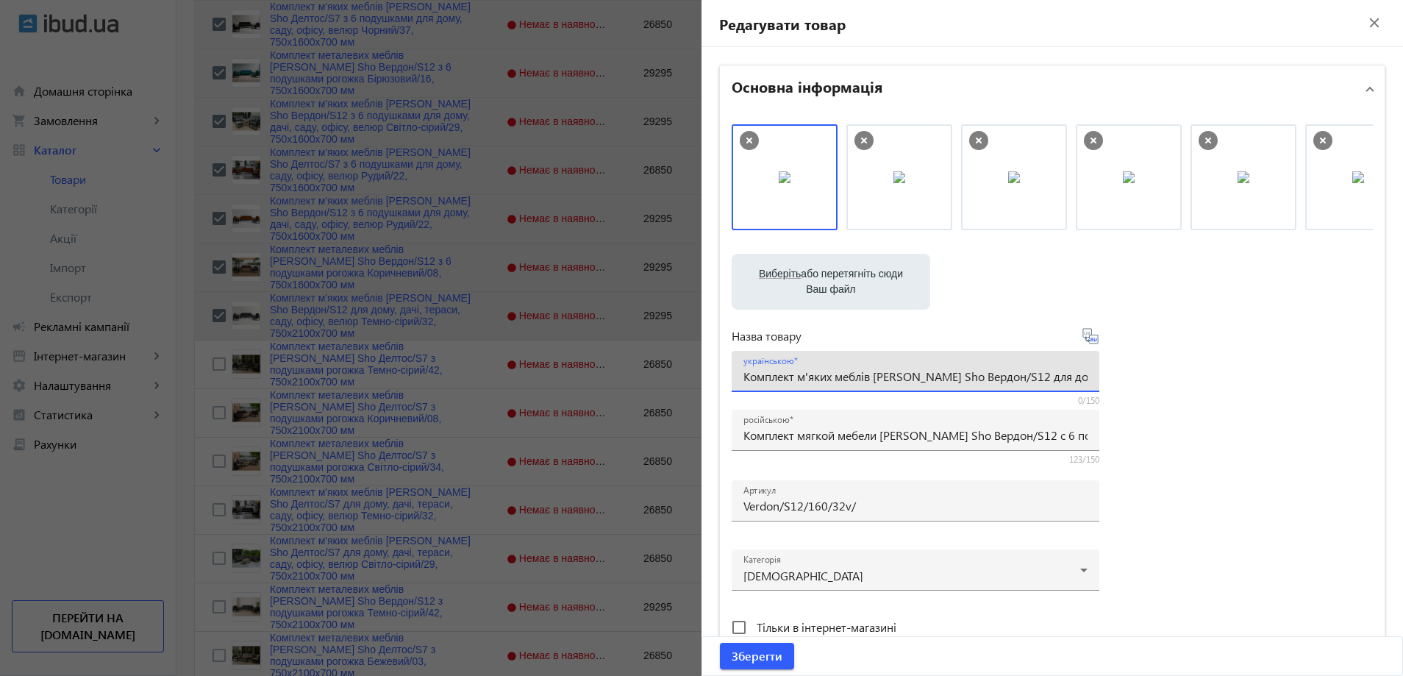
paste input "6 подушками для дому, дачі, саду, офісу, велюр Темно-сірий/32, 750х16"
type input "Комплект м'яких меблів [PERSON_NAME] Sho Вердон/S12 з 6 подушками для дому, дач…"
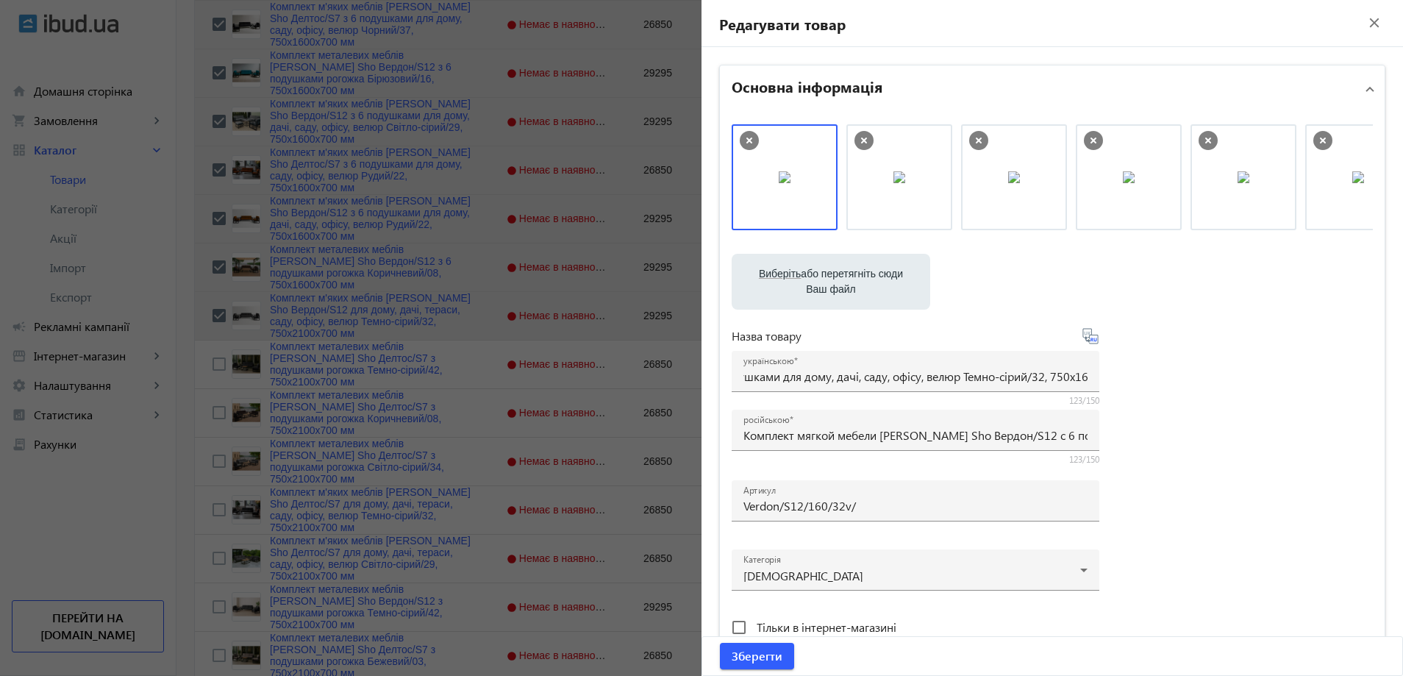
click at [1232, 335] on div "Виберіть або перетягніть сюди Ваш файл 17078689e372ef2a780512940527009-31cdc47f…" at bounding box center [1052, 399] width 641 height 550
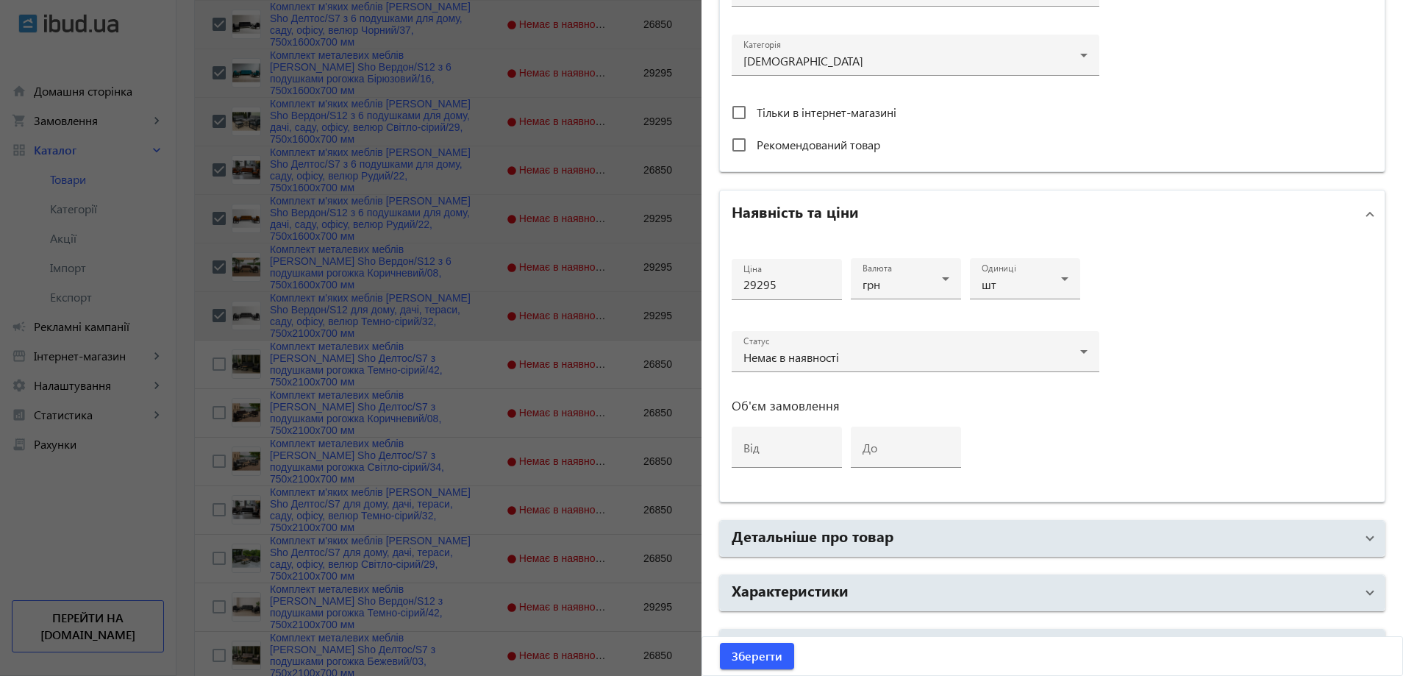
click at [923, 573] on mat-accordion "Основна інформація Виберіть або перетягніть сюди Ваш файл 17078689e372ef2a78051…" at bounding box center [1052, 107] width 666 height 1115
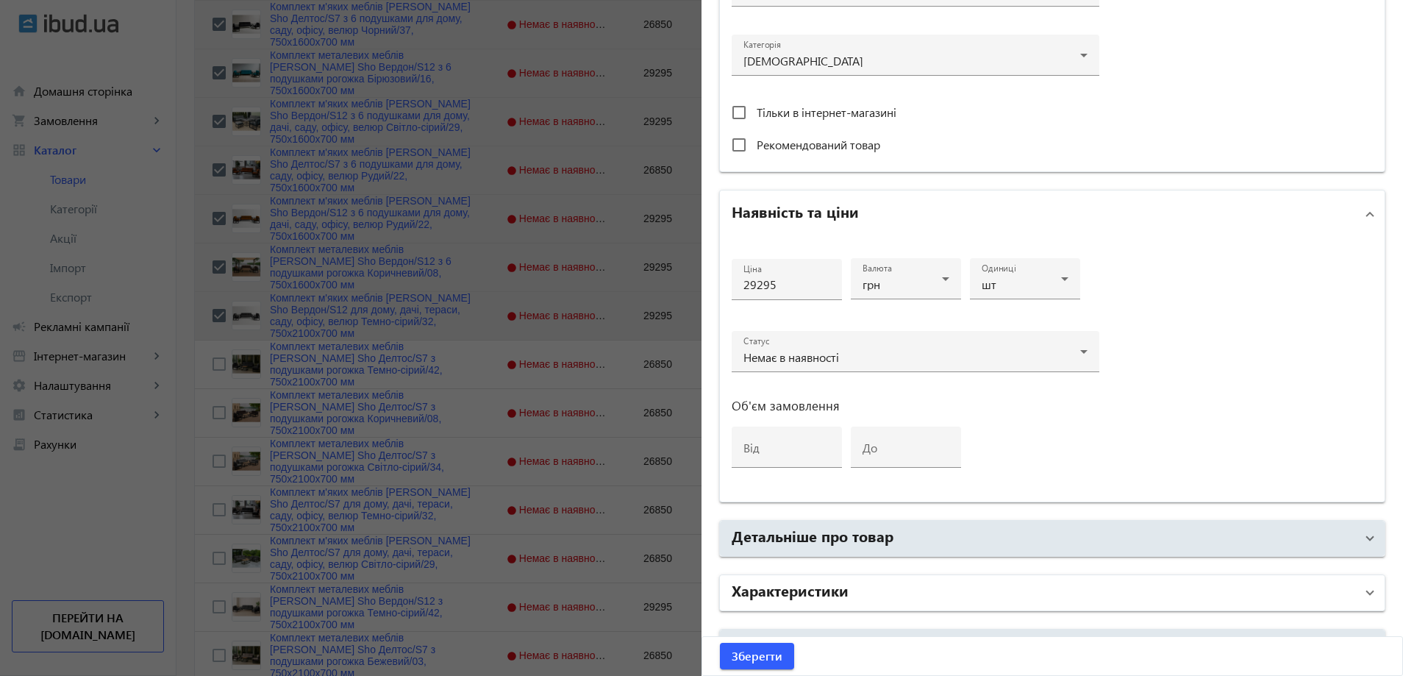
click at [920, 594] on mat-panel-title "Характеристики" at bounding box center [1044, 592] width 624 height 26
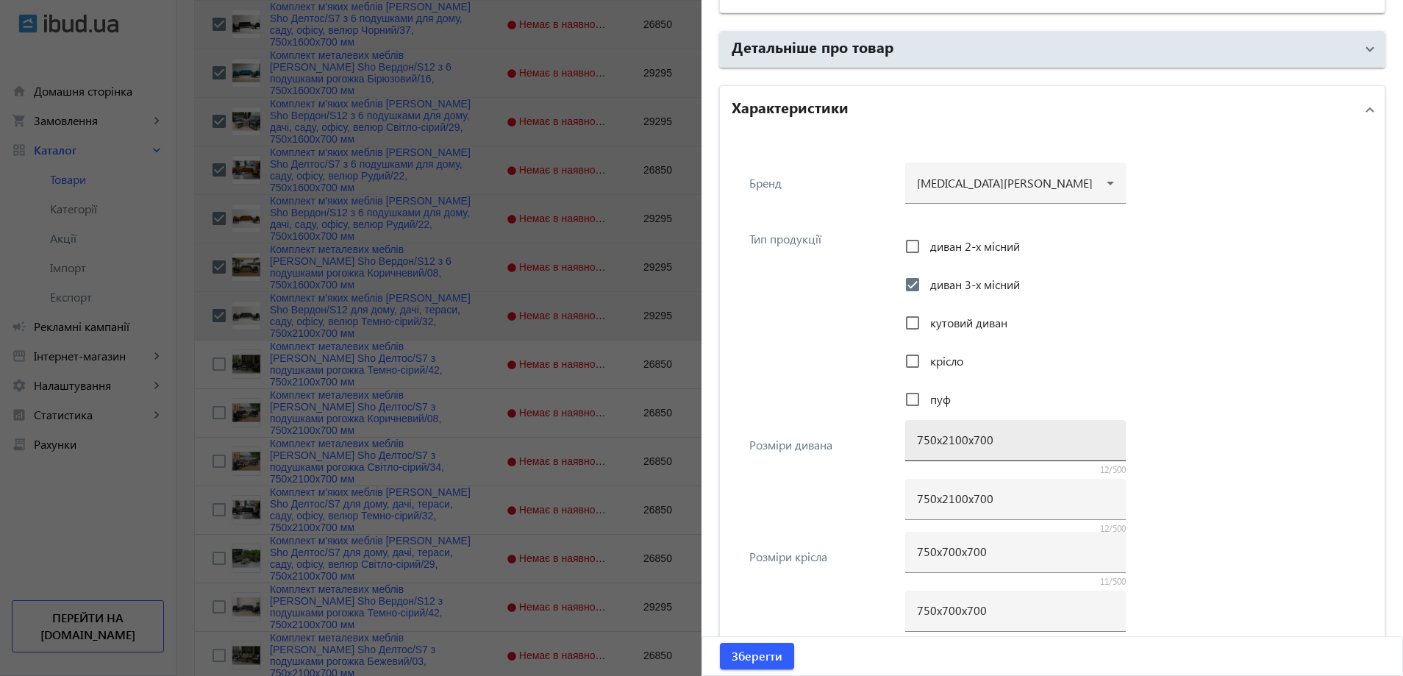
scroll to position [1029, 0]
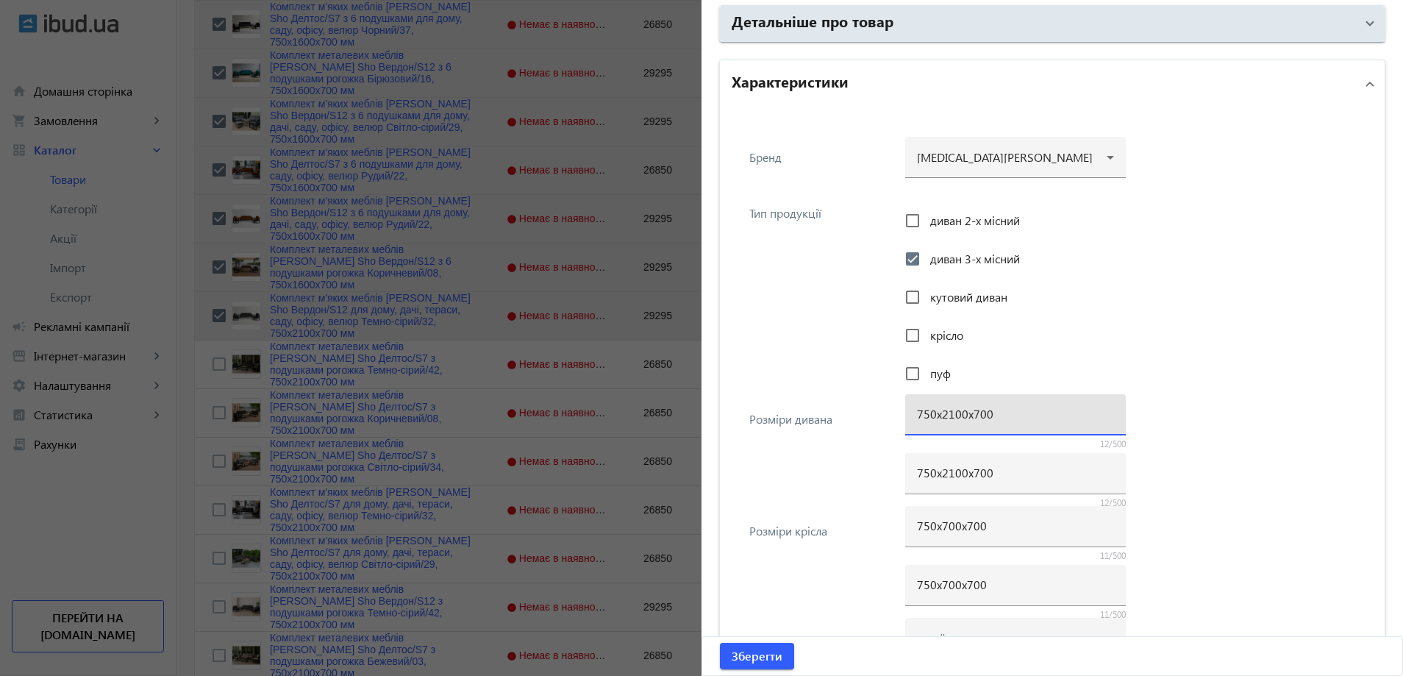
drag, startPoint x: 949, startPoint y: 415, endPoint x: 939, endPoint y: 417, distance: 9.7
click at [939, 417] on input "750х2100х700" at bounding box center [1015, 413] width 197 height 15
type input "750х1600х700"
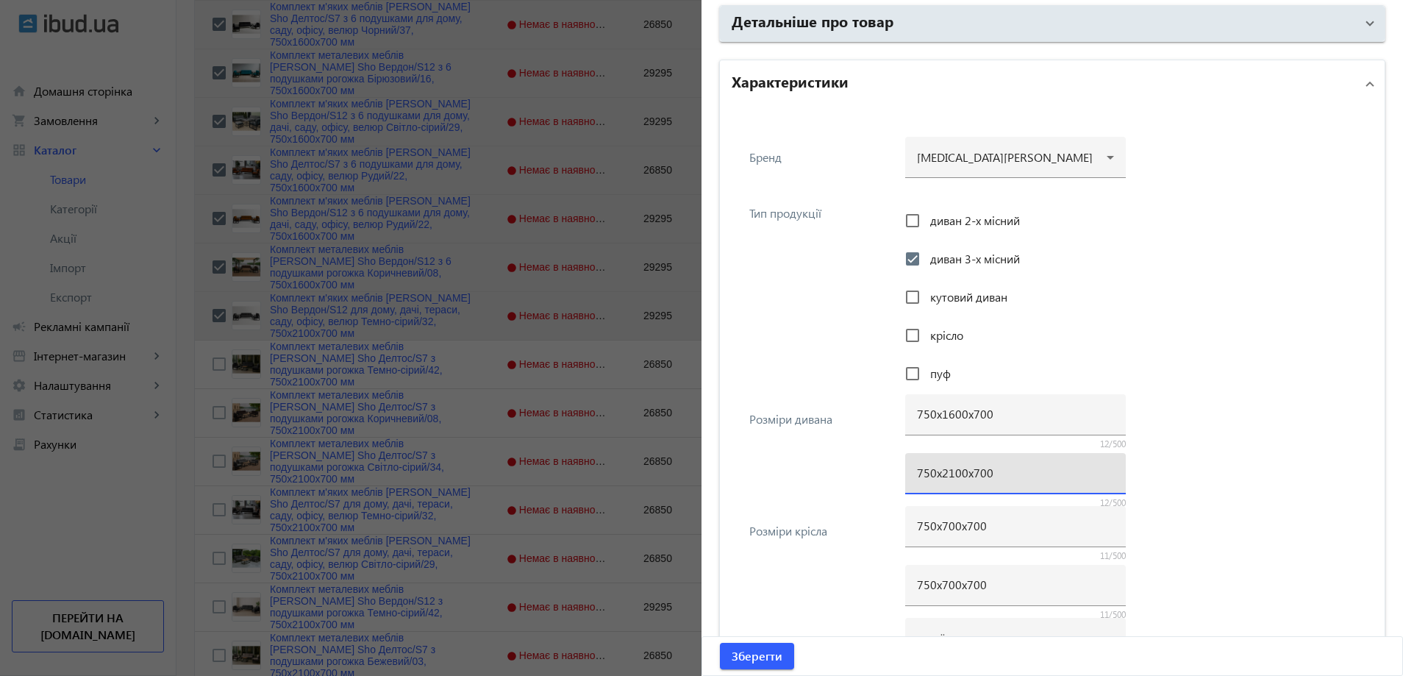
click at [947, 479] on input "750х2100х700" at bounding box center [1015, 472] width 197 height 15
paste input "16"
type input "750х1600х700"
click at [842, 476] on div "Розміри дивана 750х1600х700 12/500 750х1600х700 12/500" at bounding box center [1052, 453] width 641 height 112
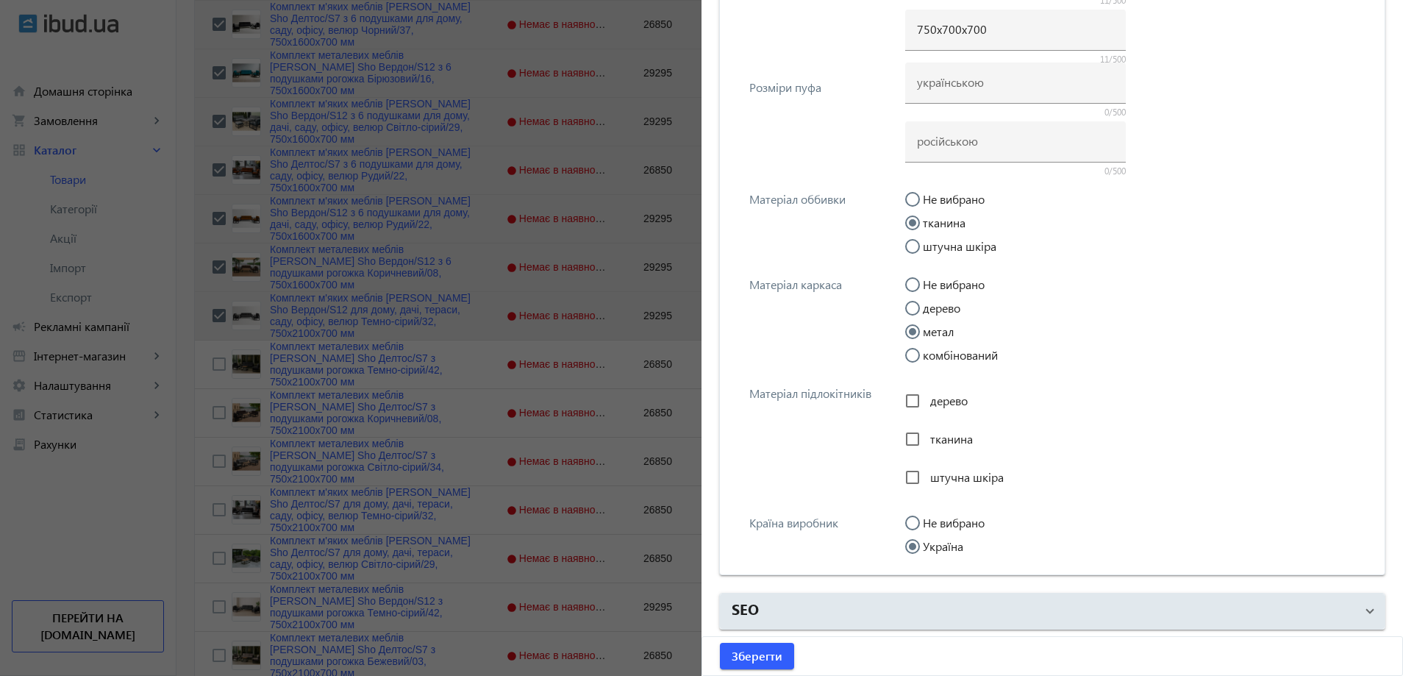
scroll to position [1585, 0]
click at [745, 650] on span "Зберегти" at bounding box center [757, 656] width 51 height 16
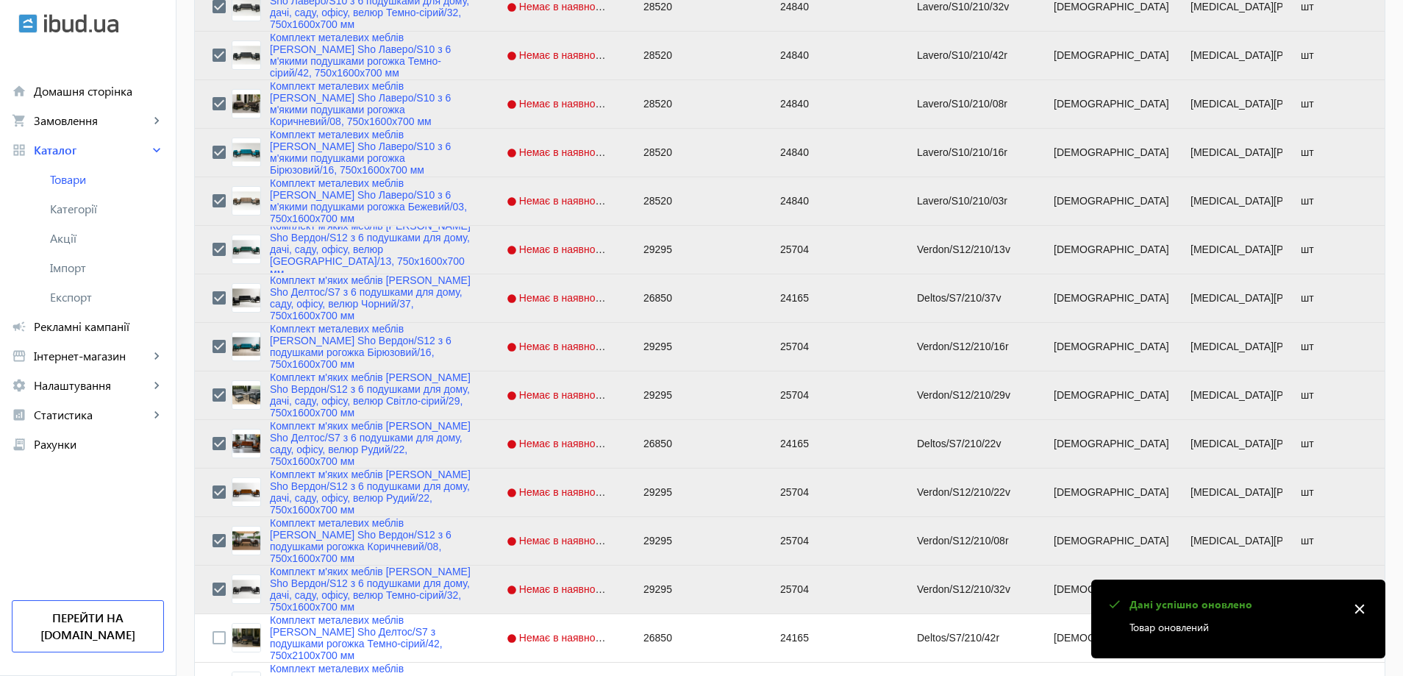
scroll to position [882, 0]
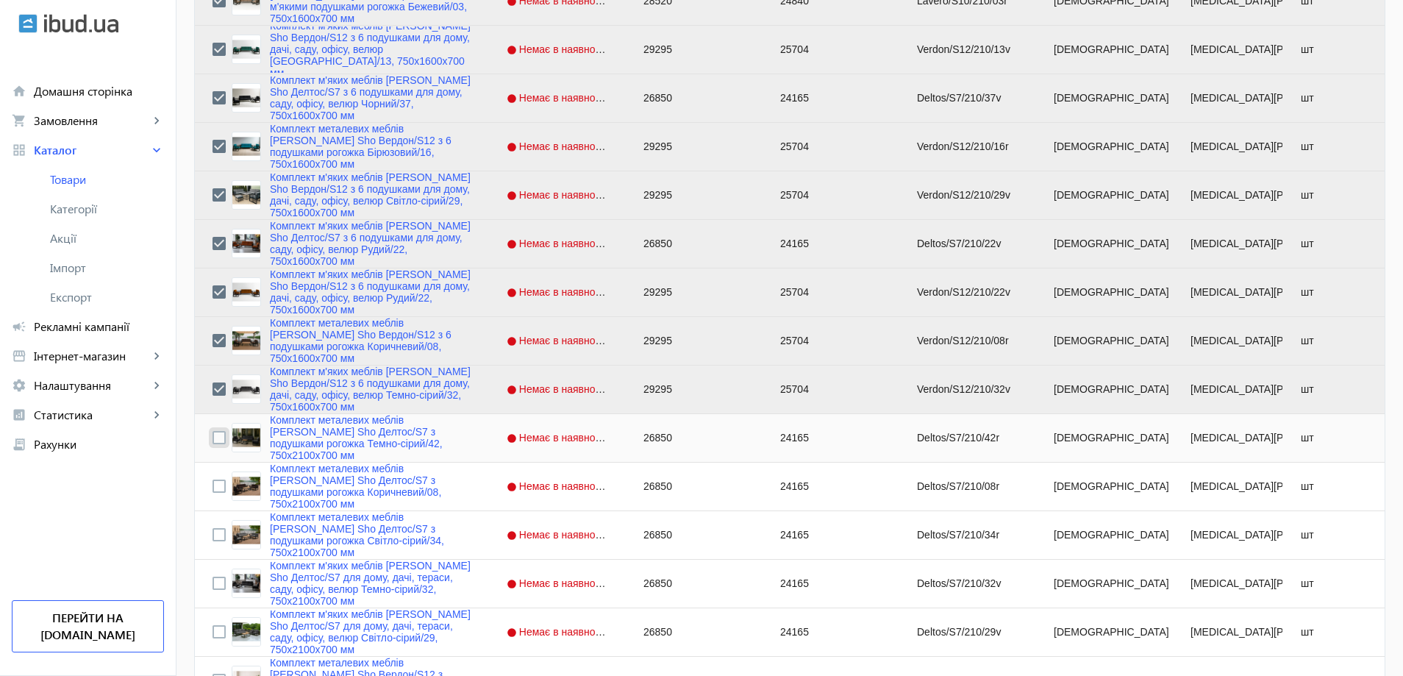
click at [212, 441] on input "Press Space to toggle row selection (unchecked)" at bounding box center [218, 437] width 13 height 13
checkbox input "true"
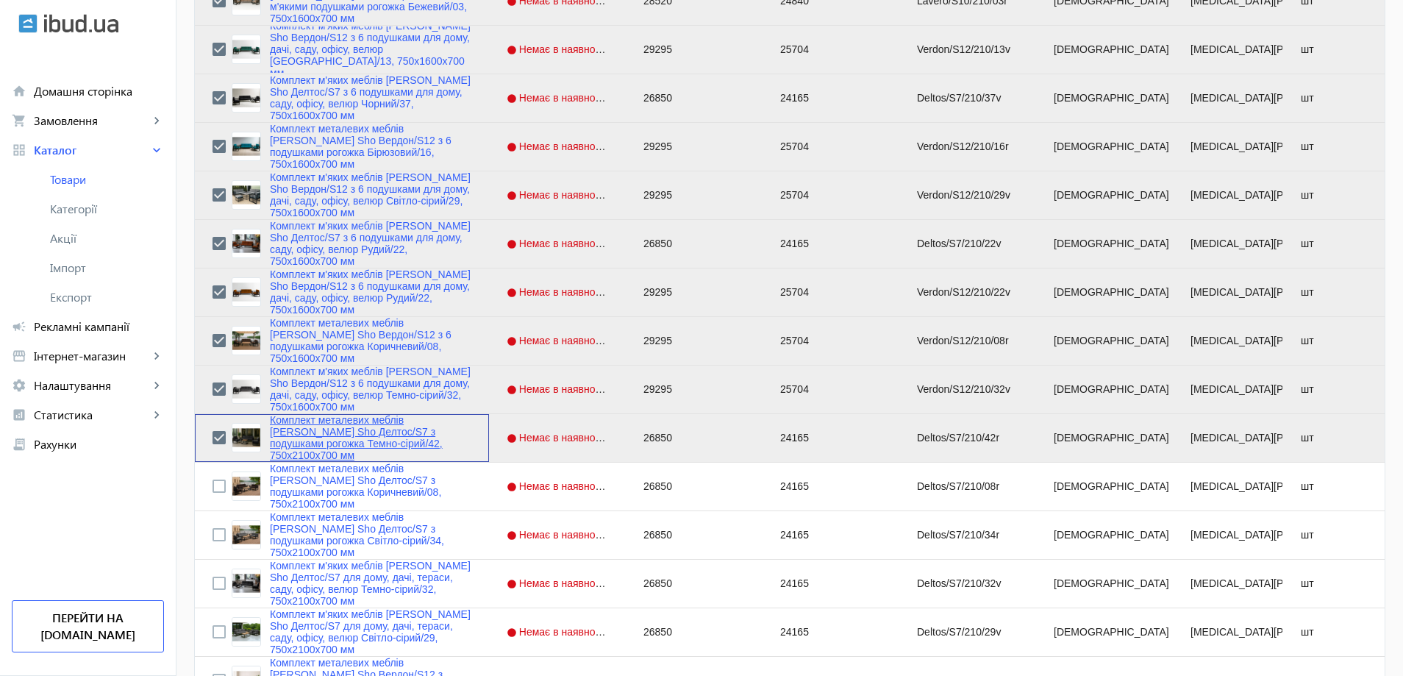
click at [312, 443] on link "Комплект металевих меблів [PERSON_NAME] Sho Делтос/S7 з подушками рогожка Темно…" at bounding box center [370, 437] width 201 height 47
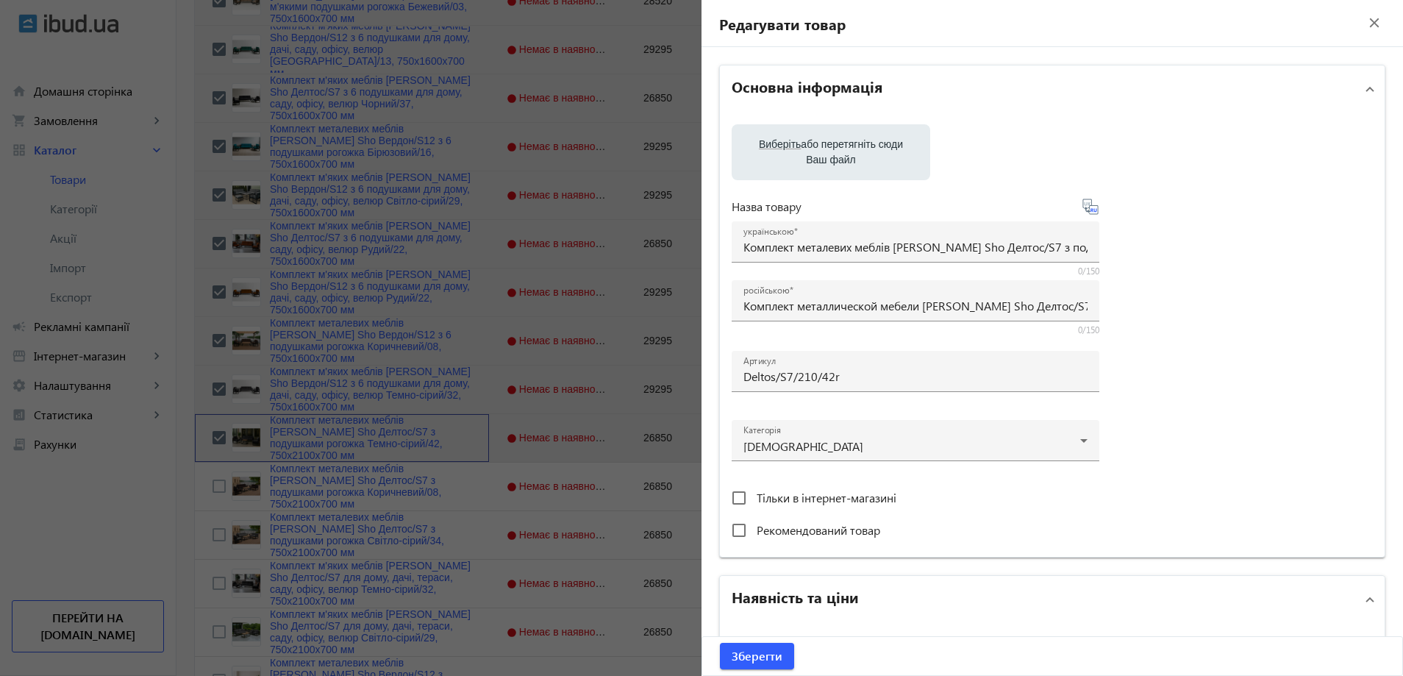
scroll to position [1271, 0]
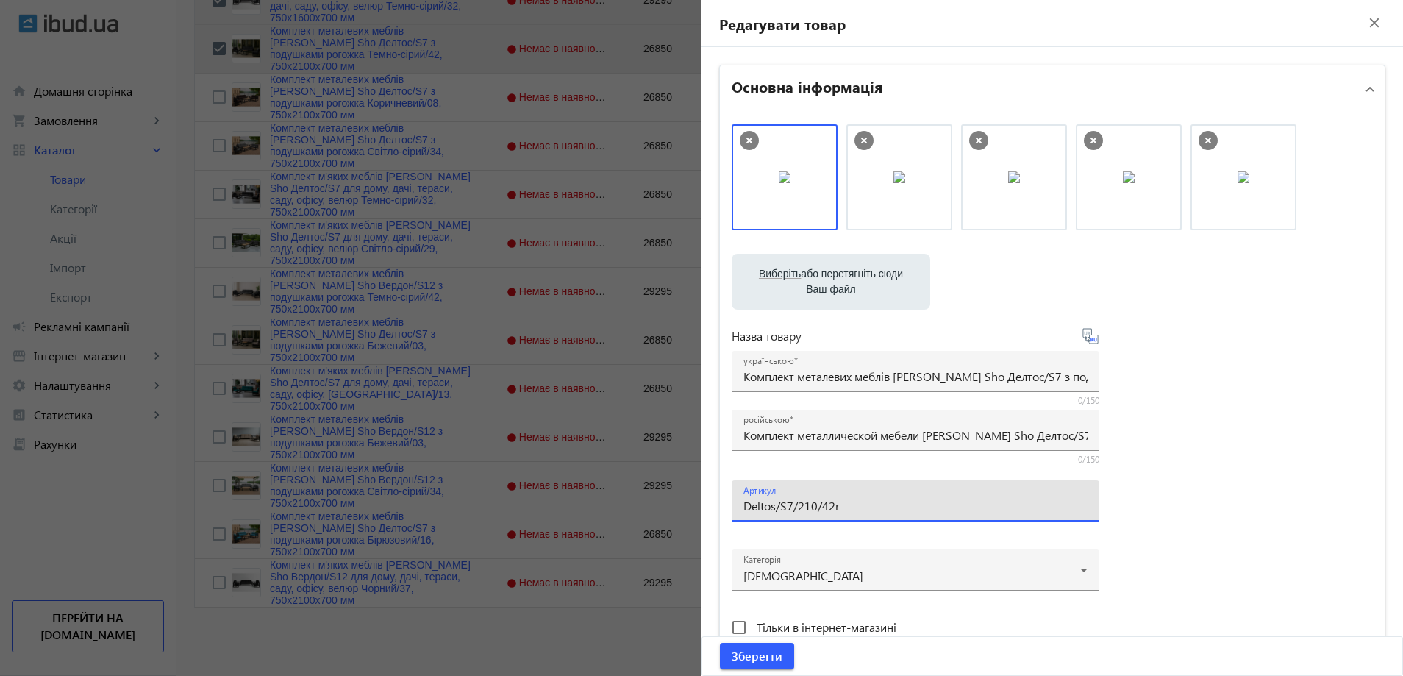
drag, startPoint x: 805, startPoint y: 509, endPoint x: 796, endPoint y: 512, distance: 10.2
click at [796, 512] on input "Deltos/S7/210/42r" at bounding box center [915, 505] width 344 height 15
click at [844, 506] on input "Deltos/S7/160/42r" at bounding box center [915, 505] width 344 height 15
type input "Deltos/S7/160/42r/"
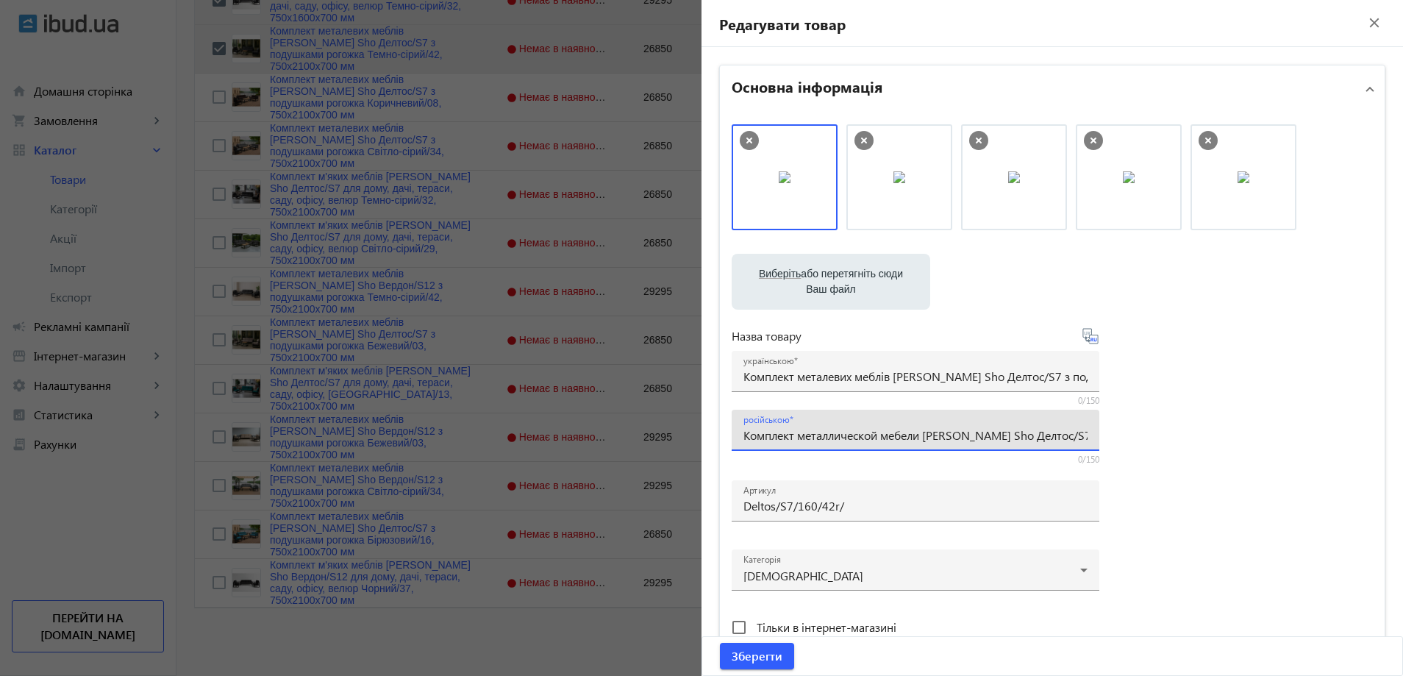
click at [800, 440] on input "Комплект металлической мебели [PERSON_NAME] Sho Делтос/S7 с подушками рогожка Т…" at bounding box center [915, 434] width 344 height 15
paste input "6 подушками (3 верхние+3 нижние) рогожка Темно-серый/42, 750х16"
type input "Комплект металлической мебели [PERSON_NAME] Sho Делтос/S7 с 6 подушками (3 верх…"
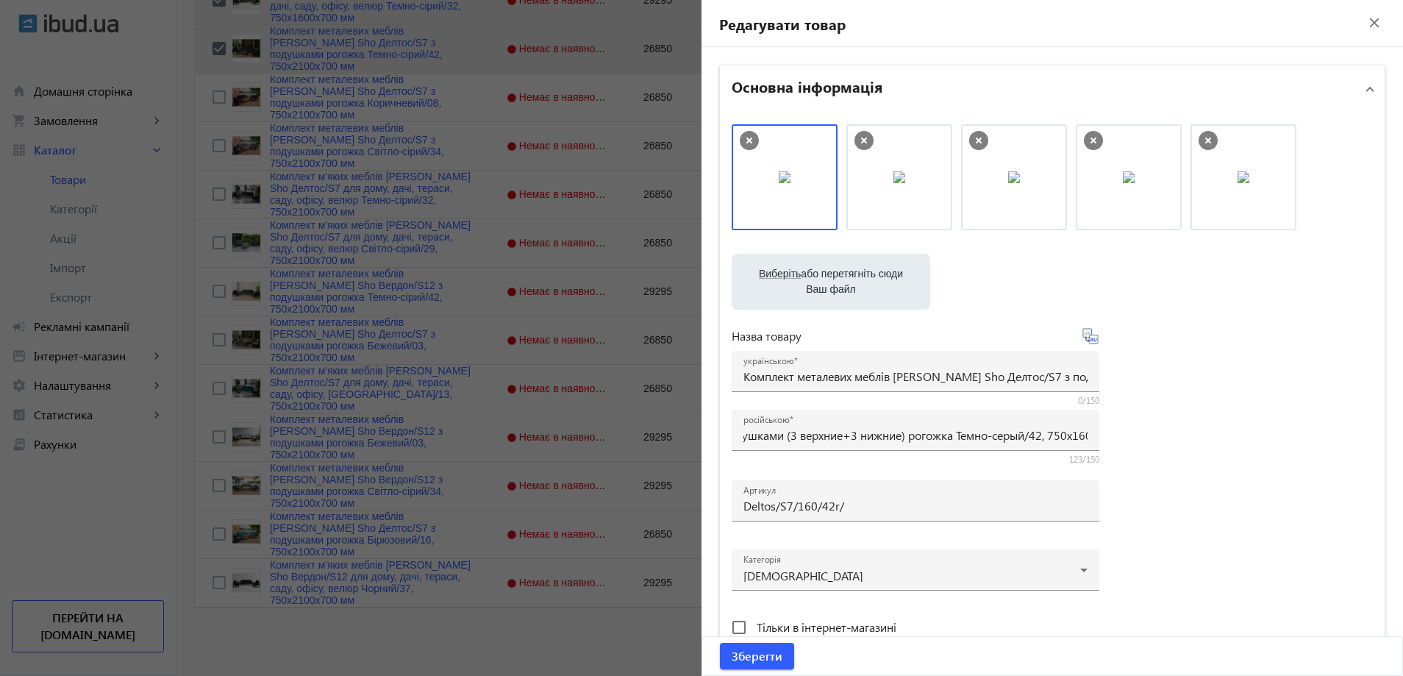
scroll to position [0, 0]
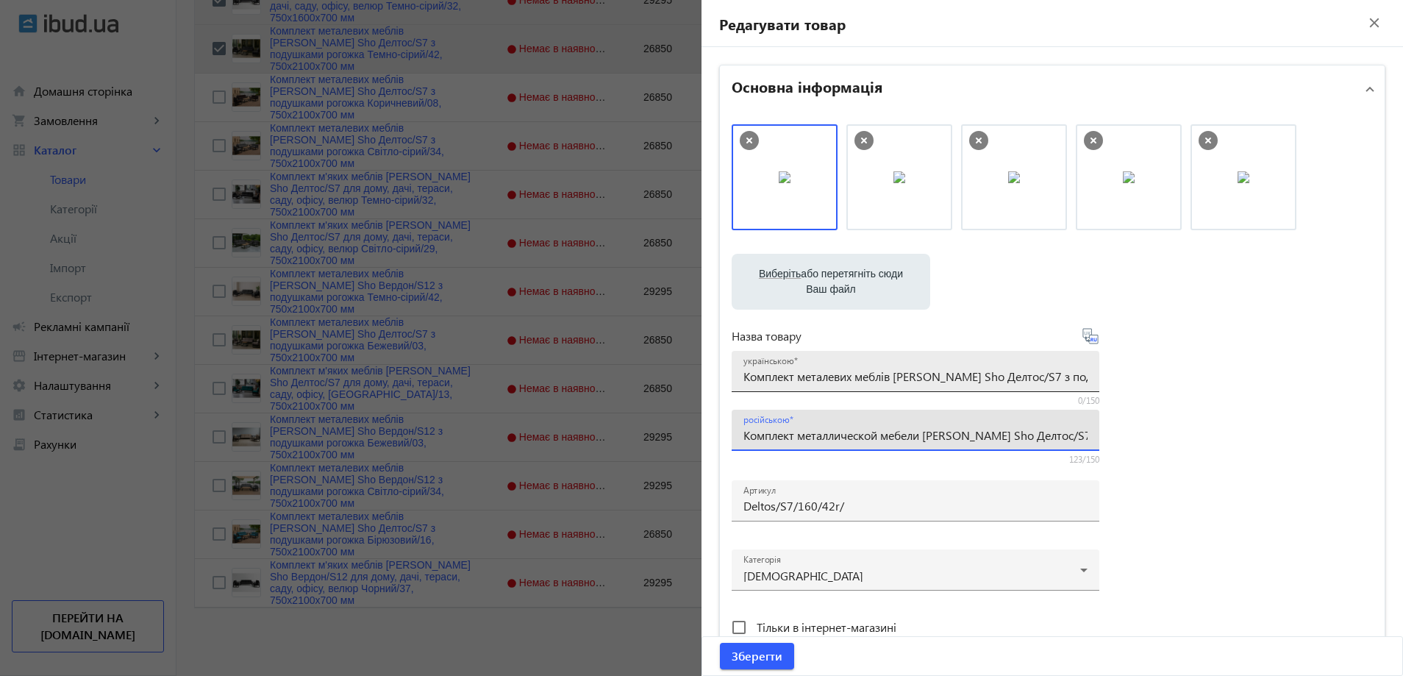
click at [823, 385] on div "українською Комплект металевих меблів [PERSON_NAME] Sho Делтос/S7 з подушками р…" at bounding box center [915, 371] width 344 height 41
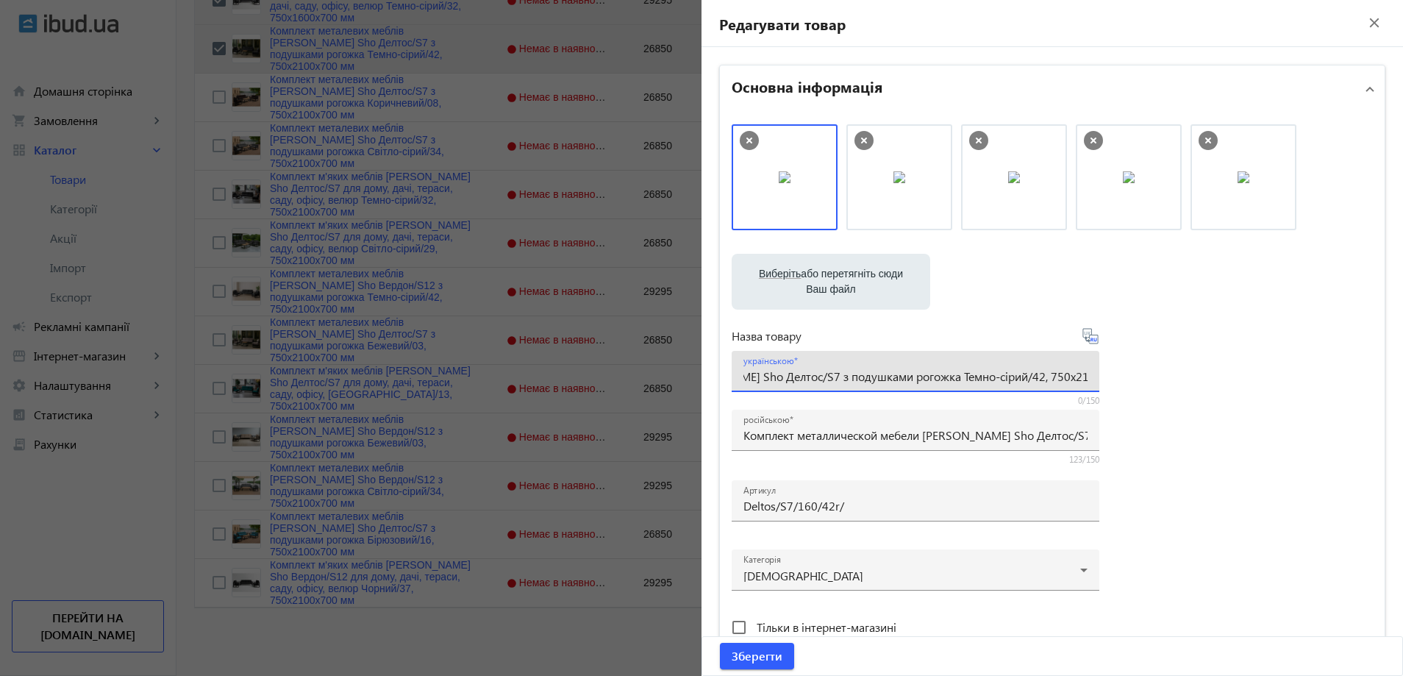
paste input "6 подушками (3 верхні + 3 нижні) рогожка Темно-сірий/42, 750х16"
type input "Комплект металевих меблів [PERSON_NAME] Sho Делтос/S7 з 6 подушками (3 верхні +…"
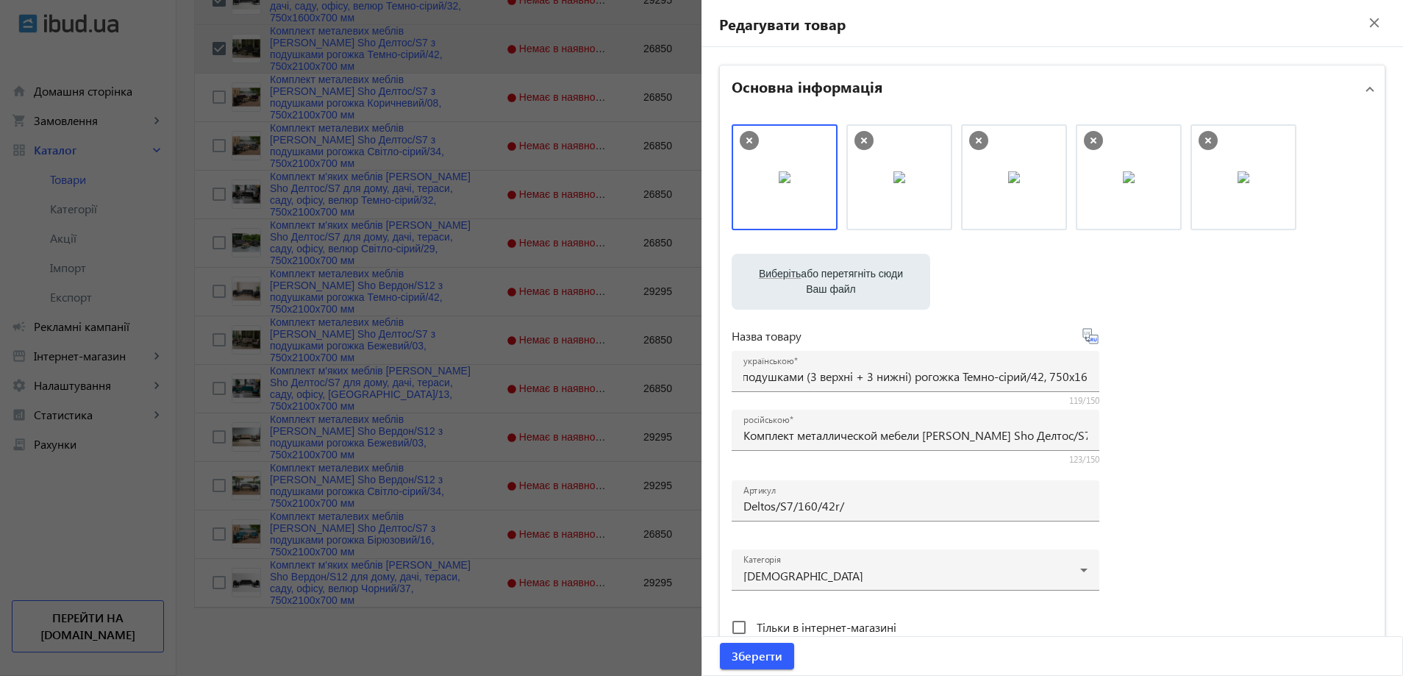
click at [1207, 370] on div "Виберіть або перетягніть сюди Ваш файл 2085689e3730c1c209335145978919-f8981cf8c…" at bounding box center [1052, 399] width 641 height 550
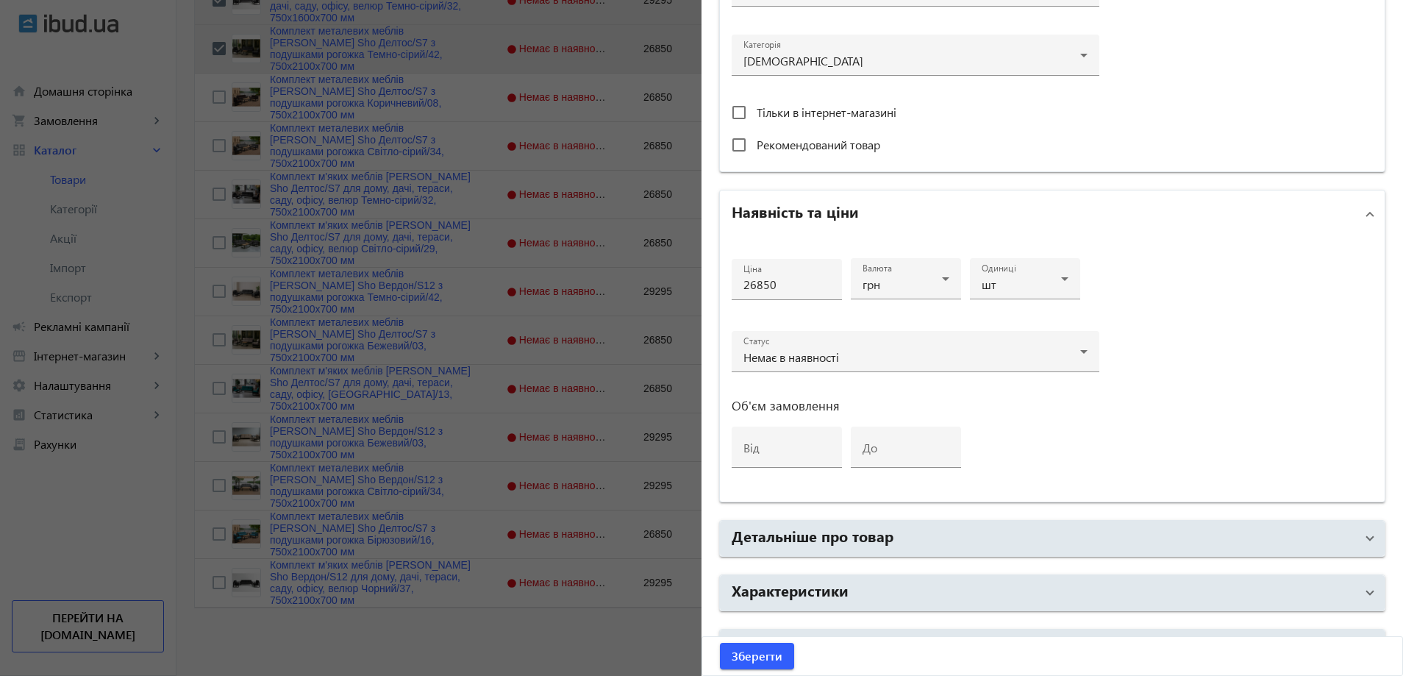
click at [980, 571] on mat-accordion "Основна інформація Виберіть або перетягніть сюди Ваш файл 2085689e3730c1c209335…" at bounding box center [1052, 107] width 666 height 1115
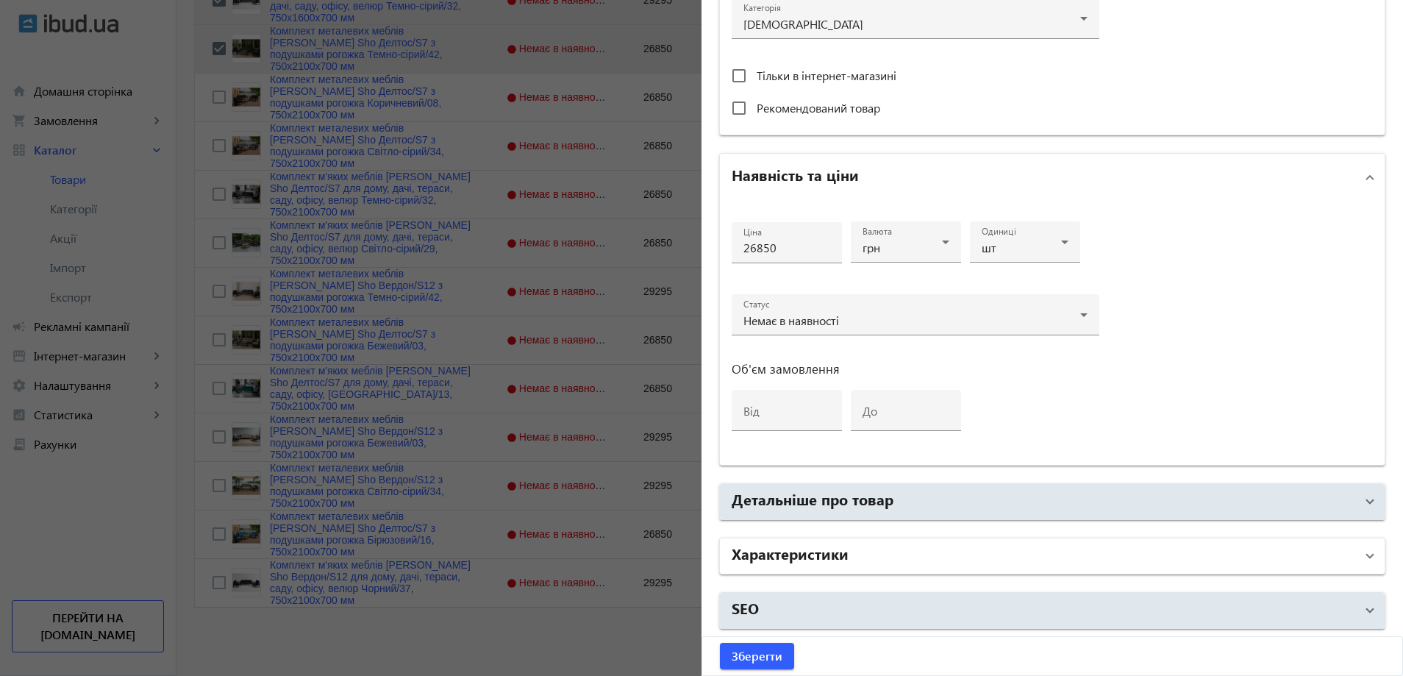
click at [918, 568] on mat-panel-title "Характеристики" at bounding box center [1044, 556] width 624 height 26
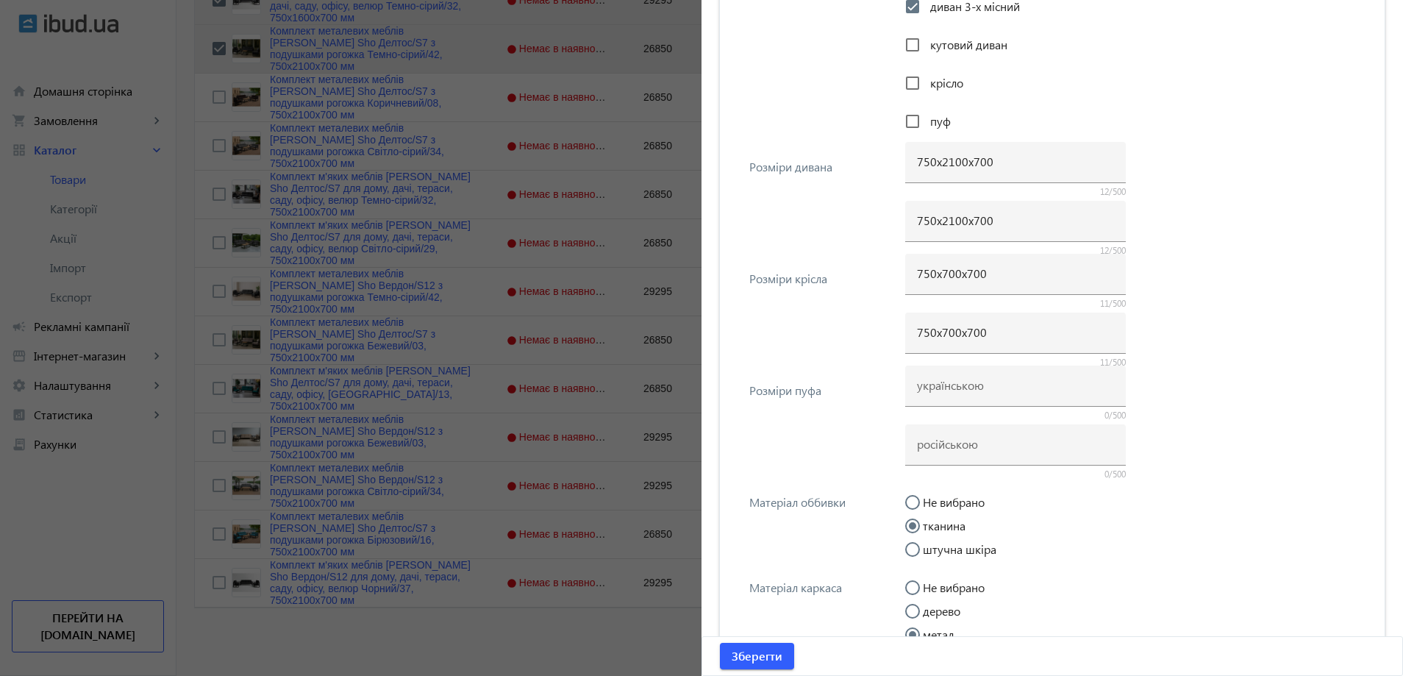
scroll to position [1287, 0]
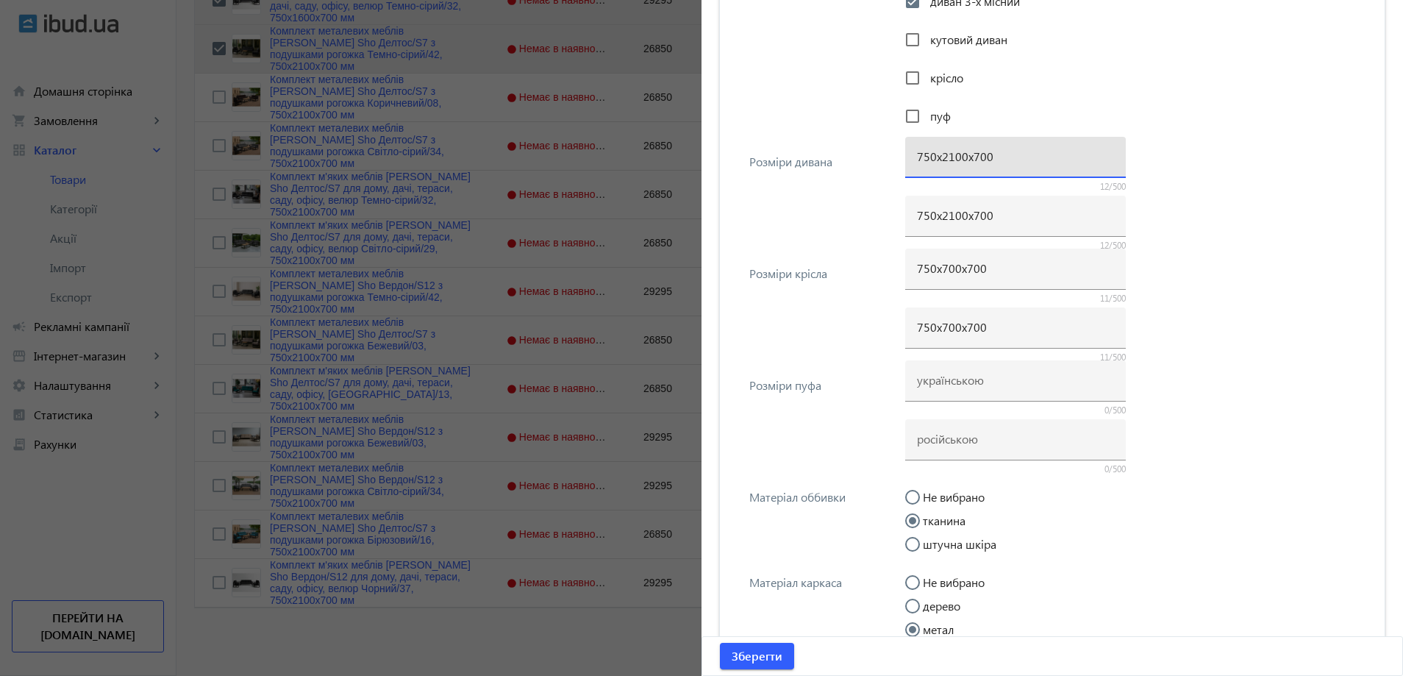
drag, startPoint x: 950, startPoint y: 159, endPoint x: 937, endPoint y: 159, distance: 13.2
click at [937, 159] on input "750х2100х700" at bounding box center [1015, 156] width 197 height 15
type input "750х1600х700"
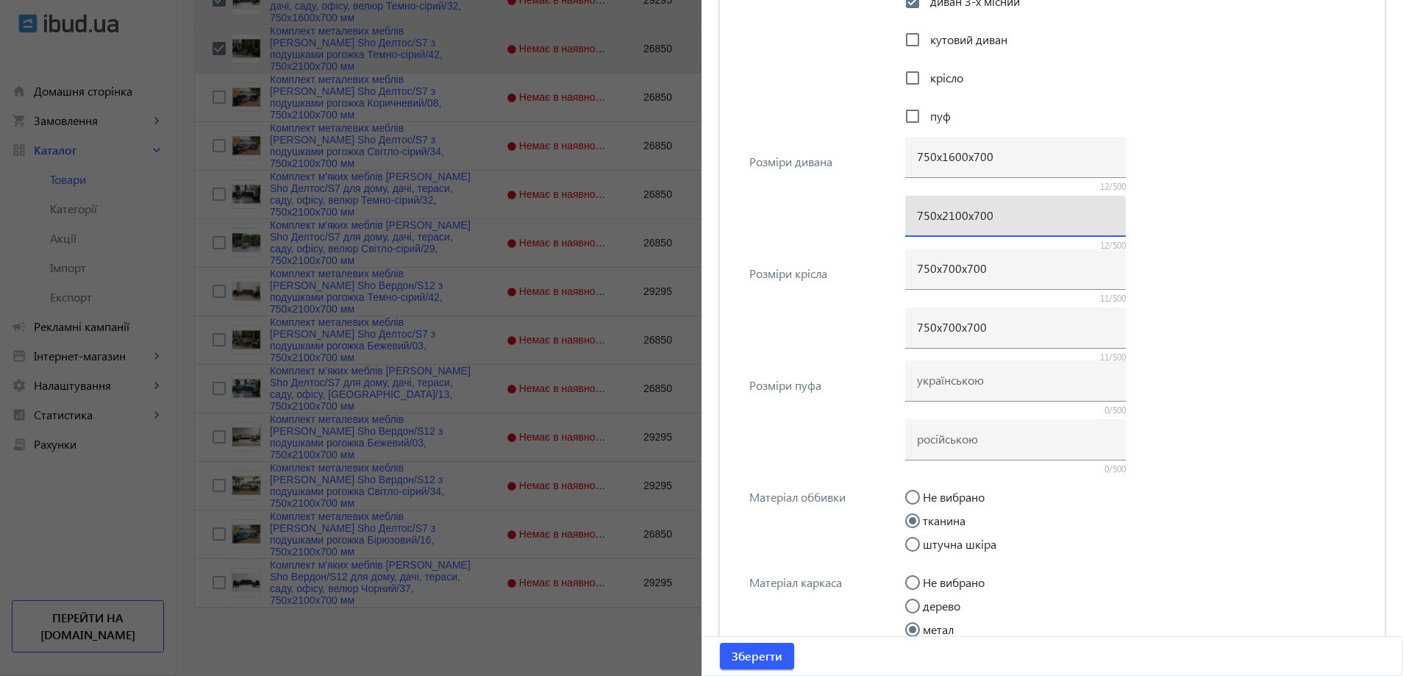
click at [940, 221] on input "750х2100х700" at bounding box center [1015, 214] width 197 height 15
paste input "16"
type input "750х1600х700"
click at [743, 666] on span "submit" at bounding box center [757, 655] width 74 height 35
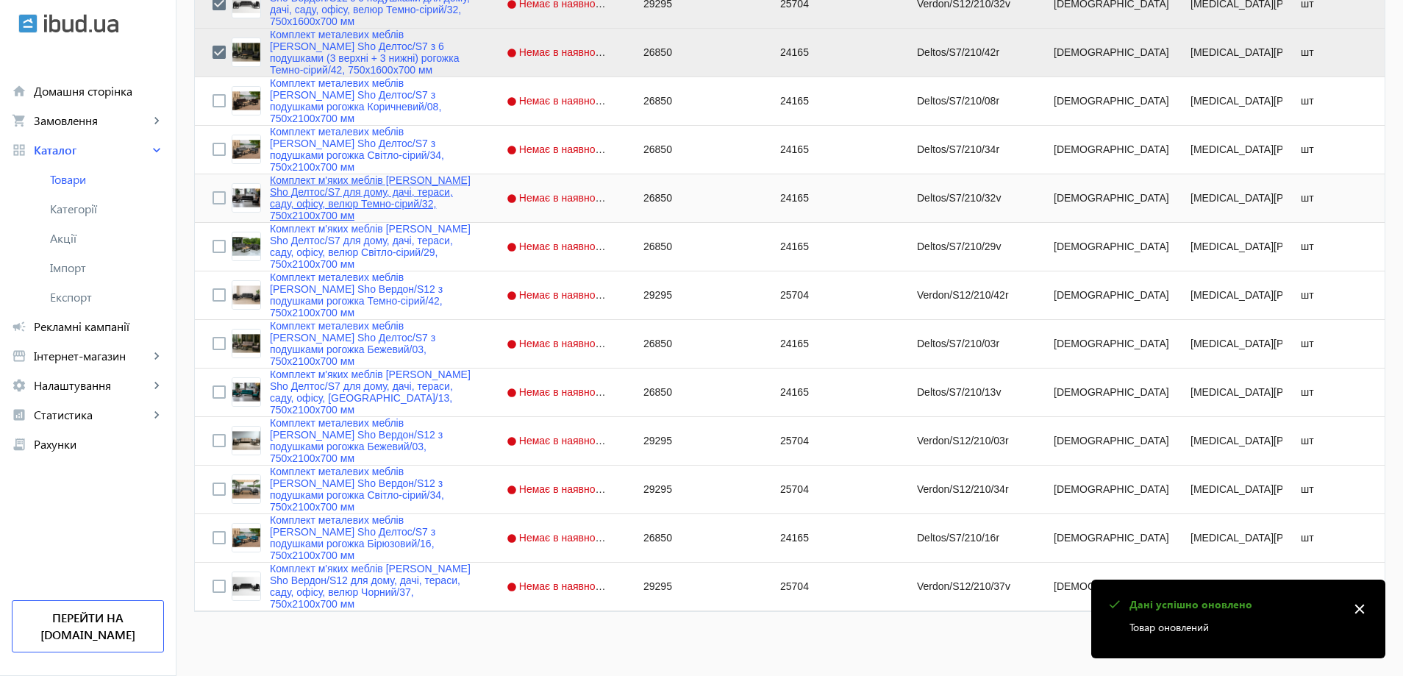
scroll to position [1271, 0]
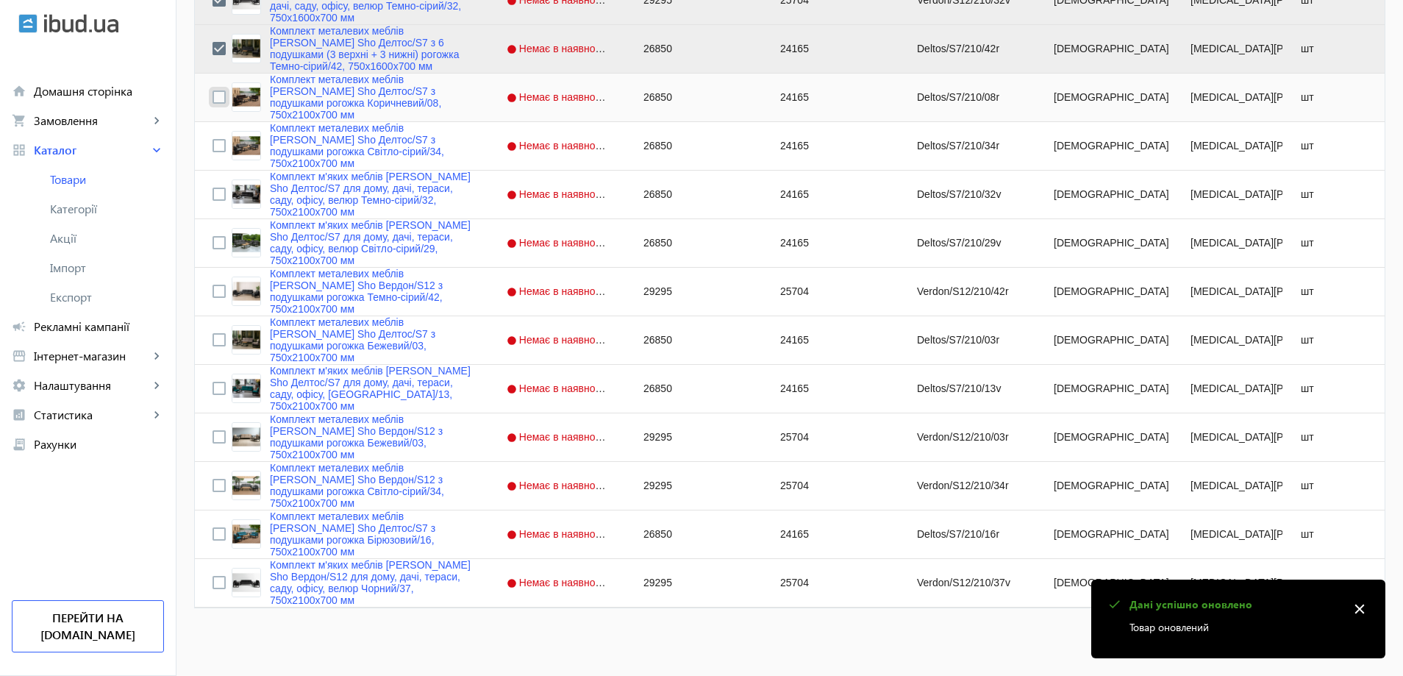
click at [212, 96] on input "Press Space to toggle row selection (unchecked)" at bounding box center [218, 96] width 13 height 13
checkbox input "true"
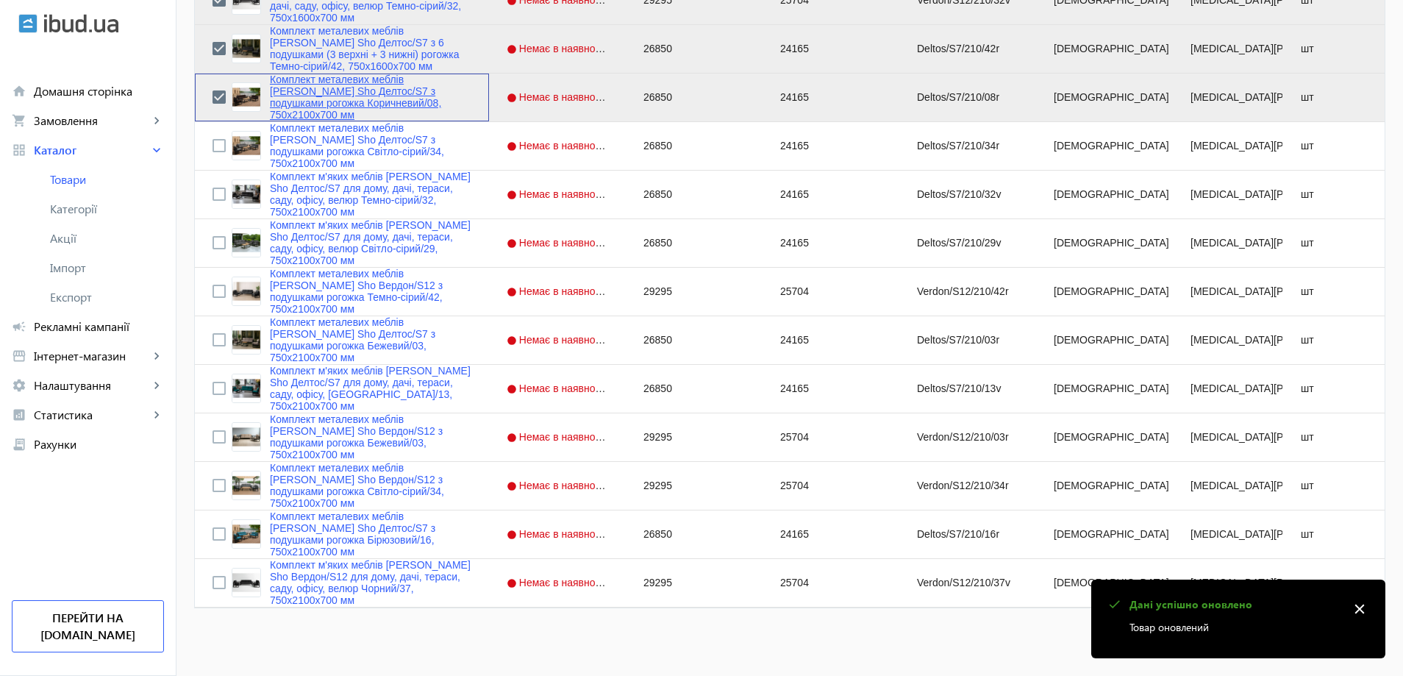
click at [308, 91] on link "Комплект металевих меблів [PERSON_NAME] Sho Делтос/S7 з подушками рогожка Корич…" at bounding box center [370, 97] width 201 height 47
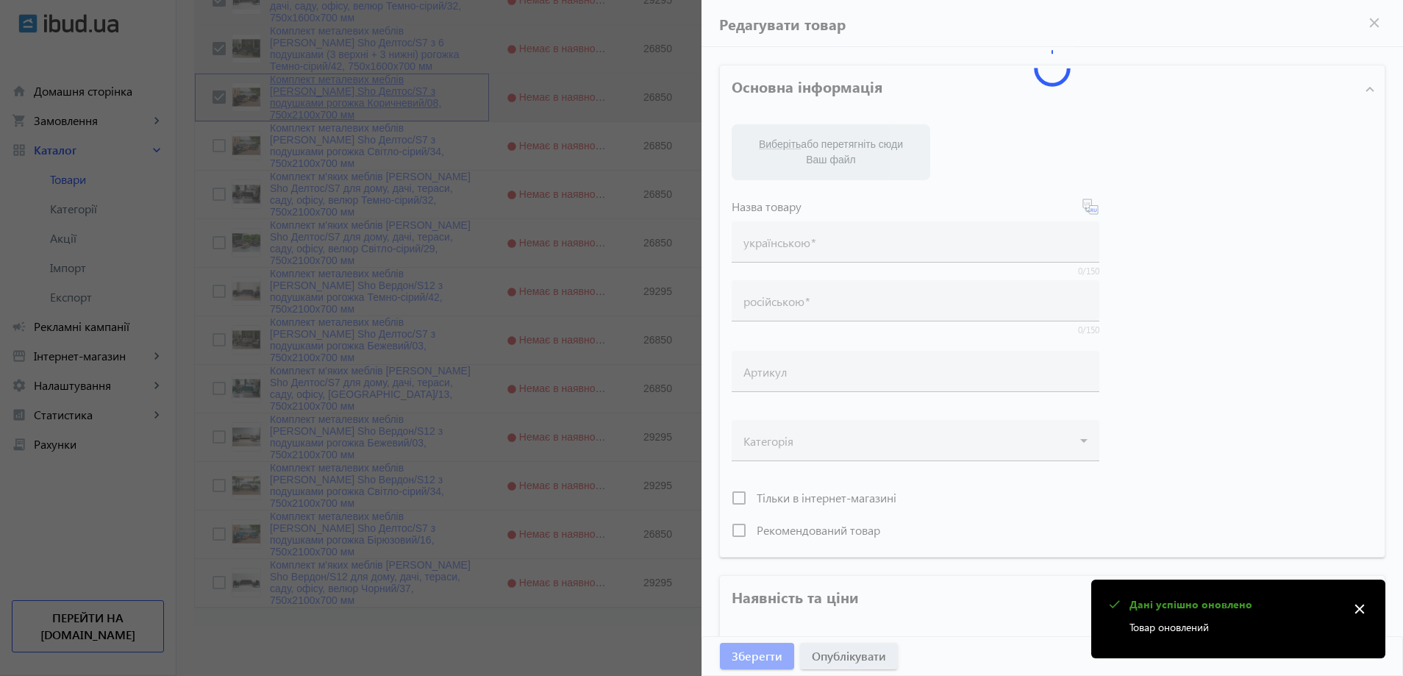
type input "Комплект металевих меблів [PERSON_NAME] Sho Делтос/S7 з подушками рогожка Корич…"
type input "Комплект металлической мебели [PERSON_NAME] Sho Делтос/S7 с подушками рогожка К…"
type input "Deltos/S7/210/08r"
type input "26850"
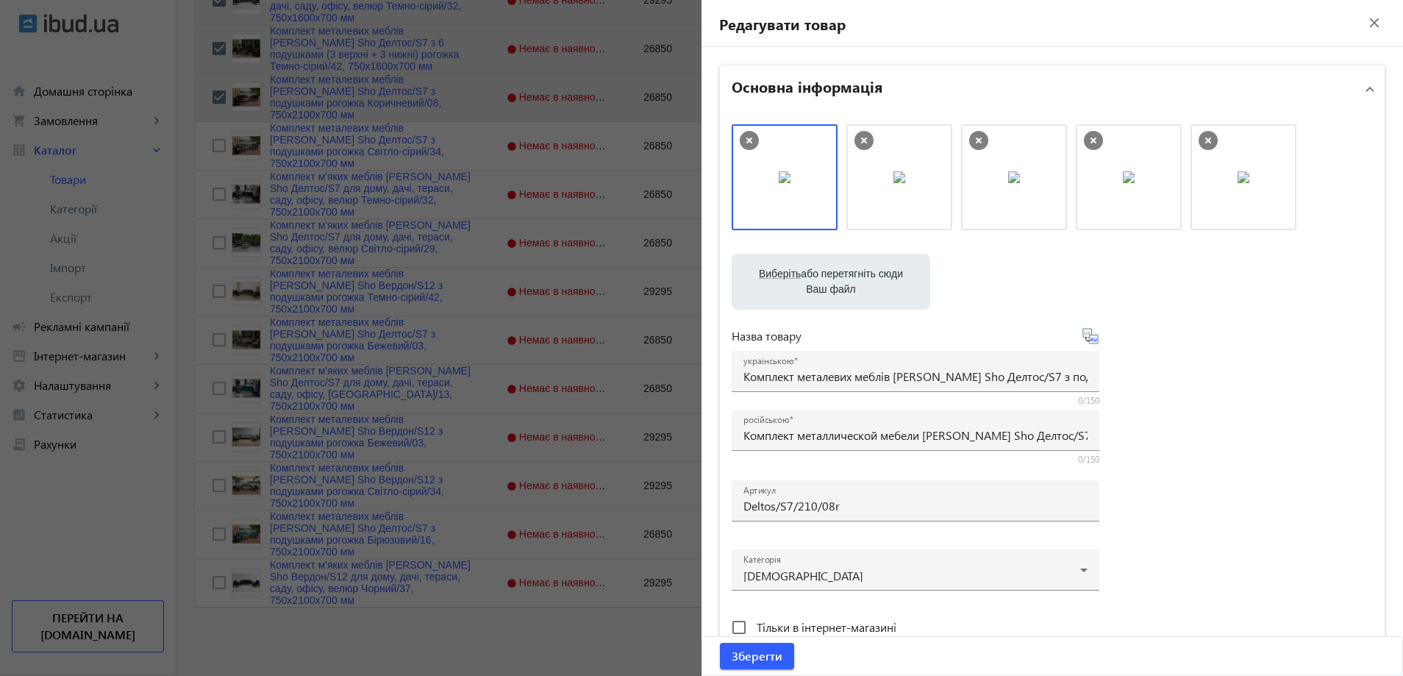
click at [1226, 386] on div "Виберіть або перетягніть сюди Ваш файл 17078689e3732c39281244818547410-b556fc67…" at bounding box center [1052, 399] width 641 height 550
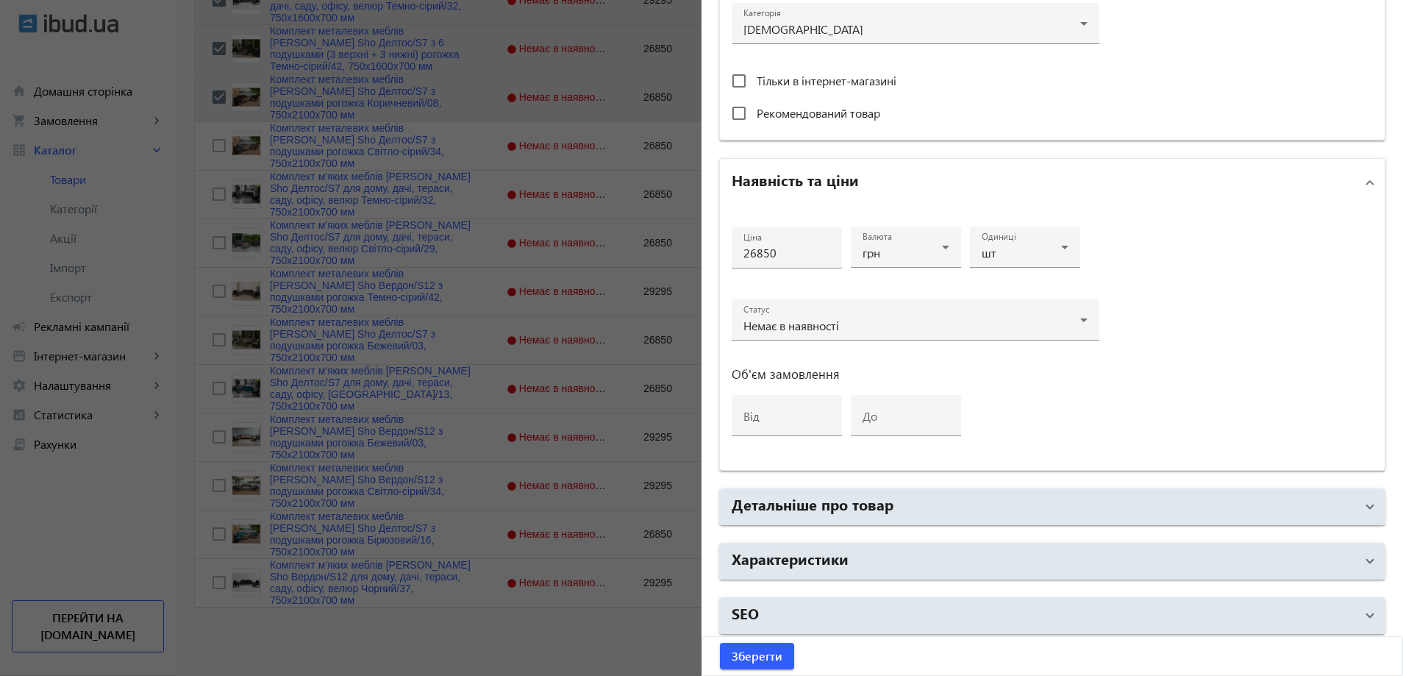
scroll to position [551, 0]
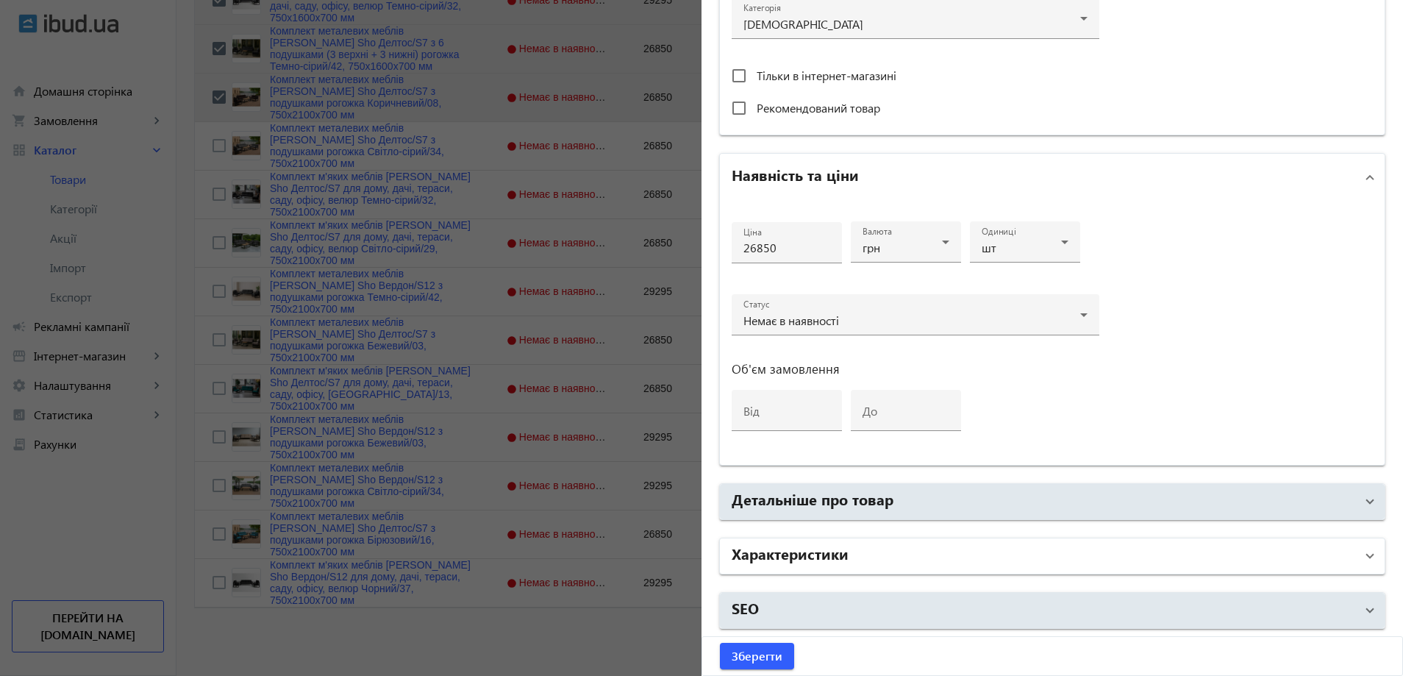
click at [882, 551] on mat-panel-title "Характеристики" at bounding box center [1044, 556] width 624 height 26
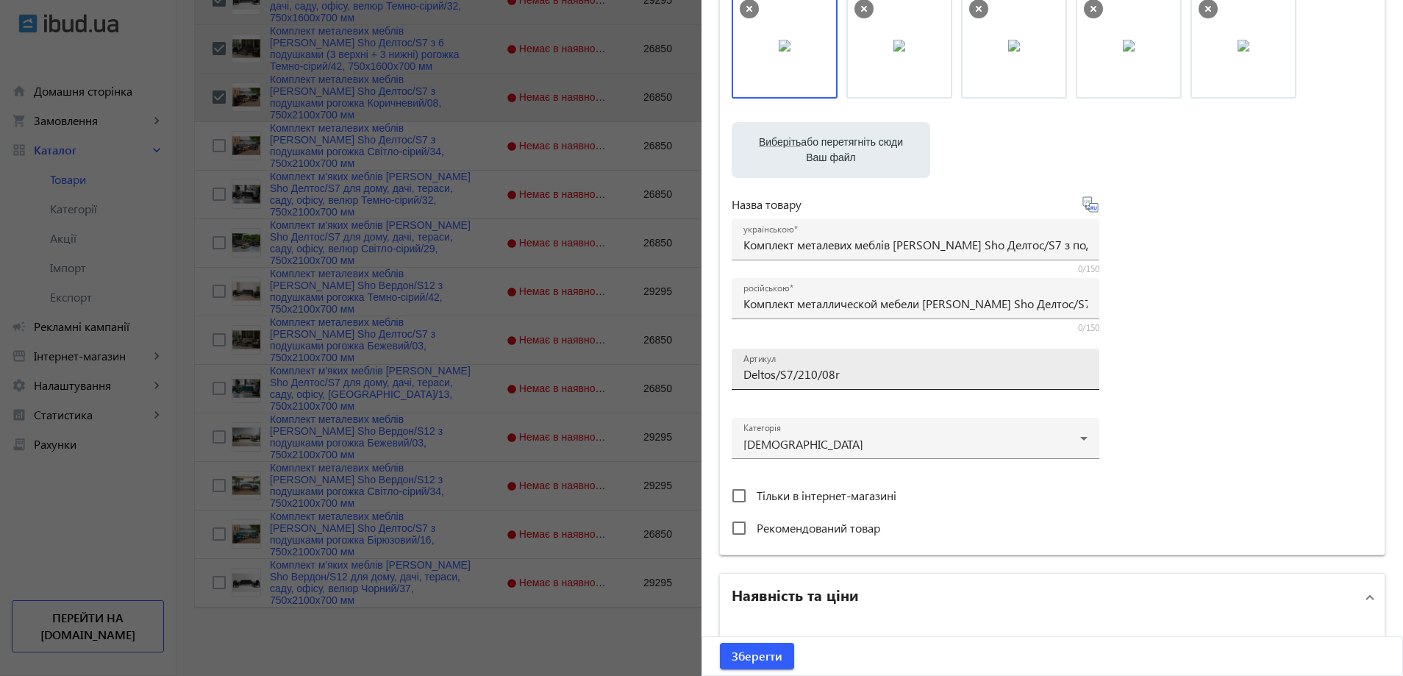
scroll to position [110, 0]
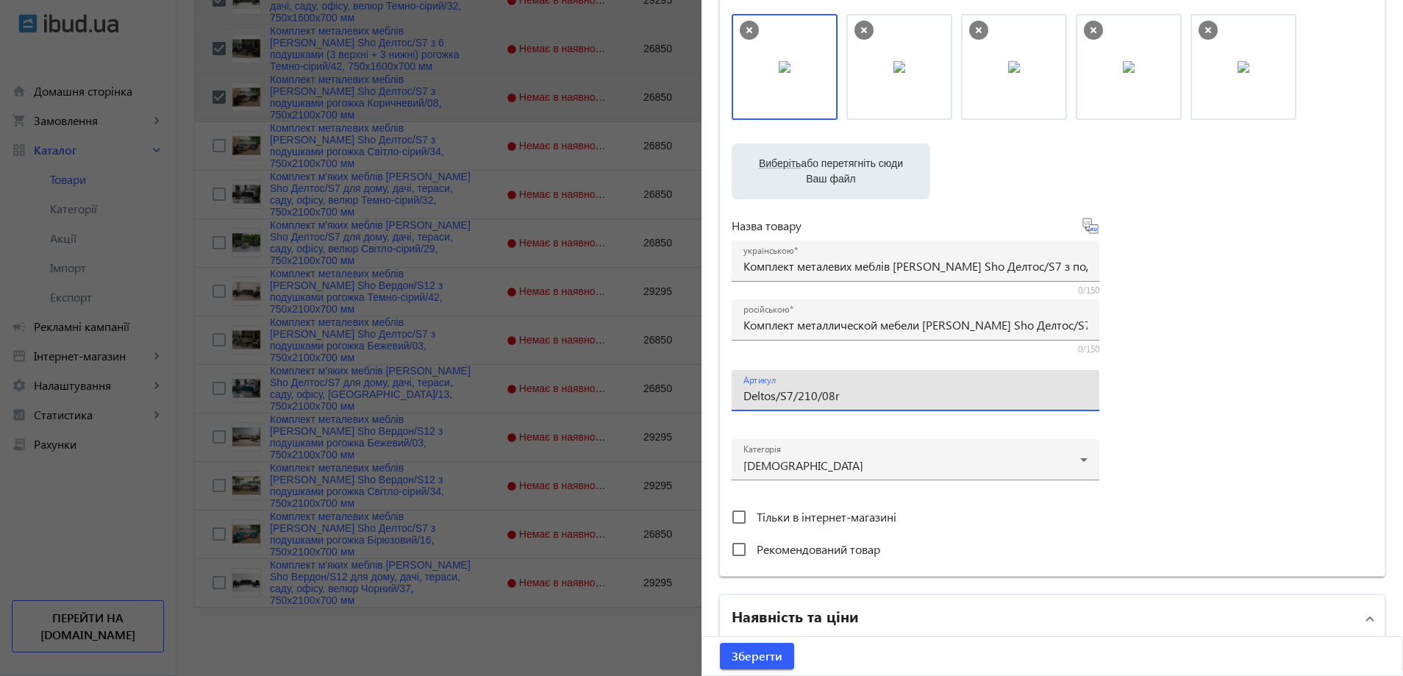
drag, startPoint x: 808, startPoint y: 396, endPoint x: 795, endPoint y: 399, distance: 13.7
click at [795, 399] on input "Deltos/S7/210/08r" at bounding box center [915, 394] width 344 height 15
click at [860, 395] on input "Deltos/S7/160/08r" at bounding box center [915, 394] width 344 height 15
type input "Deltos/S7/160/08r/"
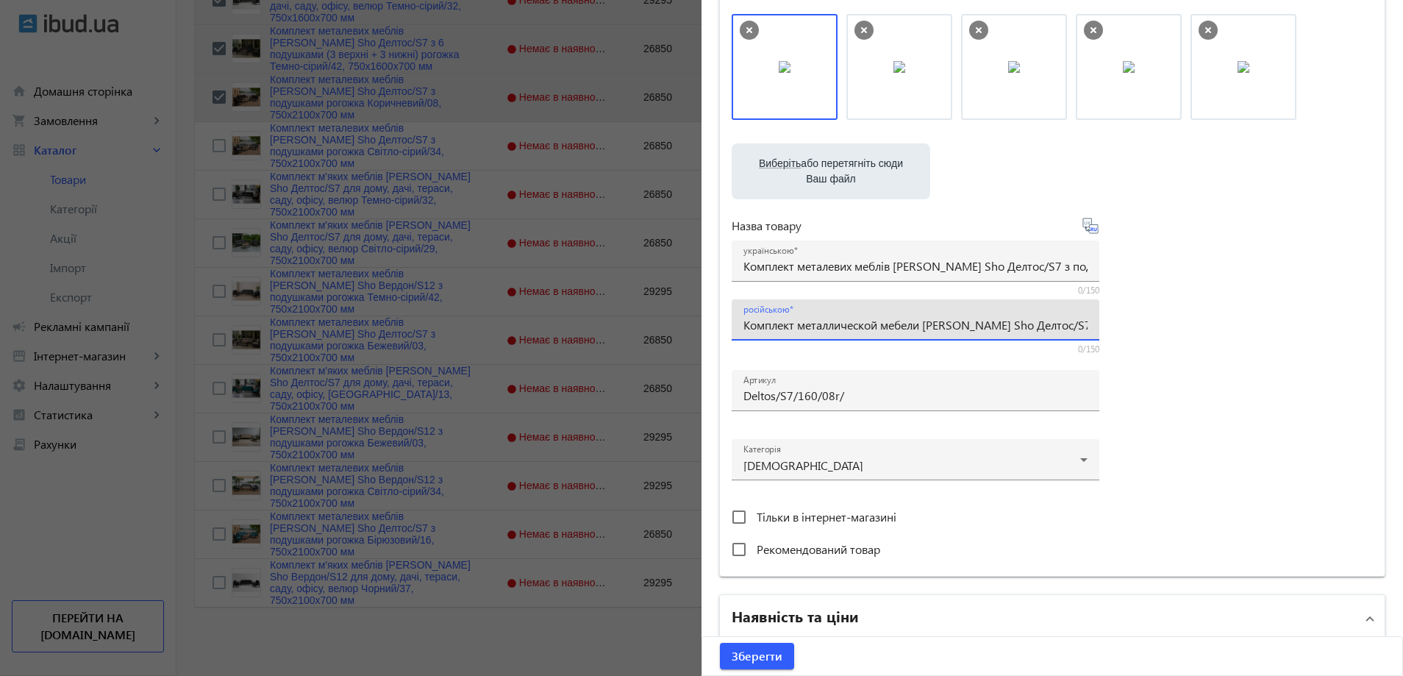
click at [830, 331] on input "Комплект металлической мебели [PERSON_NAME] Sho Делтос/S7 с подушками рогожка К…" at bounding box center [915, 324] width 344 height 15
paste input "6 подушками (3 верхние+3 нижние) рогожка Коричневый/08, 750х16"
type input "Комплект металлической мебели [PERSON_NAME] Sho Делтос/S7 с 6 подушками (3 верх…"
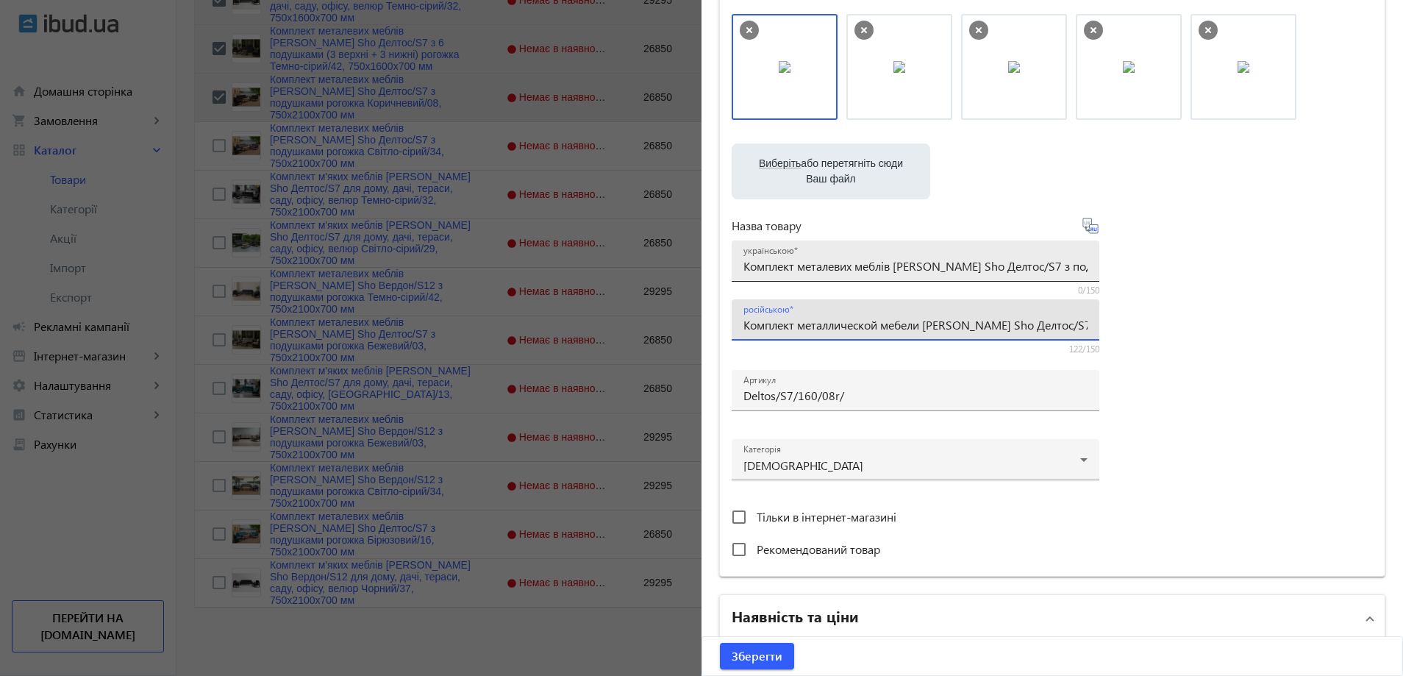
click at [891, 275] on div "українською Комплект металевих меблів [PERSON_NAME] Sho Делтос/S7 з подушками р…" at bounding box center [915, 260] width 344 height 41
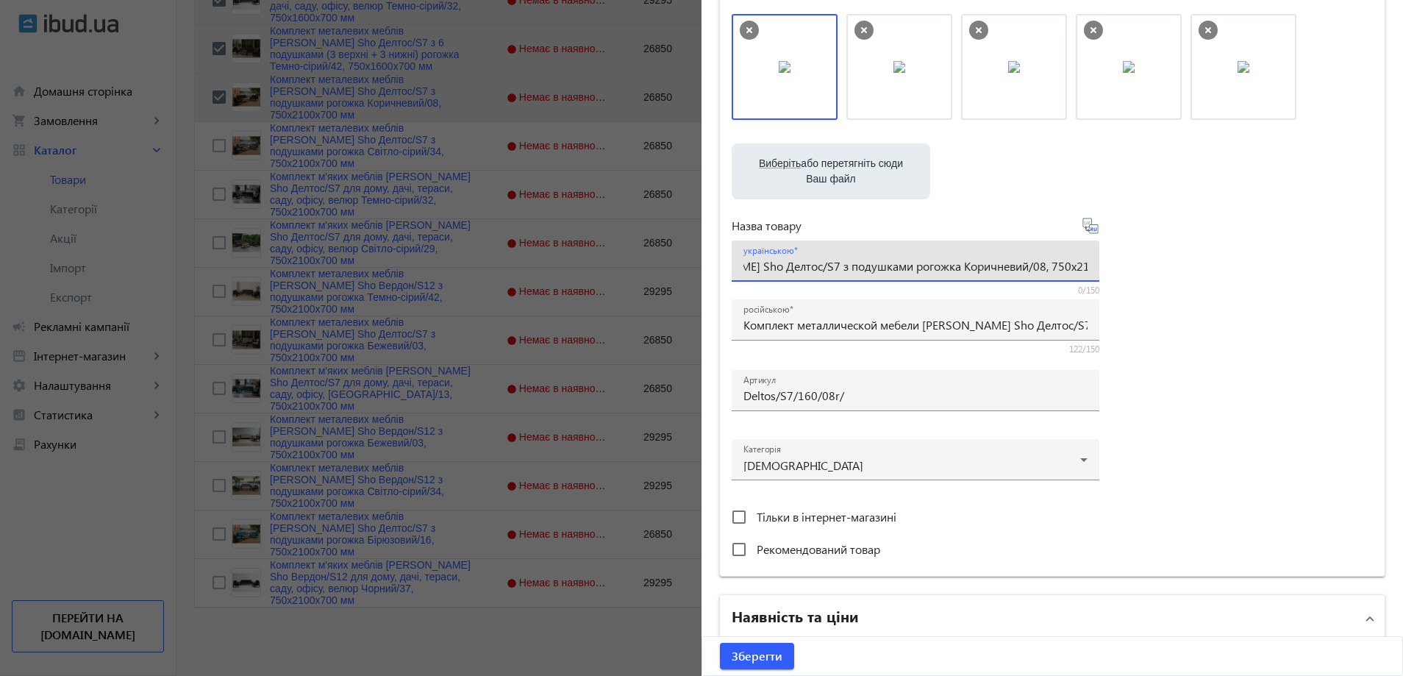
paste input "6 подушками (3 верхні + 3 нижні) рогожка Коричневий/08, 750х16"
type input "Комплект металевих меблів [PERSON_NAME] Sho Делтос/S7 з 6 подушками (3 верхні +…"
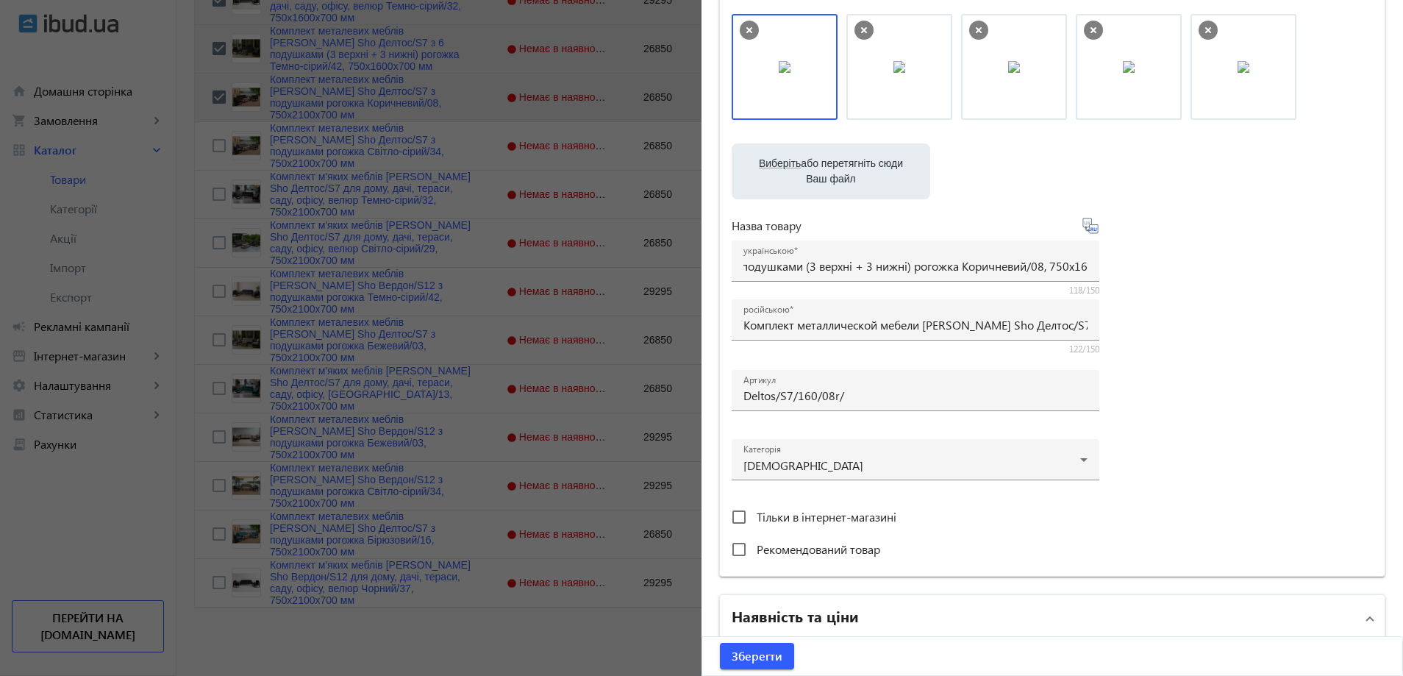
click at [1240, 286] on div "Виберіть або перетягніть сюди Ваш файл 17078689e3732c39281244818547410-b556fc67…" at bounding box center [1052, 289] width 641 height 550
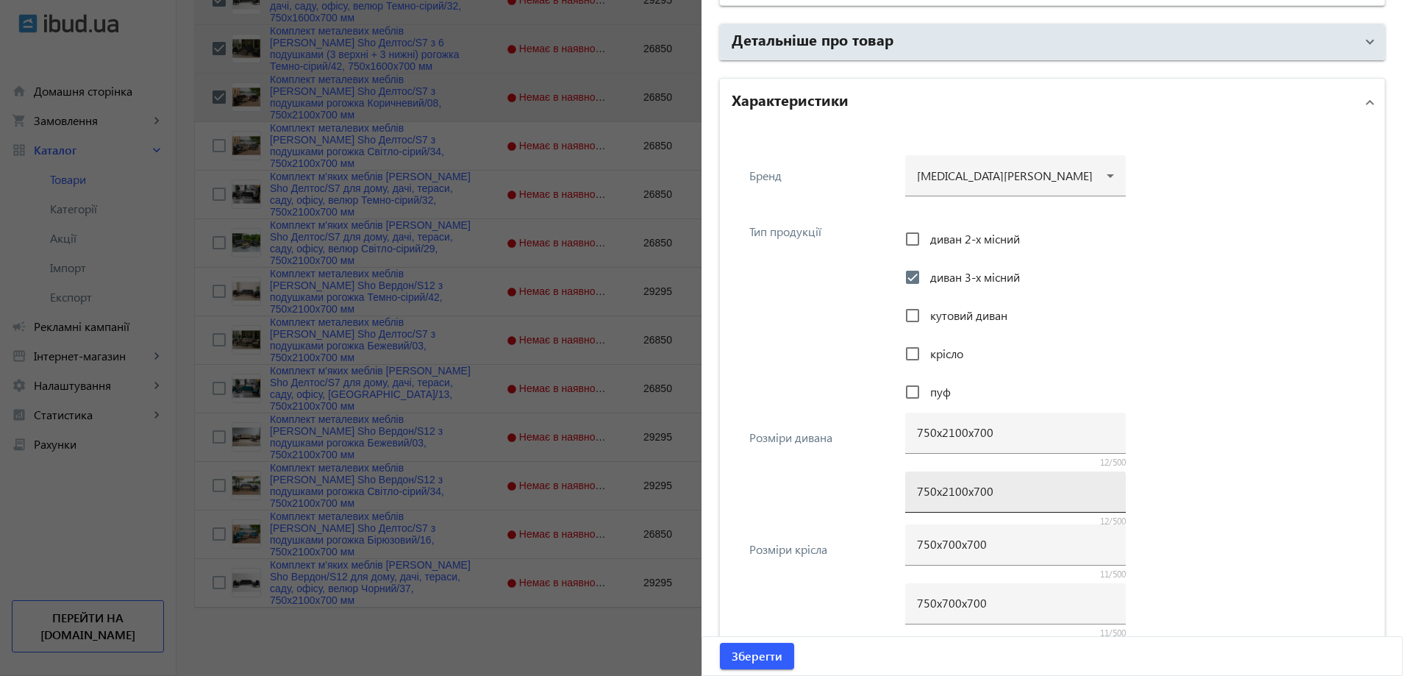
scroll to position [1066, 0]
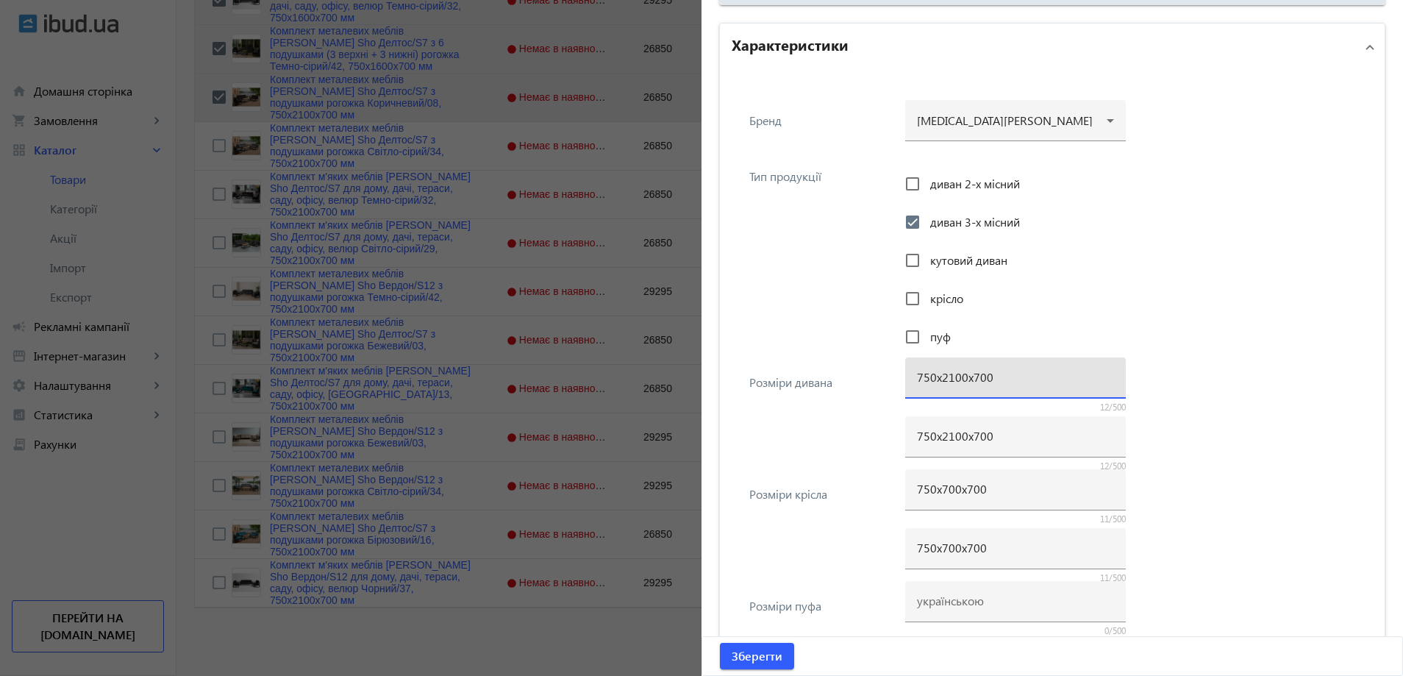
drag, startPoint x: 949, startPoint y: 376, endPoint x: 938, endPoint y: 377, distance: 10.4
click at [938, 377] on input "750х2100х700" at bounding box center [1015, 376] width 197 height 15
type input "750х1600х700"
click at [947, 443] on div "750х2100х700" at bounding box center [1015, 436] width 197 height 41
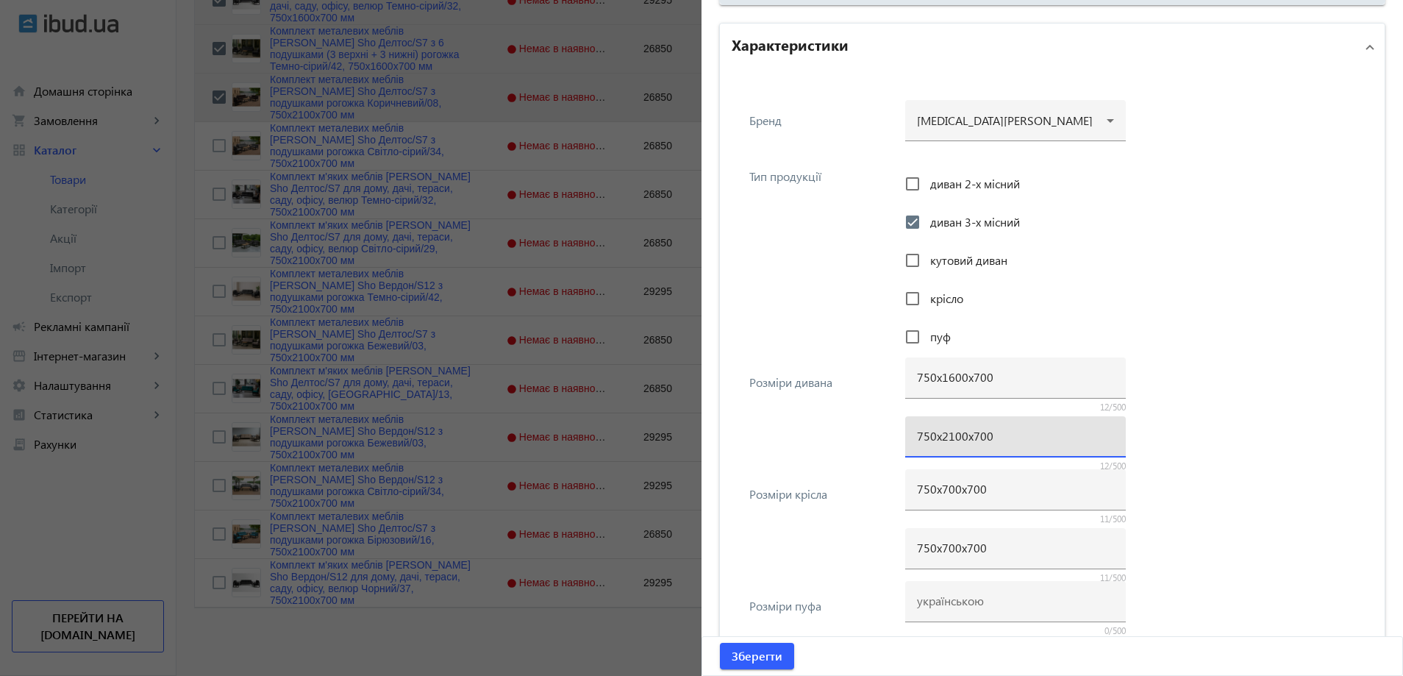
paste input "16"
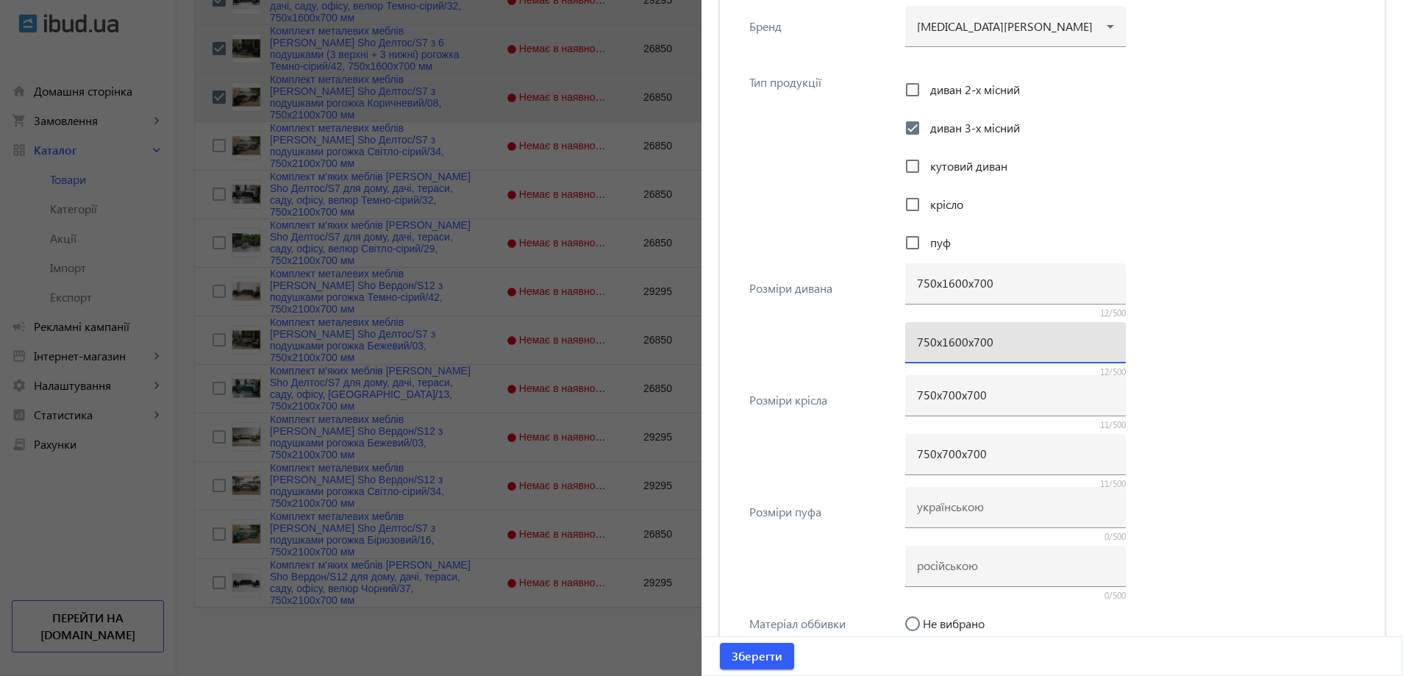
scroll to position [1434, 0]
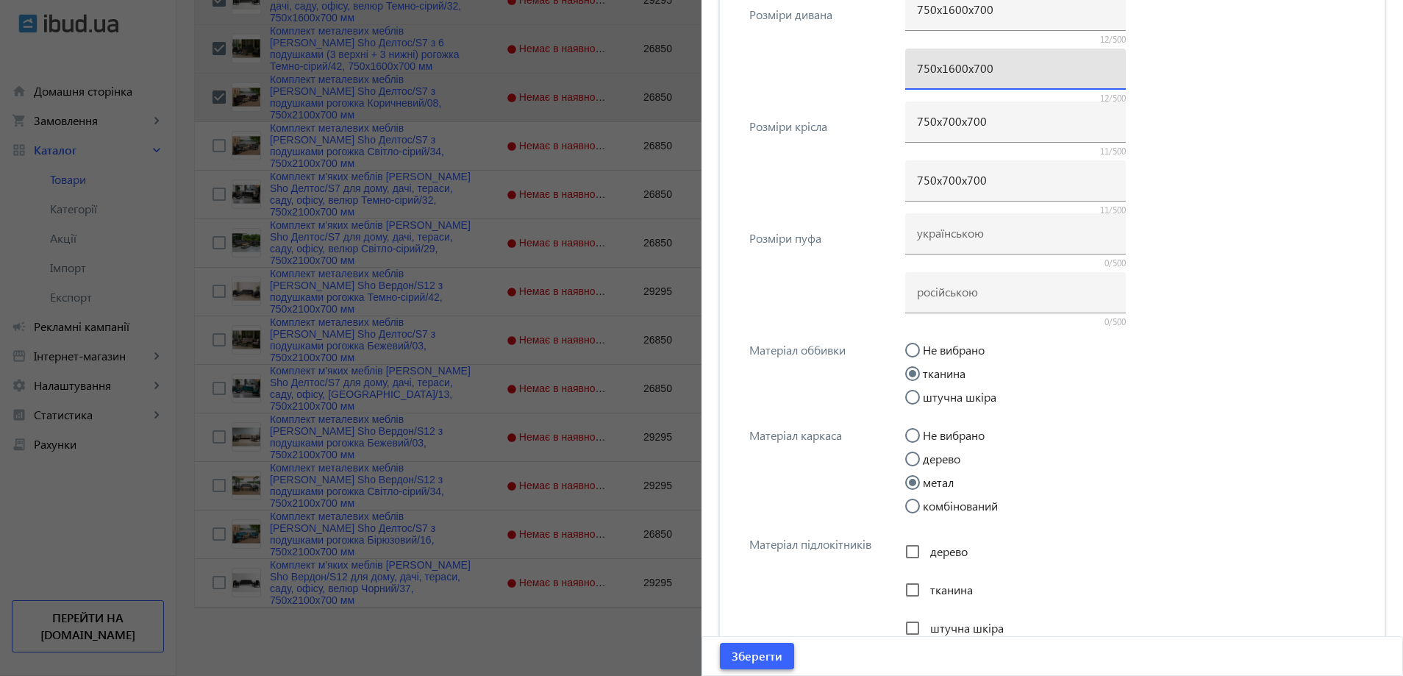
type input "750х1600х700"
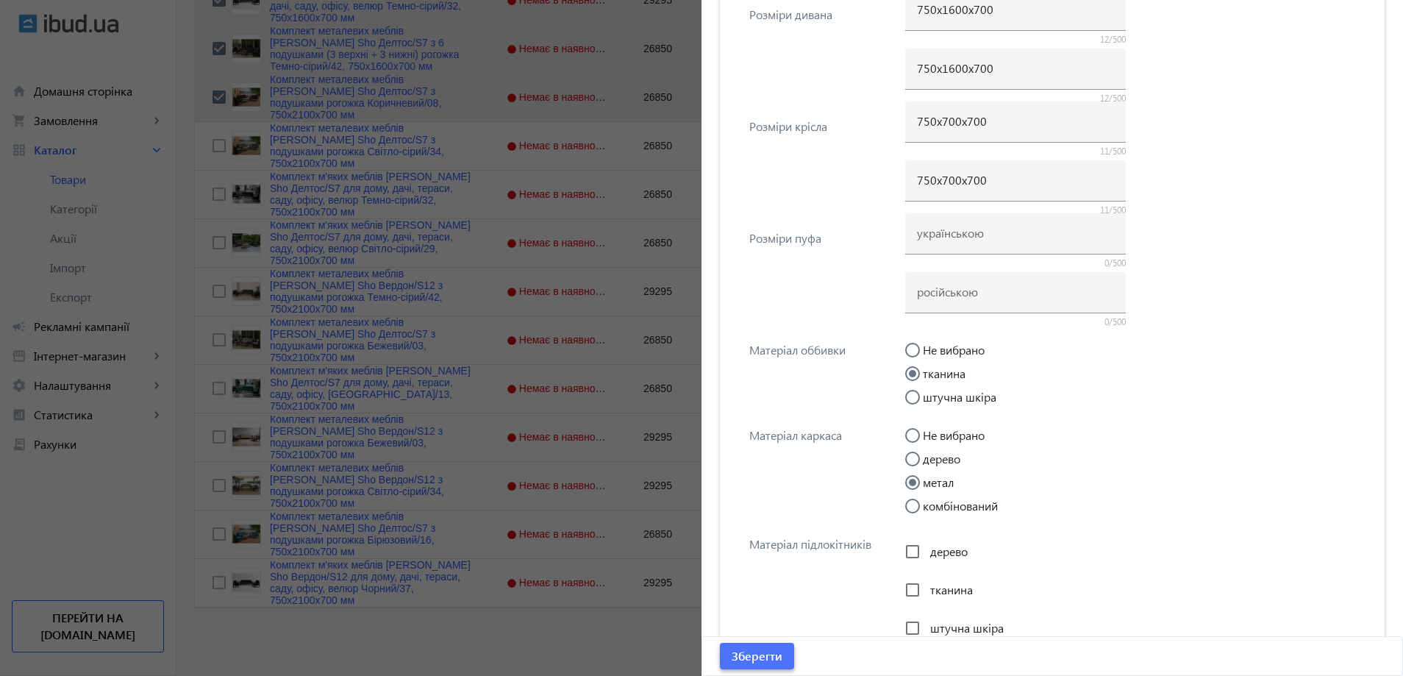
click at [787, 660] on span "submit" at bounding box center [757, 655] width 74 height 35
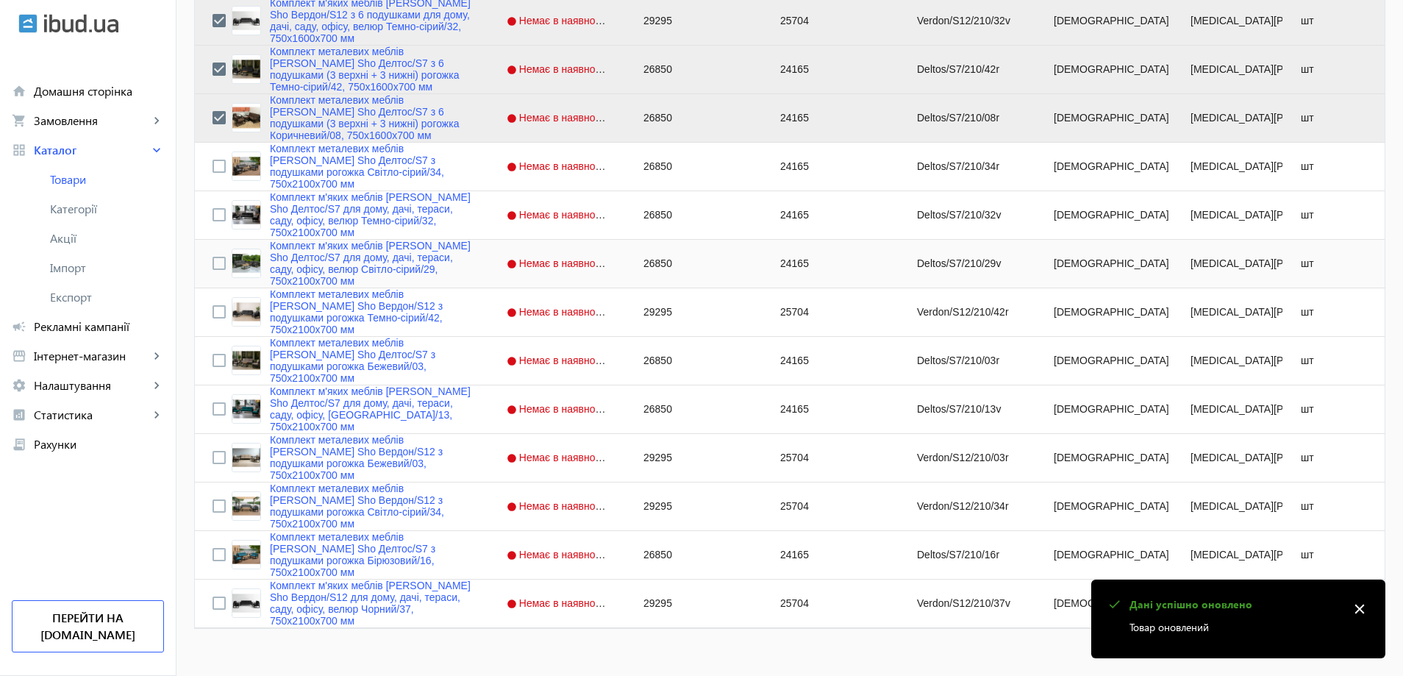
scroll to position [1271, 0]
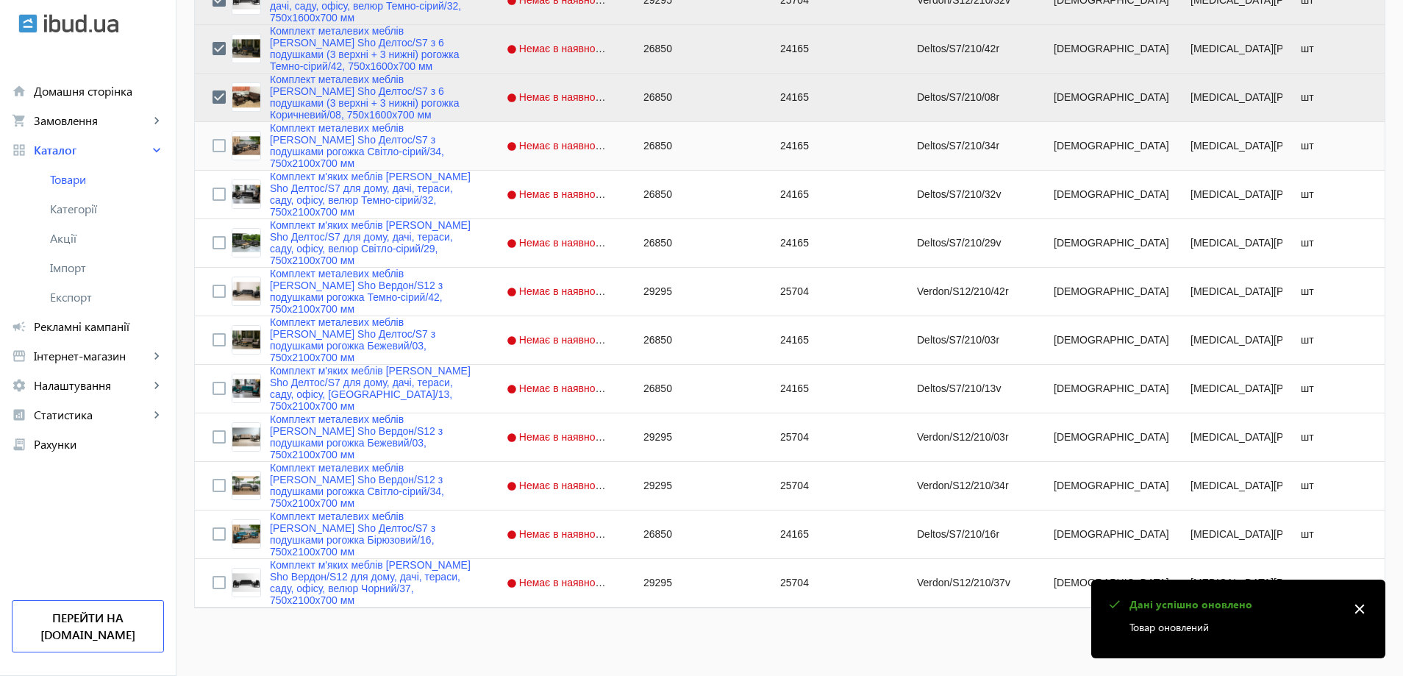
click at [221, 129] on div "Комплект металевих меблів [PERSON_NAME] Sho Делтос/S7 з подушками рогожка Світл…" at bounding box center [341, 145] width 259 height 47
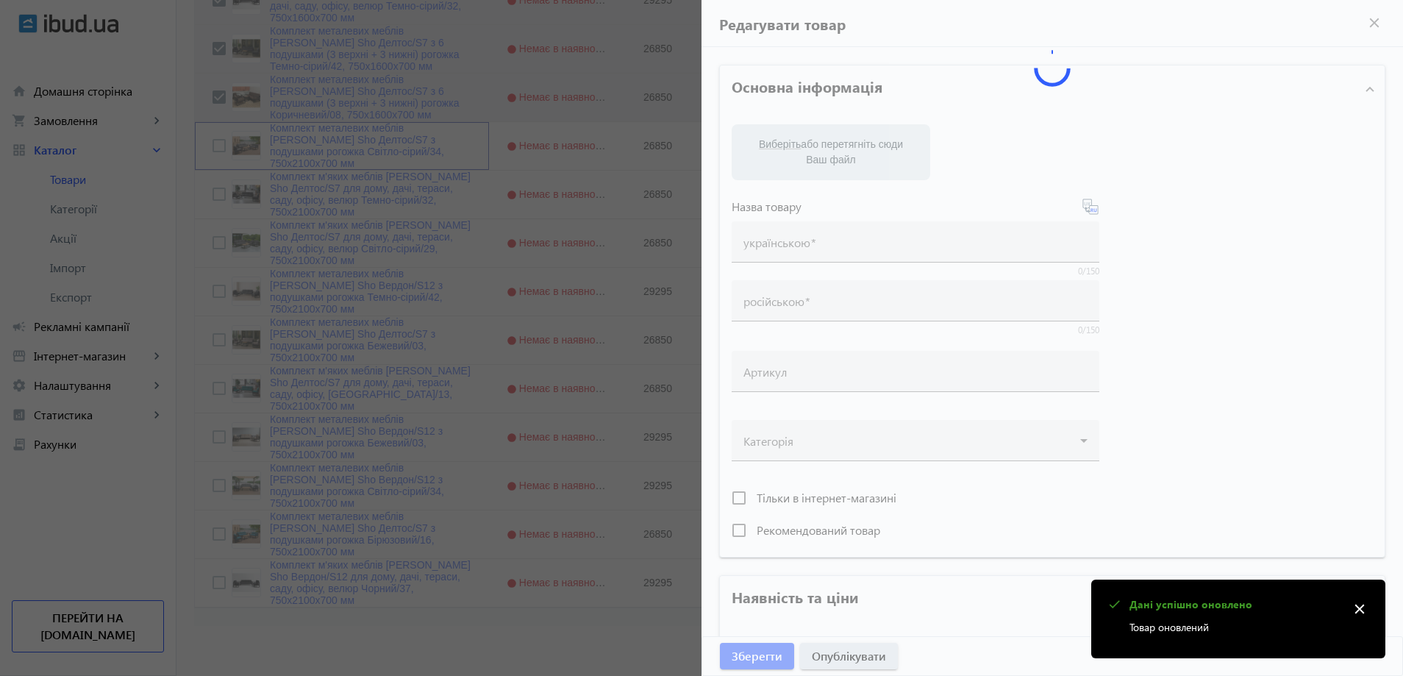
type input "Комплект металевих меблів [PERSON_NAME] Sho Делтос/S7 з подушками рогожка Світл…"
type input "Комплект металлической мебели [PERSON_NAME] Sho Делтос/S7 с подушками рогожка С…"
type input "Deltos/S7/210/34r"
type input "26850"
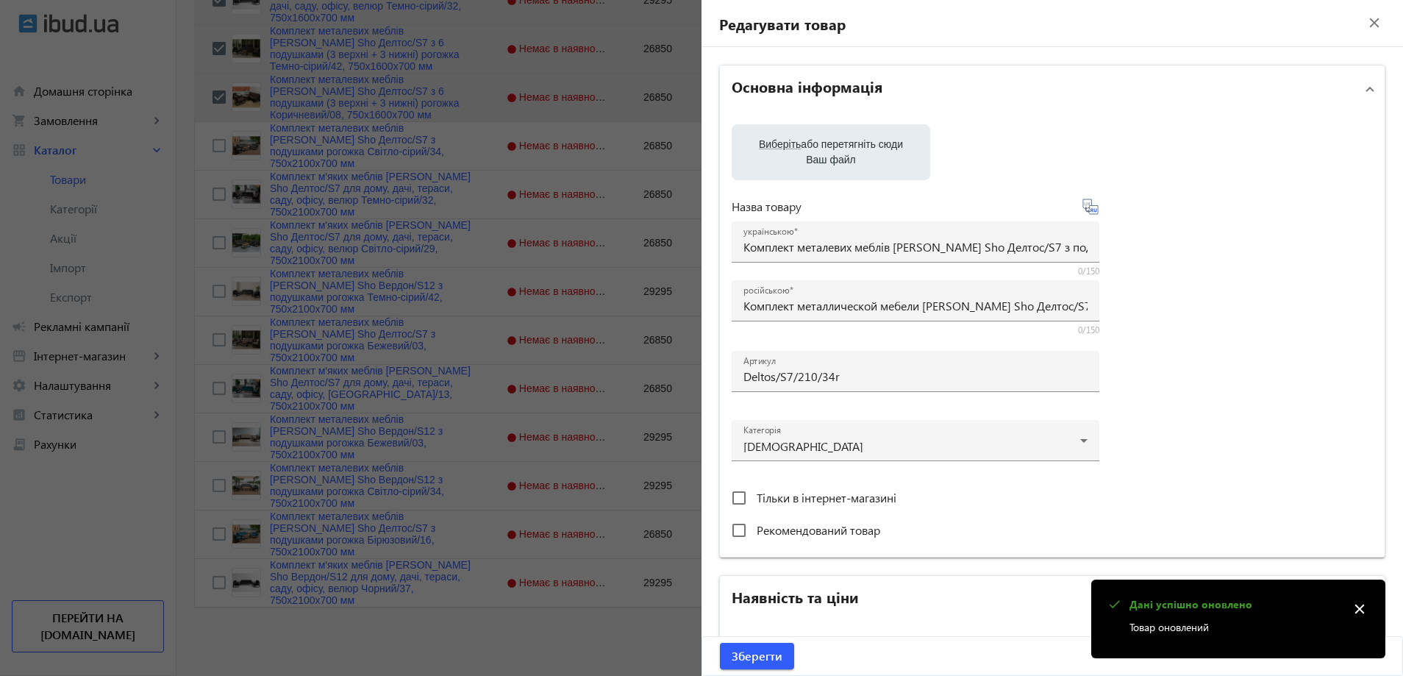
click at [212, 142] on div at bounding box center [701, 338] width 1403 height 676
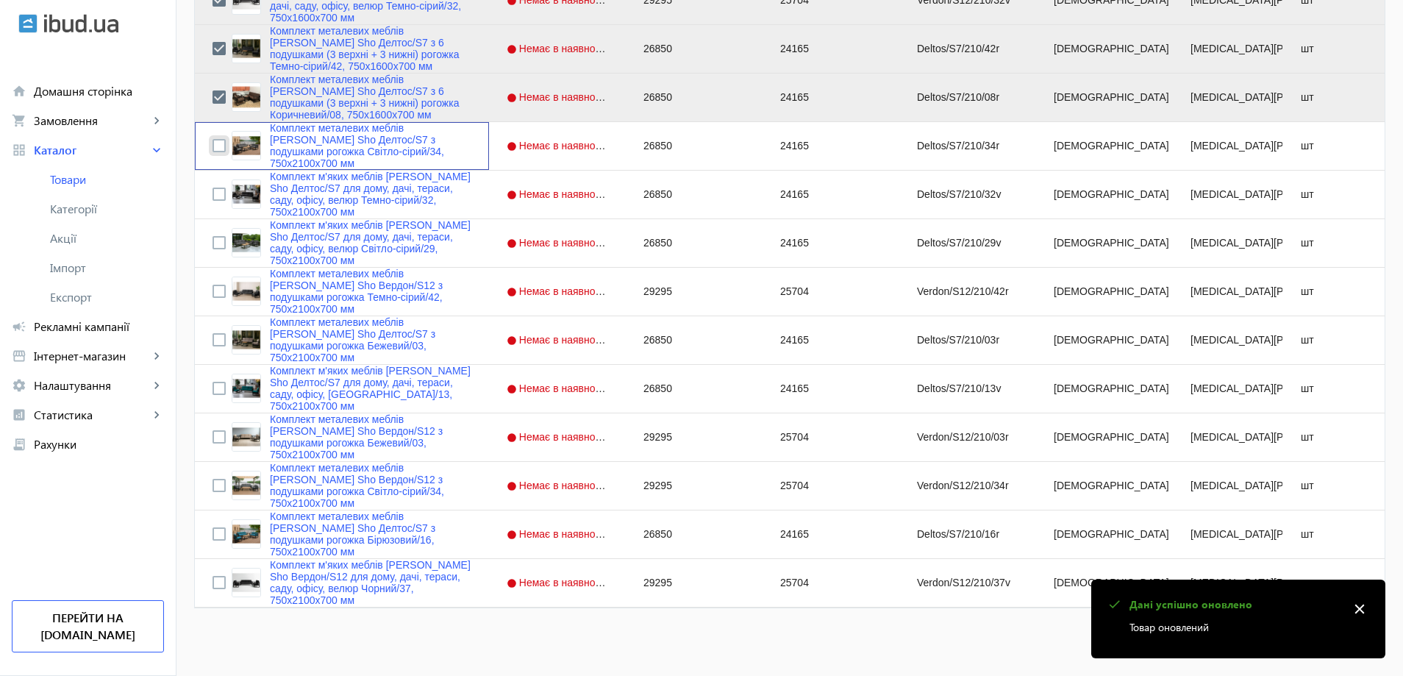
click at [212, 143] on input "Press Space to toggle row selection (unchecked)" at bounding box center [218, 145] width 13 height 13
checkbox input "true"
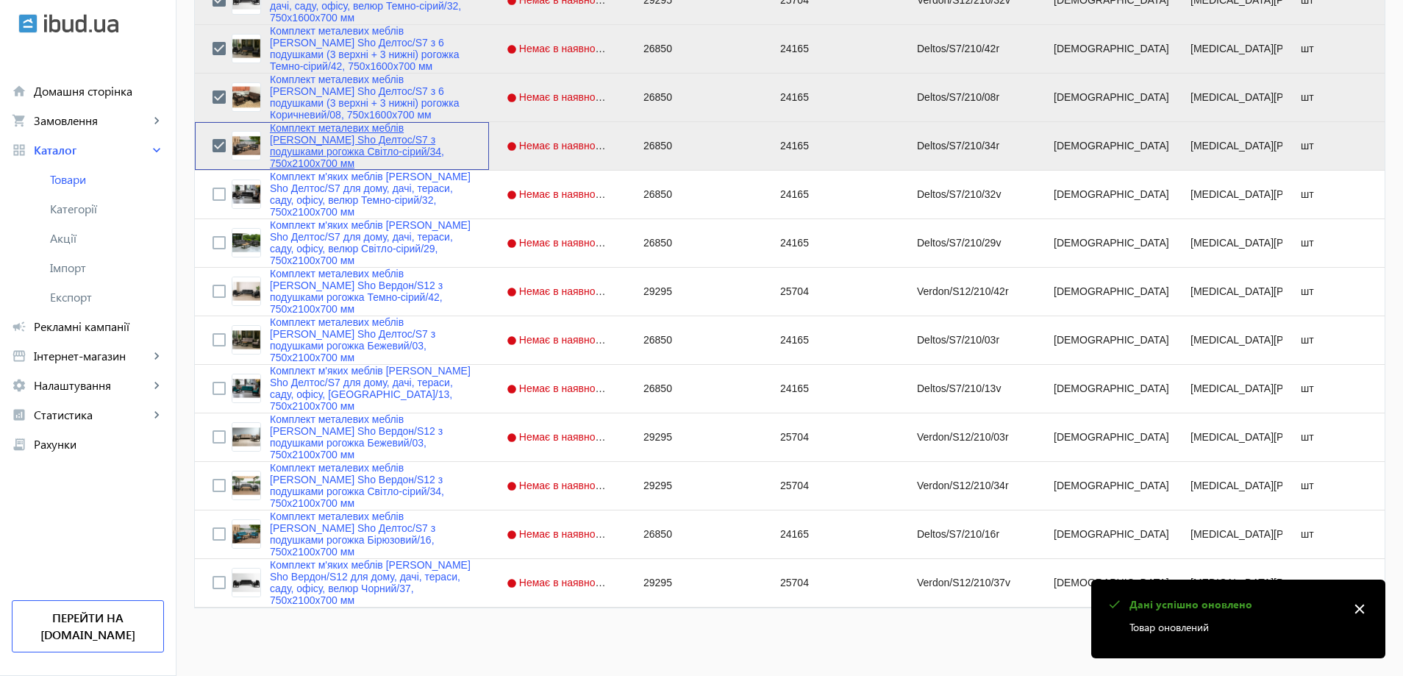
click at [295, 140] on link "Комплект металевих меблів [PERSON_NAME] Sho Делтос/S7 з подушками рогожка Світл…" at bounding box center [370, 145] width 201 height 47
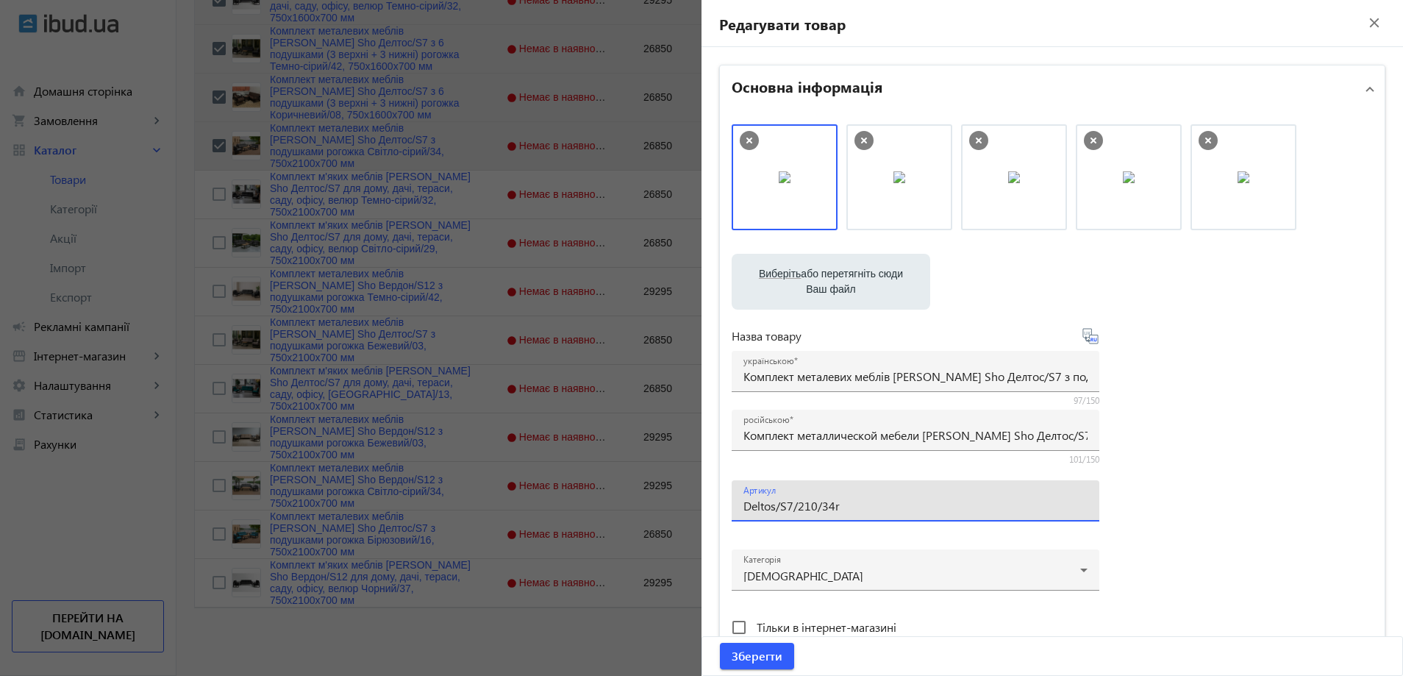
drag, startPoint x: 805, startPoint y: 506, endPoint x: 794, endPoint y: 506, distance: 11.0
click at [794, 506] on input "Deltos/S7/210/34r" at bounding box center [915, 505] width 344 height 15
click at [851, 508] on input "Deltos/S7/160/34r" at bounding box center [915, 505] width 344 height 15
type input "Deltos/S7/160/34r/"
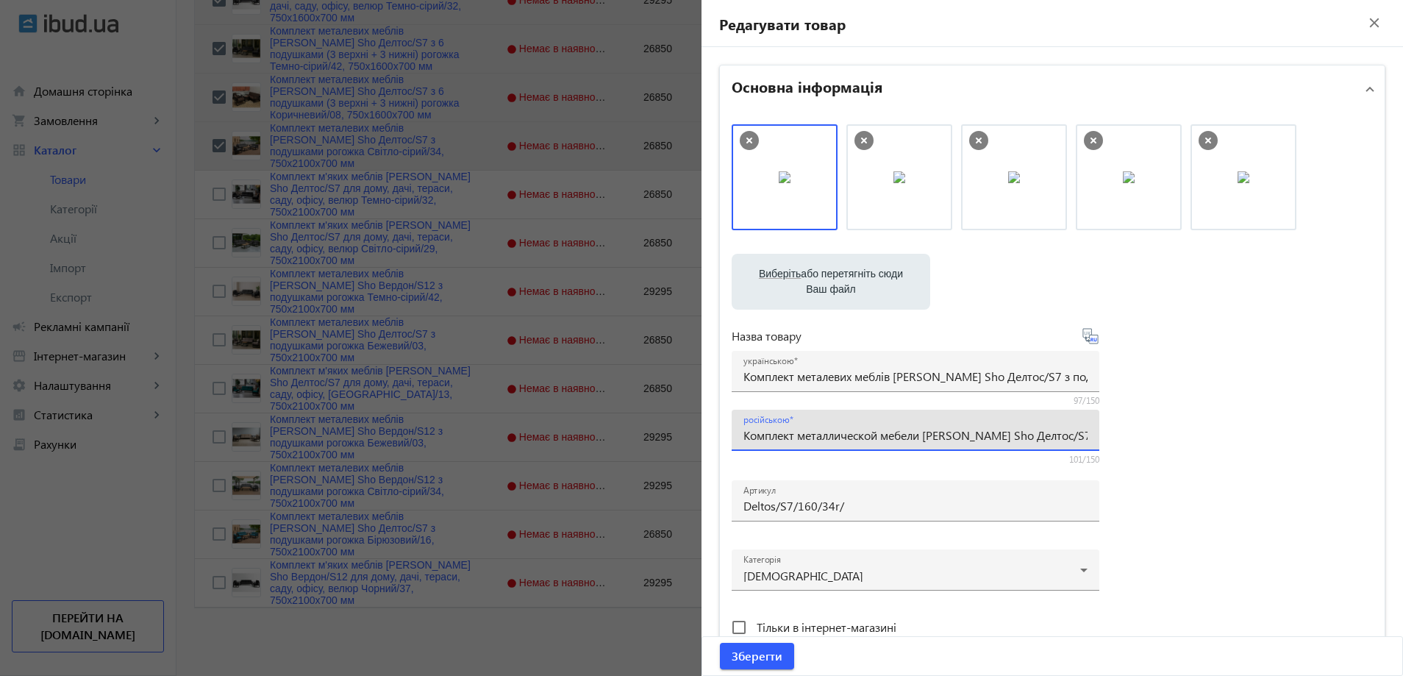
click at [860, 432] on input "Комплект металлической мебели [PERSON_NAME] Sho Делтос/S7 с подушками рогожка С…" at bounding box center [915, 434] width 344 height 15
paste input "6 подушками (3 верхние+3 нижние) рогожка Светло-серый/34, 750х16"
type input "Комплект металлической мебели [PERSON_NAME] Sho Делтос/S7 с 6 подушками (3 верх…"
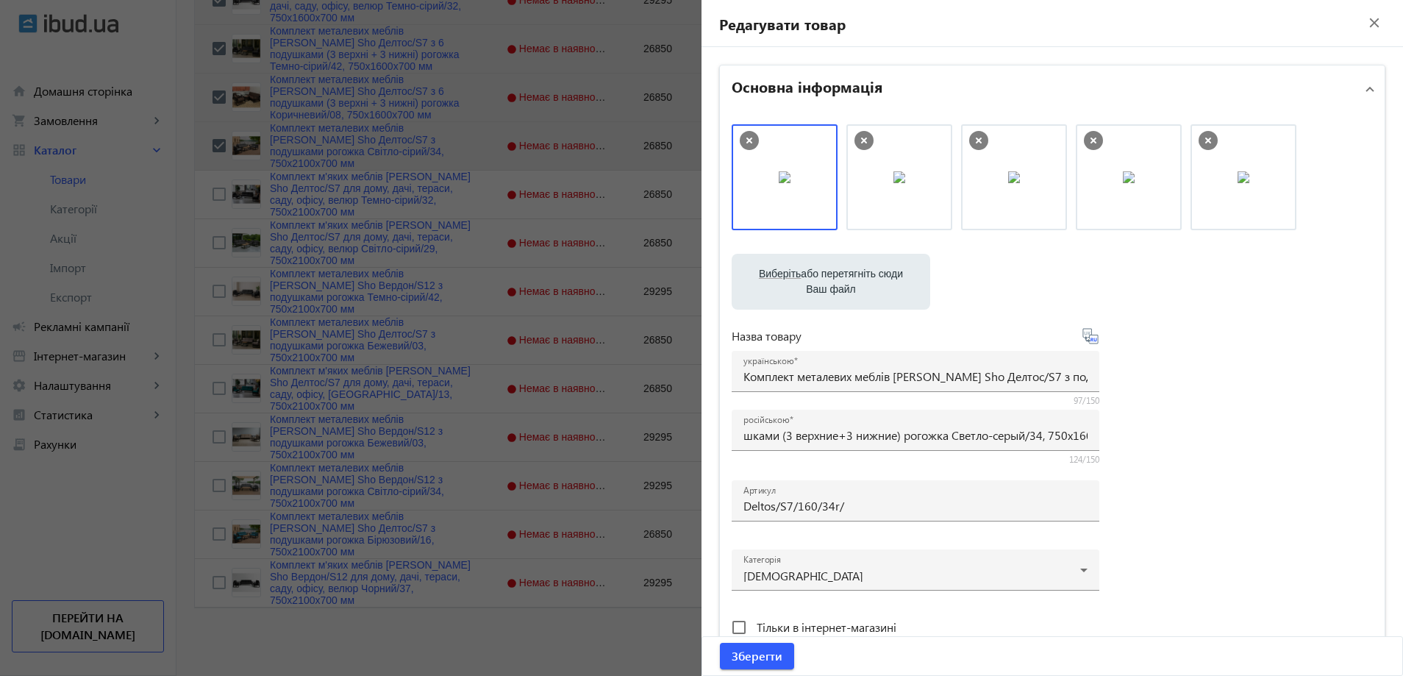
scroll to position [0, 0]
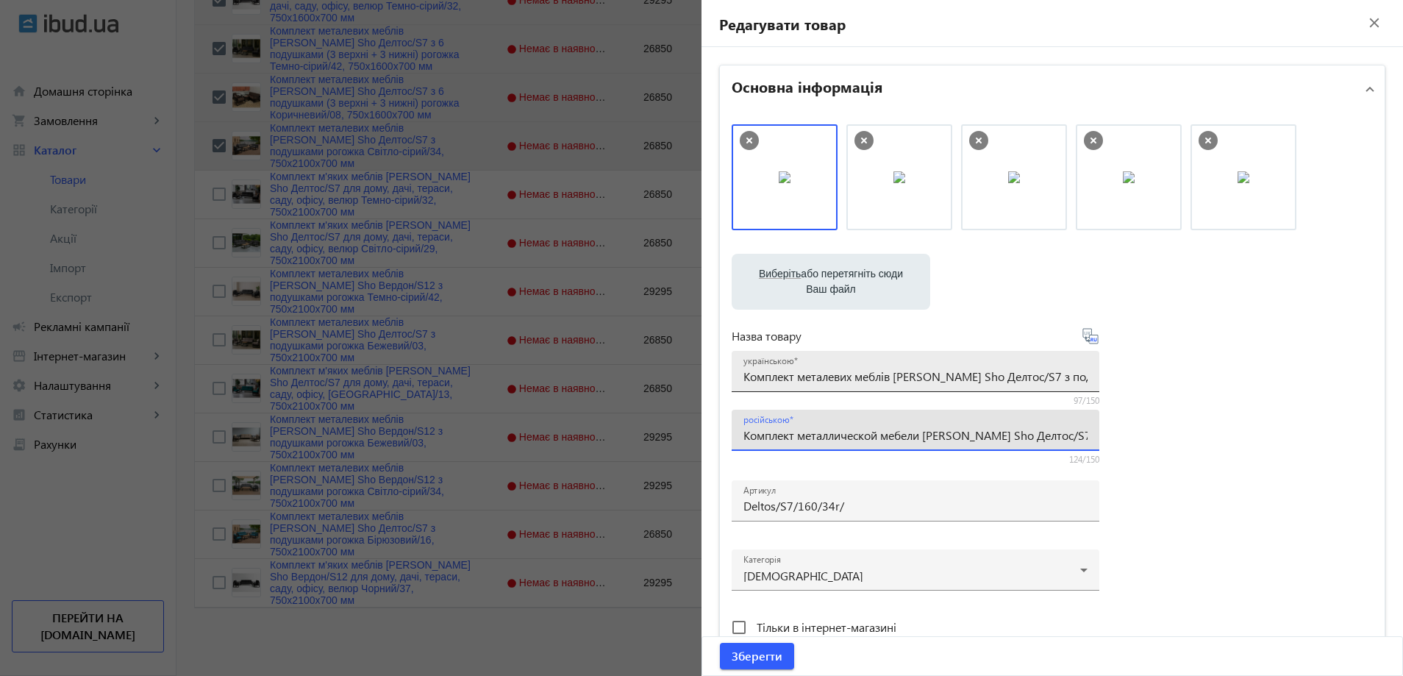
click at [850, 367] on div "українською Комплект металевих меблів [PERSON_NAME] Sho Делтос/S7 з подушками р…" at bounding box center [915, 371] width 344 height 41
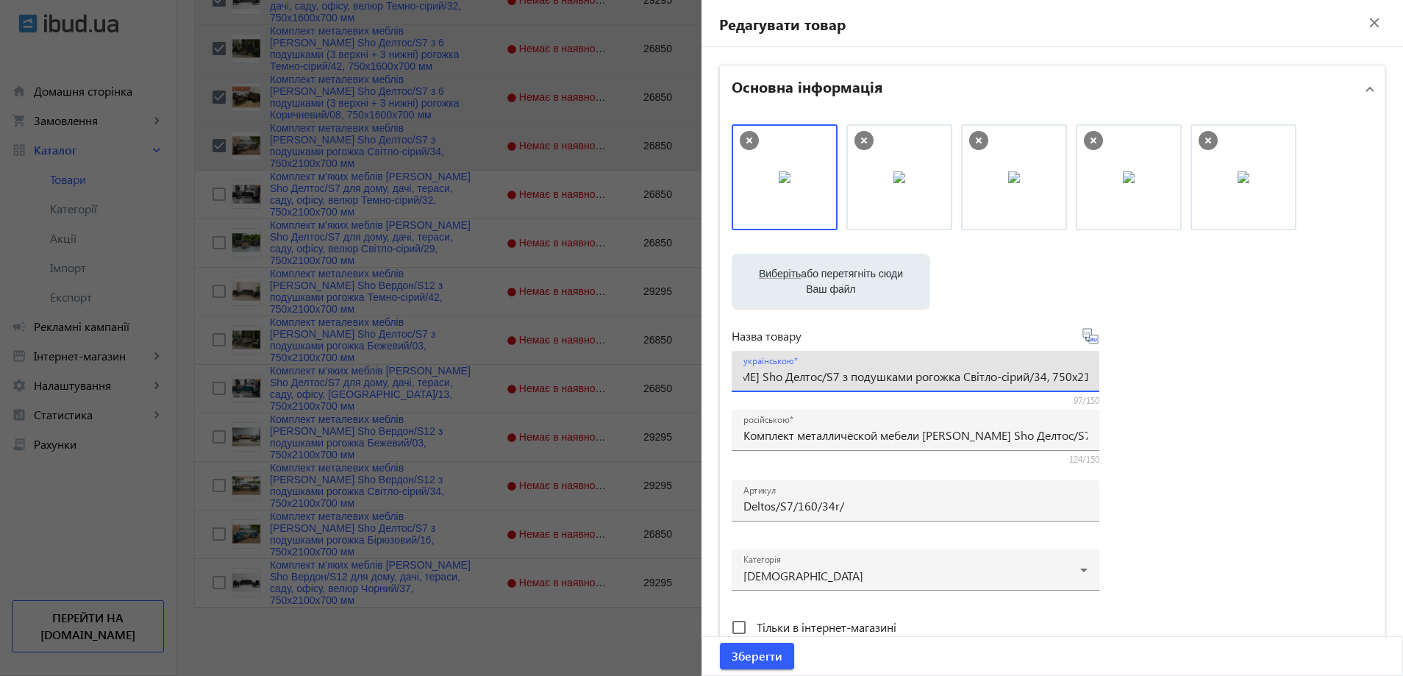
paste input "6 подушками (3 верхні + 3 нижні) рогожка Світло-сірий/34, 750х16"
type input "Комплект металевих меблів [PERSON_NAME] Sho Делтос/S7 з 6 подушками (3 верхні +…"
click at [1236, 424] on div "Виберіть або перетягніть сюди Ваш файл 24543689e37341bbc26350317677447-7beddbc6…" at bounding box center [1052, 399] width 641 height 550
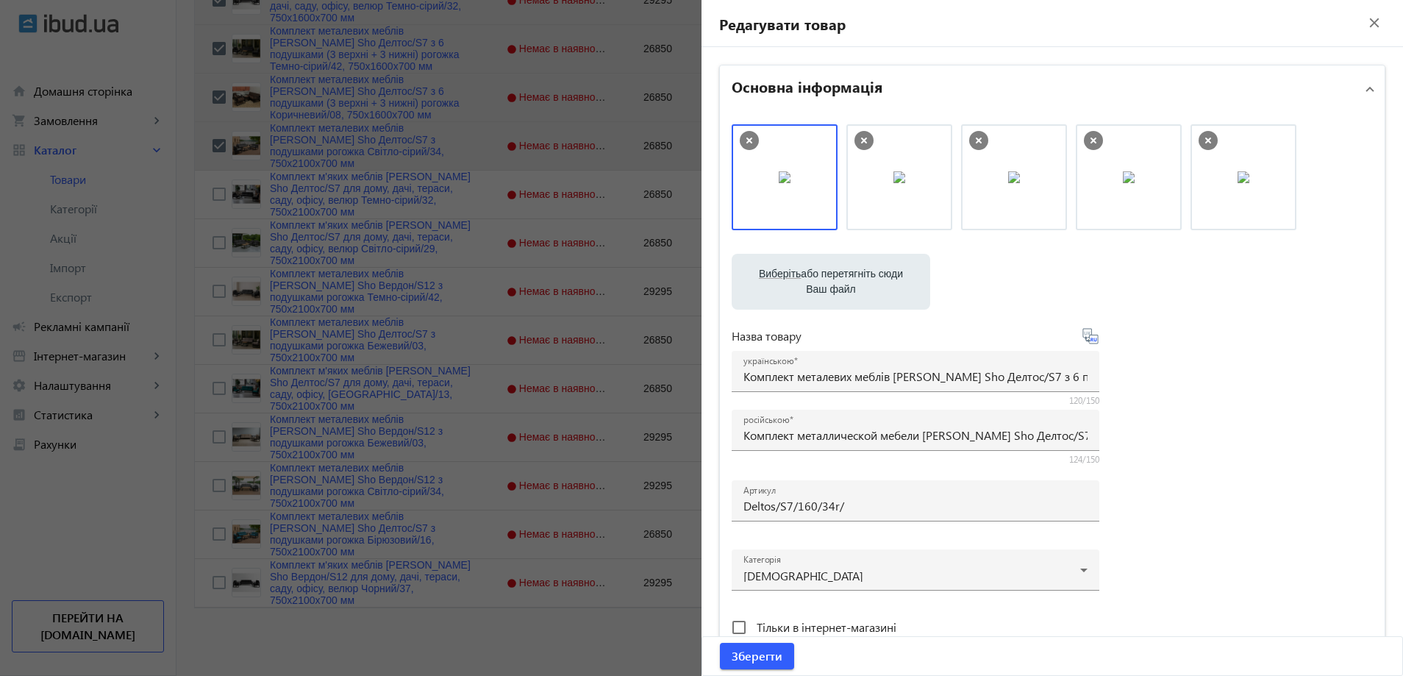
scroll to position [515, 0]
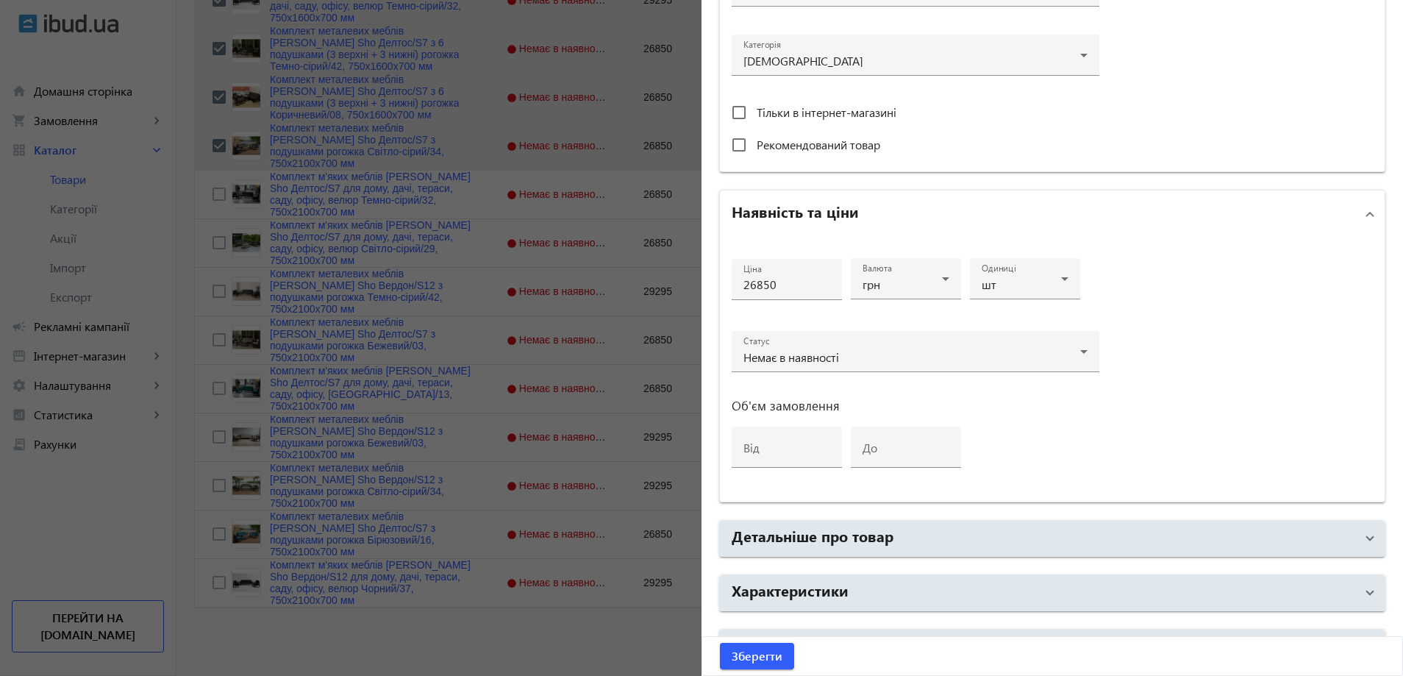
click at [871, 570] on mat-accordion "Основна інформація Виберіть або перетягніть сюди Ваш файл 24543689e37341bbc2635…" at bounding box center [1052, 107] width 666 height 1115
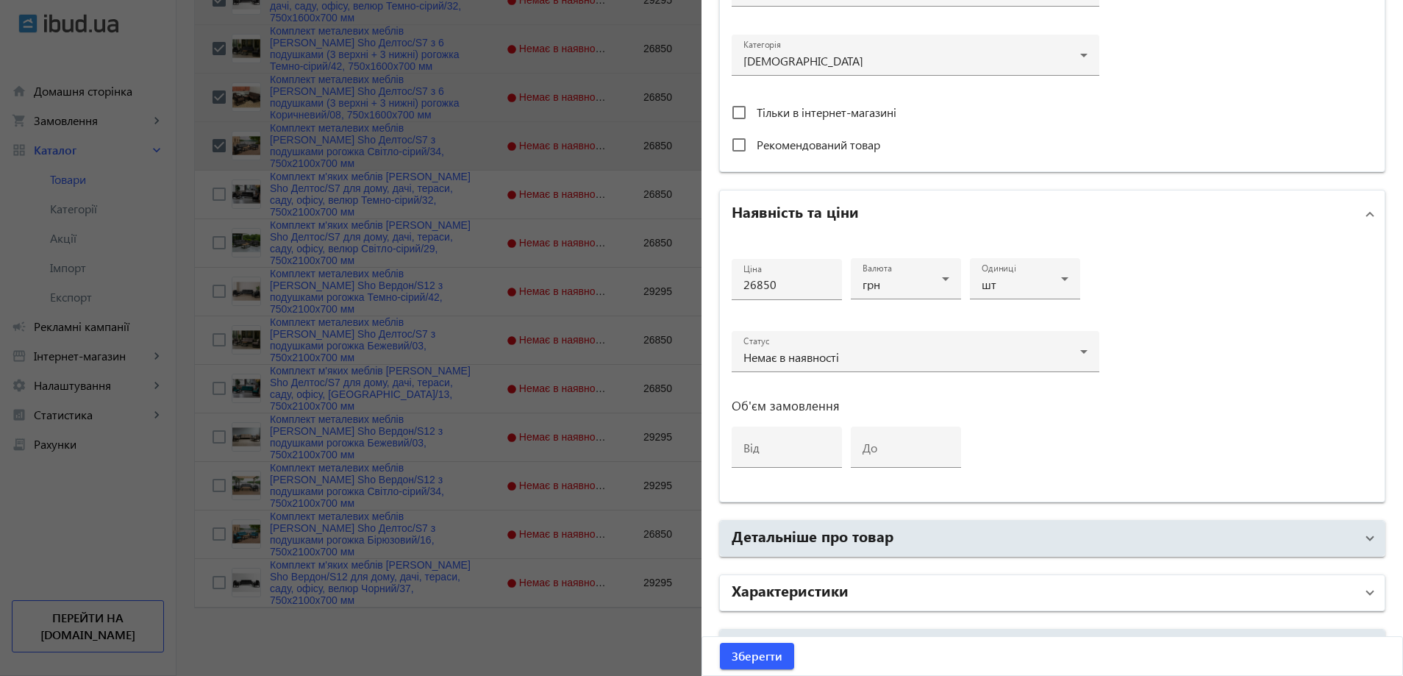
click at [874, 578] on mat-expansion-panel-header "Характеристики" at bounding box center [1052, 592] width 665 height 35
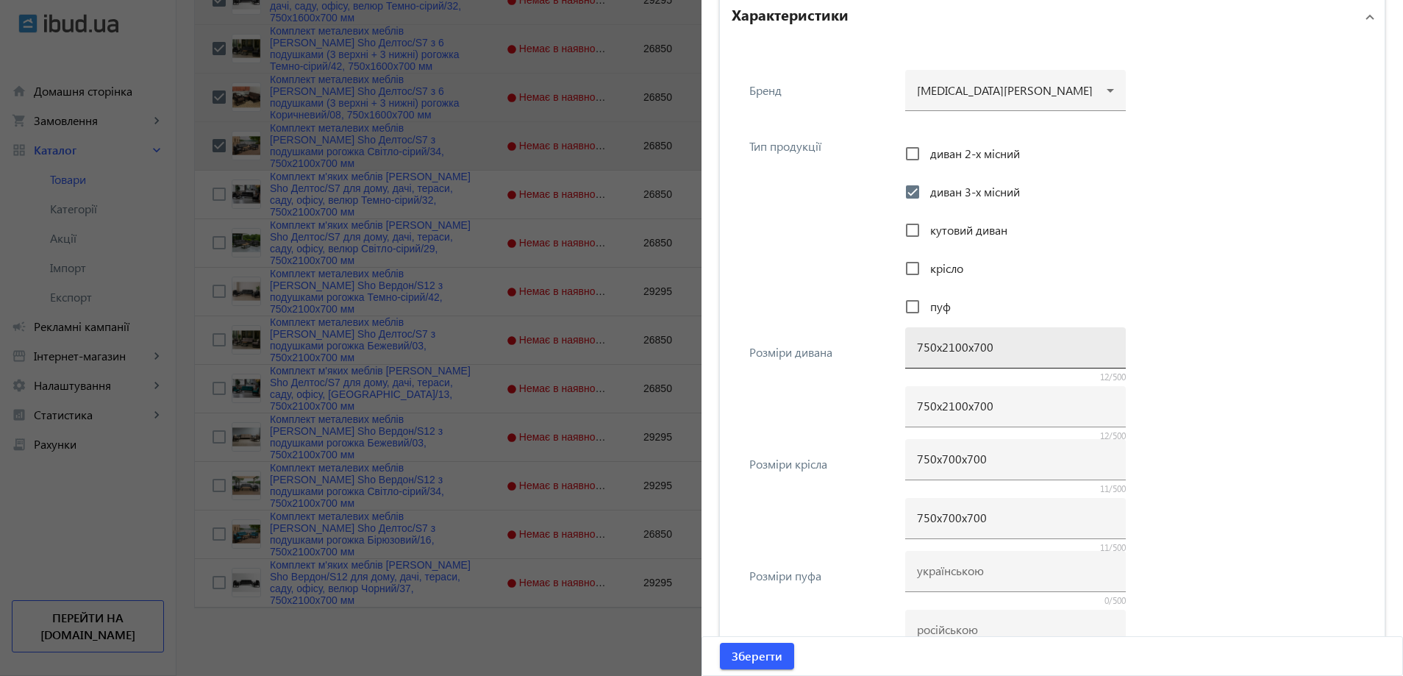
scroll to position [1103, 0]
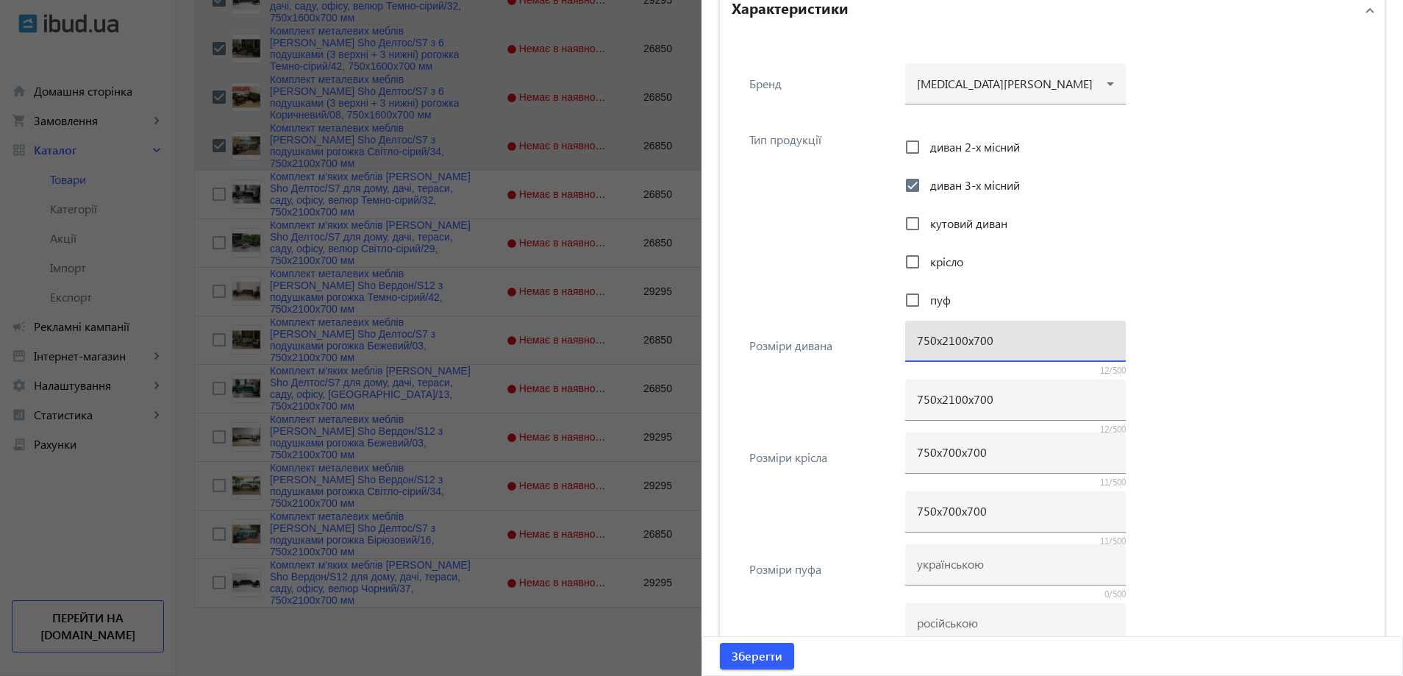
click at [940, 340] on input "750х2100х700" at bounding box center [1015, 339] width 197 height 15
click at [947, 341] on input "750х2100х700" at bounding box center [1015, 339] width 197 height 15
click at [948, 342] on input "750х2100х700" at bounding box center [1015, 339] width 197 height 15
drag, startPoint x: 948, startPoint y: 342, endPoint x: 939, endPoint y: 343, distance: 8.9
click at [939, 343] on input "750х2100х700" at bounding box center [1015, 339] width 197 height 15
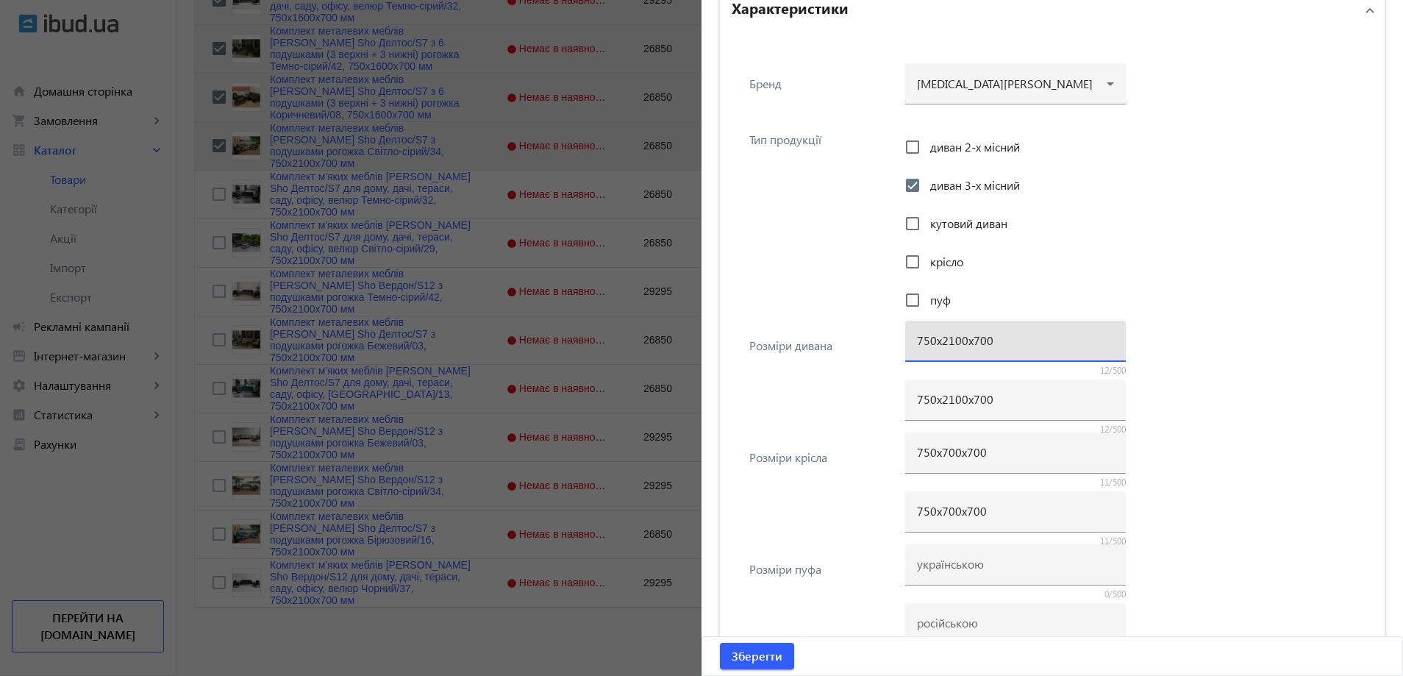
click at [943, 340] on input "750х2100х700" at bounding box center [1015, 339] width 197 height 15
drag, startPoint x: 947, startPoint y: 341, endPoint x: 939, endPoint y: 343, distance: 8.4
click at [939, 343] on input "750х2100х700" at bounding box center [1015, 339] width 197 height 15
type input "750х1600х700"
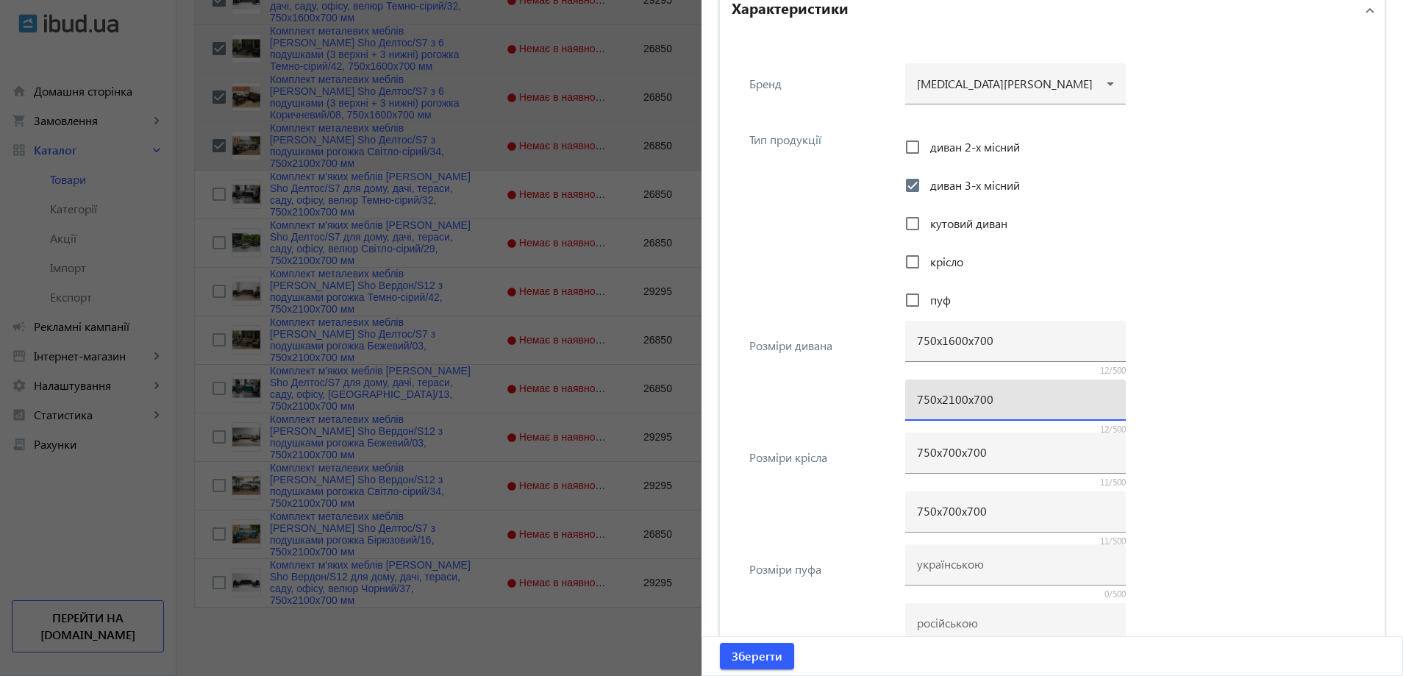
click at [934, 403] on input "750х2100х700" at bounding box center [1015, 398] width 197 height 15
paste input "16"
type input "750х1600х700"
click at [882, 401] on div "Розміри дивана 750х1600х700 12/500 750х1600х700 12/500" at bounding box center [1052, 380] width 641 height 112
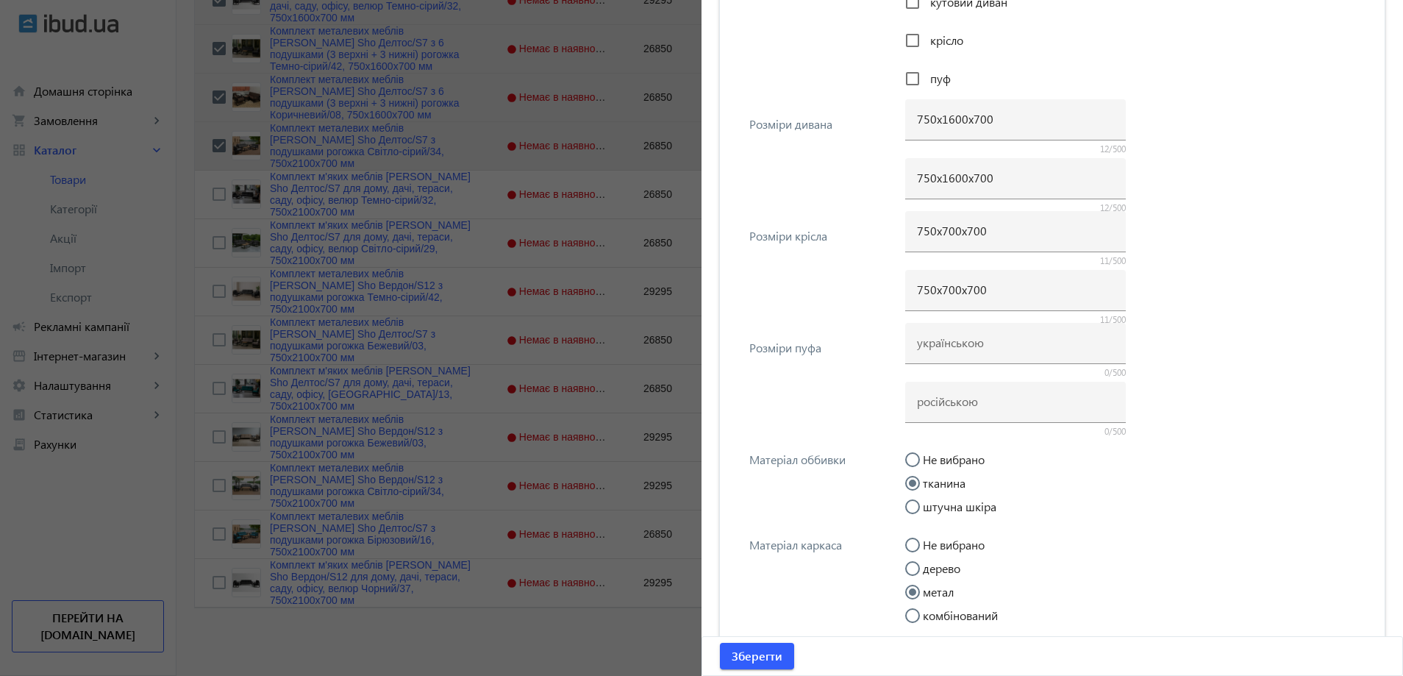
scroll to position [1585, 0]
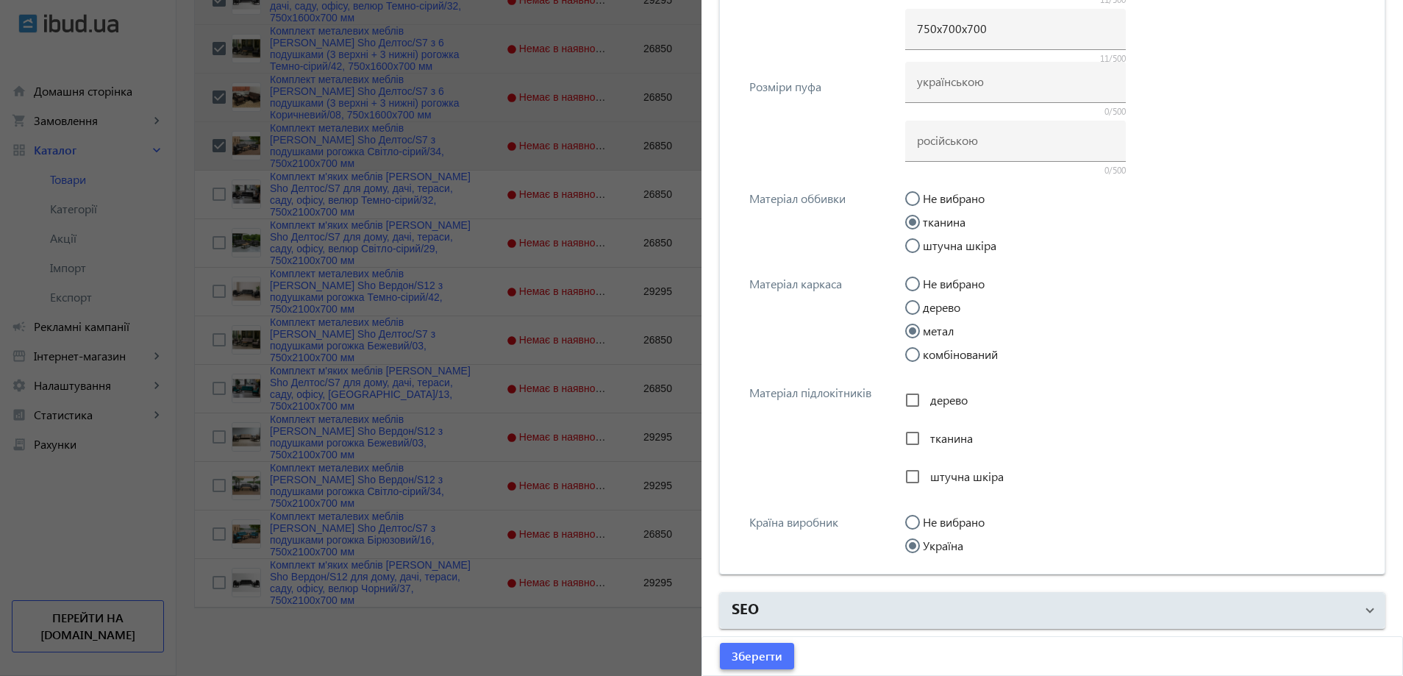
click at [751, 660] on span "Зберегти" at bounding box center [757, 656] width 51 height 16
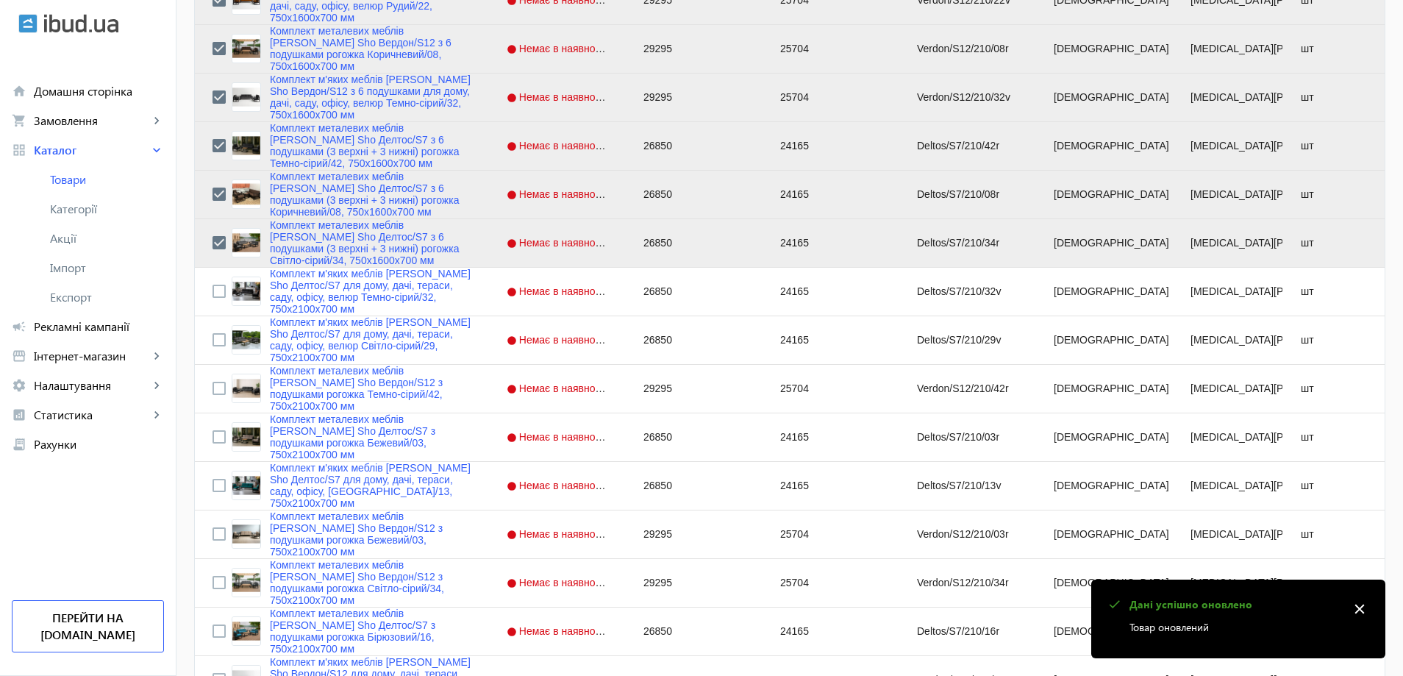
scroll to position [1271, 0]
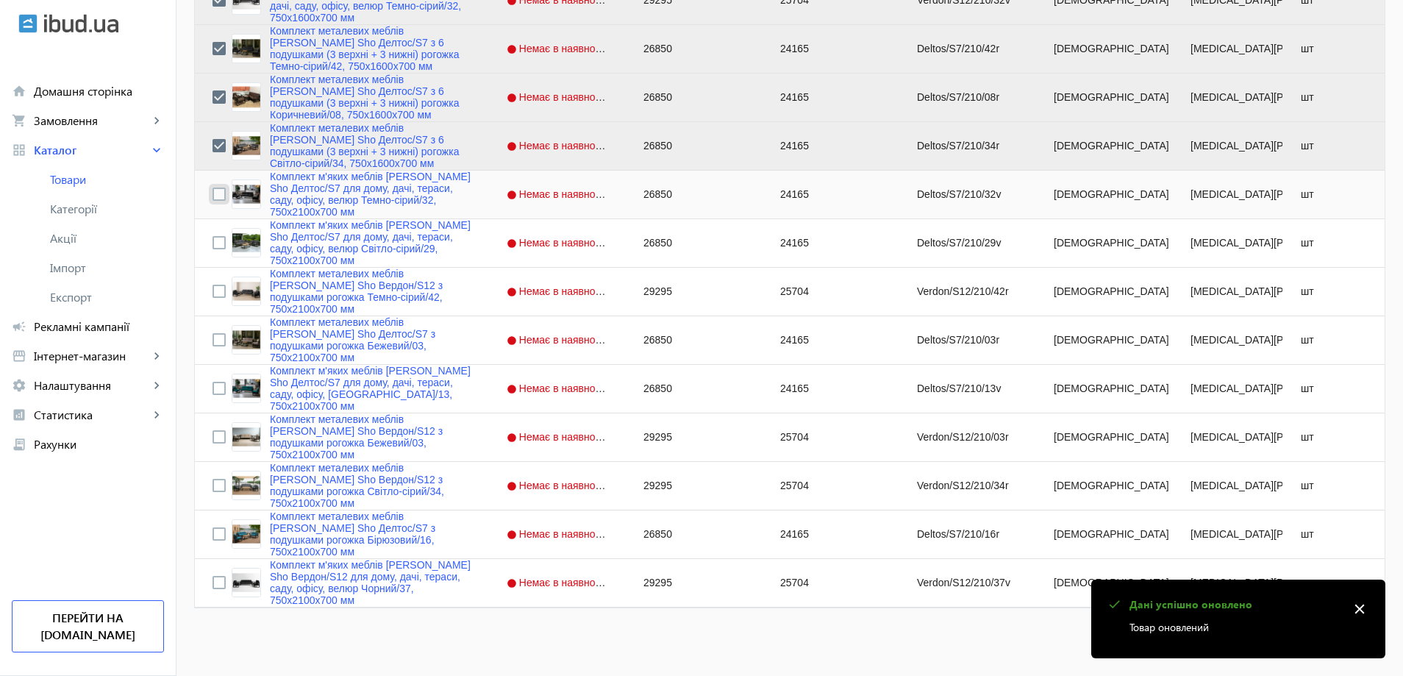
click at [215, 196] on input "Press Space to toggle row selection (unchecked)" at bounding box center [218, 193] width 13 height 13
checkbox input "true"
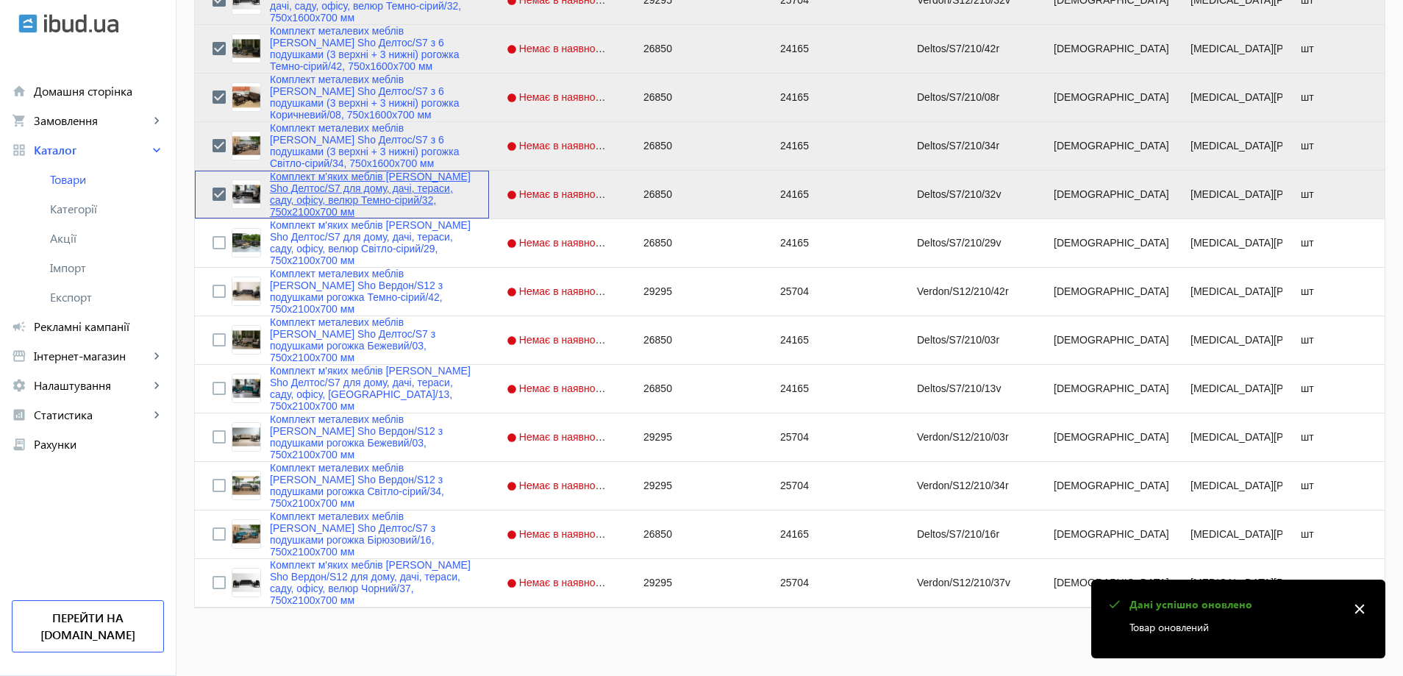
click at [341, 187] on link "Комплект м'яких меблів [PERSON_NAME] Sho Делтос/S7 для дому, дачі, тераси, саду…" at bounding box center [370, 194] width 201 height 47
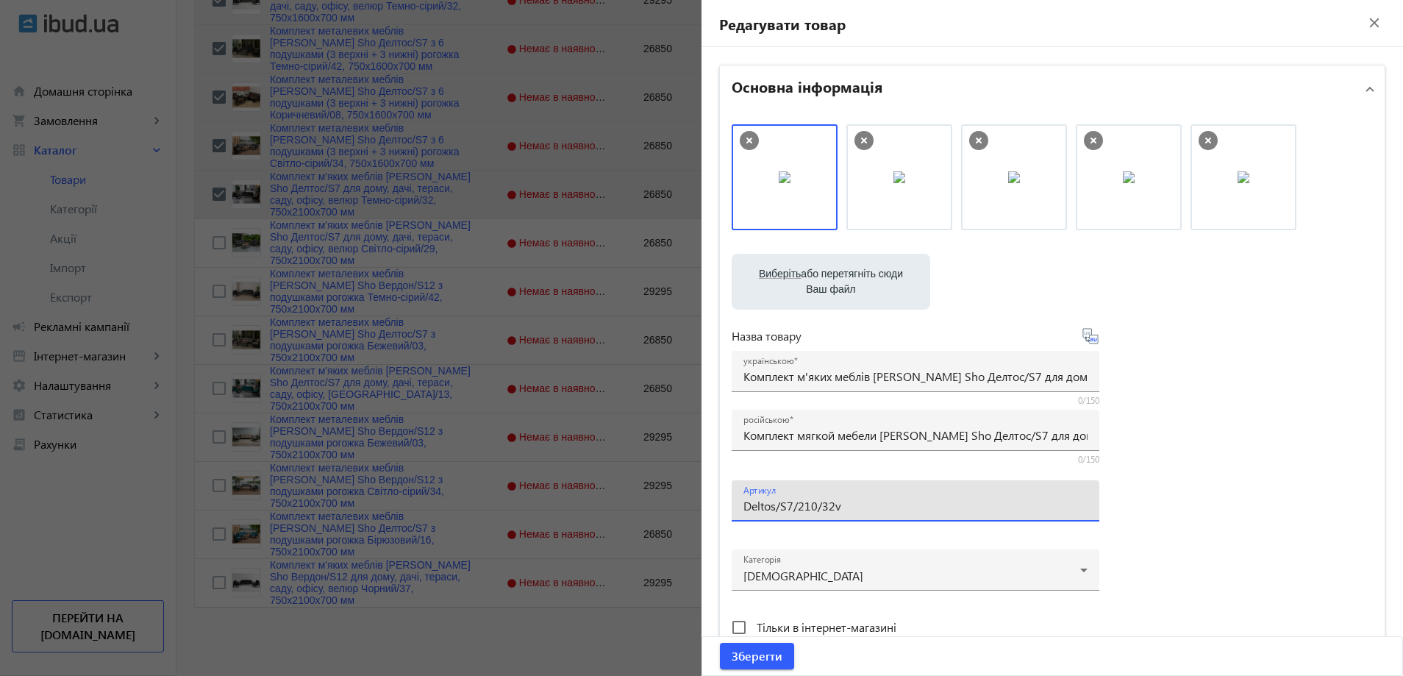
drag, startPoint x: 806, startPoint y: 507, endPoint x: 796, endPoint y: 510, distance: 10.7
click at [796, 510] on input "Deltos/S7/210/32v" at bounding box center [915, 505] width 344 height 15
click at [853, 510] on input "Deltos/S7/160/32v" at bounding box center [915, 505] width 344 height 15
type input "Deltos/S7/160/32v/"
click at [782, 428] on input "Комплект мягкой мебели [PERSON_NAME] Sho Делтос/S7 для дома, дачи, террасы, сад…" at bounding box center [915, 434] width 344 height 15
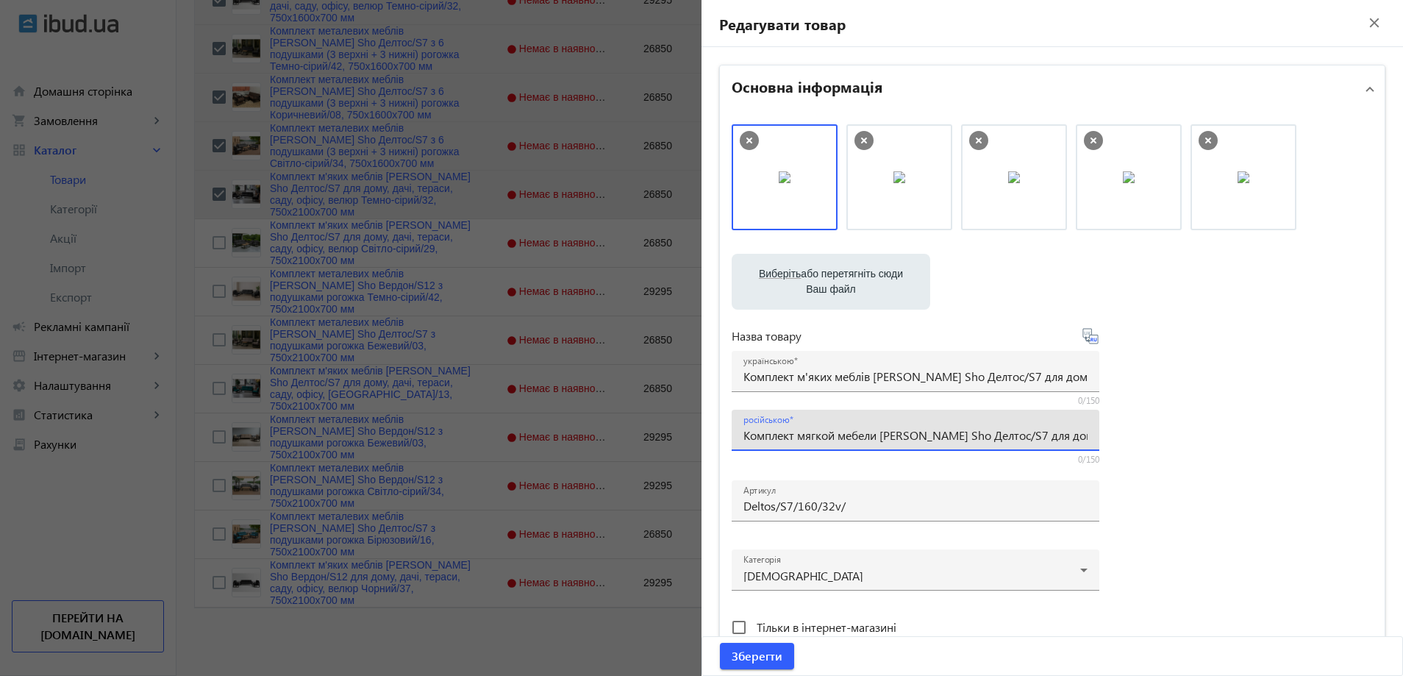
paste input "с 6 подушками для дома, сада, офиса, велюр Темно-серый/32, 750х16"
type input "Комплект мягкой мебели [PERSON_NAME] Sho Делтос/S7 с 6 подушками для дома, сада…"
click at [801, 377] on input "Комплект м'яких меблів [PERSON_NAME] Sho Делтос/S7 для дому, дачі, тераси, саду…" at bounding box center [915, 375] width 344 height 15
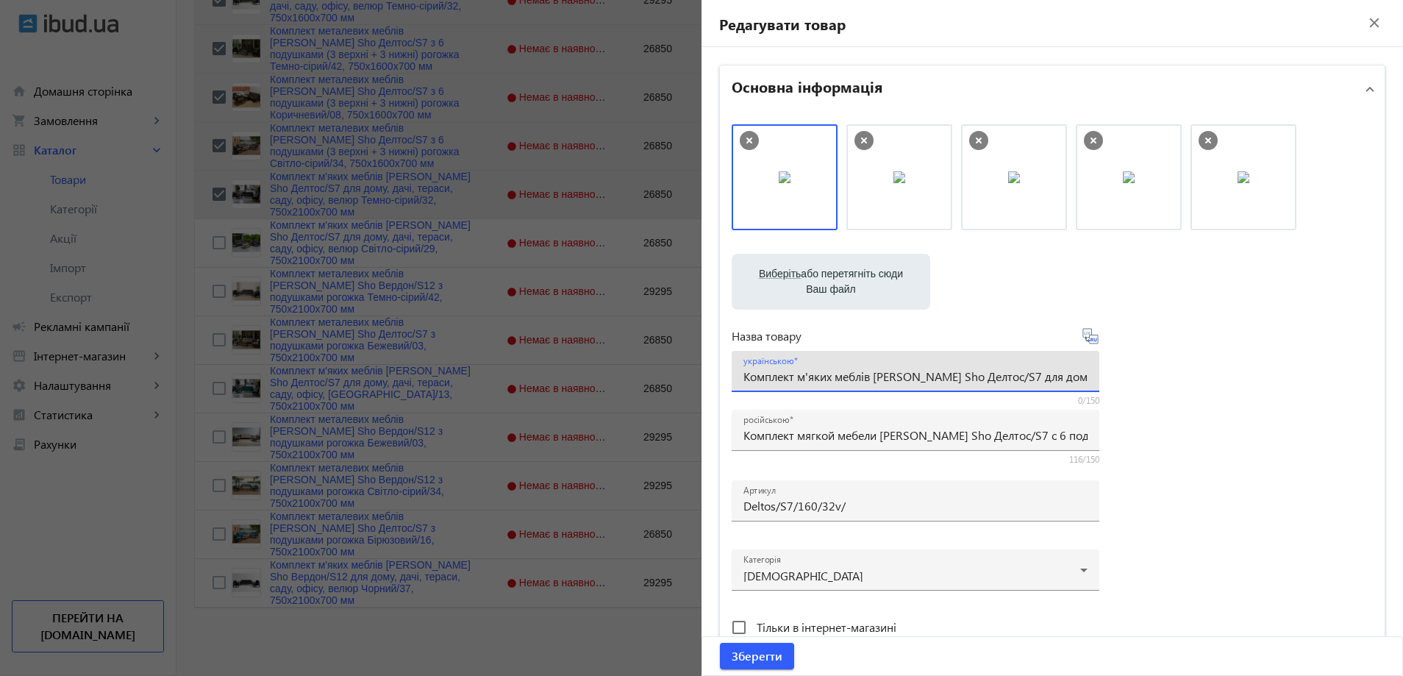
paste input "6 подушками для дому, саду, офісу, велюр Темно-сірий/32, 750х16"
click at [1163, 396] on div "Виберіть або перетягніть сюди Ваш файл 2085689e3734c19de9258128967159-3a4e30165…" at bounding box center [1052, 399] width 641 height 550
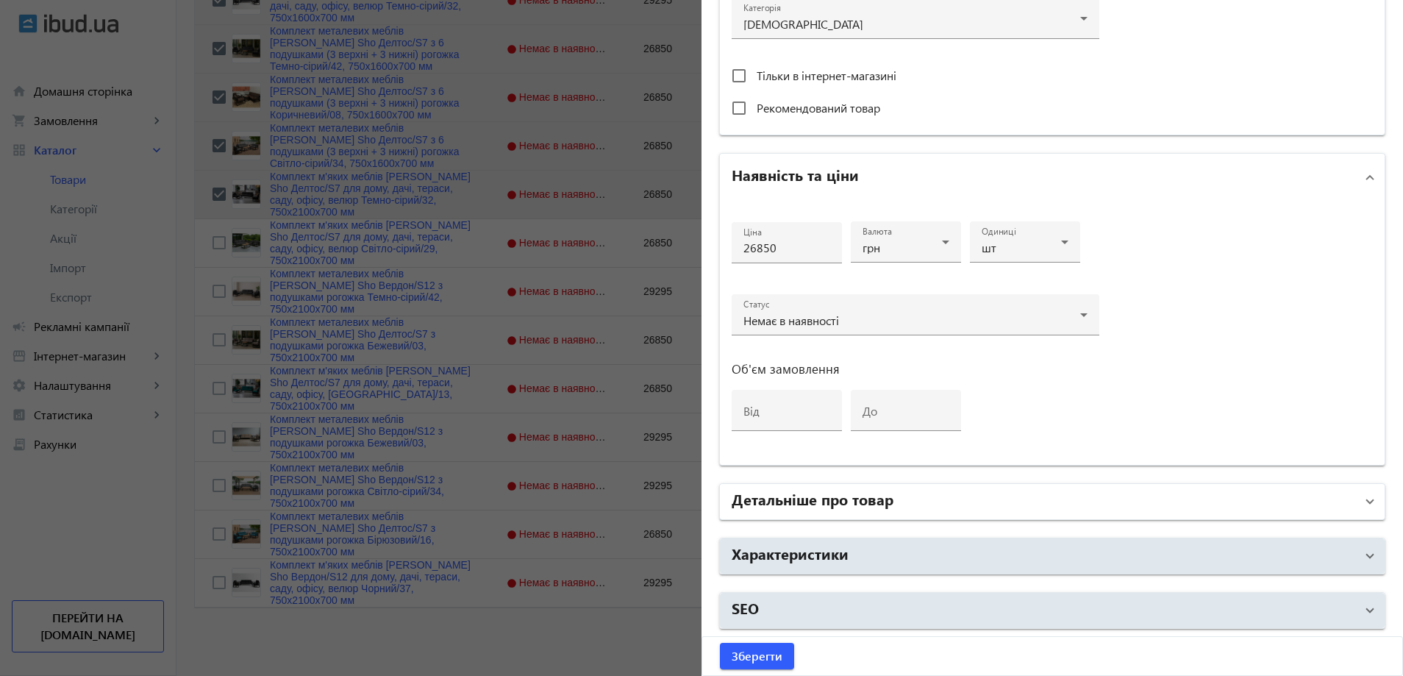
click at [860, 504] on h2 "Детальніше про товар" at bounding box center [813, 498] width 162 height 21
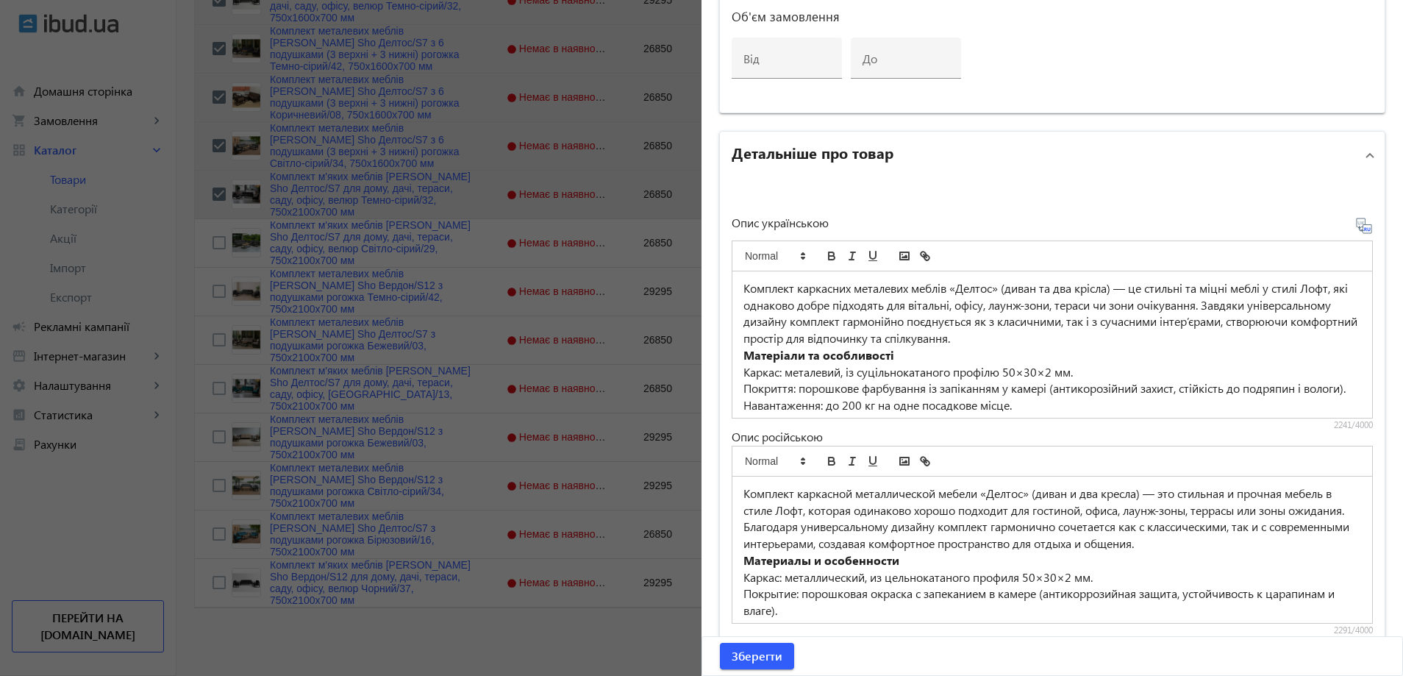
scroll to position [919, 0]
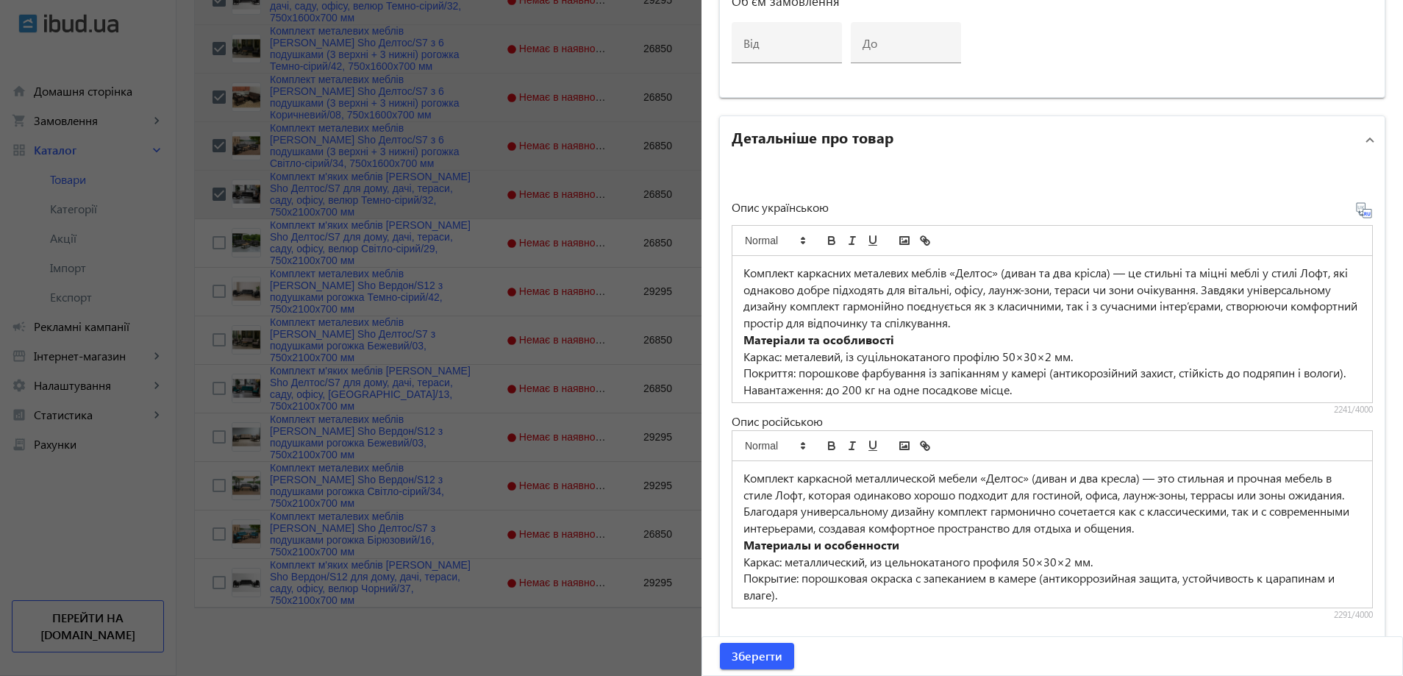
click at [1016, 139] on mat-panel-title "Детальніше про товар" at bounding box center [1044, 139] width 624 height 26
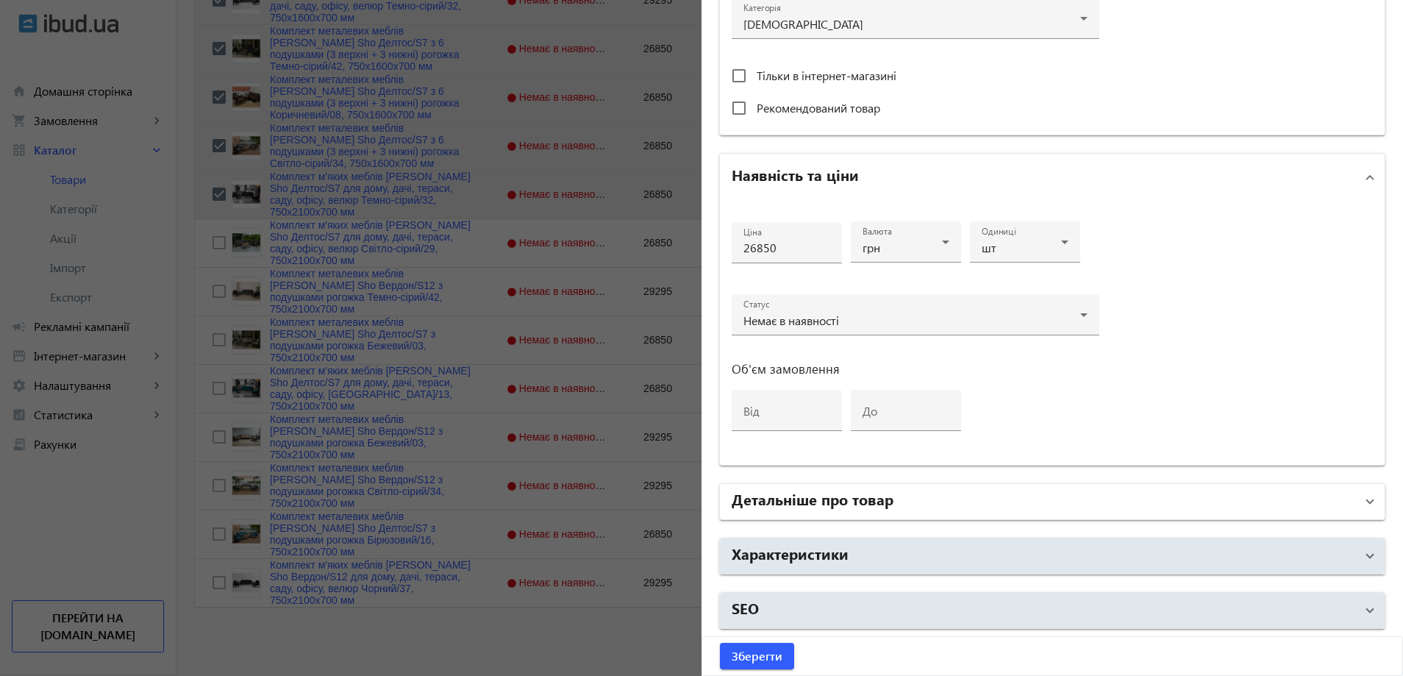
scroll to position [551, 0]
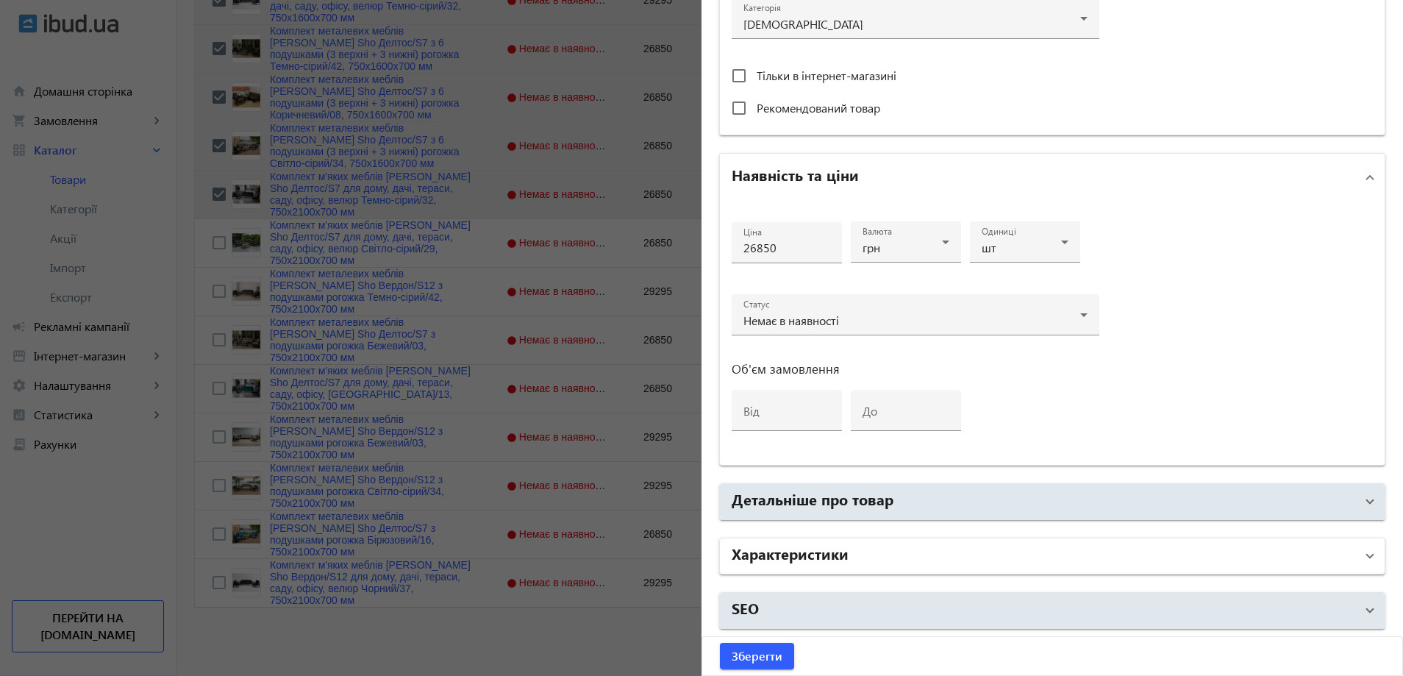
click at [923, 551] on mat-panel-title "Характеристики" at bounding box center [1044, 556] width 624 height 26
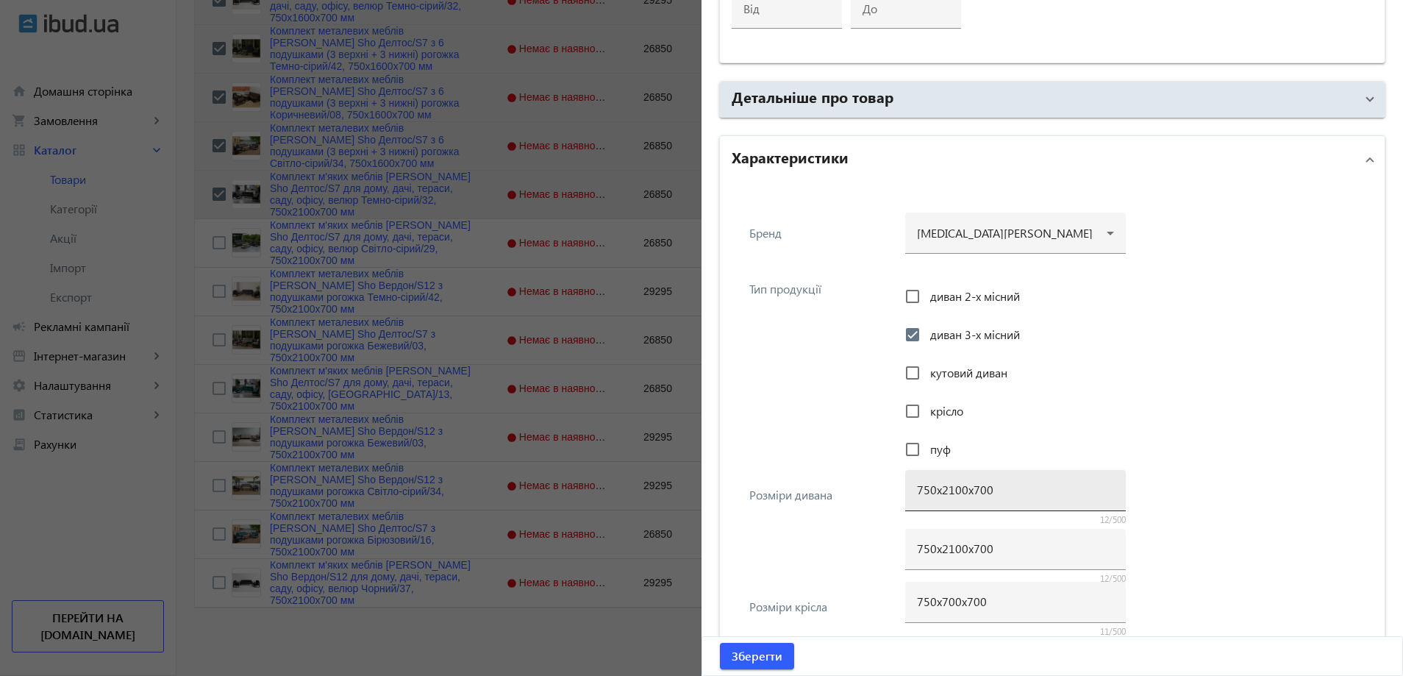
scroll to position [993, 0]
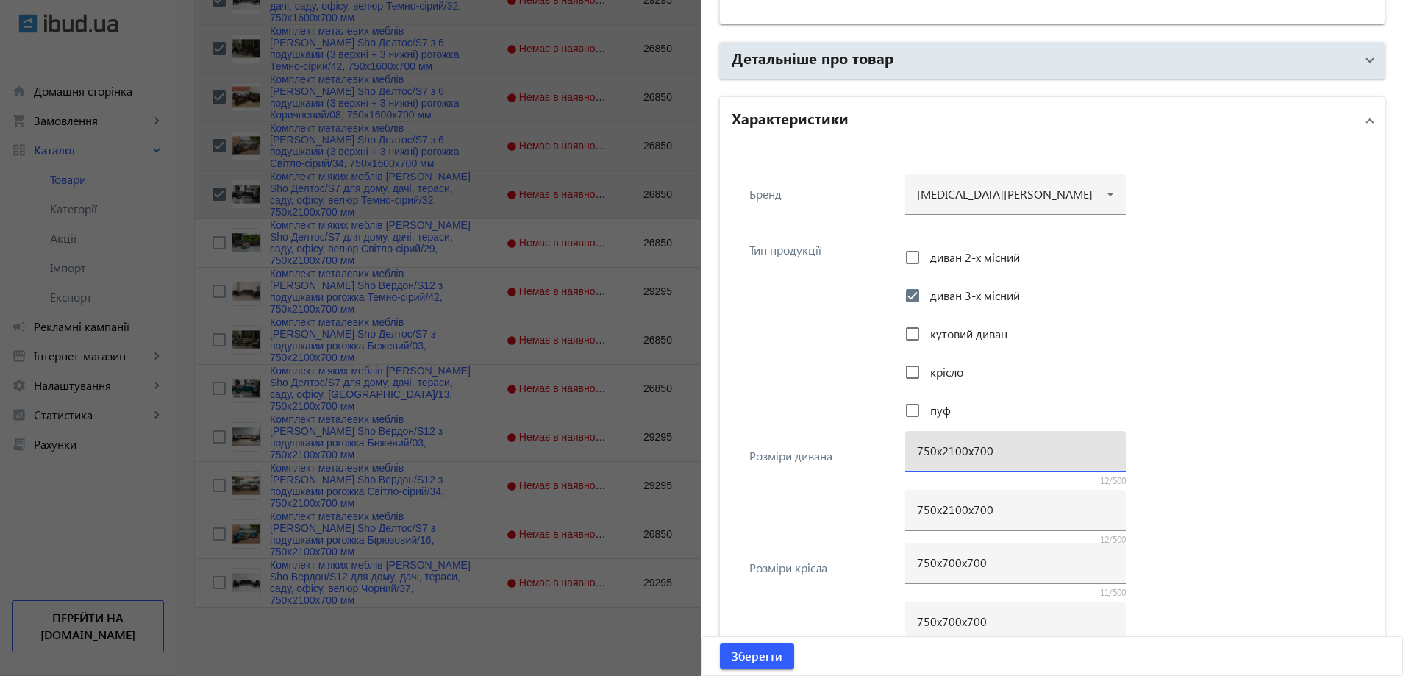
drag, startPoint x: 949, startPoint y: 450, endPoint x: 937, endPoint y: 453, distance: 12.1
click at [937, 453] on input "750х2100х700" at bounding box center [1015, 450] width 197 height 15
click at [929, 506] on input "750х2100х700" at bounding box center [1015, 508] width 197 height 15
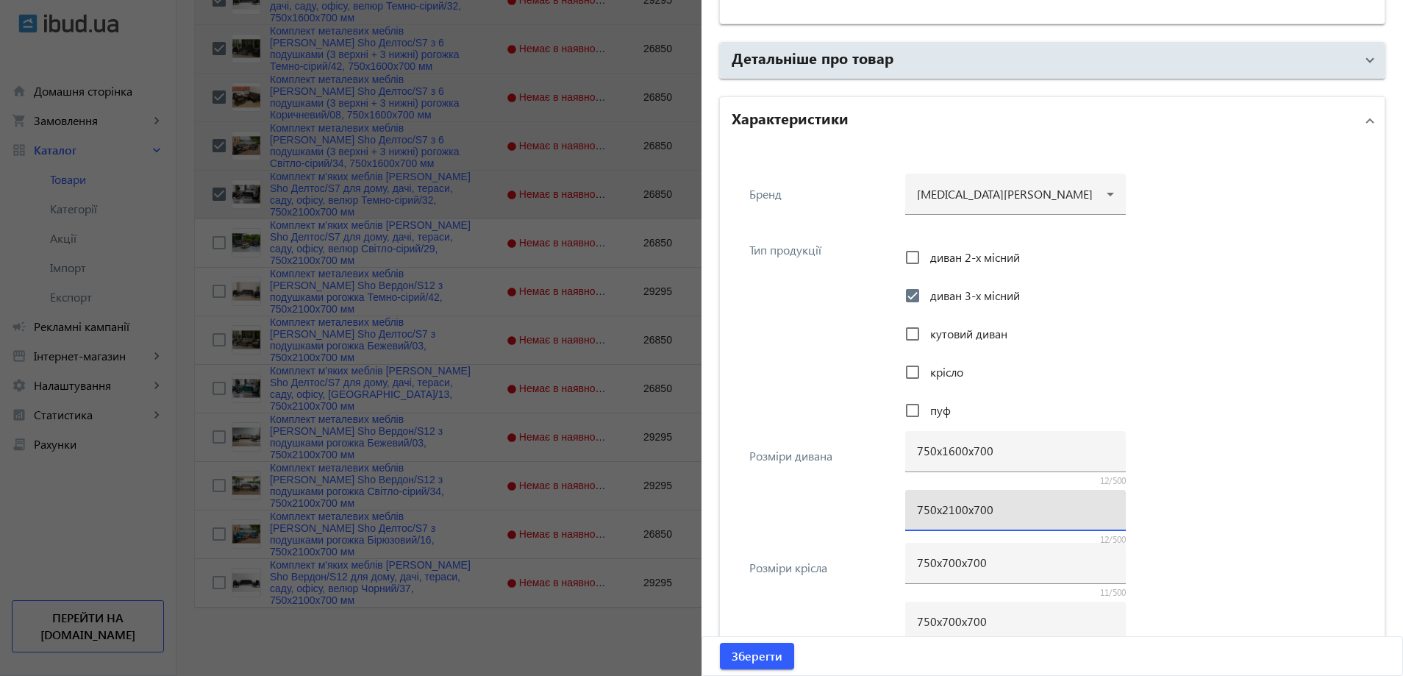
paste input "16"
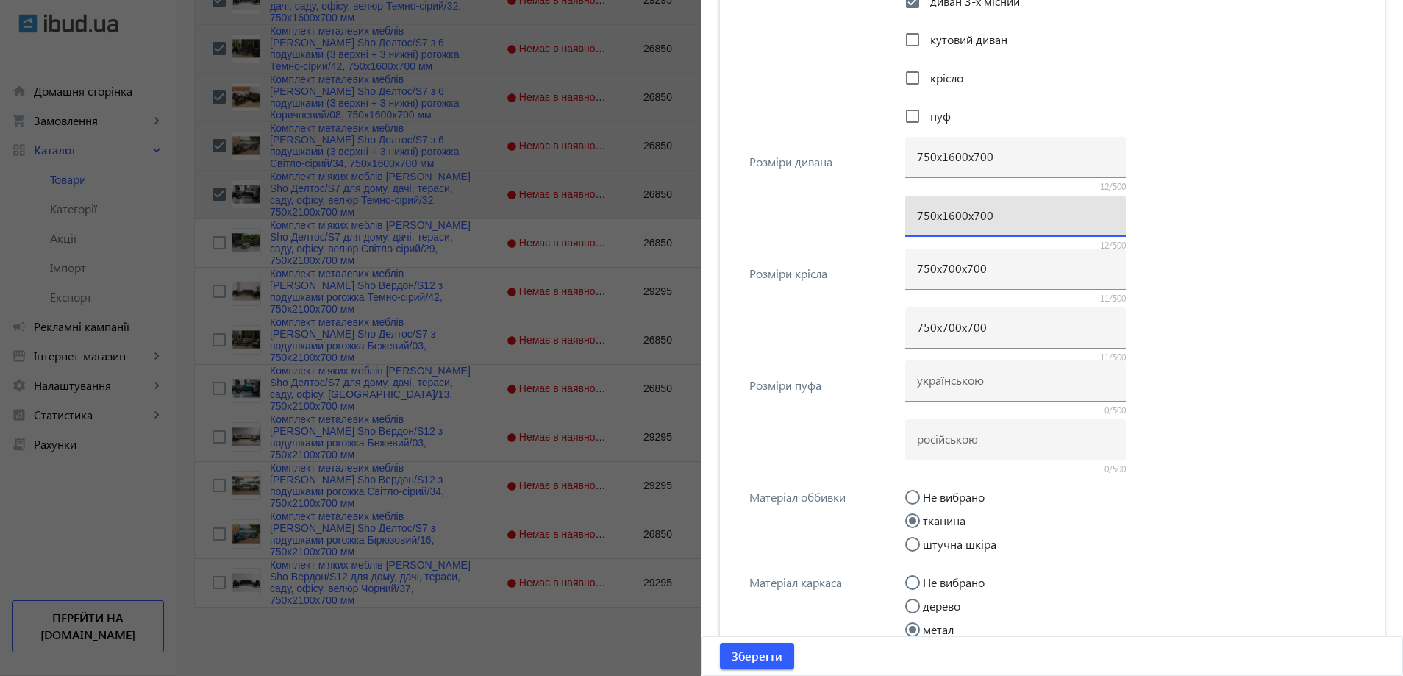
scroll to position [1585, 0]
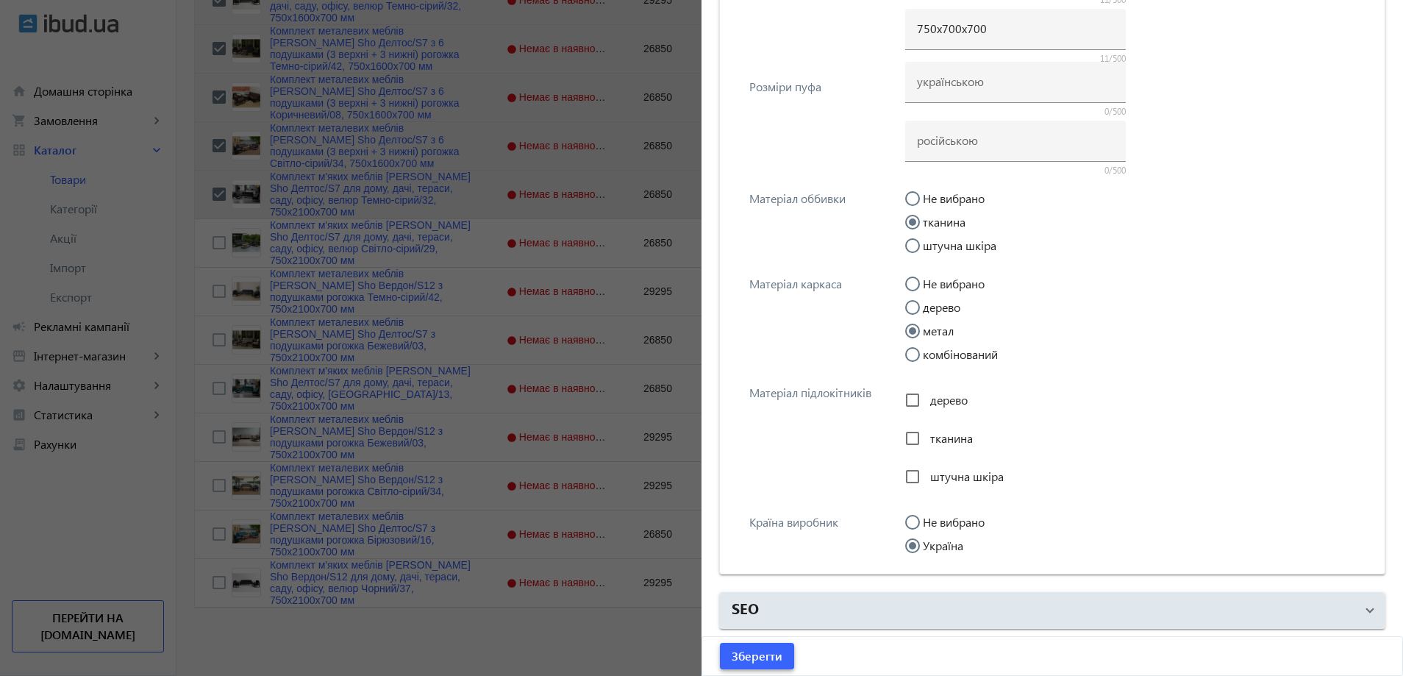
click at [765, 652] on span "Зберегти" at bounding box center [757, 656] width 51 height 16
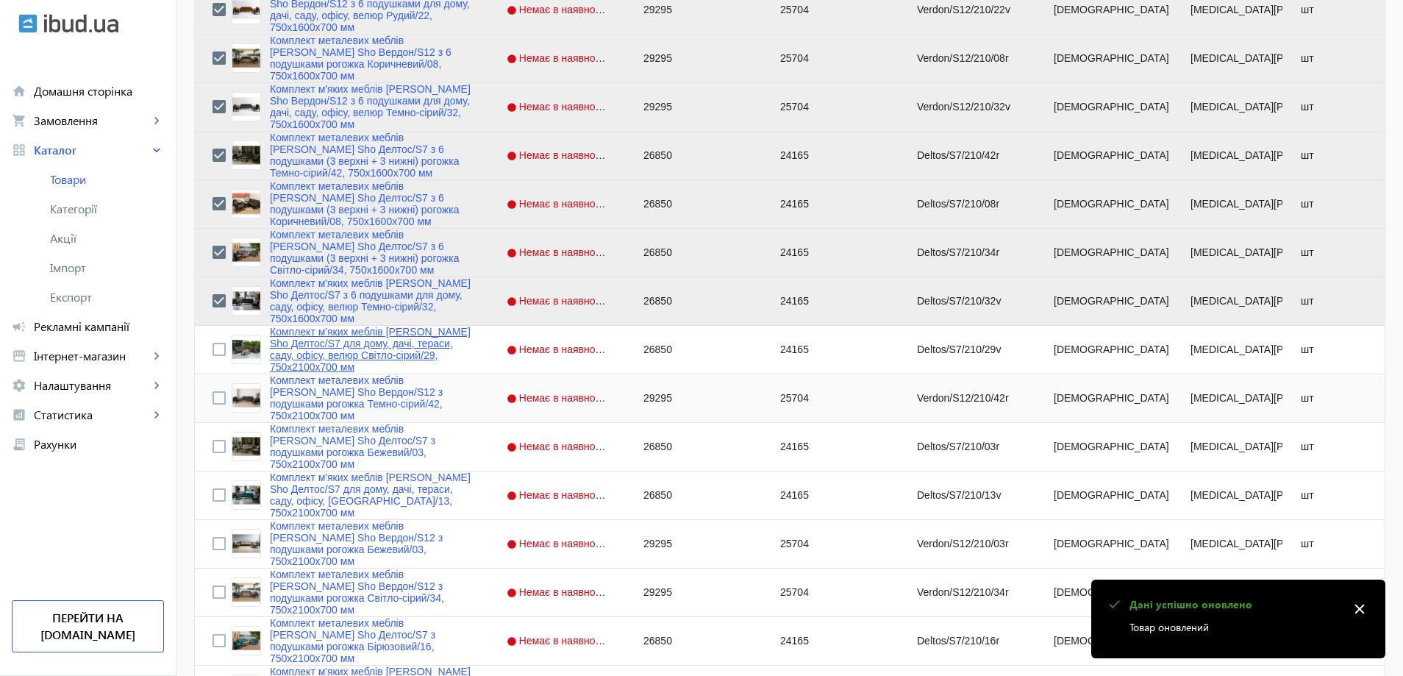
scroll to position [1271, 0]
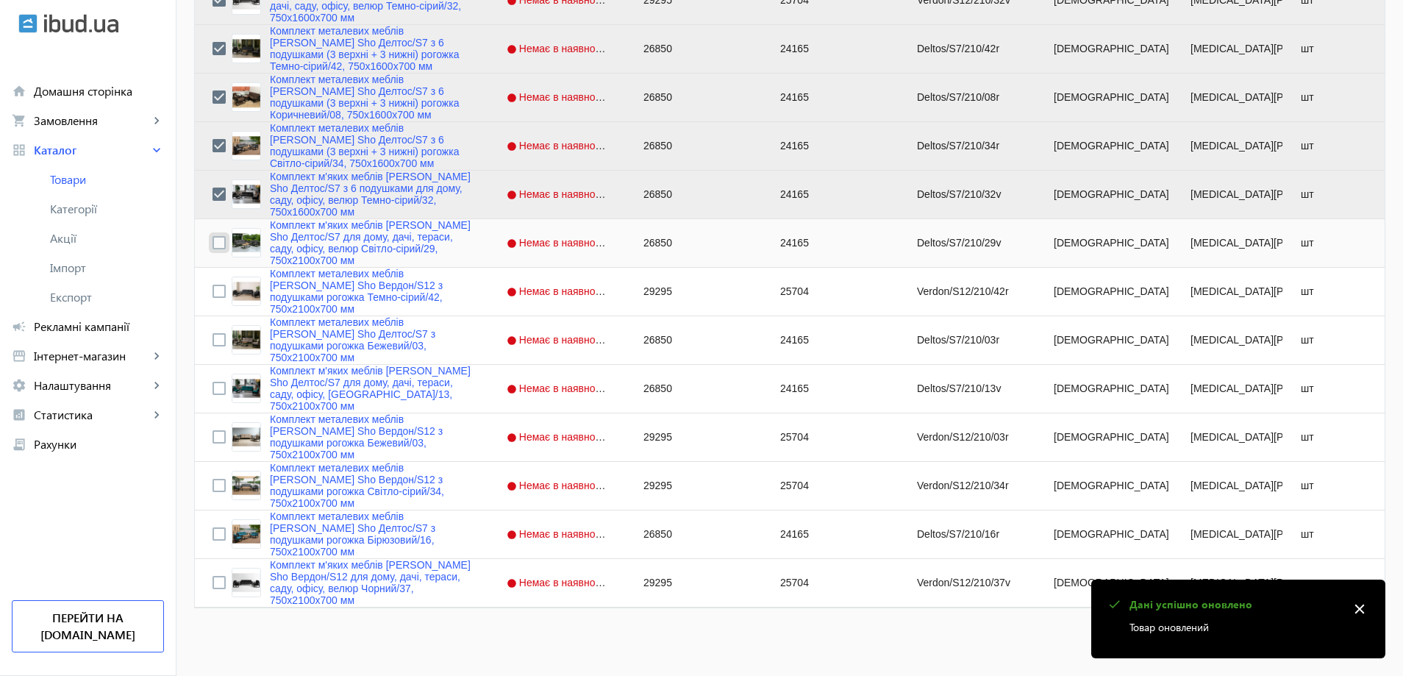
click at [213, 240] on input "Press Space to toggle row selection (unchecked)" at bounding box center [218, 242] width 13 height 13
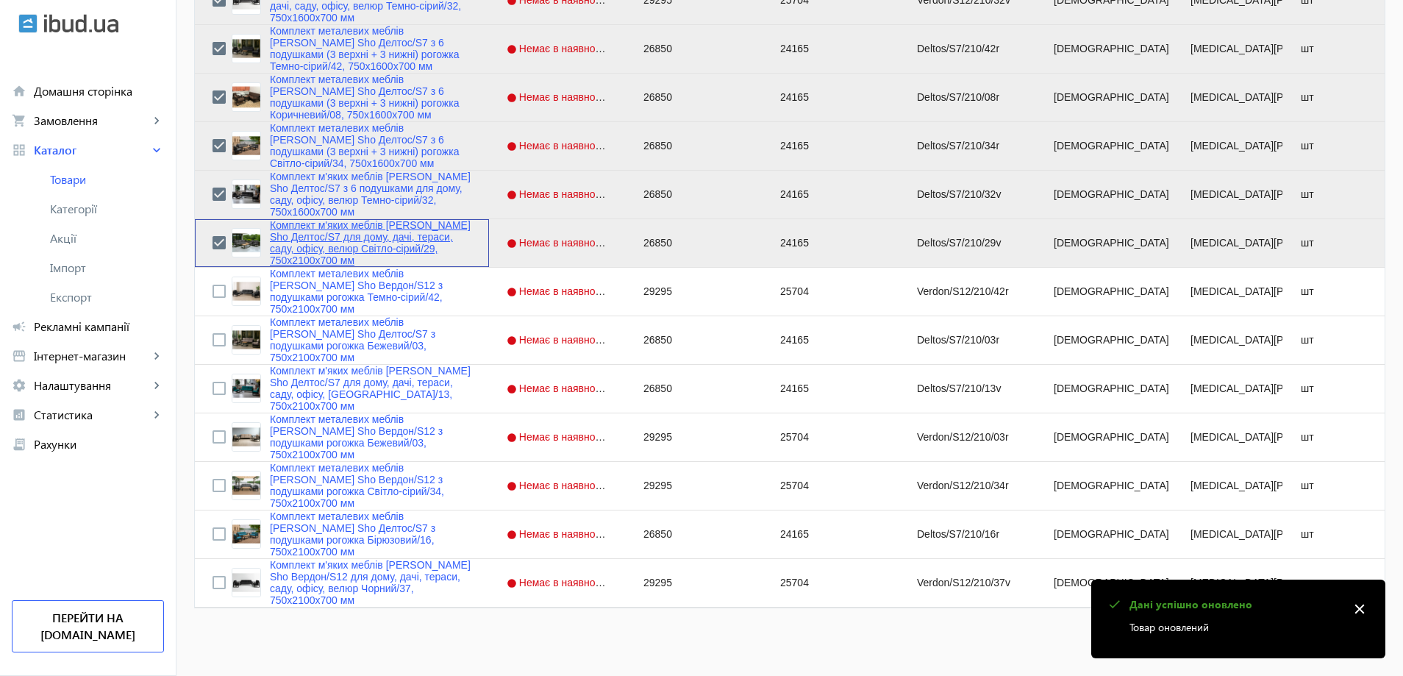
click at [275, 243] on link "Комплект м'яких меблів [PERSON_NAME] Sho Делтос/S7 для дому, дачі, тераси, саду…" at bounding box center [370, 242] width 201 height 47
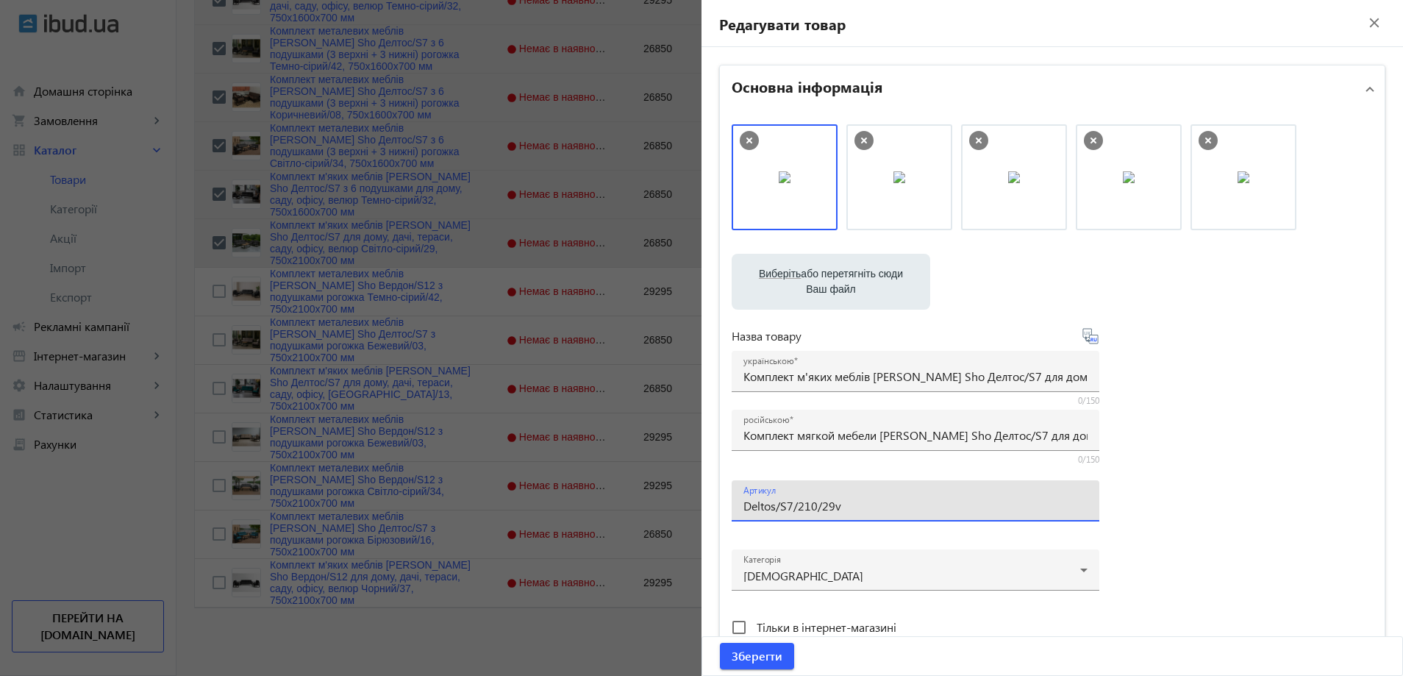
drag, startPoint x: 807, startPoint y: 508, endPoint x: 794, endPoint y: 510, distance: 12.6
click at [794, 510] on input "Deltos/S7/210/29v" at bounding box center [915, 505] width 344 height 15
click at [858, 503] on input "Deltos/S7/160/29v" at bounding box center [915, 505] width 344 height 15
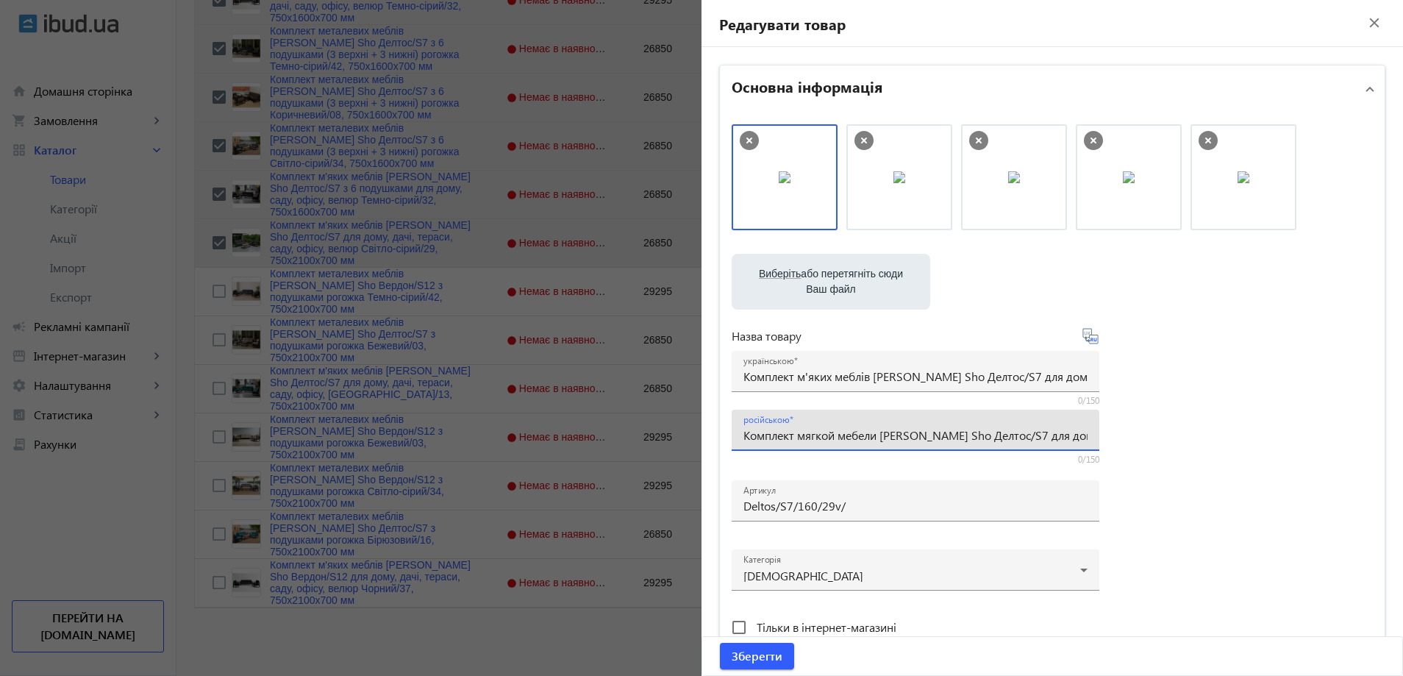
click at [816, 438] on input "Комплект мягкой мебели [PERSON_NAME] Sho Делтос/S7 для дома, дачи, террасы, сад…" at bounding box center [915, 434] width 344 height 15
paste input "с 6 подушками для дома, сада, офиса, велюр Светло-серый/29, 750х16"
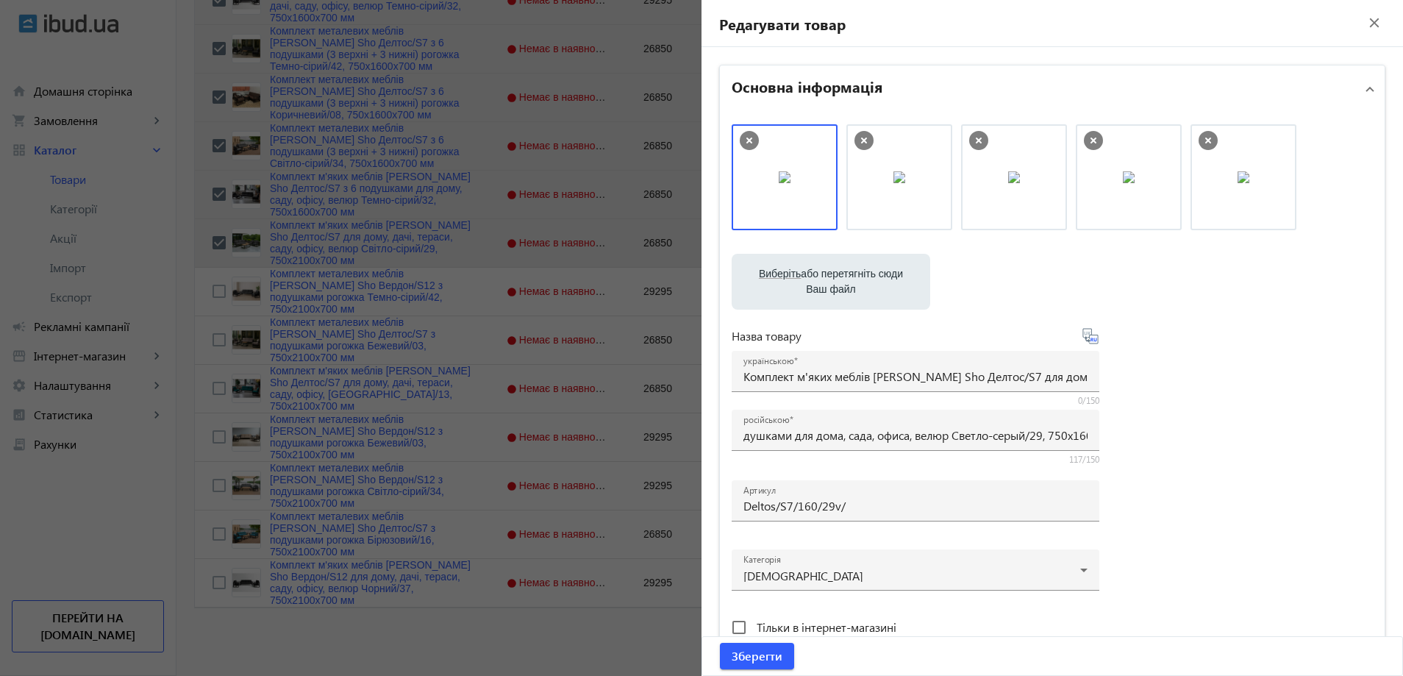
scroll to position [0, 0]
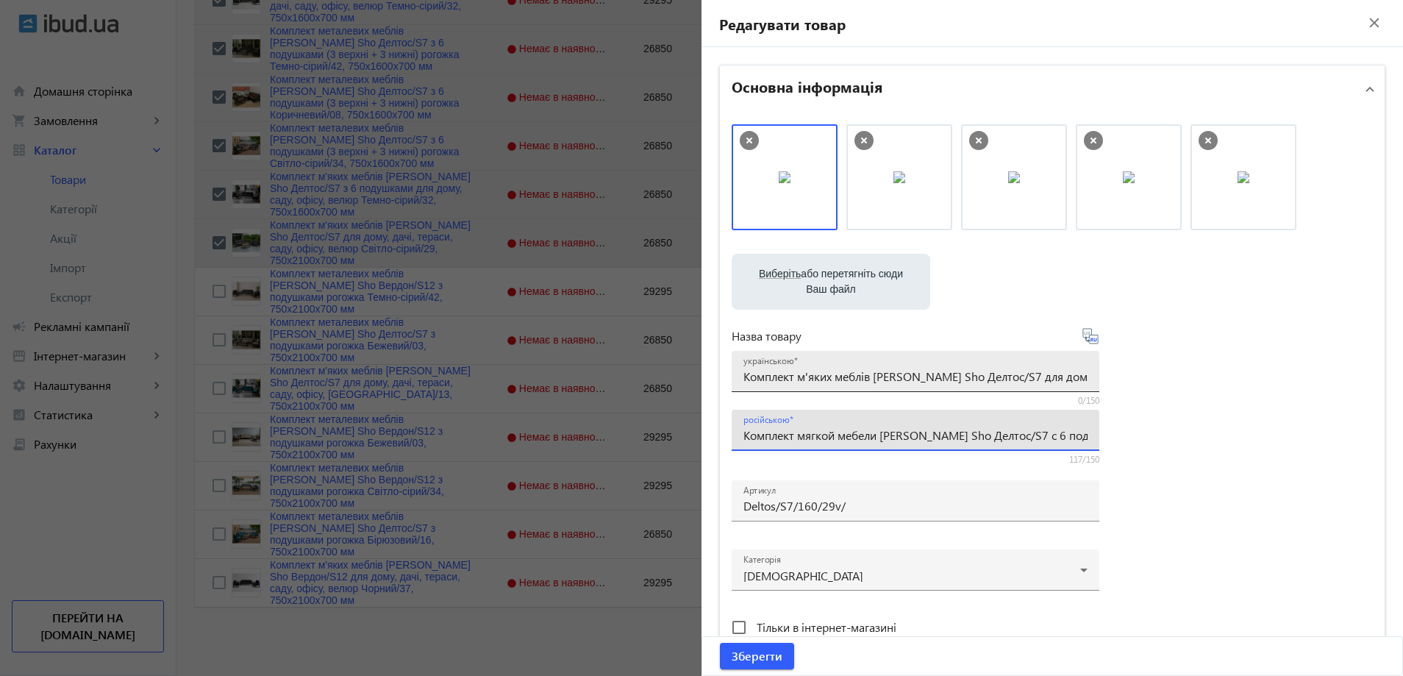
click at [771, 370] on input "Комплект м'яких меблів [PERSON_NAME] Sho Делтос/S7 для дому, дачі, тераси, саду…" at bounding box center [915, 375] width 344 height 15
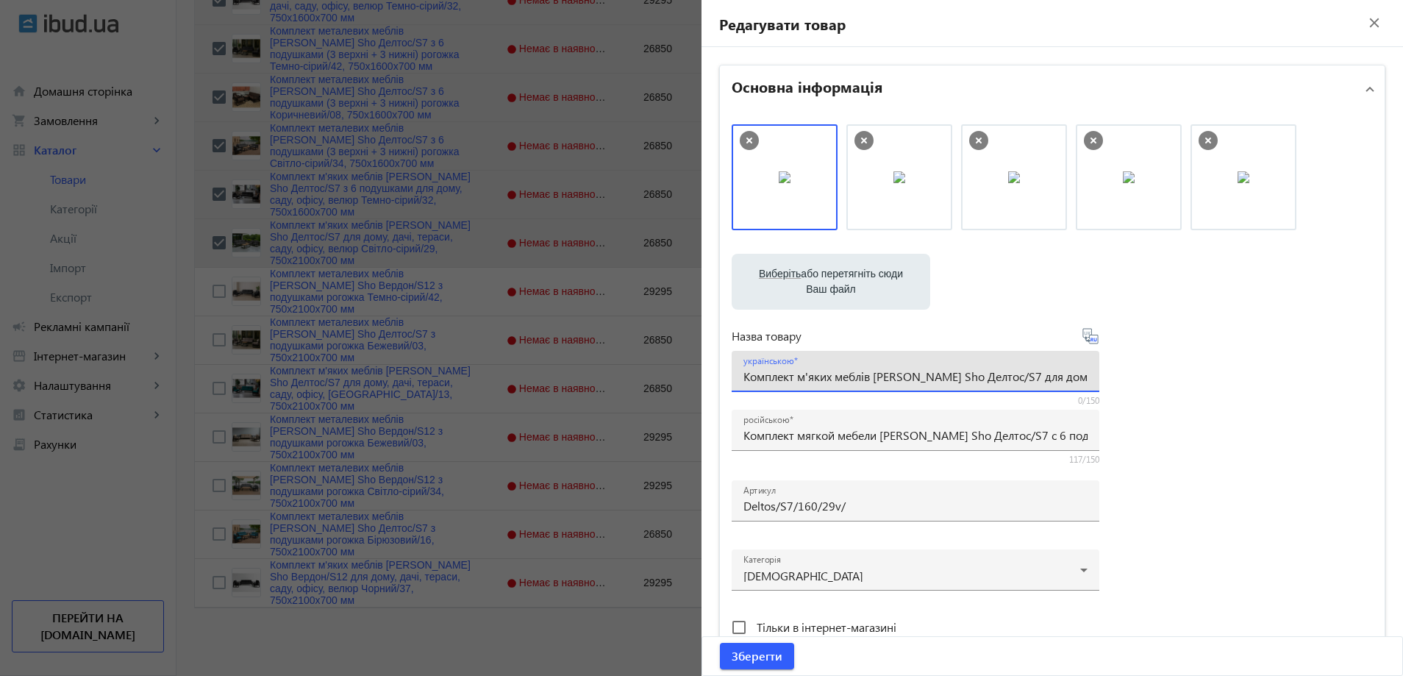
paste input "6 подушками для дому, саду, офісу, велюр Світло-сірий/29, 750х16"
drag, startPoint x: 812, startPoint y: 170, endPoint x: 931, endPoint y: 181, distance: 118.9
drag, startPoint x: 884, startPoint y: 181, endPoint x: 782, endPoint y: 185, distance: 101.5
drag, startPoint x: 864, startPoint y: 188, endPoint x: 743, endPoint y: 201, distance: 122.0
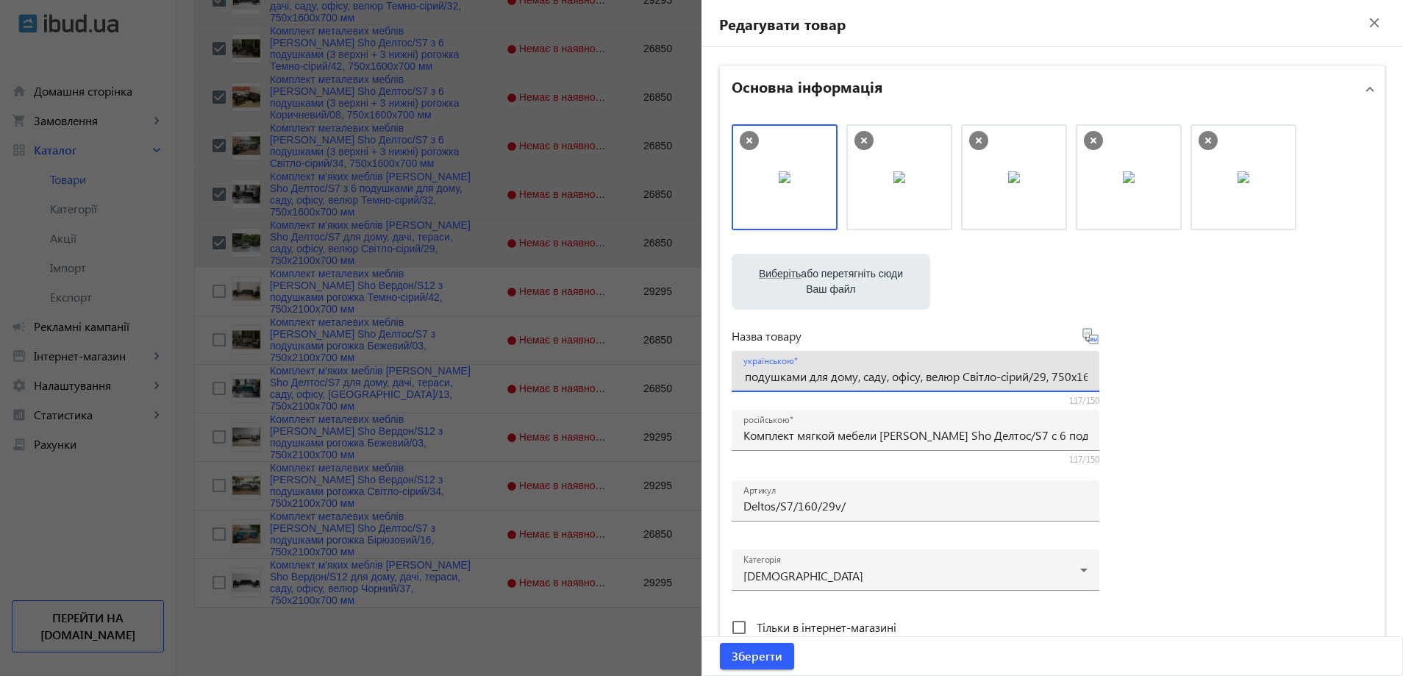
drag, startPoint x: 753, startPoint y: 200, endPoint x: 877, endPoint y: 207, distance: 124.4
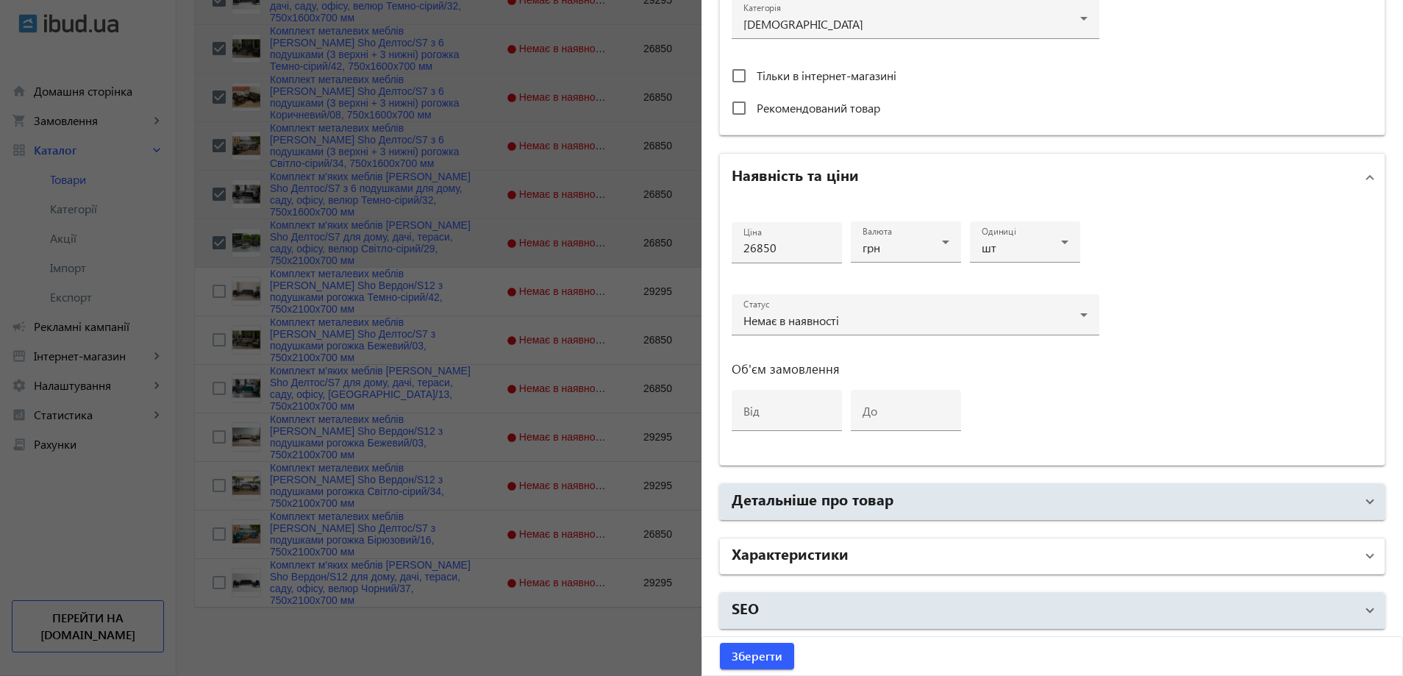
scroll to position [0, 0]
click at [873, 551] on mat-panel-title "Характеристики" at bounding box center [1044, 556] width 624 height 26
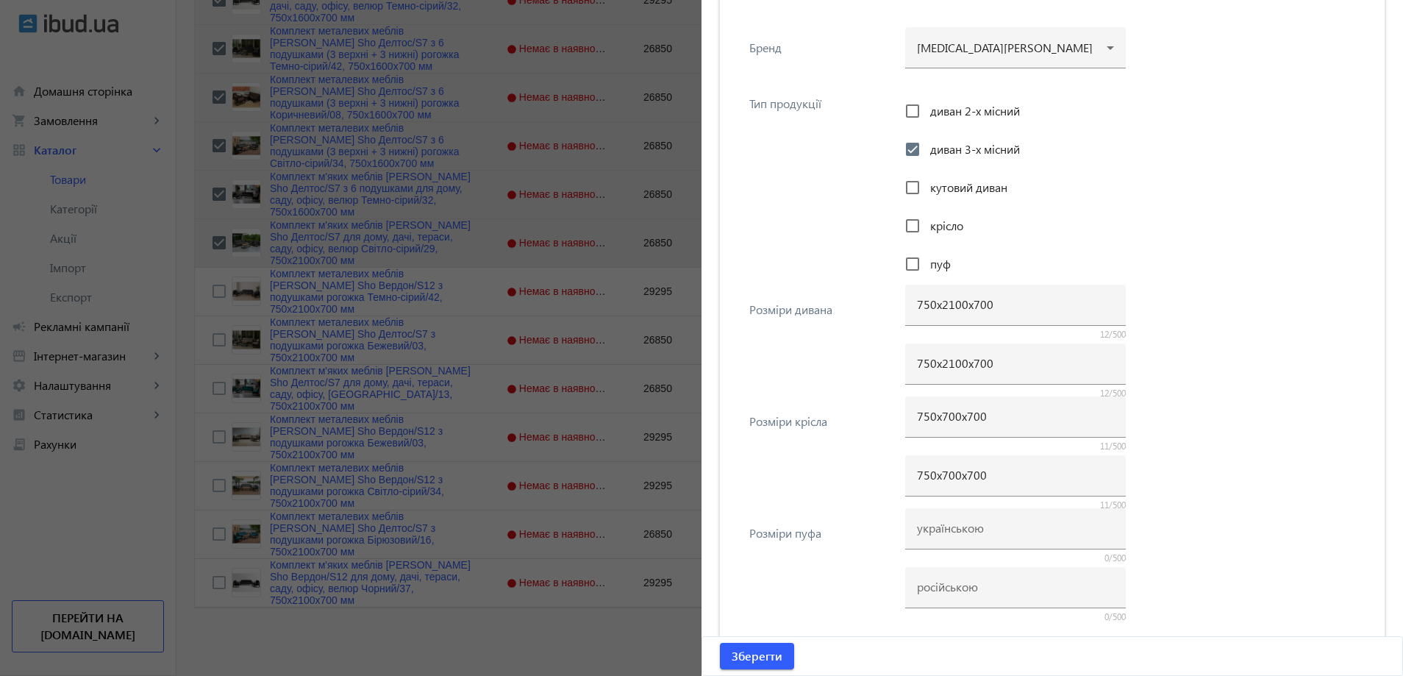
scroll to position [1140, 0]
click at [947, 310] on input "750х2100х700" at bounding box center [1015, 303] width 197 height 15
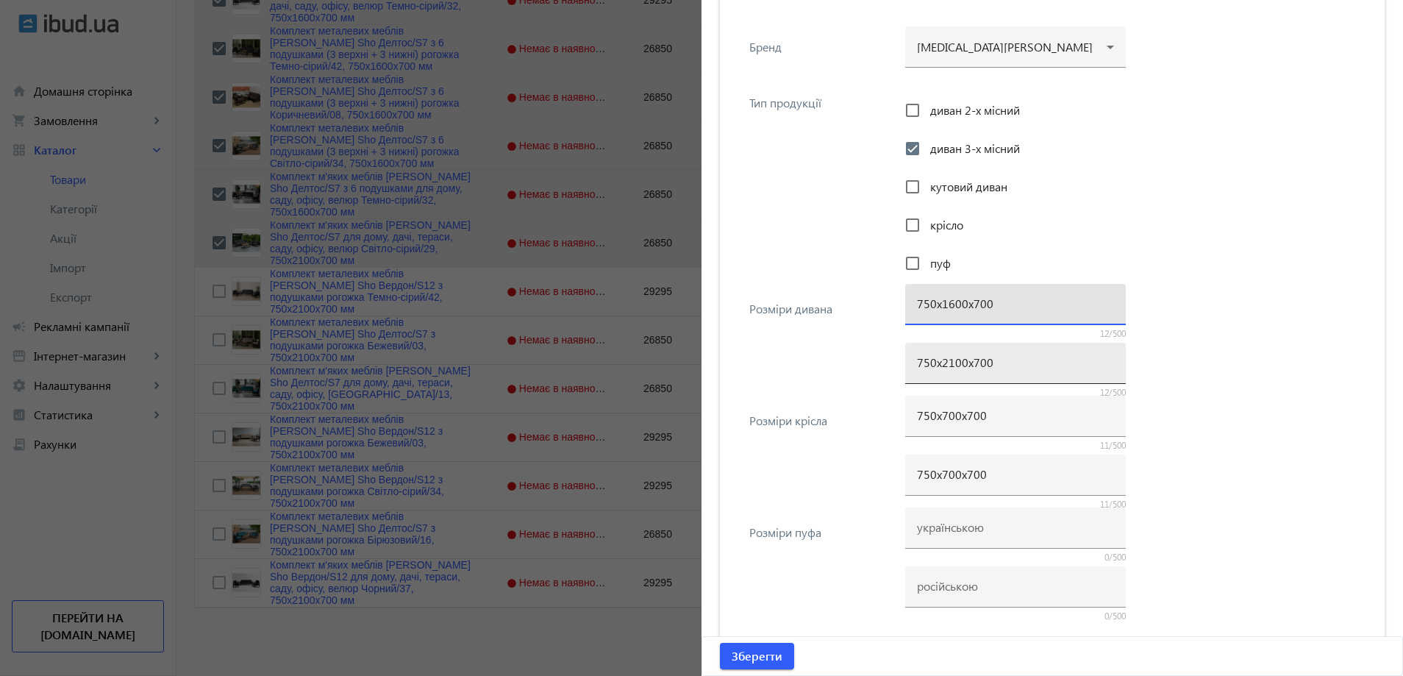
click at [935, 355] on input "750х2100х700" at bounding box center [1015, 361] width 197 height 15
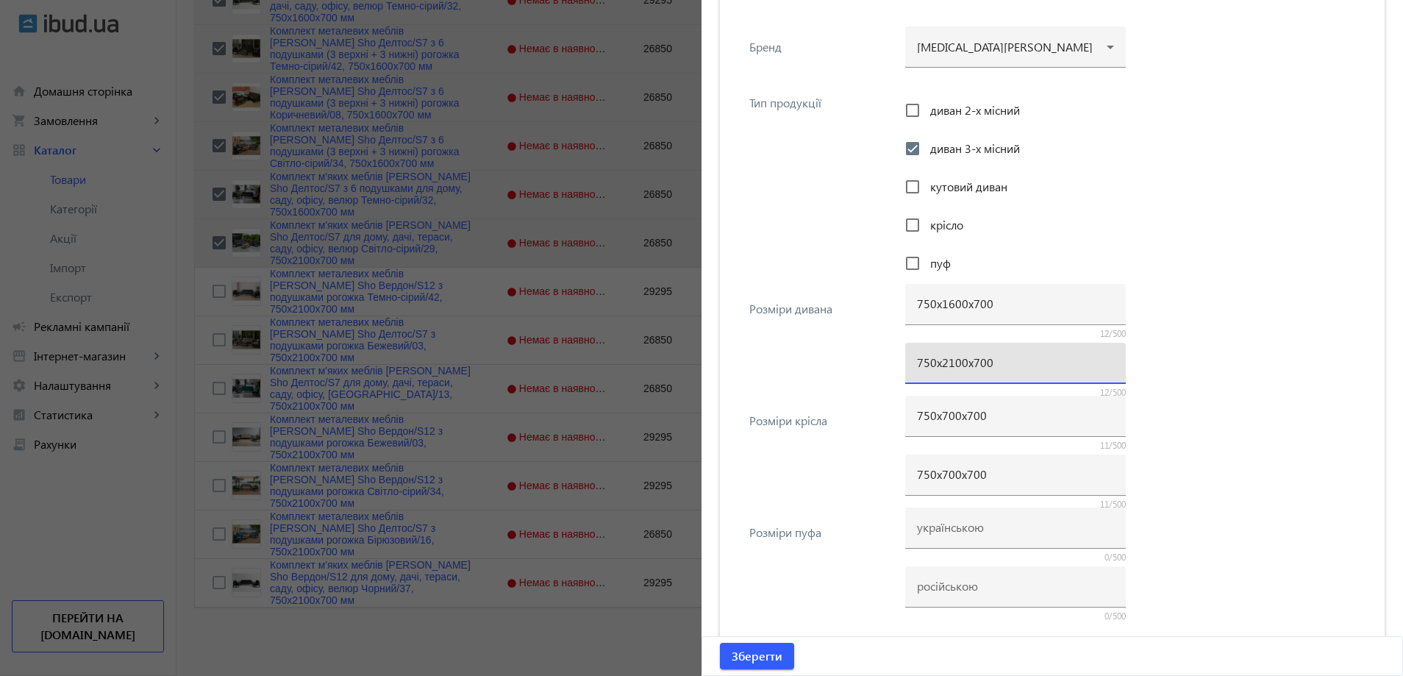
paste input "16"
click at [857, 348] on div "Розміри дивана 750х1600х700 12/500 750х1600х700 12/500" at bounding box center [1052, 343] width 641 height 112
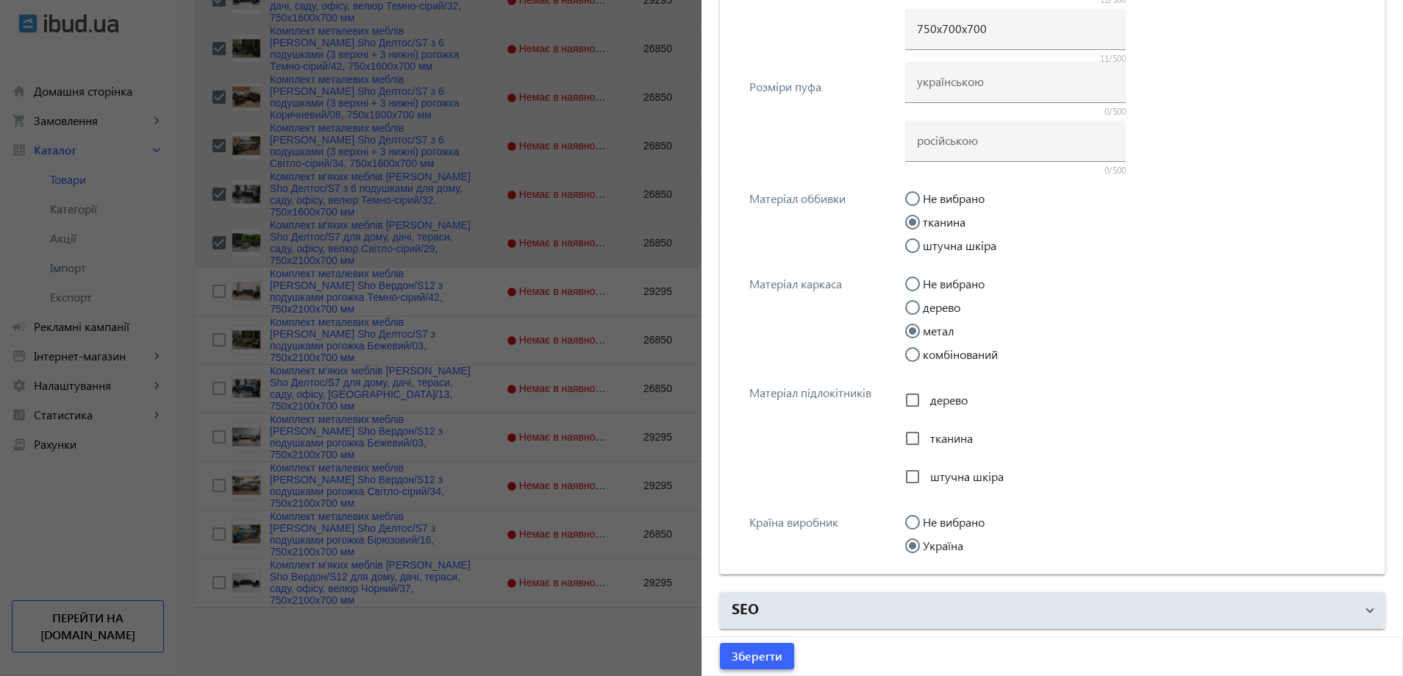
click at [770, 646] on span "submit" at bounding box center [757, 655] width 74 height 35
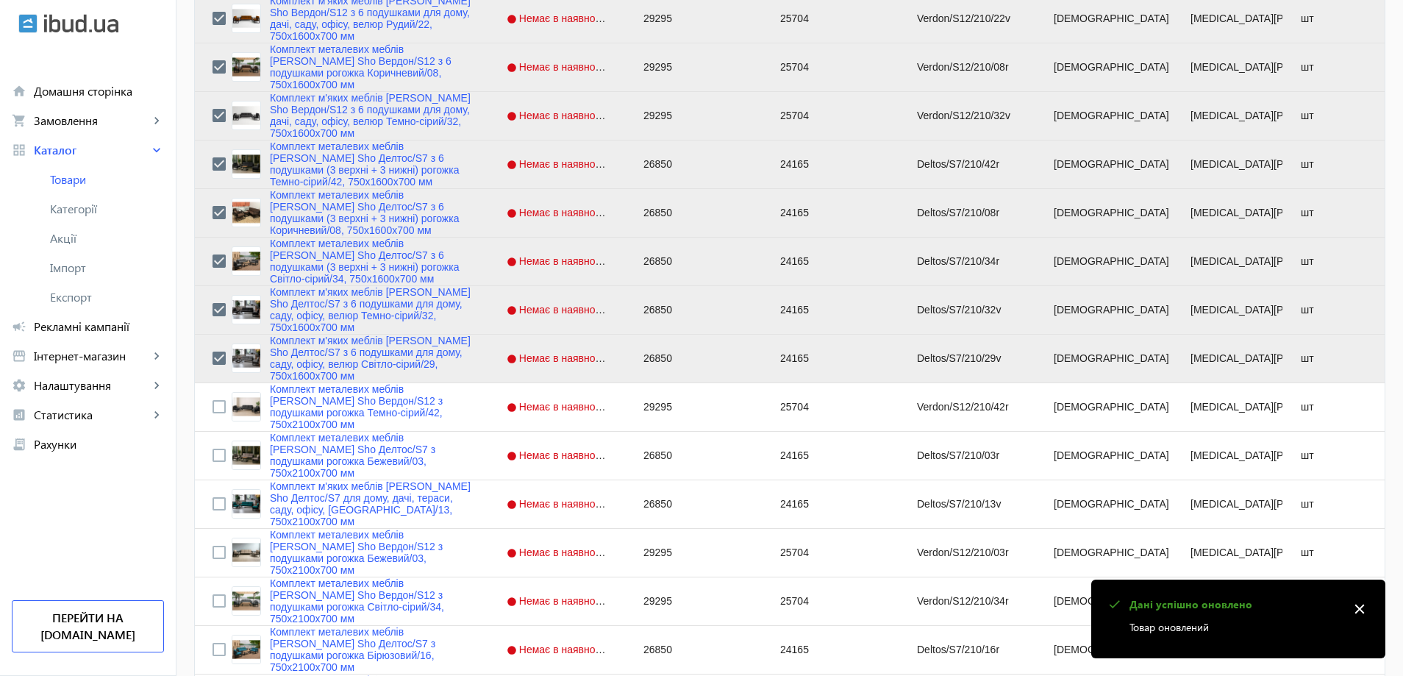
scroll to position [1271, 0]
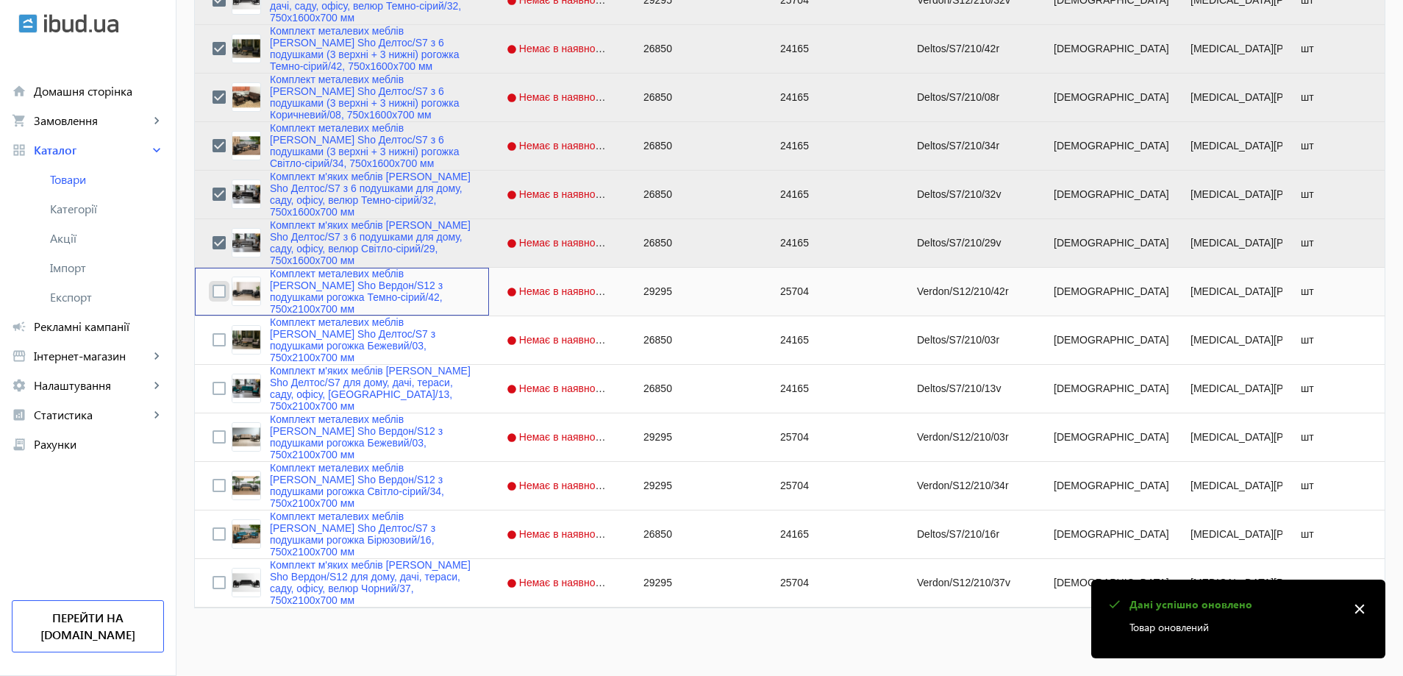
click at [214, 297] on input "Press Space to toggle row selection (unchecked)" at bounding box center [218, 291] width 13 height 13
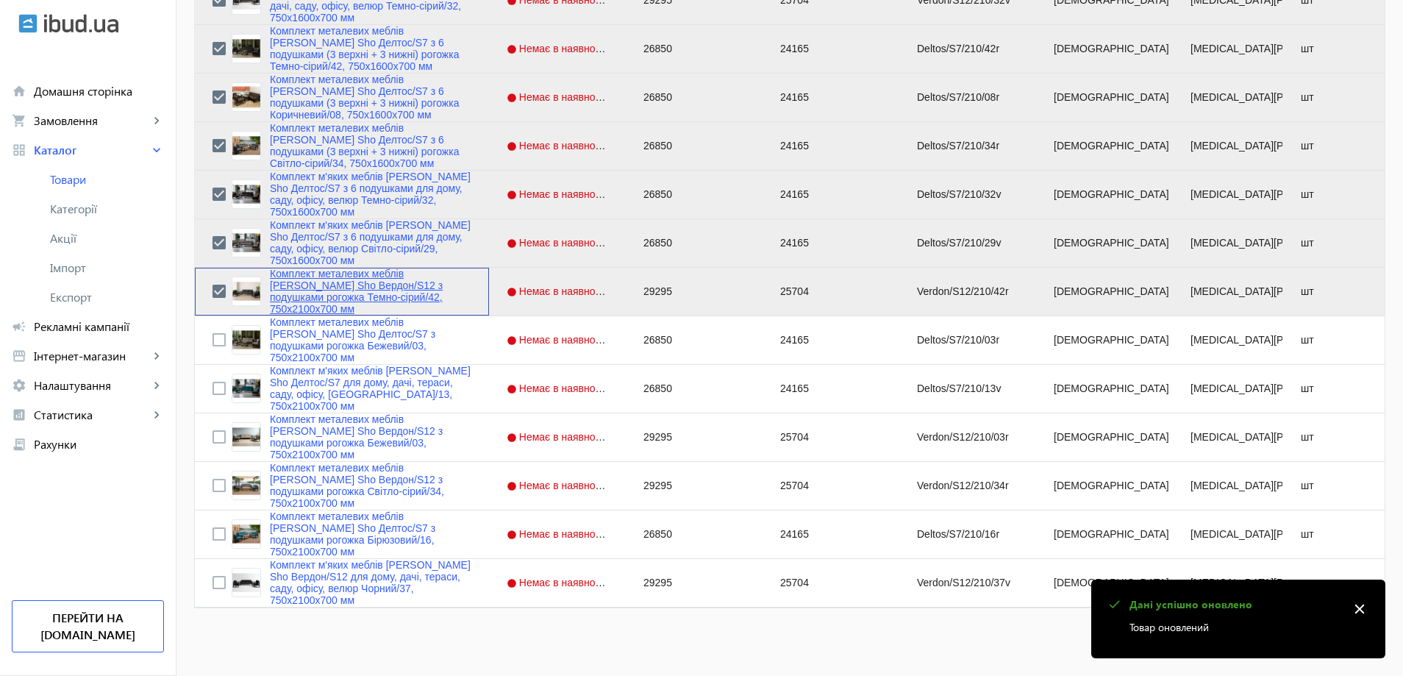
click at [322, 291] on link "Комплект металевих меблів [PERSON_NAME] Sho Вердон/S12 з подушками рогожка Темн…" at bounding box center [370, 291] width 201 height 47
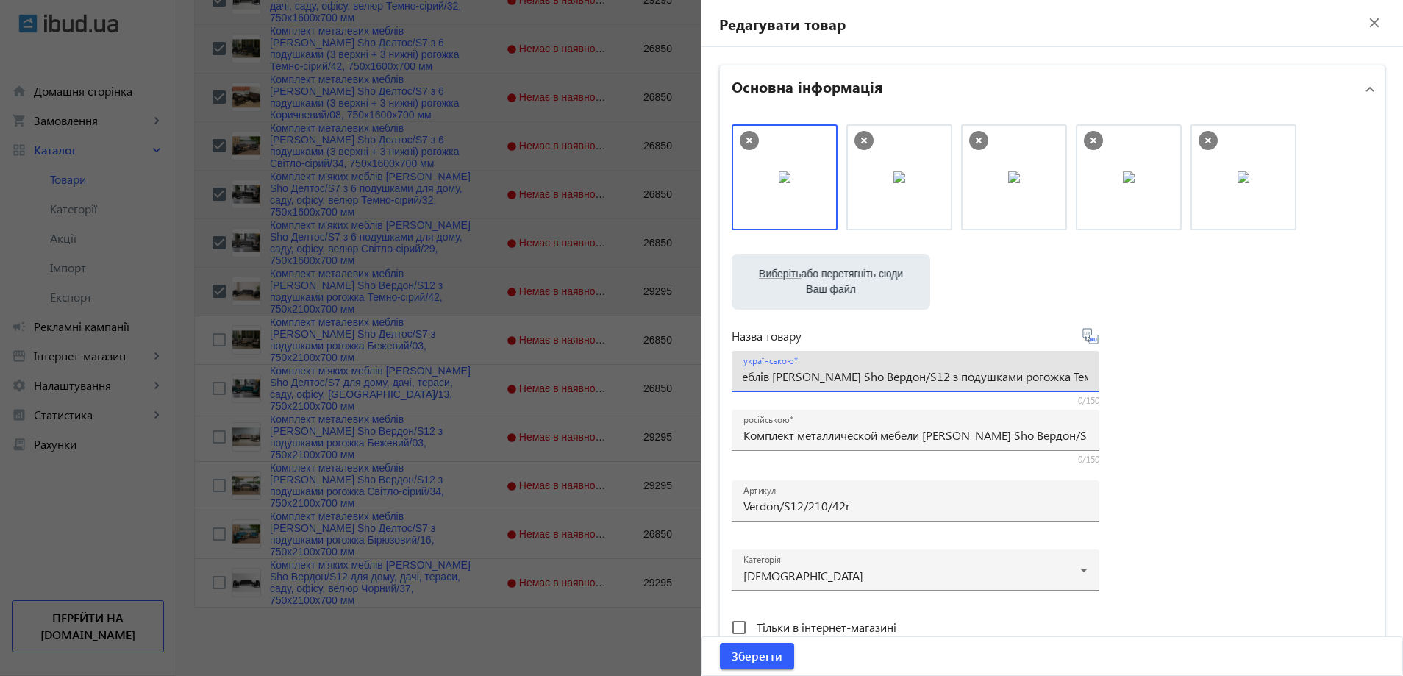
scroll to position [0, 140]
drag, startPoint x: 980, startPoint y: 370, endPoint x: 1029, endPoint y: 370, distance: 49.3
click at [1031, 370] on input "Комплект металевих меблів [PERSON_NAME] Sho Вердон/S12 з подушками рогожка Темн…" at bounding box center [915, 375] width 344 height 15
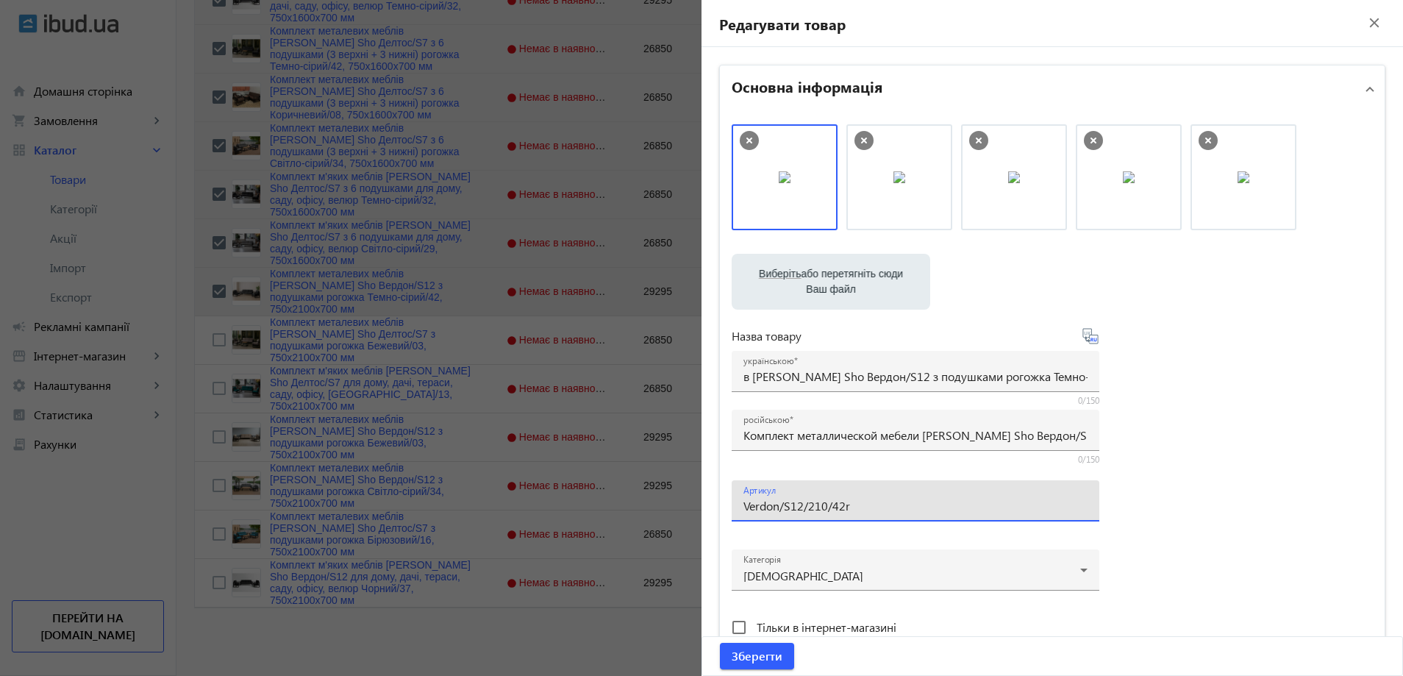
scroll to position [0, 0]
drag, startPoint x: 815, startPoint y: 507, endPoint x: 802, endPoint y: 510, distance: 12.8
click at [802, 510] on input "Verdon/S12/210/42r" at bounding box center [915, 505] width 344 height 15
click at [856, 511] on input "Verdon/S12/160/42r" at bounding box center [915, 505] width 344 height 15
click at [821, 439] on div "російською Комплект металлической мебели [PERSON_NAME] Sho Вердон/S12 с подушка…" at bounding box center [915, 430] width 344 height 41
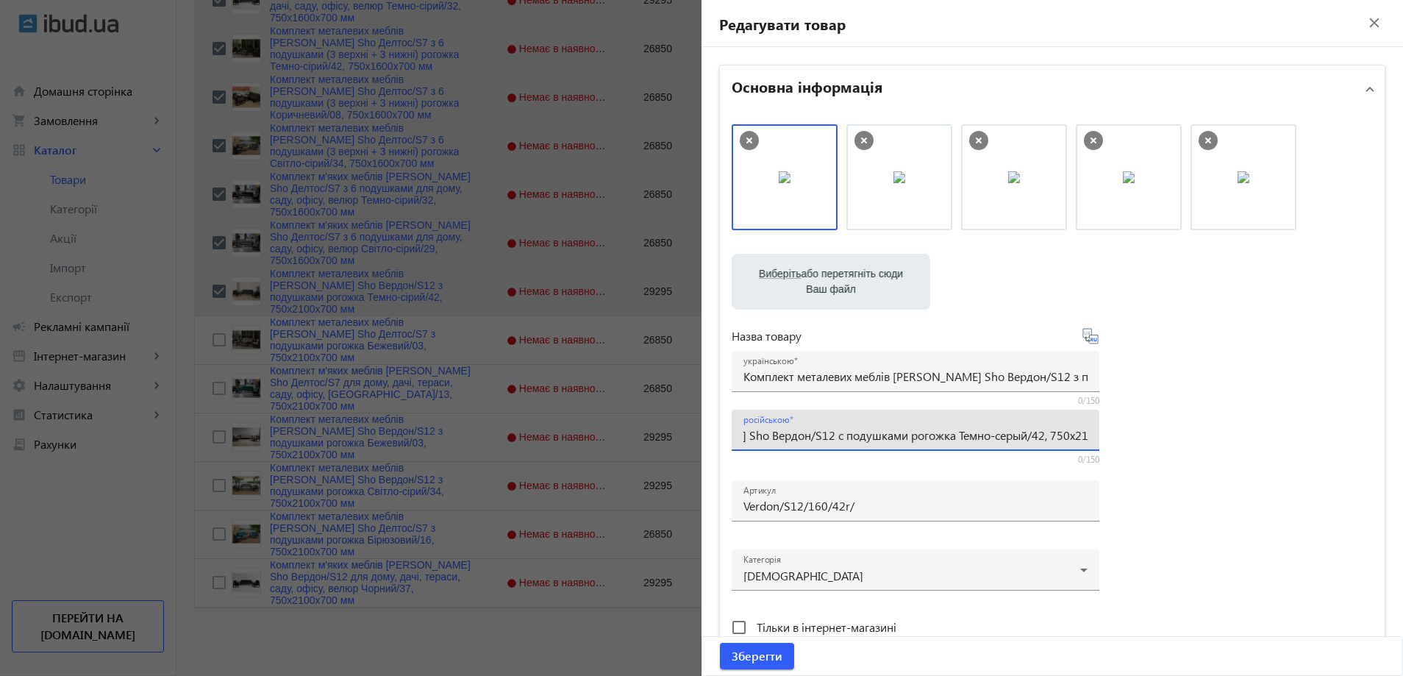
paste input "6 подушками рогожка Темно-серый/42, 750х16"
click at [904, 376] on input "Комплект металевих меблів [PERSON_NAME] Sho Вердон/S12 з подушками рогожка Темн…" at bounding box center [915, 375] width 344 height 15
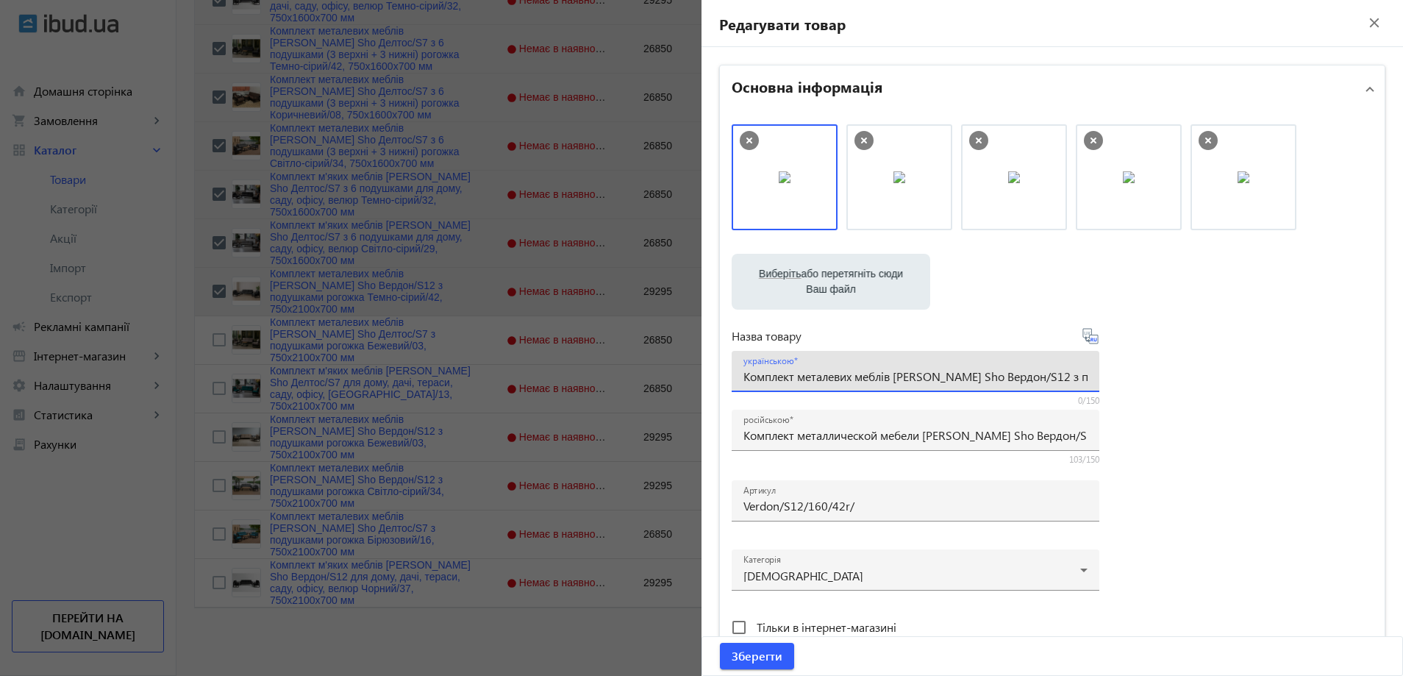
paste input "6 подушками рогожка Темно-сірий/42, 750х16"
click at [1196, 487] on div "Виберіть або перетягніть сюди Ваш файл 24543689e3736168a94151684664033-7aa5f745…" at bounding box center [1052, 399] width 641 height 550
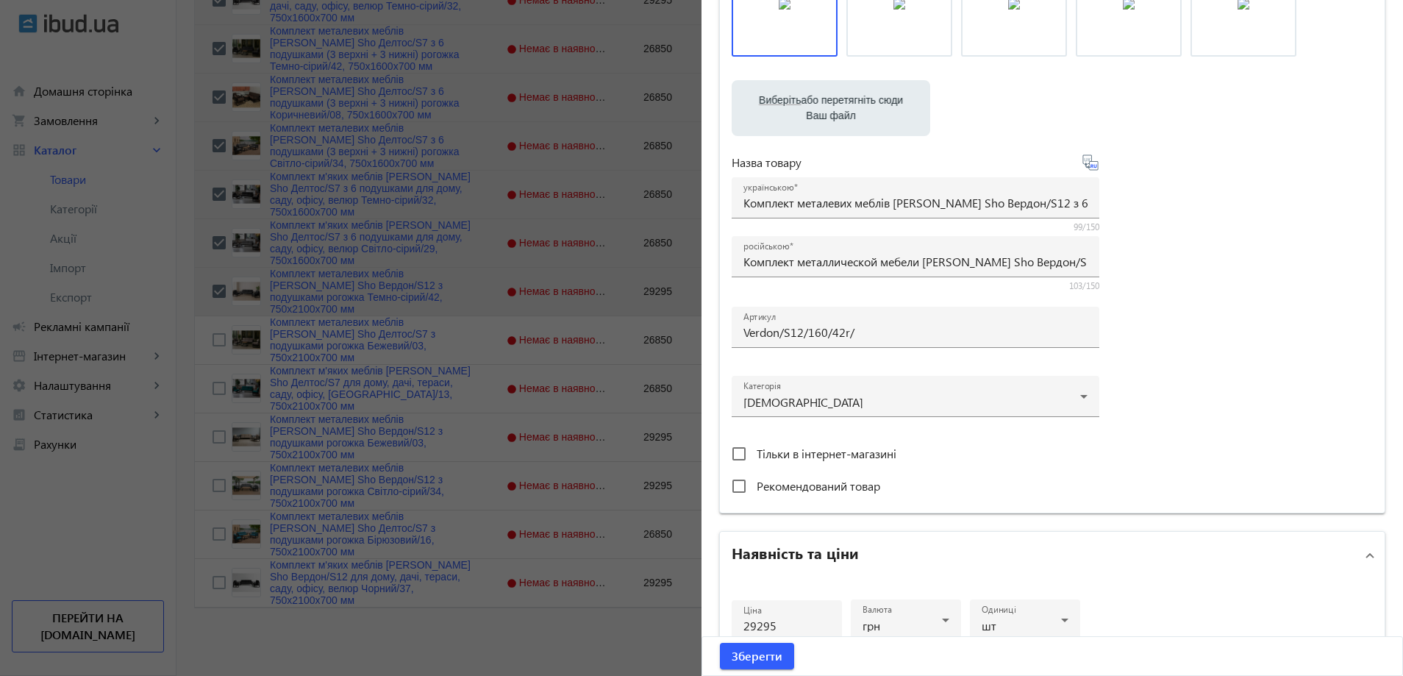
scroll to position [551, 0]
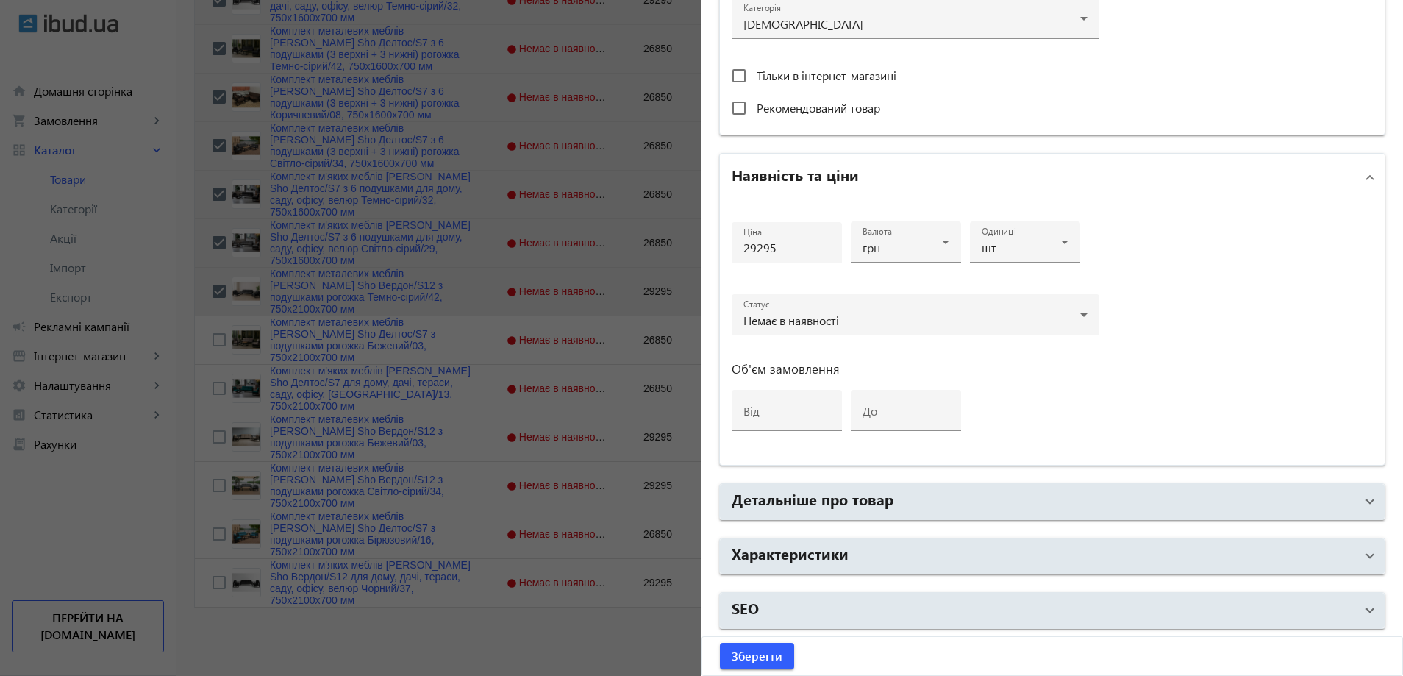
click at [974, 532] on mat-accordion "Основна інформація Виберіть або перетягніть сюди Ваш файл 24543689e3736168a9415…" at bounding box center [1052, 70] width 666 height 1115
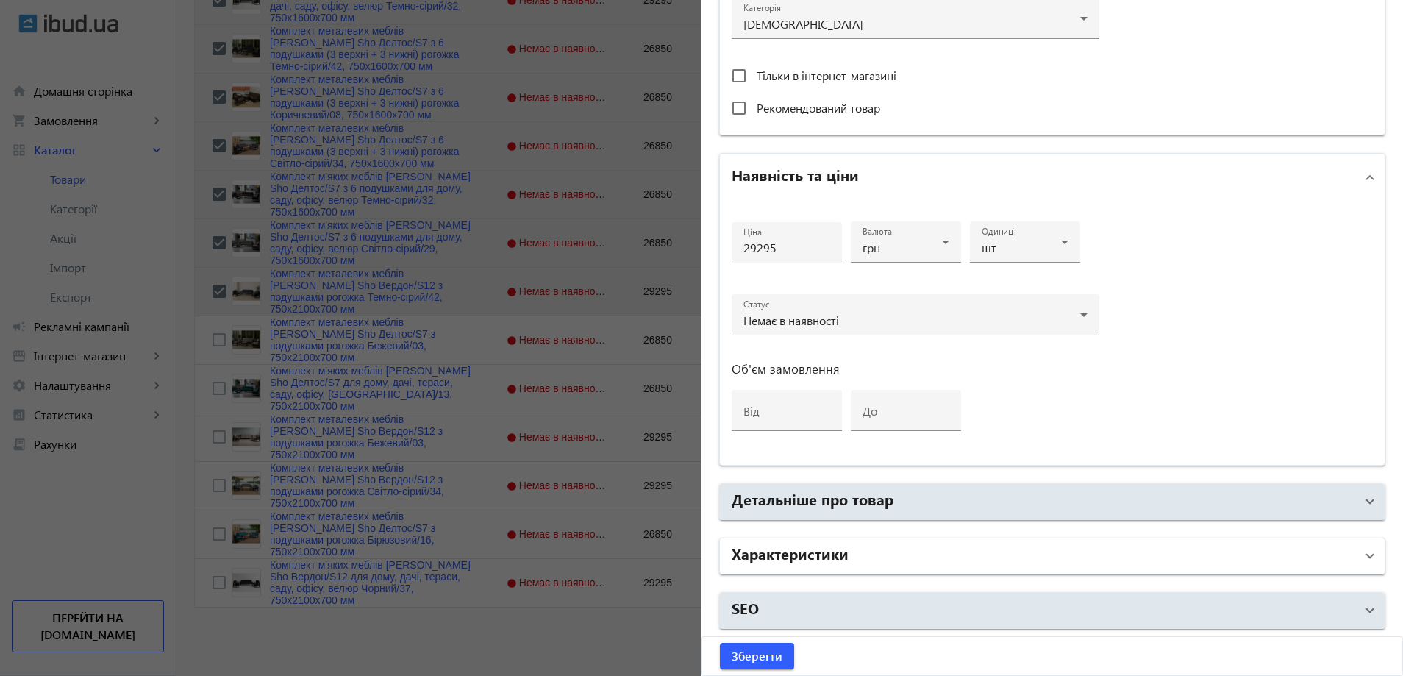
click at [964, 546] on mat-panel-title "Характеристики" at bounding box center [1044, 556] width 624 height 26
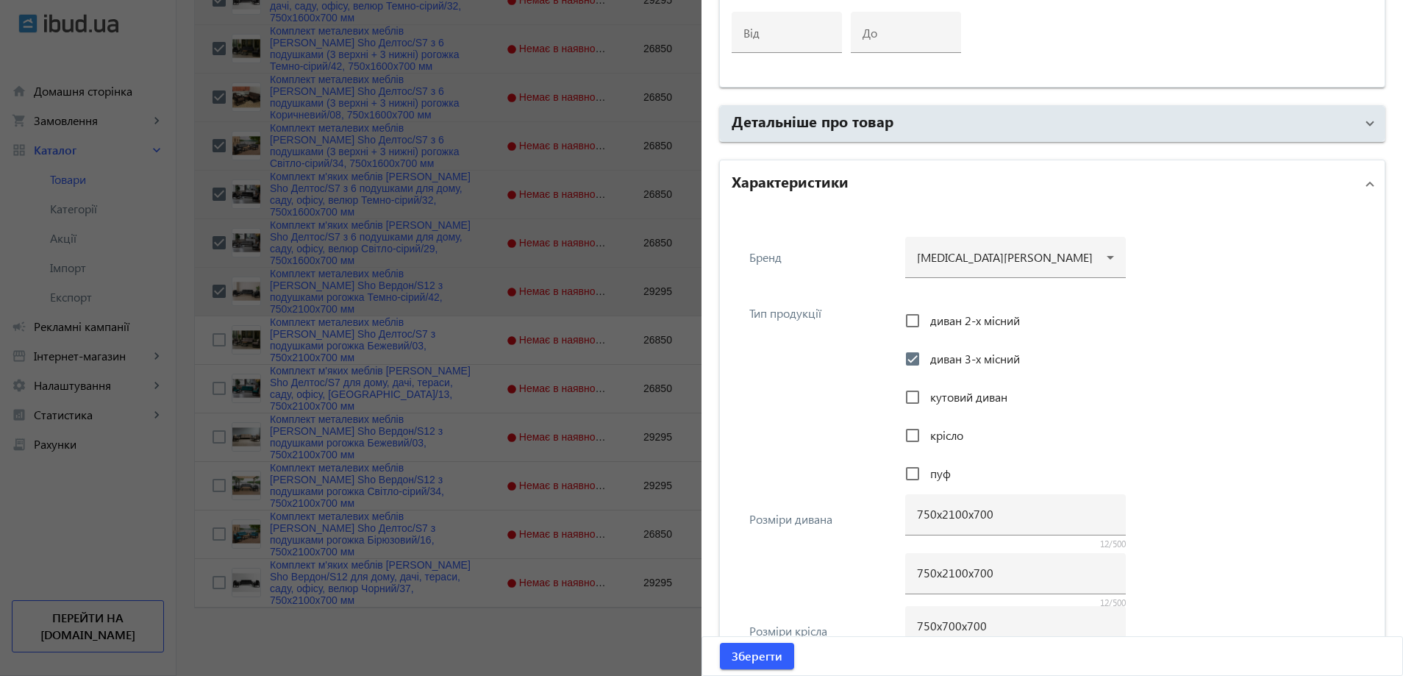
scroll to position [993, 0]
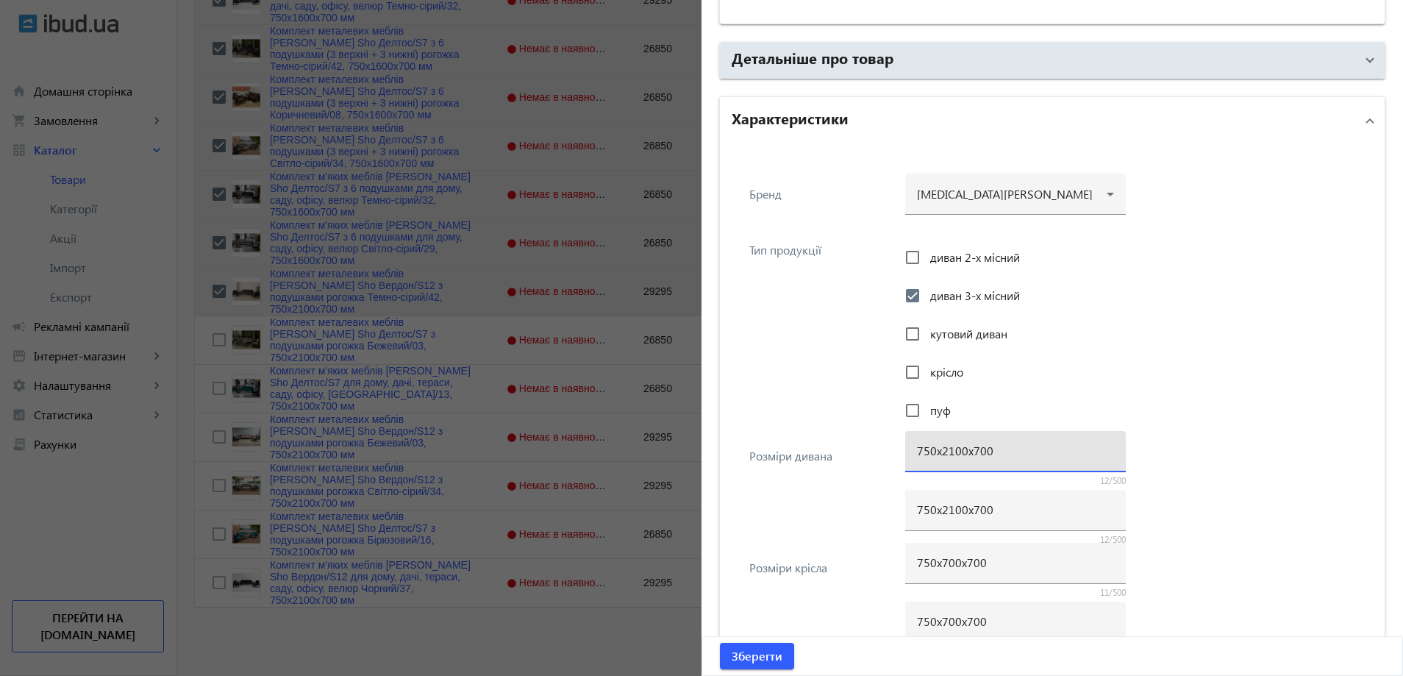
drag, startPoint x: 949, startPoint y: 454, endPoint x: 940, endPoint y: 457, distance: 9.1
click at [940, 457] on input "750х2100х700" at bounding box center [1015, 450] width 197 height 15
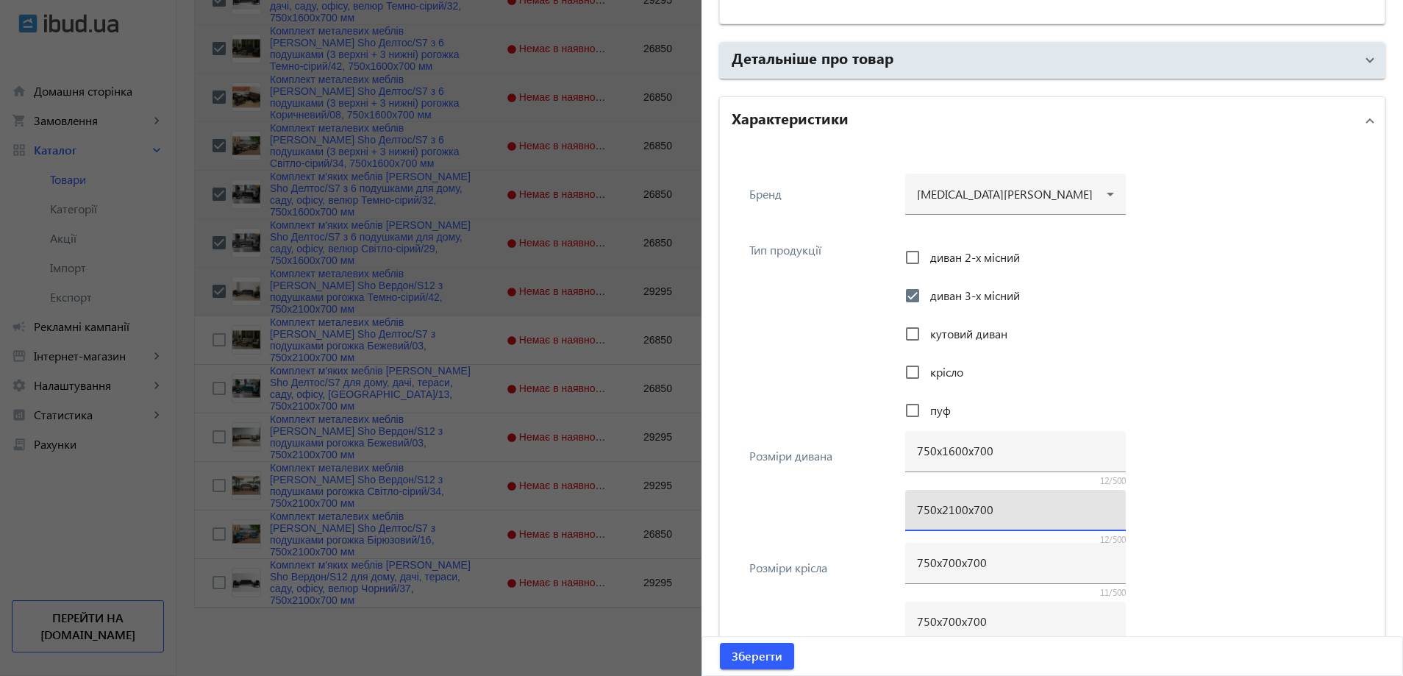
click at [943, 505] on input "750х2100х700" at bounding box center [1015, 508] width 197 height 15
paste input "16"
click at [854, 502] on div "Розміри дивана 750х1600х700 12/500 750х1600х700 12/500" at bounding box center [1052, 490] width 641 height 112
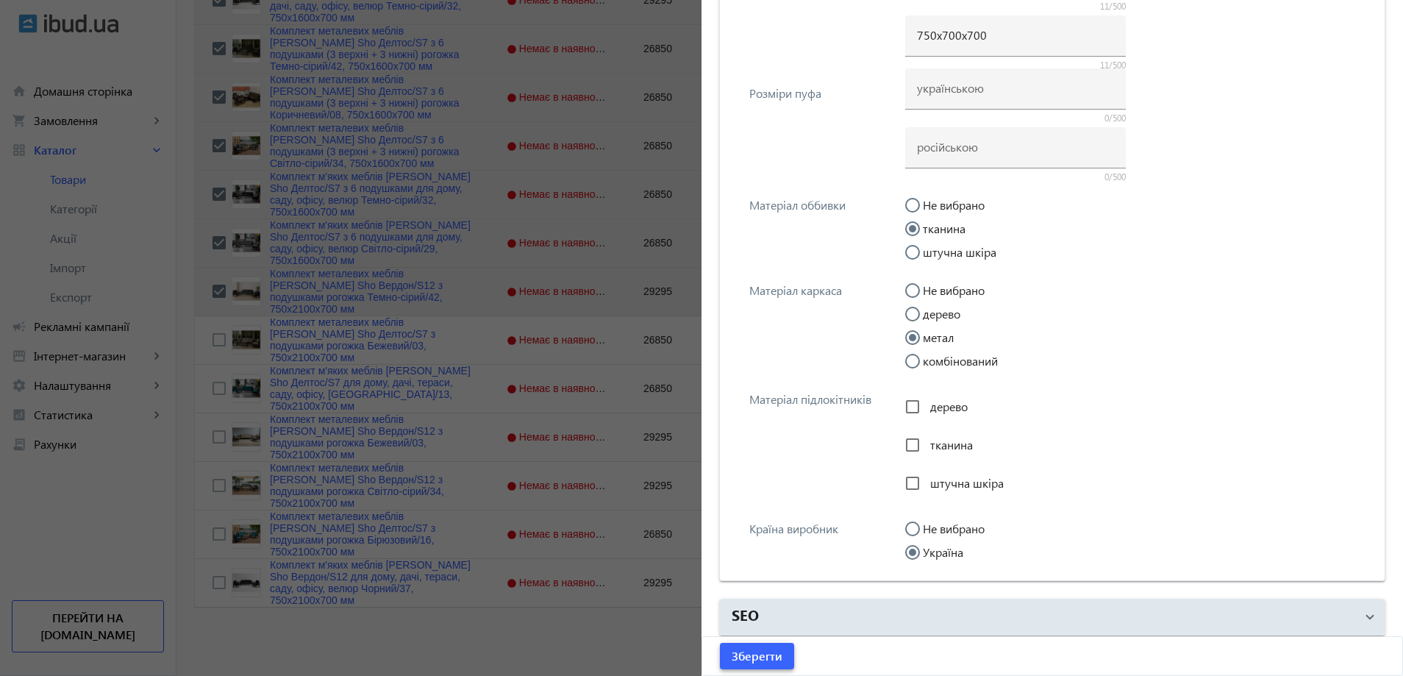
scroll to position [1585, 0]
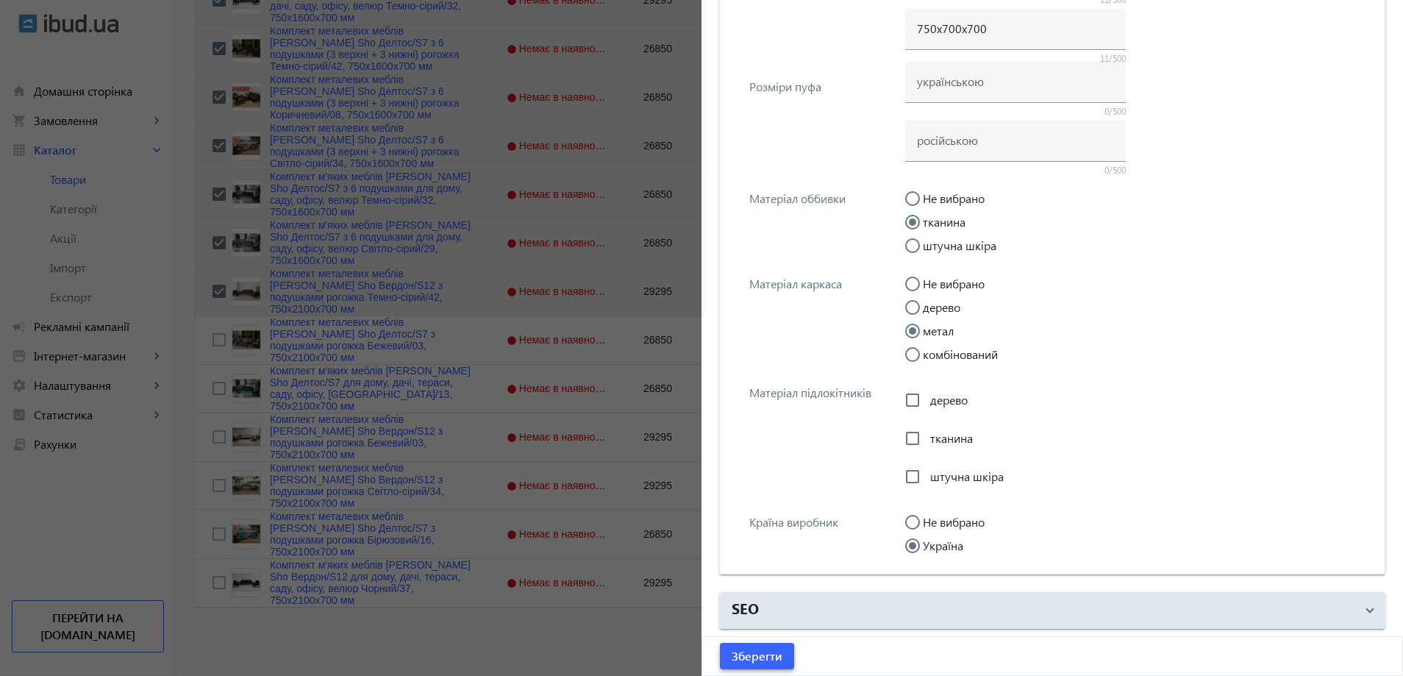
click at [746, 660] on span "Зберегти" at bounding box center [757, 656] width 51 height 16
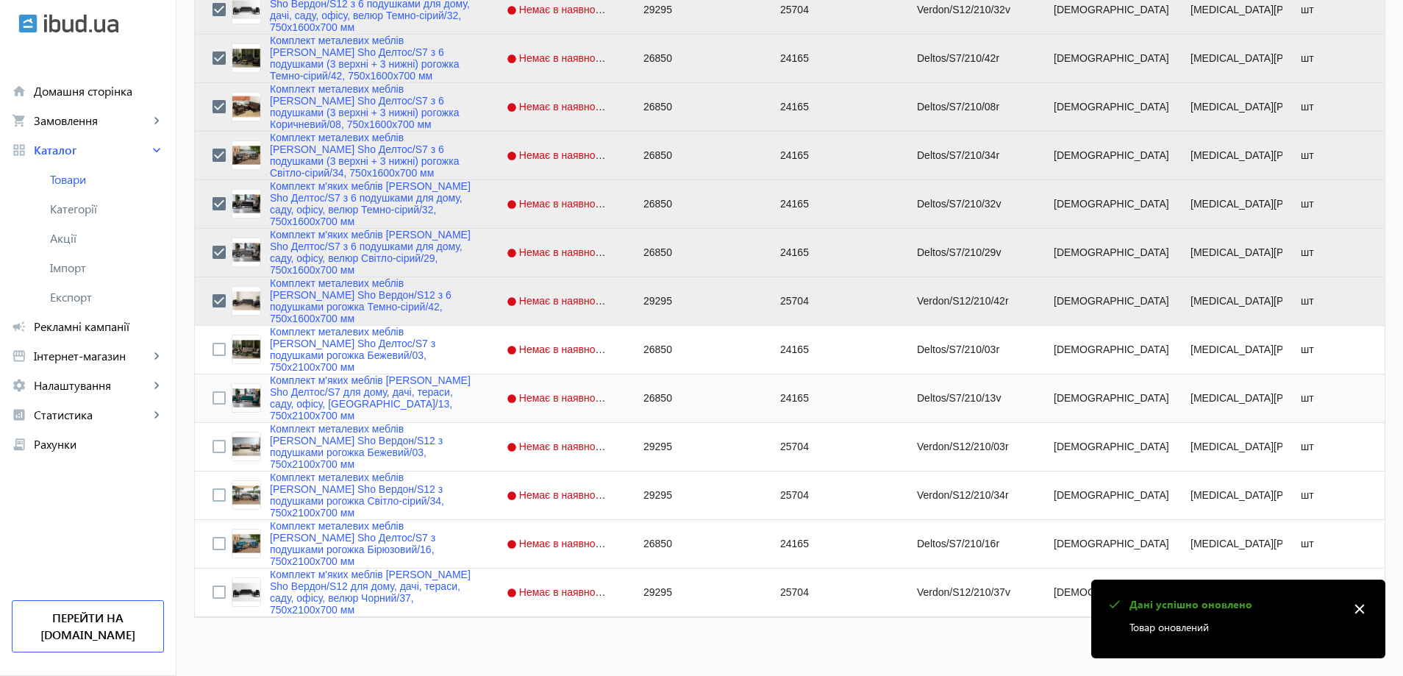
scroll to position [1271, 0]
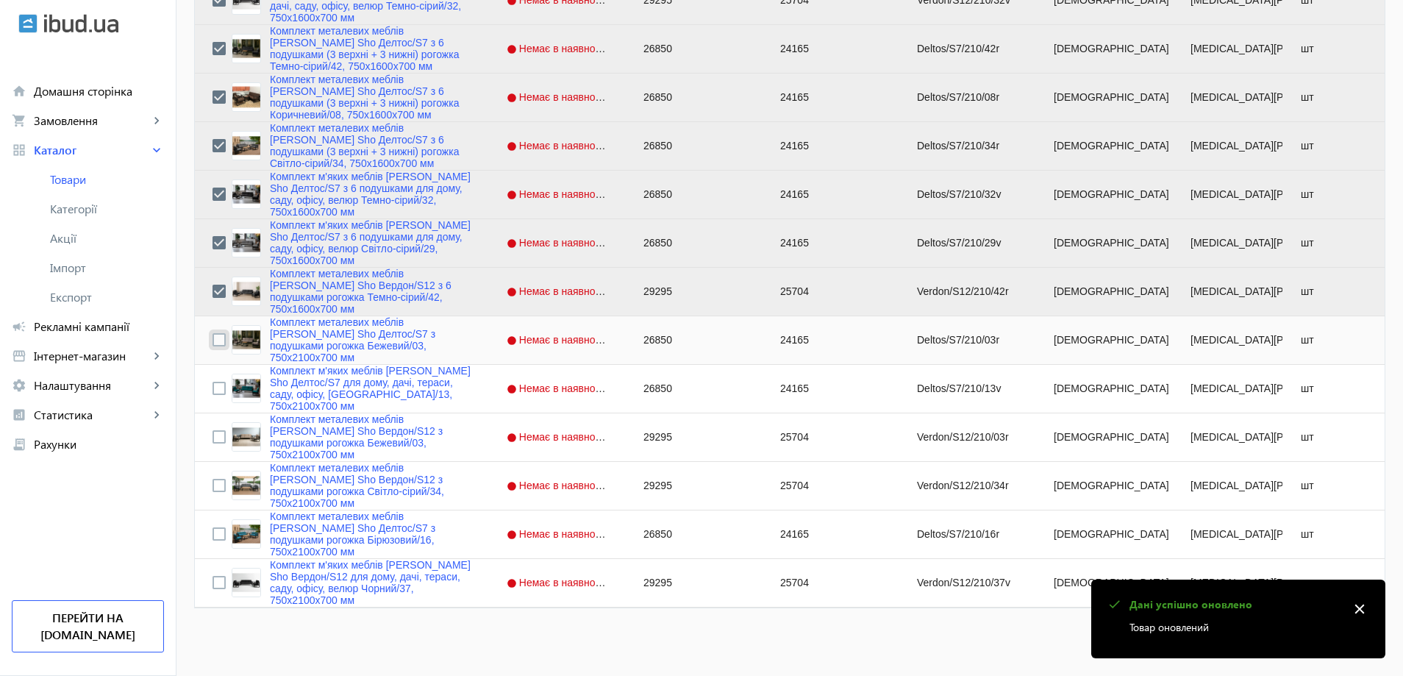
click at [212, 343] on input "Press Space to toggle row selection (unchecked)" at bounding box center [218, 339] width 13 height 13
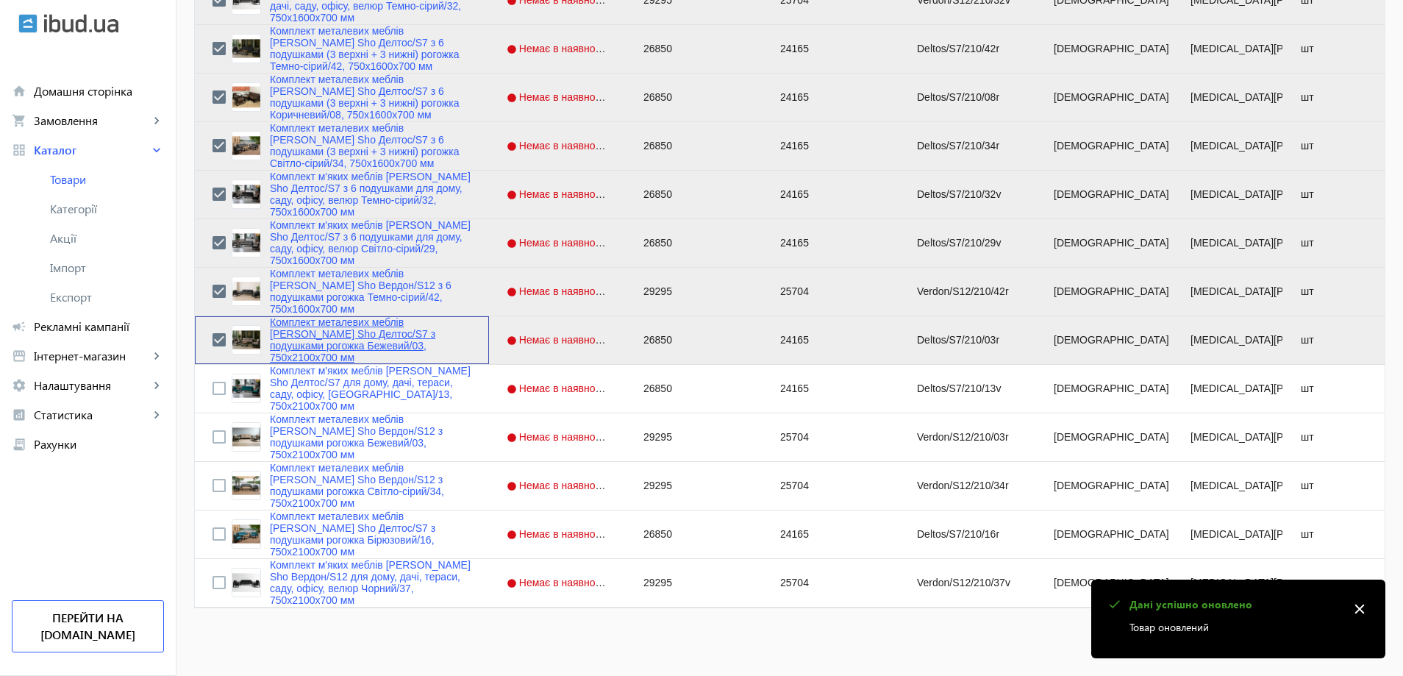
click at [304, 335] on link "Комплект металевих меблів [PERSON_NAME] Sho Делтос/S7 з подушками рогожка Бежев…" at bounding box center [370, 339] width 201 height 47
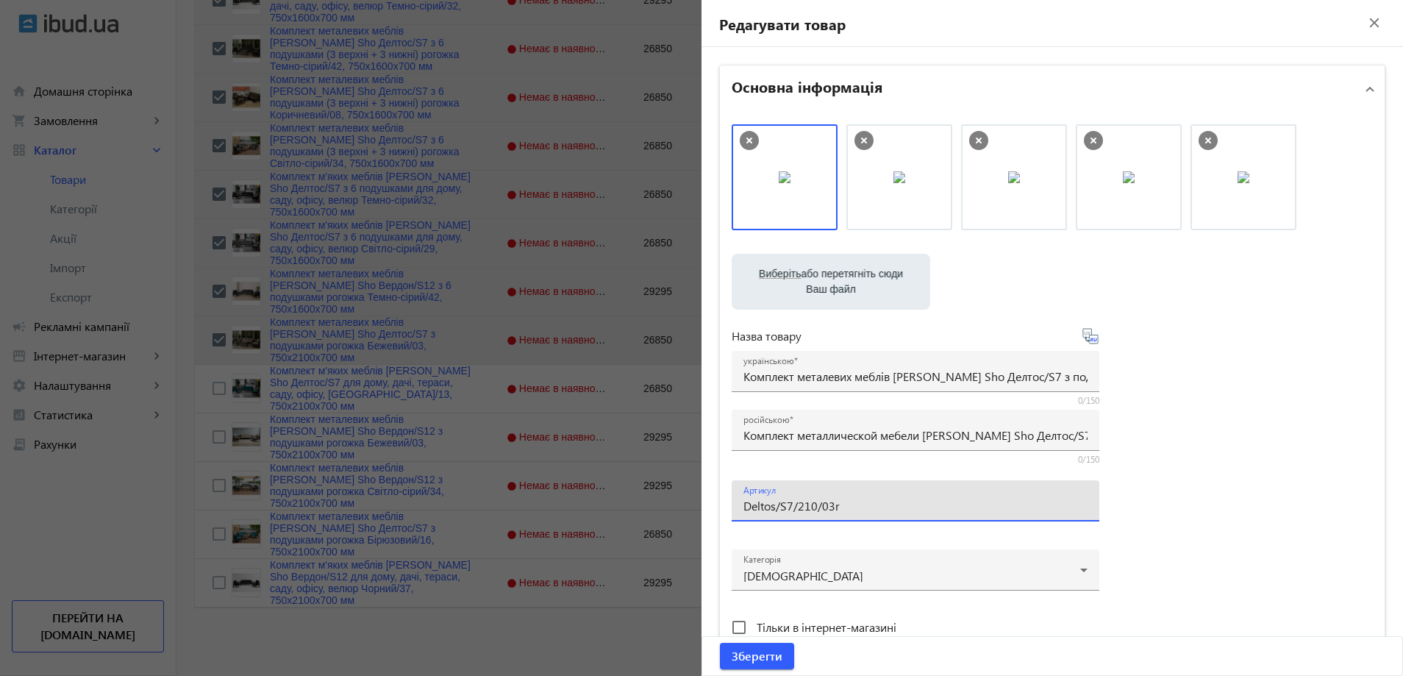
click at [799, 505] on input "Deltos/S7/210/03r" at bounding box center [915, 505] width 344 height 15
drag, startPoint x: 807, startPoint y: 505, endPoint x: 795, endPoint y: 506, distance: 11.8
click at [795, 506] on input "Deltos/S7/210/03r" at bounding box center [915, 505] width 344 height 15
click at [862, 508] on input "Deltos/S7/160/03r" at bounding box center [915, 505] width 344 height 15
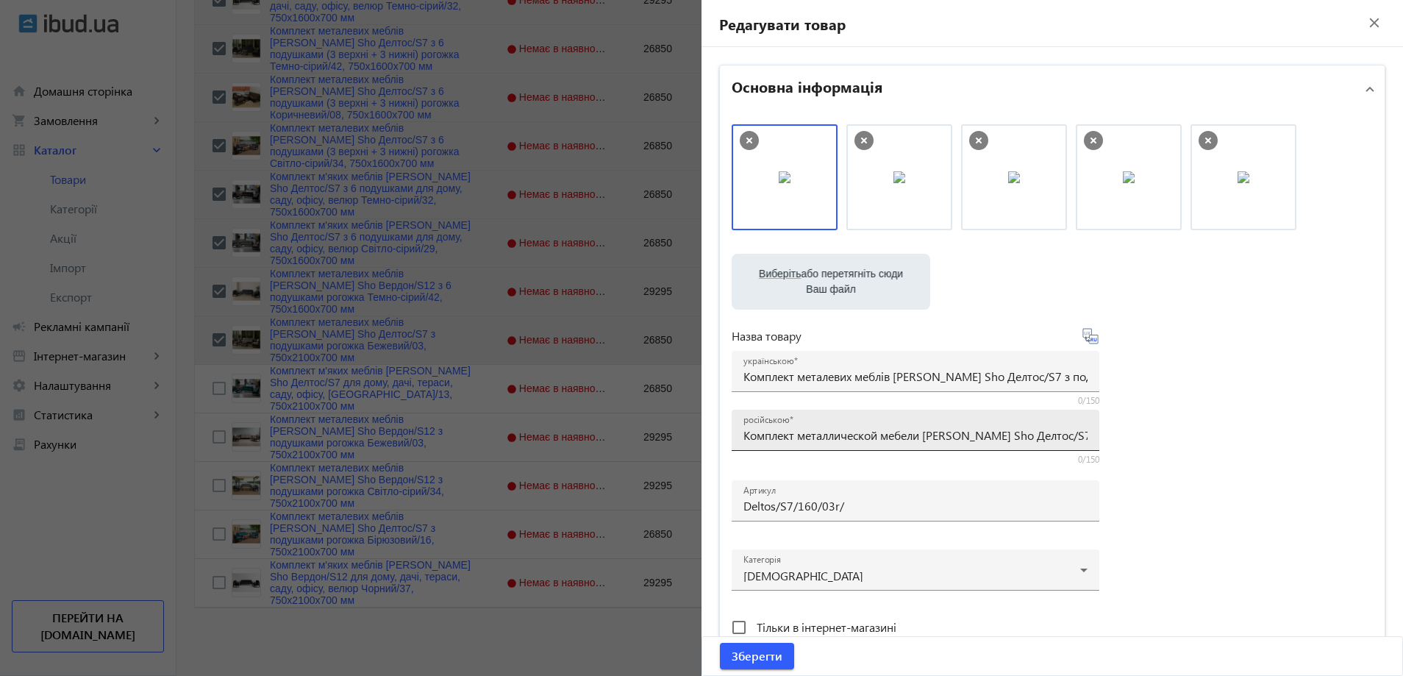
click at [824, 444] on div "російською Комплект металлической мебели [PERSON_NAME] Sho Делтос/S7 с подушкам…" at bounding box center [915, 430] width 344 height 41
paste input "6 подушками (3 верхние+3 нижние) рогожка Бежевый/03, 750х16"
click at [800, 372] on input "Комплект металевих меблів [PERSON_NAME] Sho Делтос/S7 з подушками рогожка Бежев…" at bounding box center [915, 375] width 344 height 15
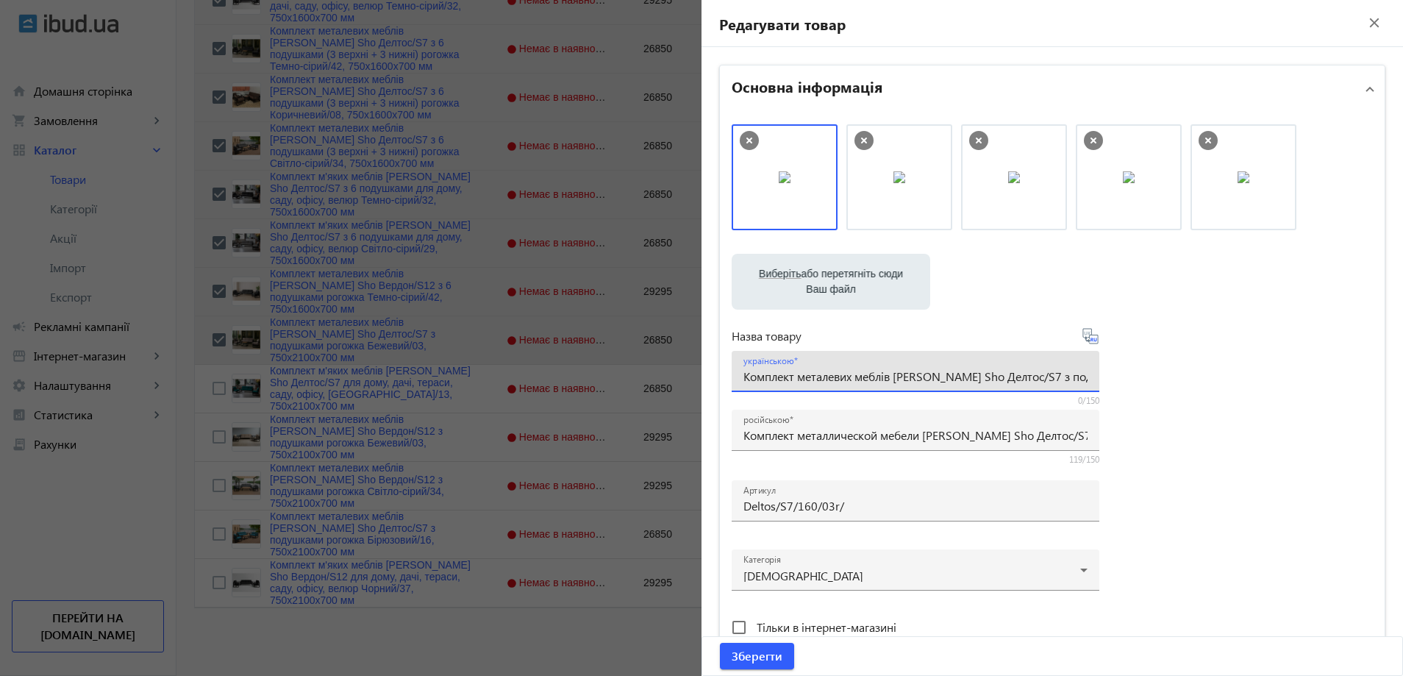
paste input "6 подушками (3 верхні + 3 нижні) рогожка Бежевий/03, 750х16"
click at [1199, 379] on div "Виберіть або перетягніть сюди Ваш файл 17078689e3741507874298839117466-9beeb877…" at bounding box center [1052, 399] width 641 height 550
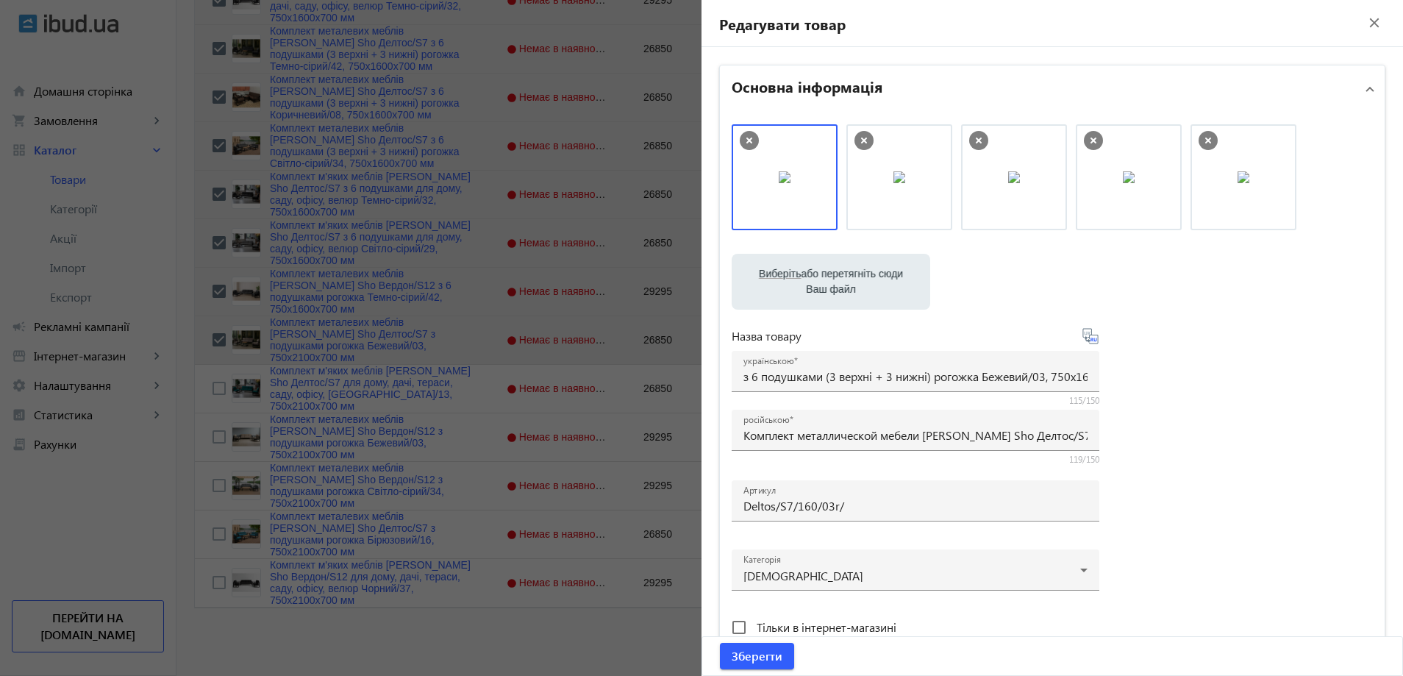
scroll to position [0, 0]
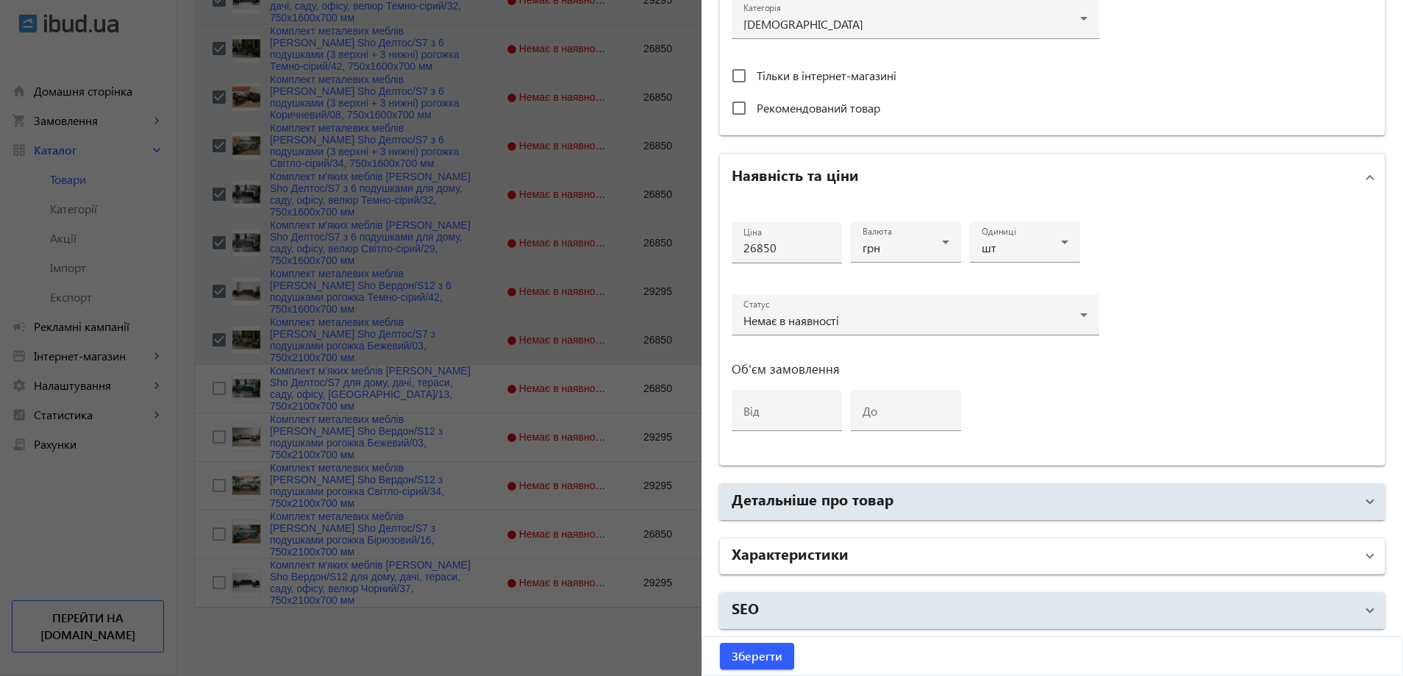
click at [874, 540] on mat-expansion-panel-header "Характеристики" at bounding box center [1052, 555] width 665 height 35
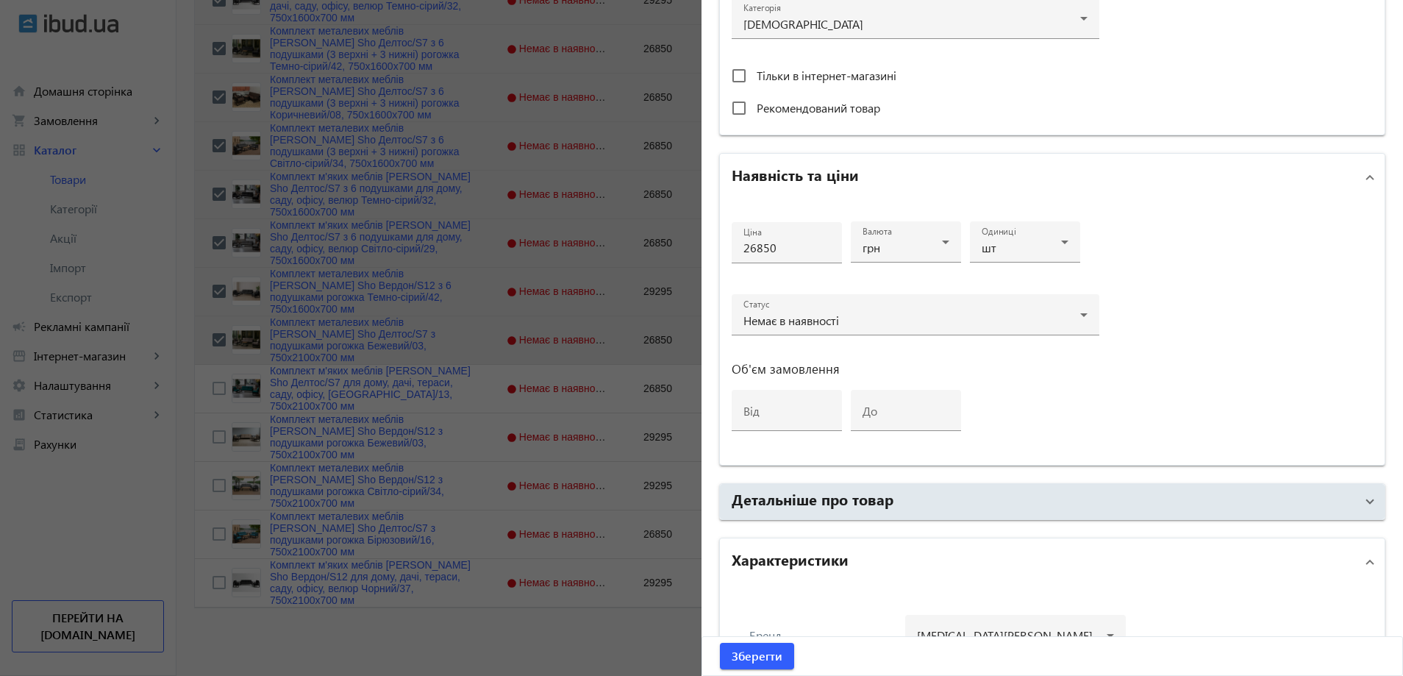
scroll to position [993, 0]
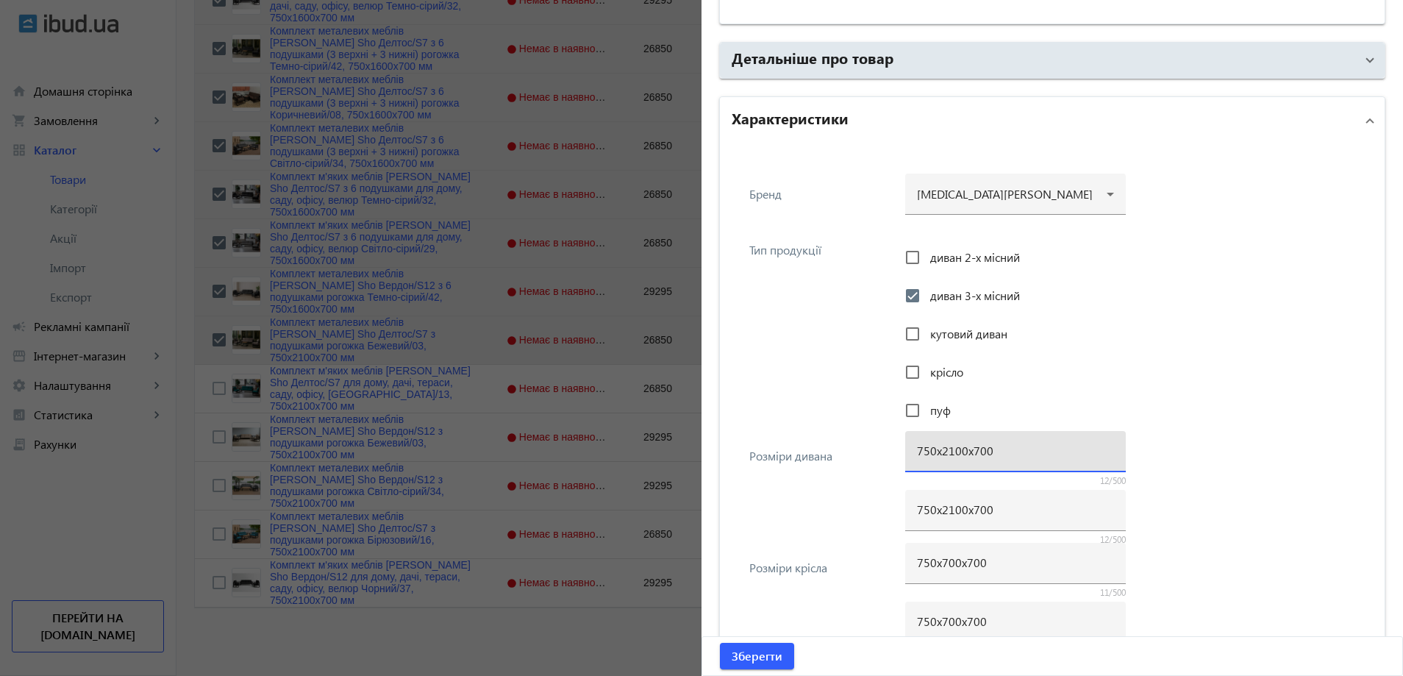
drag, startPoint x: 951, startPoint y: 454, endPoint x: 937, endPoint y: 455, distance: 14.8
click at [937, 455] on input "750х2100х700" at bounding box center [1015, 450] width 197 height 15
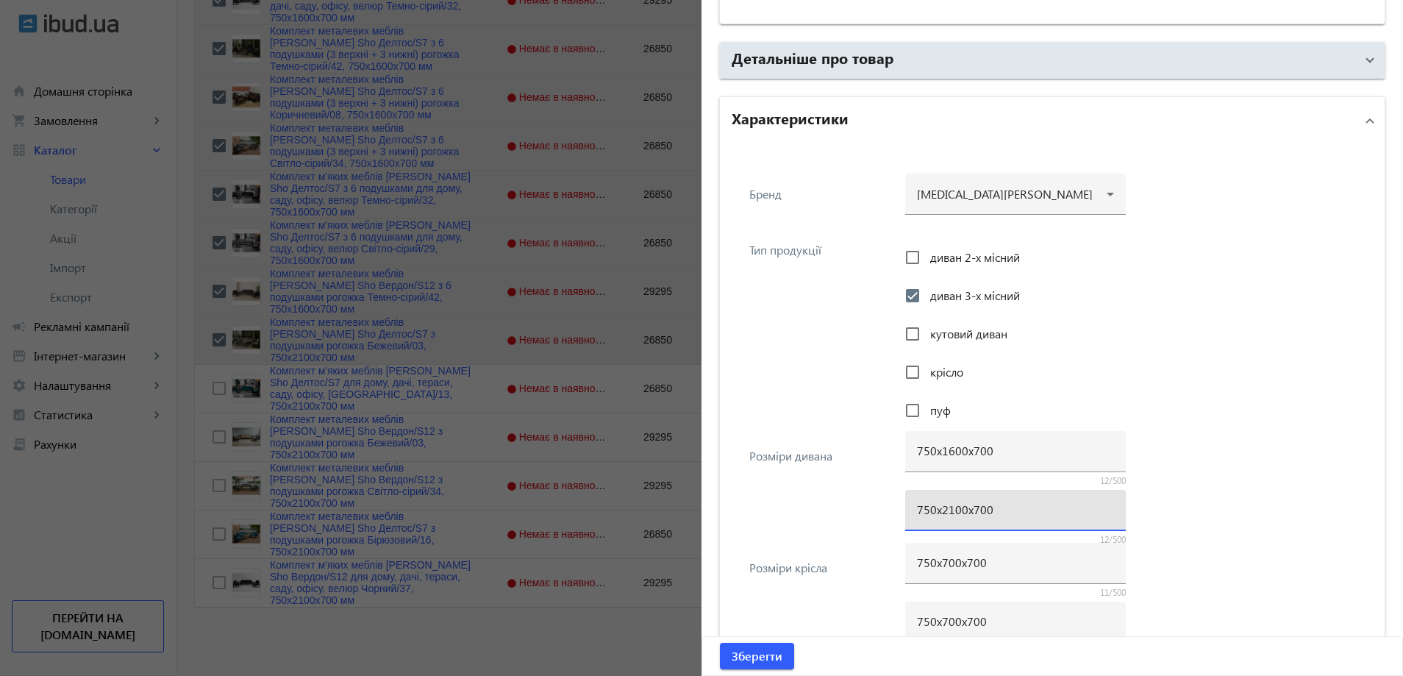
click at [949, 508] on input "750х2100х700" at bounding box center [1015, 508] width 197 height 15
paste input "16"
click at [812, 488] on div "Розміри дивана 750х1600х700 12/500 750х1600х700 12/500" at bounding box center [1052, 490] width 641 height 112
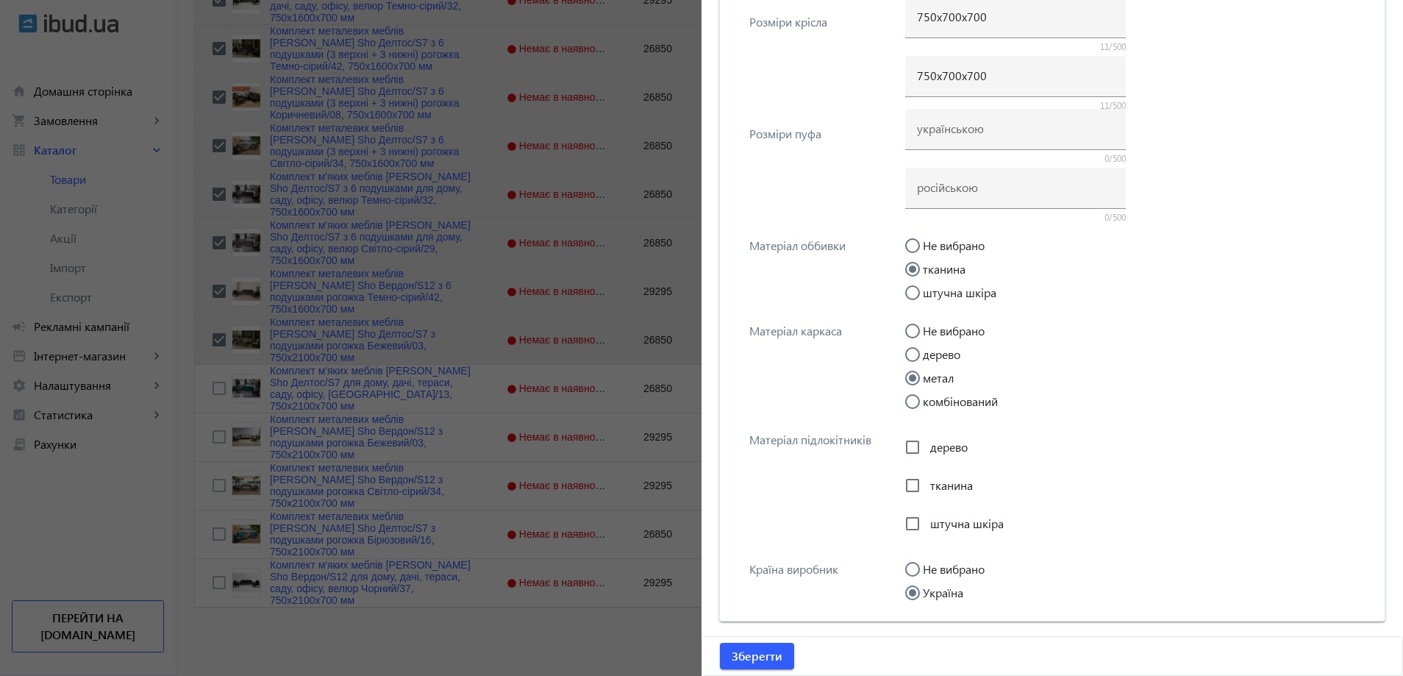
scroll to position [1585, 0]
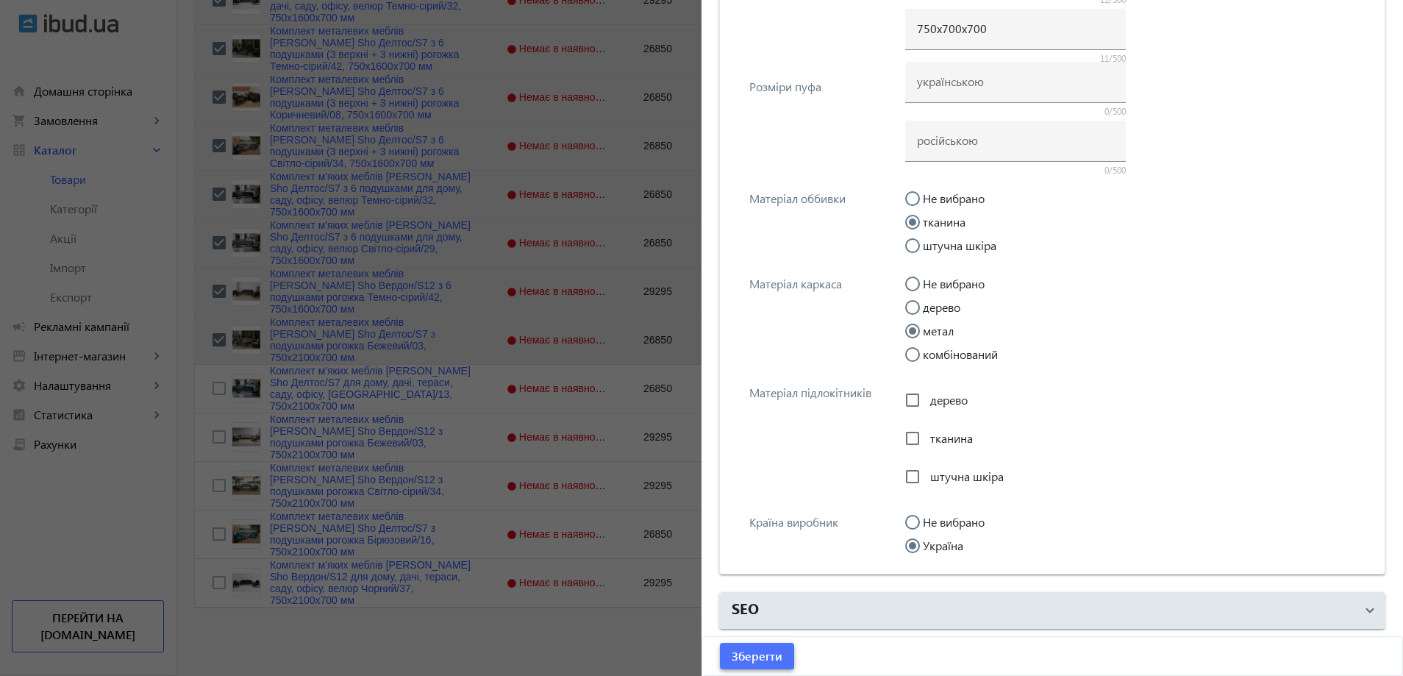
click at [760, 651] on span "Зберегти" at bounding box center [757, 656] width 51 height 16
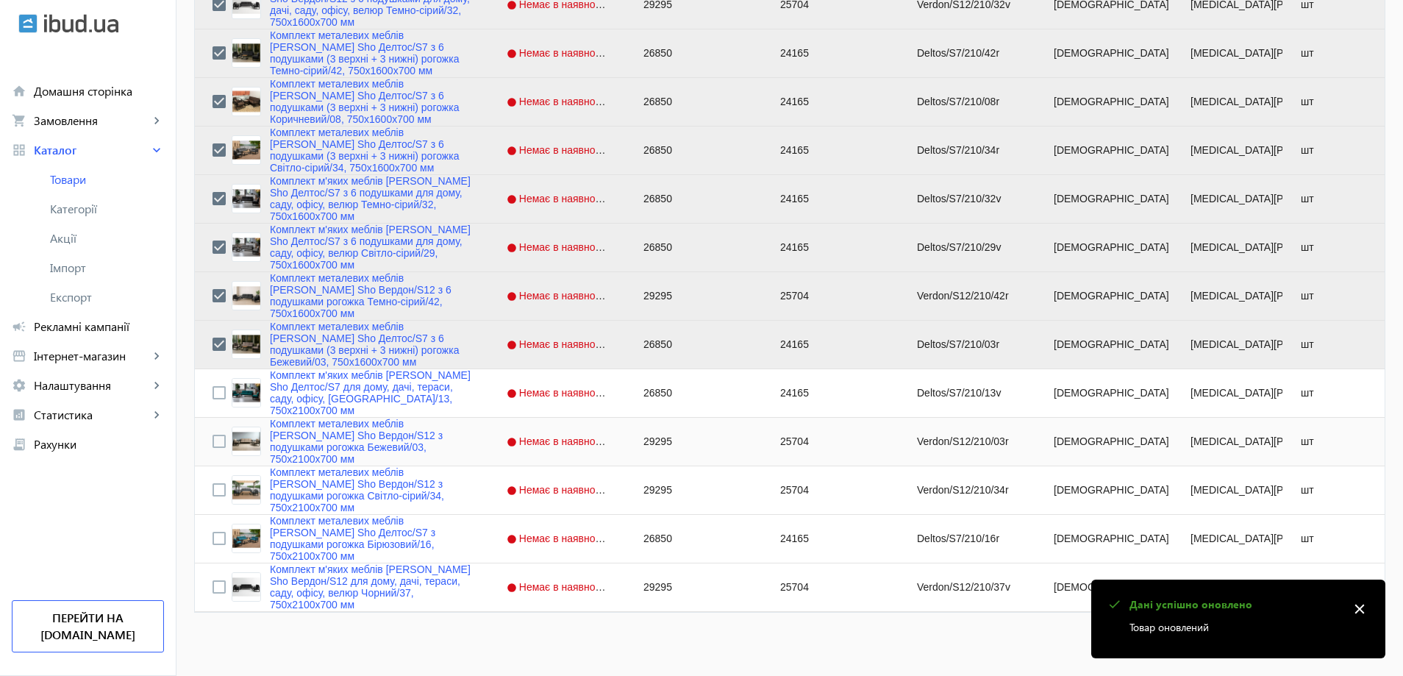
scroll to position [1271, 0]
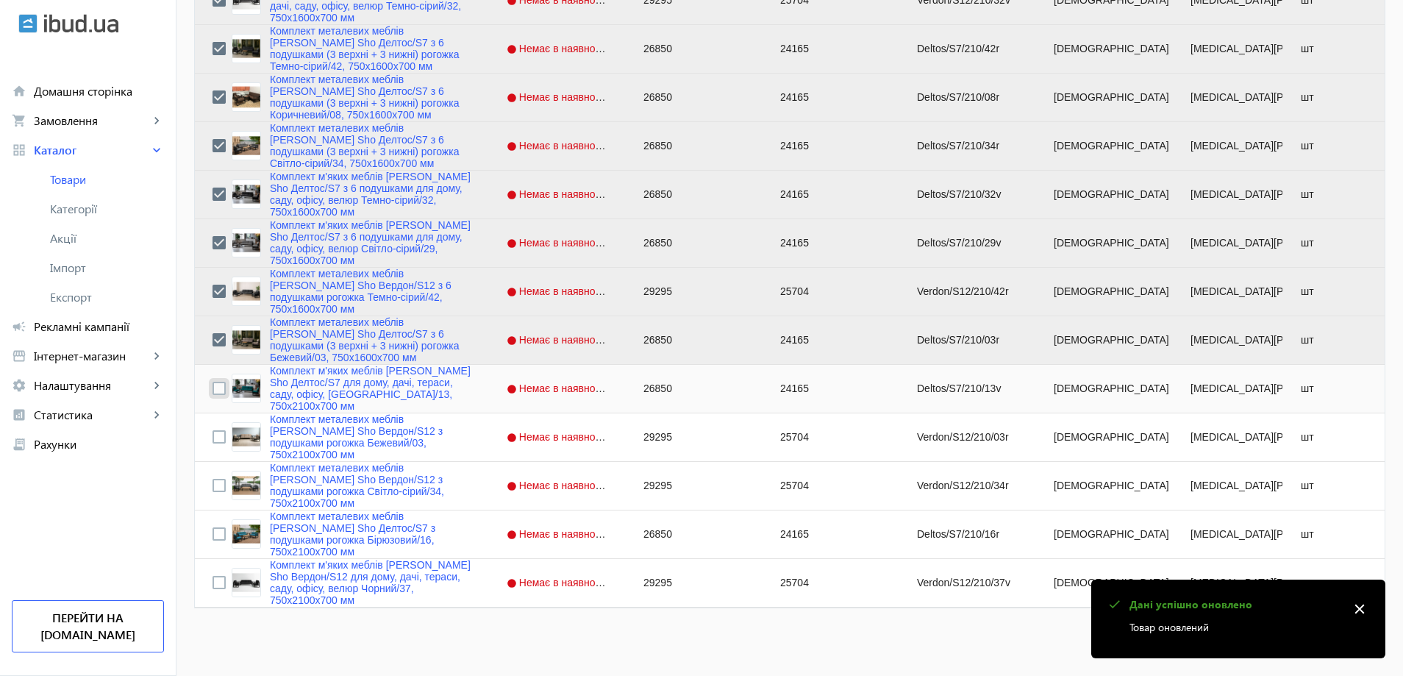
click at [212, 388] on input "Press Space to toggle row selection (unchecked)" at bounding box center [218, 388] width 13 height 13
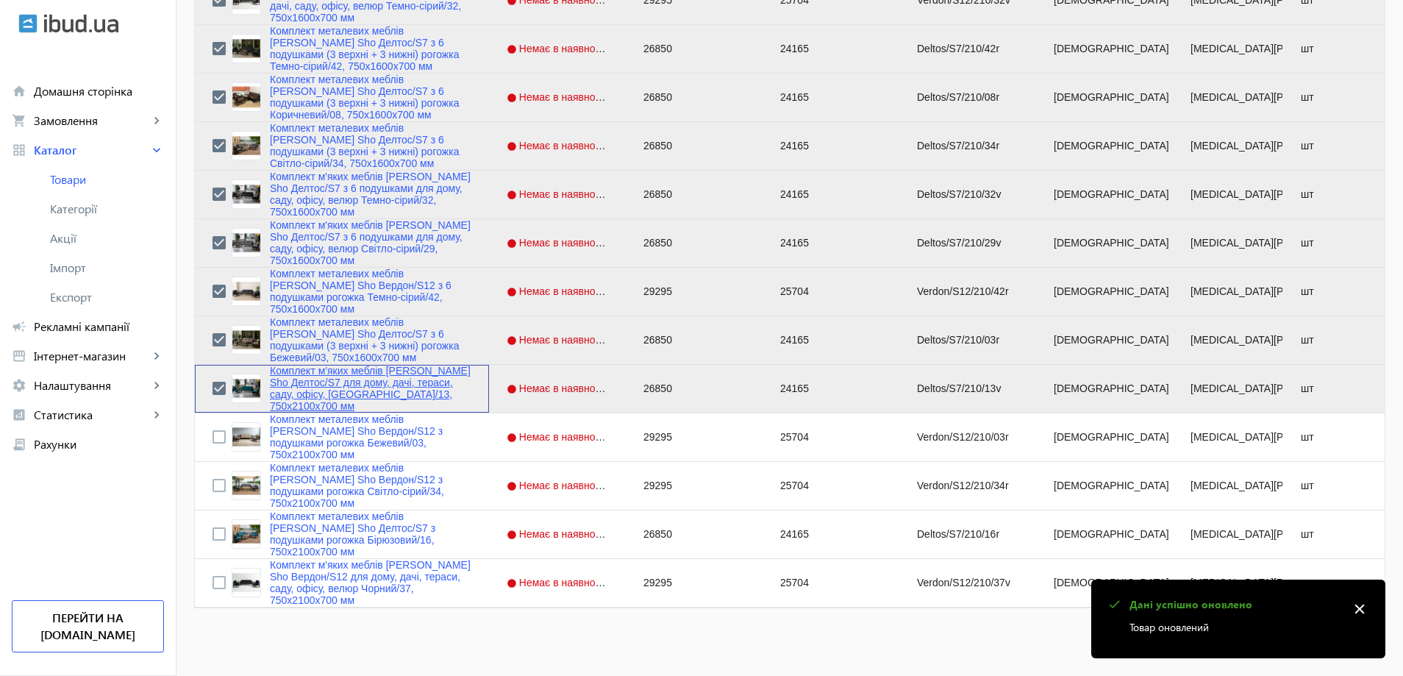
click at [282, 382] on link "Комплект м'яких меблів [PERSON_NAME] Sho Делтос/S7 для дому, дачі, тераси, саду…" at bounding box center [370, 388] width 201 height 47
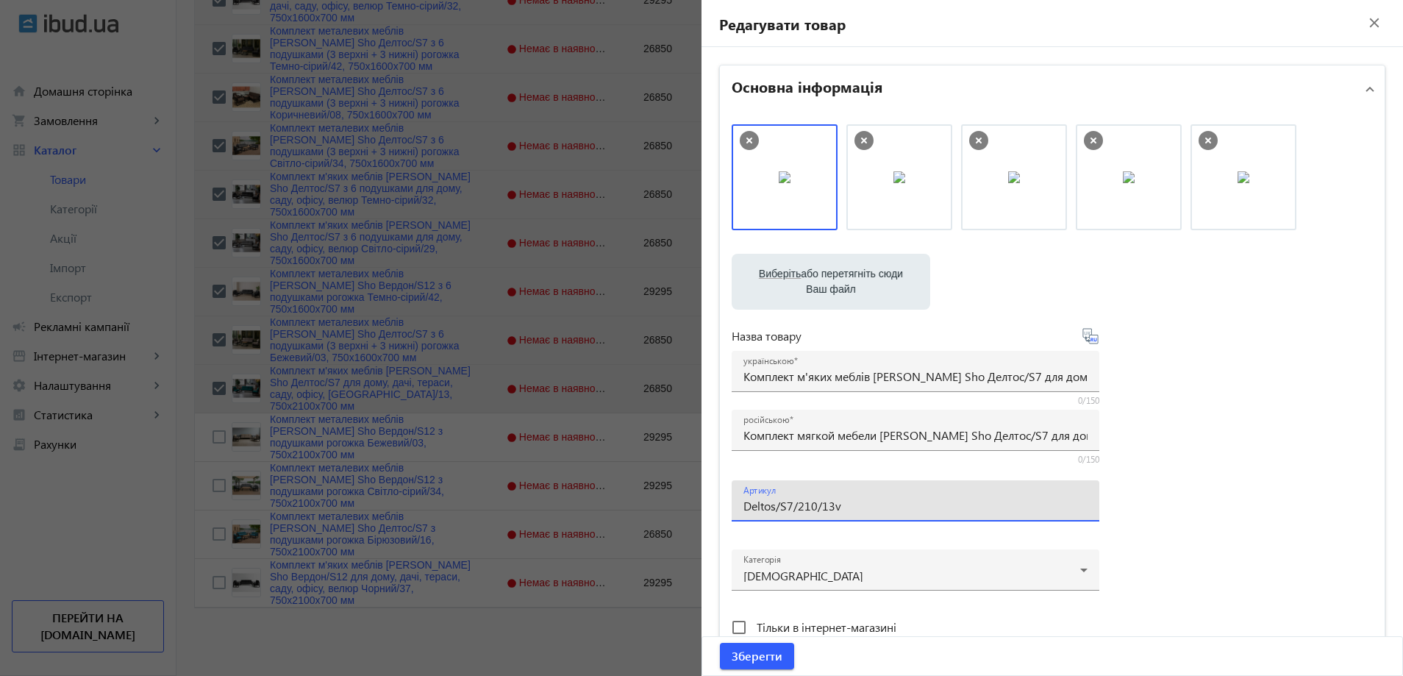
drag, startPoint x: 807, startPoint y: 507, endPoint x: 793, endPoint y: 512, distance: 14.0
click at [793, 512] on input "Deltos/S7/210/13v" at bounding box center [915, 505] width 344 height 15
click at [883, 513] on div "Артикул Deltos/S7/160/13v" at bounding box center [915, 500] width 344 height 41
click at [851, 507] on input "Deltos/S7/160/13v" at bounding box center [915, 505] width 344 height 15
click at [885, 434] on input "Комплект мягкой мебели [PERSON_NAME] Sho Делтос/S7 для дома, дачи, террасы, сад…" at bounding box center [915, 434] width 344 height 15
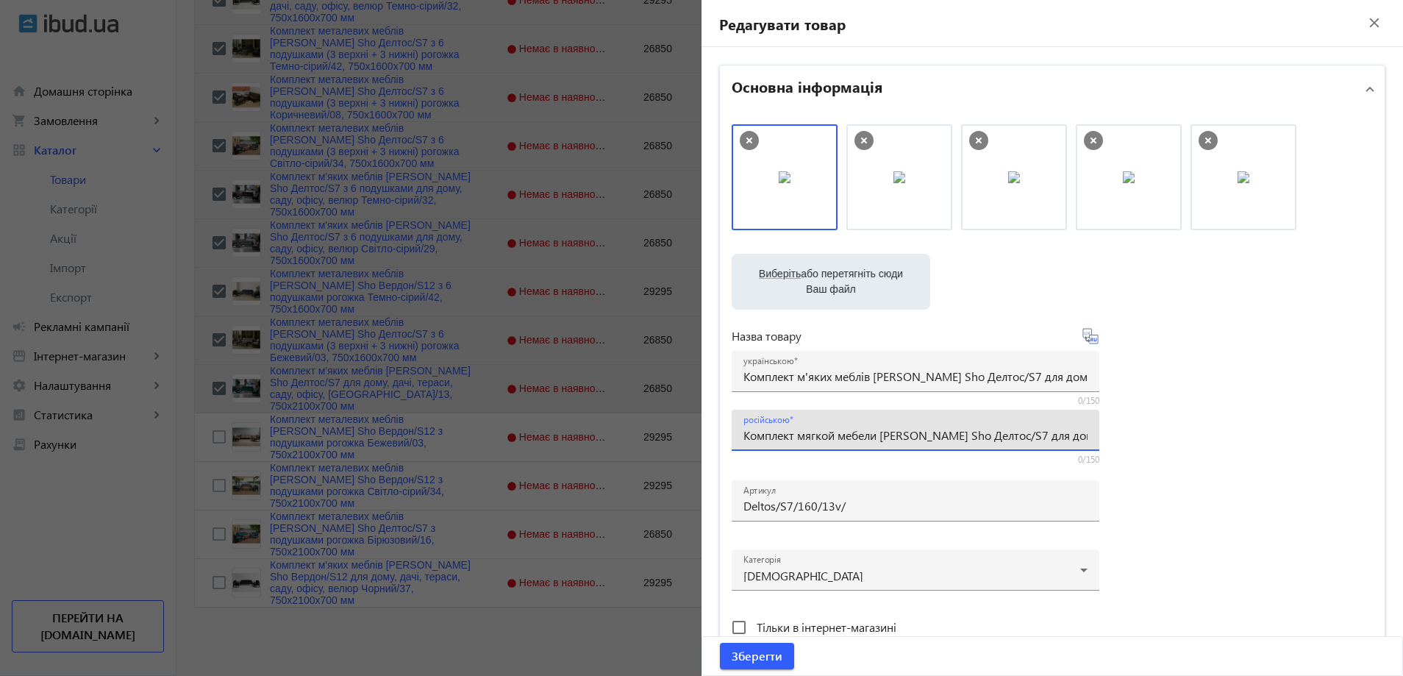
paste input "с 6 подушками для дома, сада, офиса, велюр Морская волна/13, 750х16"
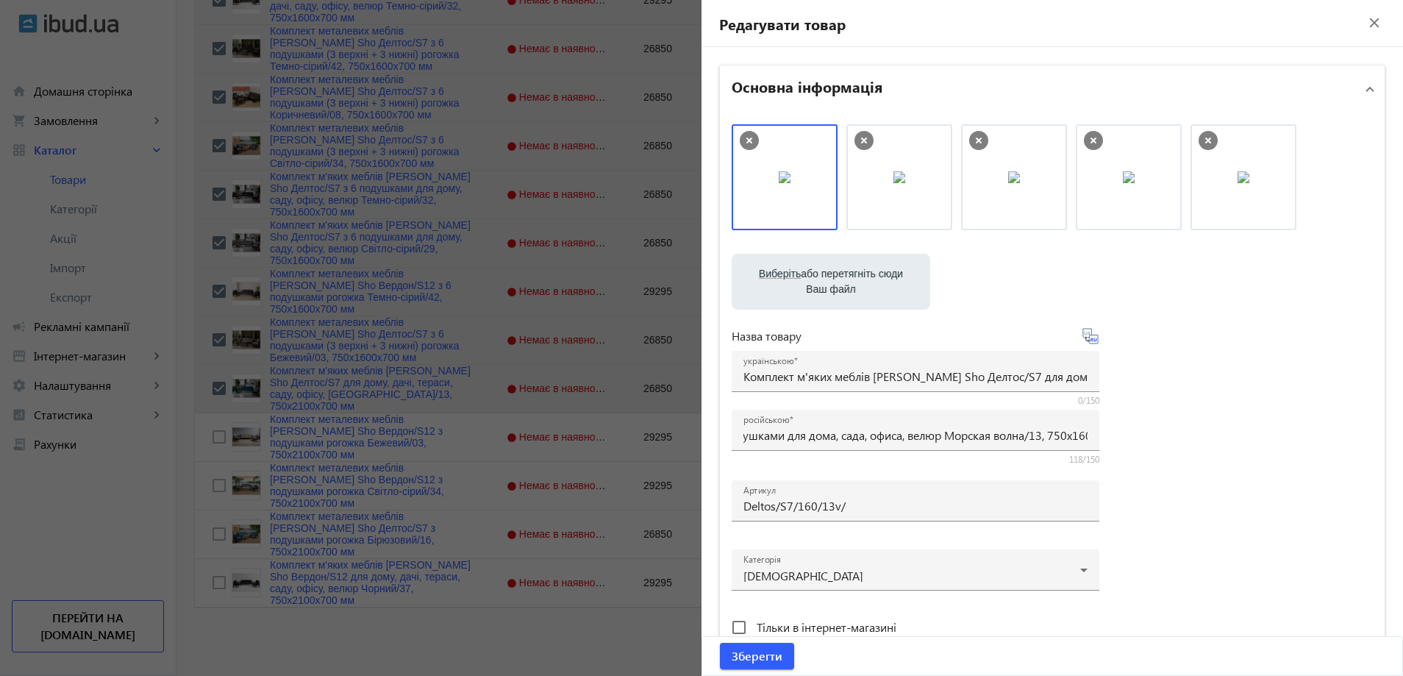
scroll to position [0, 0]
click at [793, 365] on span at bounding box center [795, 361] width 4 height 12
click at [791, 368] on input "Комплект м'яких меблів [PERSON_NAME] Sho Делтос/S7 для дому, дачі, тераси, саду…" at bounding box center [915, 375] width 344 height 15
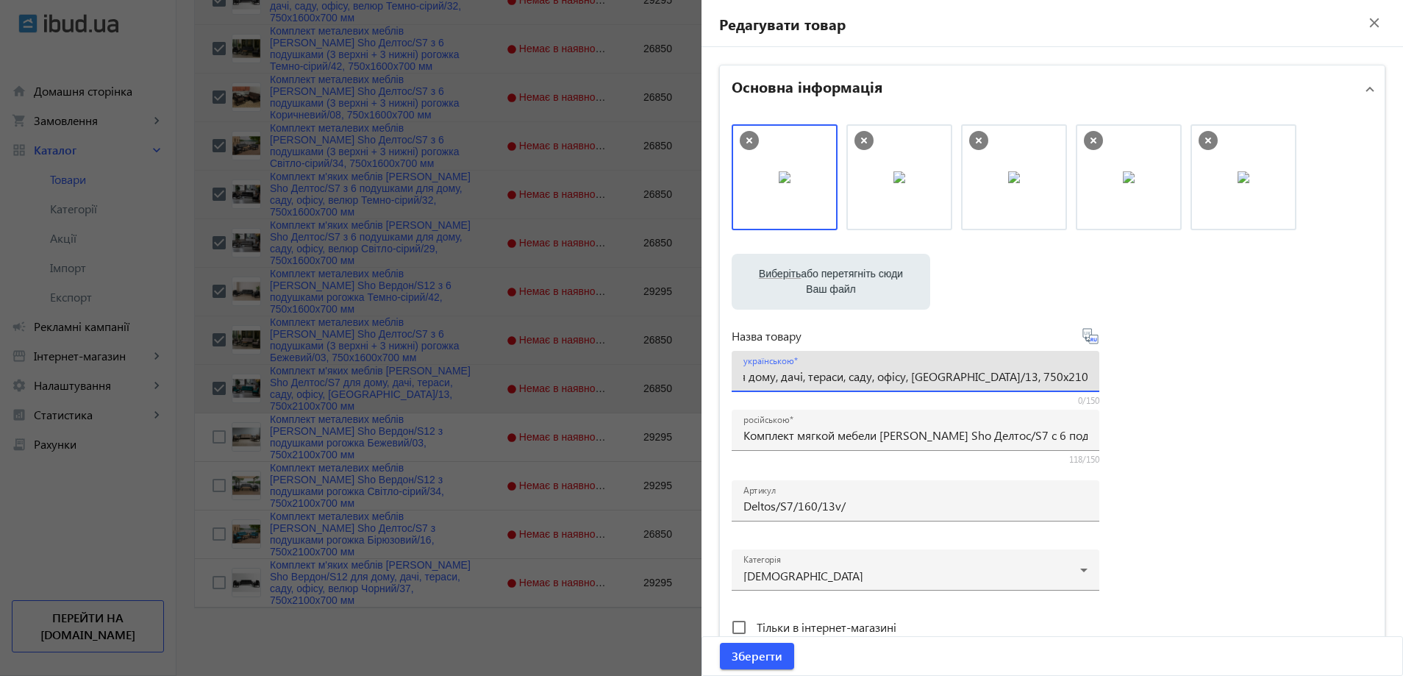
paste input "6 подушками для дому, саду, офісу, [GEOGRAPHIC_DATA]/13, 750х16"
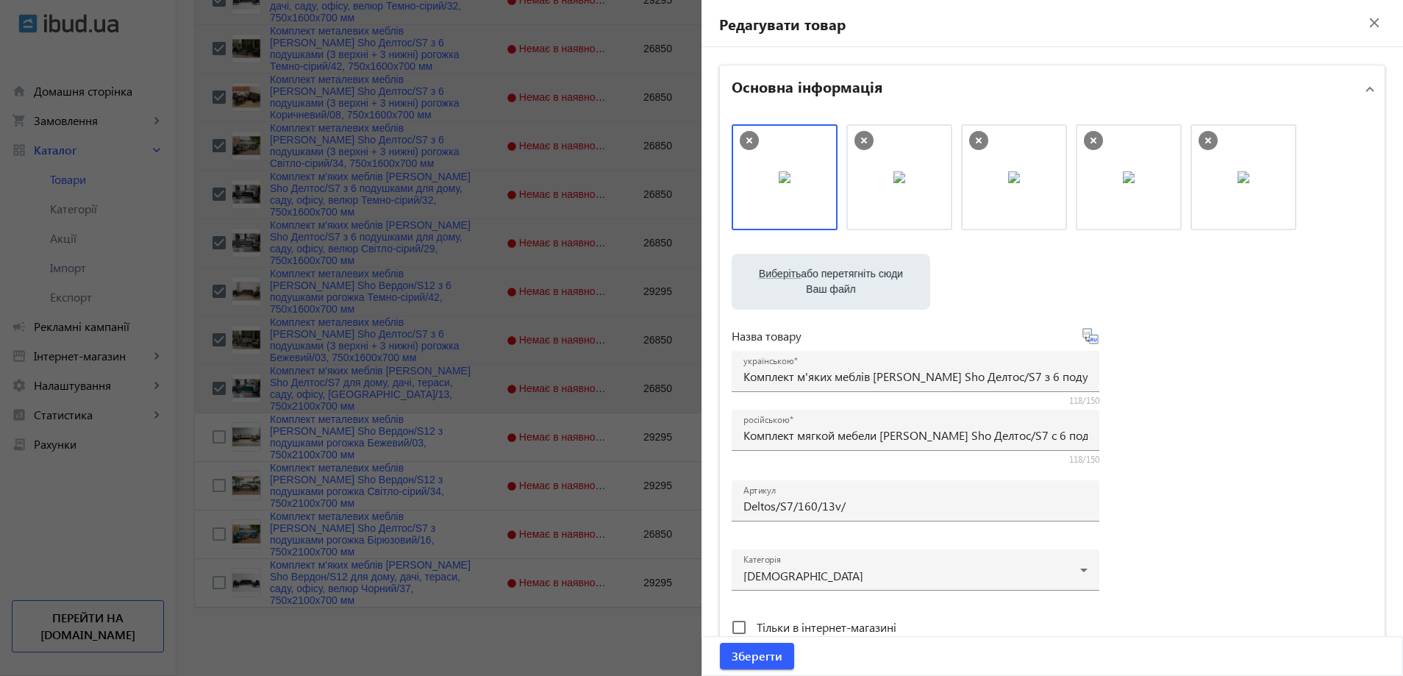
click at [1206, 454] on div "Виберіть або перетягніть сюди Ваш файл 2085689e37426a17e1406645254826-5716eacd5…" at bounding box center [1052, 399] width 641 height 550
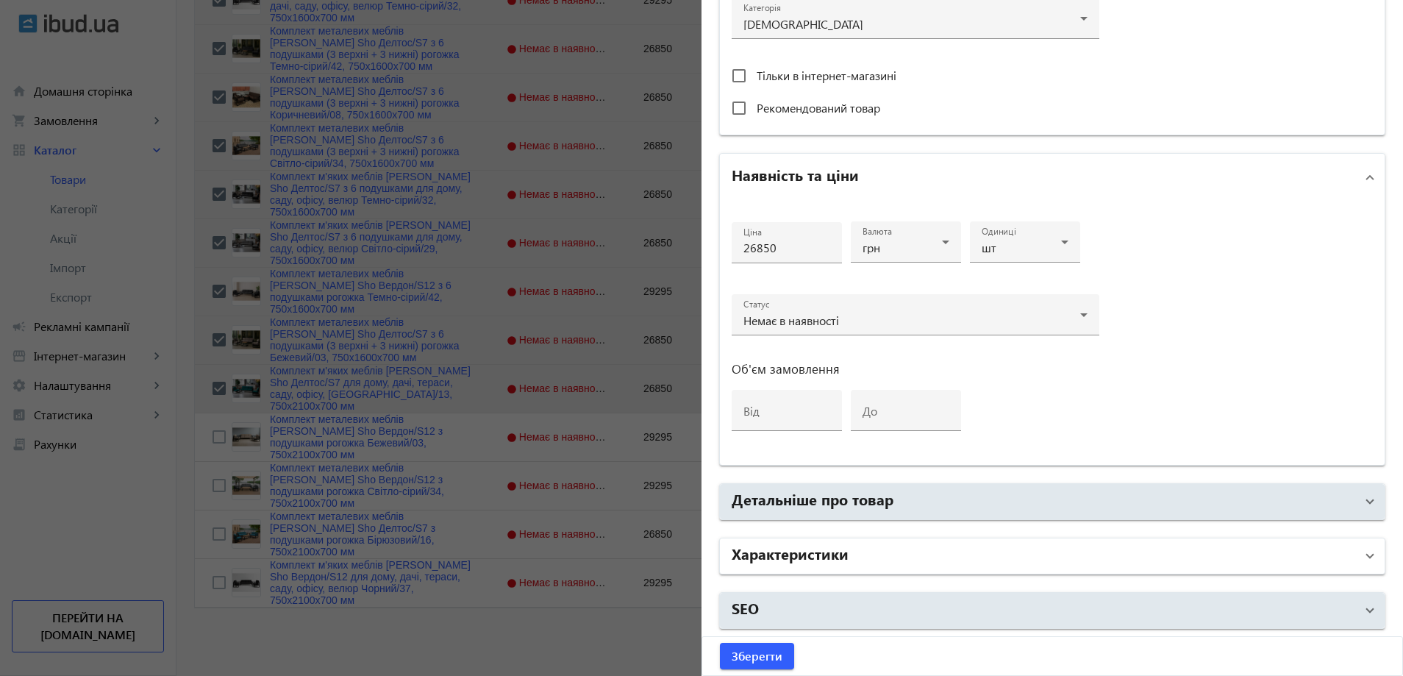
click at [868, 546] on mat-panel-title "Характеристики" at bounding box center [1044, 556] width 624 height 26
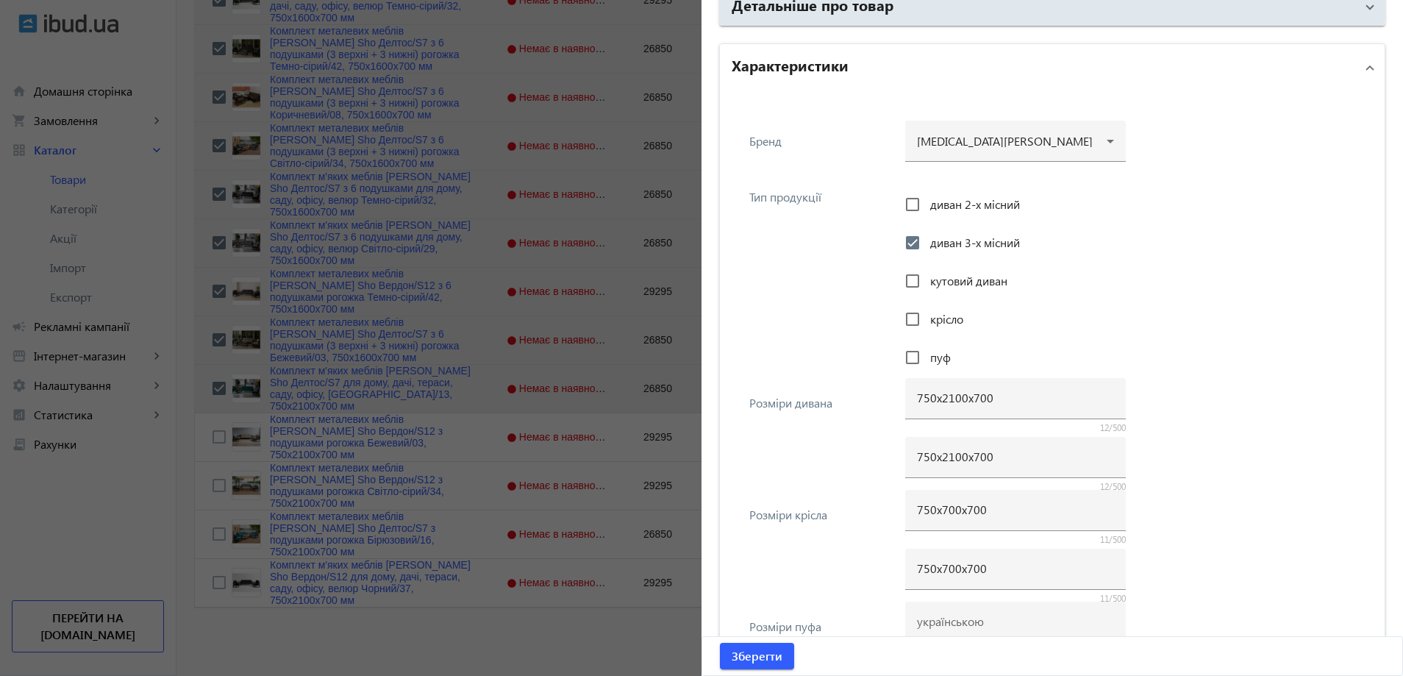
scroll to position [1066, 0]
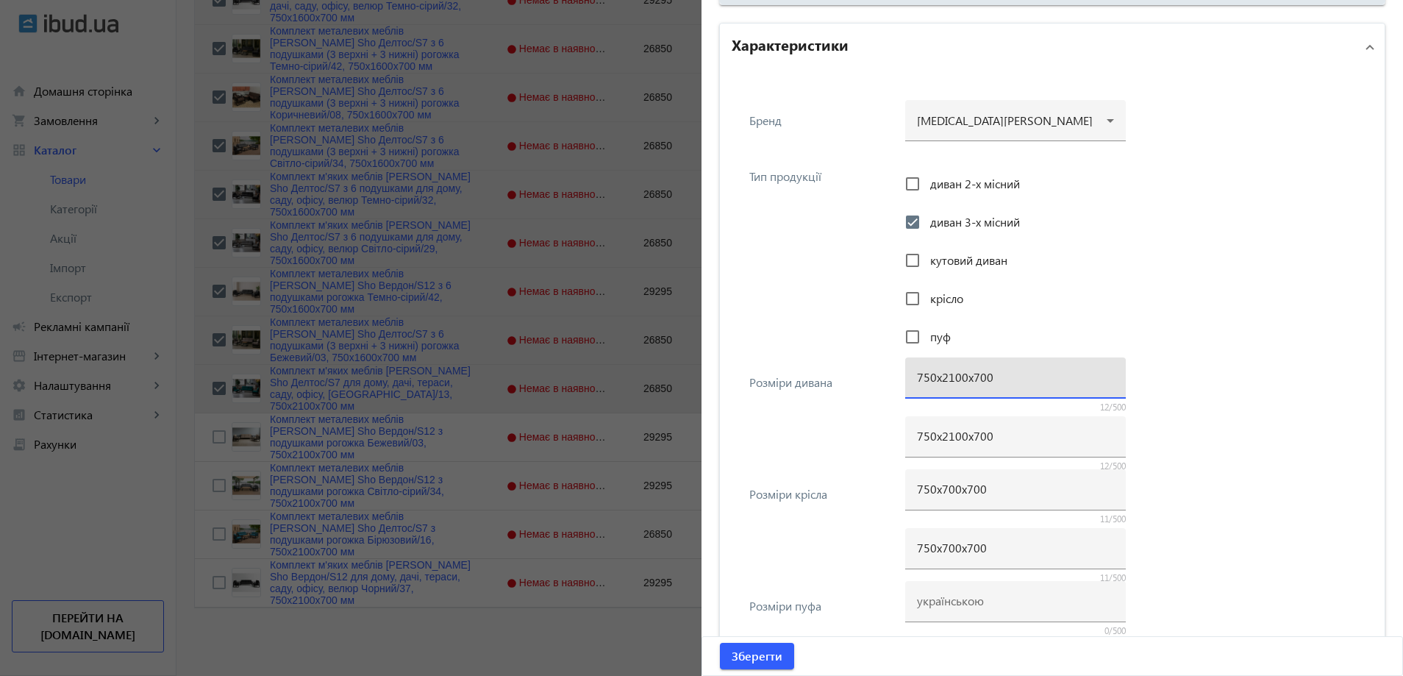
drag, startPoint x: 948, startPoint y: 378, endPoint x: 938, endPoint y: 379, distance: 9.6
click at [938, 379] on input "750х2100х700" at bounding box center [1015, 376] width 197 height 15
click at [940, 442] on div "750х2100х700" at bounding box center [1015, 436] width 197 height 41
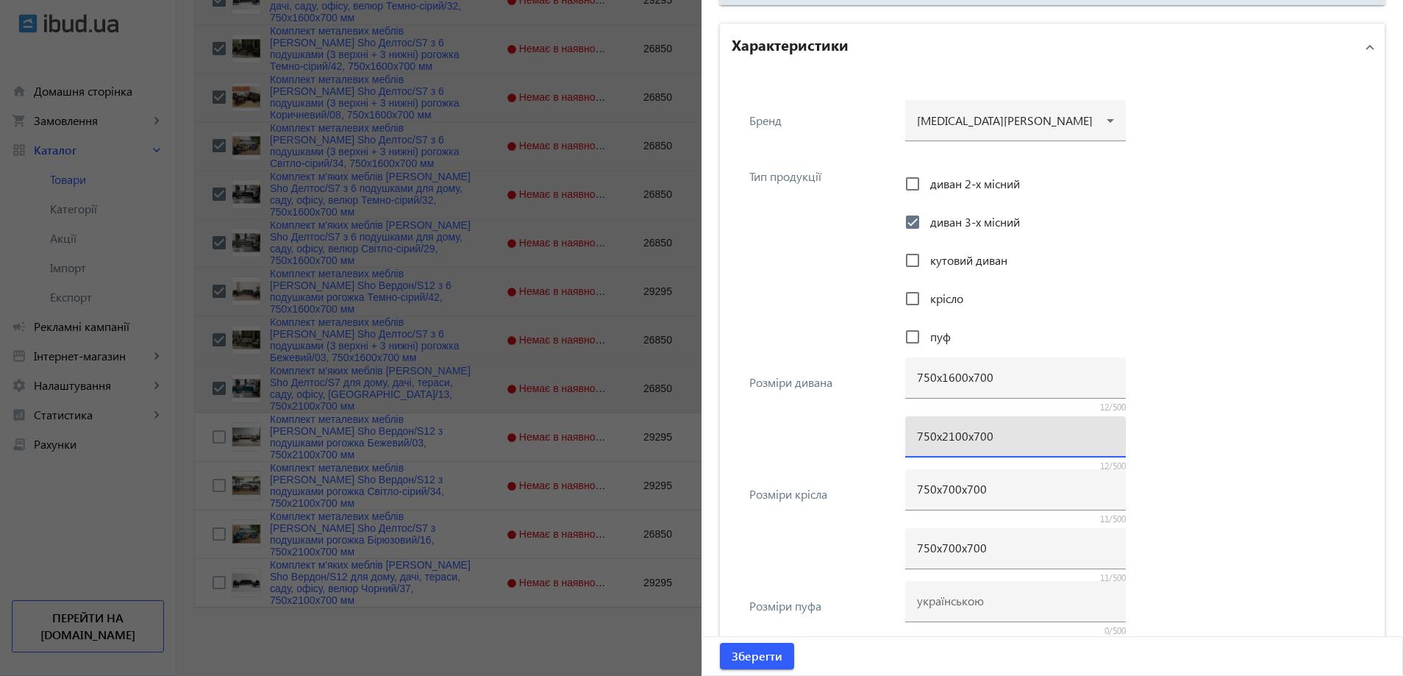
paste input "16"
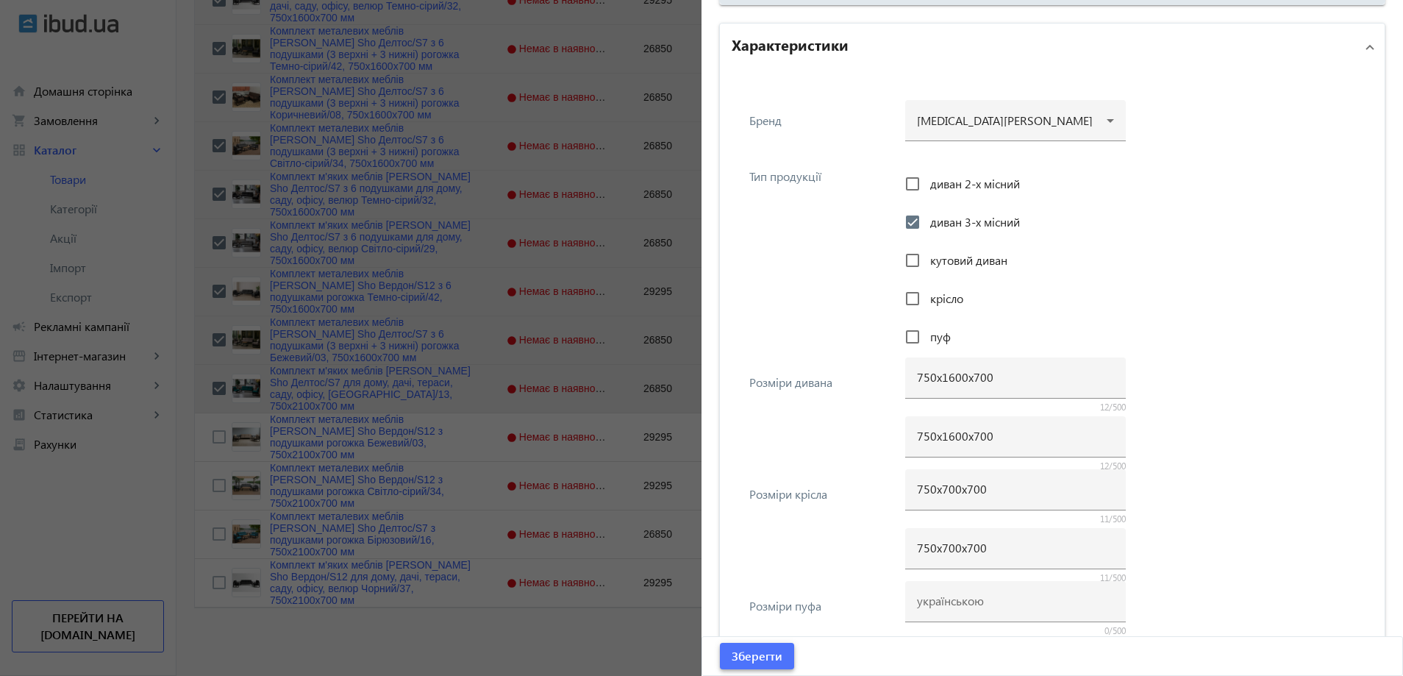
click at [780, 658] on span "submit" at bounding box center [757, 655] width 74 height 35
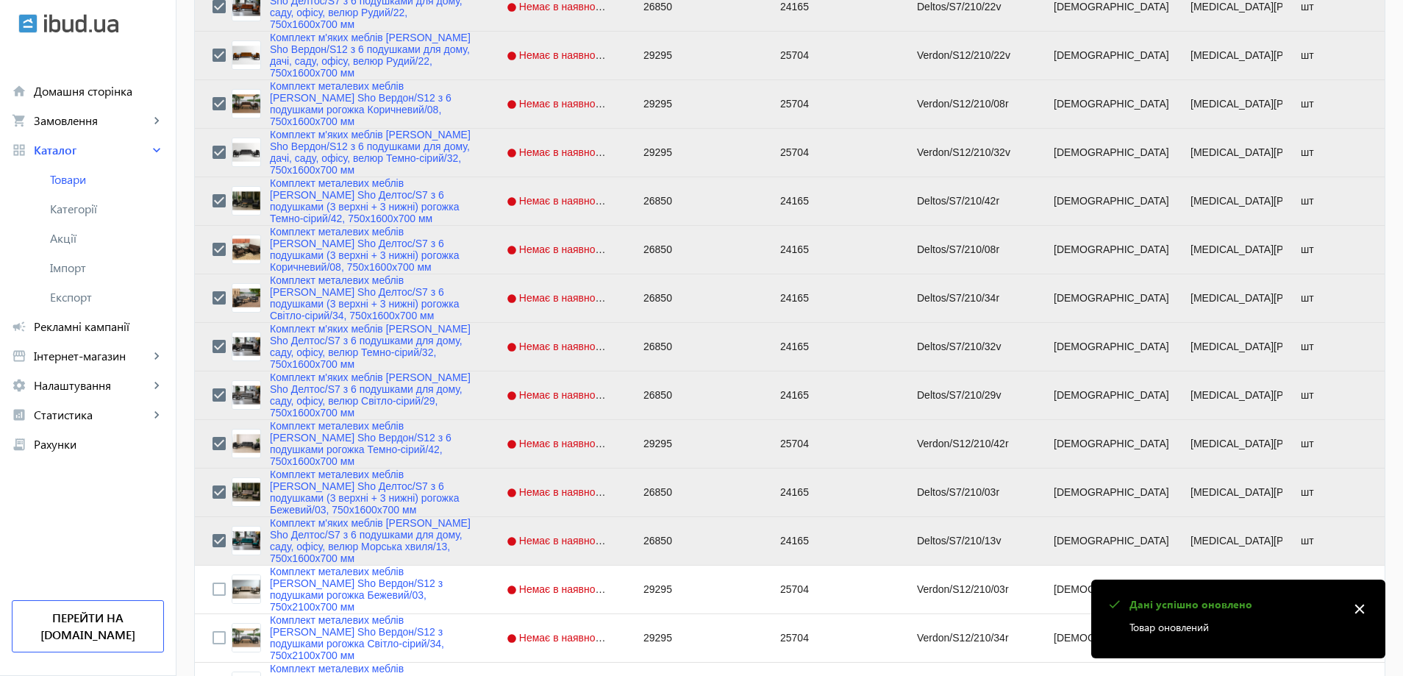
scroll to position [1271, 0]
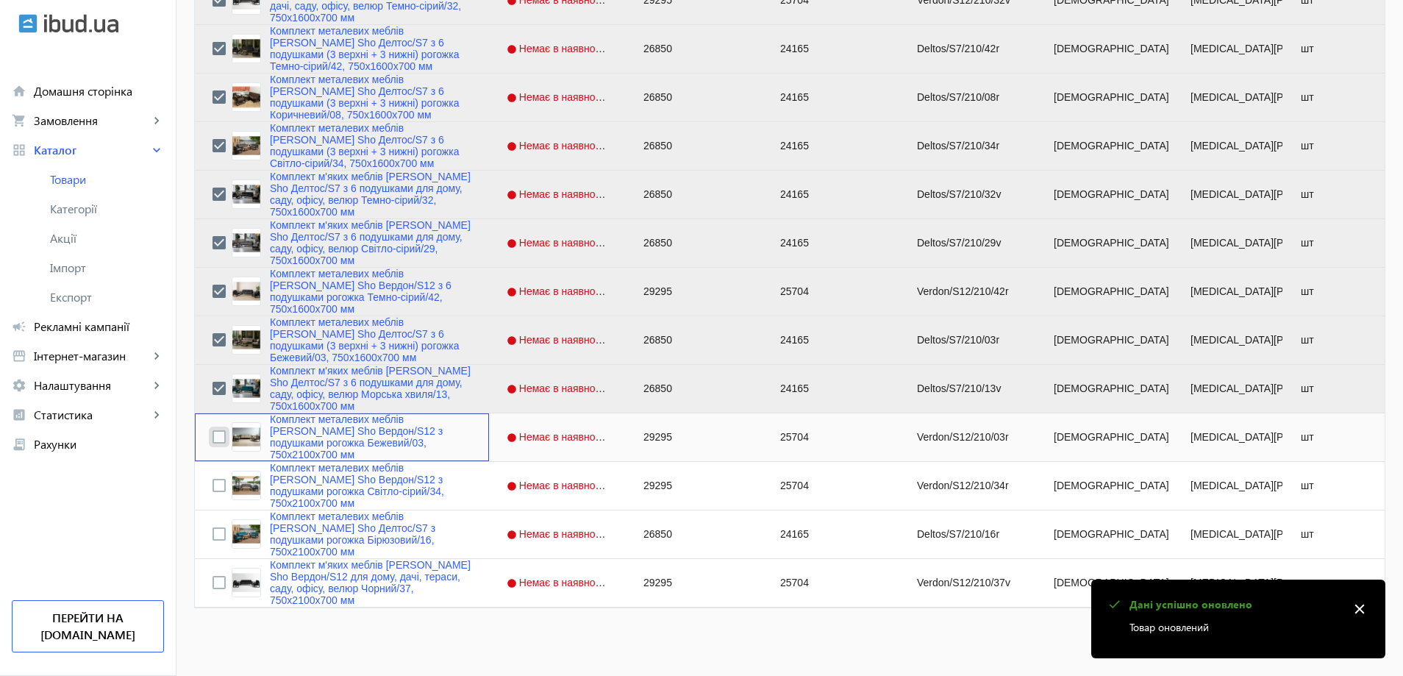
click at [212, 438] on input "Press Space to toggle row selection (unchecked)" at bounding box center [218, 436] width 13 height 13
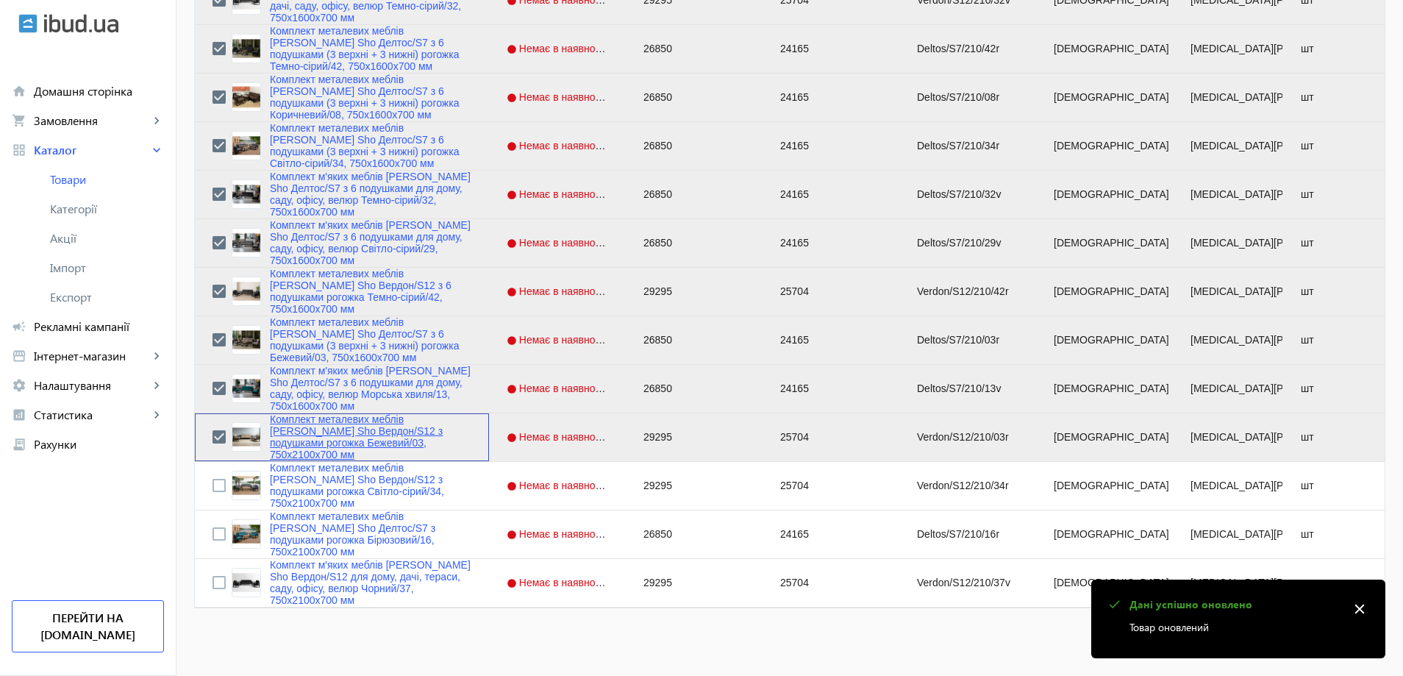
click at [321, 445] on link "Комплект металевих меблів [PERSON_NAME] Sho Вердон/S12 з подушками рогожка Беже…" at bounding box center [370, 436] width 201 height 47
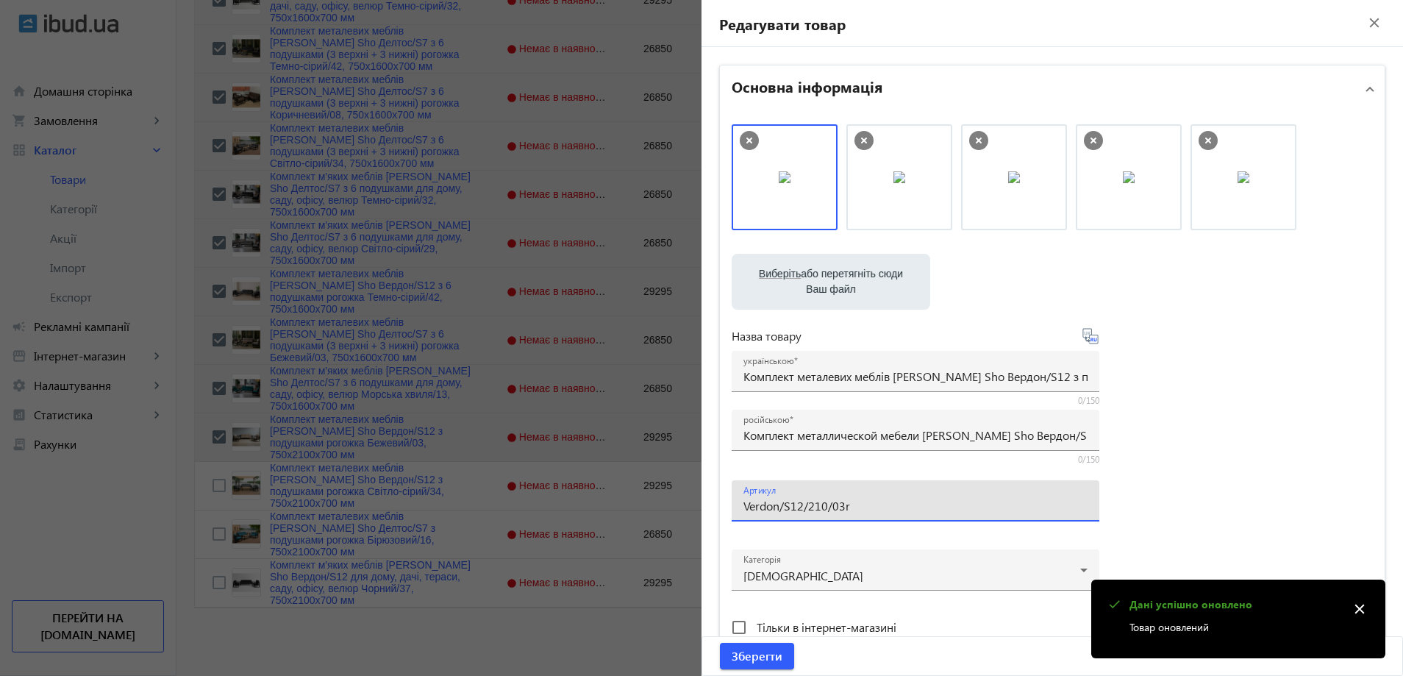
drag, startPoint x: 762, startPoint y: 507, endPoint x: 708, endPoint y: 507, distance: 54.4
click at [708, 507] on div "Основна інформація Виберіть або перетягніть сюди Ваш файл 24543689e374069688869…" at bounding box center [1051, 637] width 701 height 1180
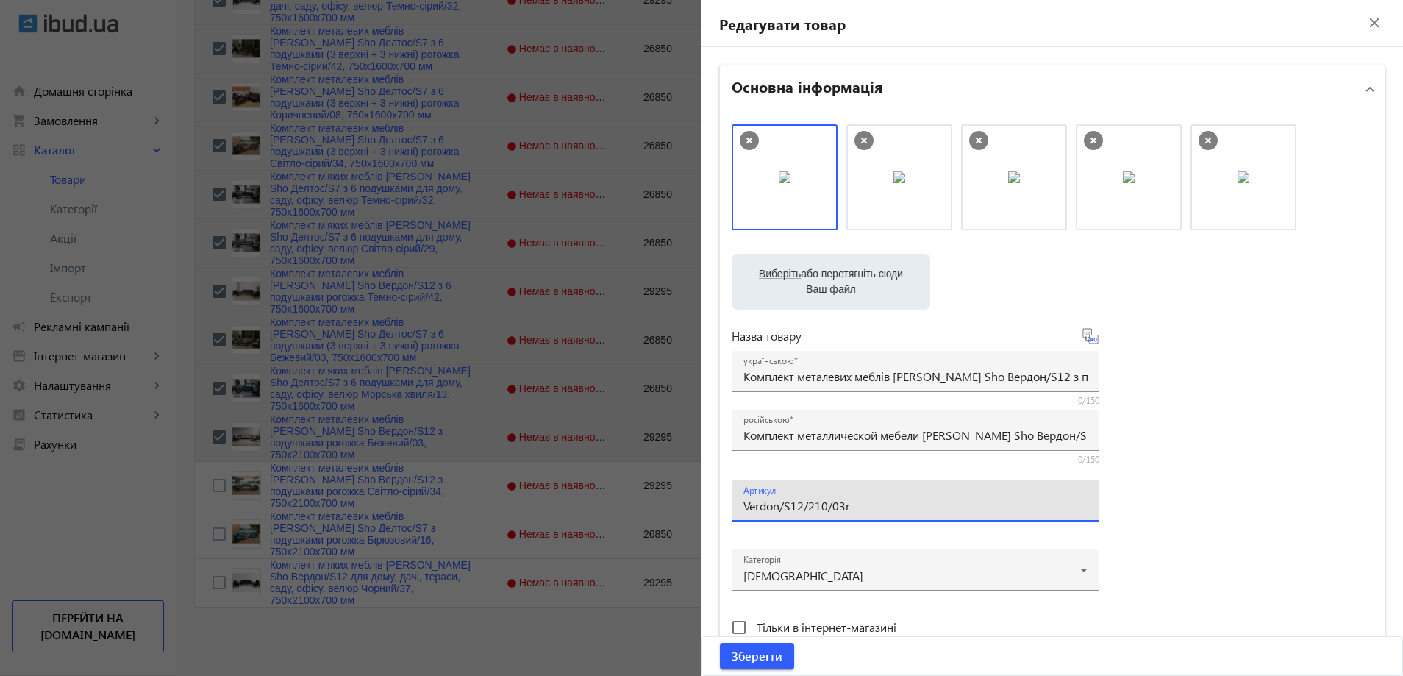
drag, startPoint x: 816, startPoint y: 506, endPoint x: 808, endPoint y: 507, distance: 8.2
click at [808, 507] on input "Verdon/S12/210/03r" at bounding box center [915, 505] width 344 height 15
click at [843, 502] on input "Verdon/S12/160/03r" at bounding box center [915, 505] width 344 height 15
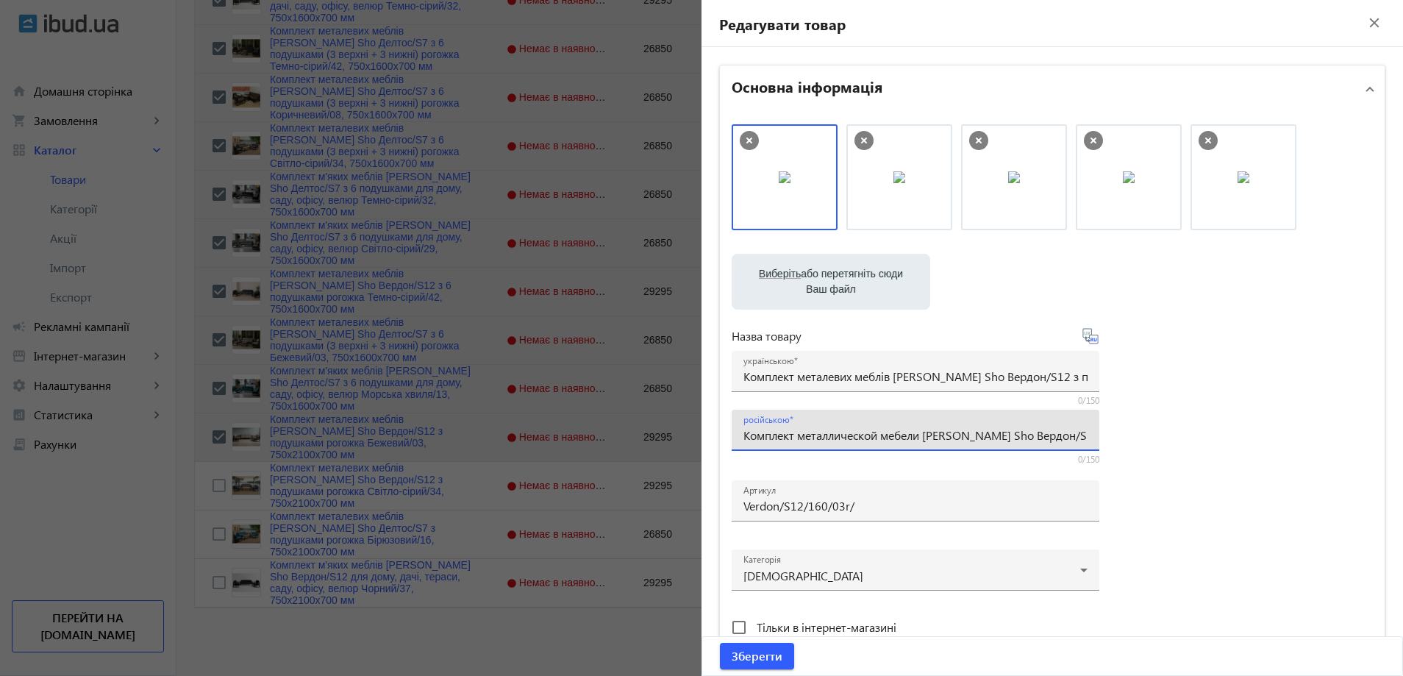
click at [770, 431] on input "Комплект металлической мебели [PERSON_NAME] Sho Вердон/S12 с подушками рогожка …" at bounding box center [915, 434] width 344 height 15
paste input "6 подушками рогожка Бежевый/03, 750х16"
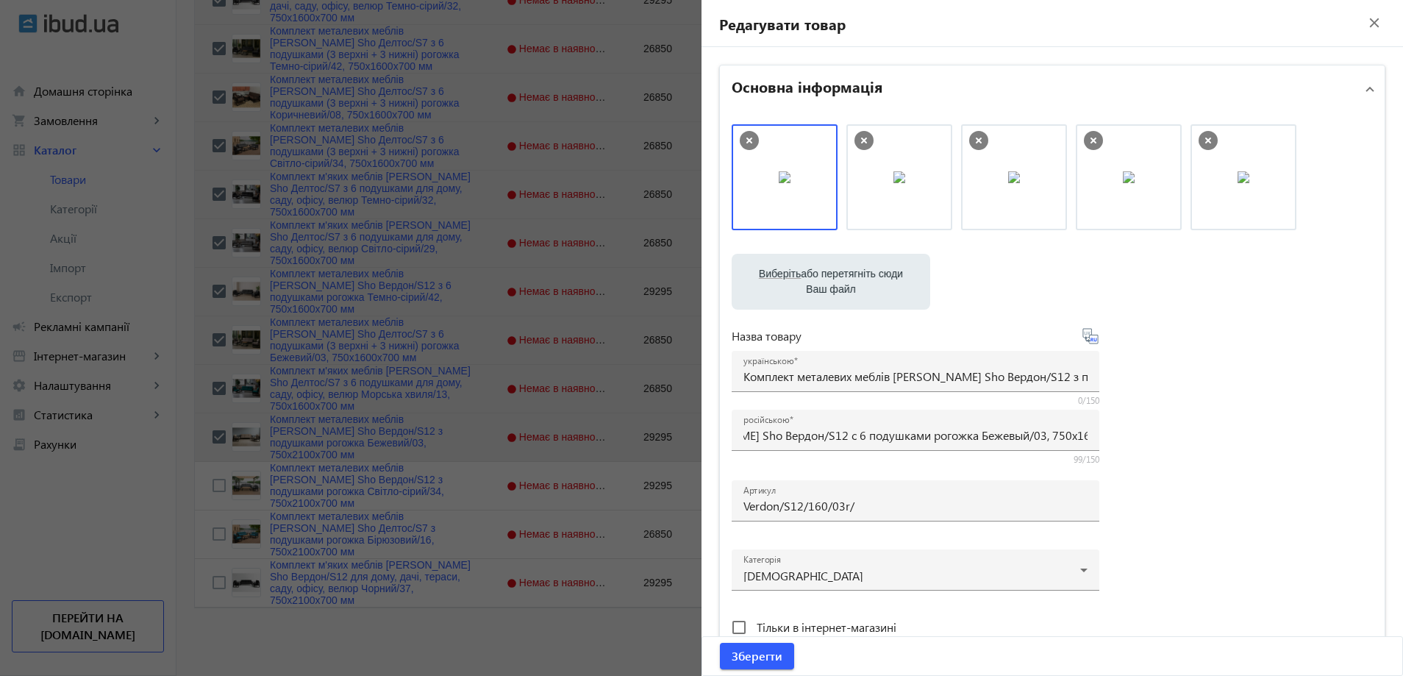
scroll to position [0, 0]
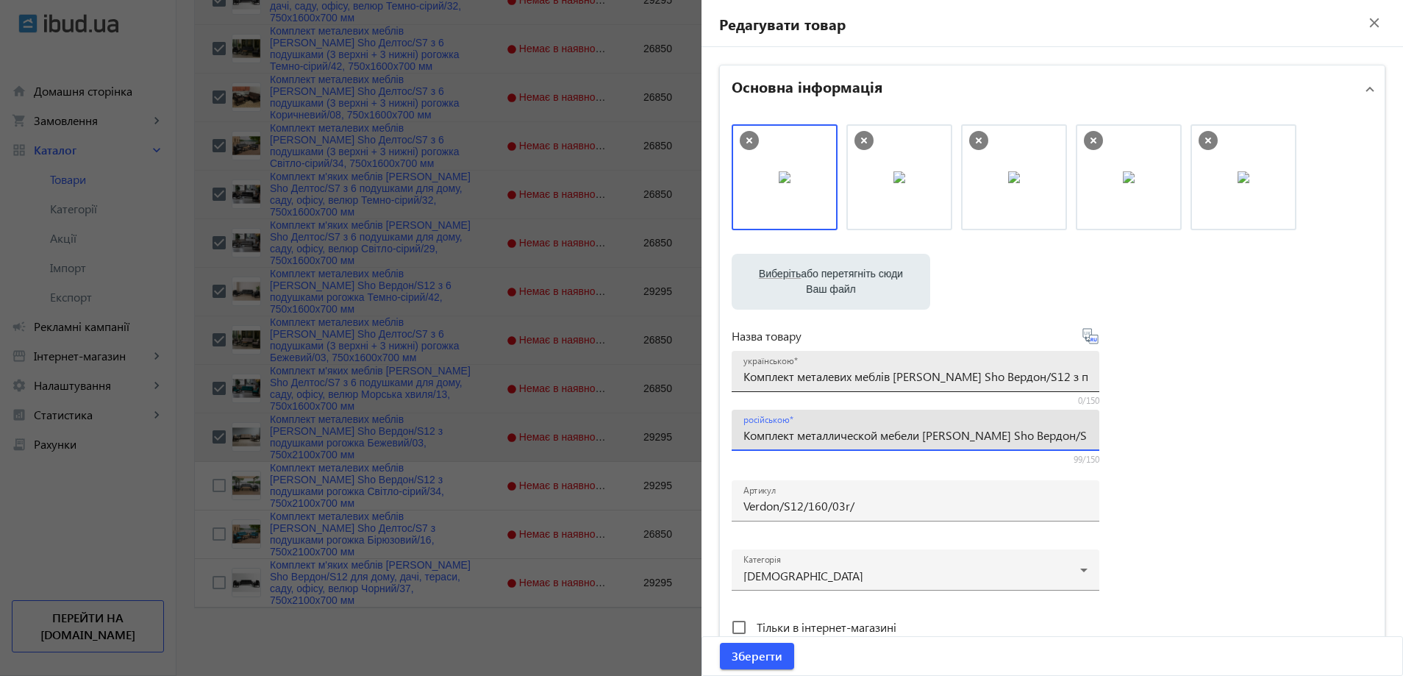
click at [826, 384] on div "українською Комплект металевих меблів [PERSON_NAME] Sho Вердон/S12 з подушками …" at bounding box center [915, 371] width 344 height 41
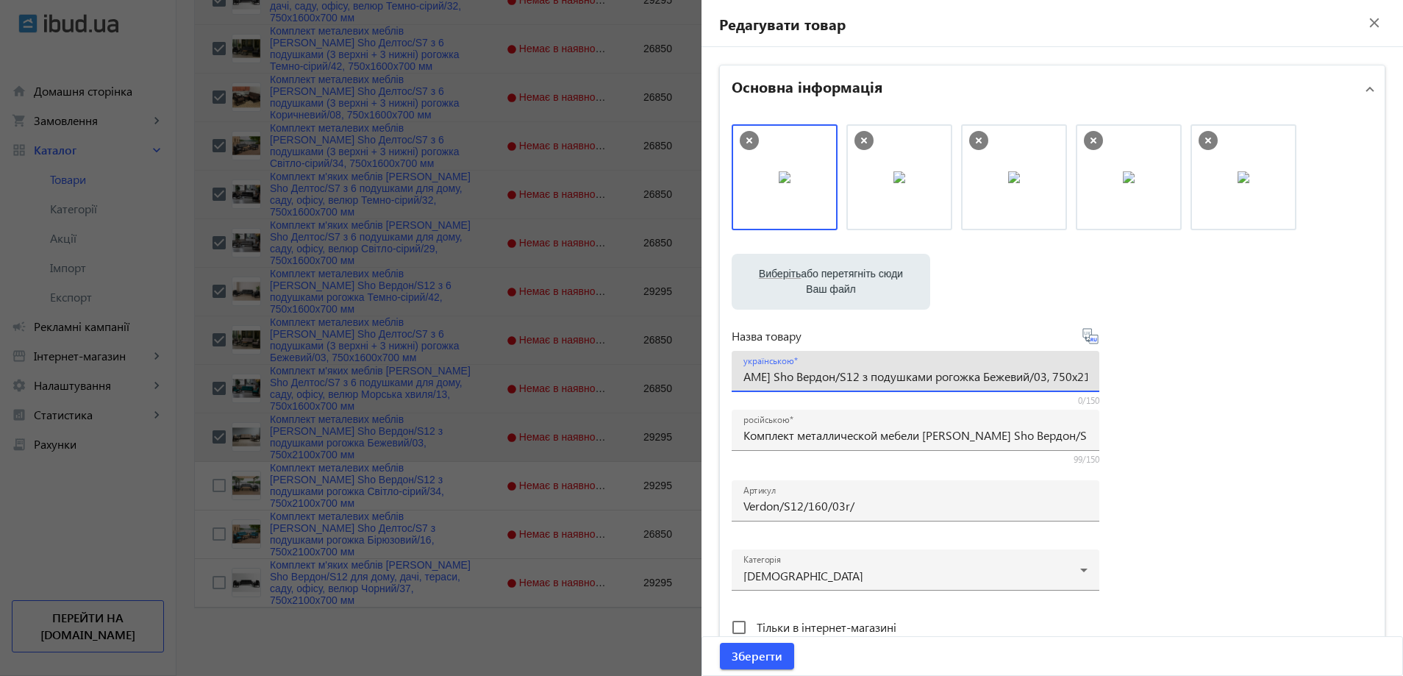
paste input "6 подушками рогожка Бежевий/03, 750х16"
click at [1364, 498] on div "Виберіть або перетягніть сюди Ваш файл 24543689e3740696888690579653143-6098abcf…" at bounding box center [1052, 399] width 665 height 574
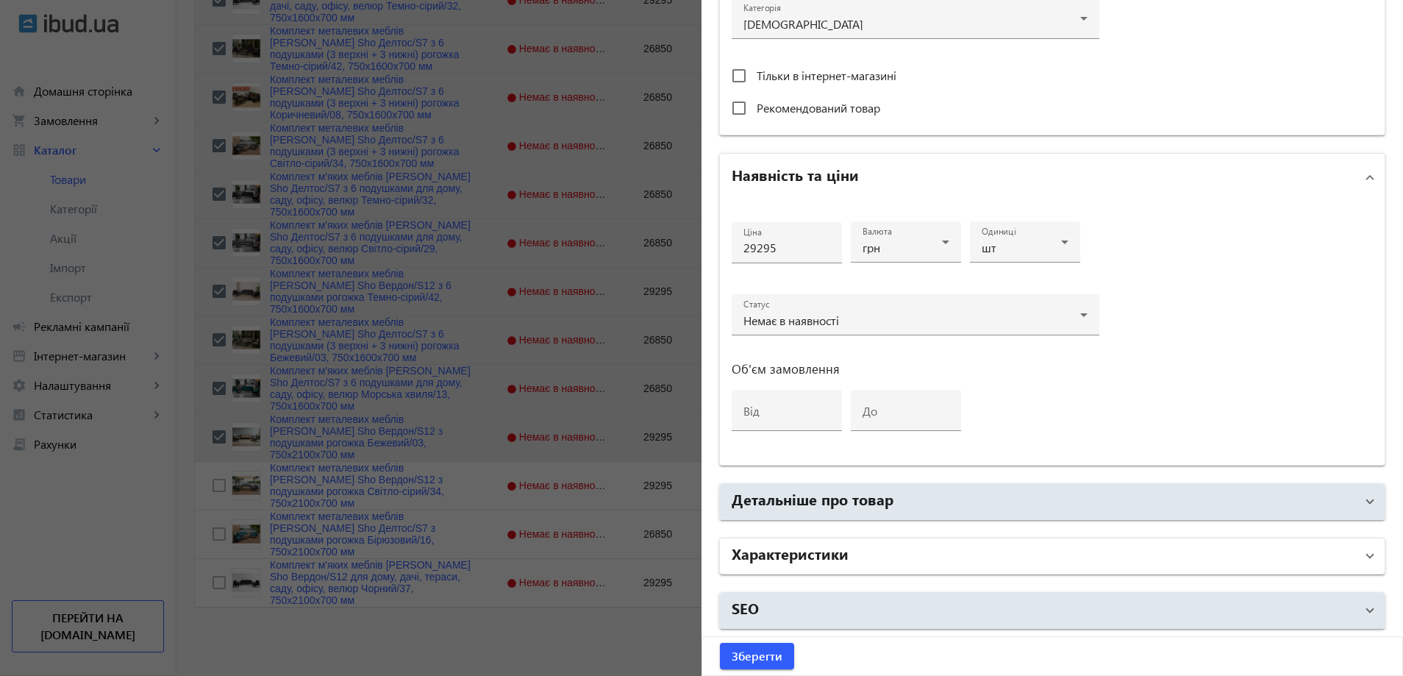
click at [1022, 548] on mat-panel-title "Характеристики" at bounding box center [1044, 556] width 624 height 26
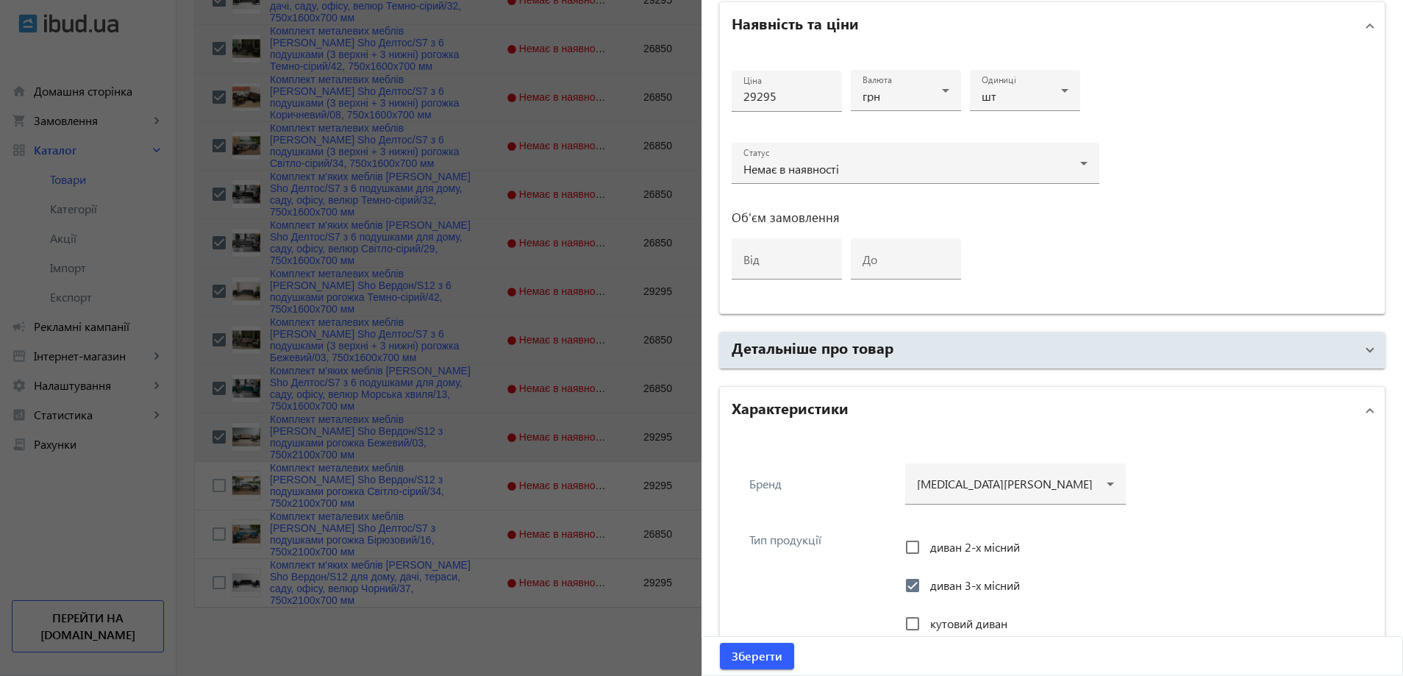
scroll to position [1066, 0]
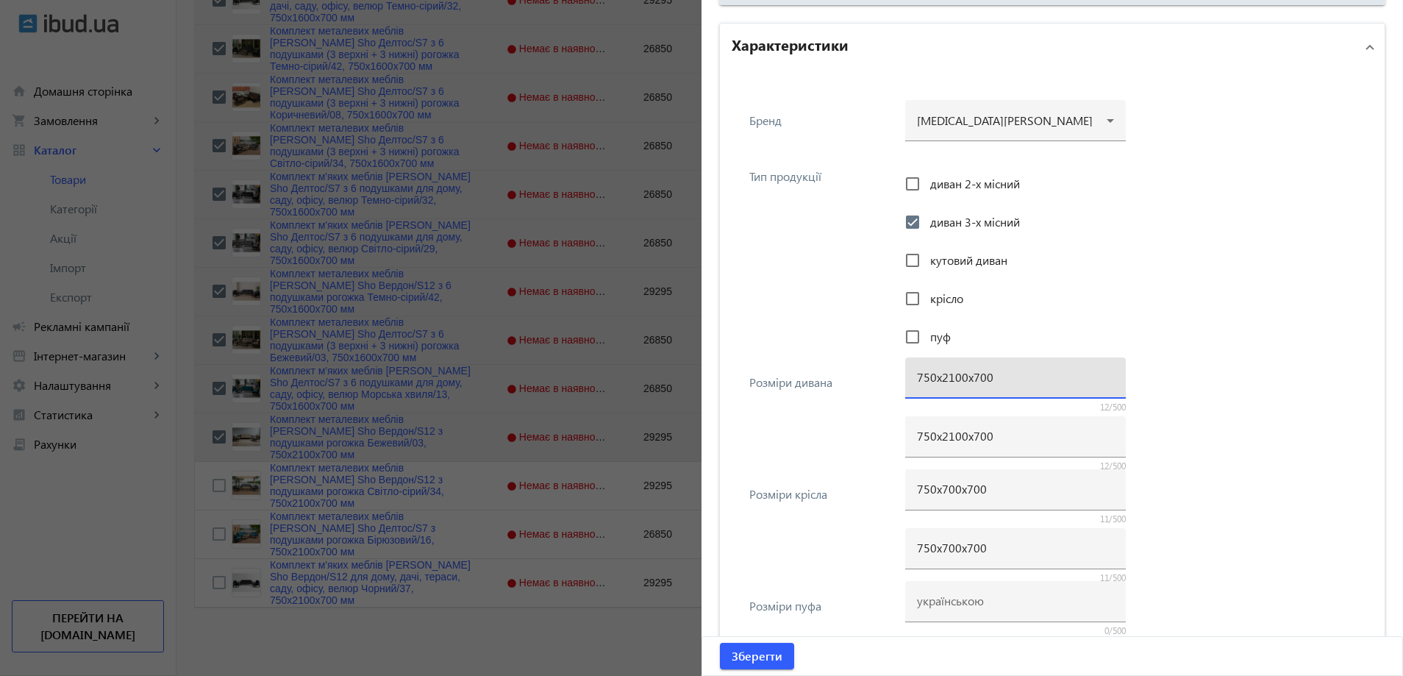
drag, startPoint x: 952, startPoint y: 380, endPoint x: 935, endPoint y: 382, distance: 17.8
click at [935, 382] on input "750х2100х700" at bounding box center [1015, 376] width 197 height 15
click at [946, 442] on input "750х2100х700" at bounding box center [1015, 435] width 197 height 15
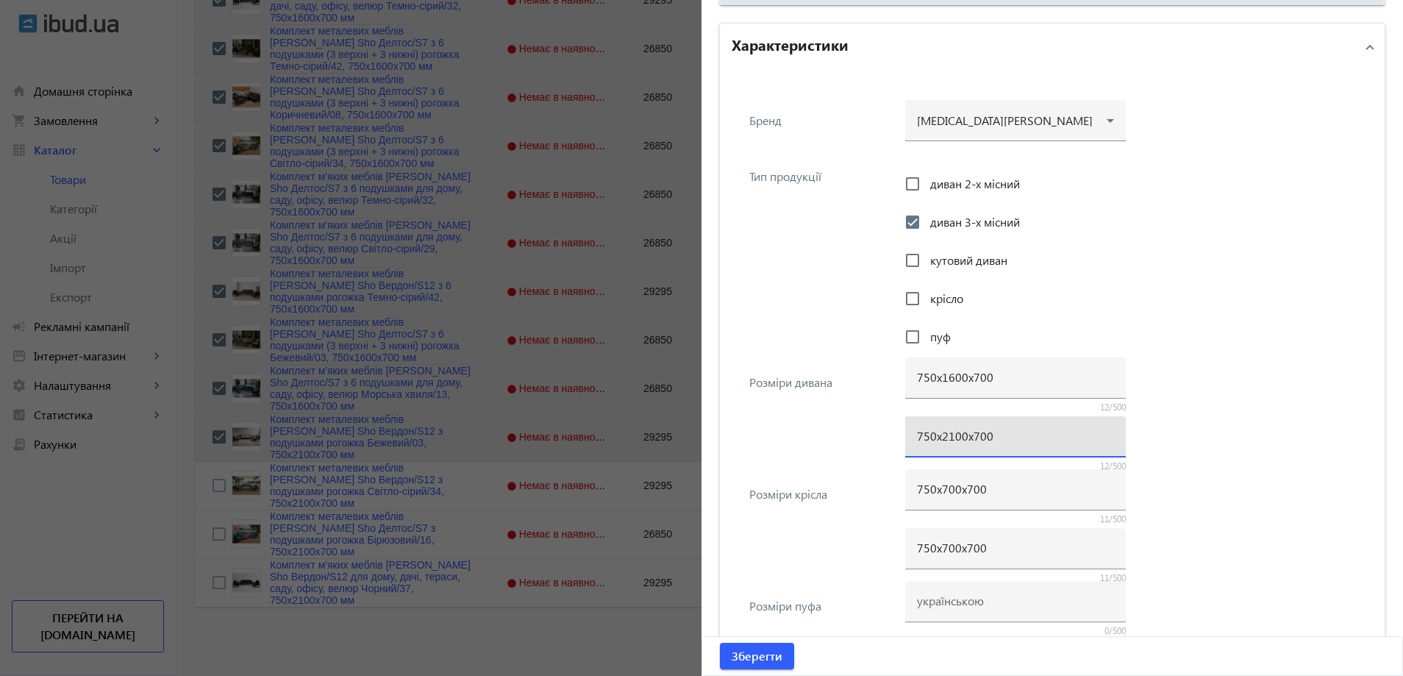
paste input "16"
click at [771, 649] on span "Зберегти" at bounding box center [757, 656] width 51 height 16
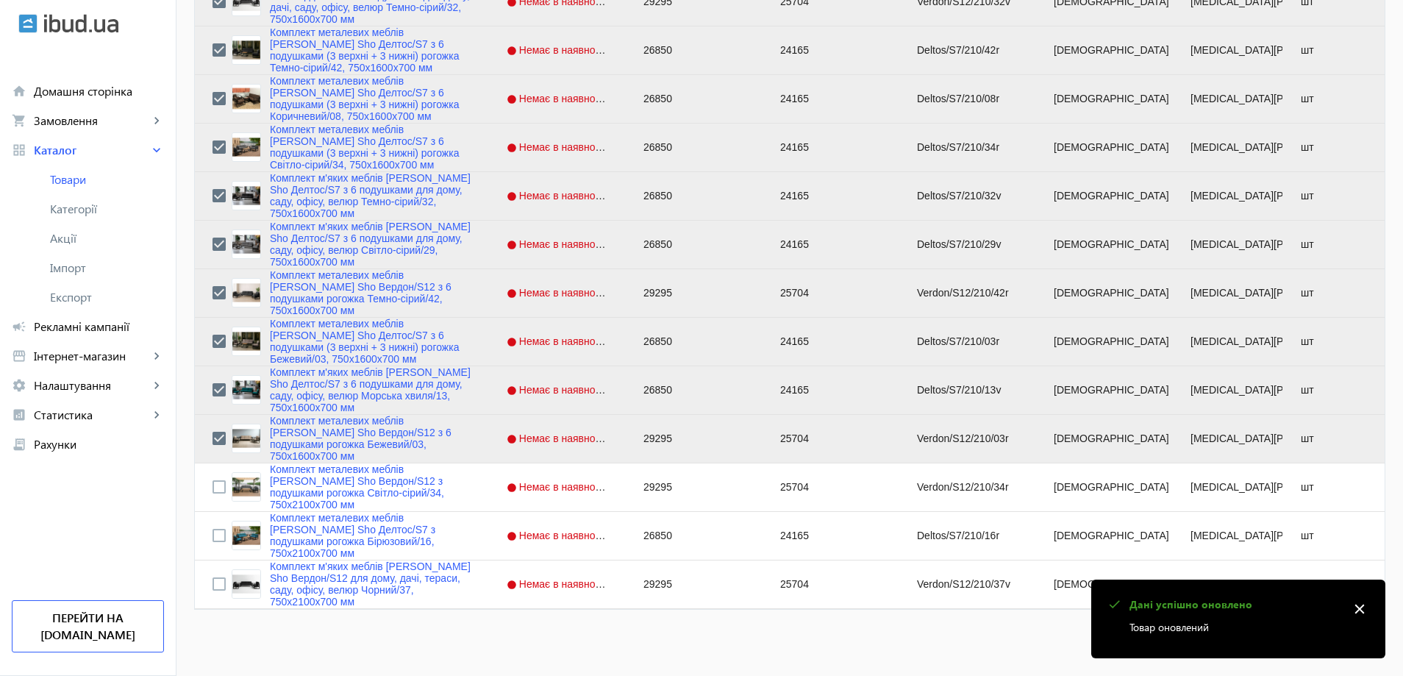
scroll to position [1271, 0]
click at [212, 488] on input "Press Space to toggle row selection (unchecked)" at bounding box center [218, 485] width 13 height 13
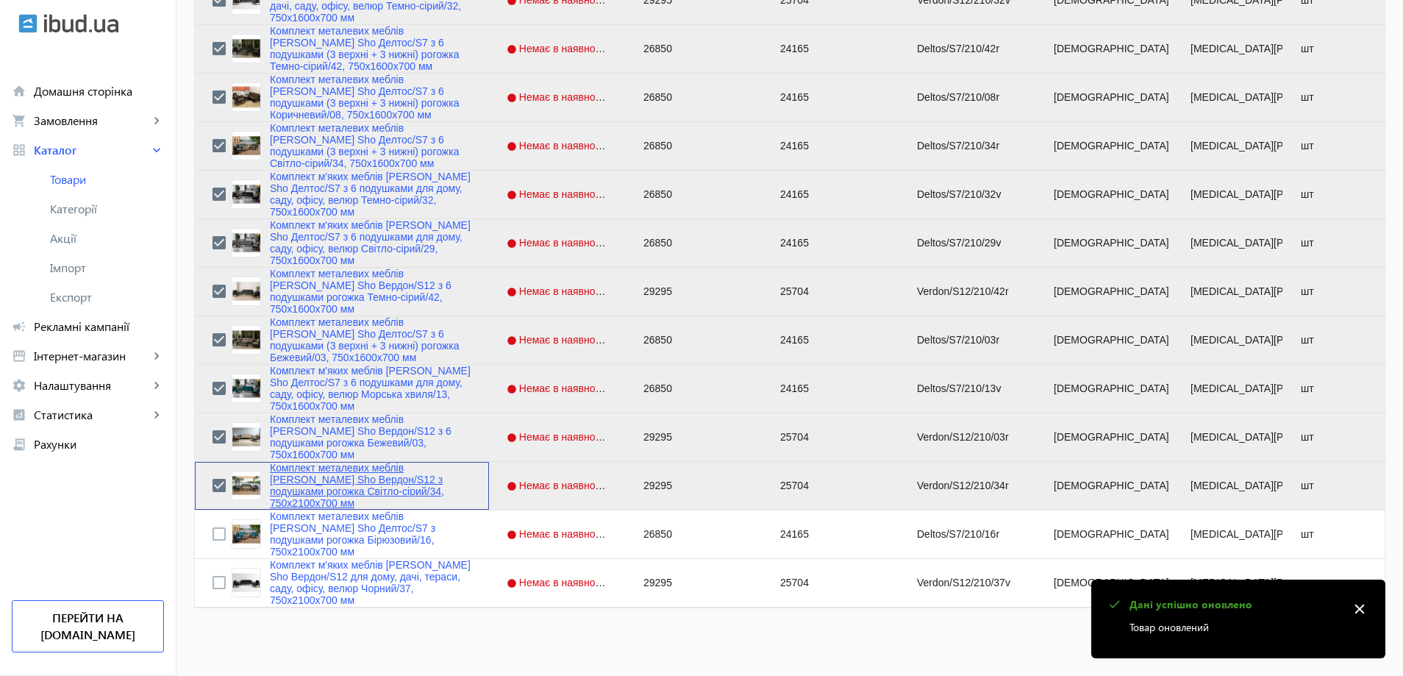
click at [300, 479] on link "Комплект металевих меблів [PERSON_NAME] Sho Вердон/S12 з подушками рогожка Світ…" at bounding box center [370, 485] width 201 height 47
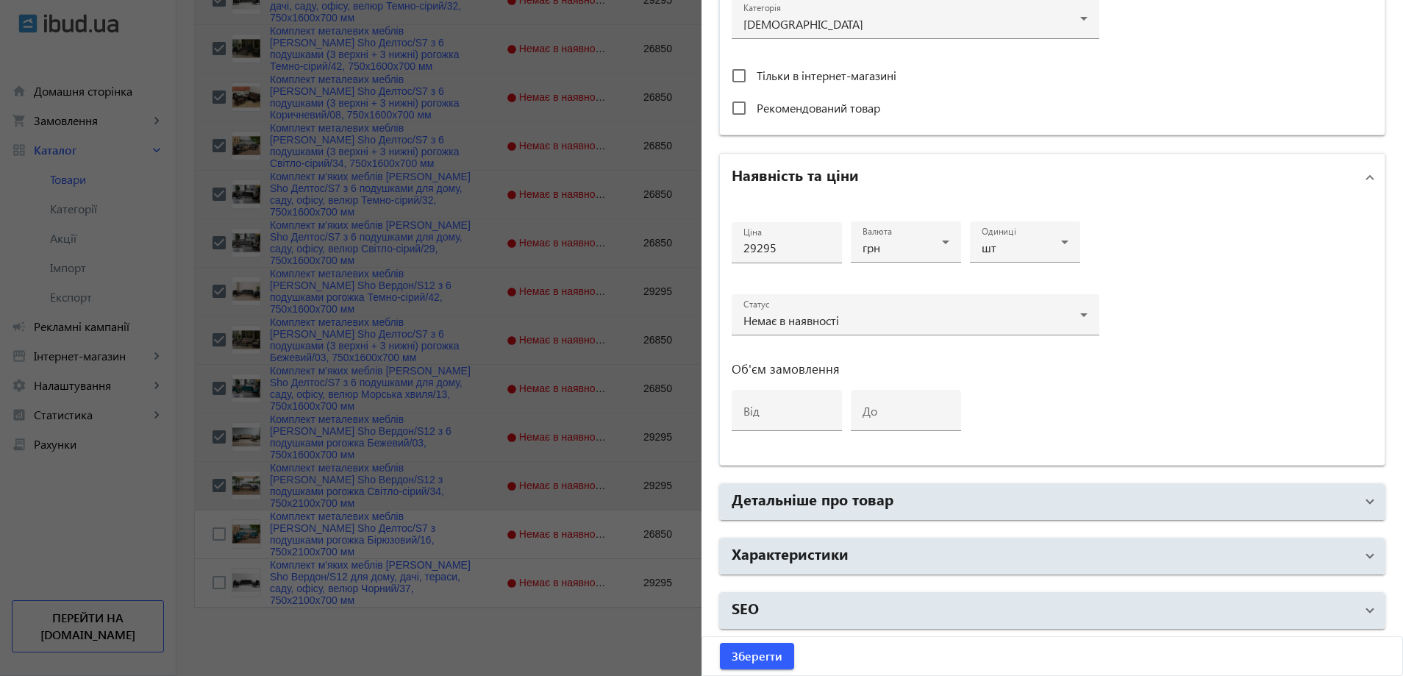
paste input "6 подушками рогожка Светло-серый/34, 750х16"
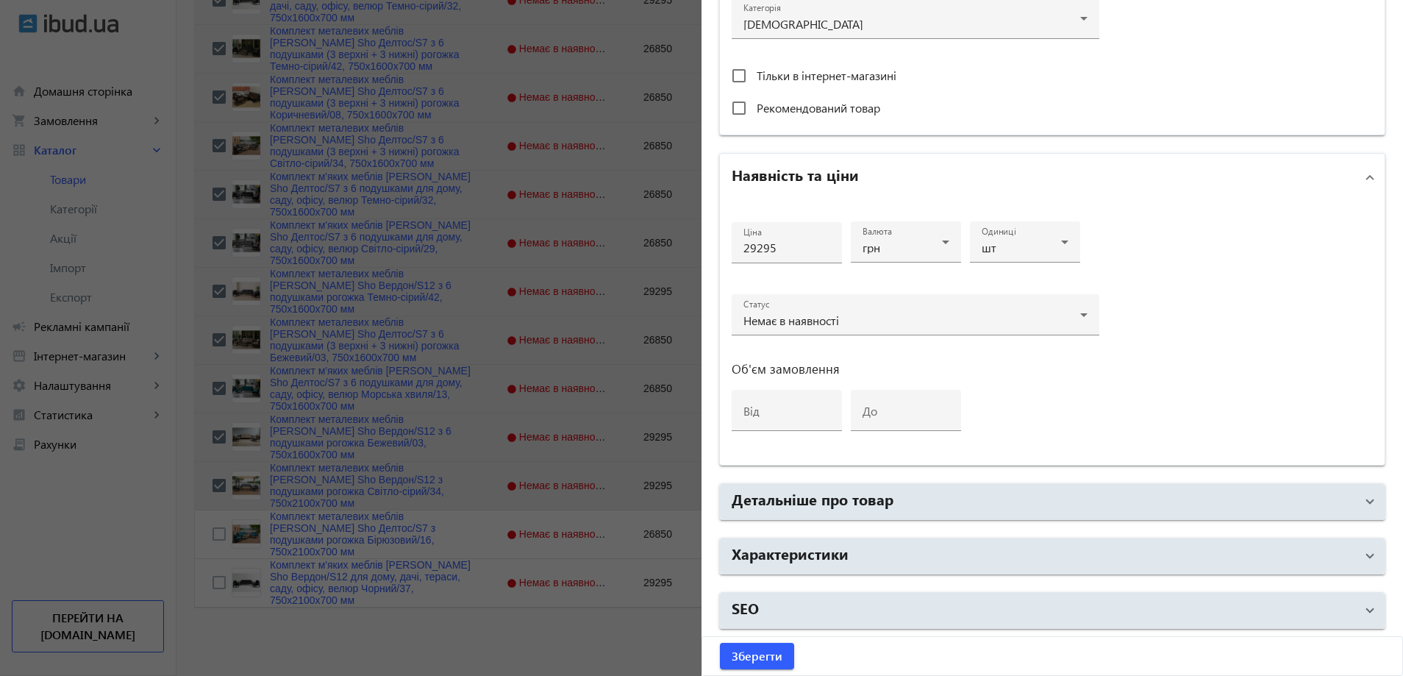
paste input "6 подушками рогожка Світло-сірий/34, 750х16"
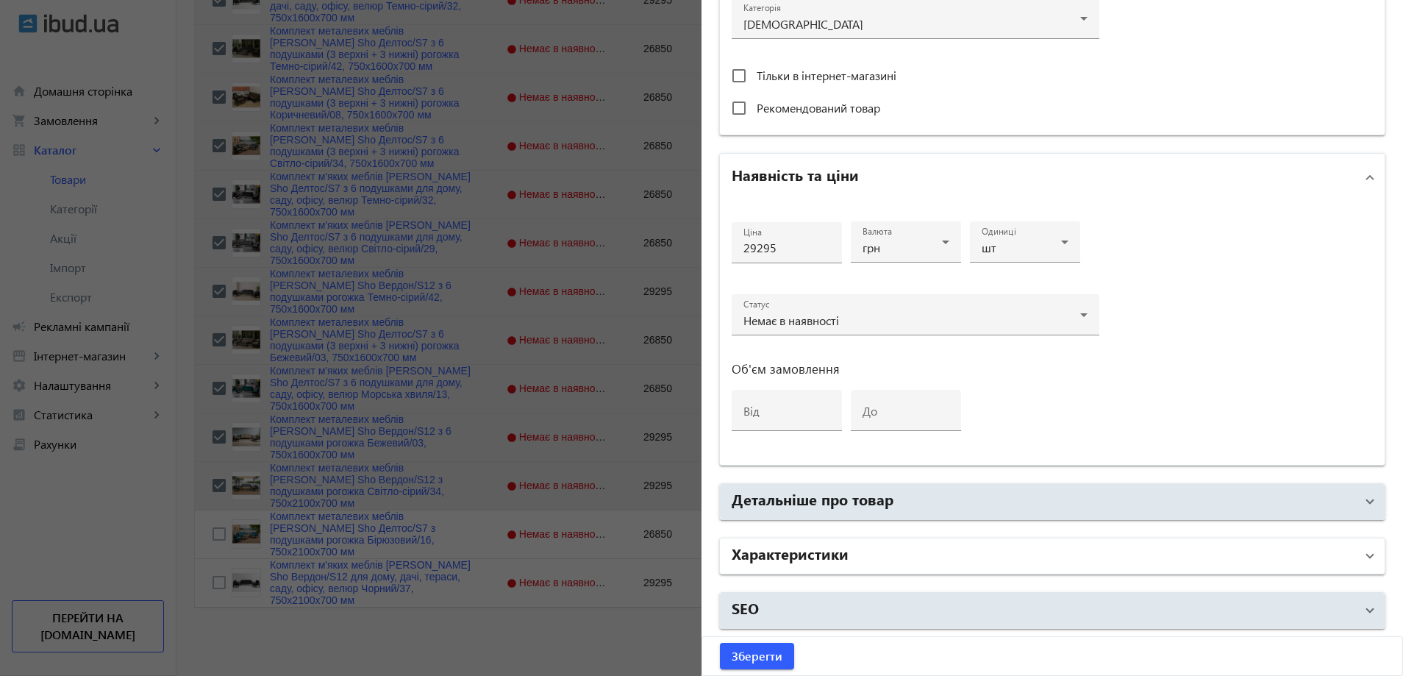
click at [921, 553] on mat-panel-title "Характеристики" at bounding box center [1044, 556] width 624 height 26
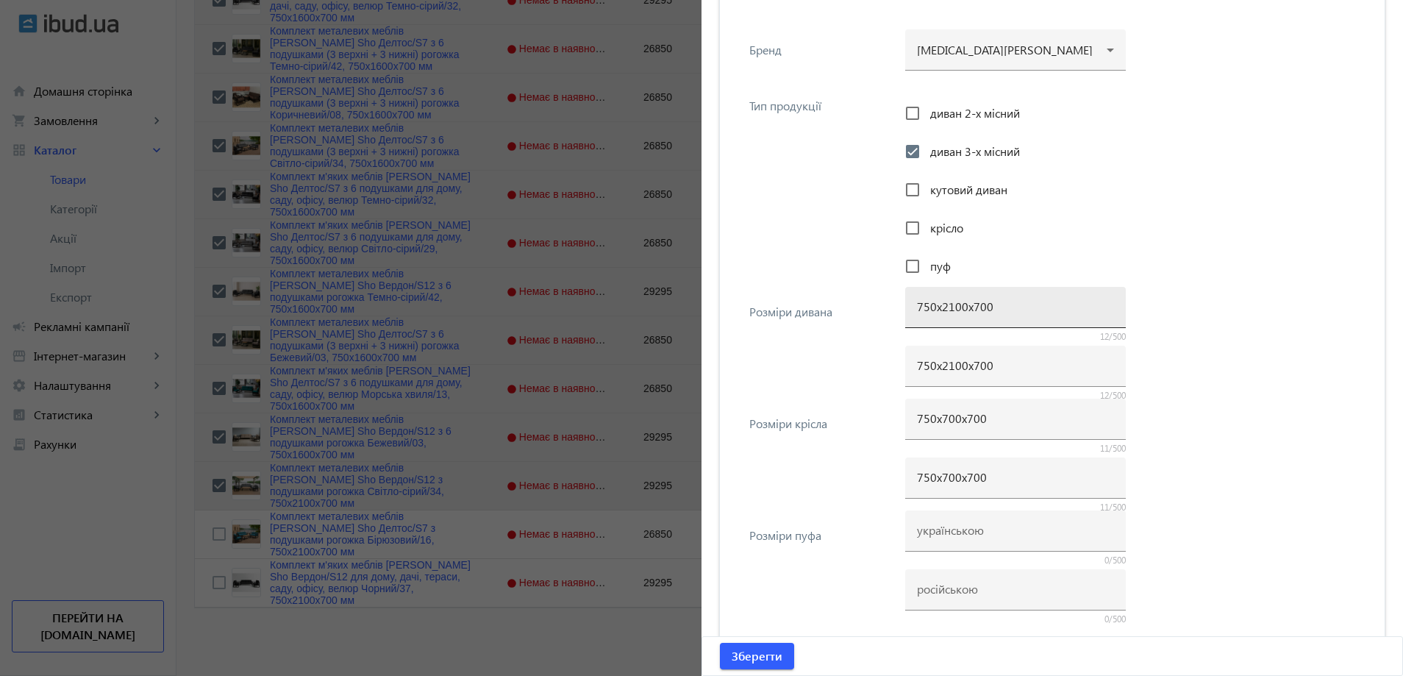
scroll to position [1140, 0]
click at [949, 310] on div "750х2100х700" at bounding box center [1015, 304] width 197 height 41
drag, startPoint x: 950, startPoint y: 308, endPoint x: 937, endPoint y: 315, distance: 14.1
click at [937, 315] on div "750х2100х700" at bounding box center [1015, 304] width 197 height 41
click at [932, 374] on div "750х2100х700" at bounding box center [1015, 363] width 197 height 41
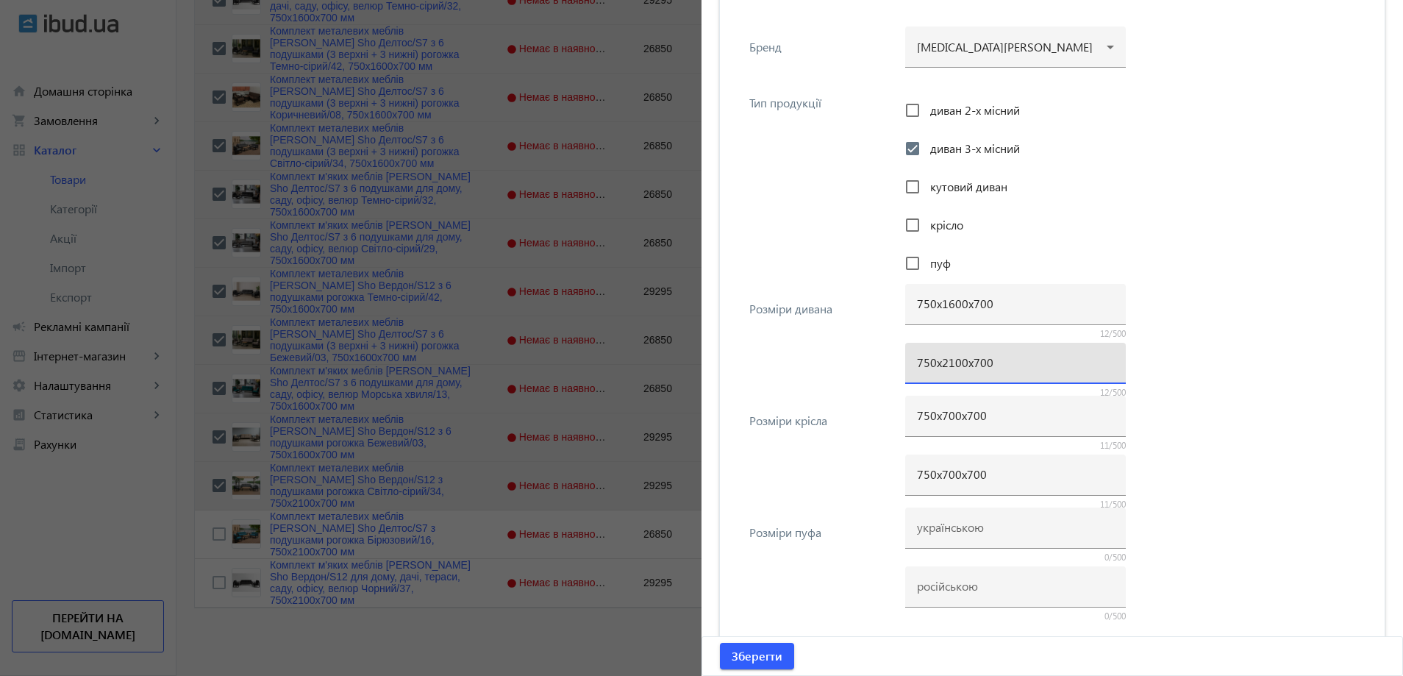
paste input "16"
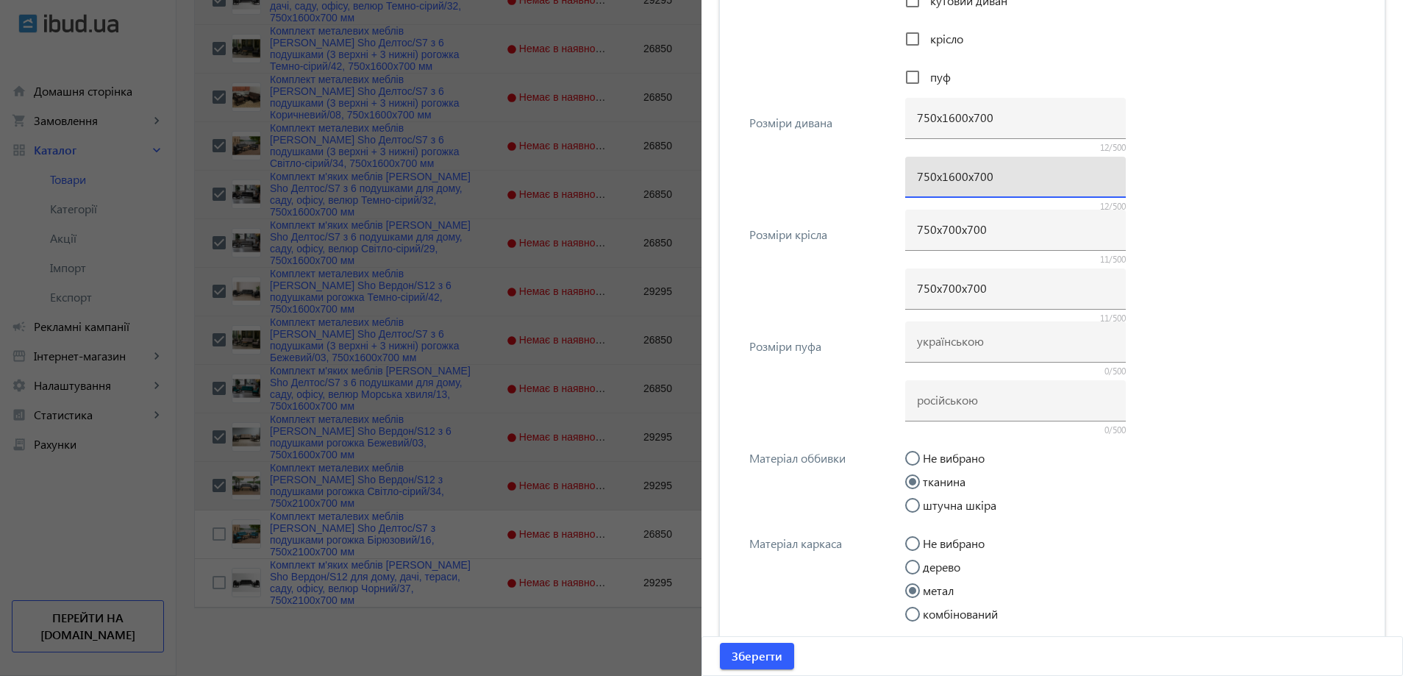
scroll to position [1360, 0]
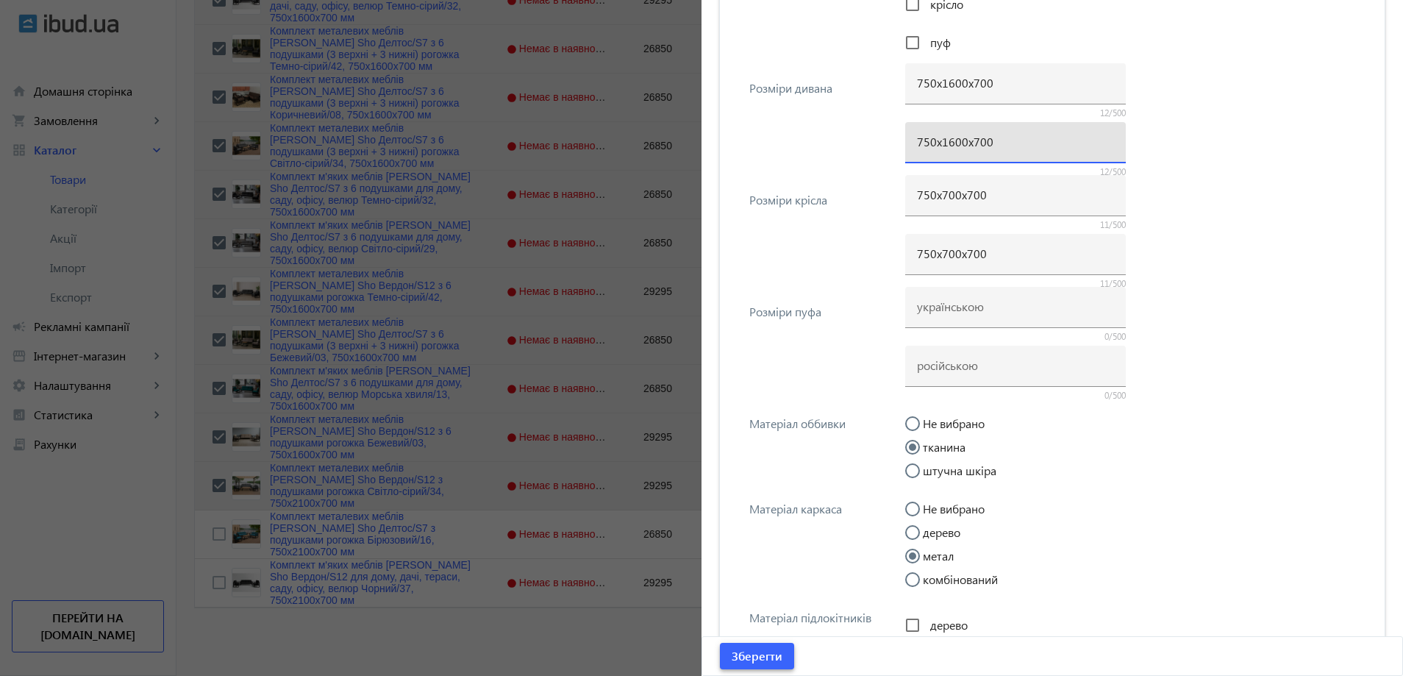
click at [781, 660] on span "submit" at bounding box center [757, 655] width 74 height 35
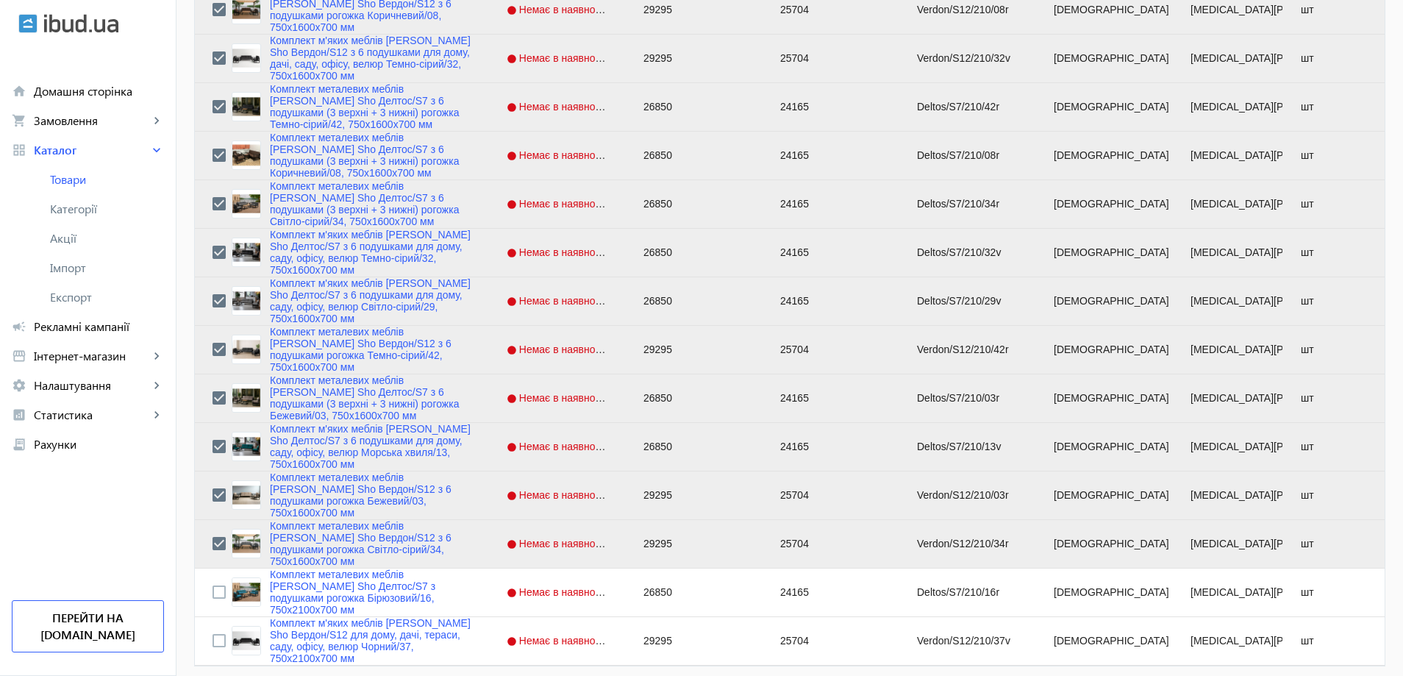
scroll to position [1271, 0]
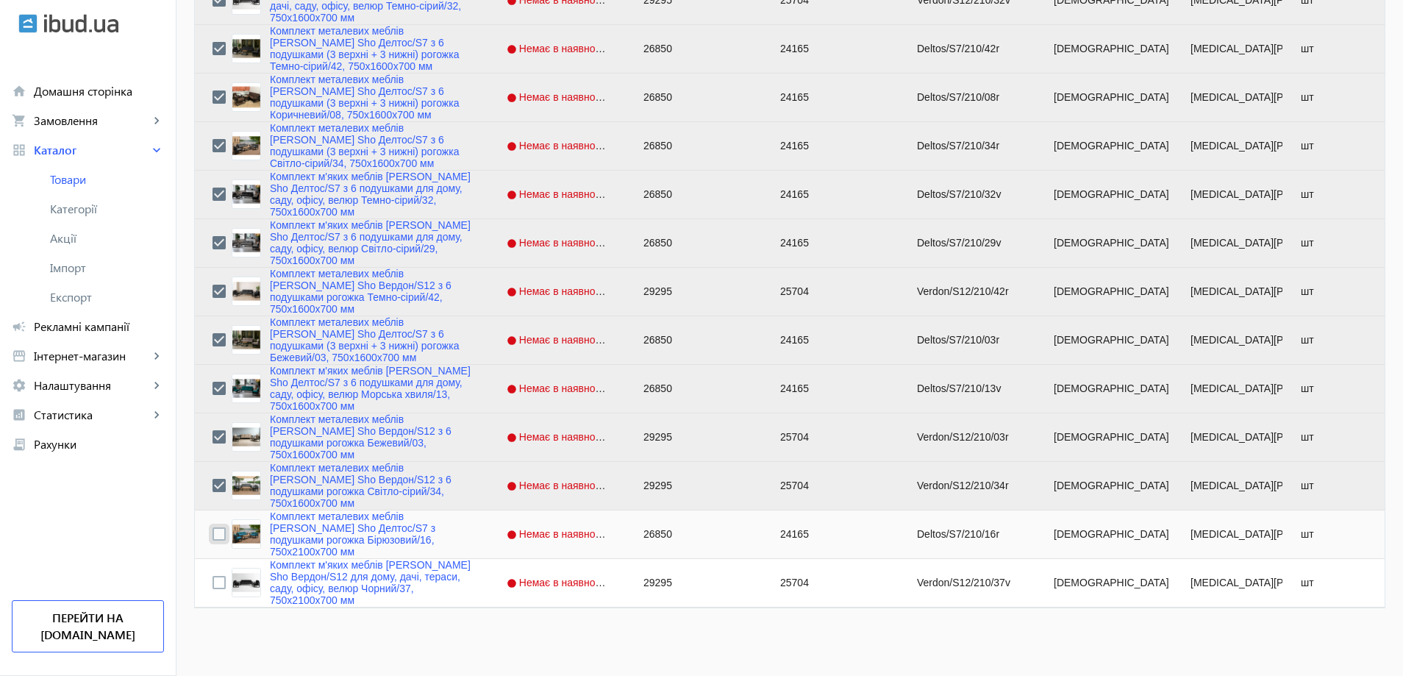
click at [212, 534] on input "Press Space to toggle row selection (unchecked)" at bounding box center [218, 533] width 13 height 13
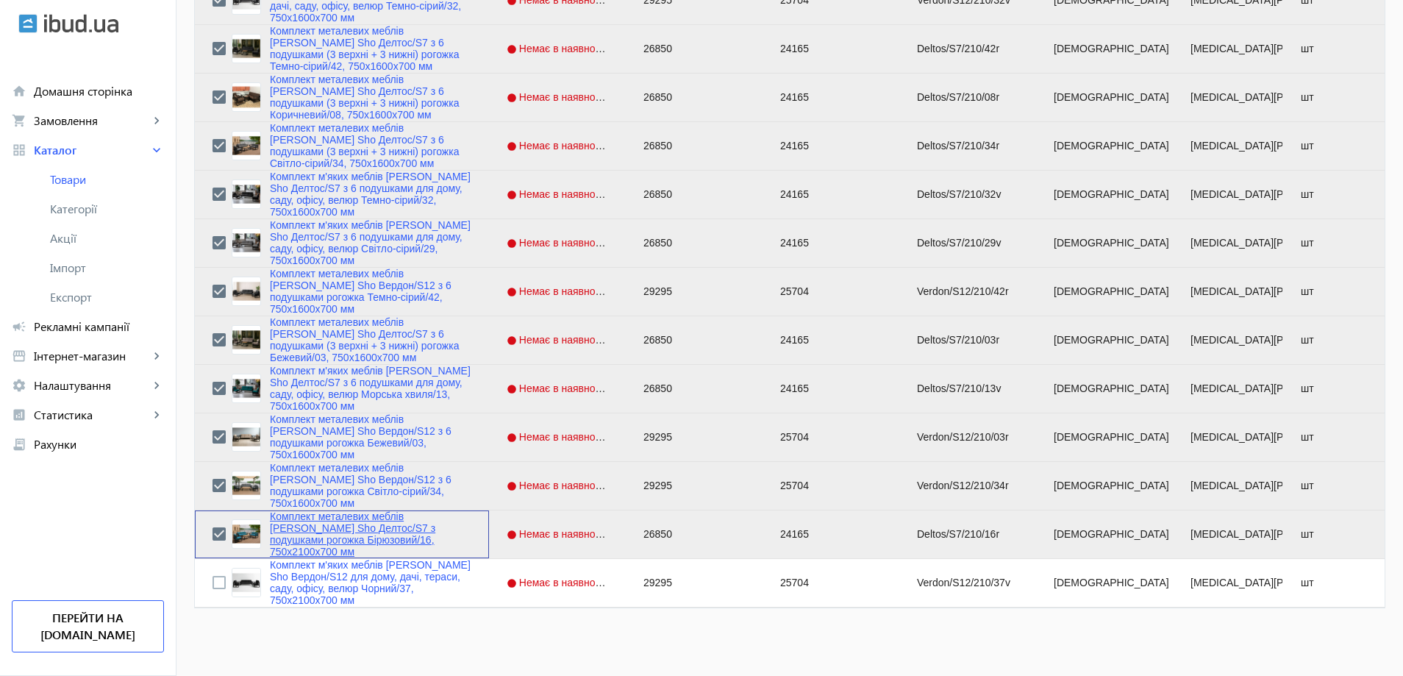
click at [312, 537] on link "Комплект металевих меблів [PERSON_NAME] Sho Делтос/S7 з подушками рогожка Бірюз…" at bounding box center [370, 533] width 201 height 47
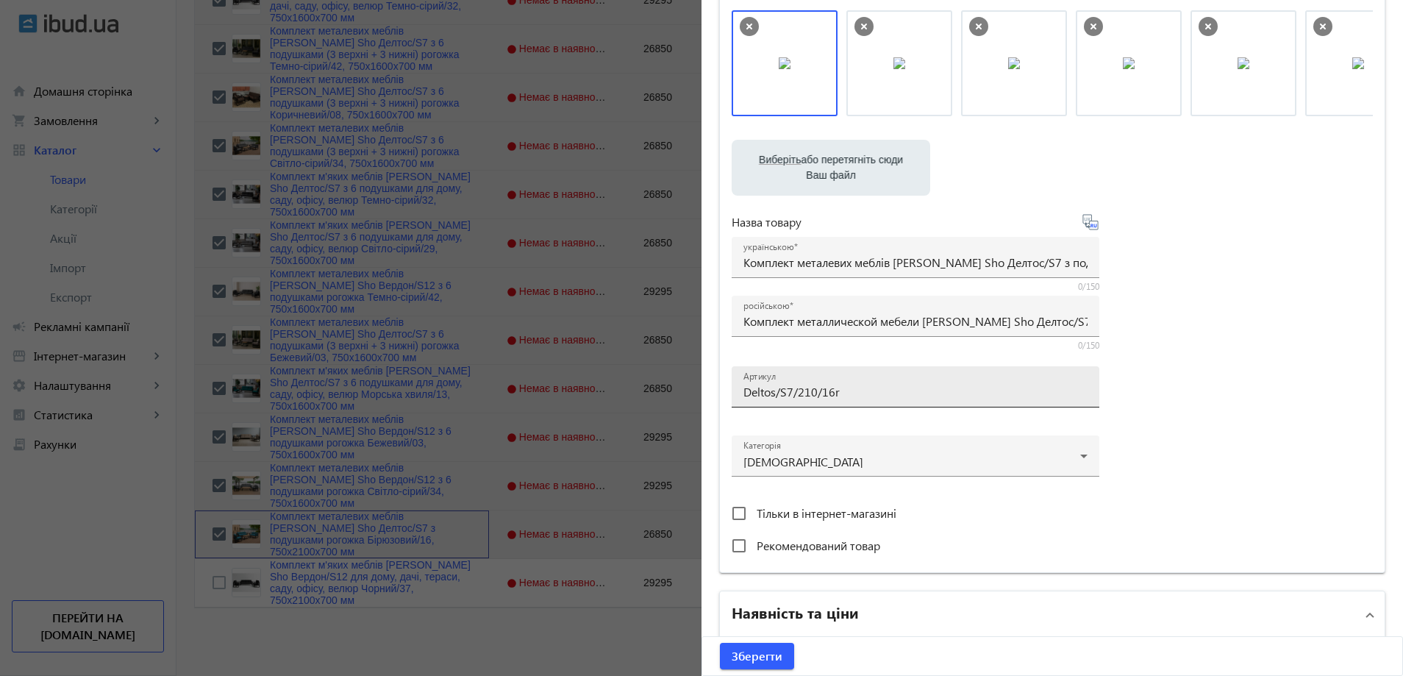
scroll to position [110, 0]
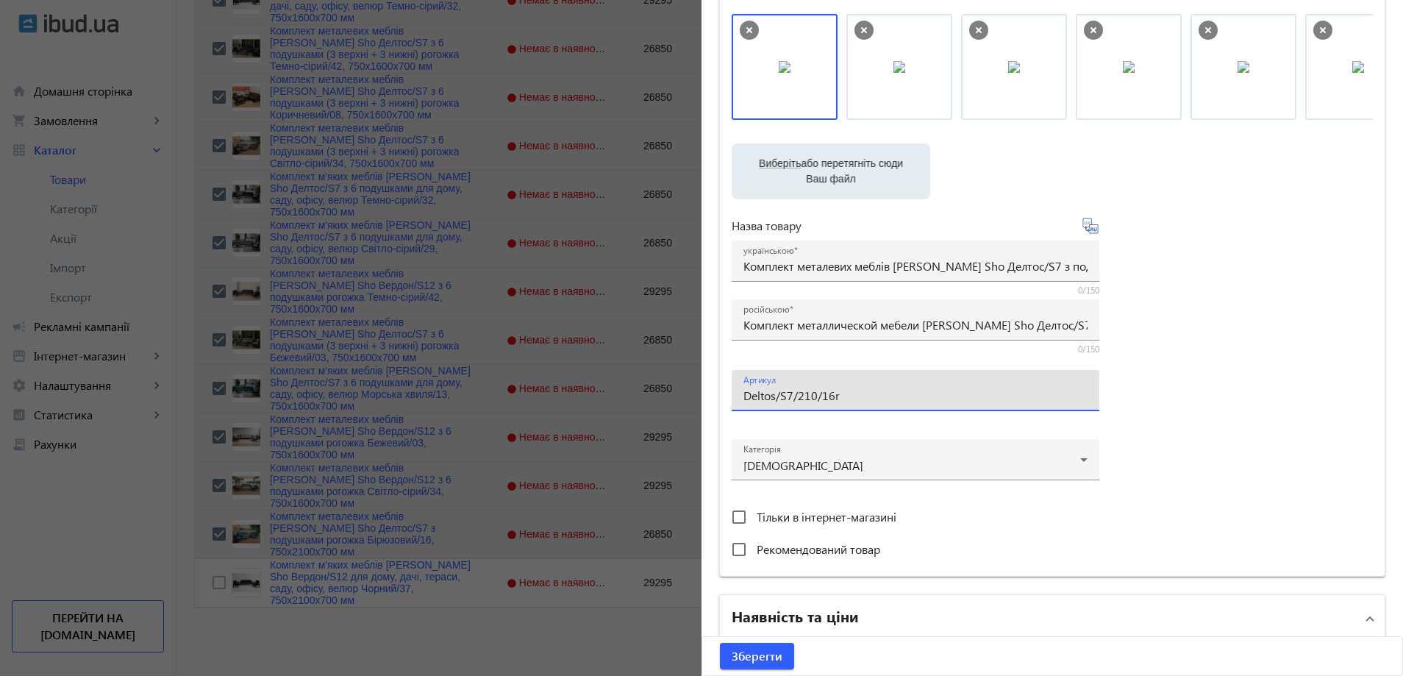
click at [799, 400] on input "Deltos/S7/210/16r" at bounding box center [915, 394] width 344 height 15
drag, startPoint x: 809, startPoint y: 396, endPoint x: 793, endPoint y: 399, distance: 15.9
click at [793, 399] on input "Deltos/S7/210/16r" at bounding box center [915, 394] width 344 height 15
click at [845, 393] on input "Deltos/S7/160/16r" at bounding box center [915, 394] width 344 height 15
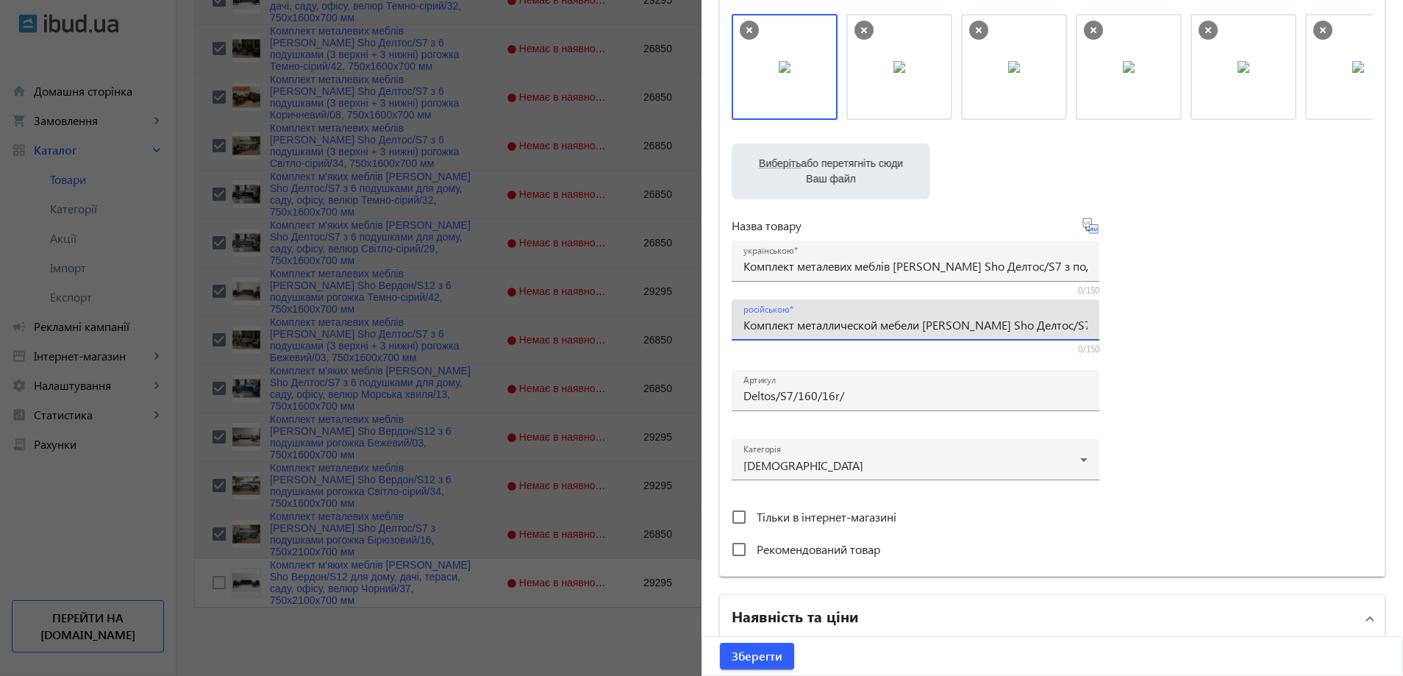
click at [791, 324] on input "Комплект металлической мебели [PERSON_NAME] Sho Делтос/S7 с подушками рогожка Б…" at bounding box center [915, 324] width 344 height 15
paste input "6 подушками (3 верхние+3 нижние) рогожка Бирюзовый/16, 750х16"
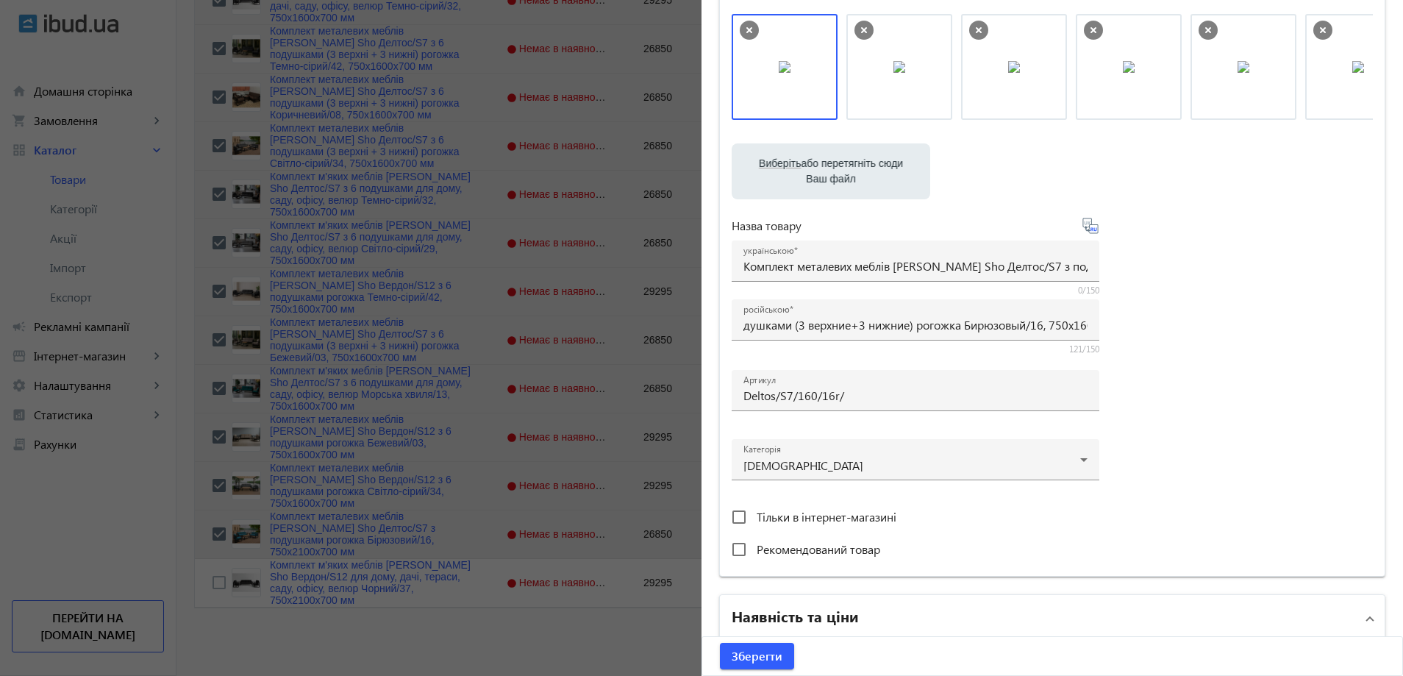
scroll to position [0, 0]
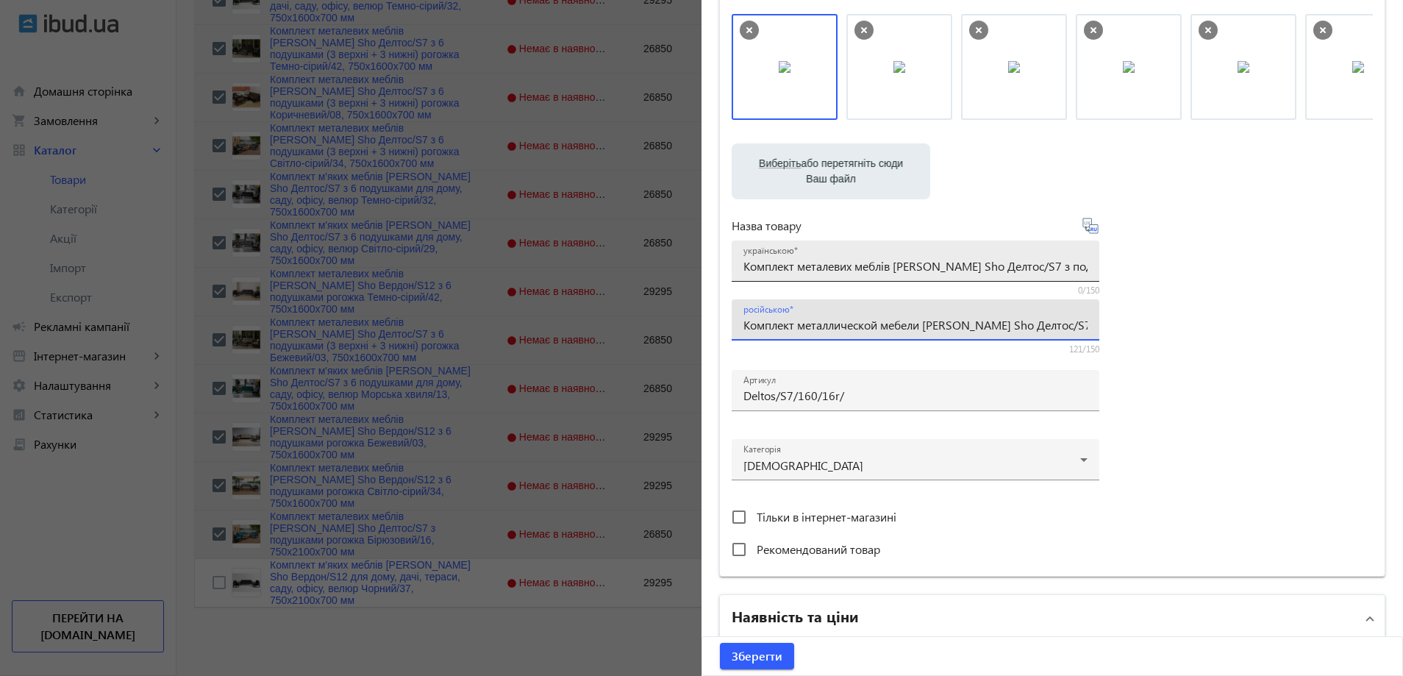
click at [912, 259] on input "Комплект металевих меблів [PERSON_NAME] Sho Делтос/S7 з подушками рогожка Бірюз…" at bounding box center [915, 265] width 344 height 15
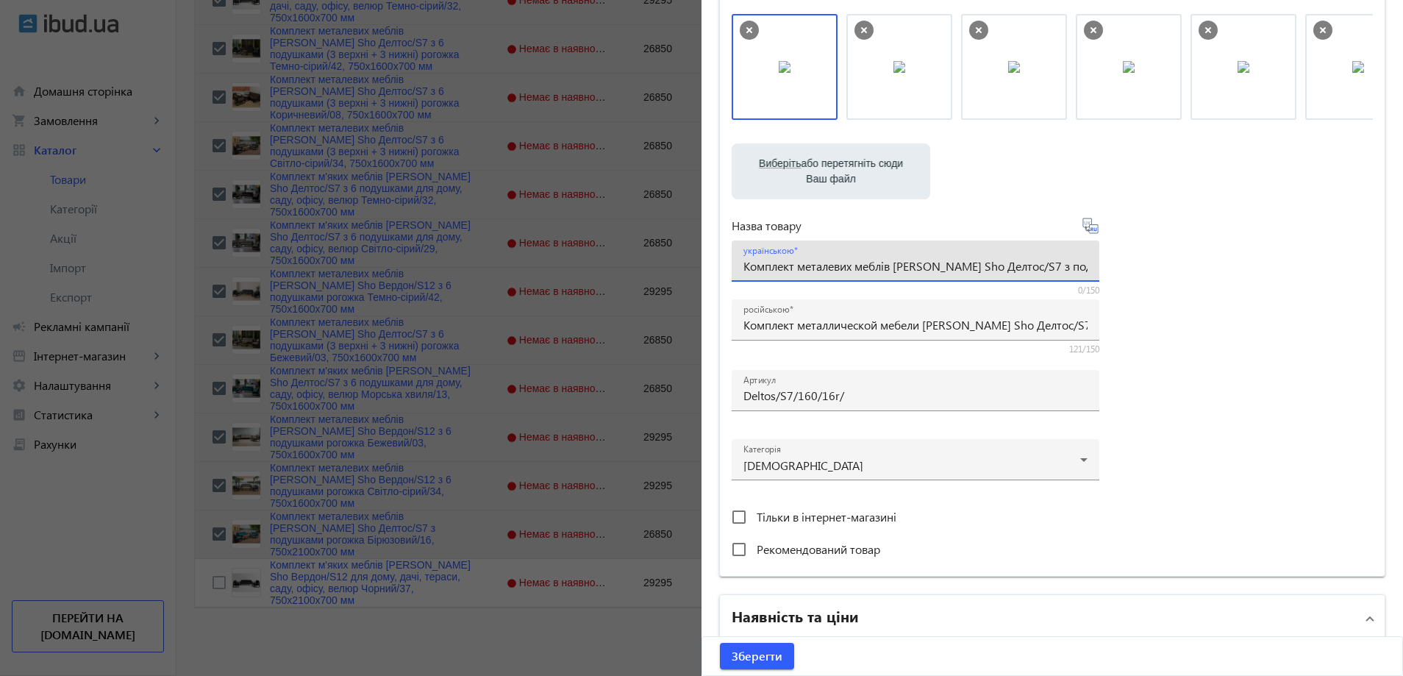
paste input "6 подушками (3 верхні + 3 нижні) рогожка Бірюзовий/16, 750х16"
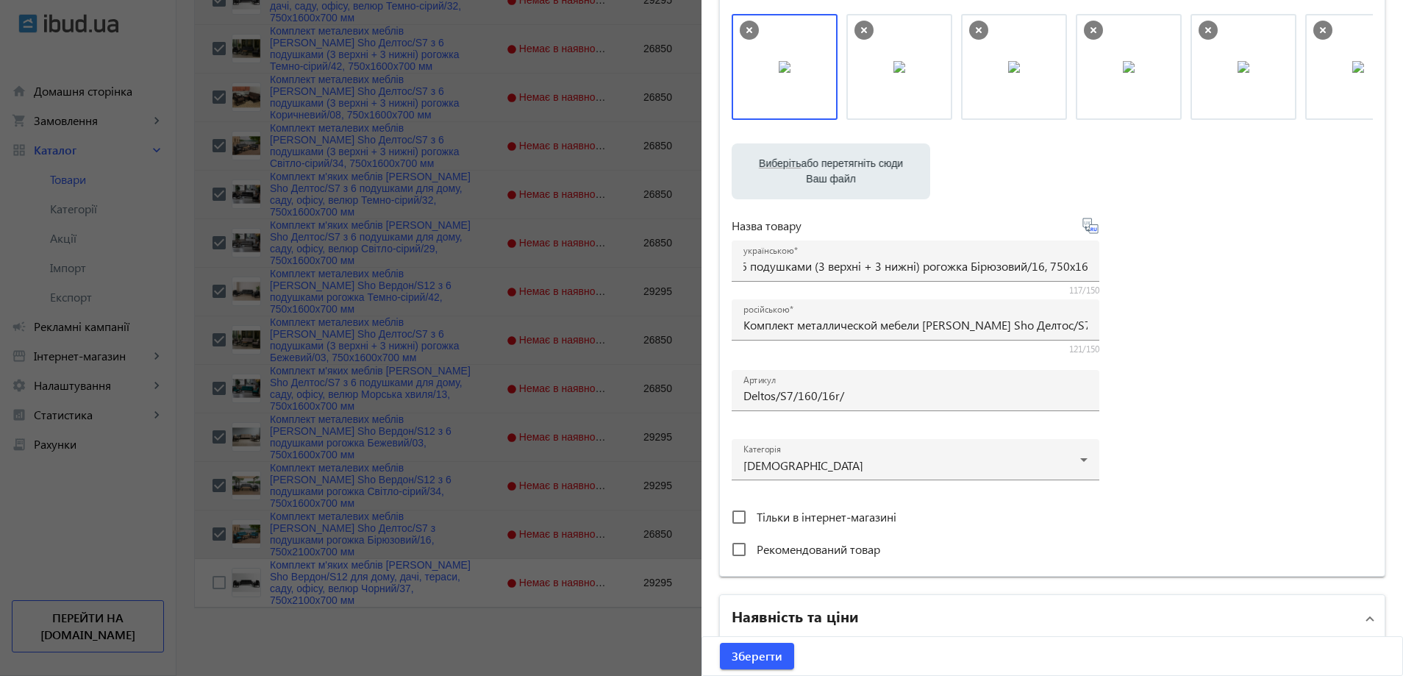
click at [1164, 312] on div "Виберіть або перетягніть сюди Ваш файл 17078689e374652dba2723085893987-b53eedbe…" at bounding box center [1052, 289] width 641 height 550
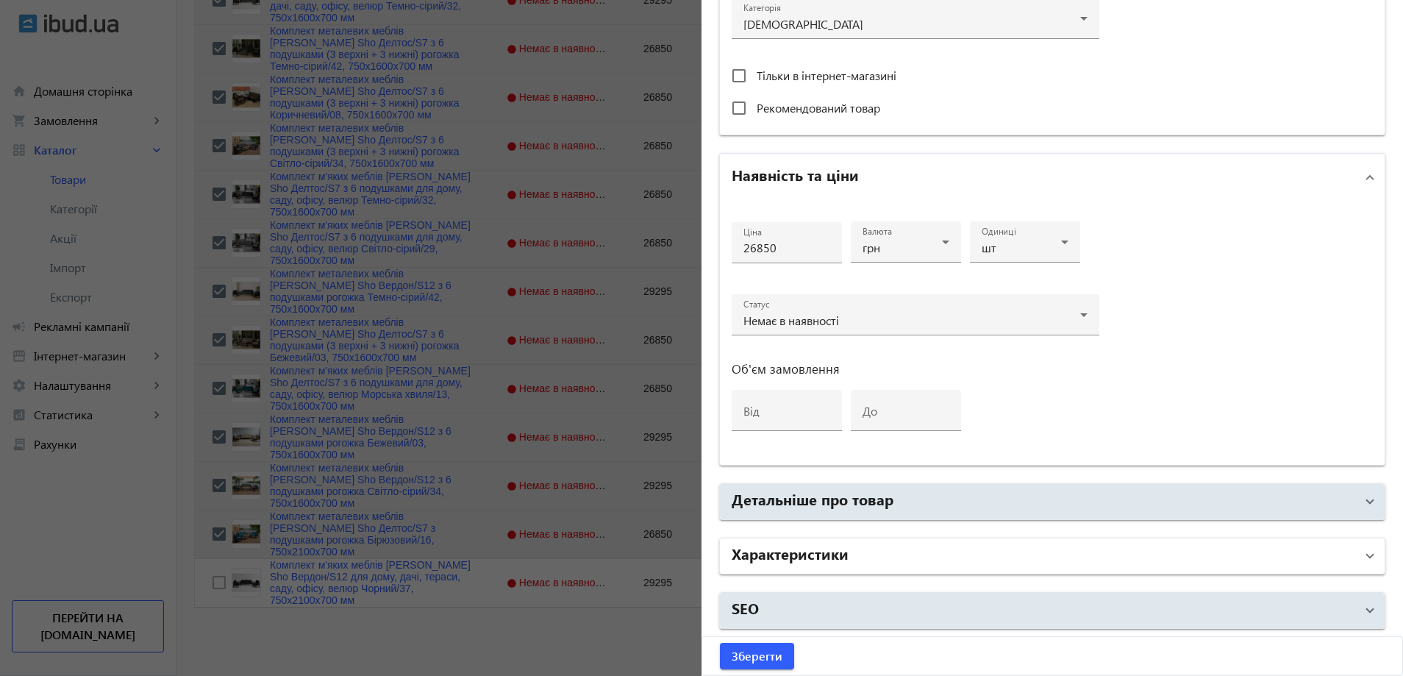
click at [856, 545] on mat-panel-title "Характеристики" at bounding box center [1044, 556] width 624 height 26
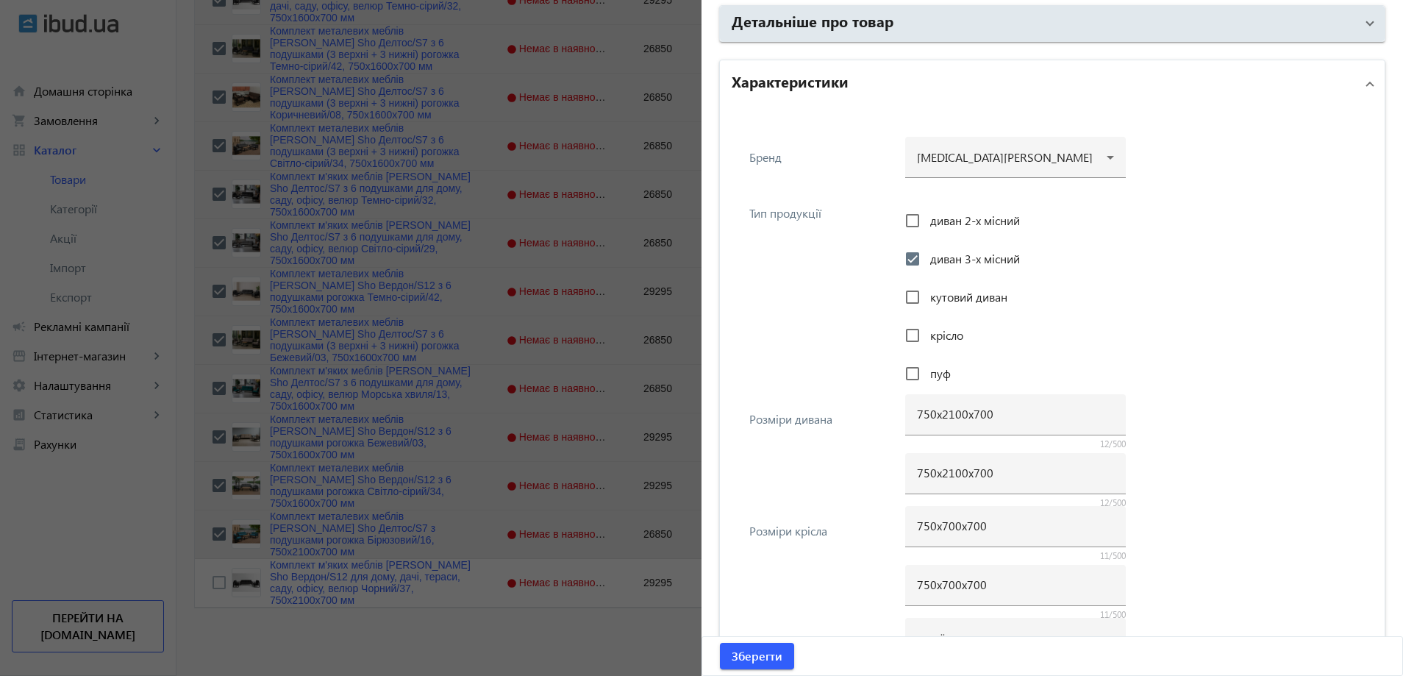
scroll to position [1066, 0]
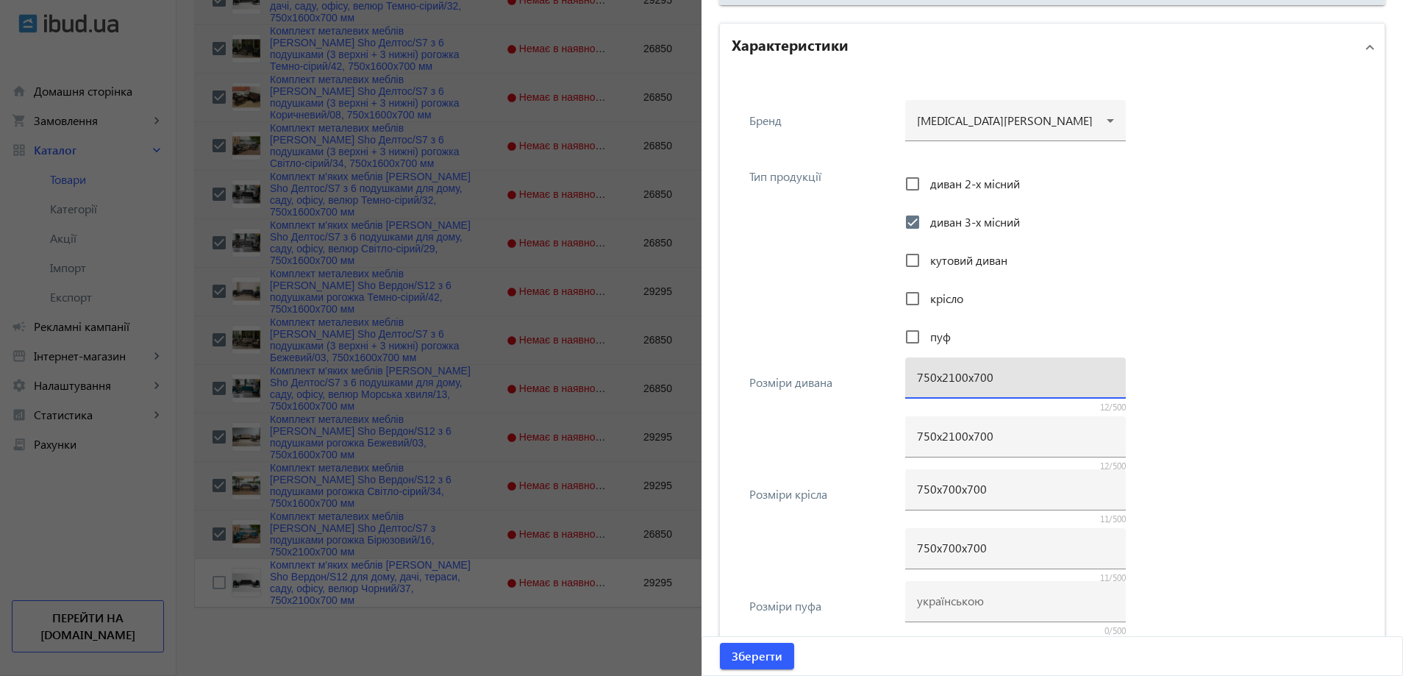
click at [944, 380] on input "750х2100х700" at bounding box center [1015, 376] width 197 height 15
drag, startPoint x: 950, startPoint y: 379, endPoint x: 939, endPoint y: 382, distance: 11.6
click at [939, 382] on input "750х2100х700" at bounding box center [1015, 376] width 197 height 15
click at [940, 435] on input "750х2100х700" at bounding box center [1015, 435] width 197 height 15
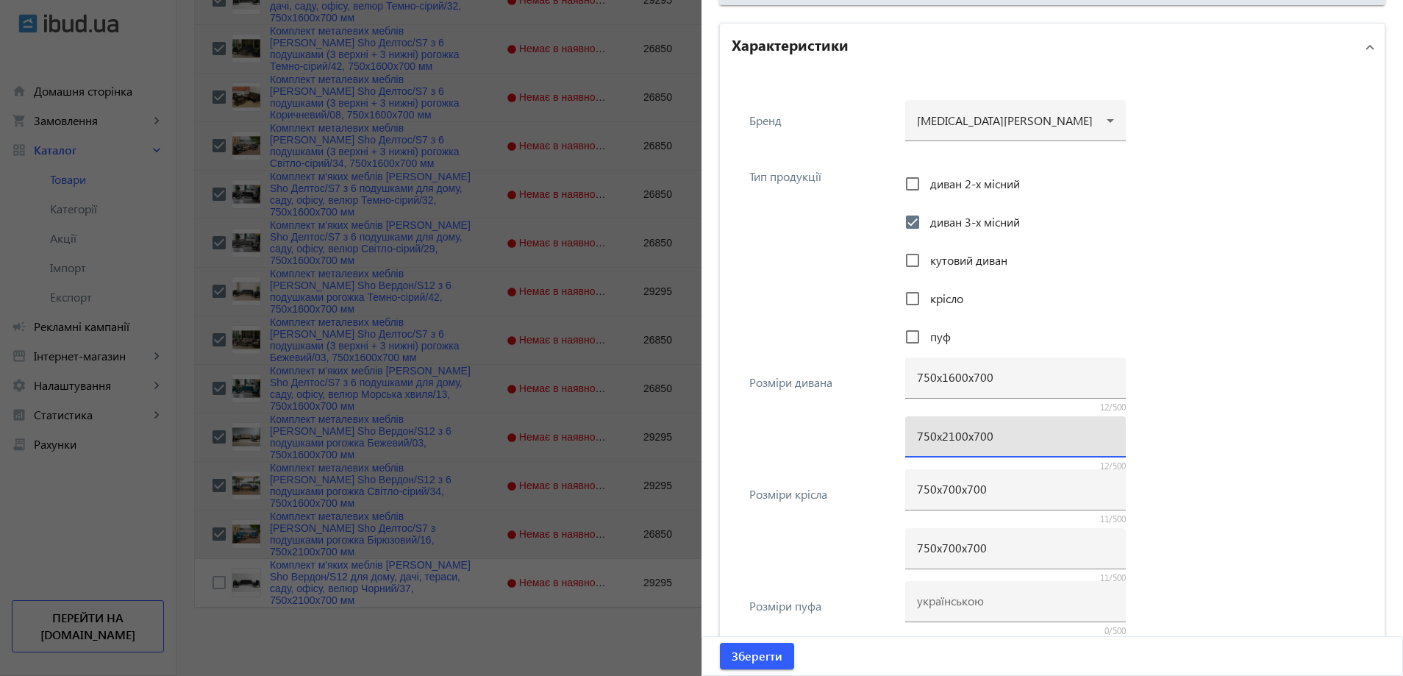
paste input "16"
click at [842, 457] on div "Розміри дивана 750х1600х700 12/500 750х1600х700 12/500" at bounding box center [1052, 416] width 641 height 112
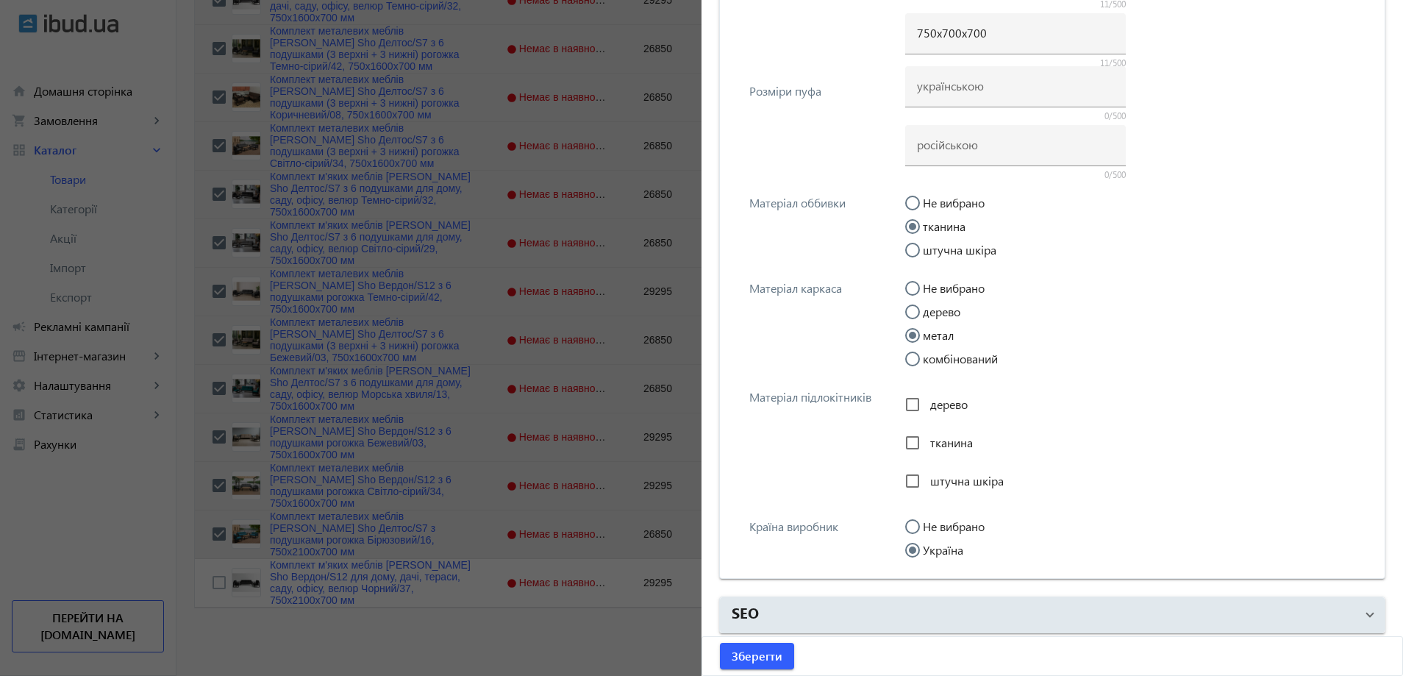
scroll to position [1585, 0]
click at [729, 646] on span "submit" at bounding box center [757, 655] width 74 height 35
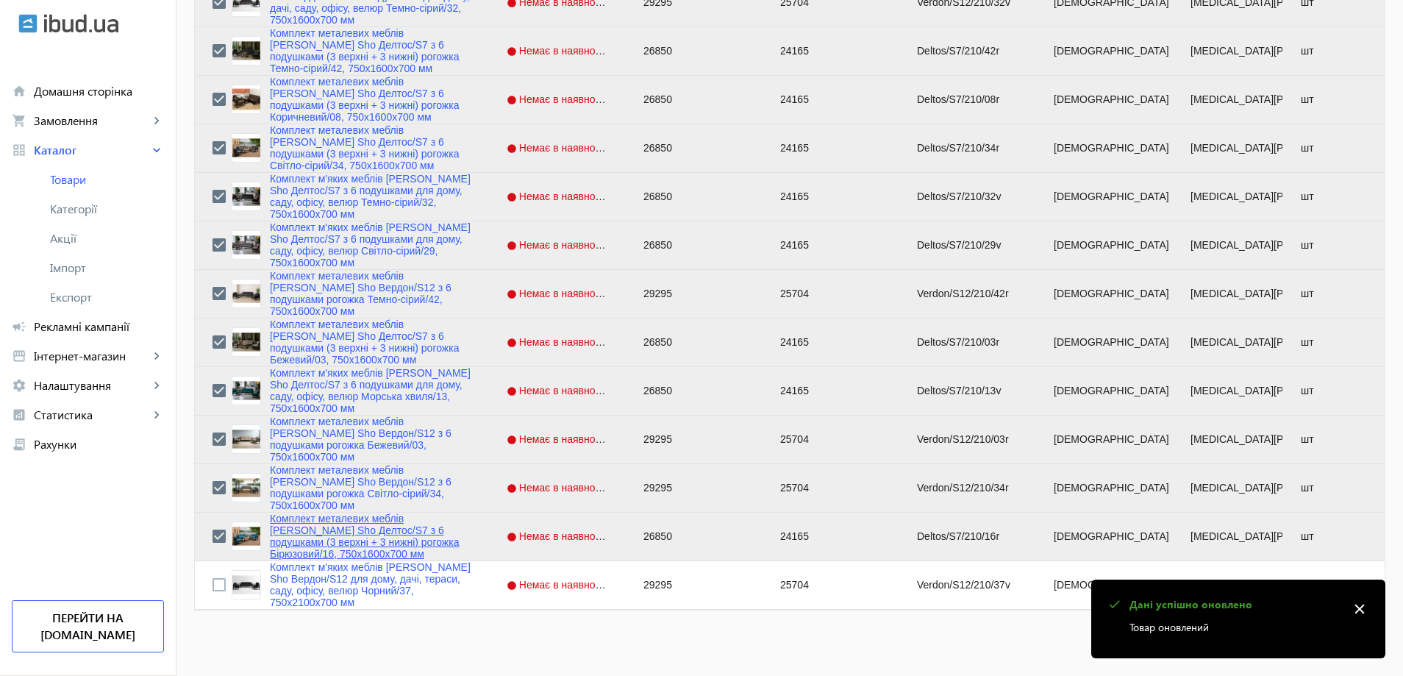
scroll to position [1271, 0]
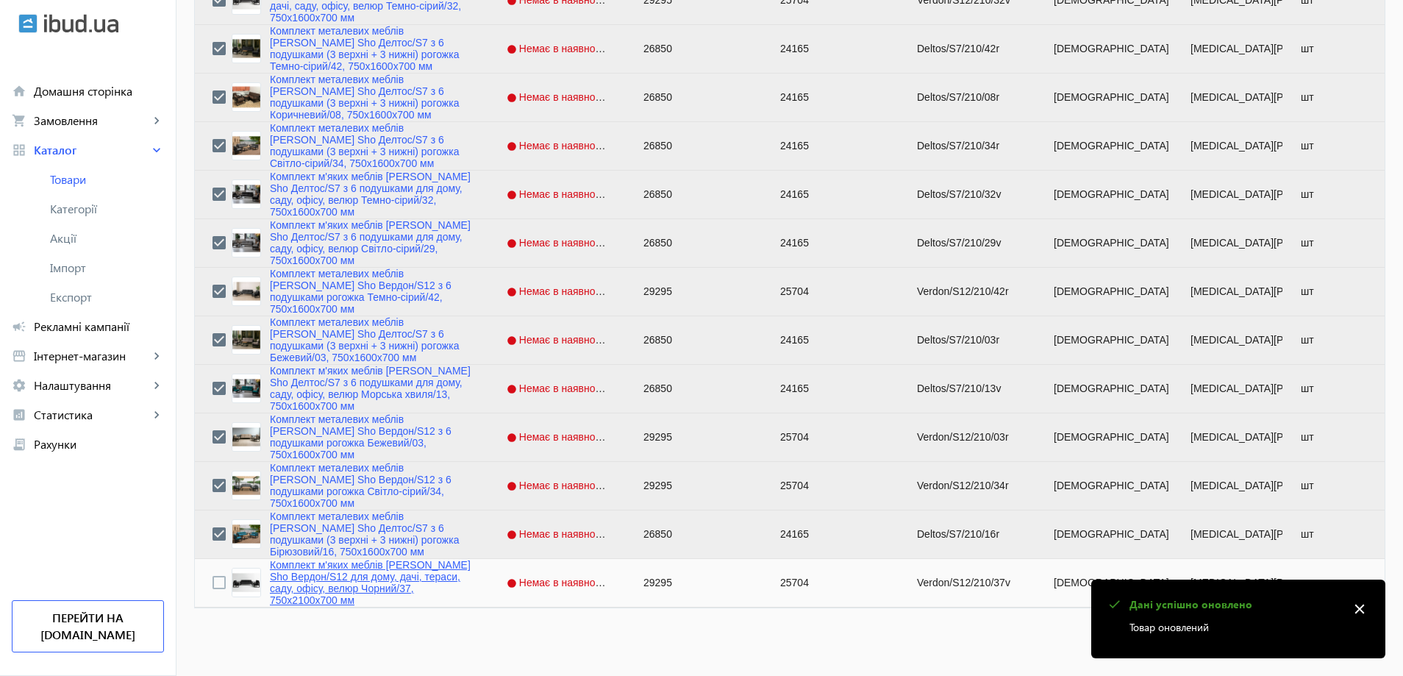
click at [327, 586] on link "Комплект м'яких меблів [PERSON_NAME] Sho Вердон/S12 для дому, дачі, тераси, сад…" at bounding box center [370, 582] width 201 height 47
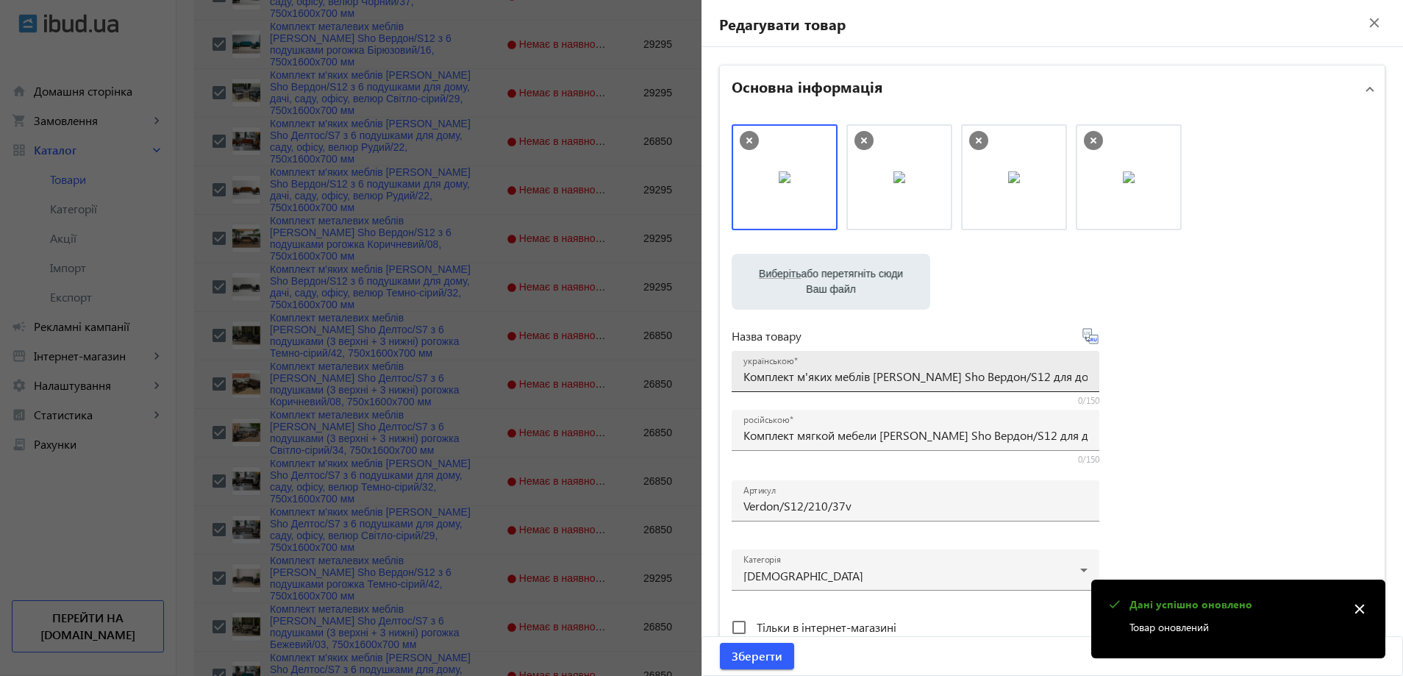
scroll to position [977, 0]
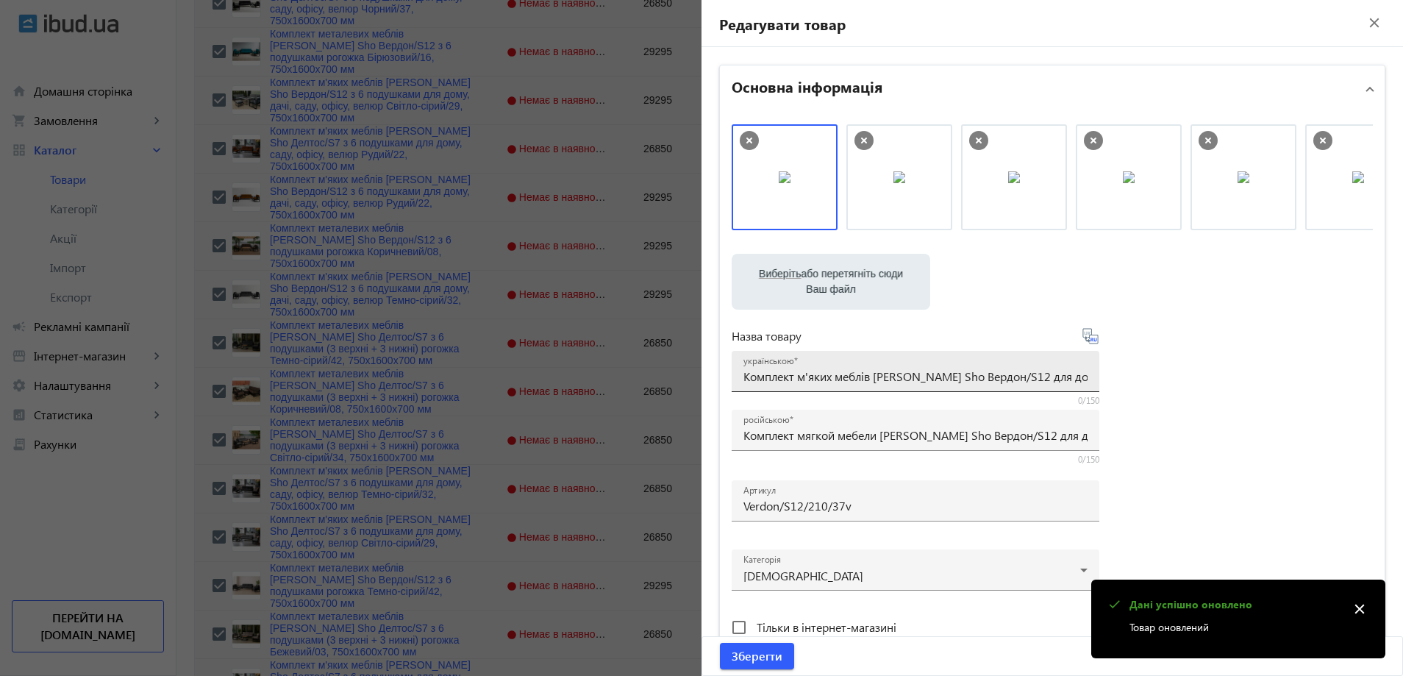
drag, startPoint x: 1032, startPoint y: 387, endPoint x: 1090, endPoint y: 378, distance: 59.5
click at [1090, 378] on div "українською Комплект м'яких меблів [PERSON_NAME] Sho Вердон/S12 для дому, дачі,…" at bounding box center [916, 371] width 368 height 41
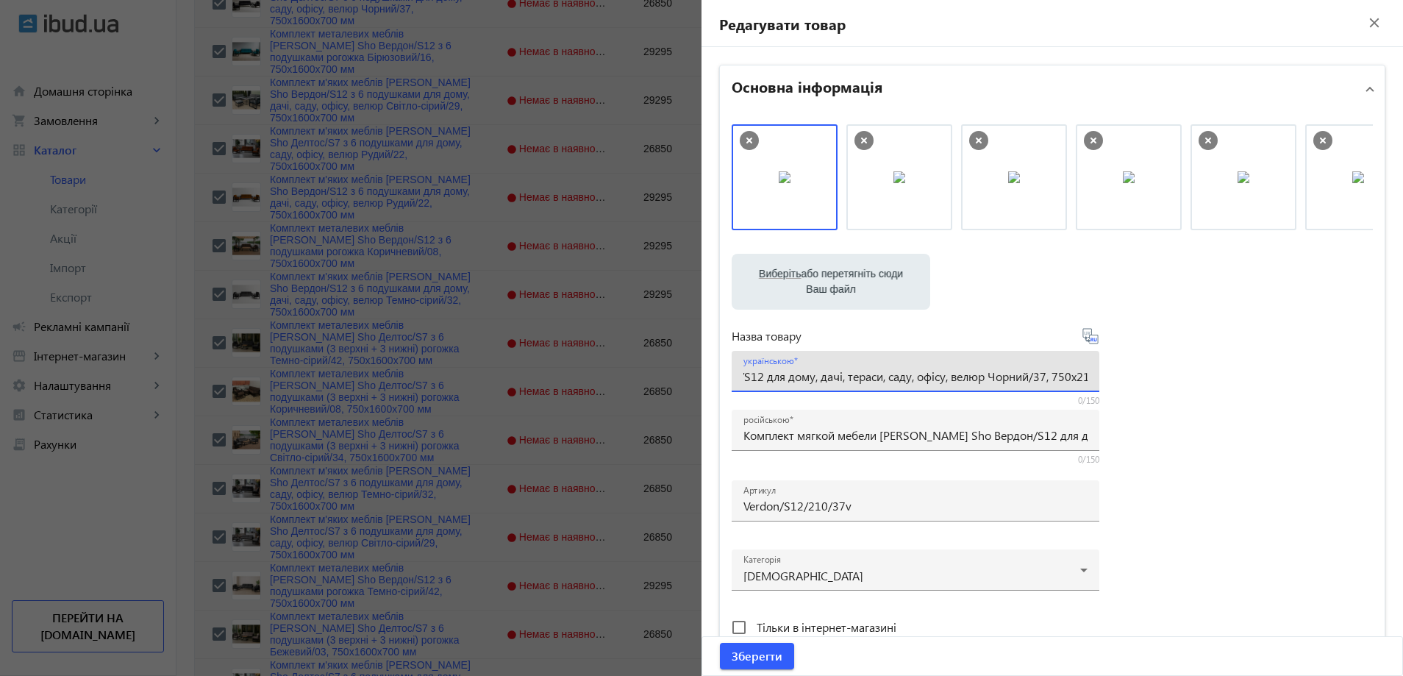
drag, startPoint x: 1024, startPoint y: 380, endPoint x: 1017, endPoint y: 384, distance: 7.6
click at [1017, 384] on div "українською Комплект м'яких меблів [PERSON_NAME] Sho Вердон/S12 для дому, дачі,…" at bounding box center [915, 371] width 344 height 41
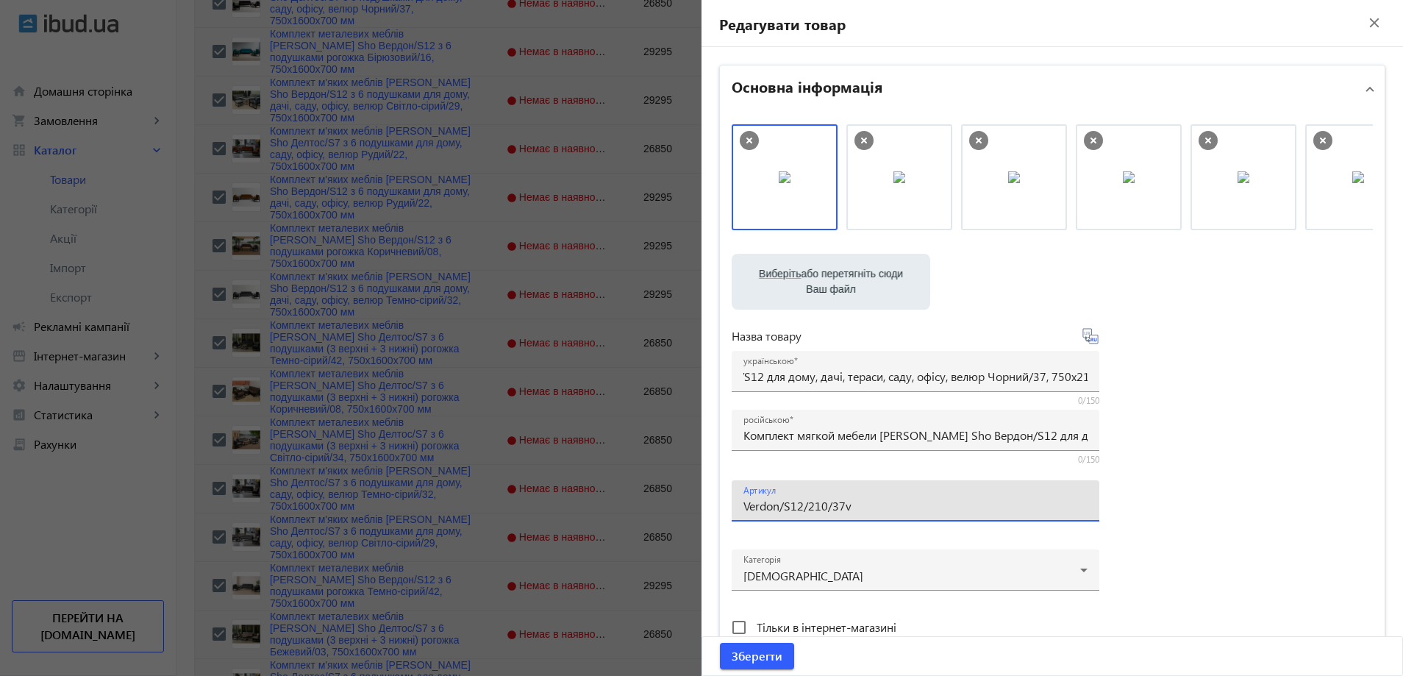
scroll to position [0, 0]
drag, startPoint x: 815, startPoint y: 506, endPoint x: 807, endPoint y: 507, distance: 8.9
click at [807, 507] on input "Verdon/S12/210/37v" at bounding box center [915, 505] width 344 height 15
click at [863, 507] on input "Verdon/S12/160/37v" at bounding box center [915, 505] width 344 height 15
click at [813, 425] on div "російською Комплект мягкой мебели [PERSON_NAME] Sho Вердон/S12 для дома, дачи, …" at bounding box center [915, 430] width 344 height 41
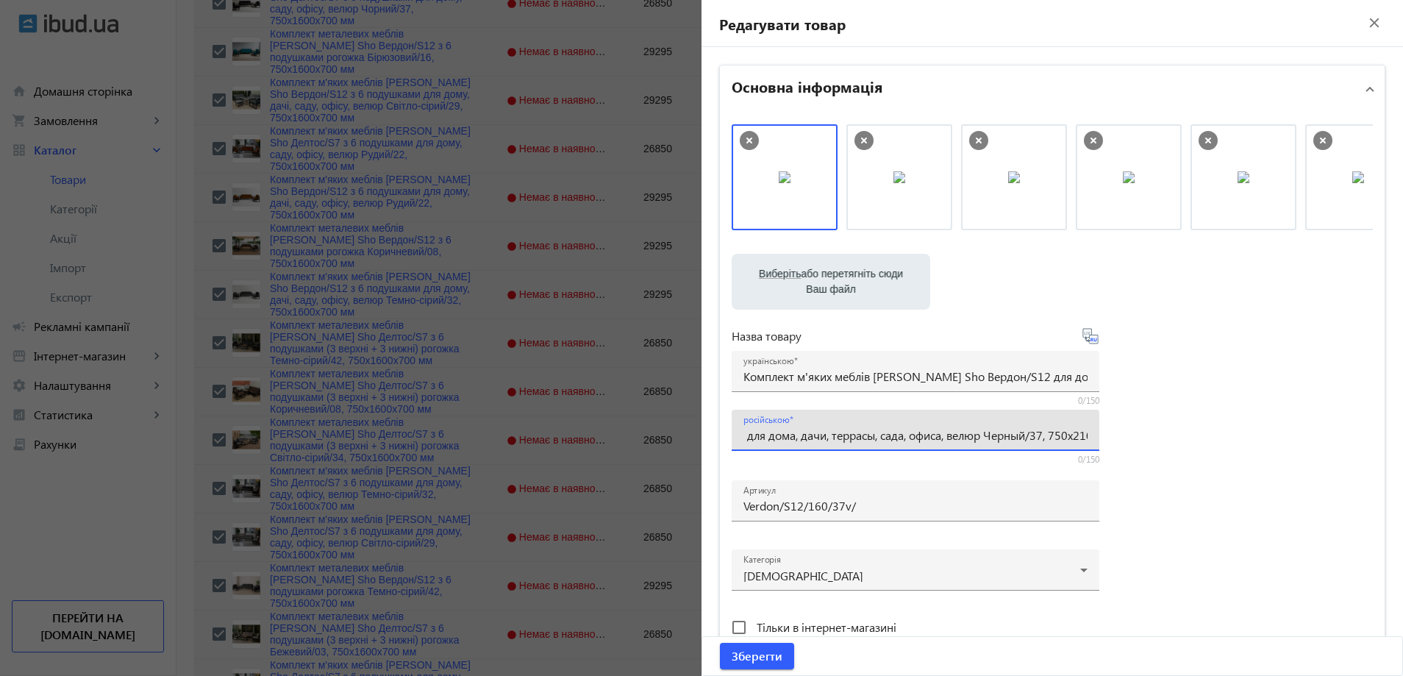
paste input "с 6 подушками для дома, дачи, сада, офиса, велюр Черный/37, 750х16"
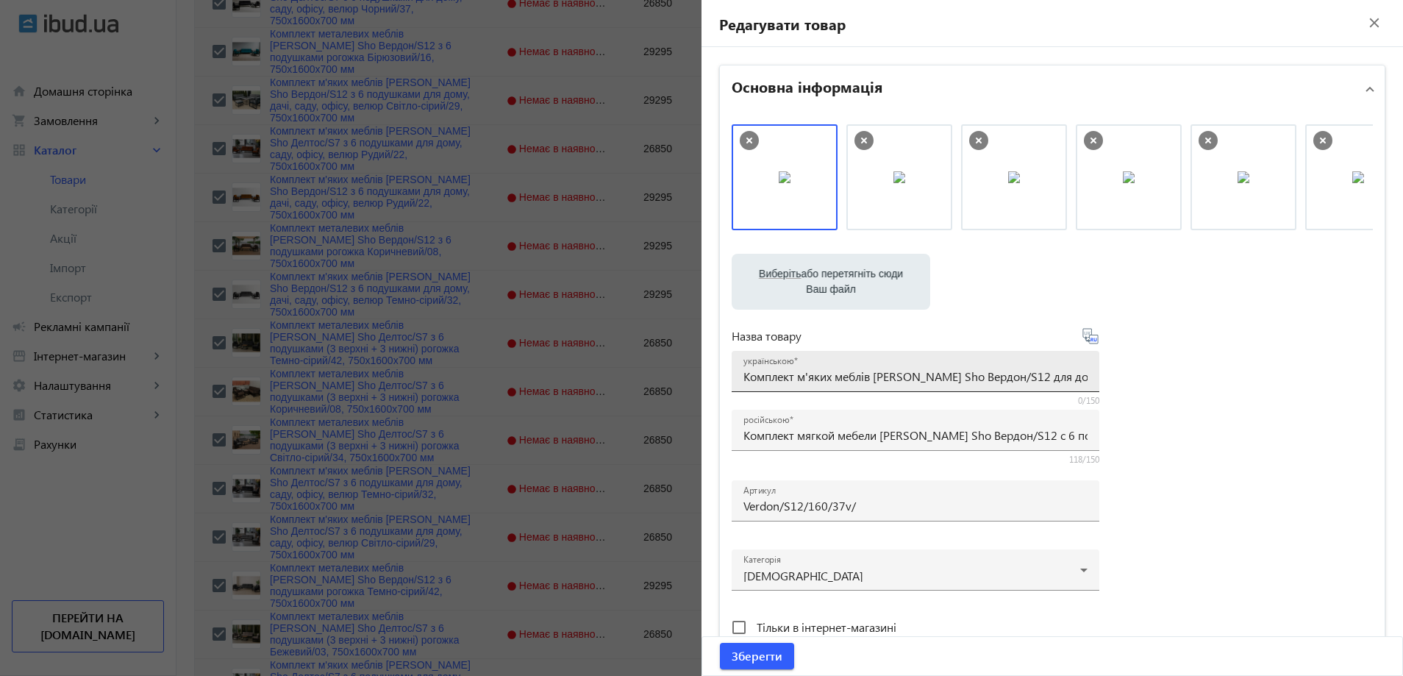
click at [899, 386] on div "українською Комплект м'яких меблів [PERSON_NAME] Sho Вердон/S12 для дому, дачі,…" at bounding box center [915, 371] width 344 height 41
paste input "6 подушками для дому, дачі, саду, офісу, велюр Чорний/37, 750х16"
click at [1166, 393] on div "Виберіть або перетягніть сюди Ваш файл 24543689e374c208fd8807059394018-59b84c3d…" at bounding box center [1052, 399] width 641 height 550
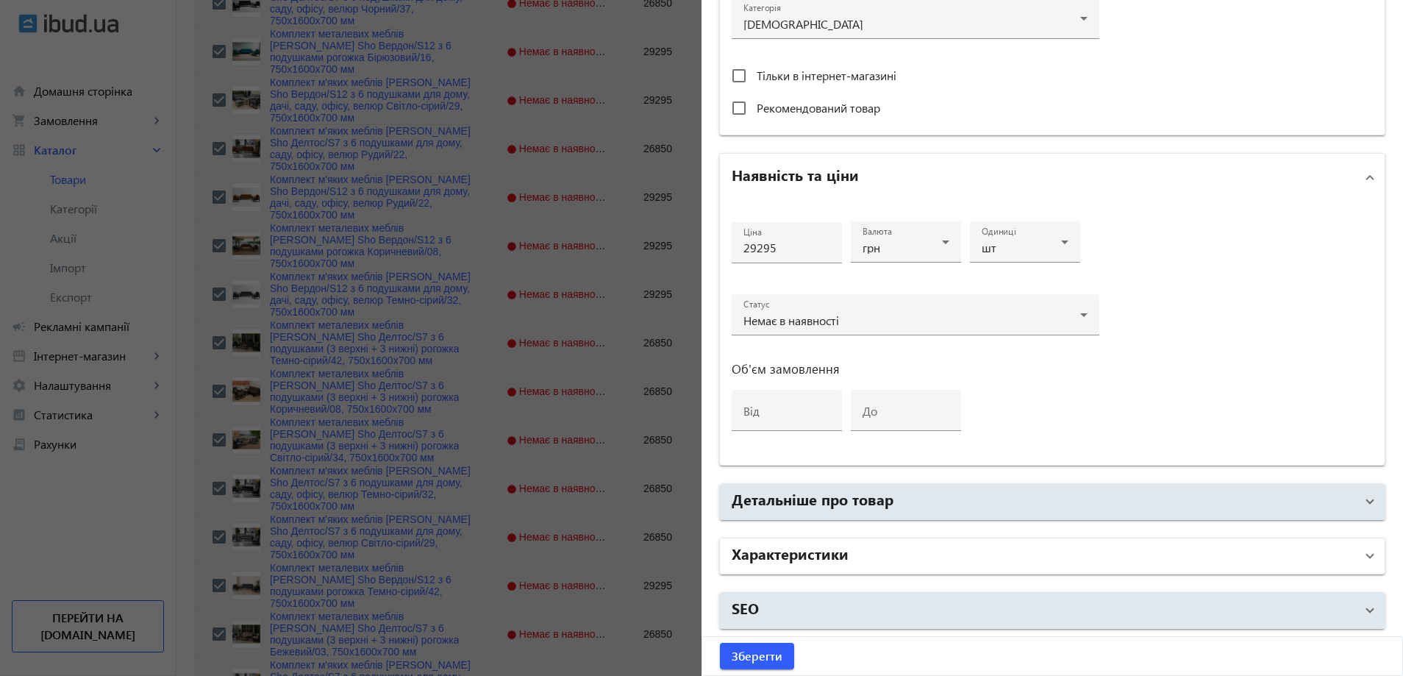
drag, startPoint x: 926, startPoint y: 540, endPoint x: 915, endPoint y: 470, distance: 71.6
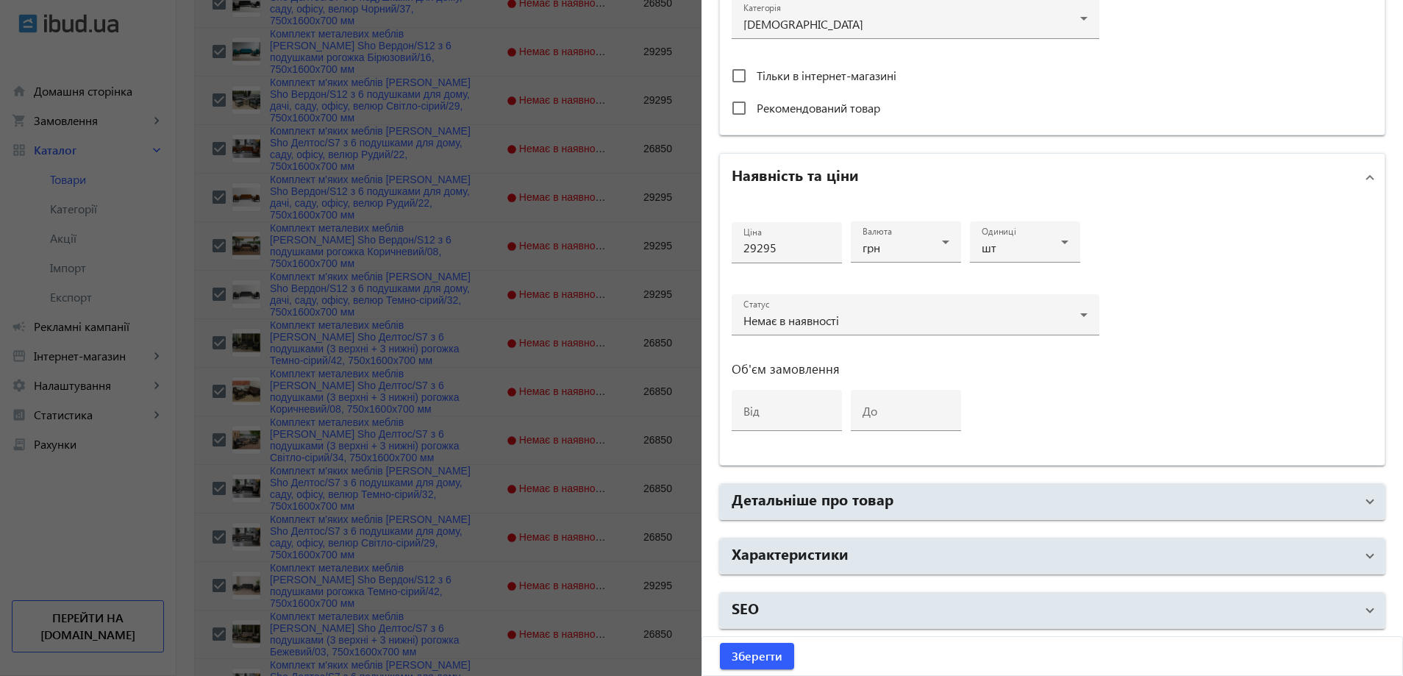
click at [927, 540] on mat-expansion-panel-header "Характеристики" at bounding box center [1052, 555] width 665 height 35
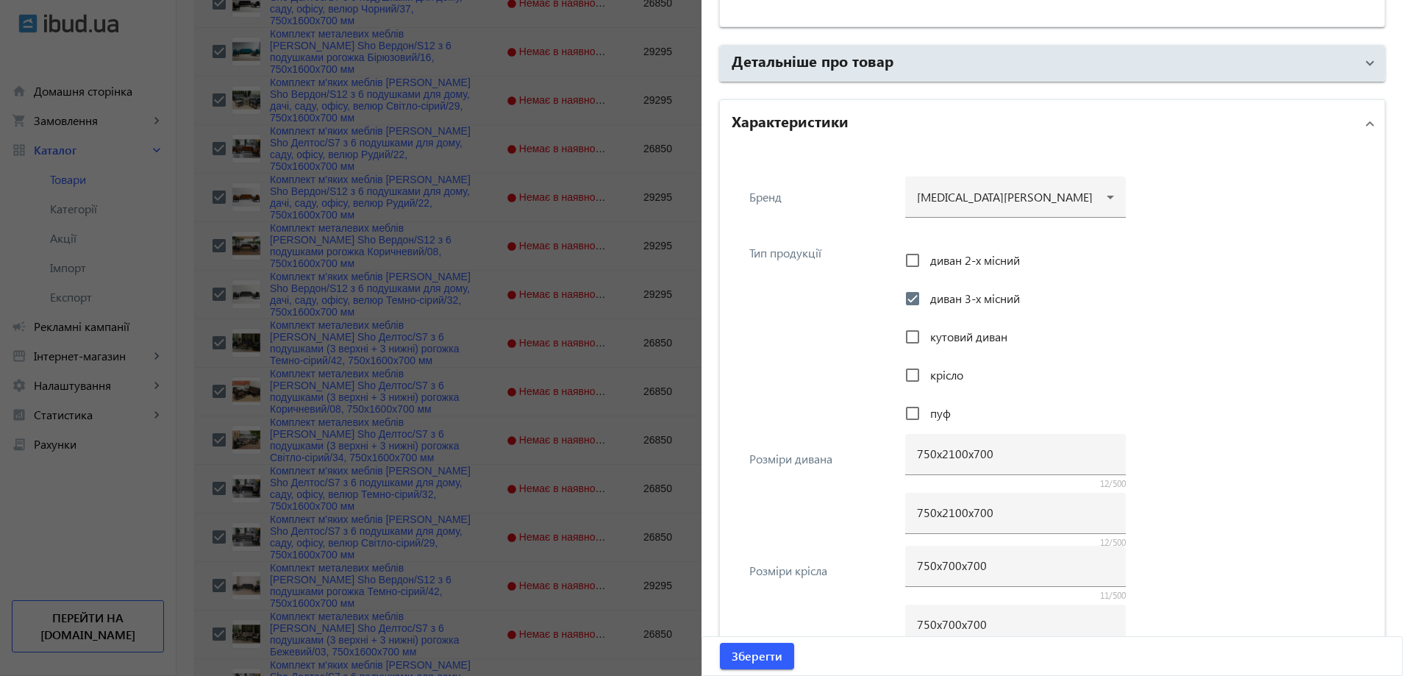
scroll to position [993, 0]
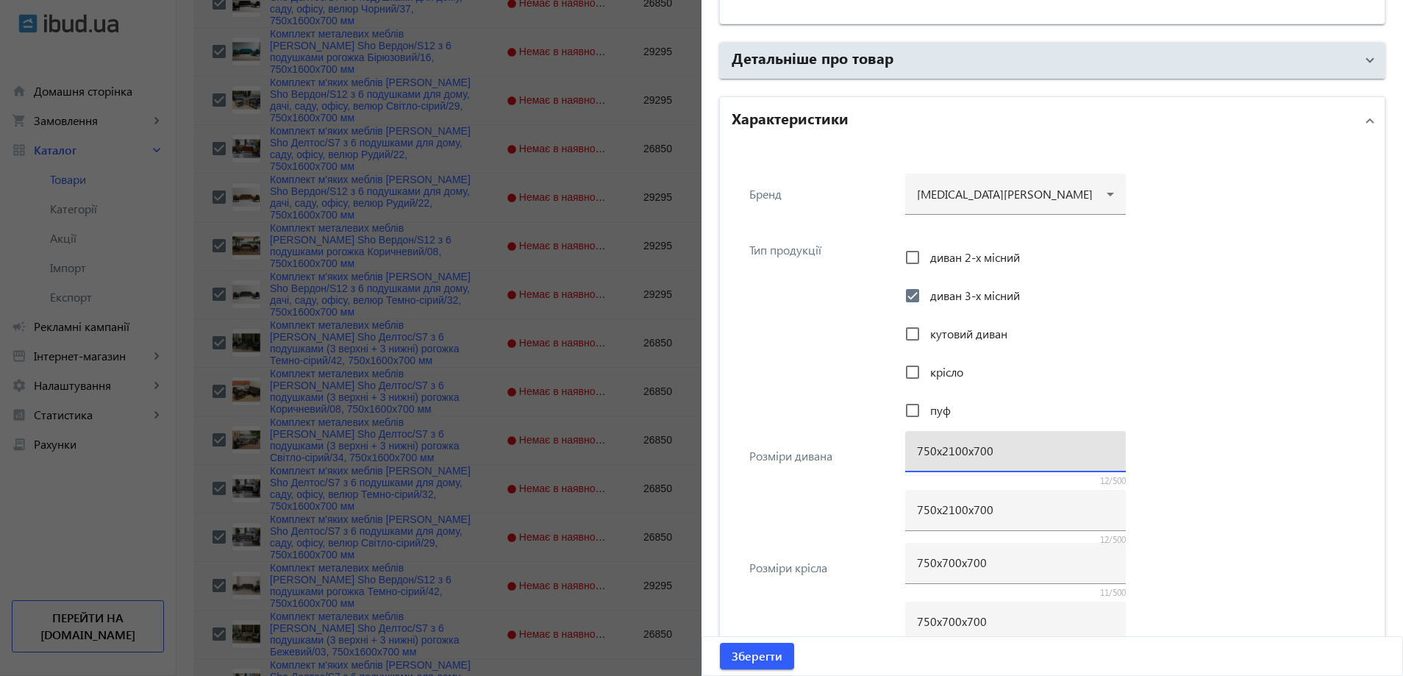
drag, startPoint x: 949, startPoint y: 454, endPoint x: 940, endPoint y: 454, distance: 9.6
click at [940, 454] on input "750х2100х700" at bounding box center [1015, 450] width 197 height 15
click at [965, 508] on input "750х2100х700" at bounding box center [1015, 508] width 197 height 15
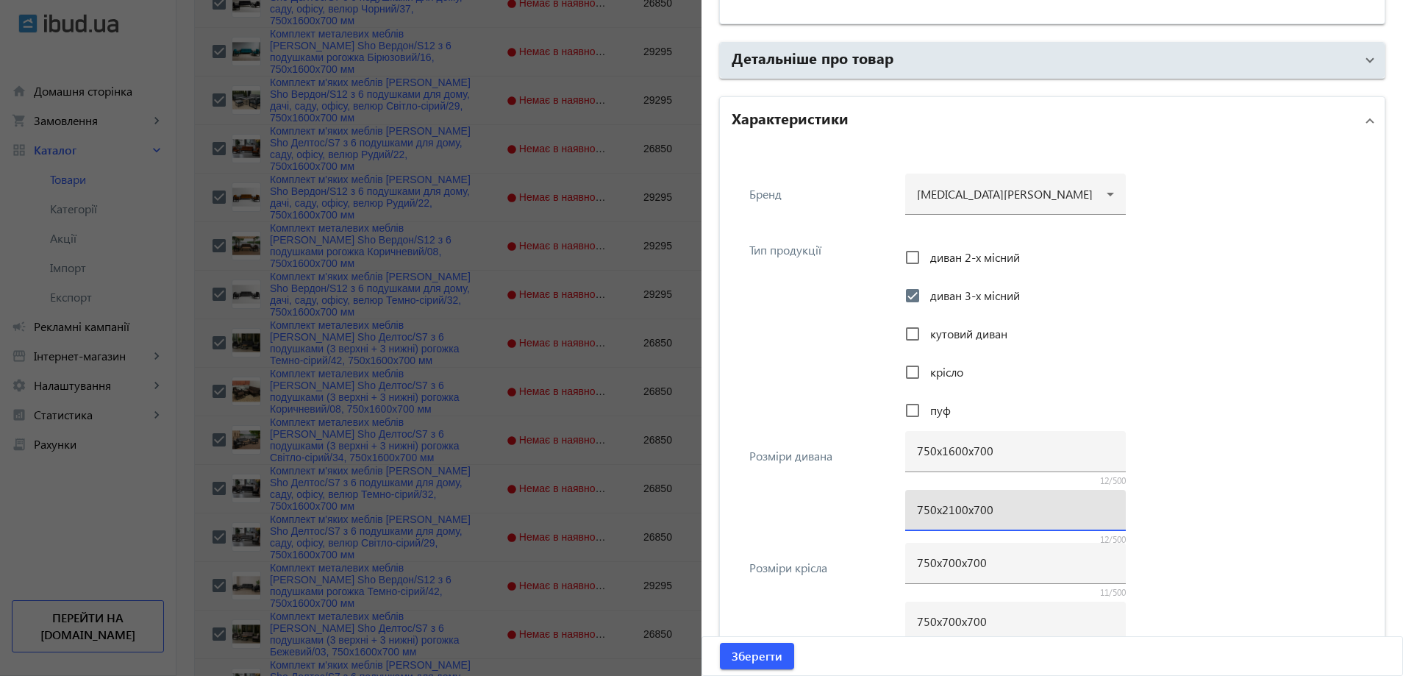
paste input "16"
click at [890, 501] on div "Розміри дивана 750х1600х700 12/500 750х1600х700 12/500" at bounding box center [1052, 490] width 641 height 112
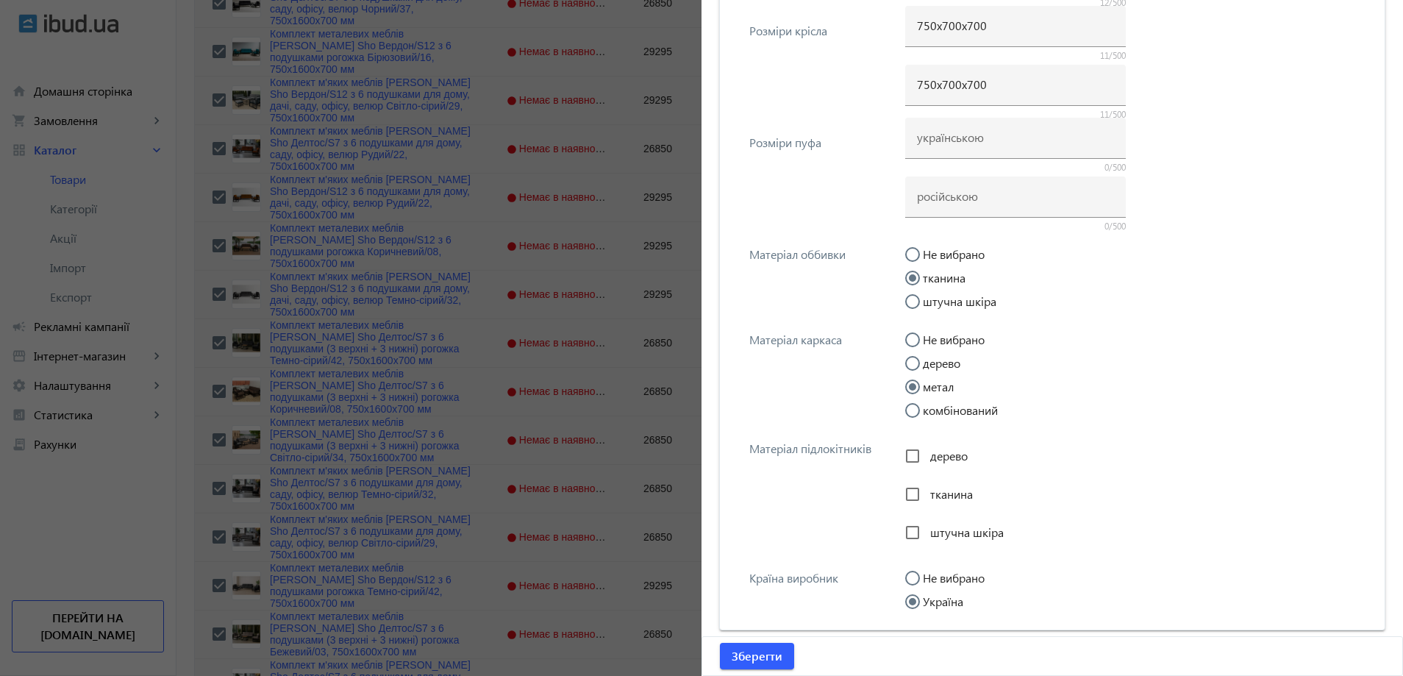
scroll to position [1585, 0]
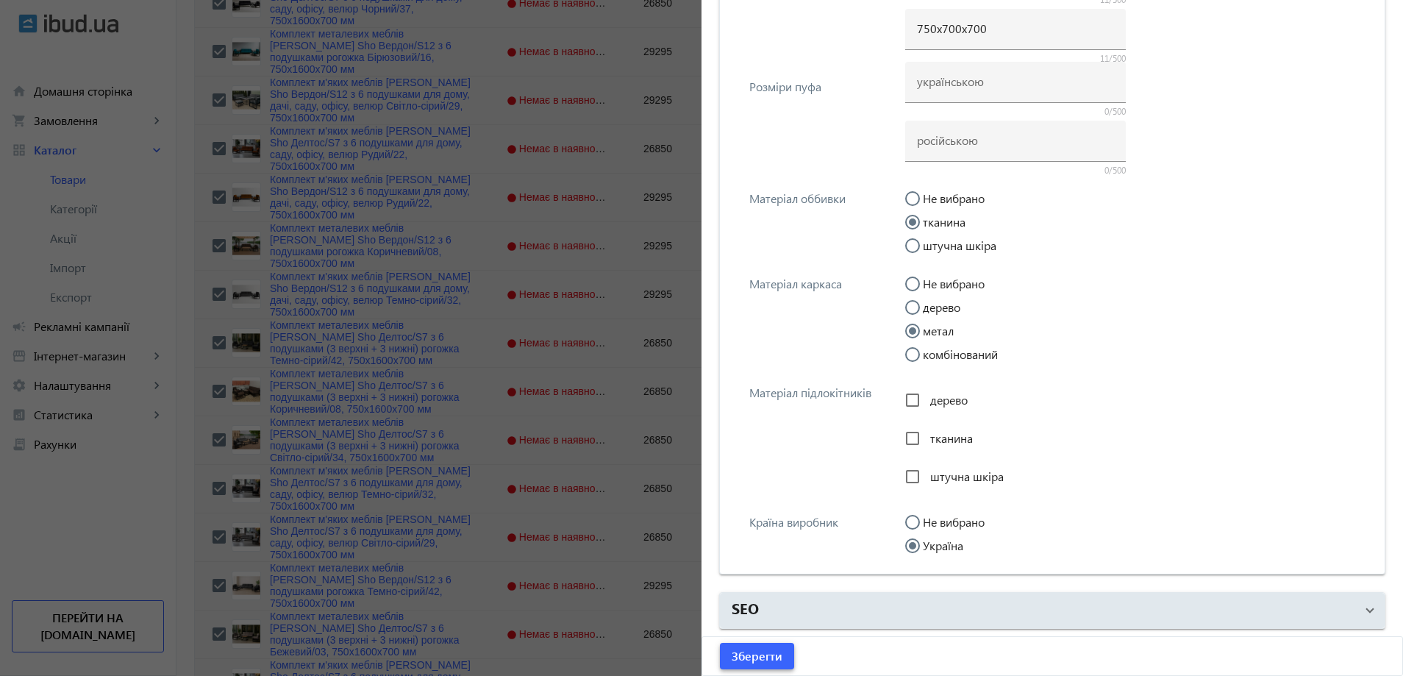
click at [755, 650] on span "Зберегти" at bounding box center [757, 656] width 51 height 16
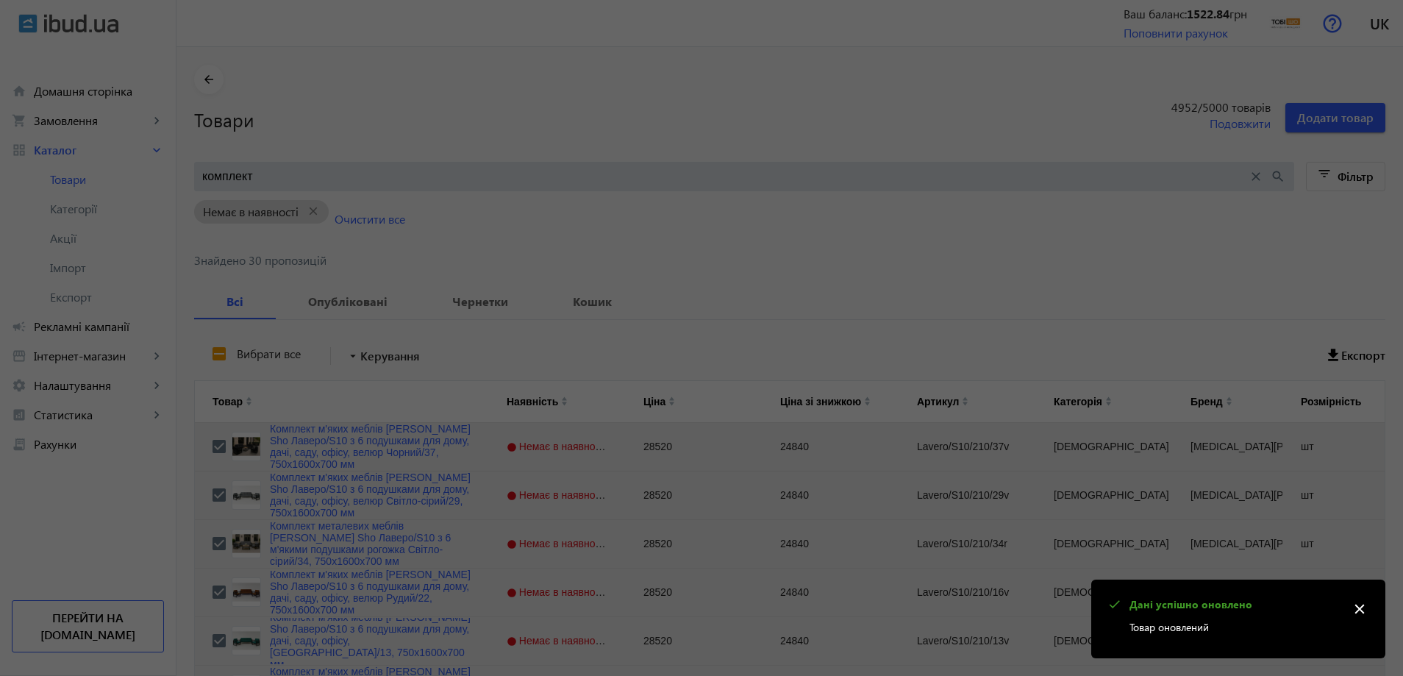
scroll to position [0, 0]
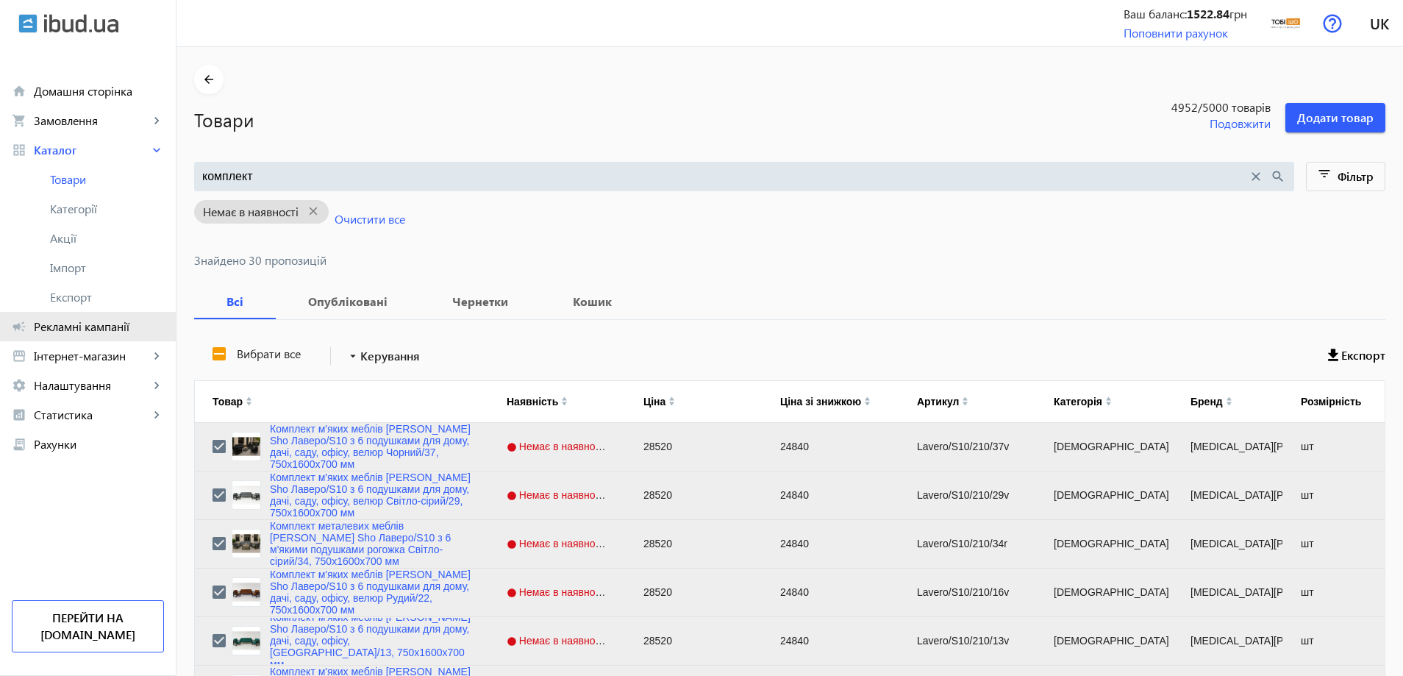
click at [107, 334] on link "campaign Рекламні кампанії" at bounding box center [88, 326] width 176 height 29
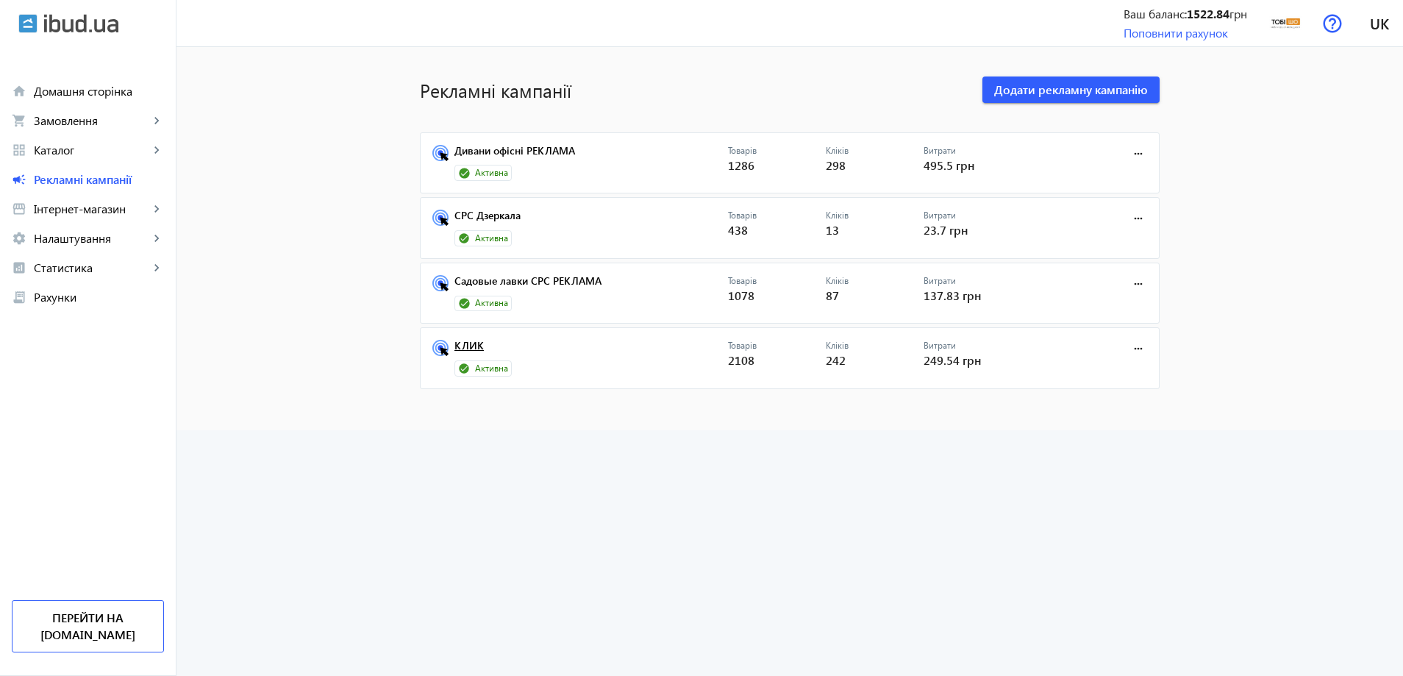
click at [468, 344] on link "КЛИК" at bounding box center [591, 350] width 274 height 21
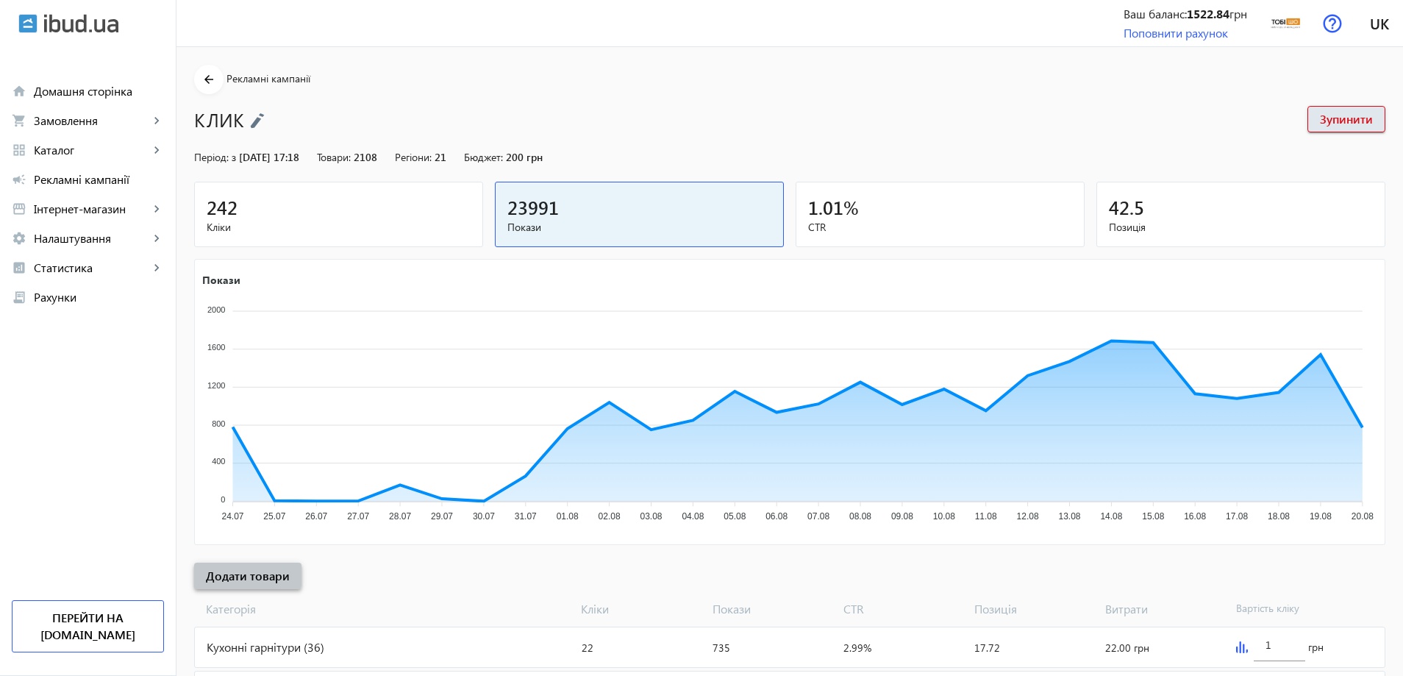
click at [235, 567] on span at bounding box center [247, 575] width 107 height 35
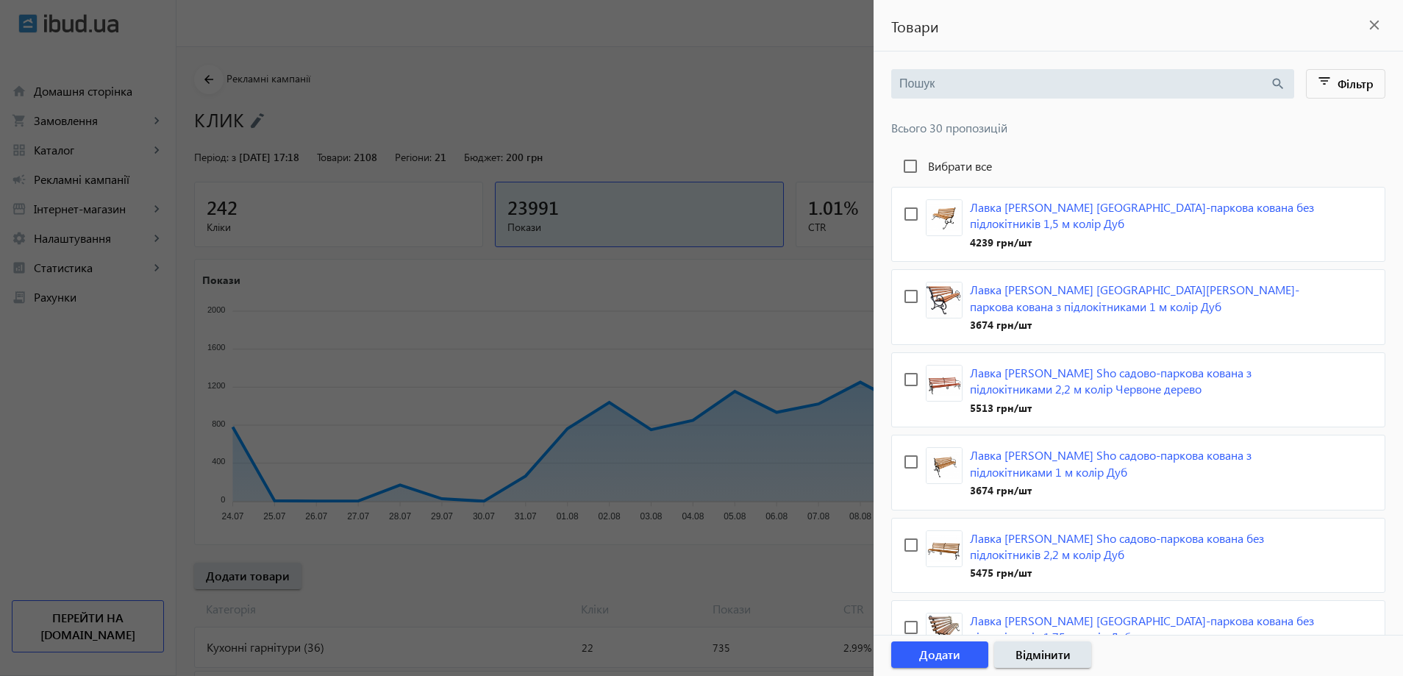
click at [1085, 87] on input "search" at bounding box center [1084, 84] width 371 height 16
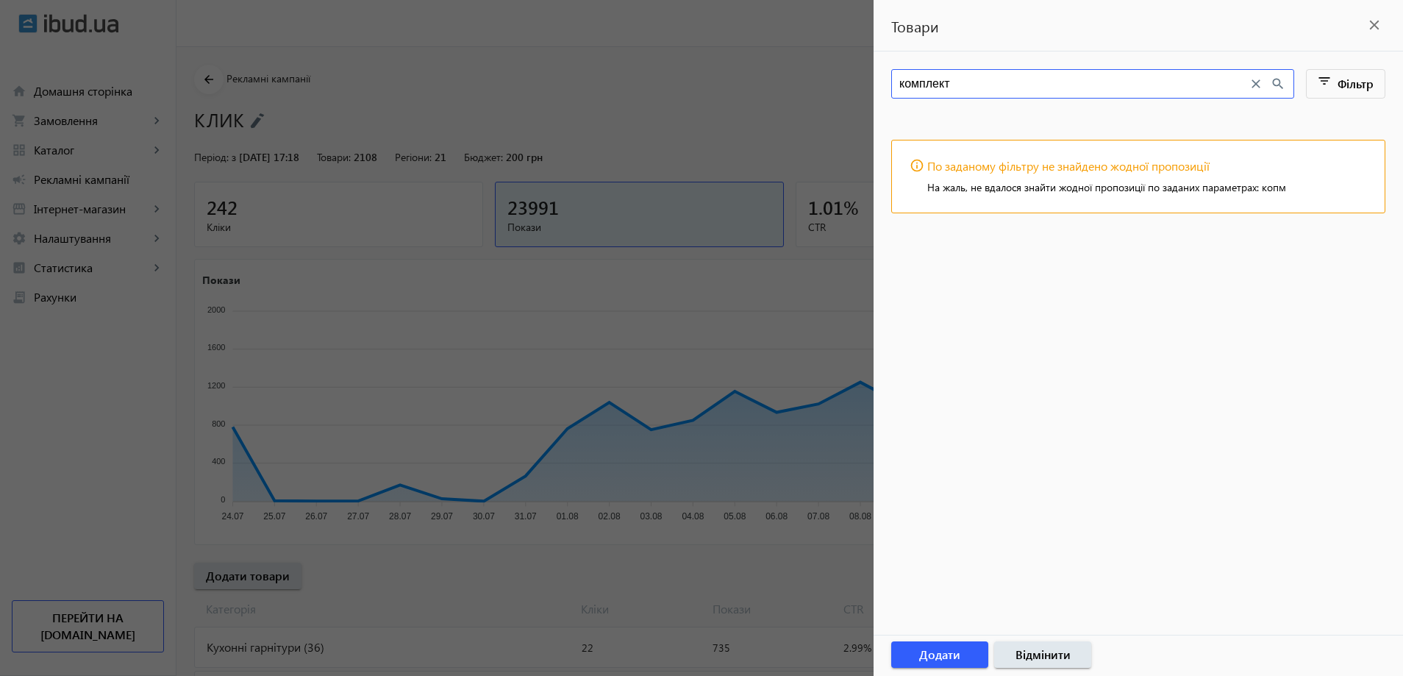
type input "комплект"
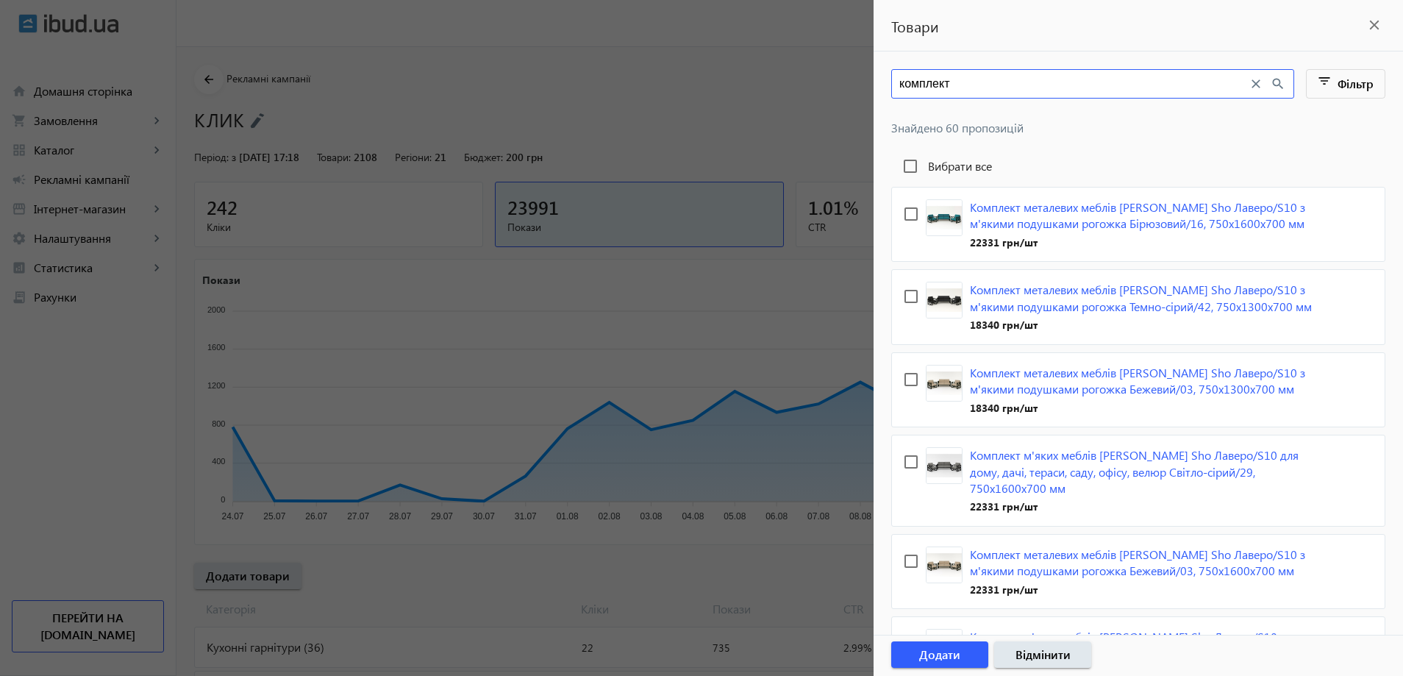
click at [939, 162] on label "Вибрати все" at bounding box center [958, 166] width 67 height 12
click at [925, 162] on input "Вибрати все" at bounding box center [910, 165] width 29 height 29
checkbox input "true"
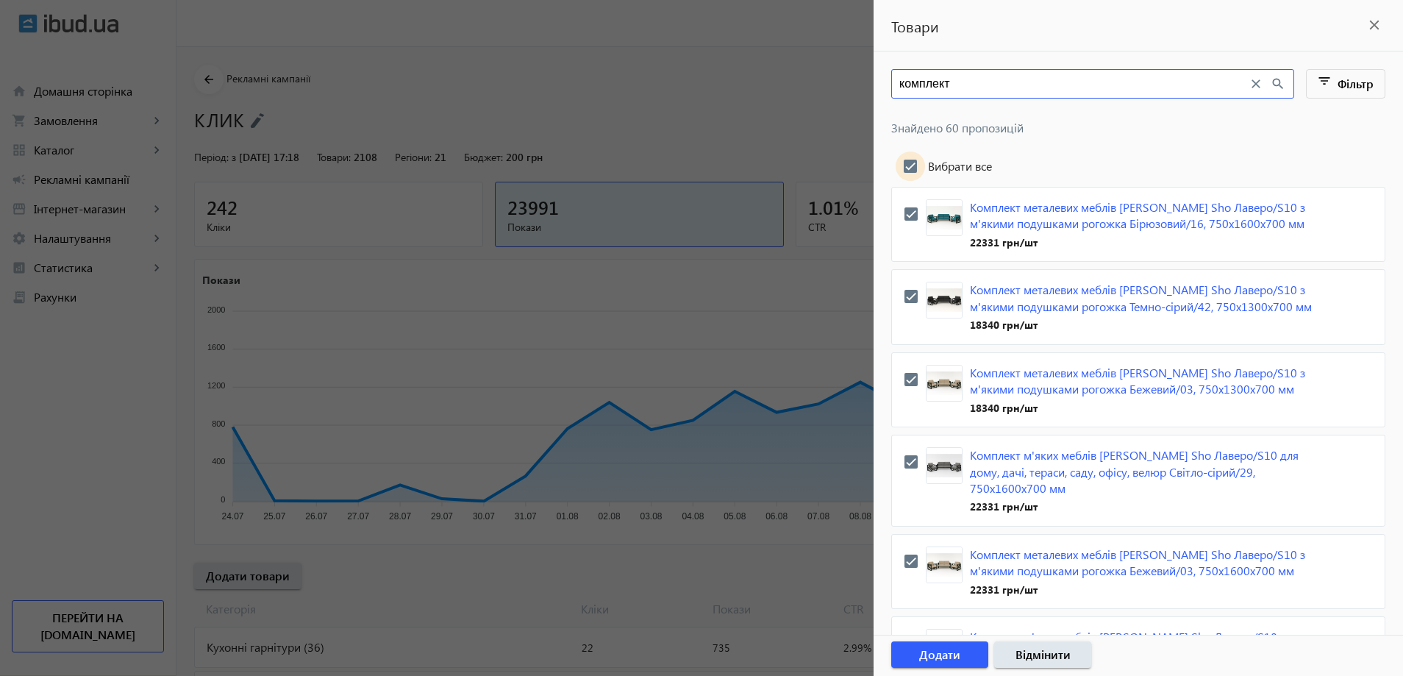
checkbox input "true"
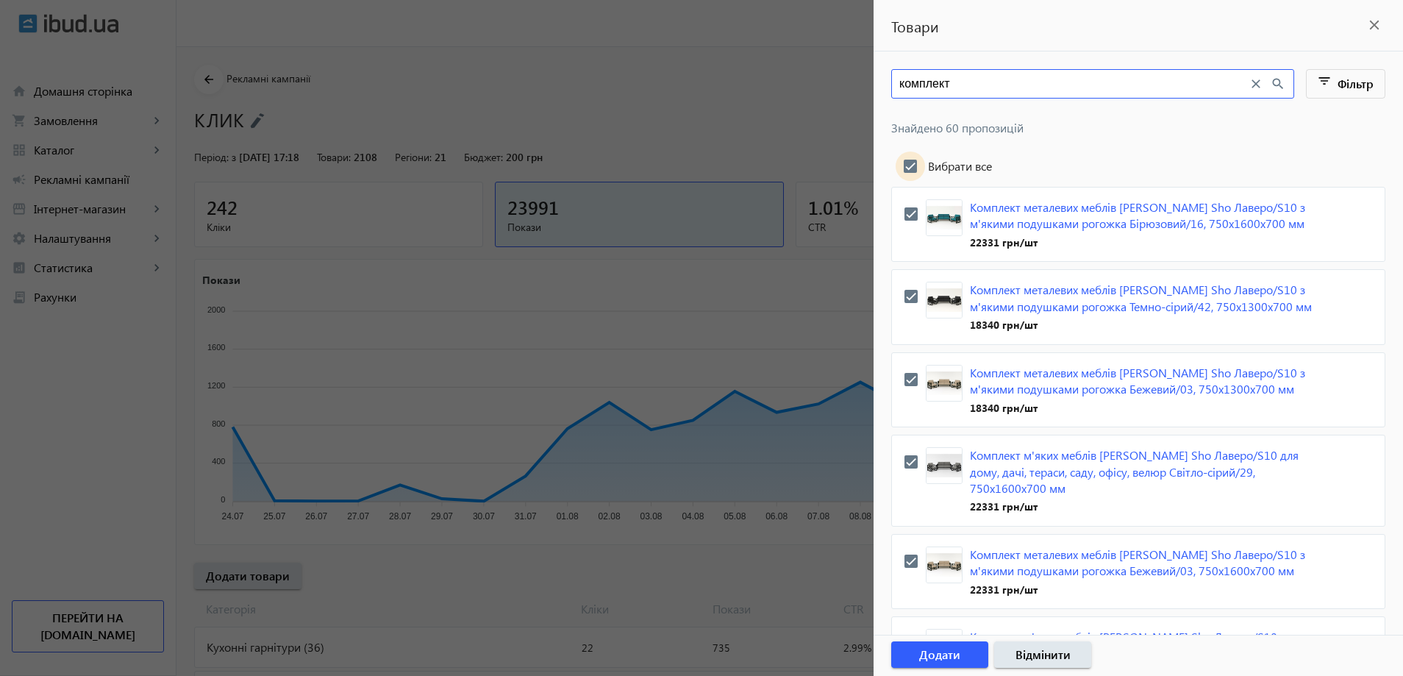
checkbox input "true"
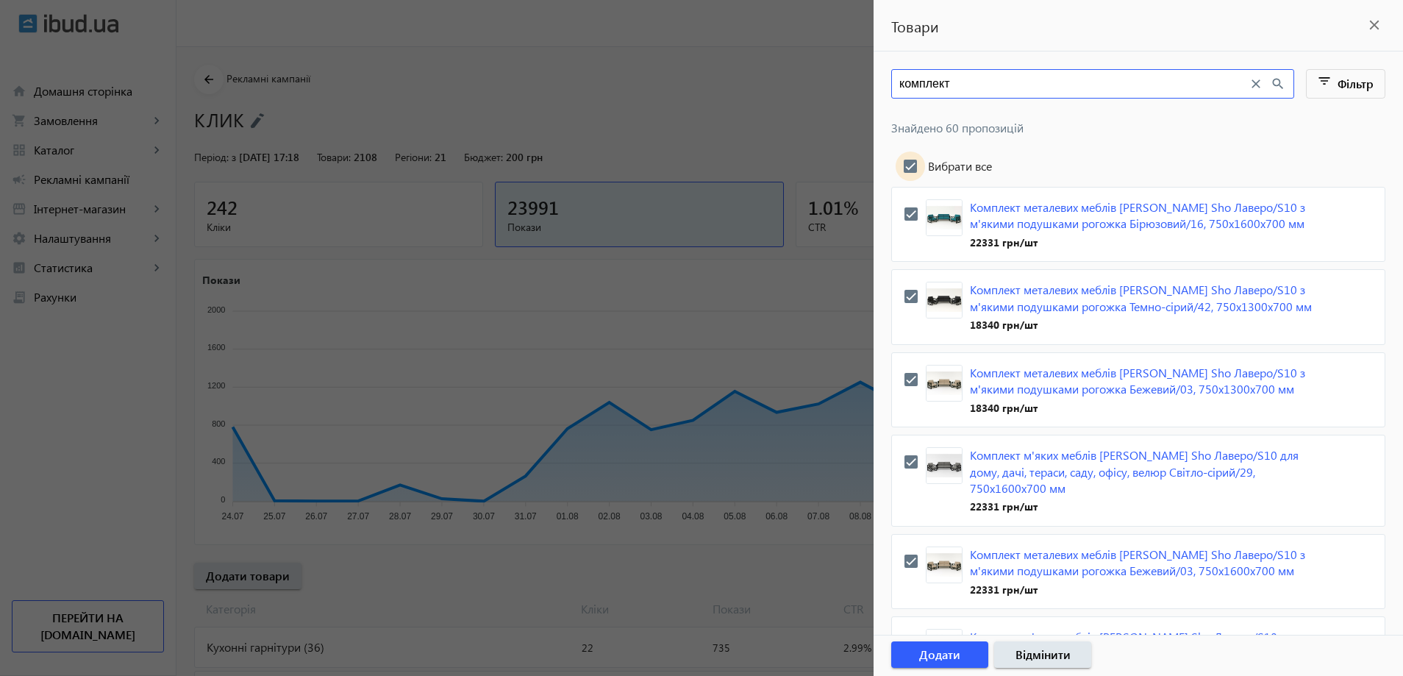
checkbox input "true"
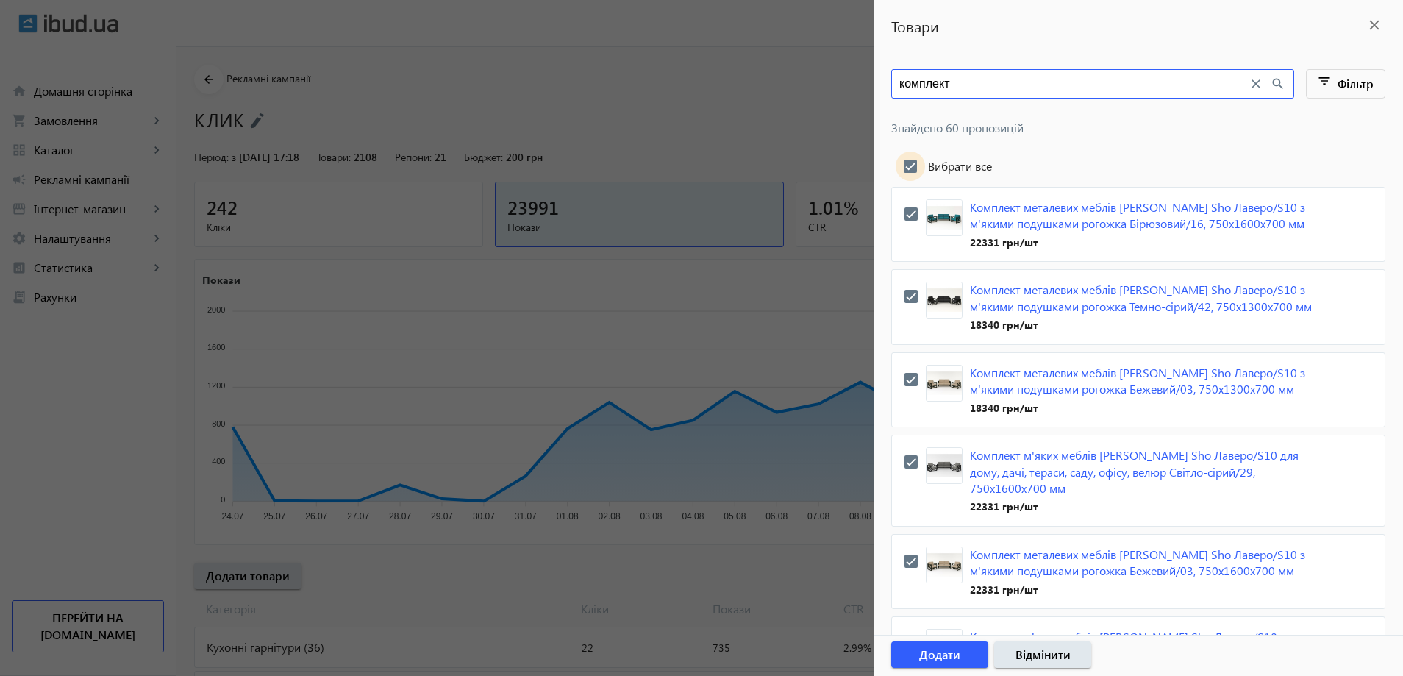
checkbox input "true"
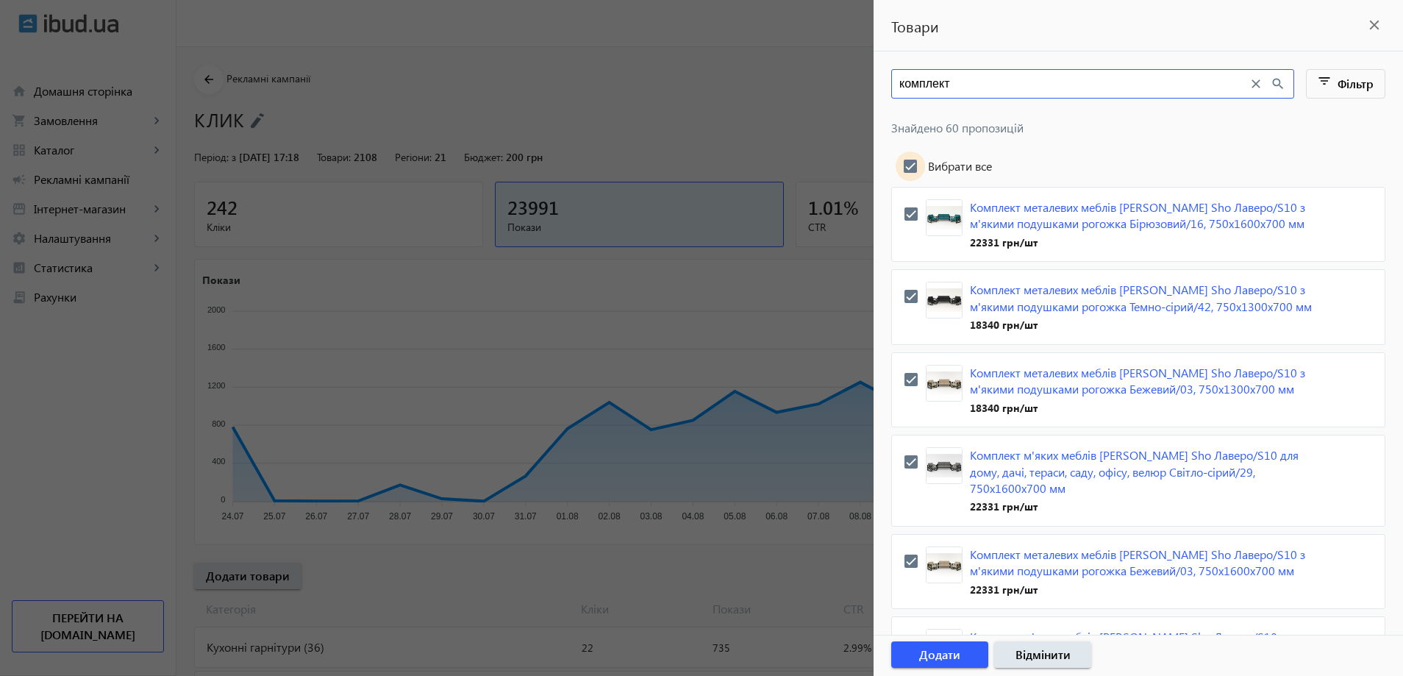
checkbox input "true"
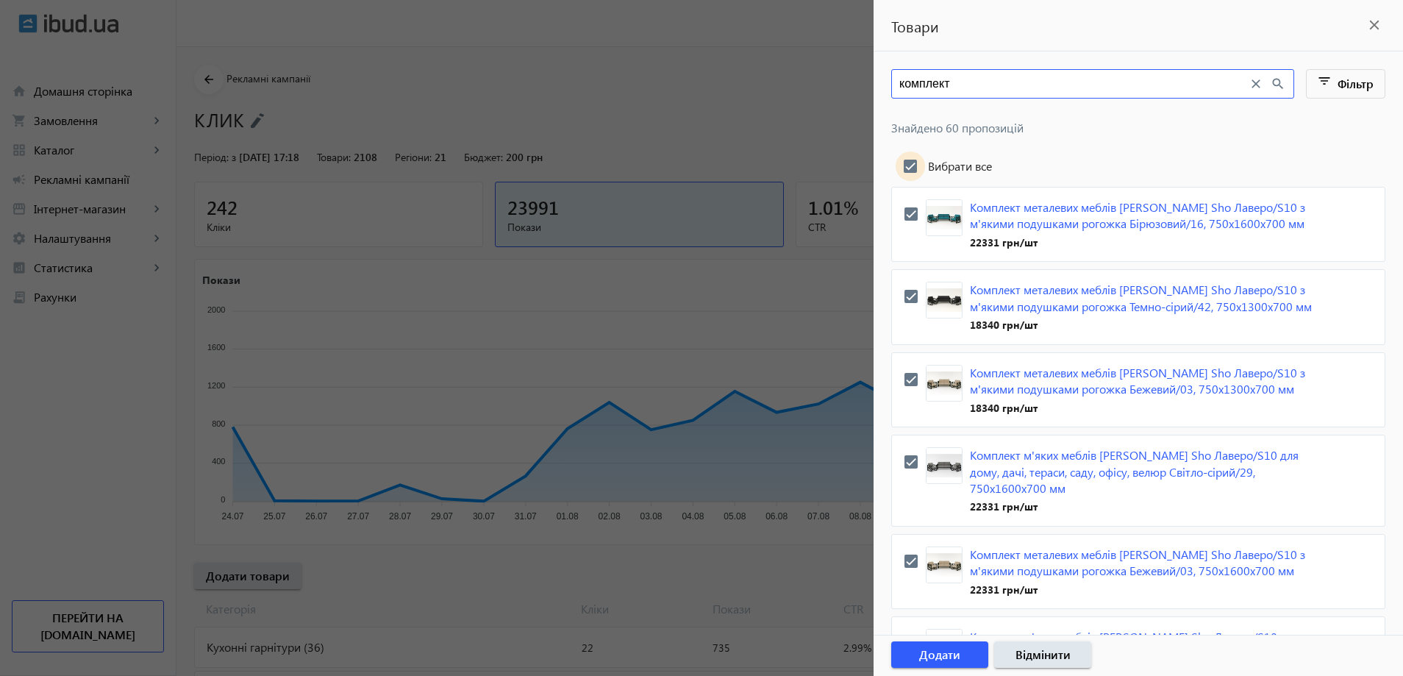
checkbox input "true"
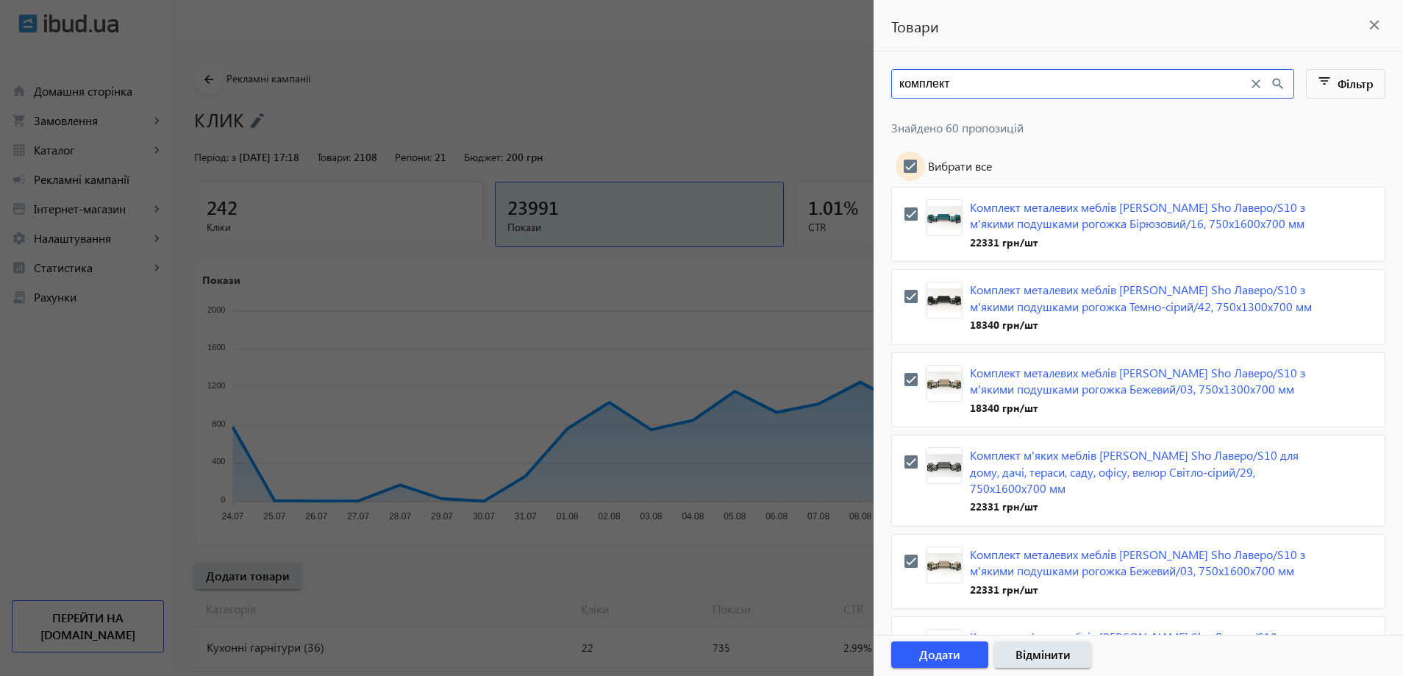
checkbox input "true"
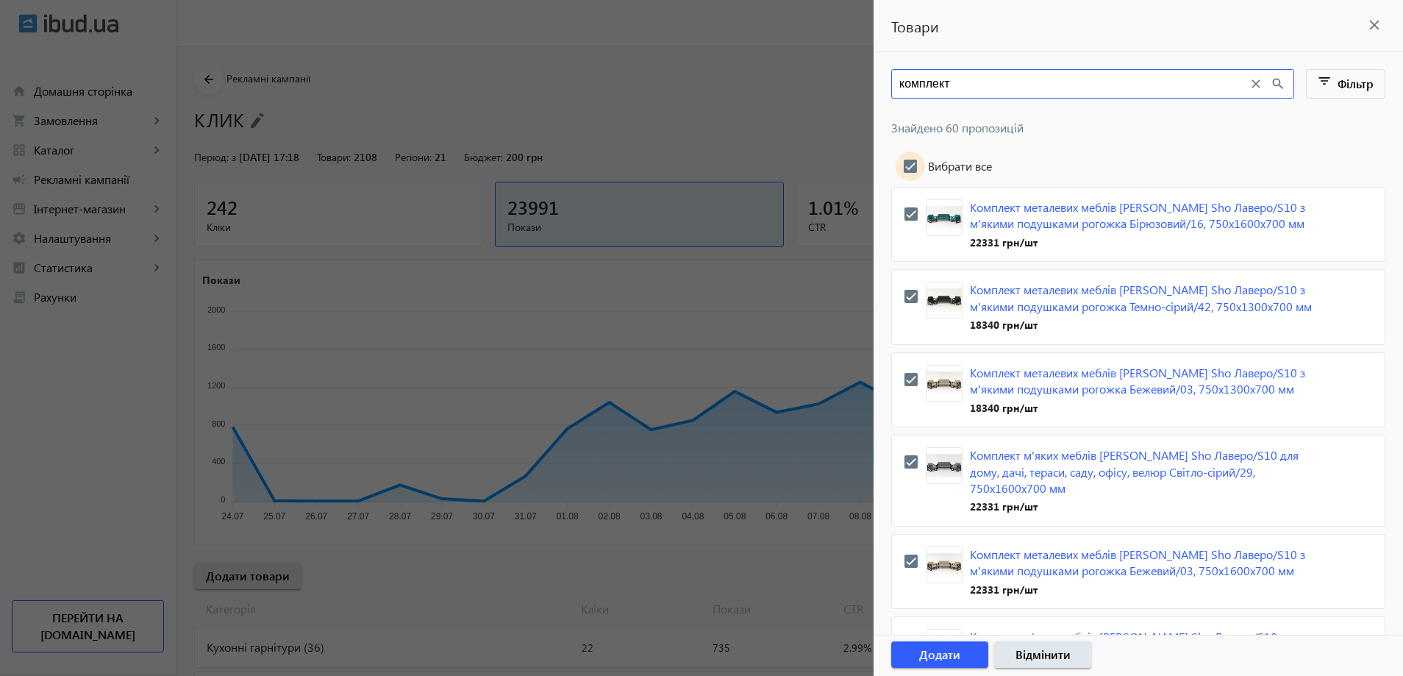
checkbox input "true"
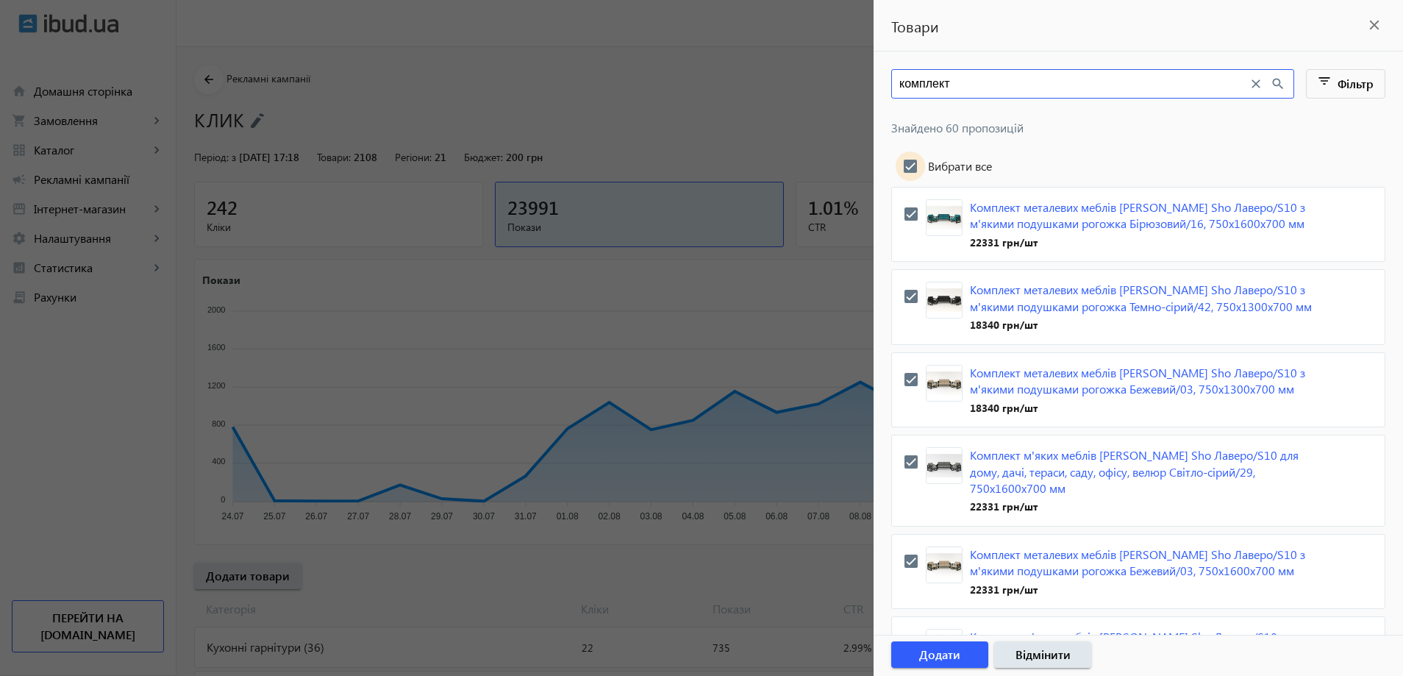
checkbox input "true"
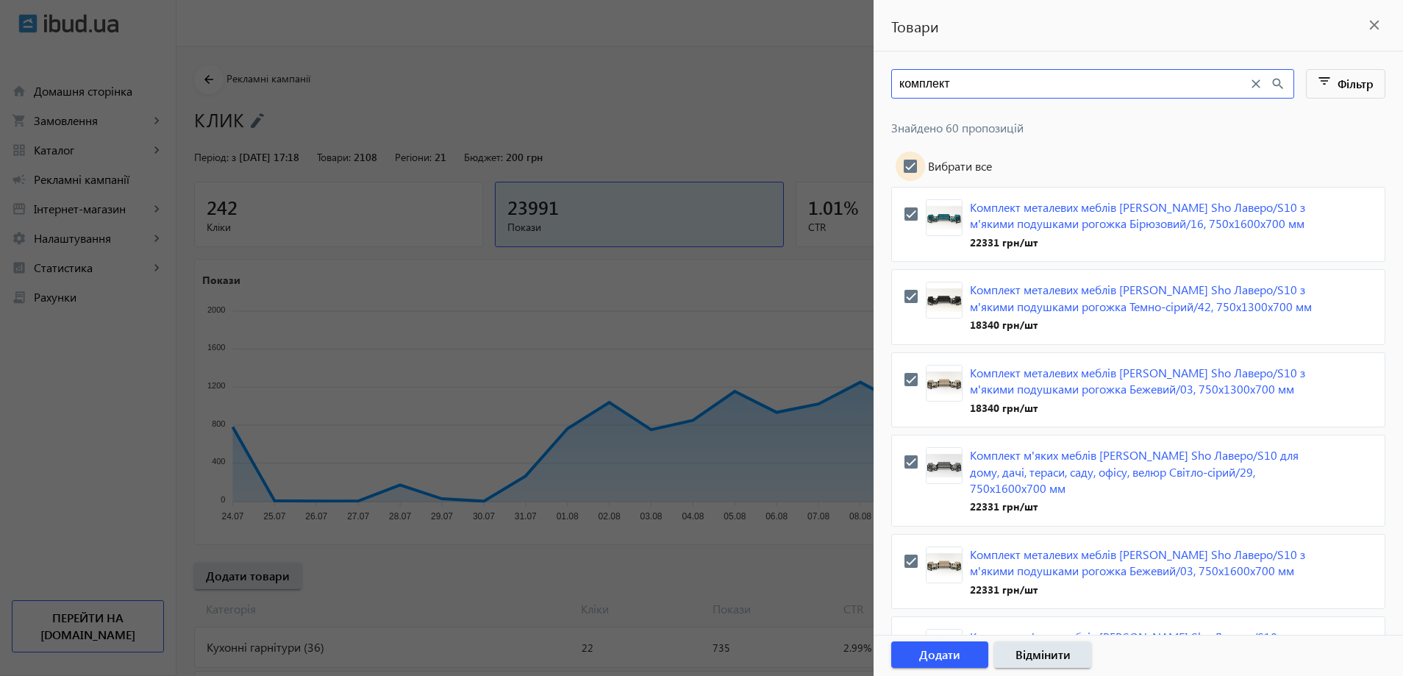
checkbox input "true"
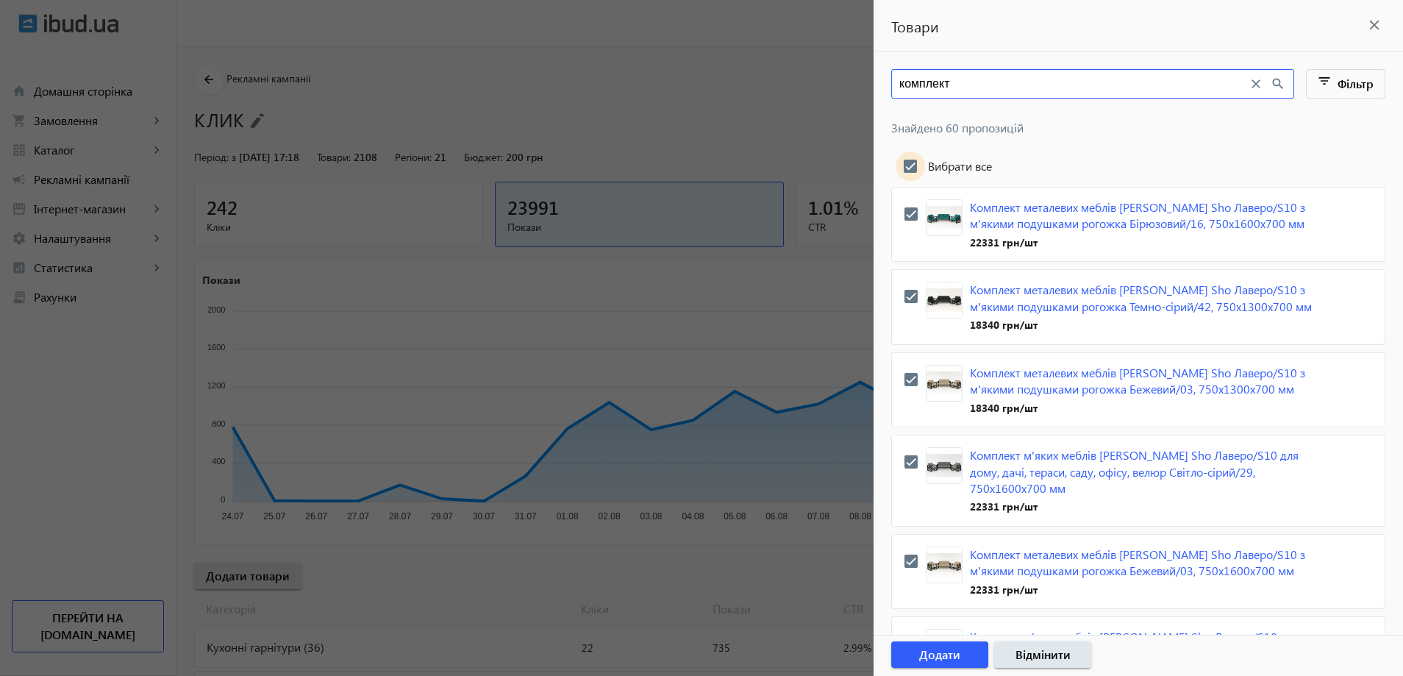
checkbox input "true"
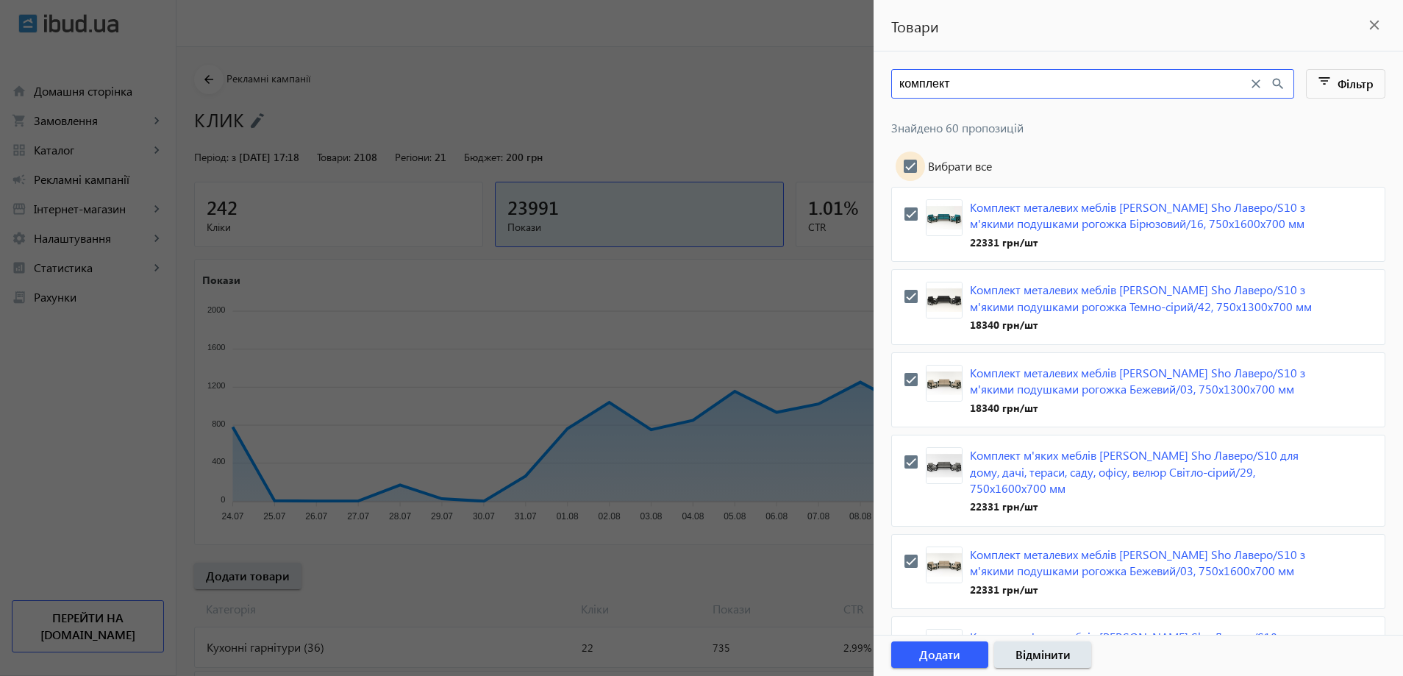
checkbox input "true"
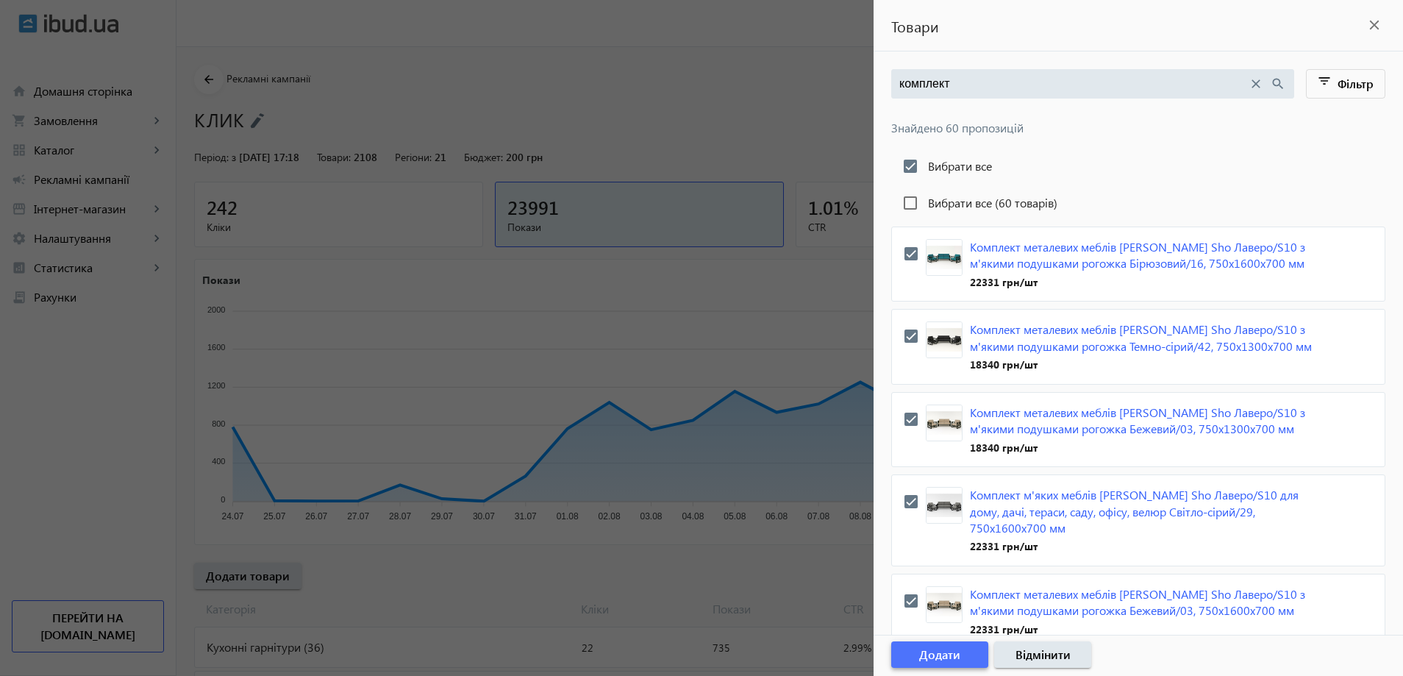
click at [945, 646] on span "Додати" at bounding box center [939, 654] width 41 height 16
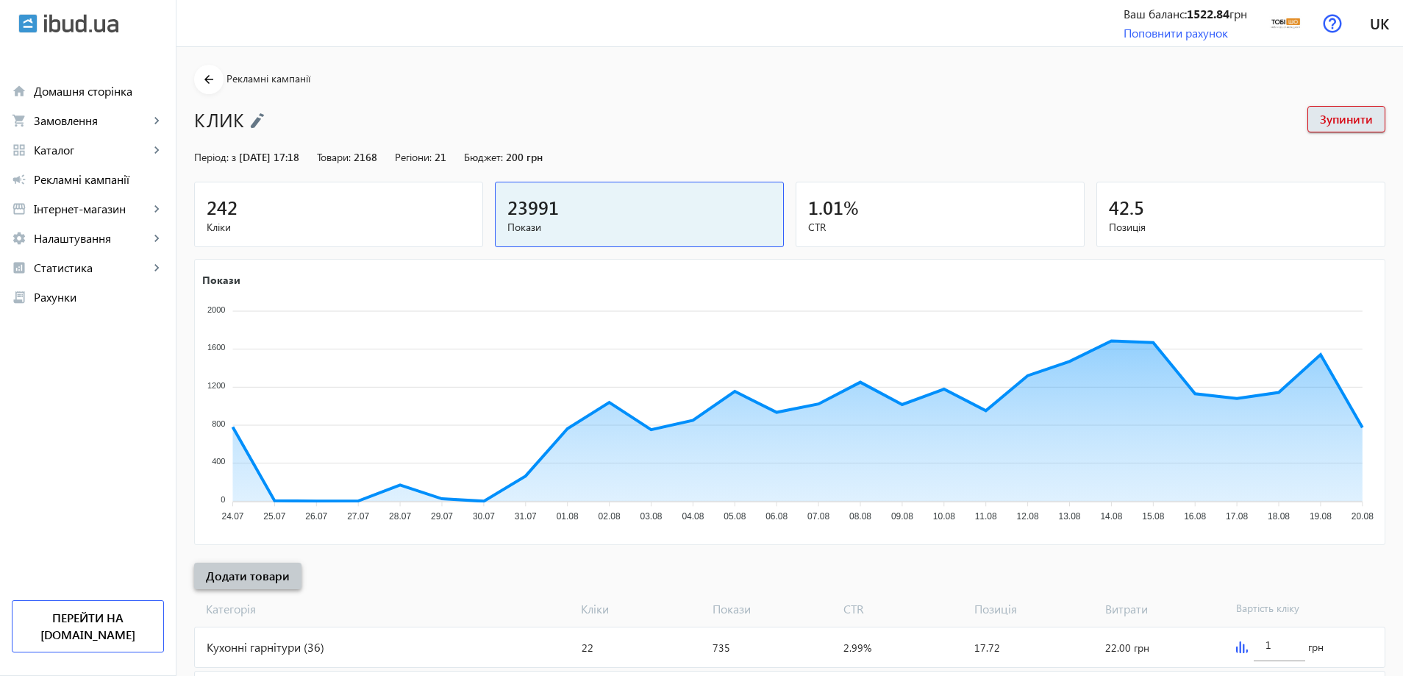
click at [251, 565] on span at bounding box center [247, 575] width 107 height 35
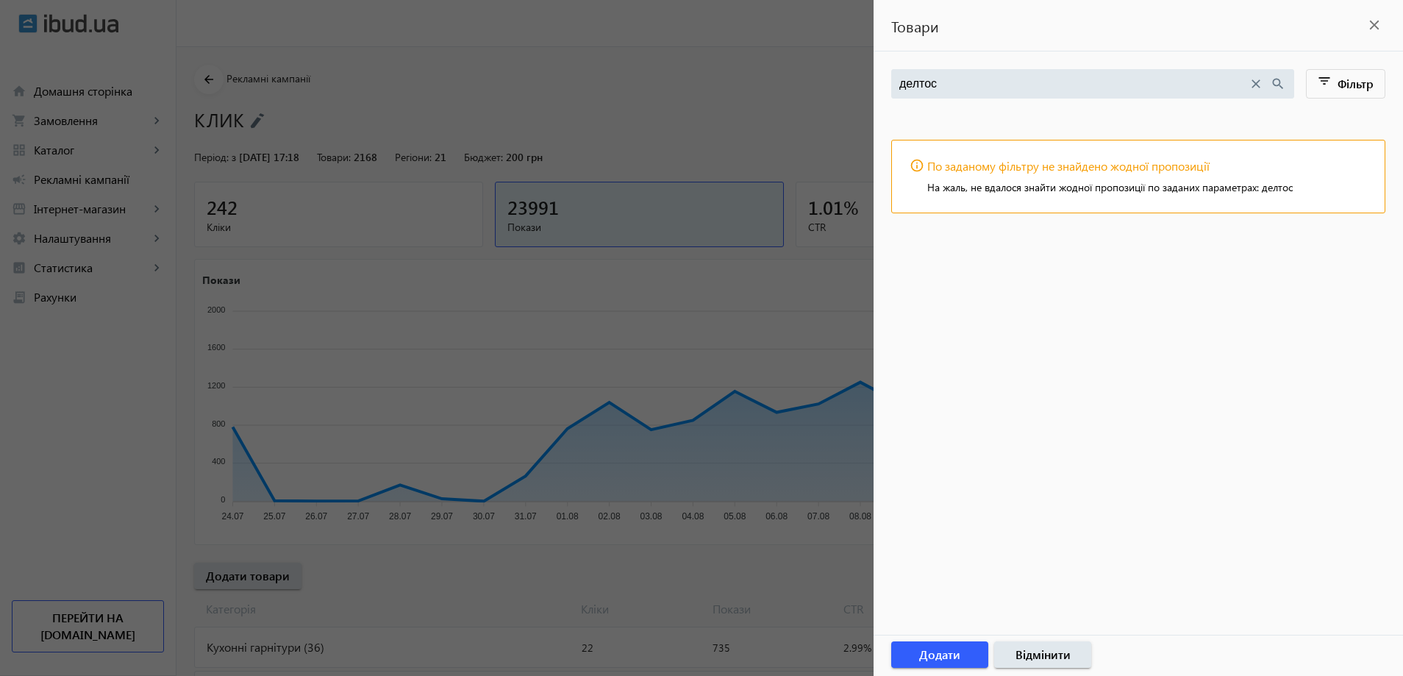
click at [994, 84] on input "делтос" at bounding box center [1073, 84] width 349 height 16
type input "лаверо"
click at [791, 110] on div at bounding box center [701, 338] width 1403 height 676
